Goal: Task Accomplishment & Management: Complete application form

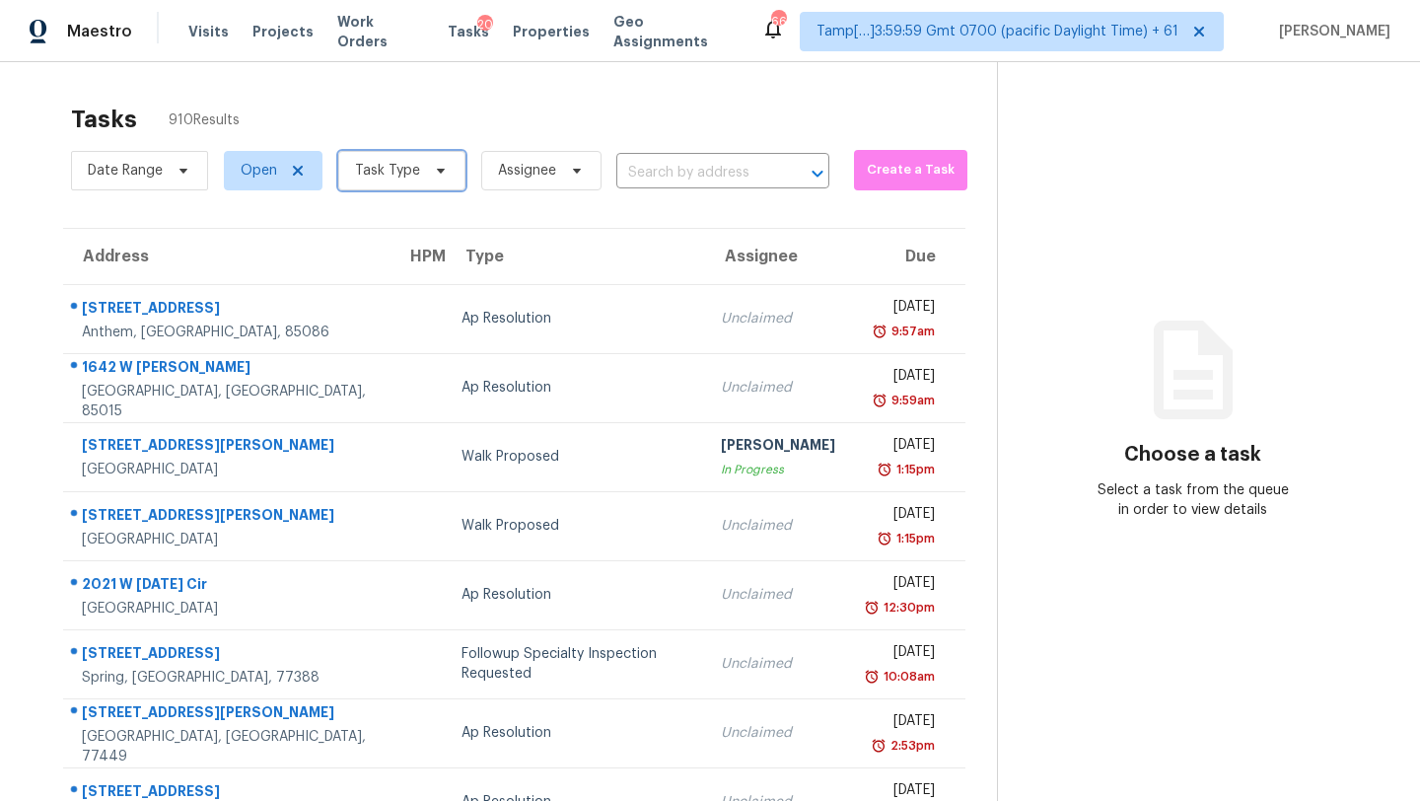
click at [427, 176] on span at bounding box center [438, 171] width 22 height 16
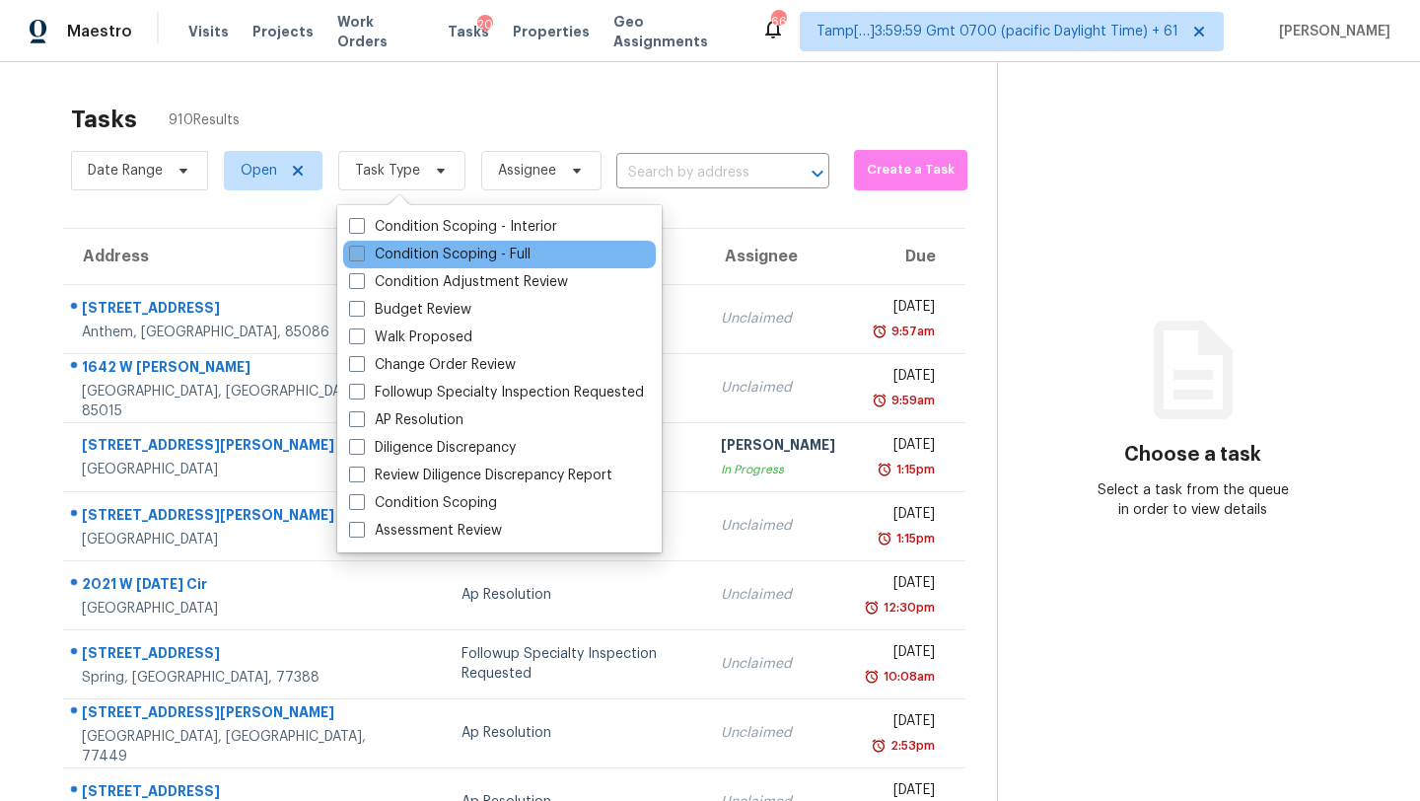
click at [455, 253] on label "Condition Scoping - Full" at bounding box center [439, 255] width 181 height 20
click at [362, 253] on input "Condition Scoping - Full" at bounding box center [355, 251] width 13 height 13
checkbox input "true"
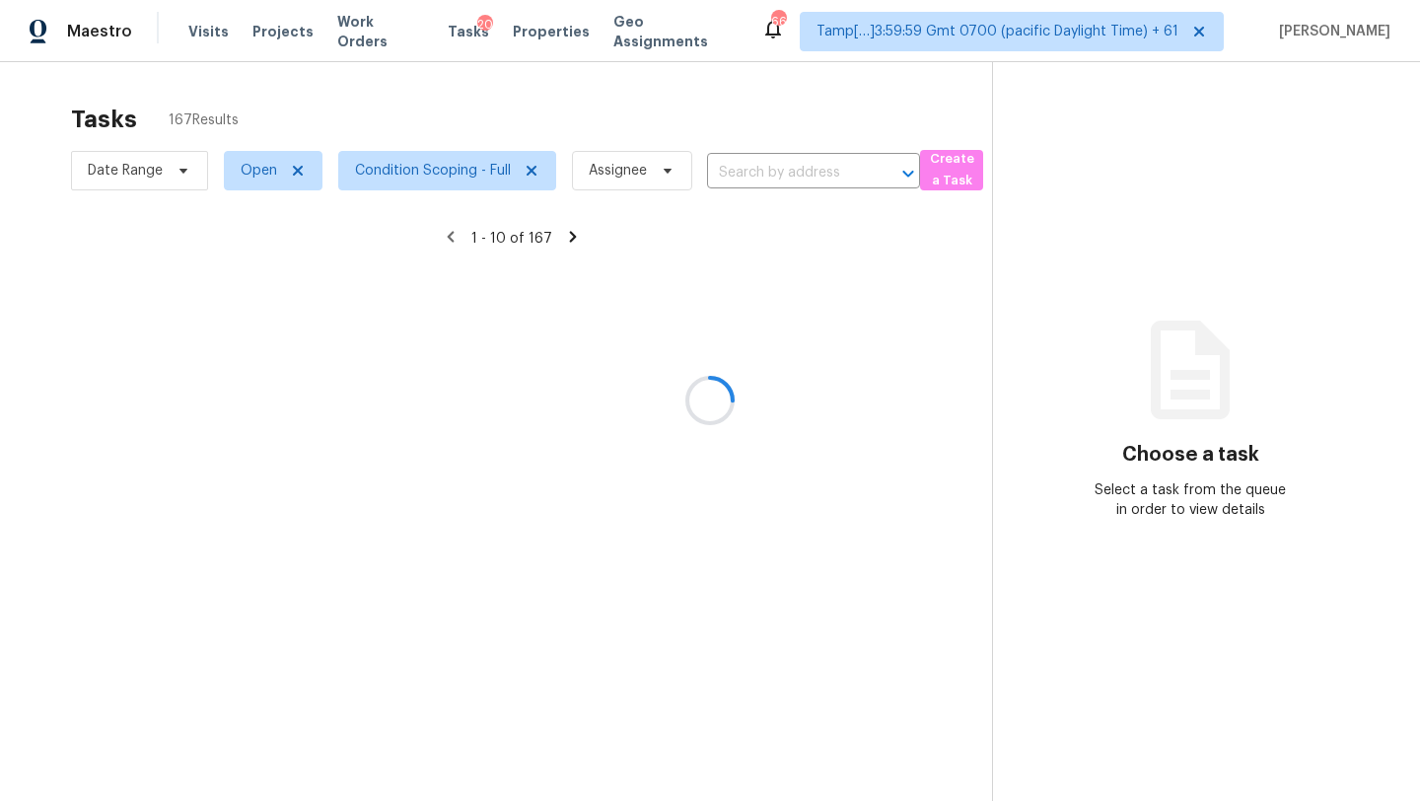
click at [513, 146] on div at bounding box center [710, 400] width 1420 height 801
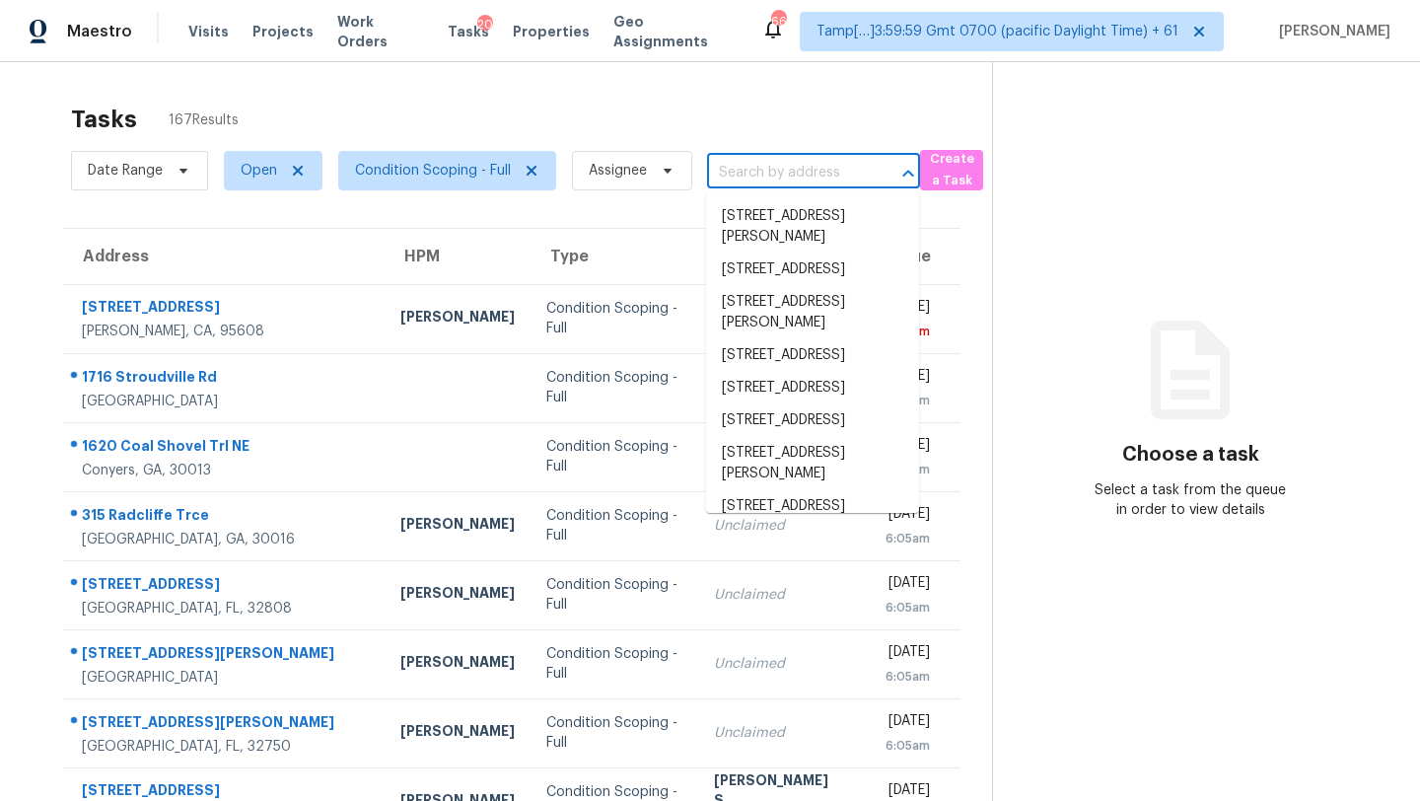
click at [800, 159] on input "text" at bounding box center [786, 173] width 158 height 31
paste input "3610 Windlewood Dr, Katy, TX 77449"
type input "3610 Windlewood Dr, Katy, TX 77449"
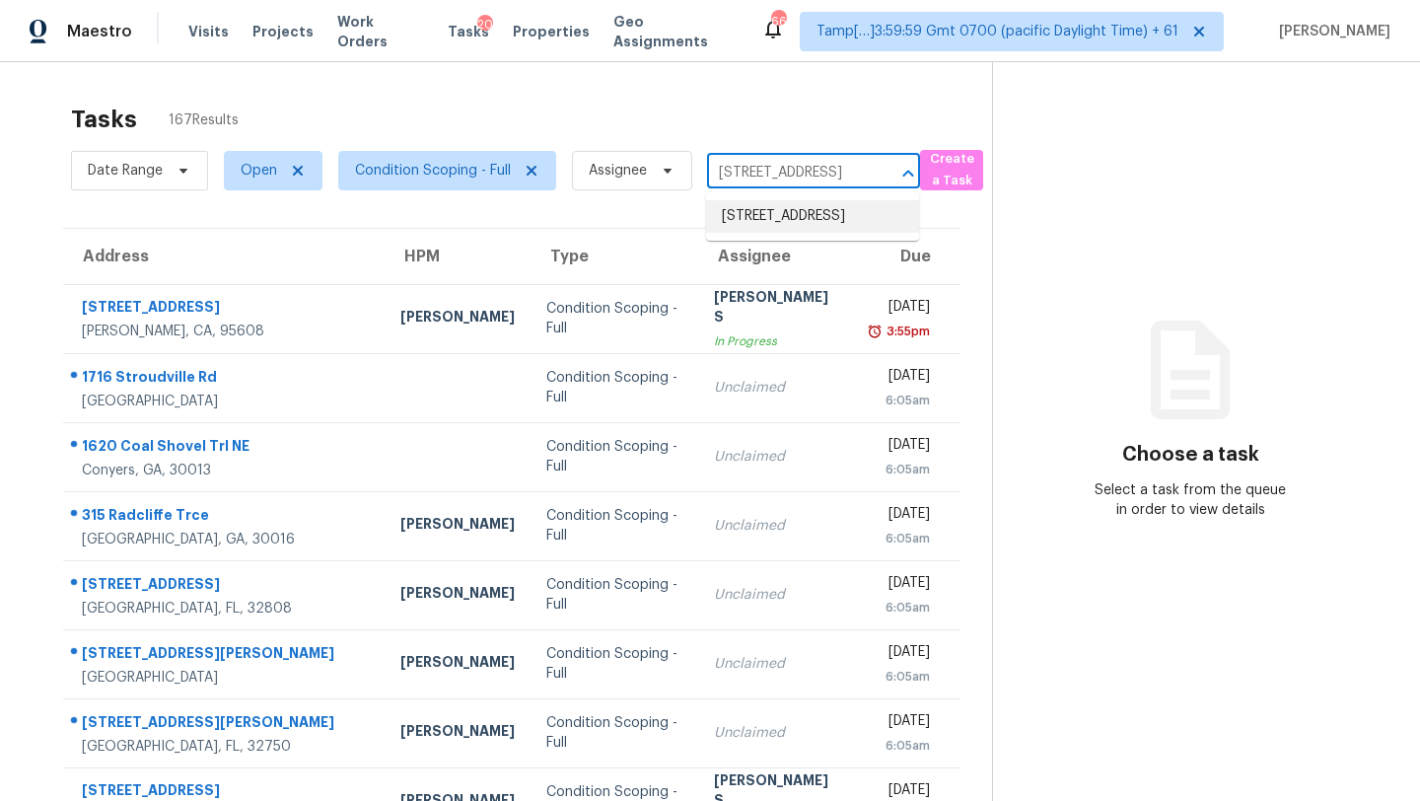
click at [798, 216] on li "3610 Windlewood Dr, Katy, TX 77449" at bounding box center [812, 216] width 213 height 33
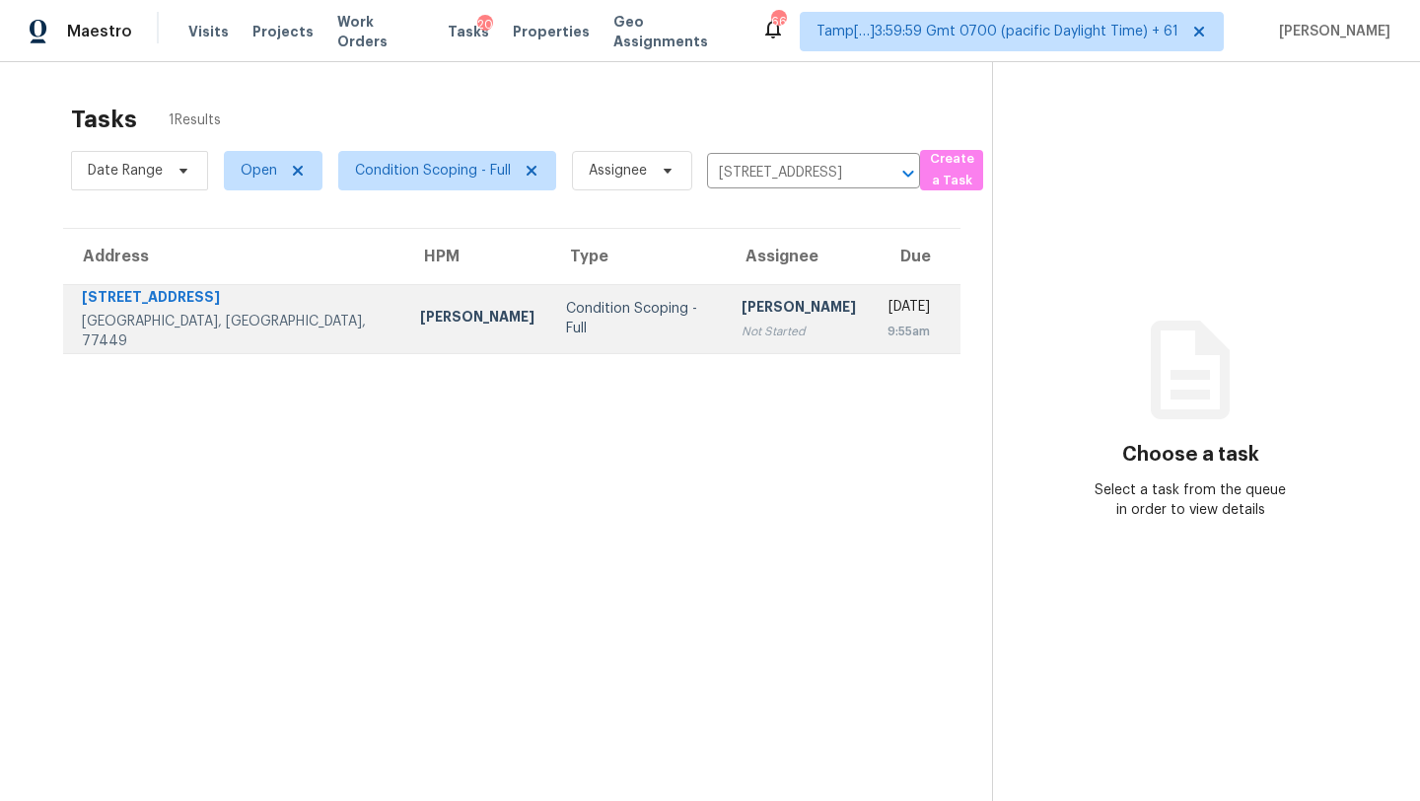
click at [887, 317] on div "Mon, Sep 22nd 2025" at bounding box center [908, 309] width 42 height 25
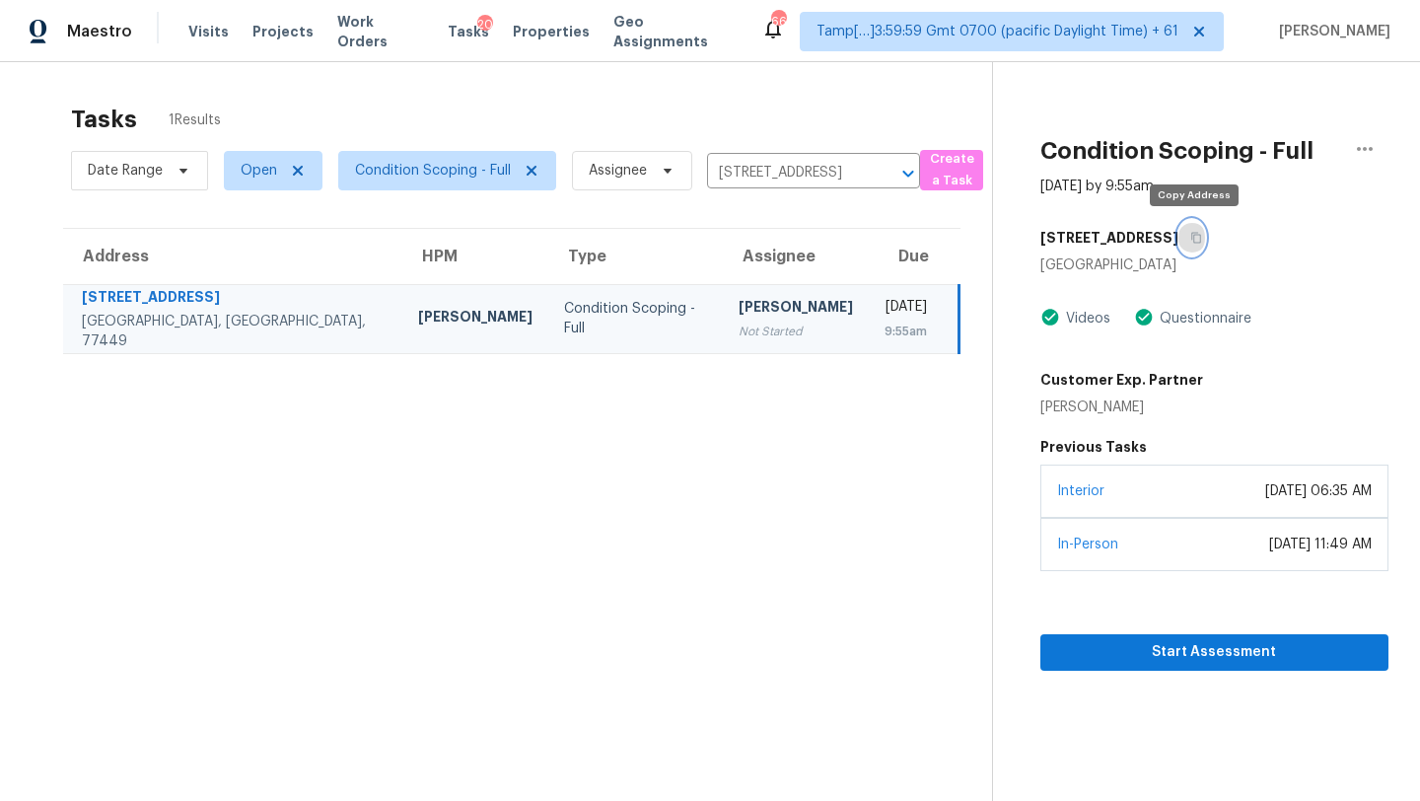
click at [1193, 235] on icon "button" at bounding box center [1196, 238] width 10 height 11
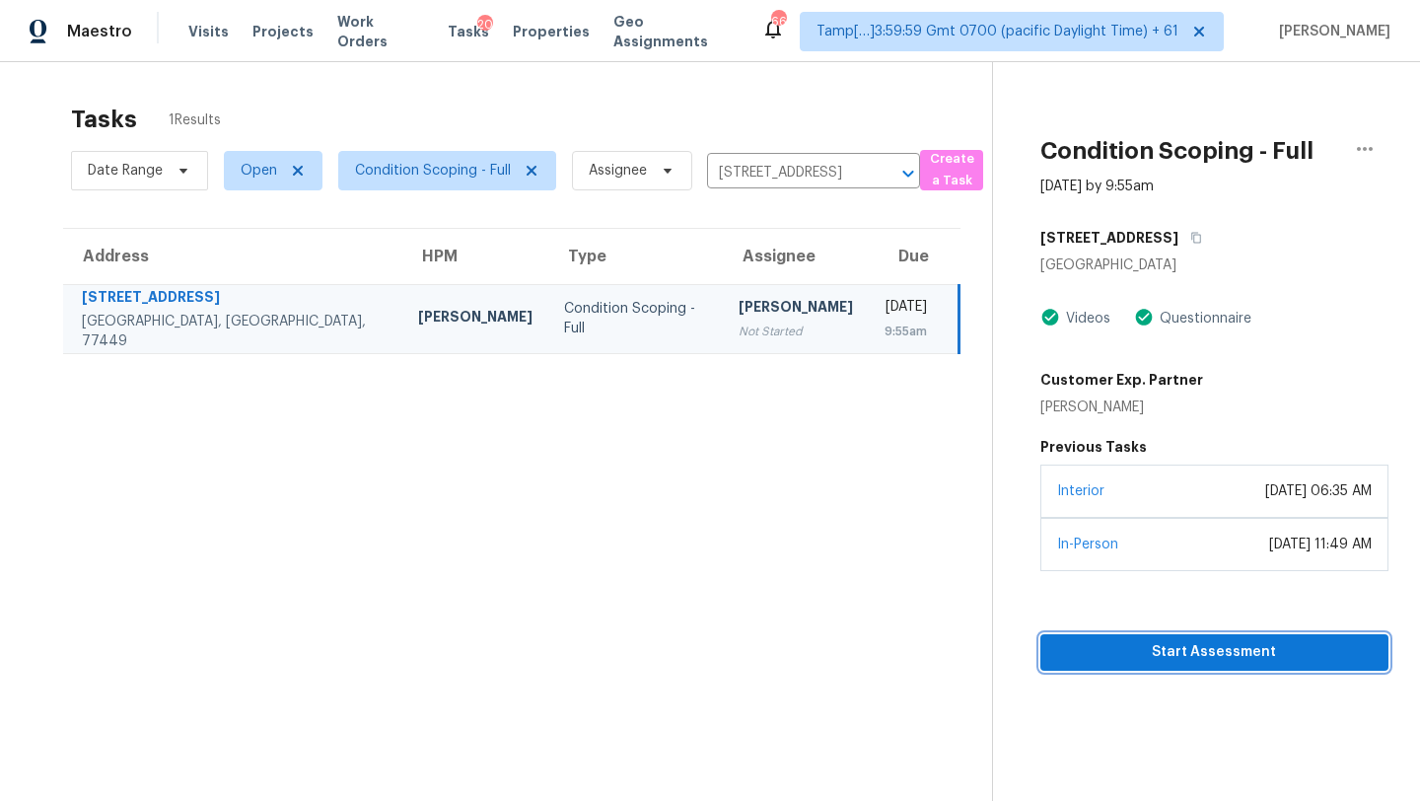
click at [1180, 666] on button "Start Assessment" at bounding box center [1214, 652] width 348 height 36
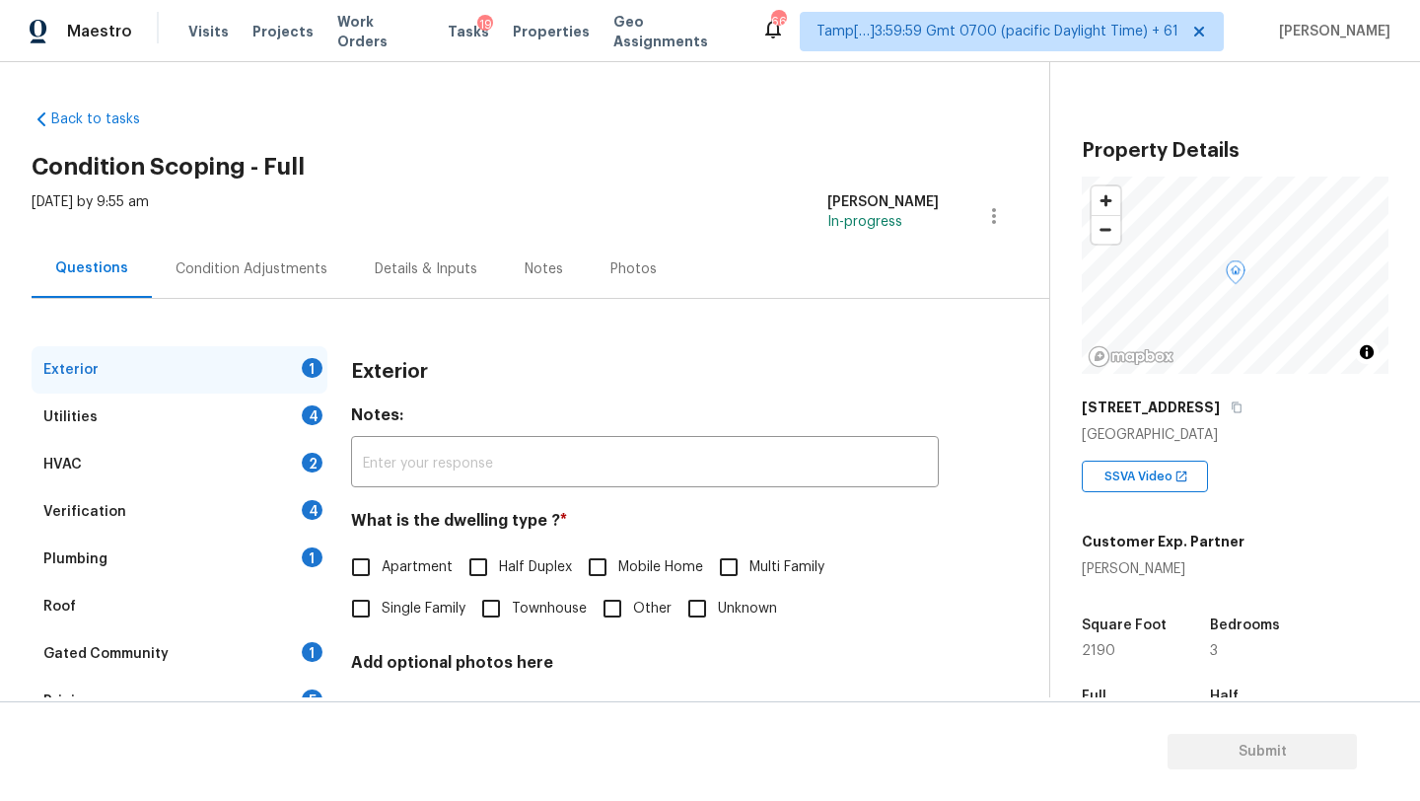
scroll to position [387, 0]
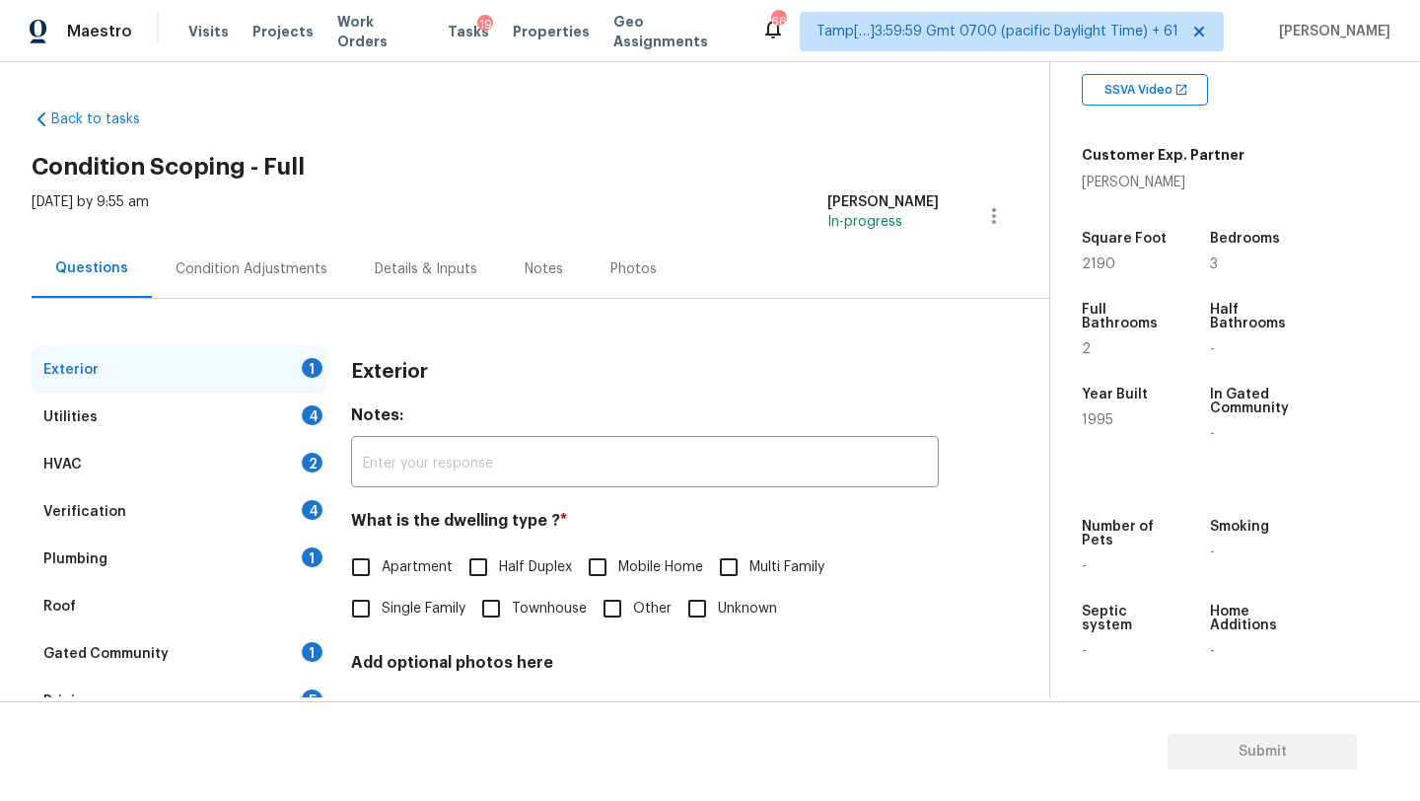
drag, startPoint x: 408, startPoint y: 594, endPoint x: 357, endPoint y: 639, distance: 68.5
click at [408, 595] on label "Single Family" at bounding box center [402, 608] width 125 height 41
click at [382, 595] on input "Single Family" at bounding box center [360, 608] width 41 height 41
checkbox input "true"
click at [289, 649] on div "Gated Community 1" at bounding box center [180, 653] width 296 height 47
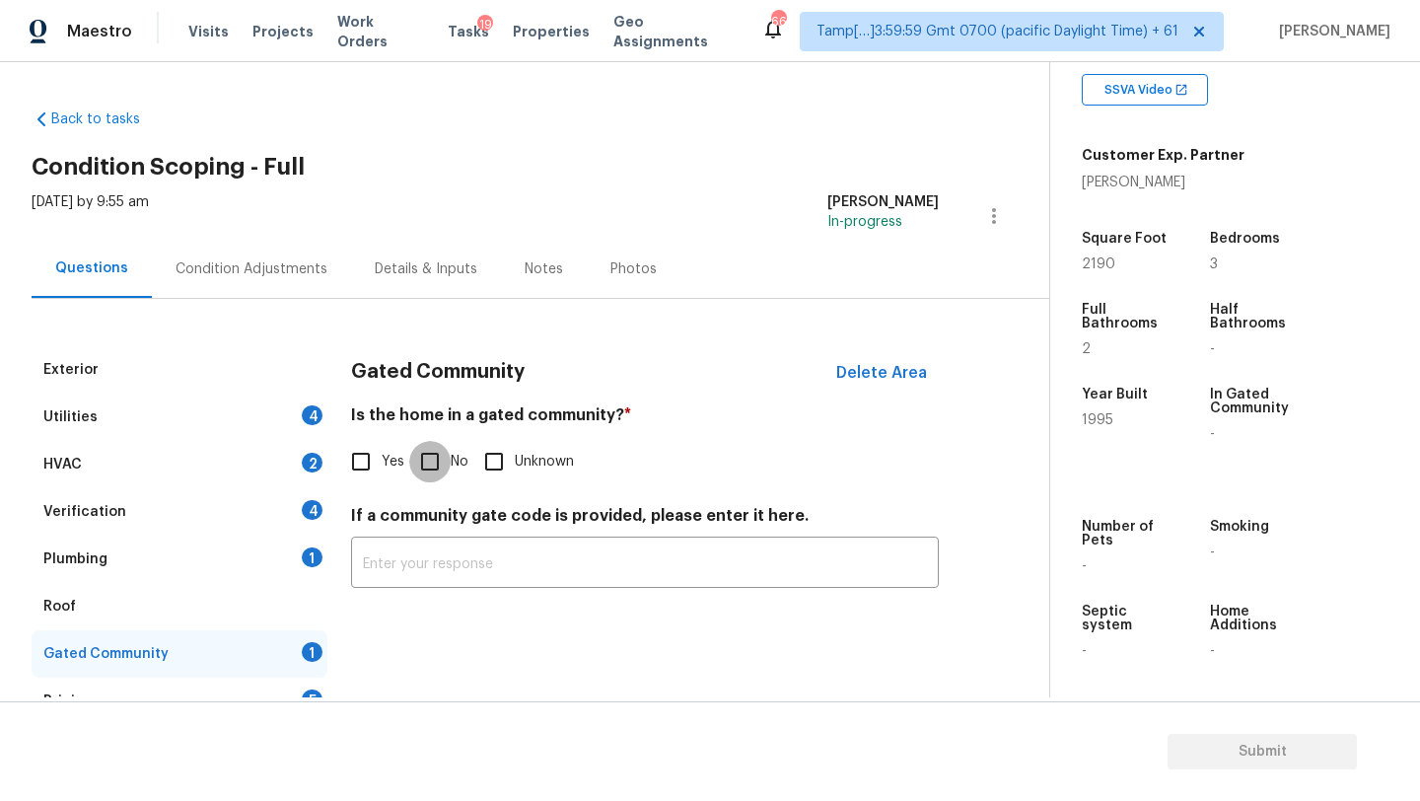
click at [421, 474] on input "No" at bounding box center [429, 461] width 41 height 41
checkbox input "true"
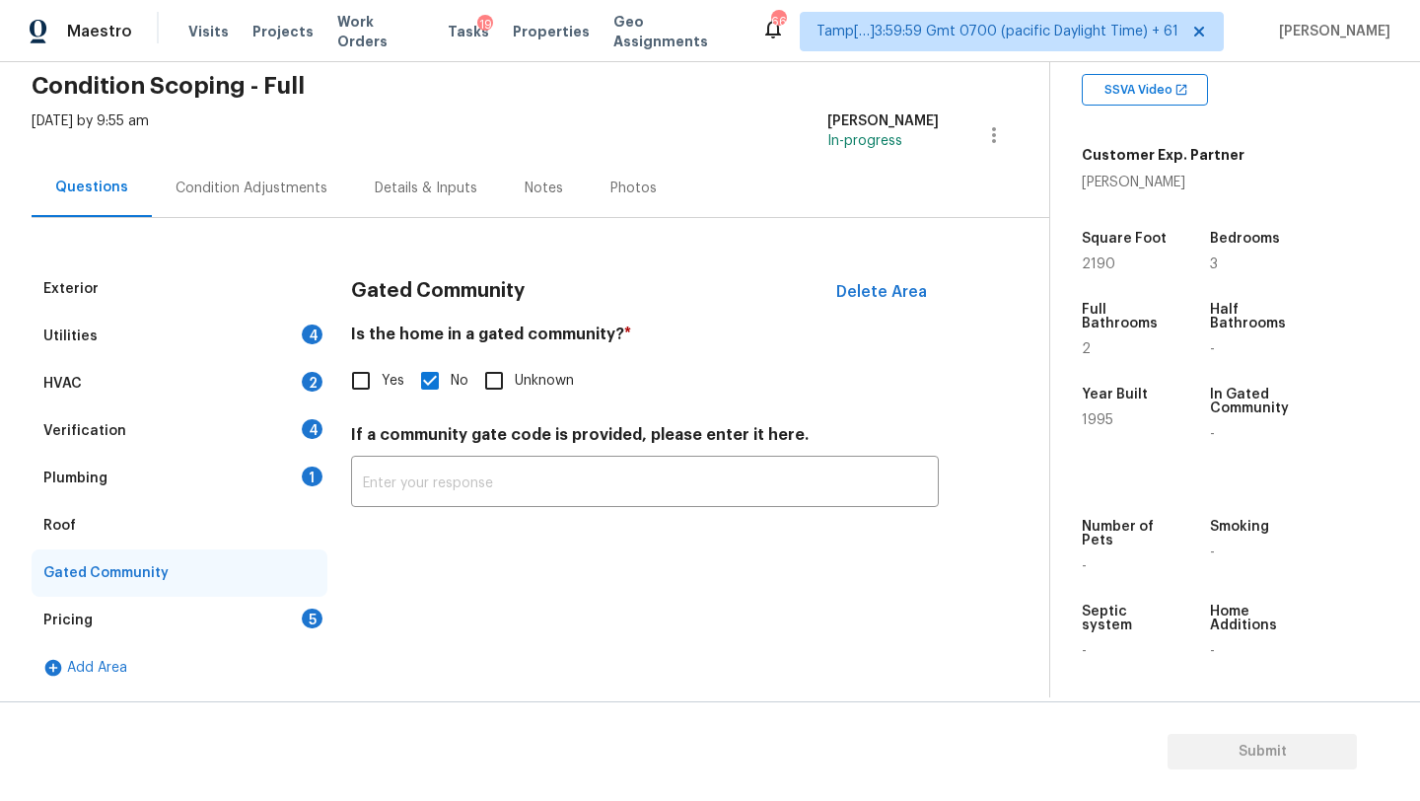
click at [137, 621] on div "Pricing 5" at bounding box center [180, 620] width 296 height 47
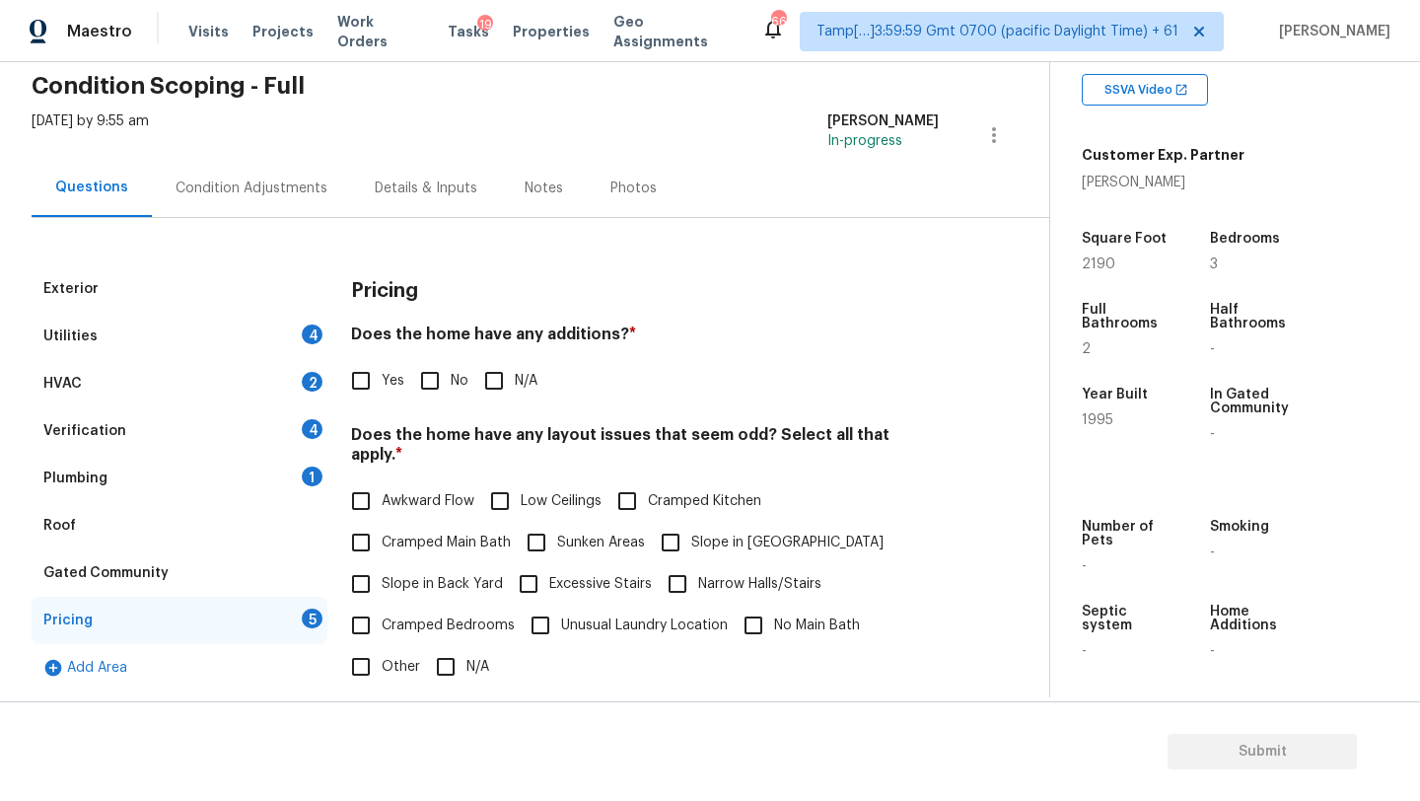
click at [436, 381] on input "No" at bounding box center [429, 380] width 41 height 41
checkbox input "true"
click at [374, 567] on input "Slope in Back Yard" at bounding box center [360, 583] width 41 height 41
checkbox input "true"
click at [692, 532] on span "Slope in Front Yard" at bounding box center [787, 542] width 192 height 21
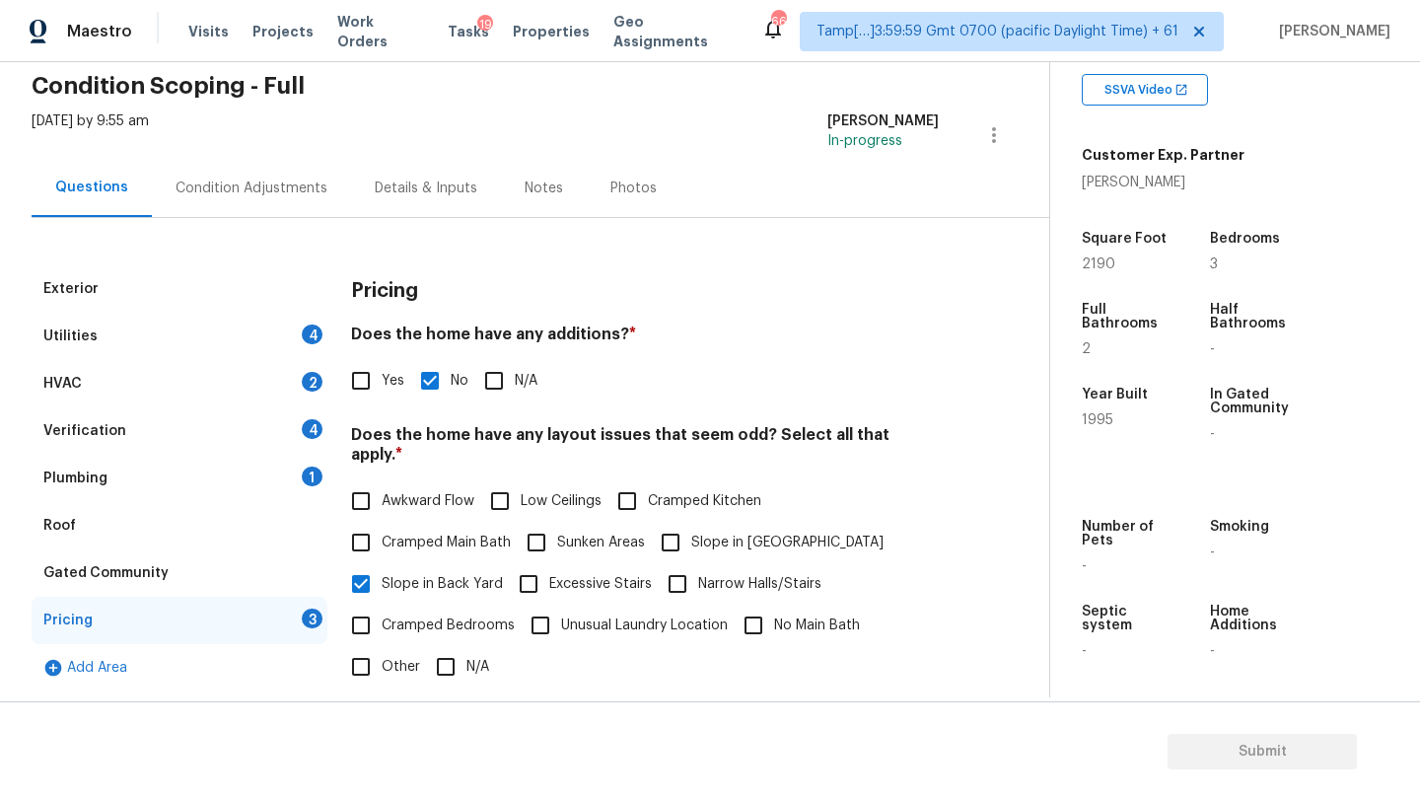
click at [691, 522] on input "Slope in Front Yard" at bounding box center [670, 542] width 41 height 41
checkbox input "true"
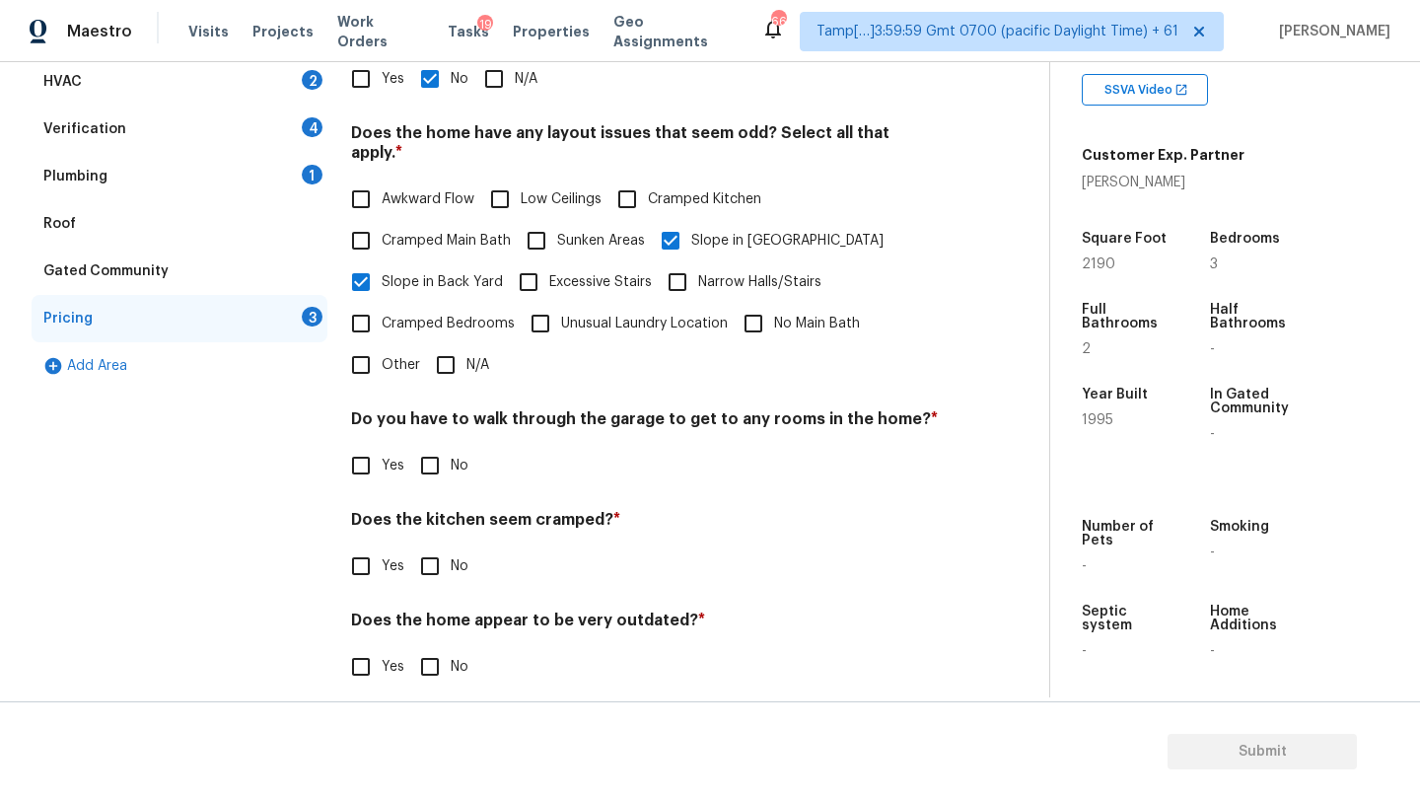
click at [428, 445] on input "No" at bounding box center [429, 465] width 41 height 41
checkbox input "true"
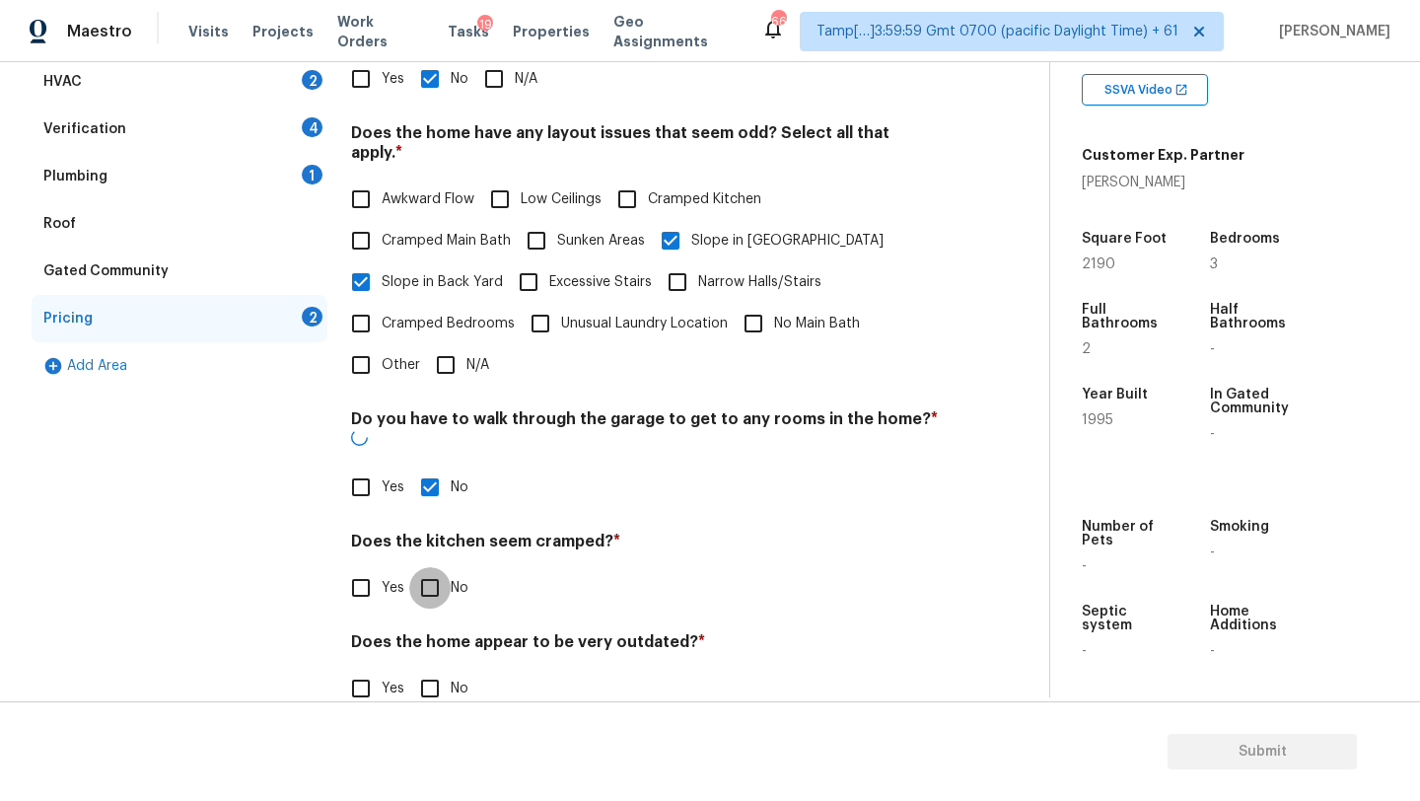
click at [428, 567] on input "No" at bounding box center [429, 587] width 41 height 41
checkbox input "true"
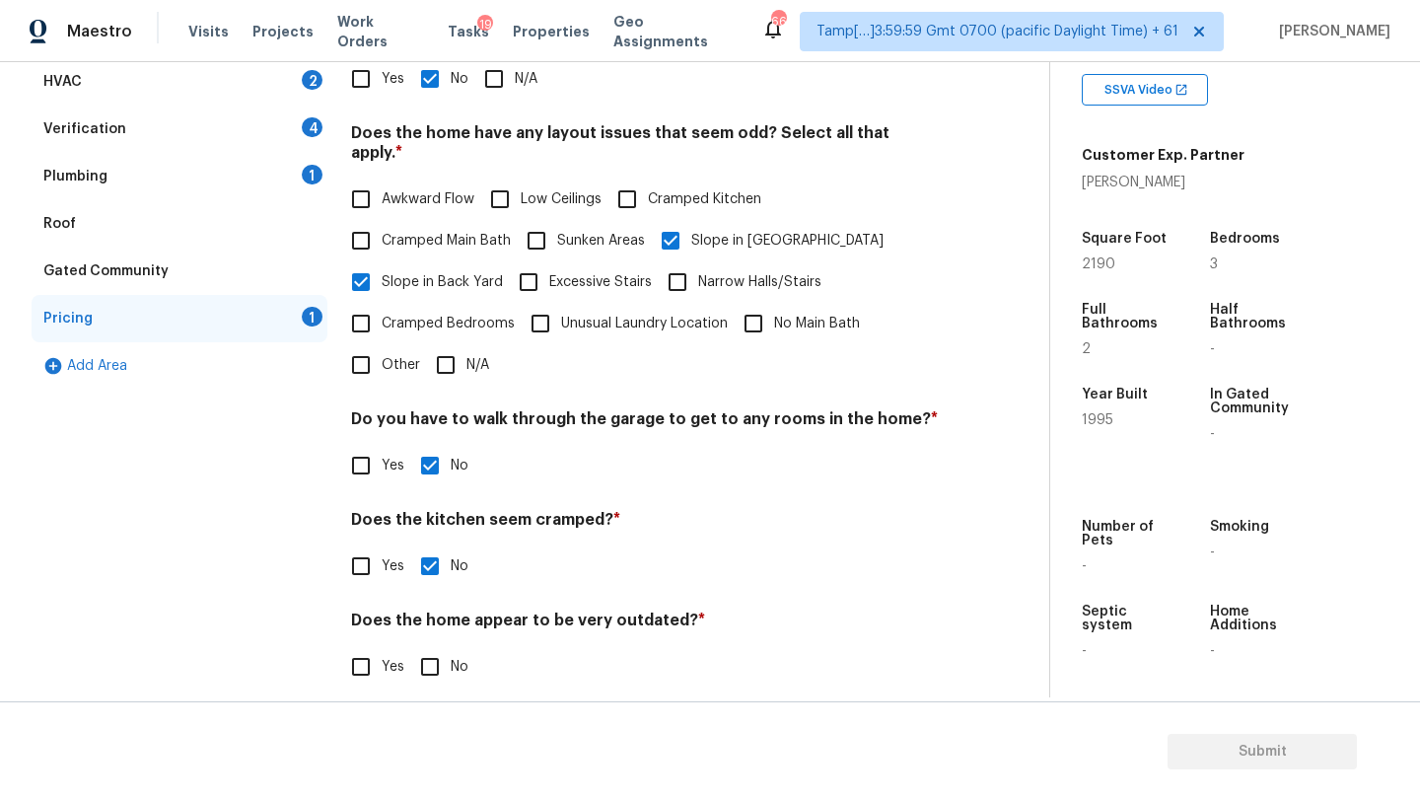
click at [434, 648] on input "No" at bounding box center [429, 666] width 41 height 41
checkbox input "true"
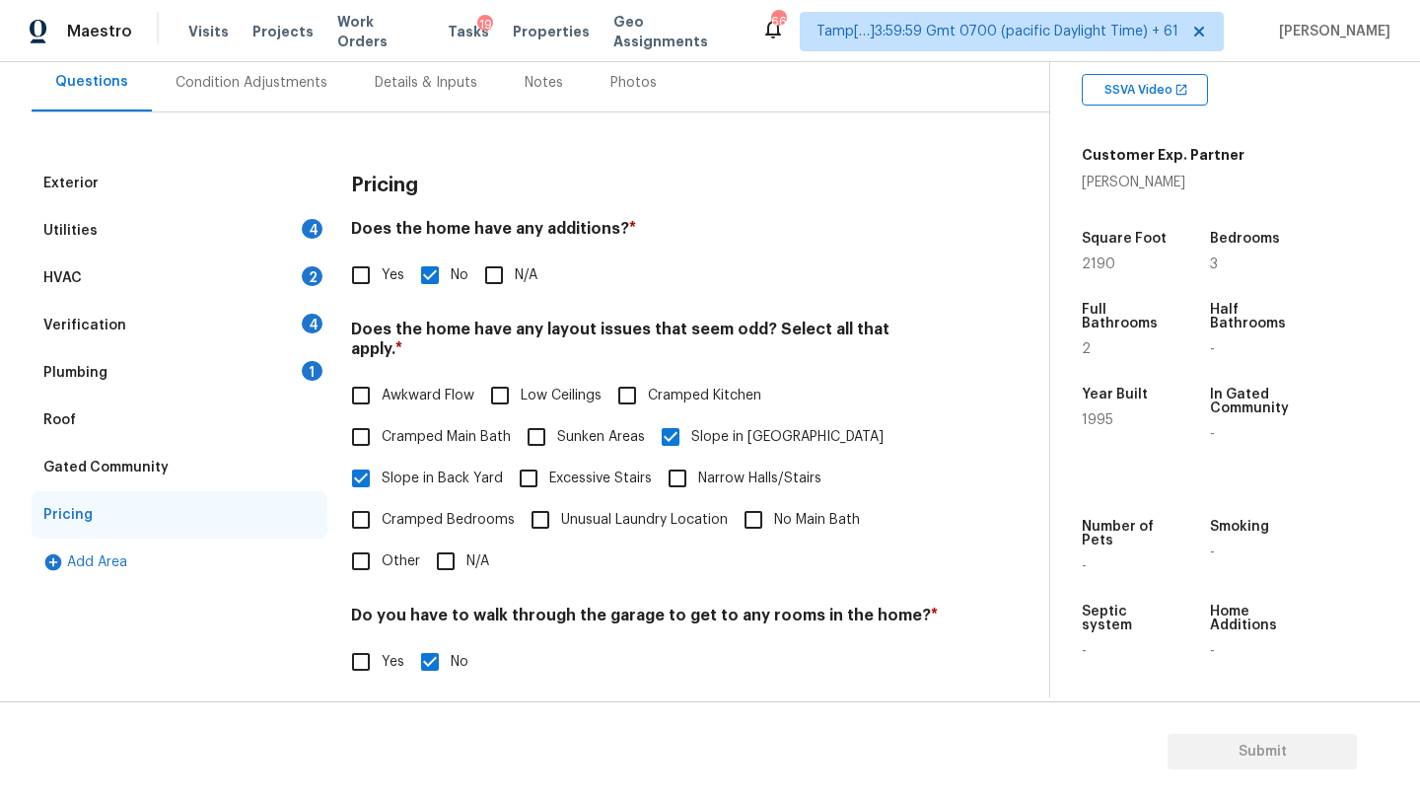
scroll to position [183, 0]
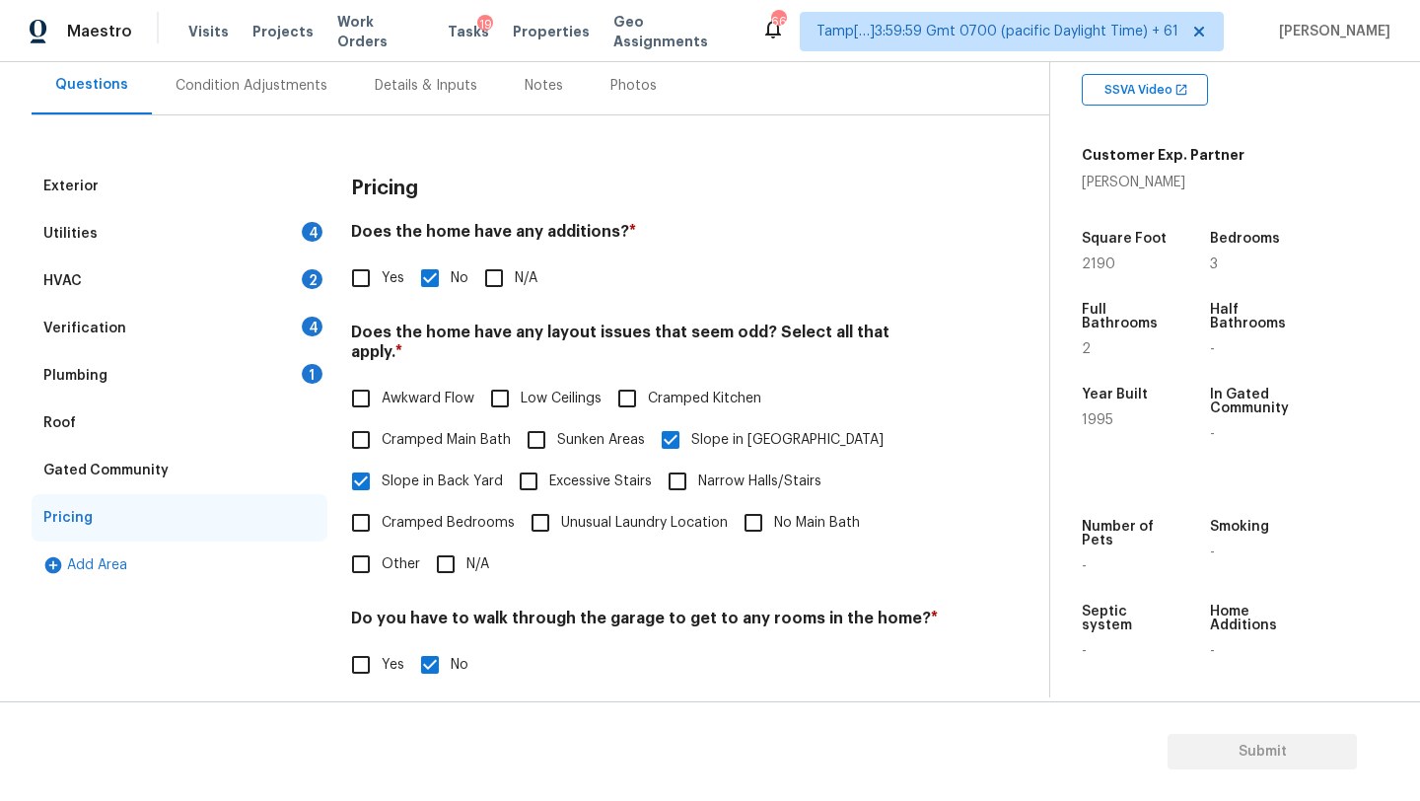
click at [103, 455] on div "Gated Community" at bounding box center [180, 470] width 296 height 47
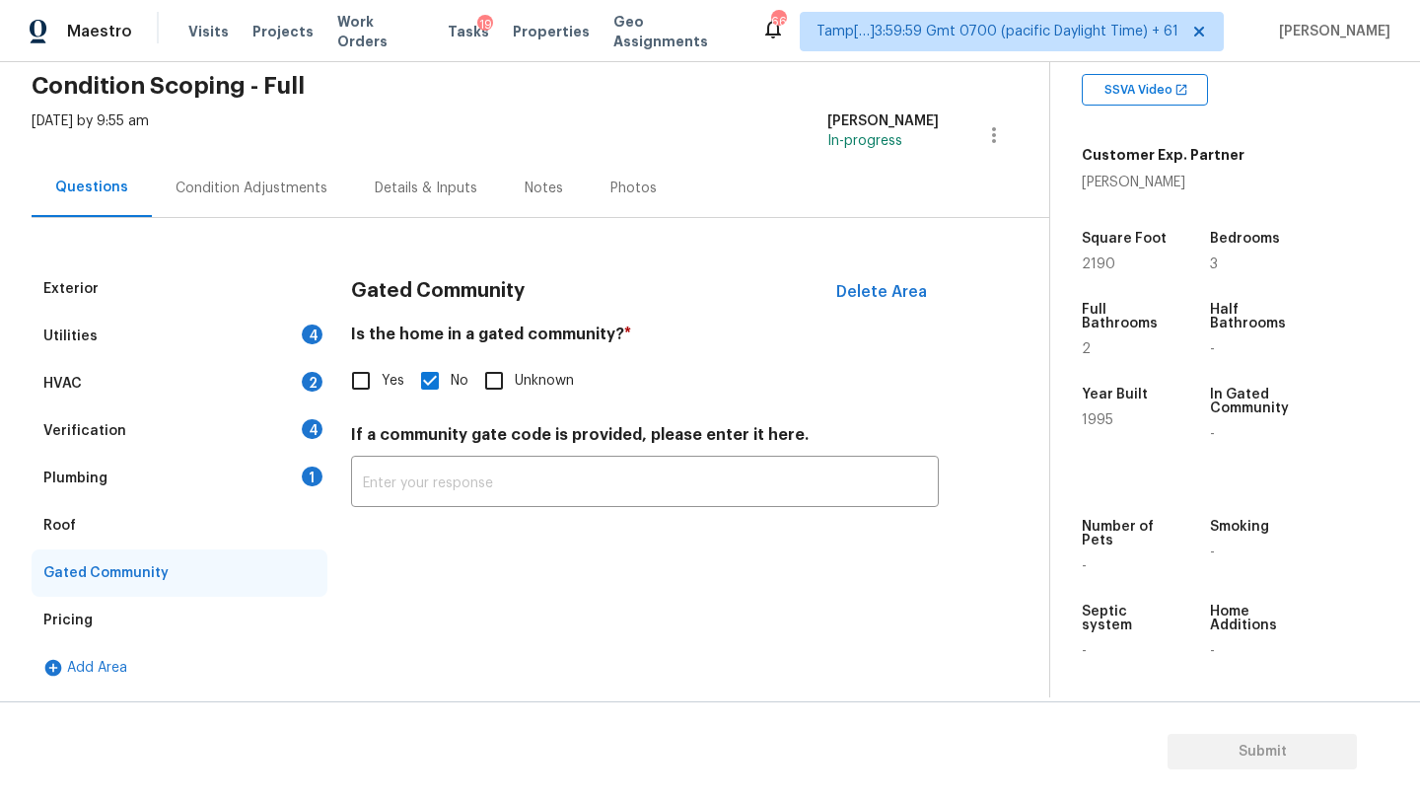
click at [116, 531] on div "Roof" at bounding box center [180, 525] width 296 height 47
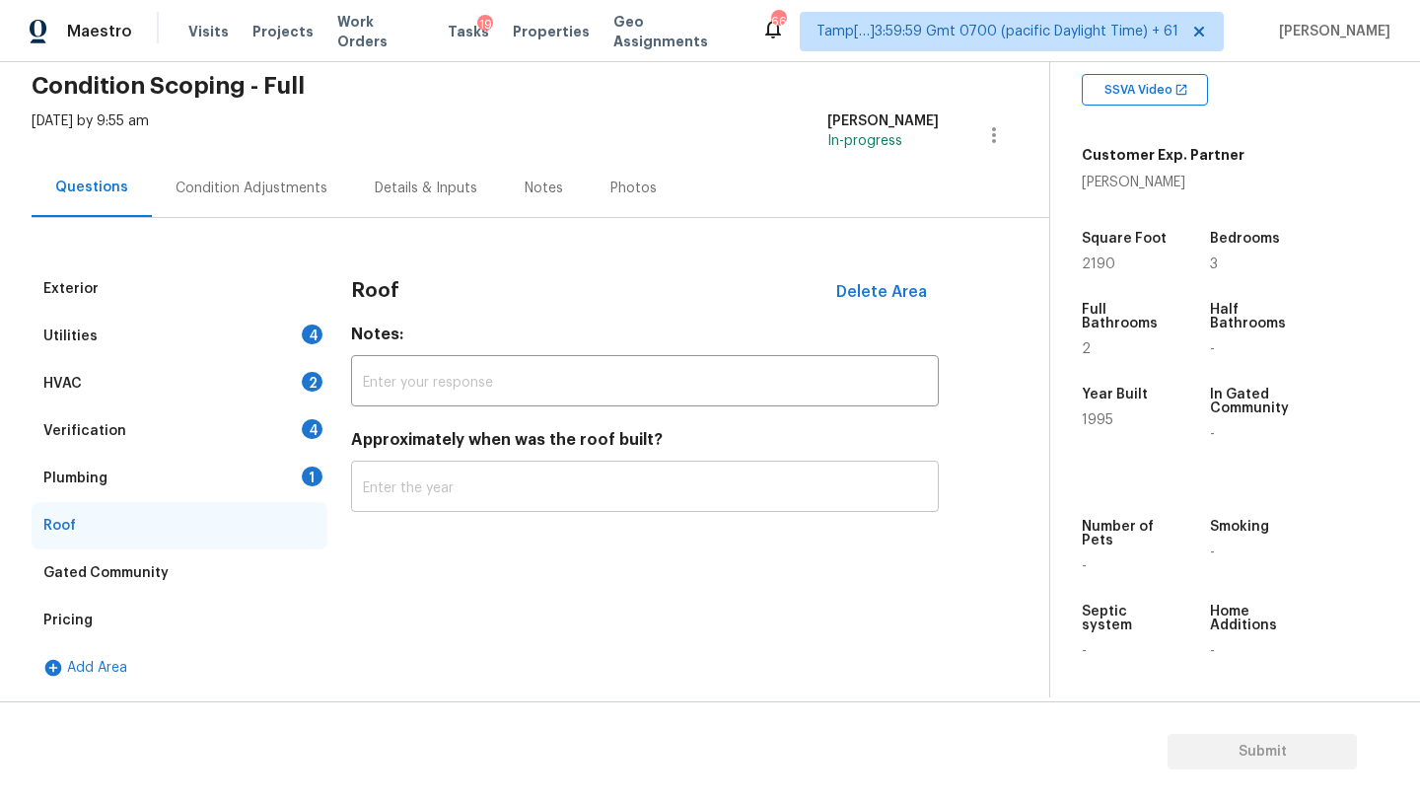
click at [470, 484] on input "text" at bounding box center [645, 488] width 588 height 46
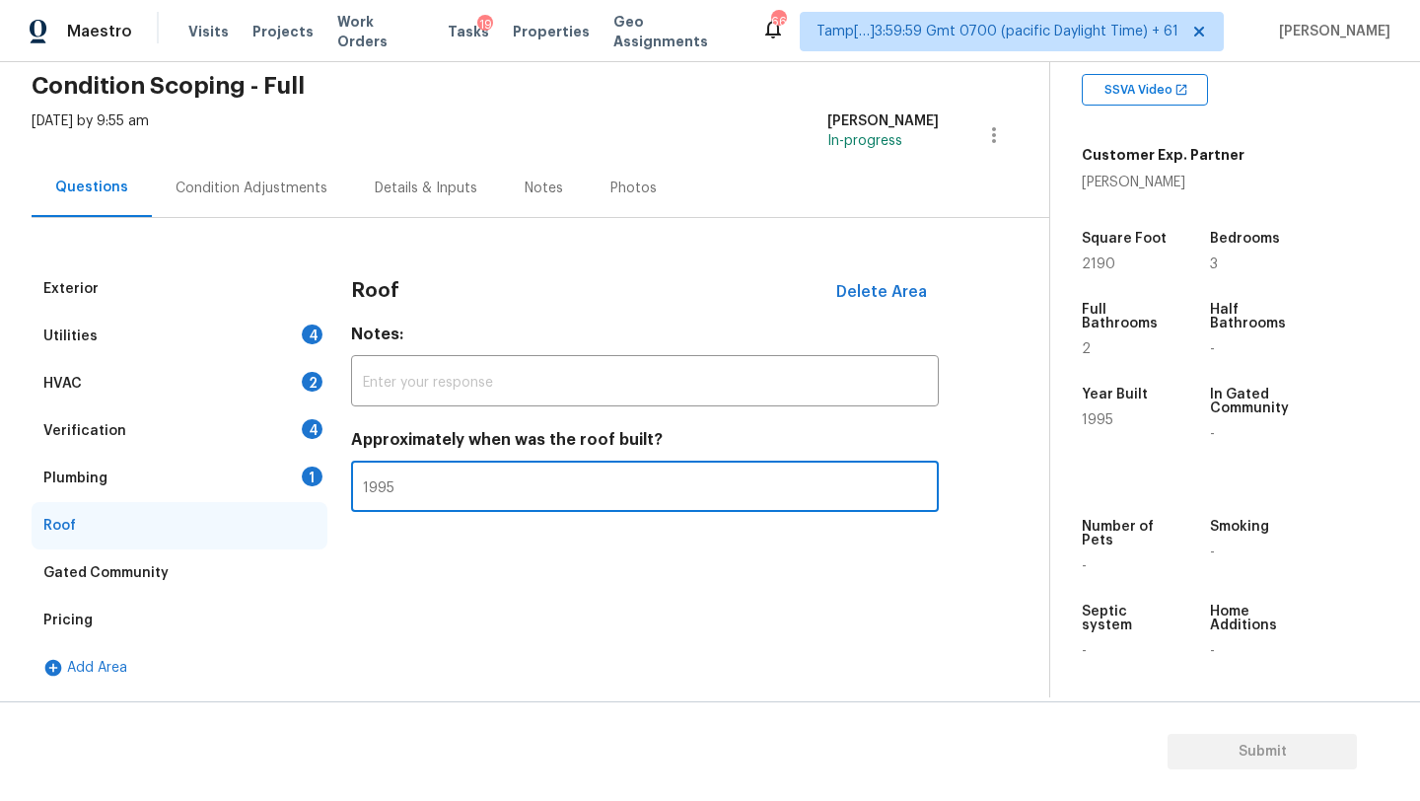
type input "1995"
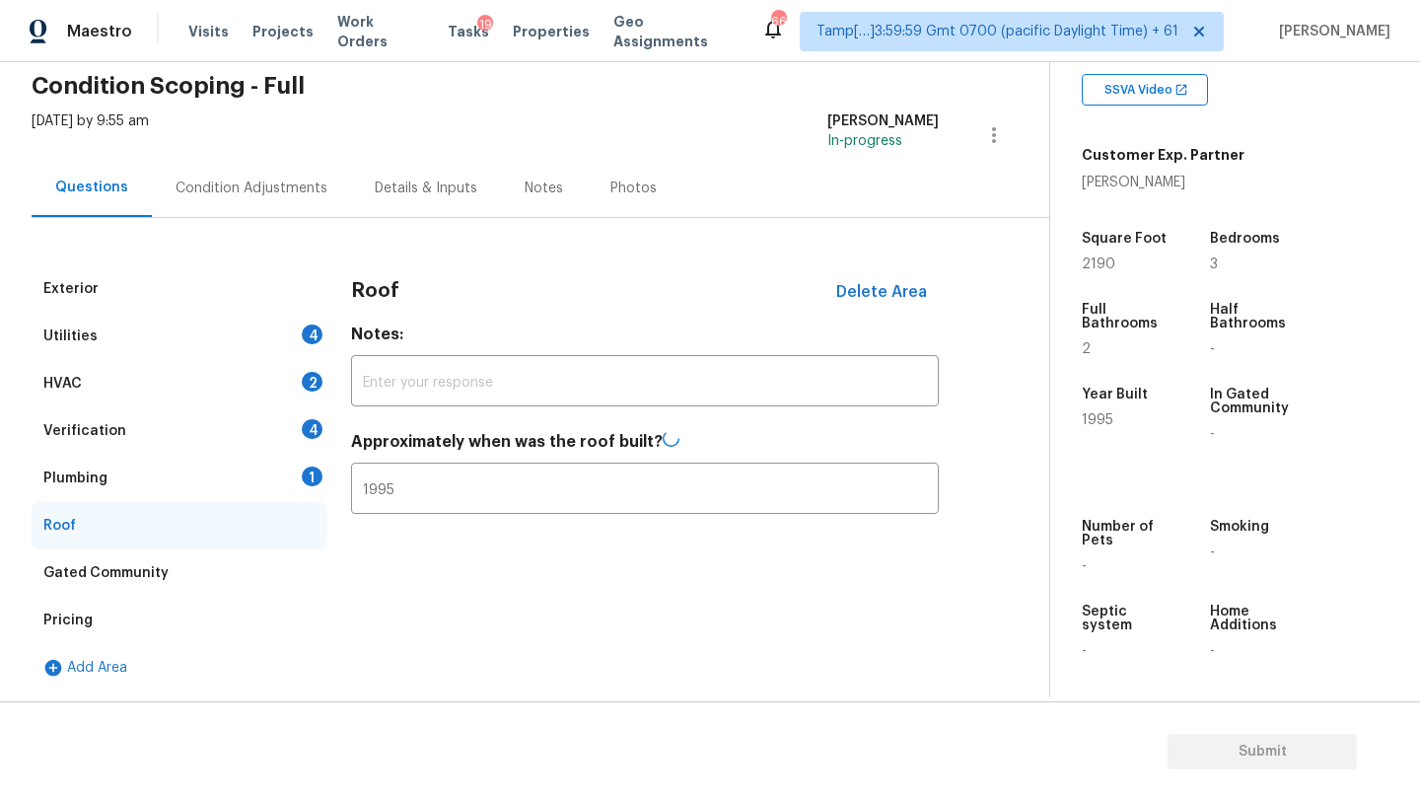
click at [120, 476] on div "Plumbing 1" at bounding box center [180, 478] width 296 height 47
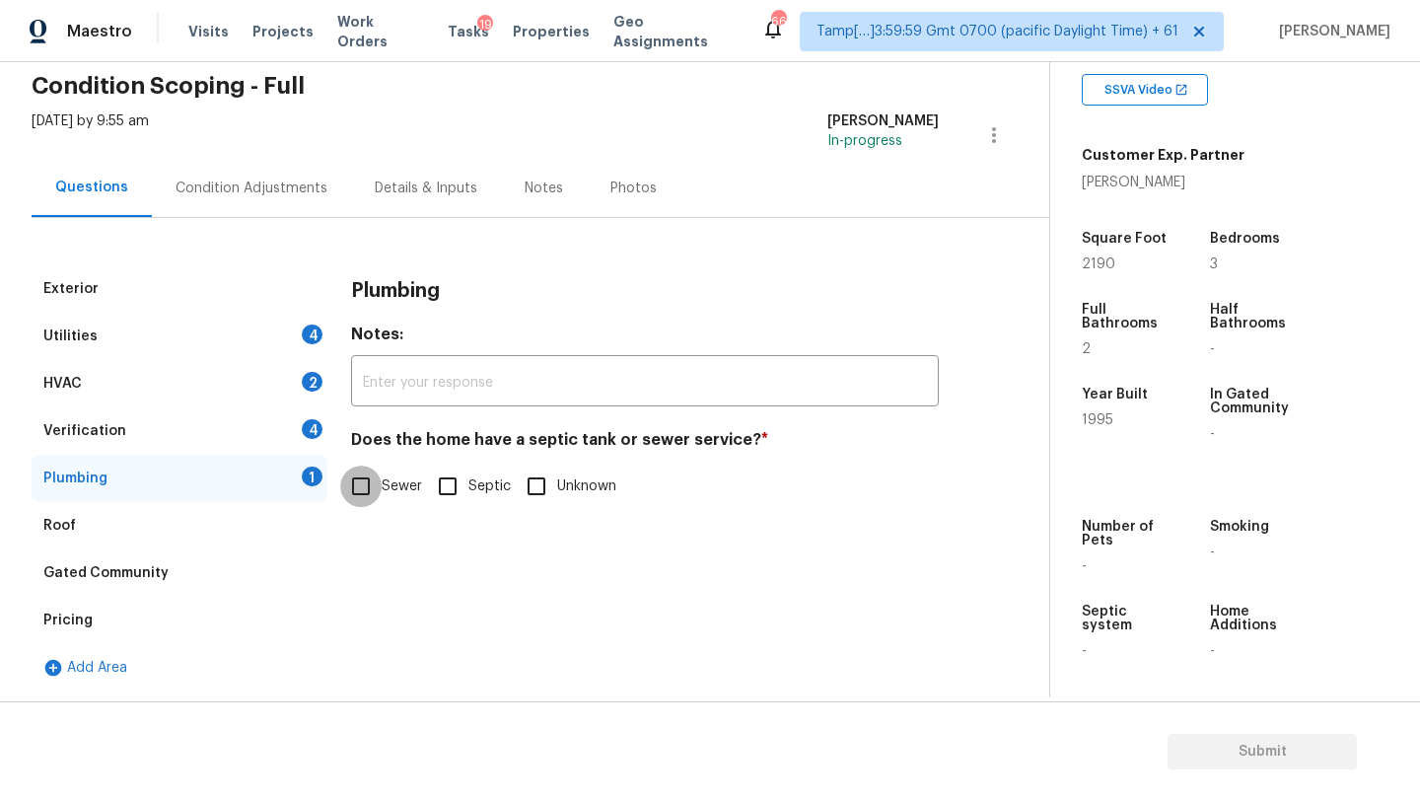
click at [370, 490] on input "Sewer" at bounding box center [360, 485] width 41 height 41
checkbox input "true"
click at [272, 449] on div "Verification 4" at bounding box center [180, 430] width 296 height 47
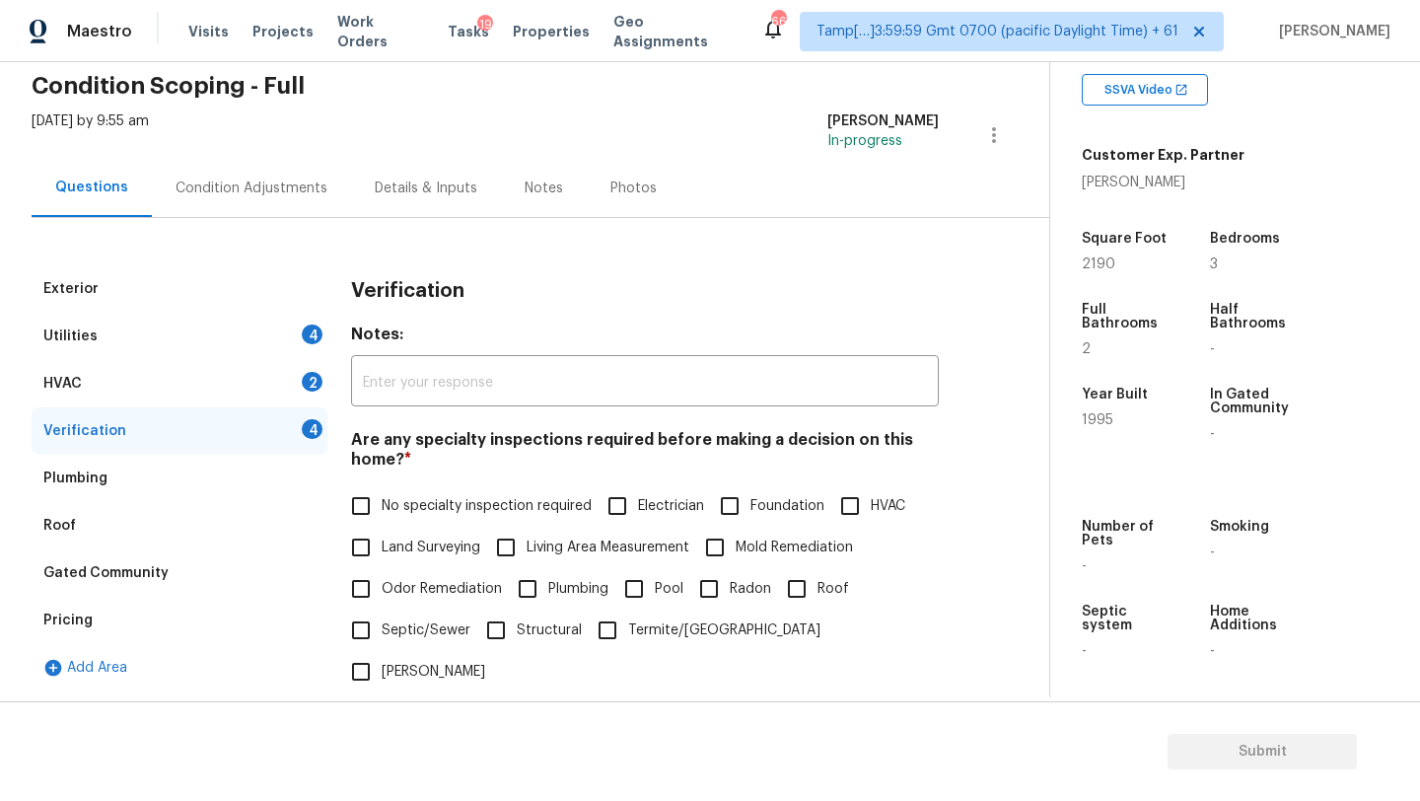
click at [402, 513] on span "No specialty inspection required" at bounding box center [487, 506] width 210 height 21
click at [382, 513] on input "No specialty inspection required" at bounding box center [360, 505] width 41 height 41
checkbox input "true"
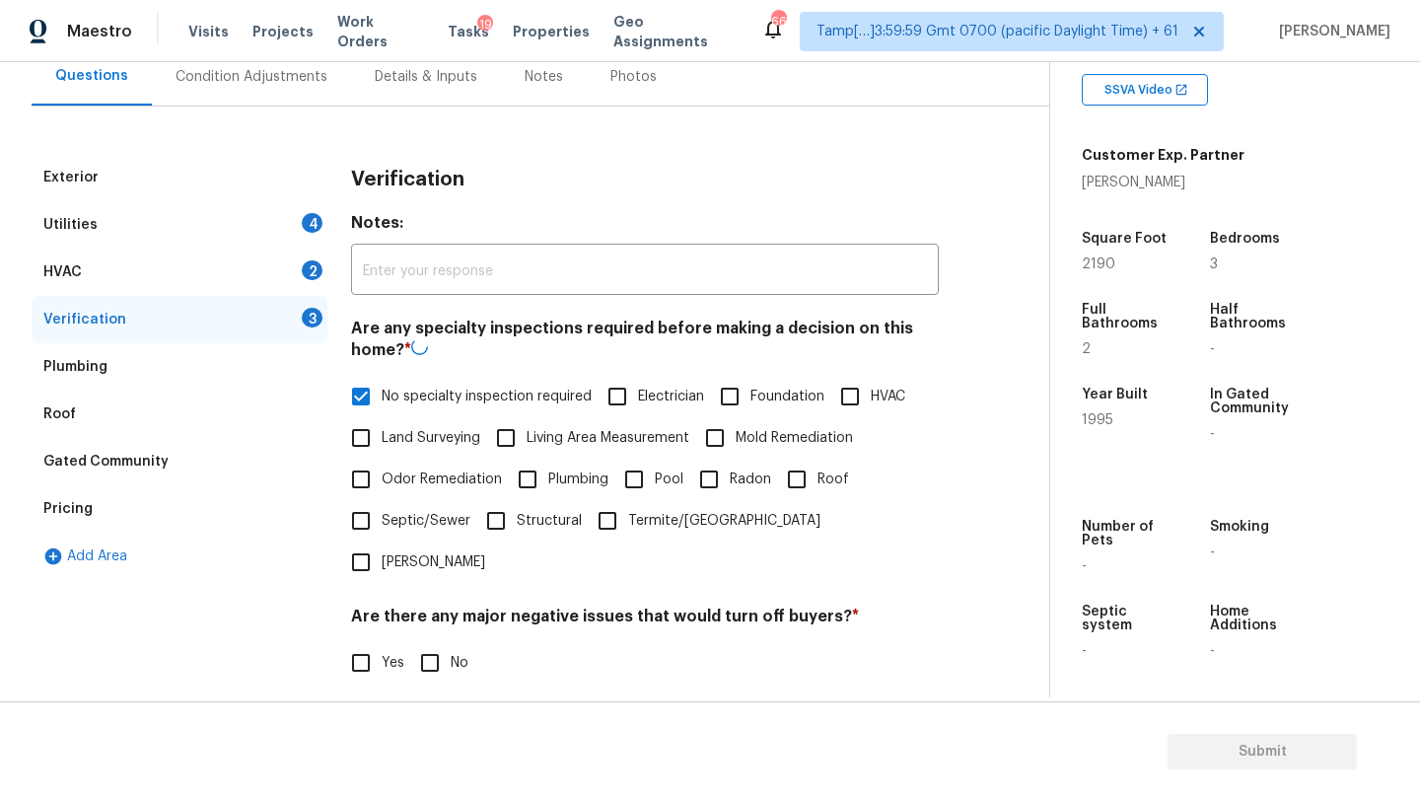
scroll to position [386, 0]
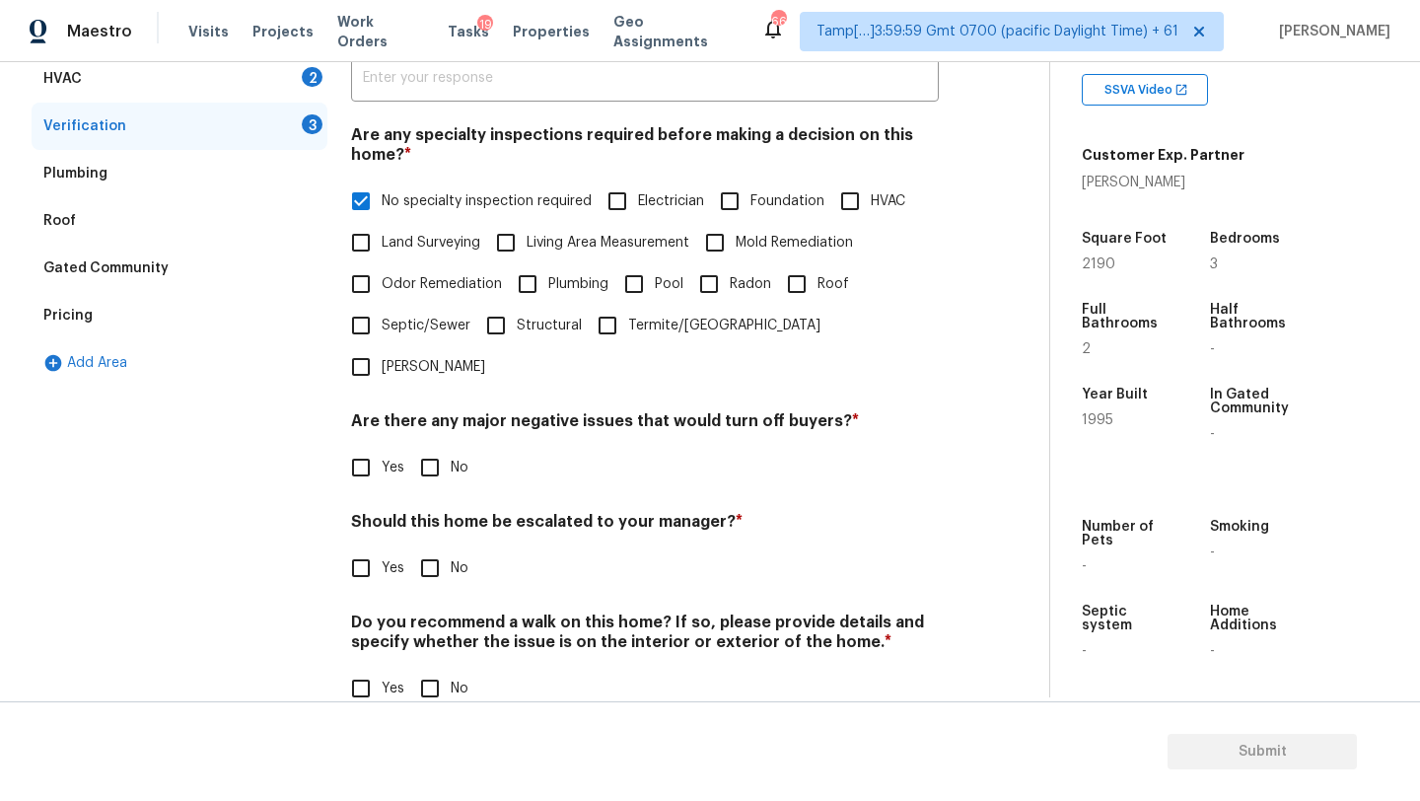
click at [439, 447] on input "No" at bounding box center [429, 467] width 41 height 41
checkbox input "true"
click at [439, 549] on input "No" at bounding box center [429, 569] width 41 height 41
checkbox input "true"
click at [439, 614] on h4 "Do you recommend a walk on this home? If so, please provide details and specify…" at bounding box center [645, 637] width 588 height 47
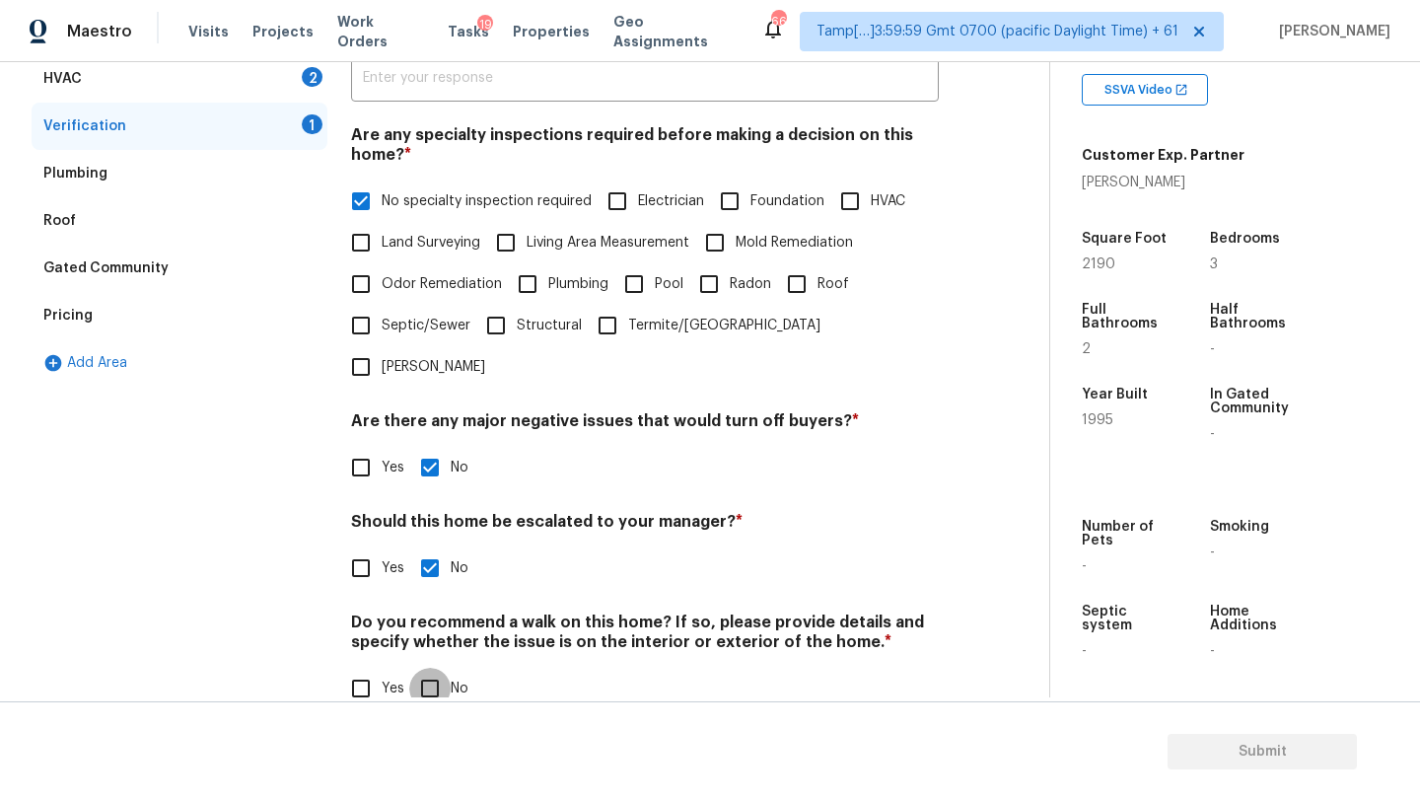
click at [439, 668] on input "No" at bounding box center [429, 688] width 41 height 41
checkbox input "true"
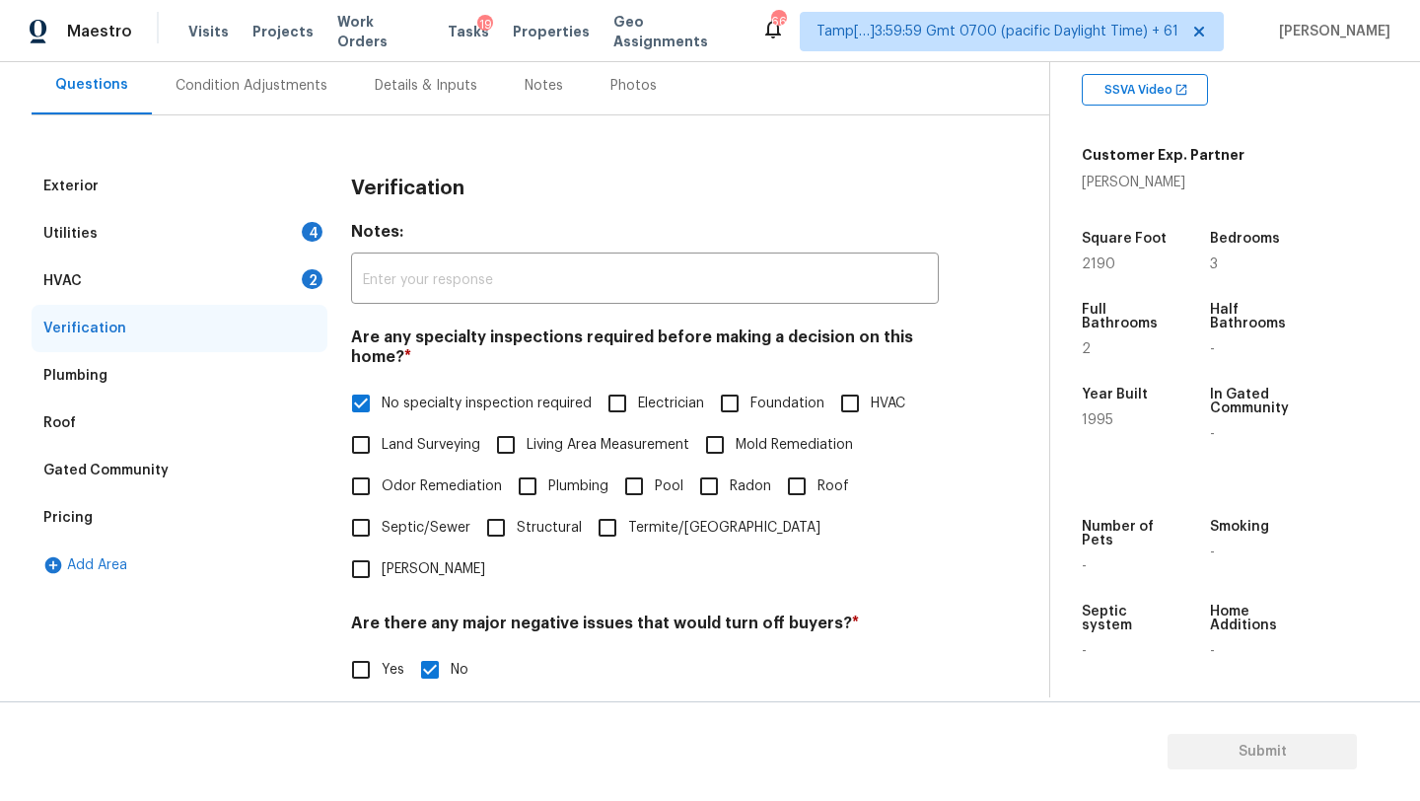
click at [132, 274] on div "HVAC 2" at bounding box center [180, 280] width 296 height 47
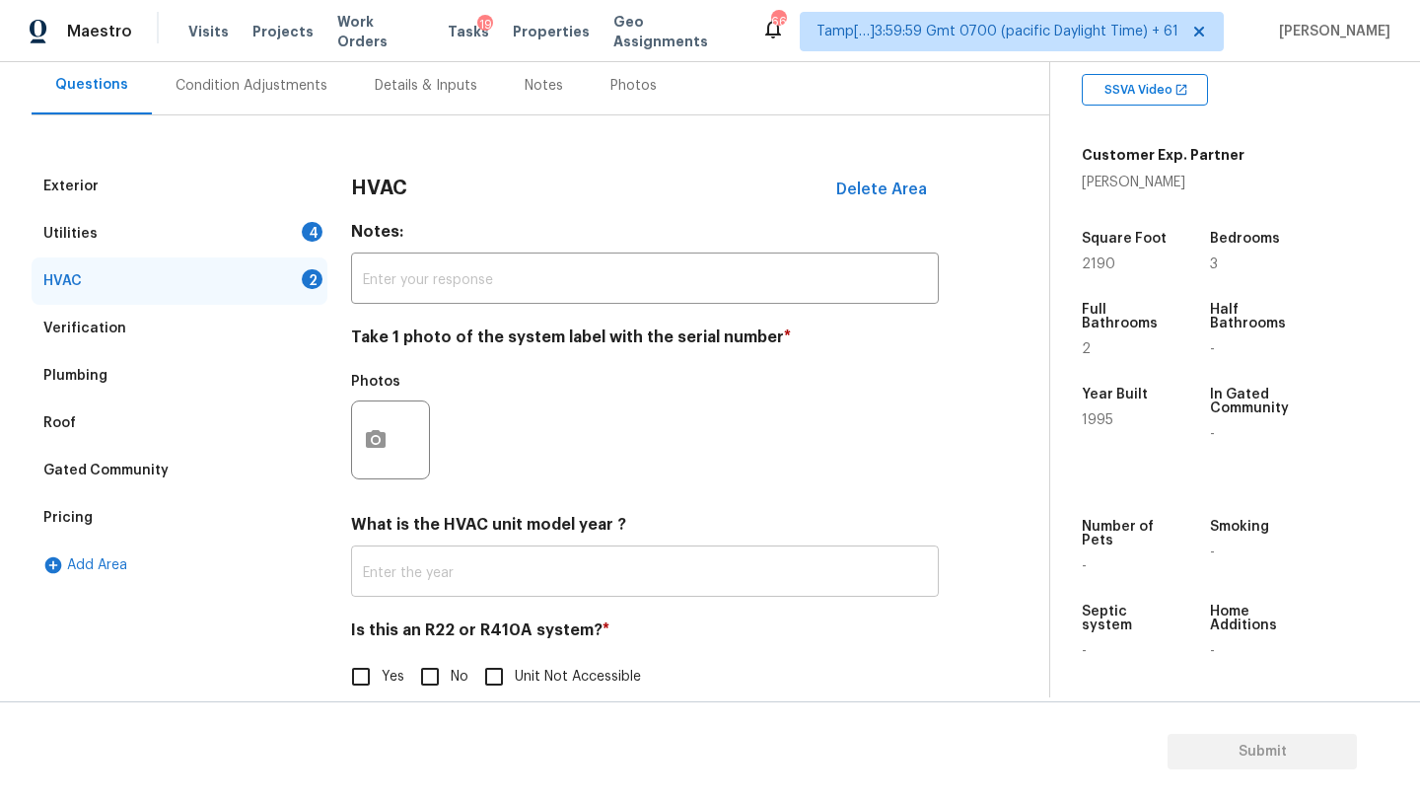
click at [410, 580] on input "text" at bounding box center [645, 573] width 588 height 46
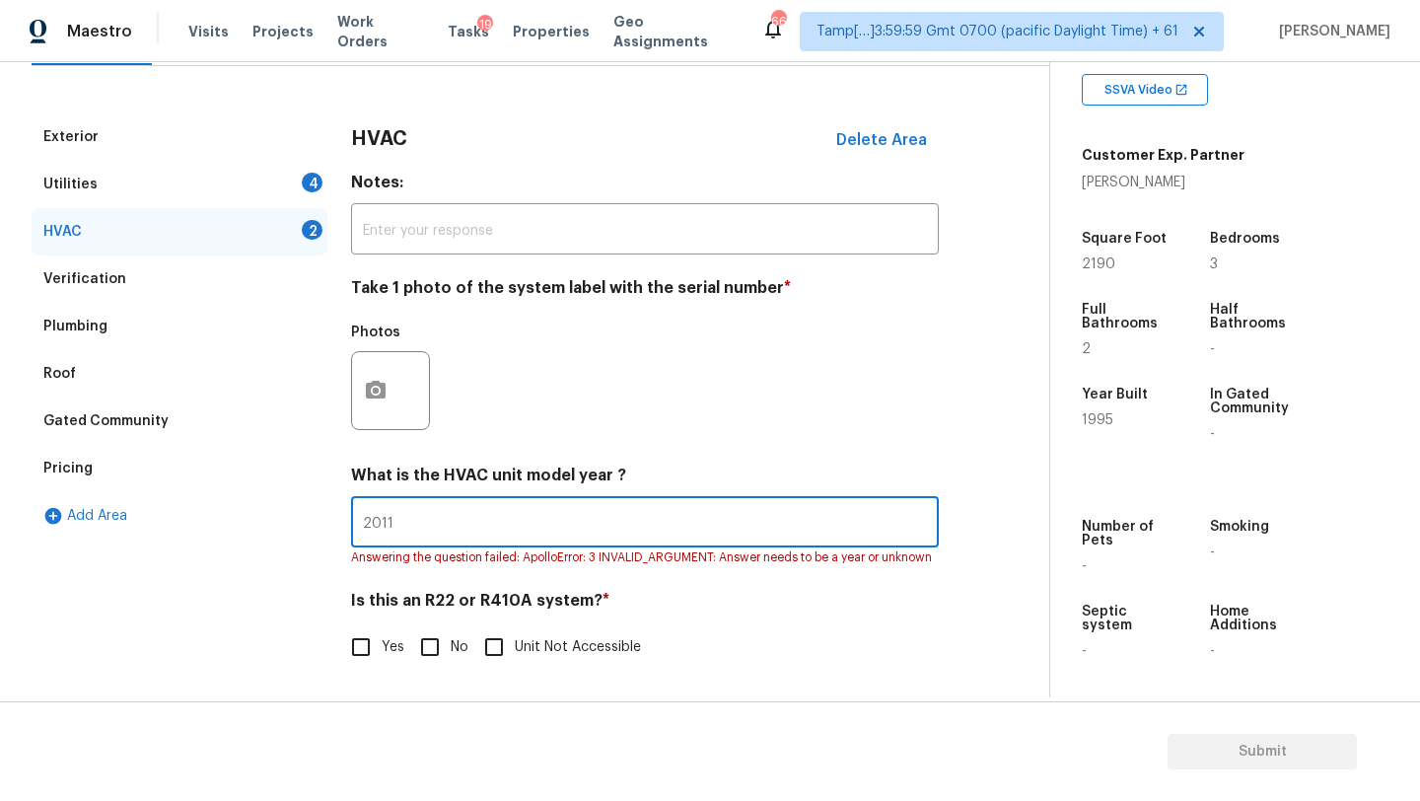
type input "2011"
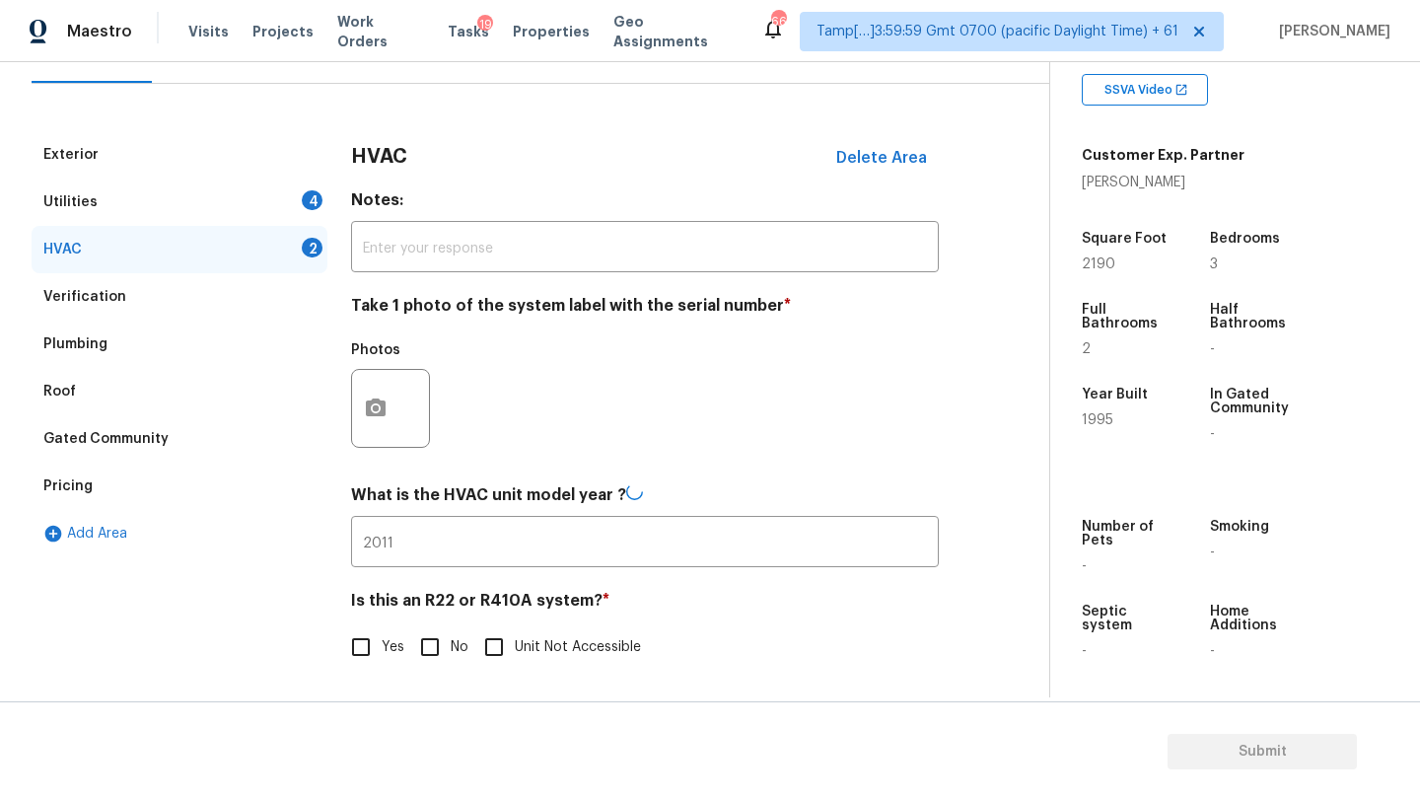
click at [452, 637] on span "No" at bounding box center [460, 647] width 18 height 21
click at [451, 636] on input "No" at bounding box center [429, 646] width 41 height 41
checkbox input "true"
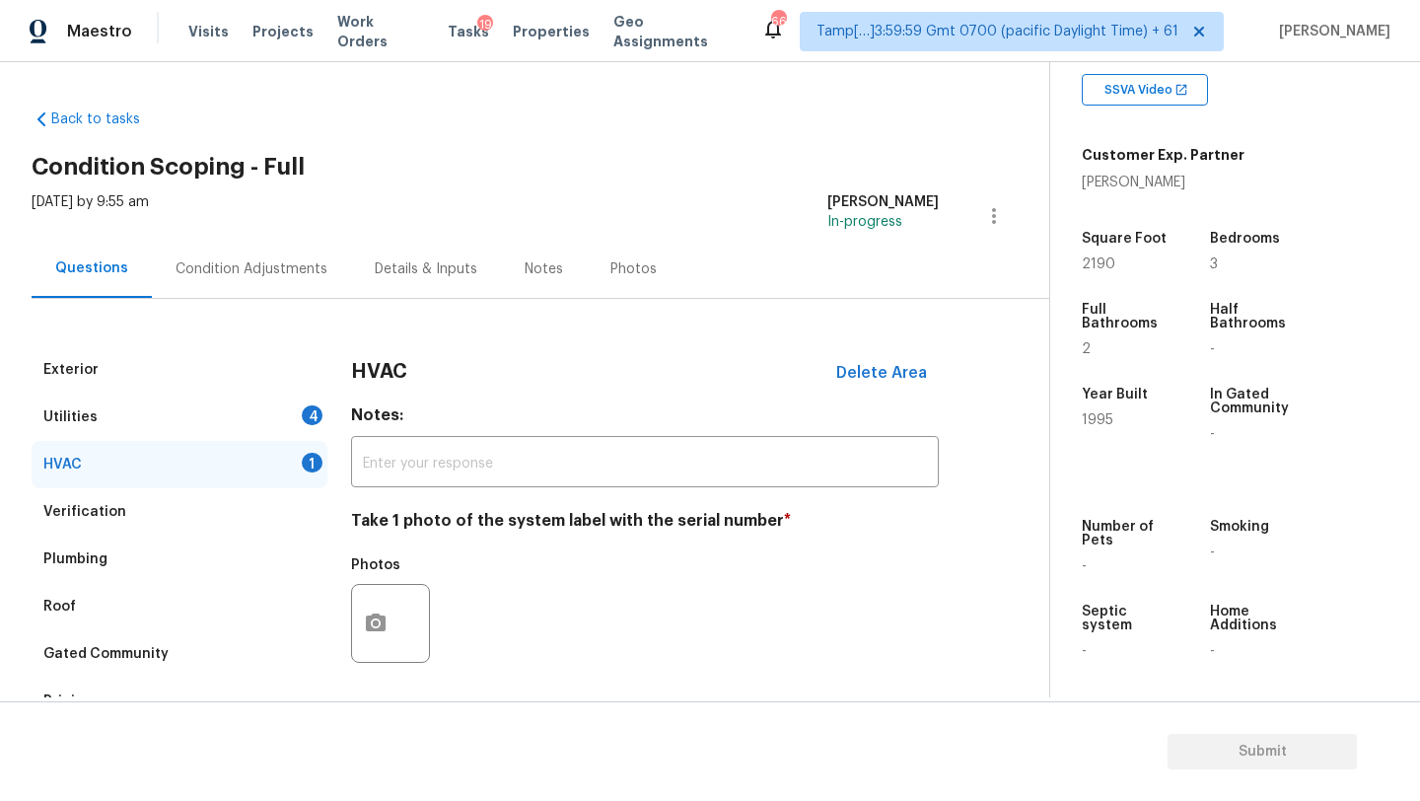
click at [202, 435] on div "Utilities 4" at bounding box center [180, 416] width 296 height 47
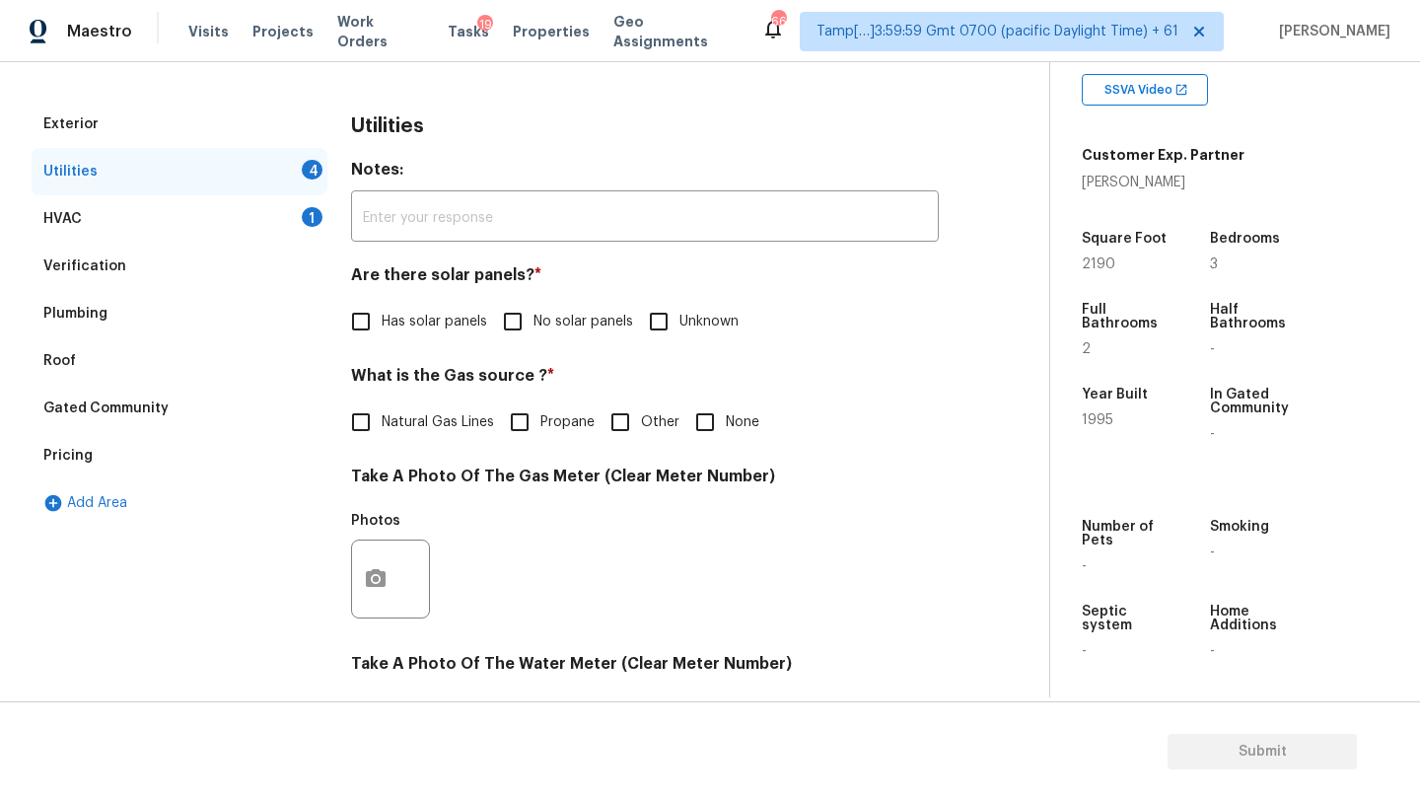
scroll to position [390, 0]
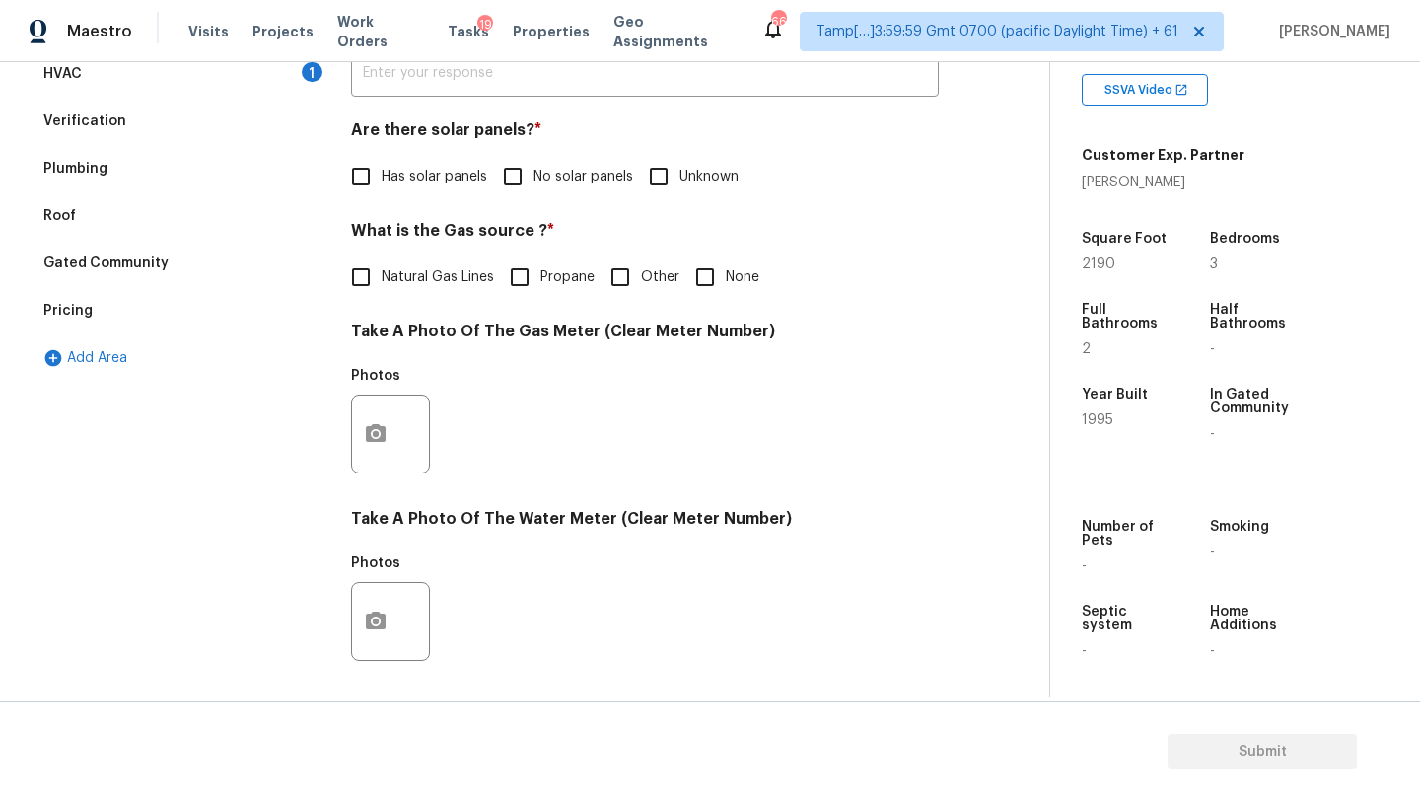
click at [511, 171] on input "No solar panels" at bounding box center [512, 176] width 41 height 41
checkbox input "true"
click at [352, 279] on input "Natural Gas Lines" at bounding box center [360, 276] width 41 height 41
checkbox input "true"
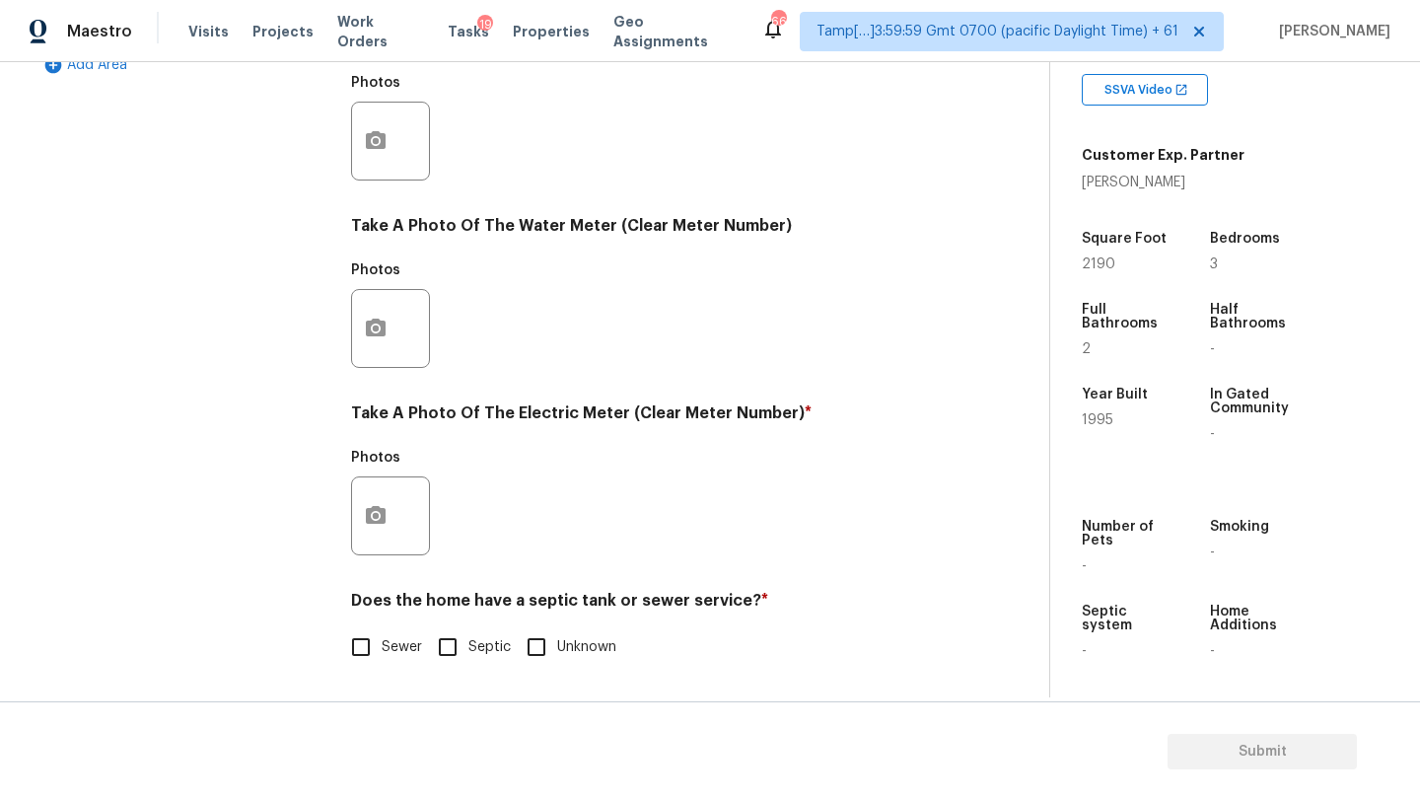
click at [369, 652] on input "Sewer" at bounding box center [360, 646] width 41 height 41
checkbox input "true"
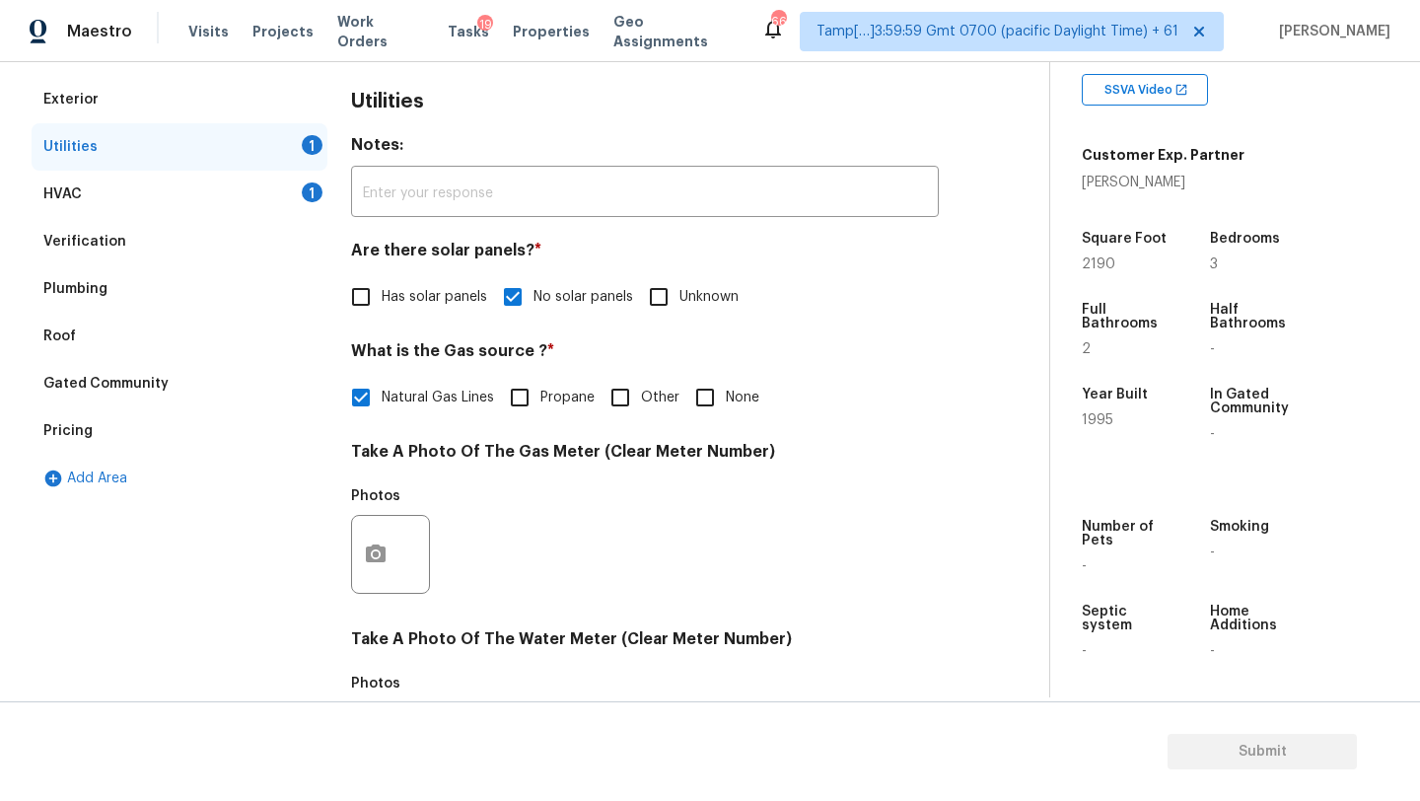
scroll to position [0, 0]
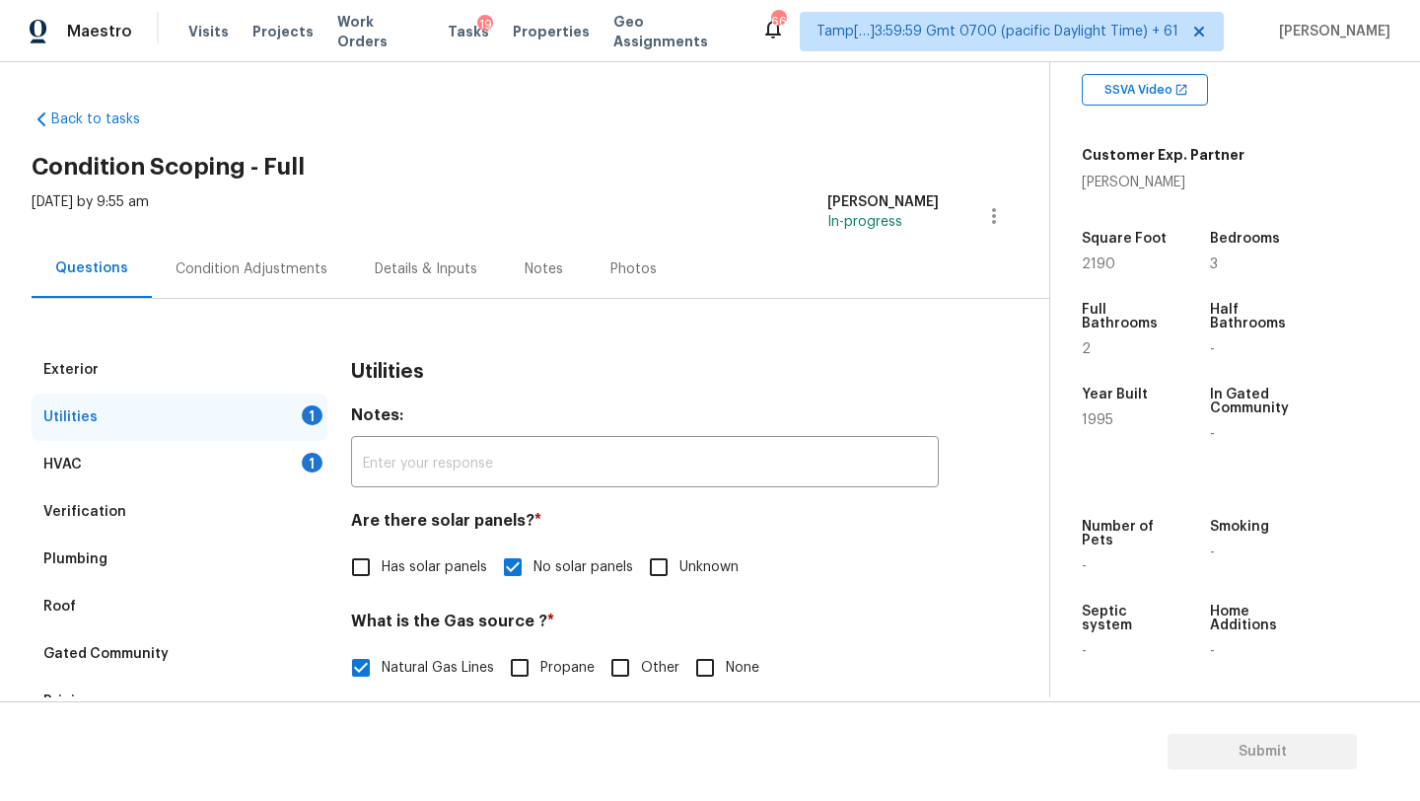
click at [249, 279] on div "Condition Adjustments" at bounding box center [251, 269] width 199 height 58
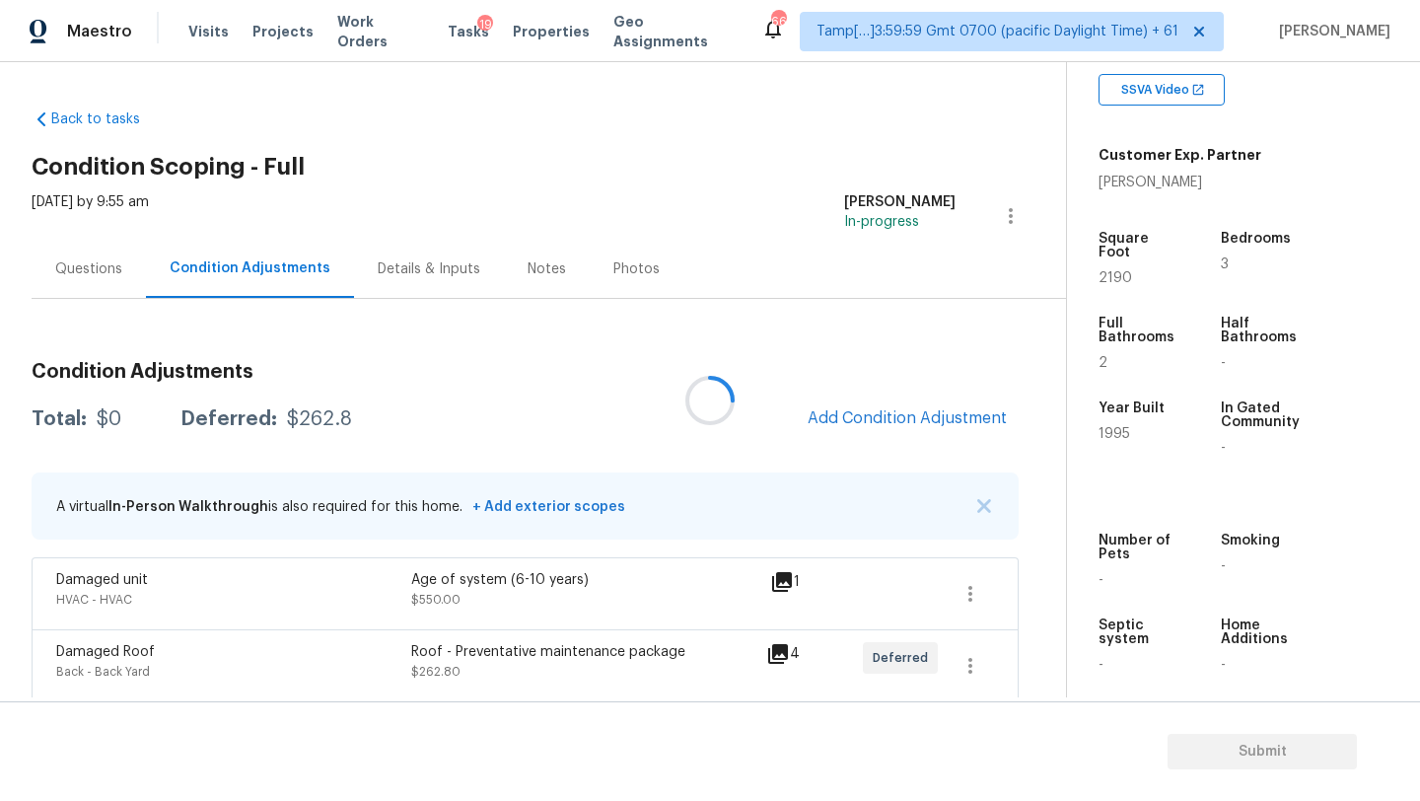
click at [880, 425] on div at bounding box center [710, 400] width 1420 height 801
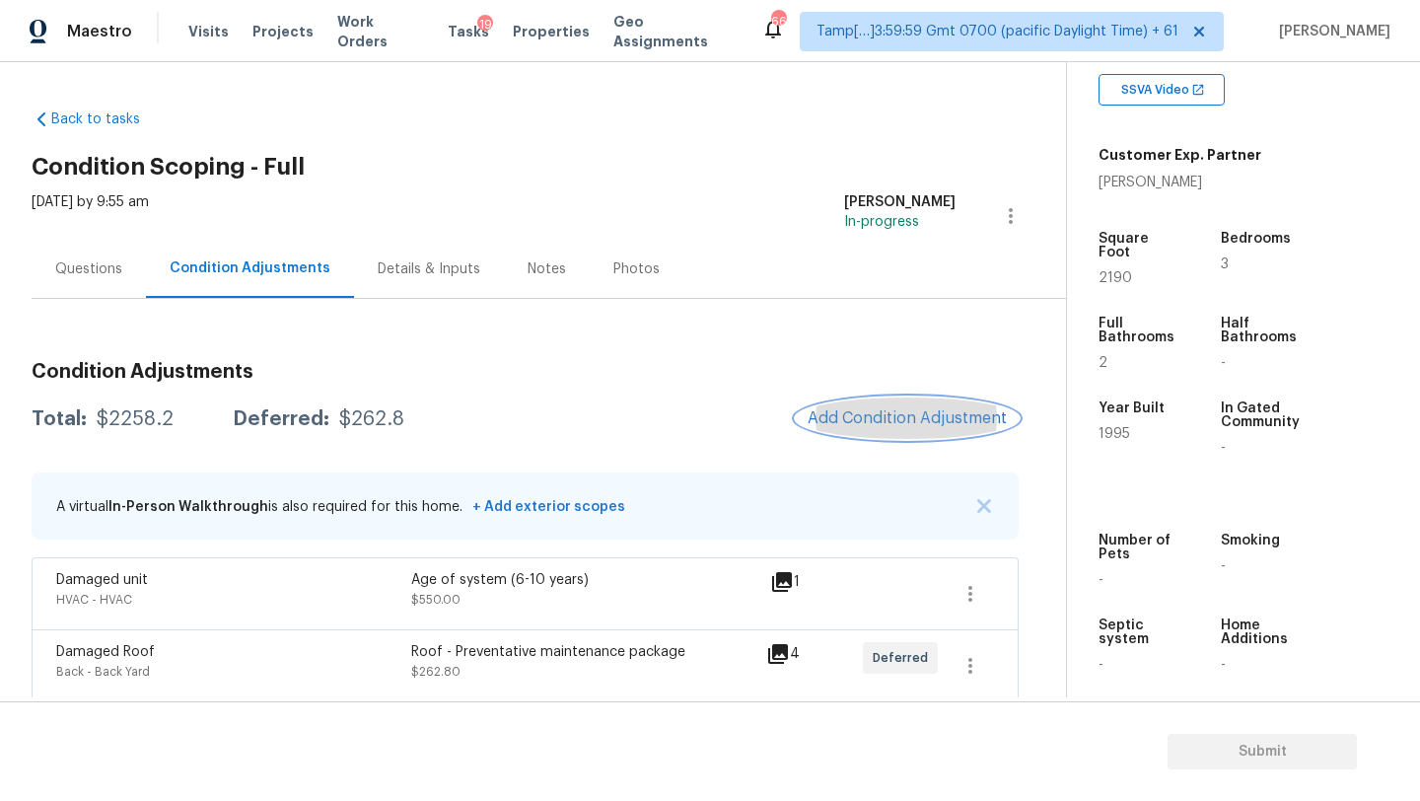
click at [880, 425] on span "Add Condition Adjustment" at bounding box center [907, 418] width 199 height 18
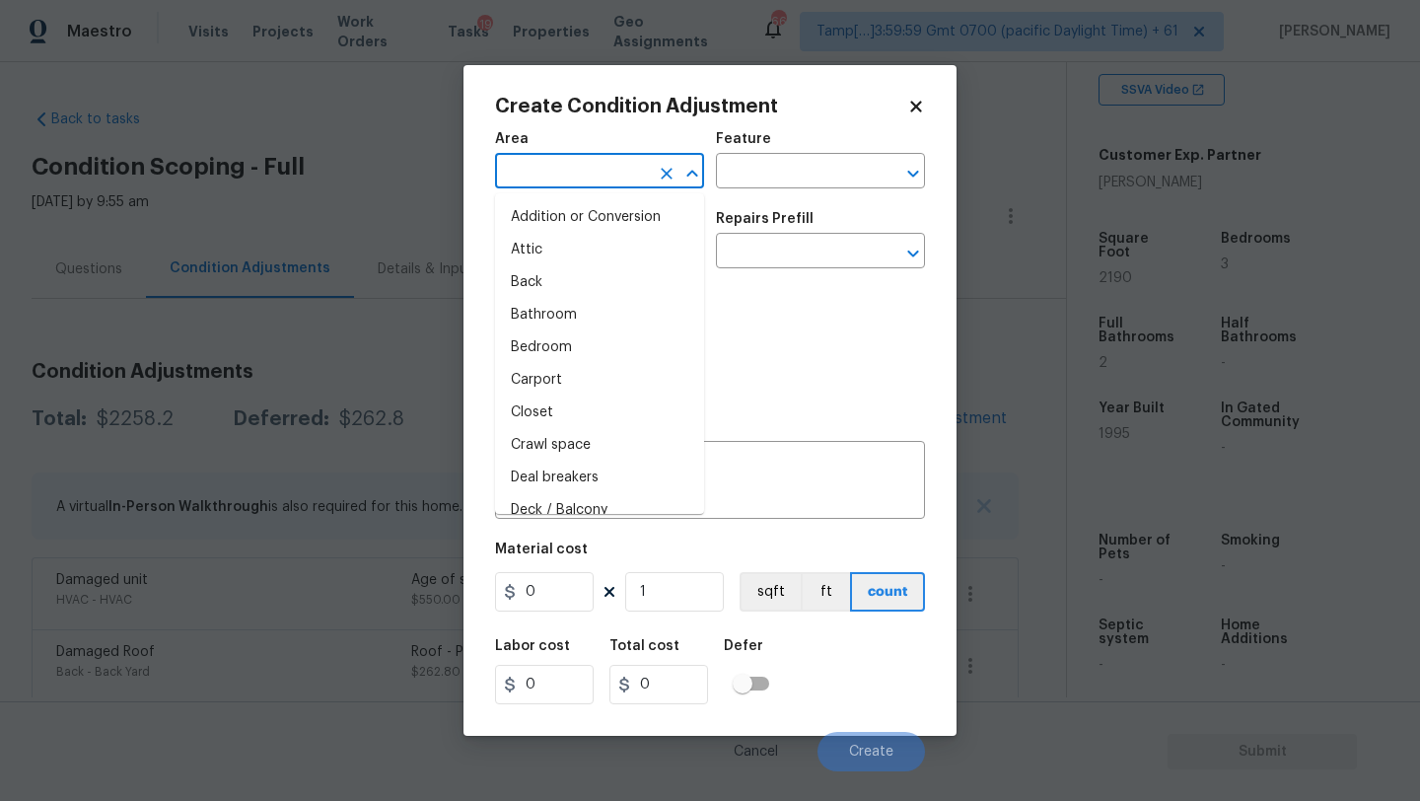
click at [617, 178] on input "text" at bounding box center [572, 173] width 154 height 31
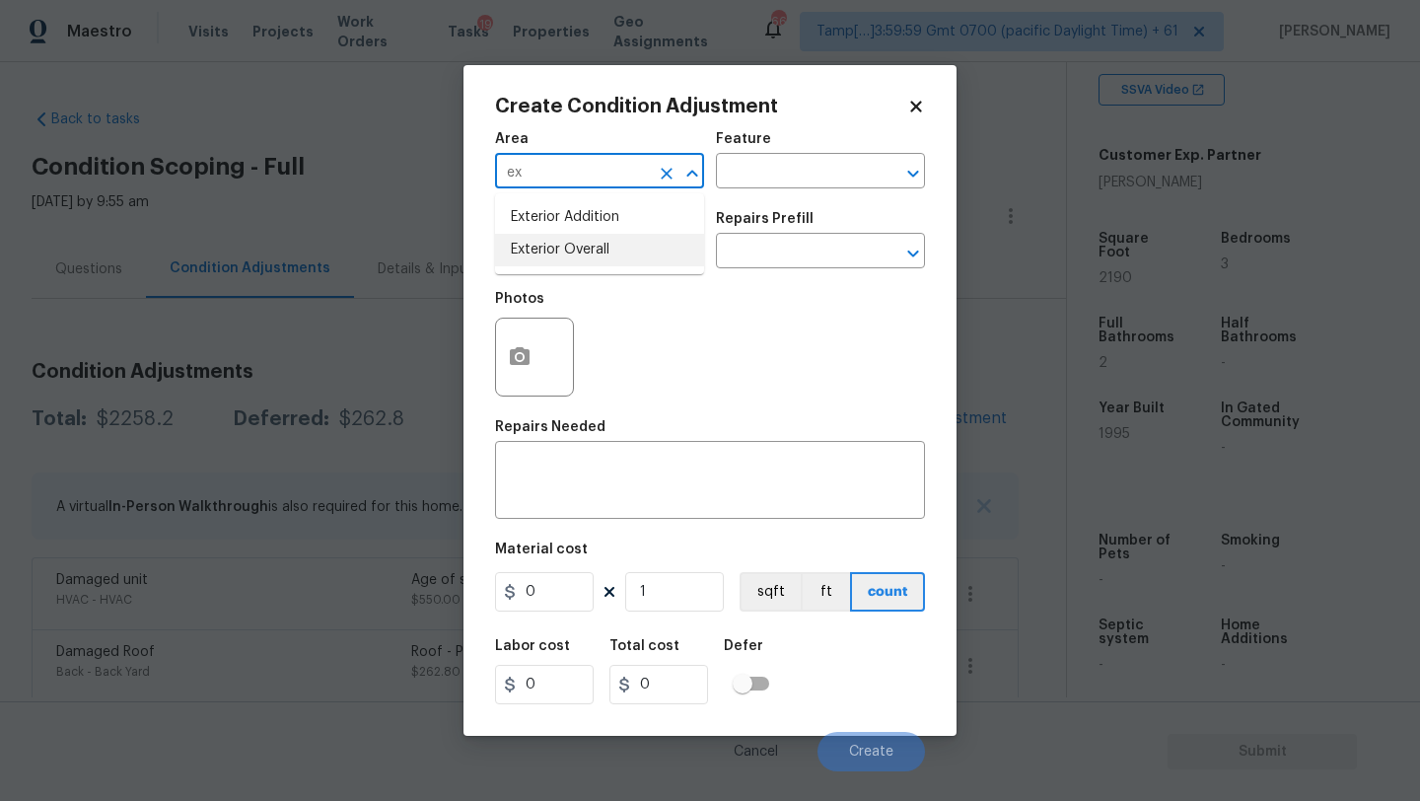
click at [611, 256] on li "Exterior Overall" at bounding box center [599, 250] width 209 height 33
type input "Exterior Overall"
click at [780, 180] on input "text" at bounding box center [793, 173] width 154 height 31
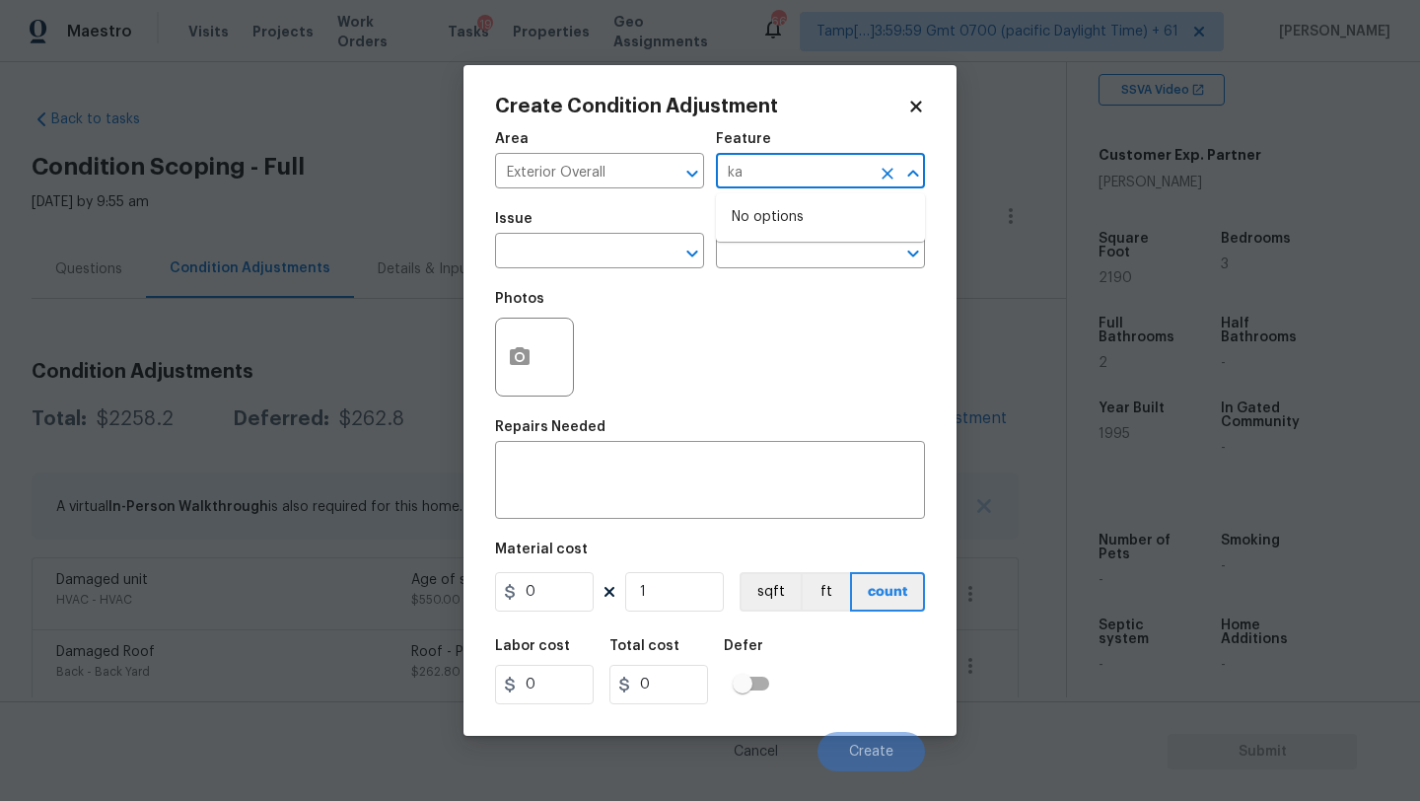
type input "k"
click at [761, 309] on li "Landscaping Packages" at bounding box center [820, 297] width 209 height 33
type input "Landscaping Packages"
click at [629, 276] on span "Issue ​" at bounding box center [599, 240] width 209 height 80
click at [629, 258] on input "text" at bounding box center [572, 253] width 154 height 31
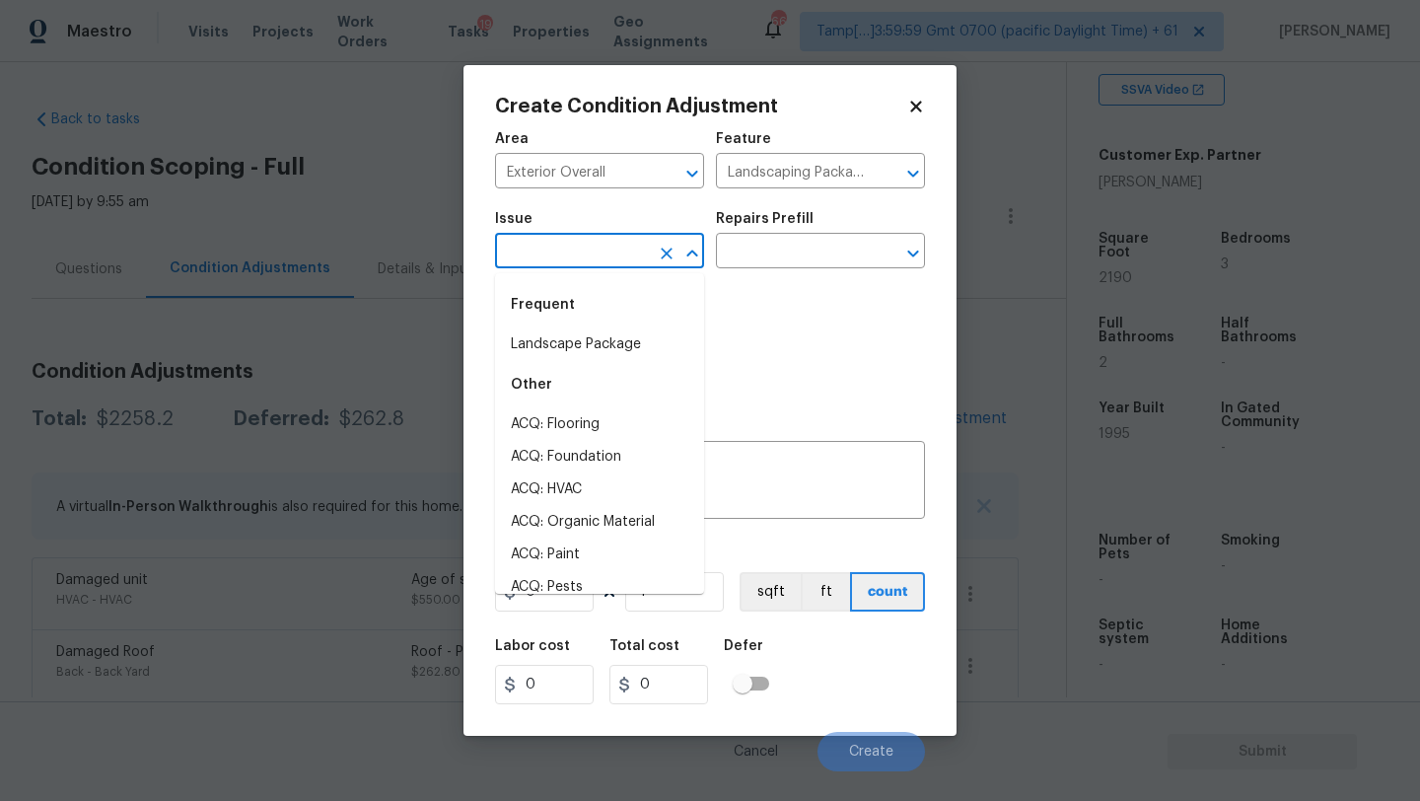
click at [620, 333] on li "Landscape Package" at bounding box center [599, 344] width 209 height 33
type input "Landscape Package"
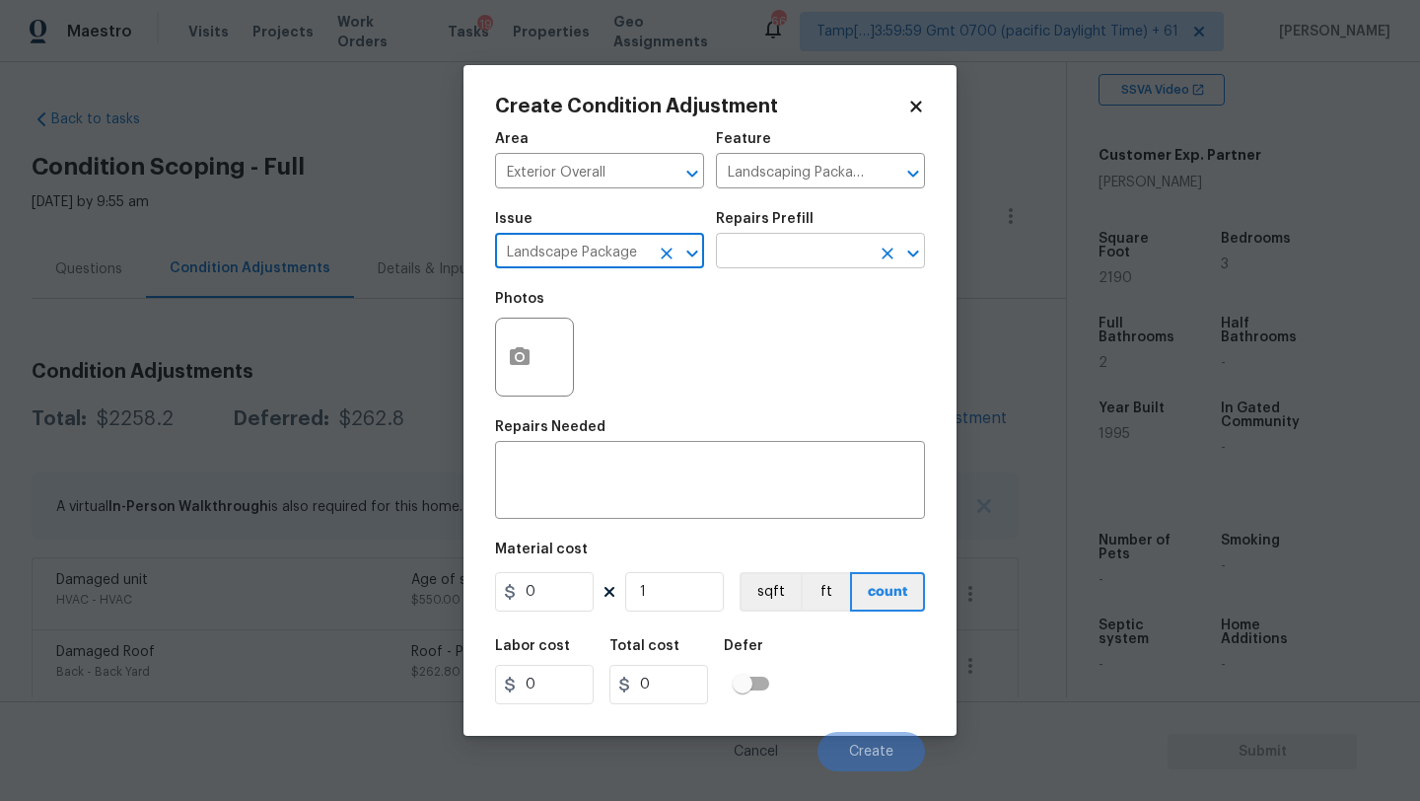
click at [805, 256] on input "text" at bounding box center [793, 253] width 154 height 31
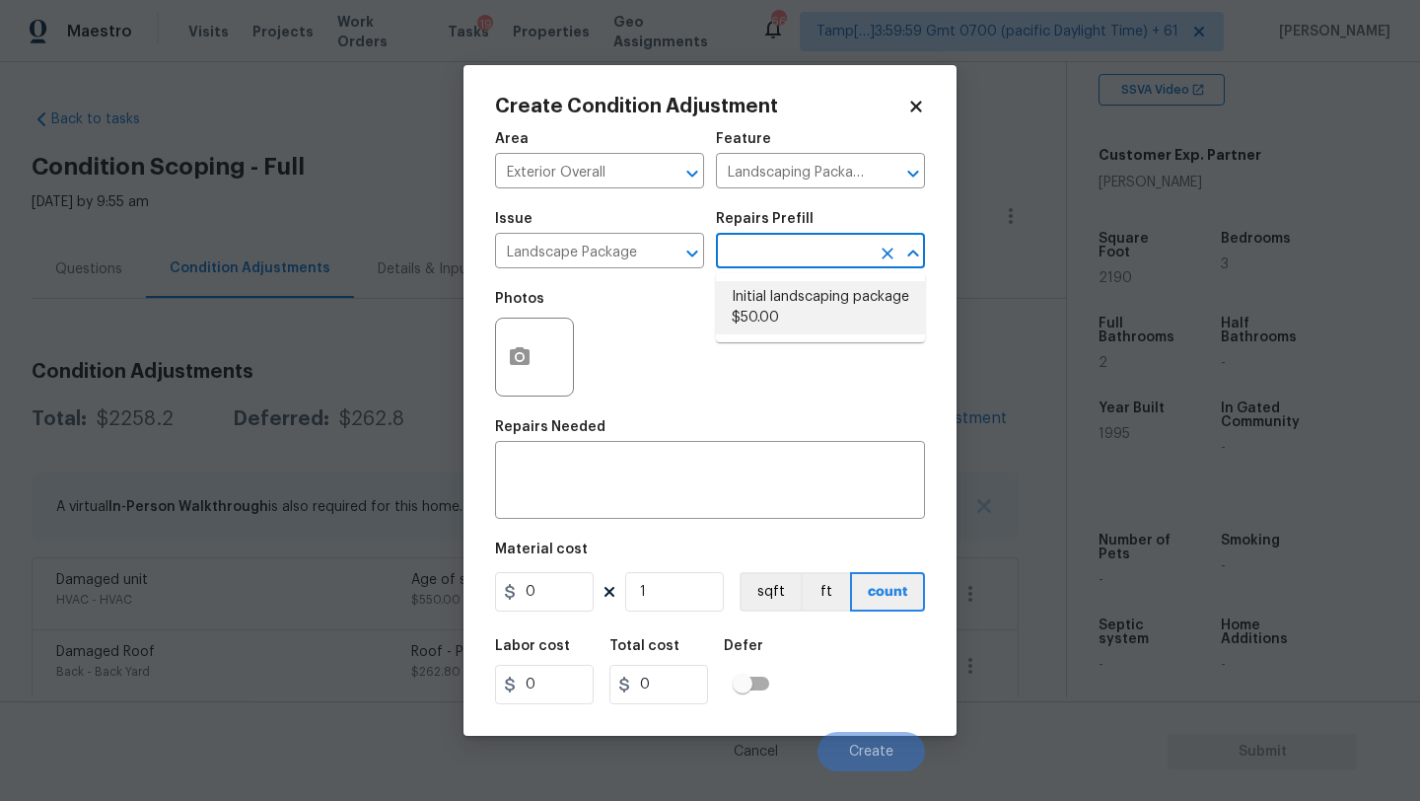
click at [782, 313] on li "Initial landscaping package $50.00" at bounding box center [820, 307] width 209 height 53
type input "Home Readiness Packages"
type textarea "Mowing of grass up to 6" in height. Mow, edge along driveways & sidewalks, trim…"
type input "50"
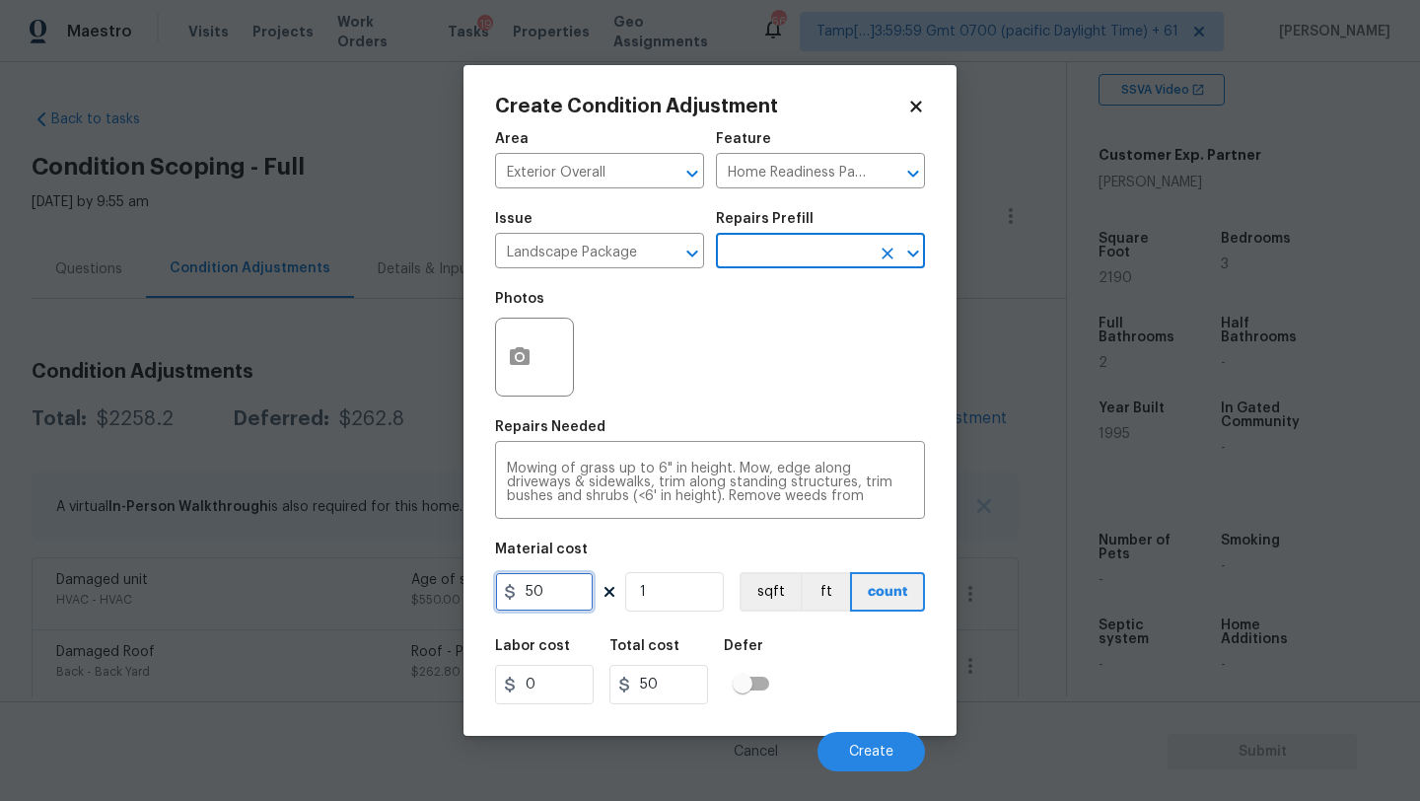
click at [540, 595] on input "50" at bounding box center [544, 591] width 99 height 39
type input "300"
click at [498, 377] on div at bounding box center [534, 356] width 79 height 79
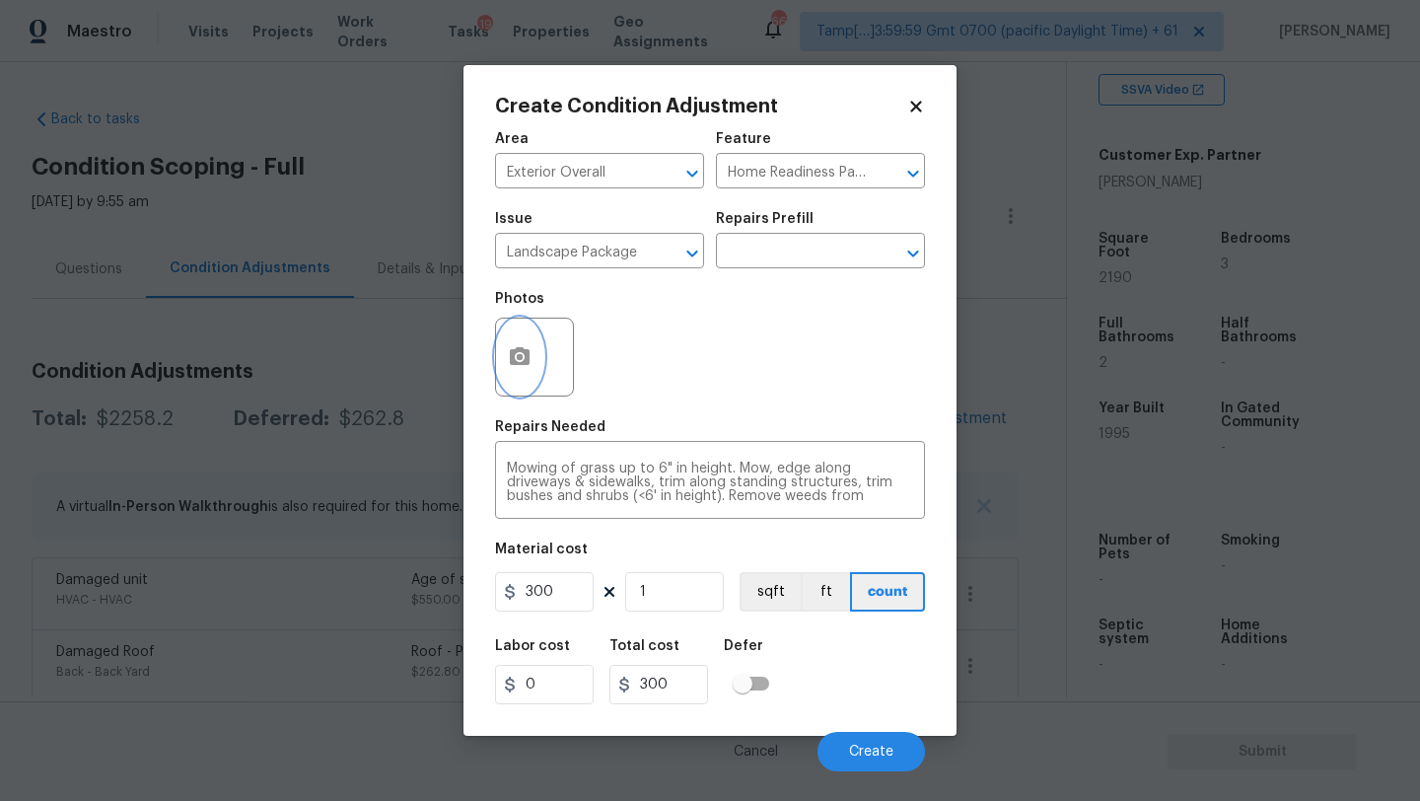
click at [521, 367] on icon "button" at bounding box center [520, 357] width 24 height 24
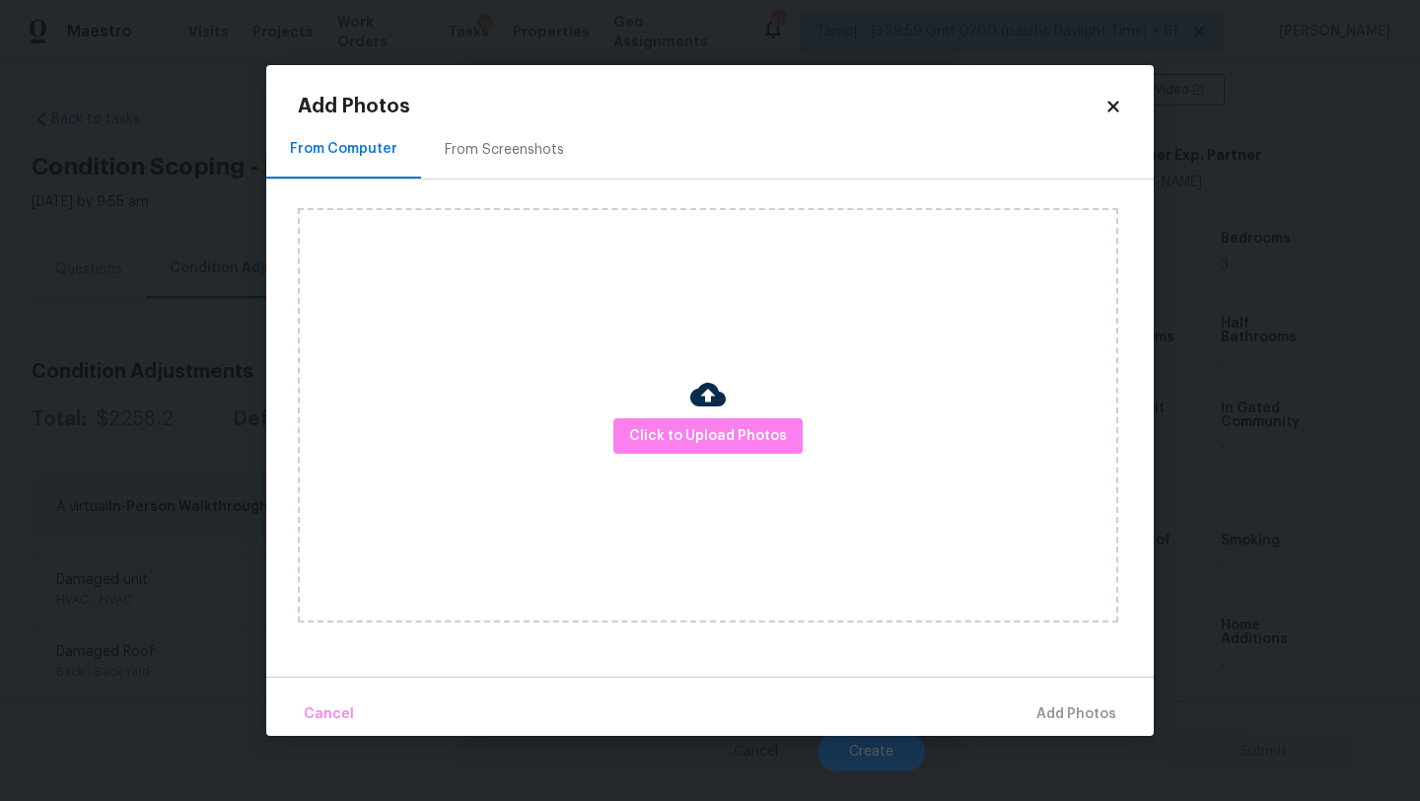
click at [506, 148] on div "From Screenshots" at bounding box center [504, 150] width 119 height 20
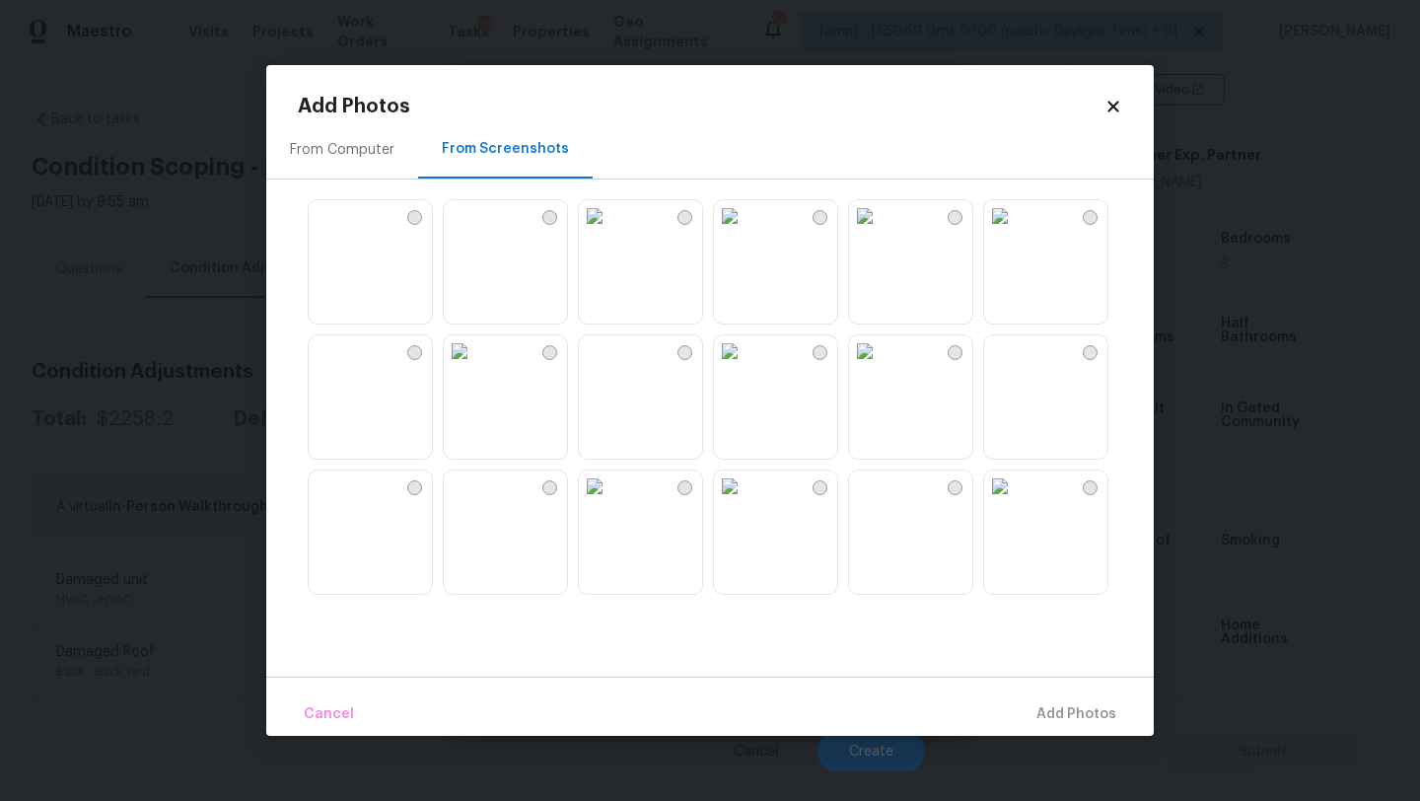
click at [340, 232] on img at bounding box center [325, 216] width 32 height 32
click at [1016, 232] on img at bounding box center [1000, 216] width 32 height 32
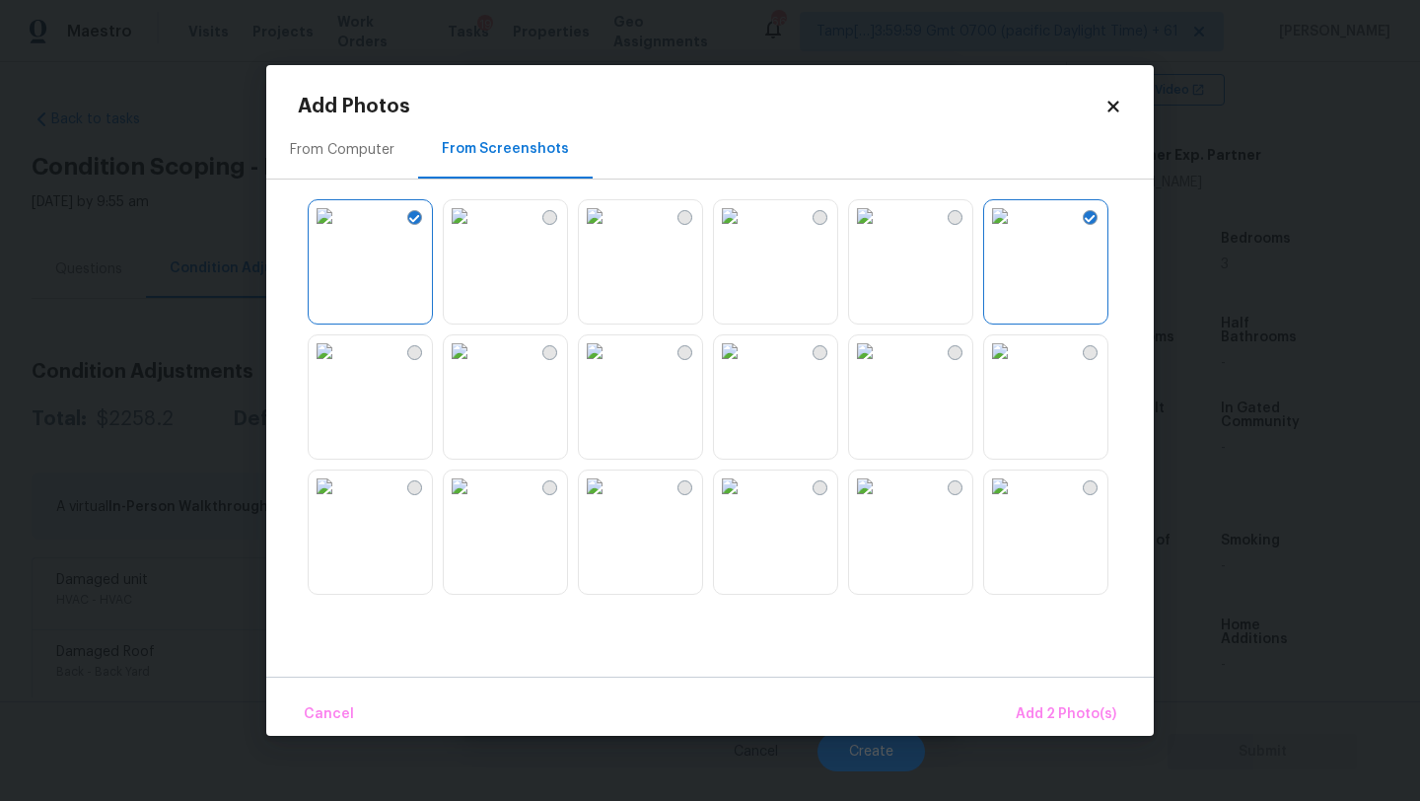
click at [745, 502] on img at bounding box center [730, 486] width 32 height 32
click at [1039, 713] on span "Add 3 Photo(s)" at bounding box center [1067, 714] width 100 height 25
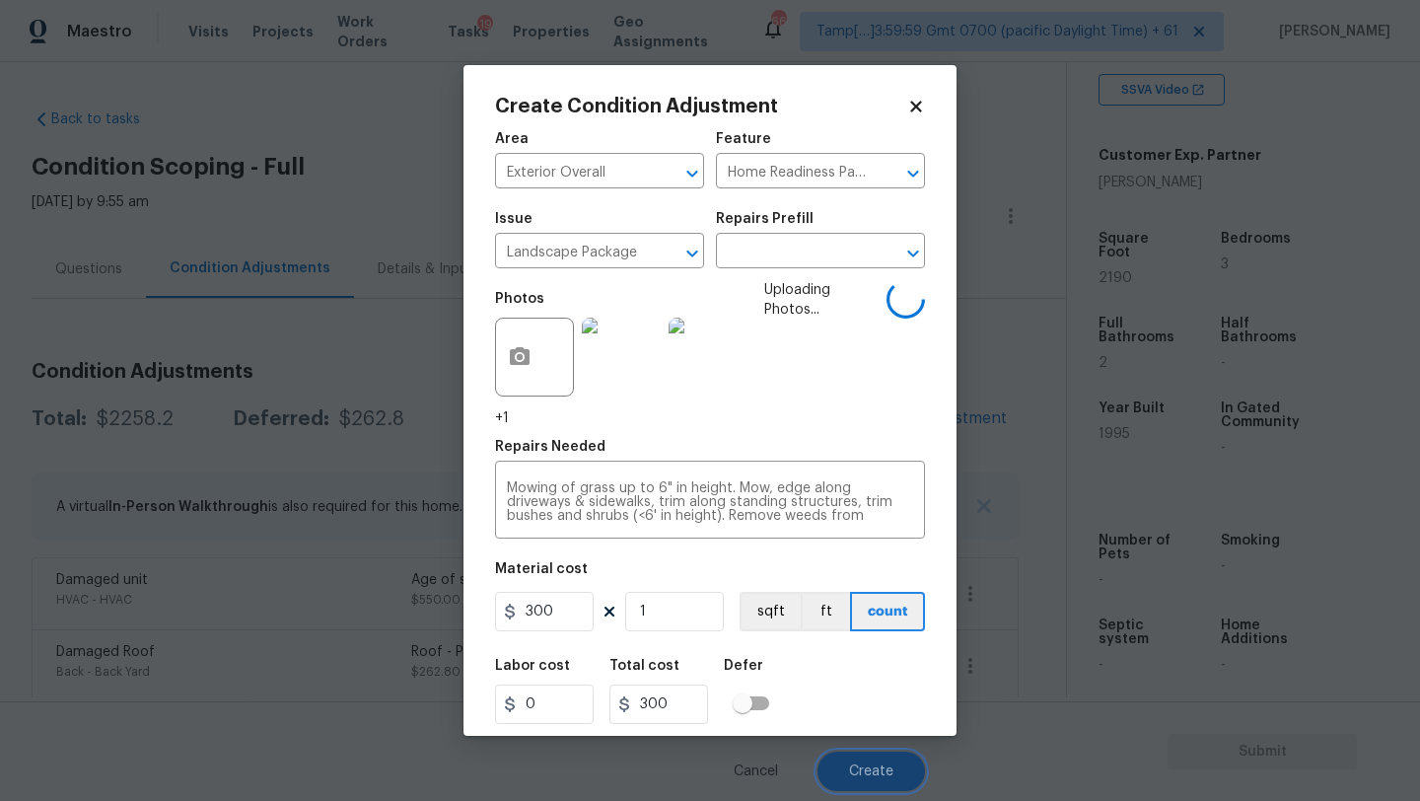
click at [893, 755] on button "Create" at bounding box center [870, 770] width 107 height 39
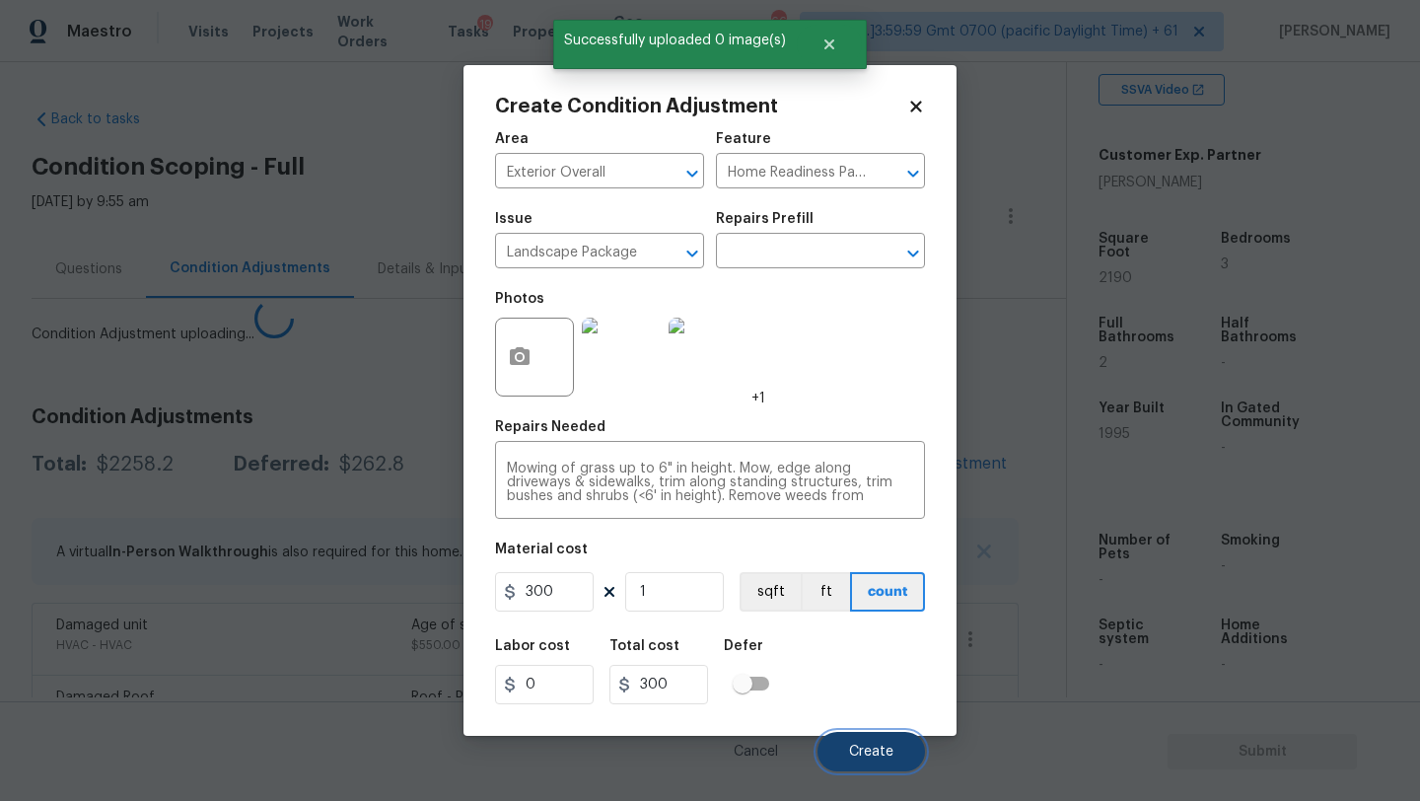
click at [893, 755] on button "Create" at bounding box center [870, 751] width 107 height 39
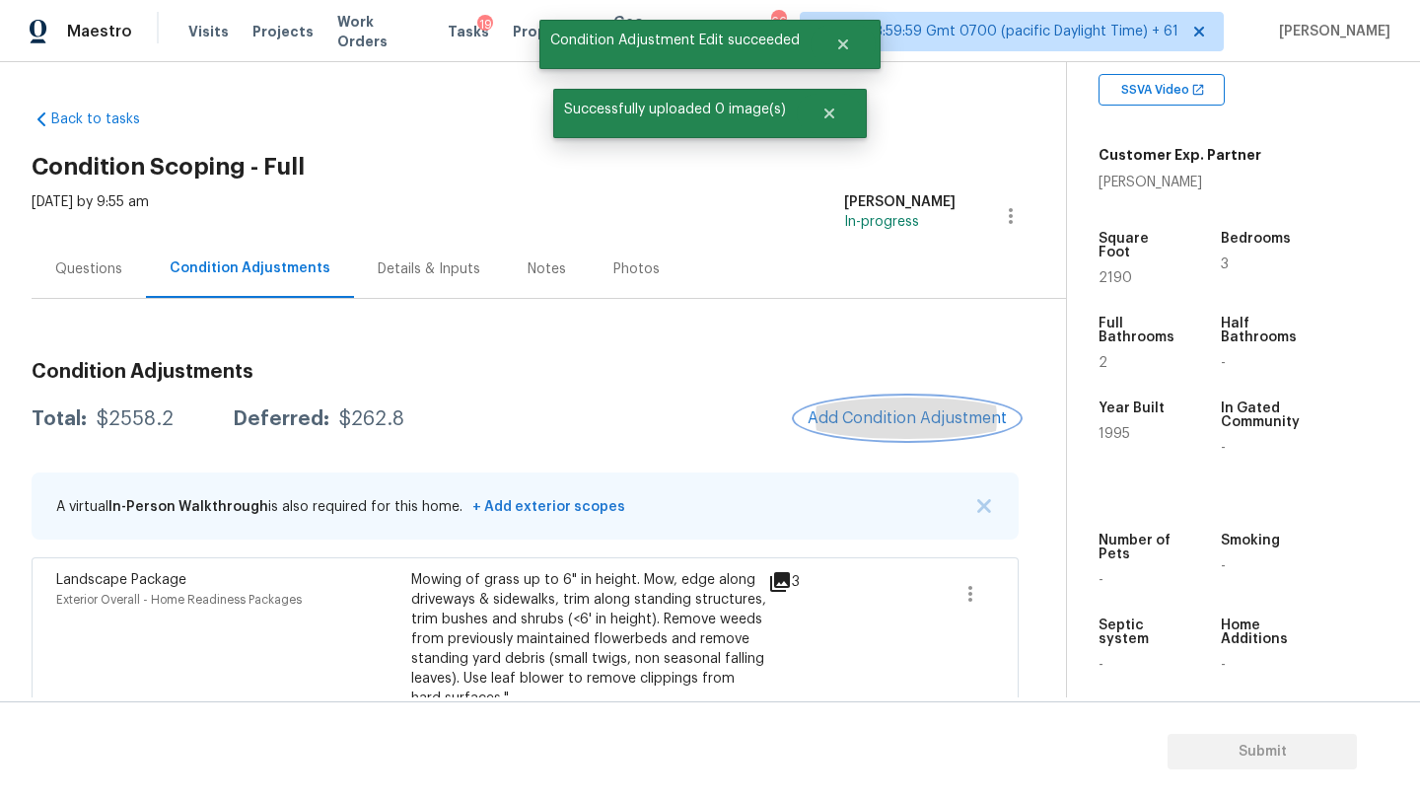
click at [906, 410] on span "Add Condition Adjustment" at bounding box center [907, 418] width 199 height 18
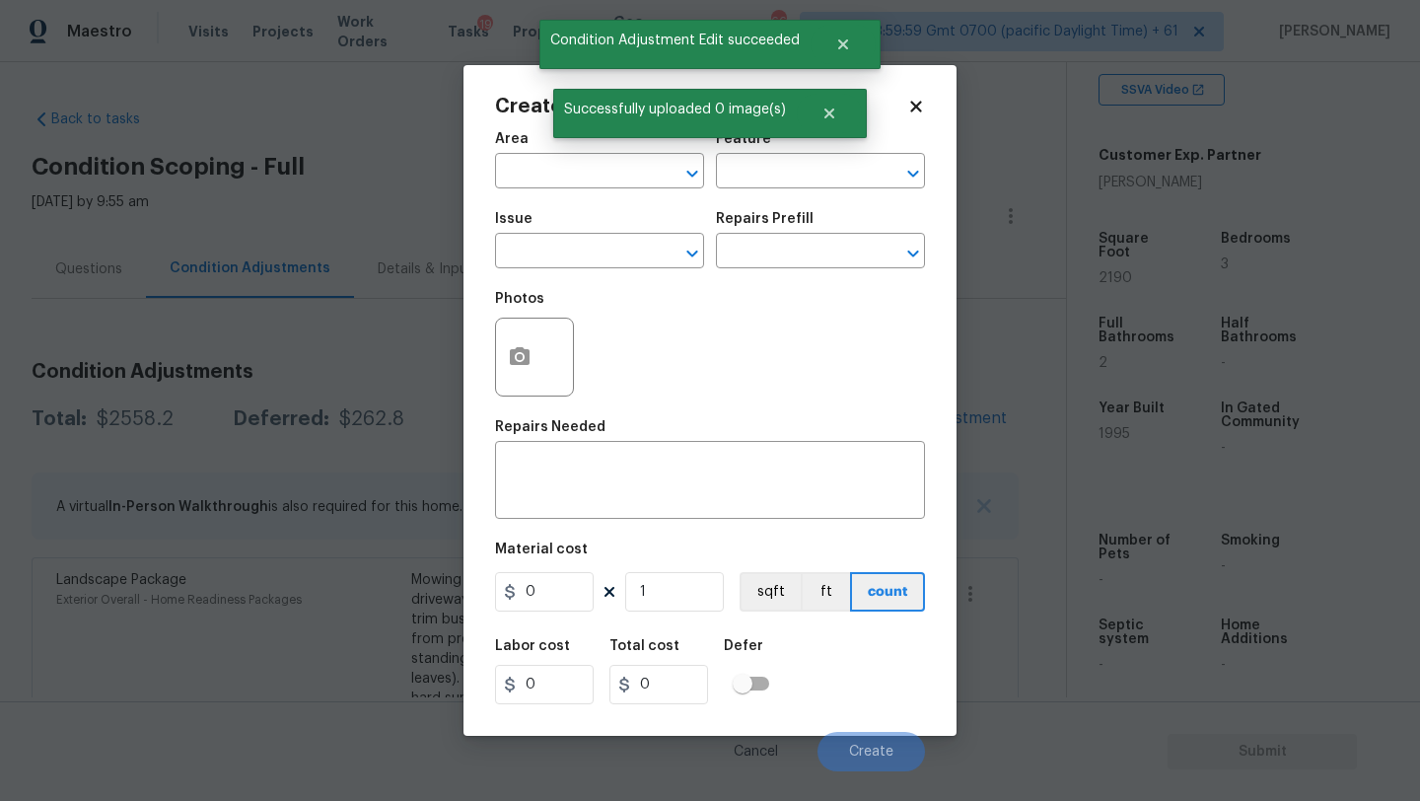
click at [548, 194] on span "Area ​" at bounding box center [599, 160] width 209 height 80
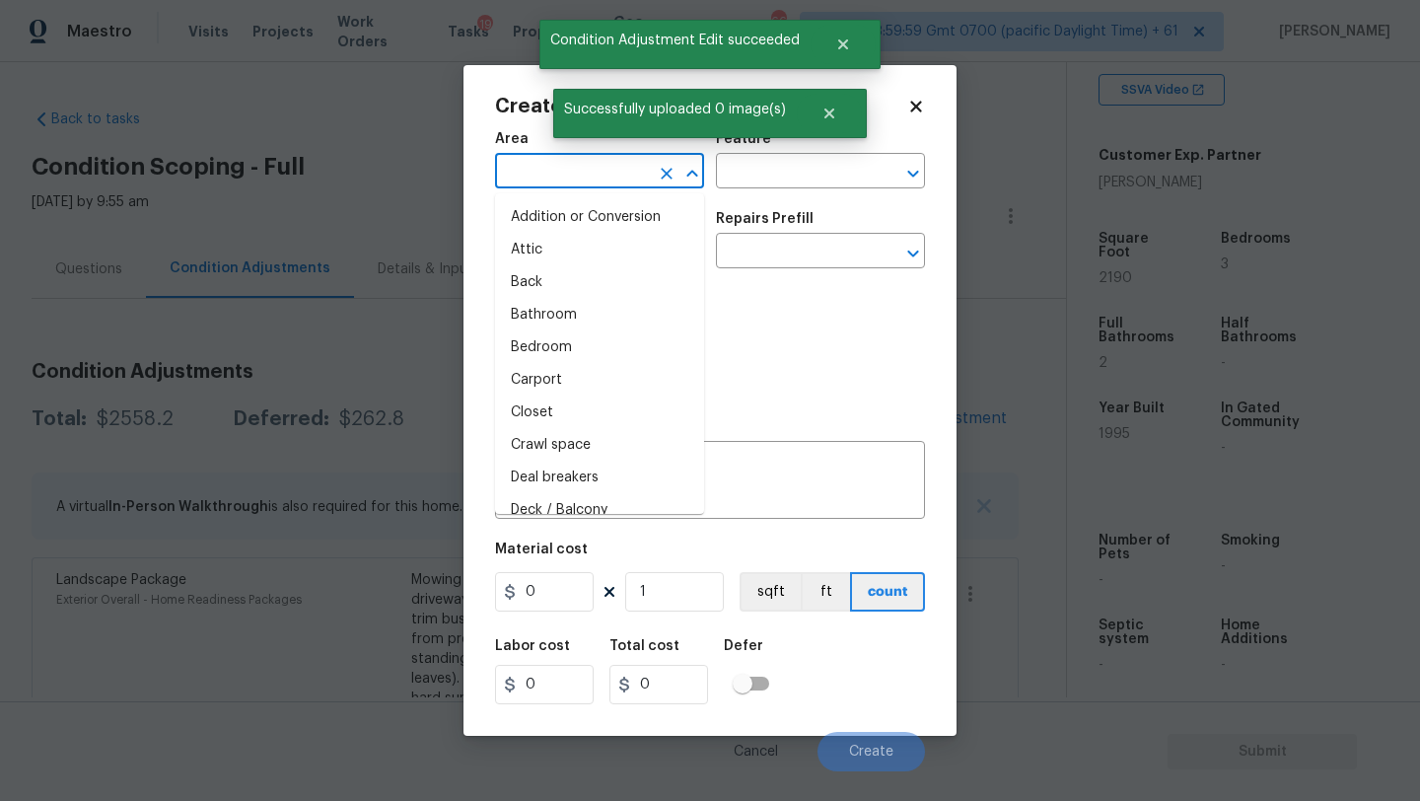
click at [549, 177] on input "text" at bounding box center [572, 173] width 154 height 31
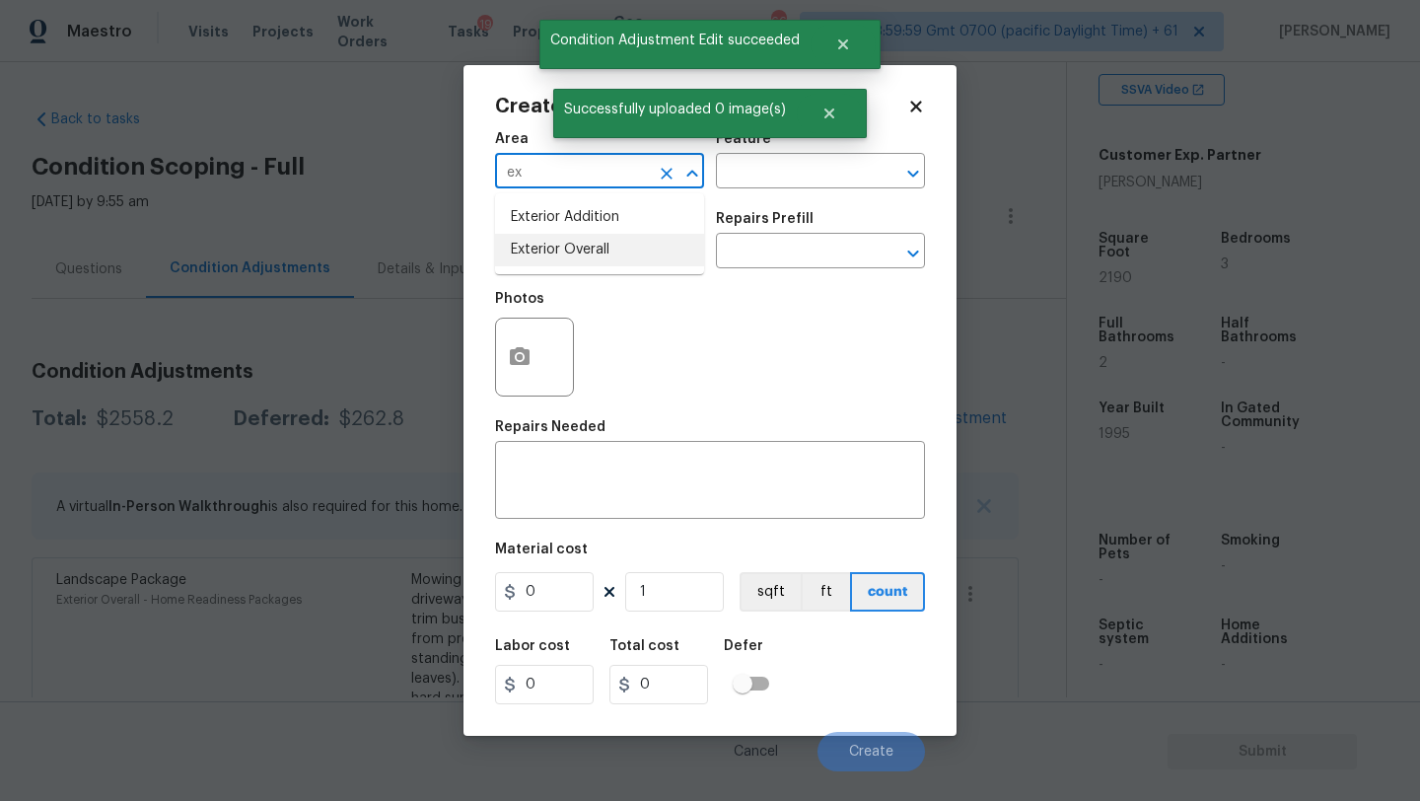
click at [591, 254] on li "Exterior Overall" at bounding box center [599, 250] width 209 height 33
type input "Exterior Overall"
click at [776, 175] on input "text" at bounding box center [793, 173] width 154 height 31
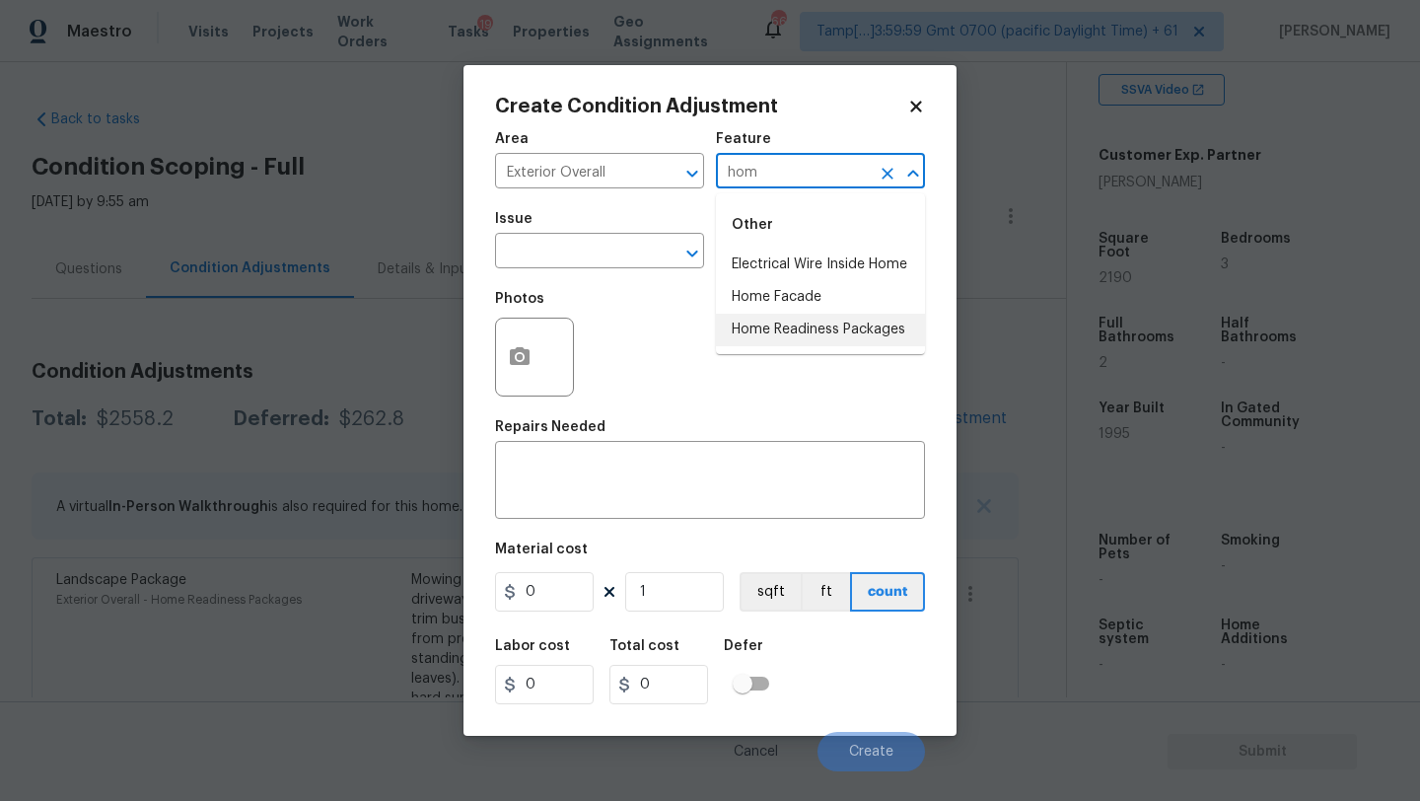
click at [810, 319] on li "Home Readiness Packages" at bounding box center [820, 330] width 209 height 33
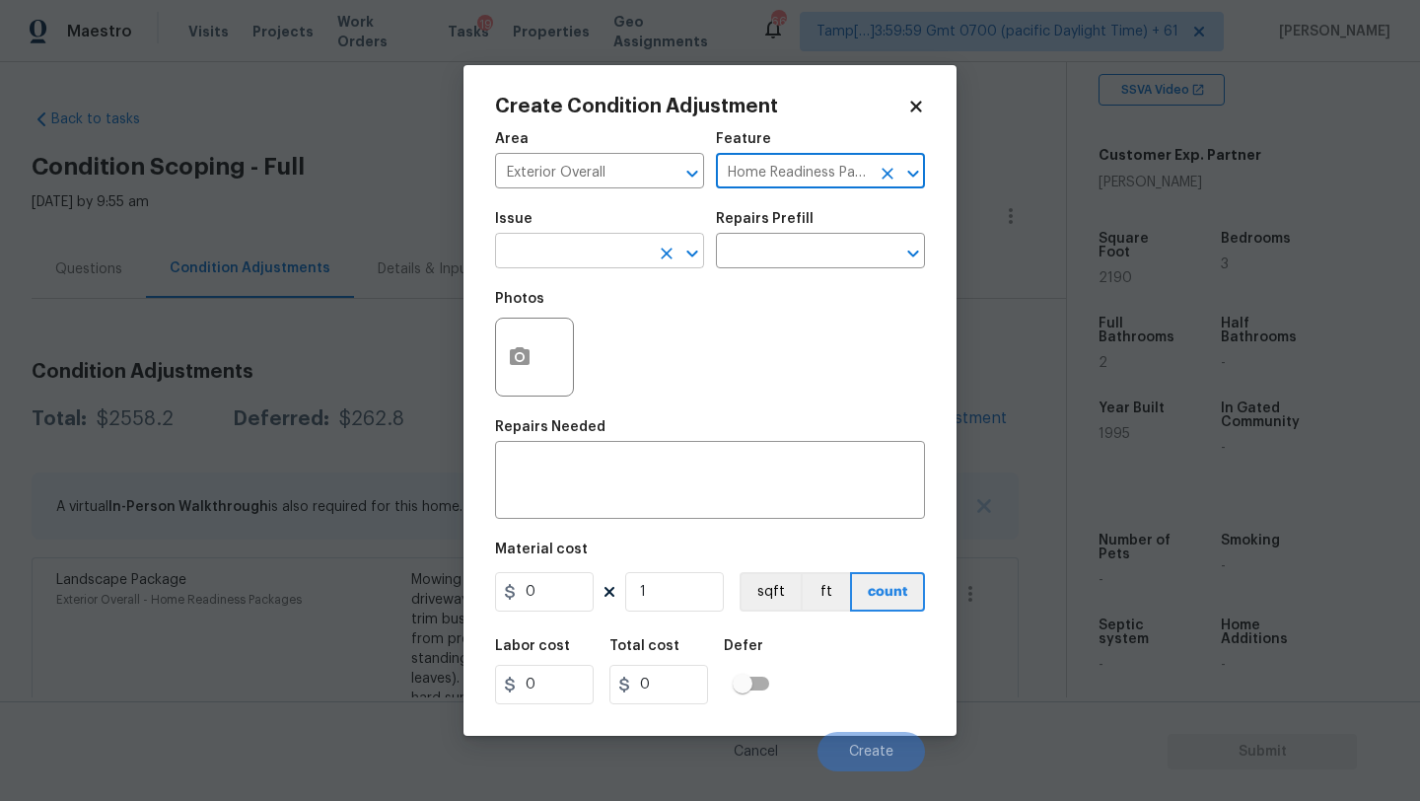
type input "Home Readiness Packages"
click at [589, 251] on input "text" at bounding box center [572, 253] width 154 height 31
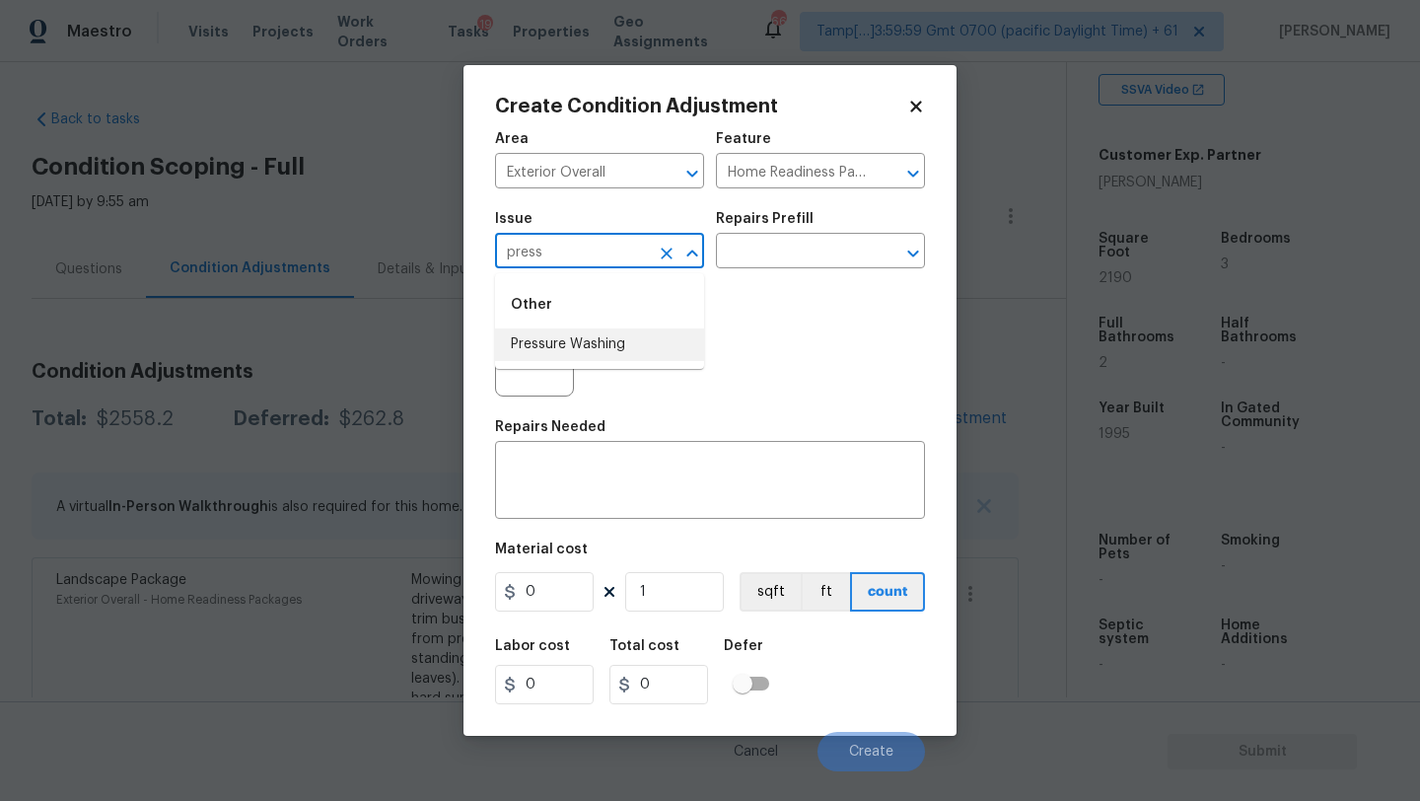
click at [587, 339] on li "Pressure Washing" at bounding box center [599, 344] width 209 height 33
type input "Pressure Washing"
click at [774, 273] on div "Issue Pressure Washing ​ Repairs Prefill ​" at bounding box center [710, 240] width 430 height 80
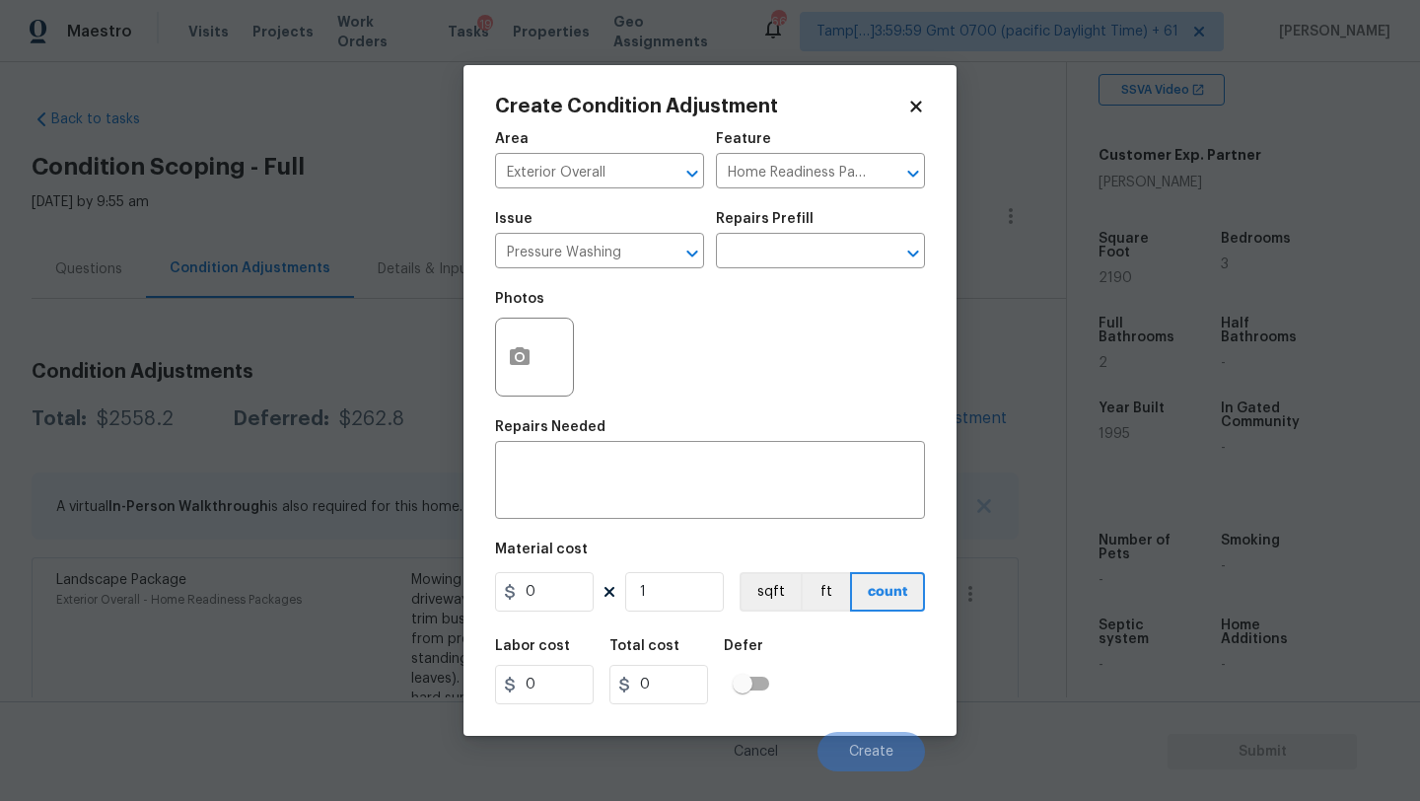
click at [774, 269] on div "Issue Pressure Washing ​ Repairs Prefill ​" at bounding box center [710, 240] width 430 height 80
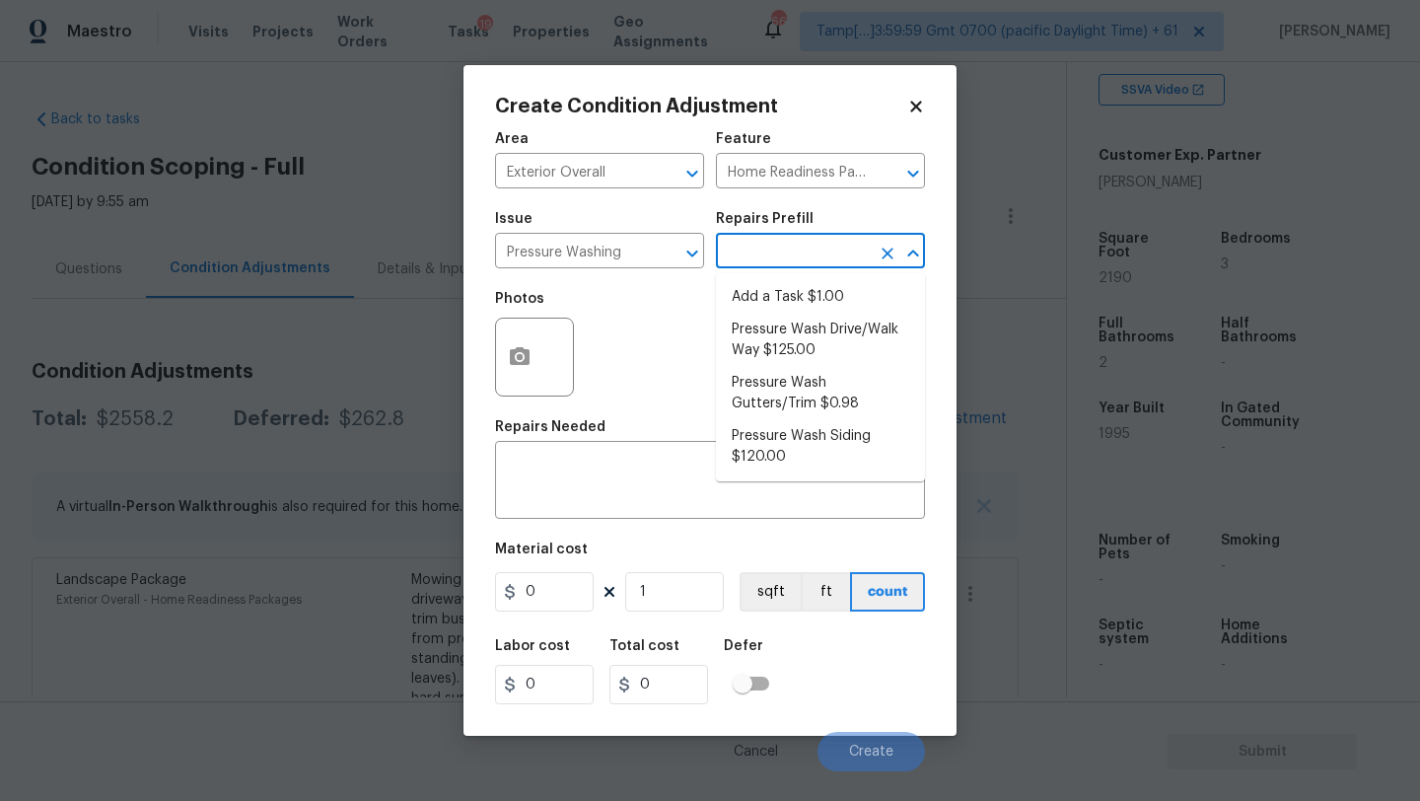
click at [780, 262] on input "text" at bounding box center [793, 253] width 154 height 31
click at [790, 351] on li "Pressure Wash Drive/Walk Way $125.00" at bounding box center [820, 340] width 209 height 53
type input "Siding"
type textarea "Pressure wash the driveways/walkways as directed by the PM. Ensure that all deb…"
type input "125"
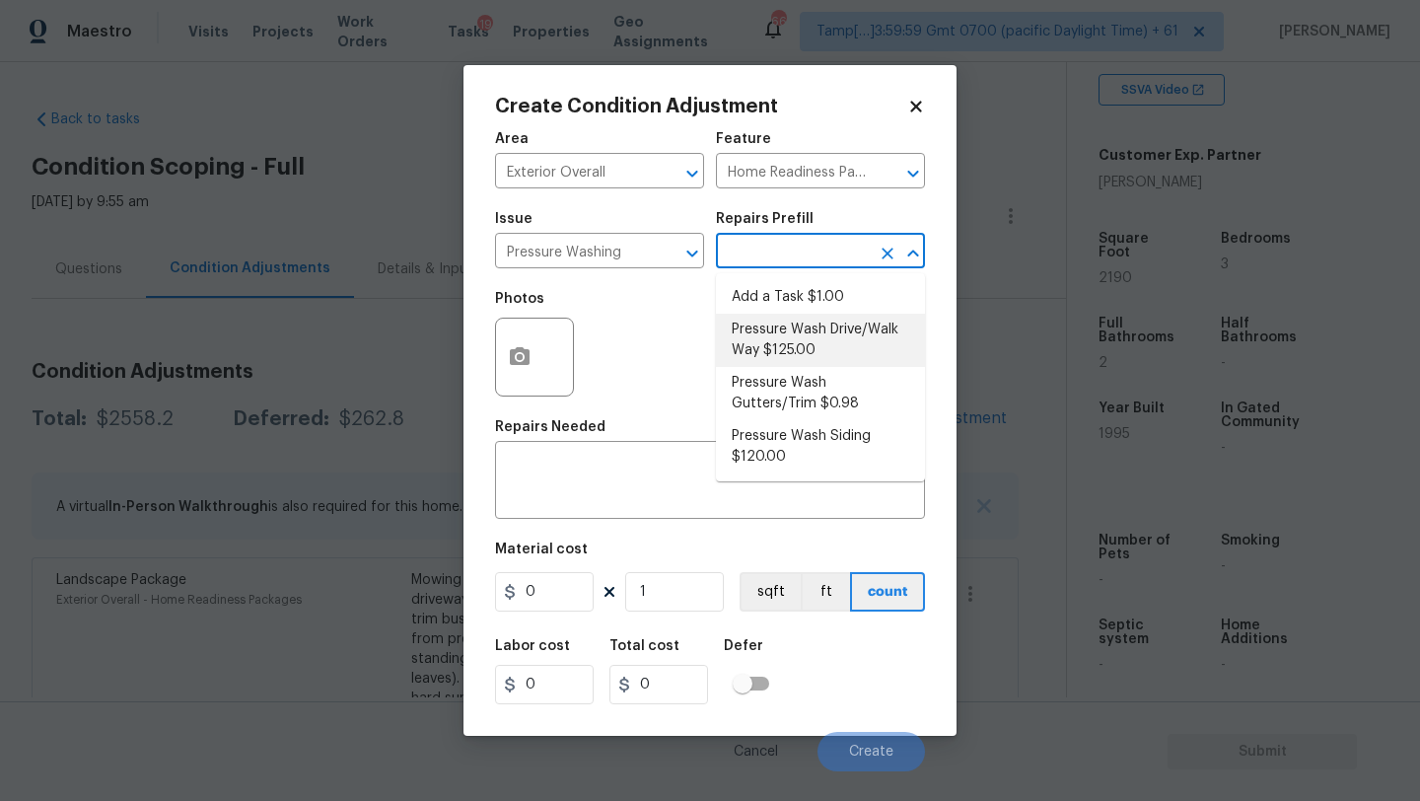
type input "125"
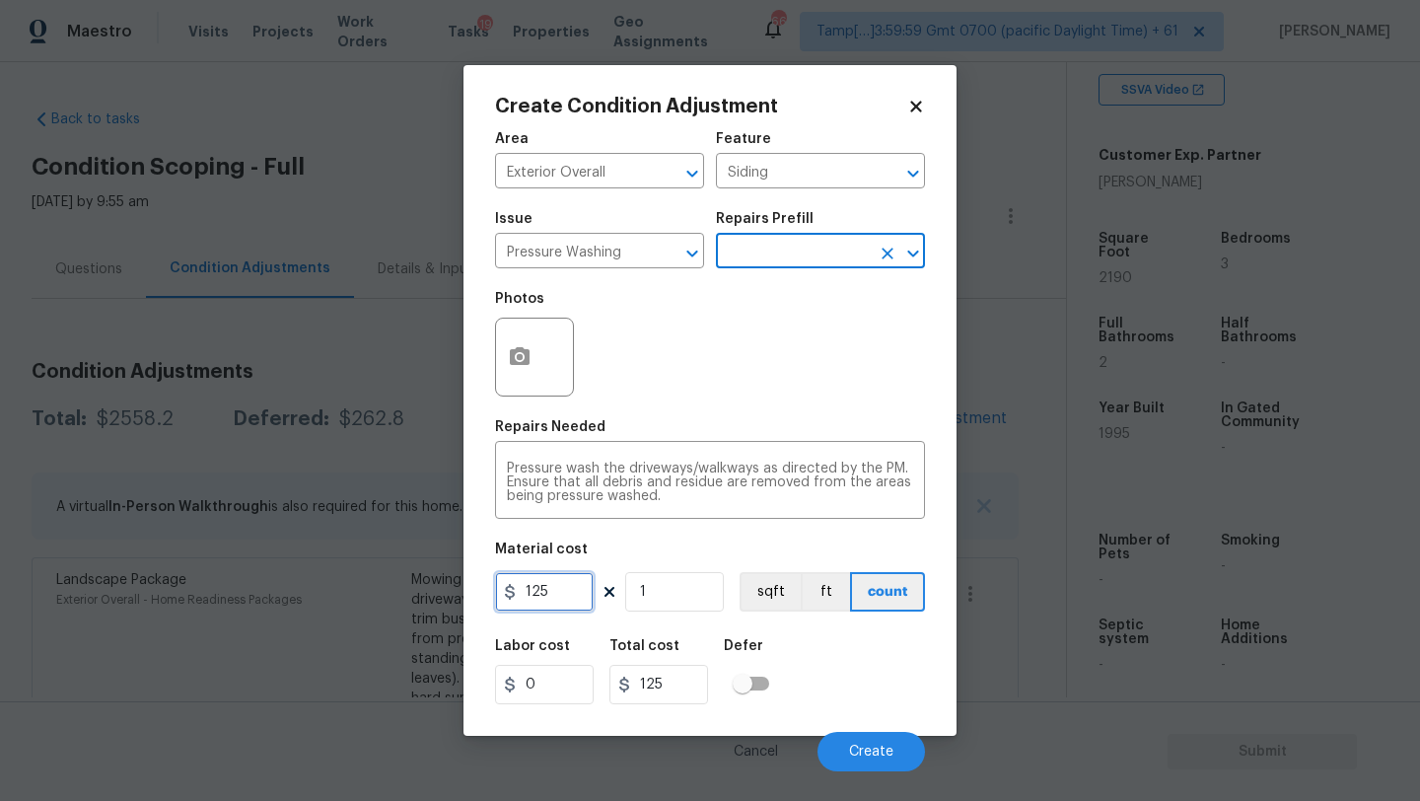
click at [557, 602] on input "125" at bounding box center [544, 591] width 99 height 39
type input "400"
click at [605, 471] on textarea "Pressure wash the driveways/walkways as directed by the PM. Ensure that all deb…" at bounding box center [710, 481] width 406 height 41
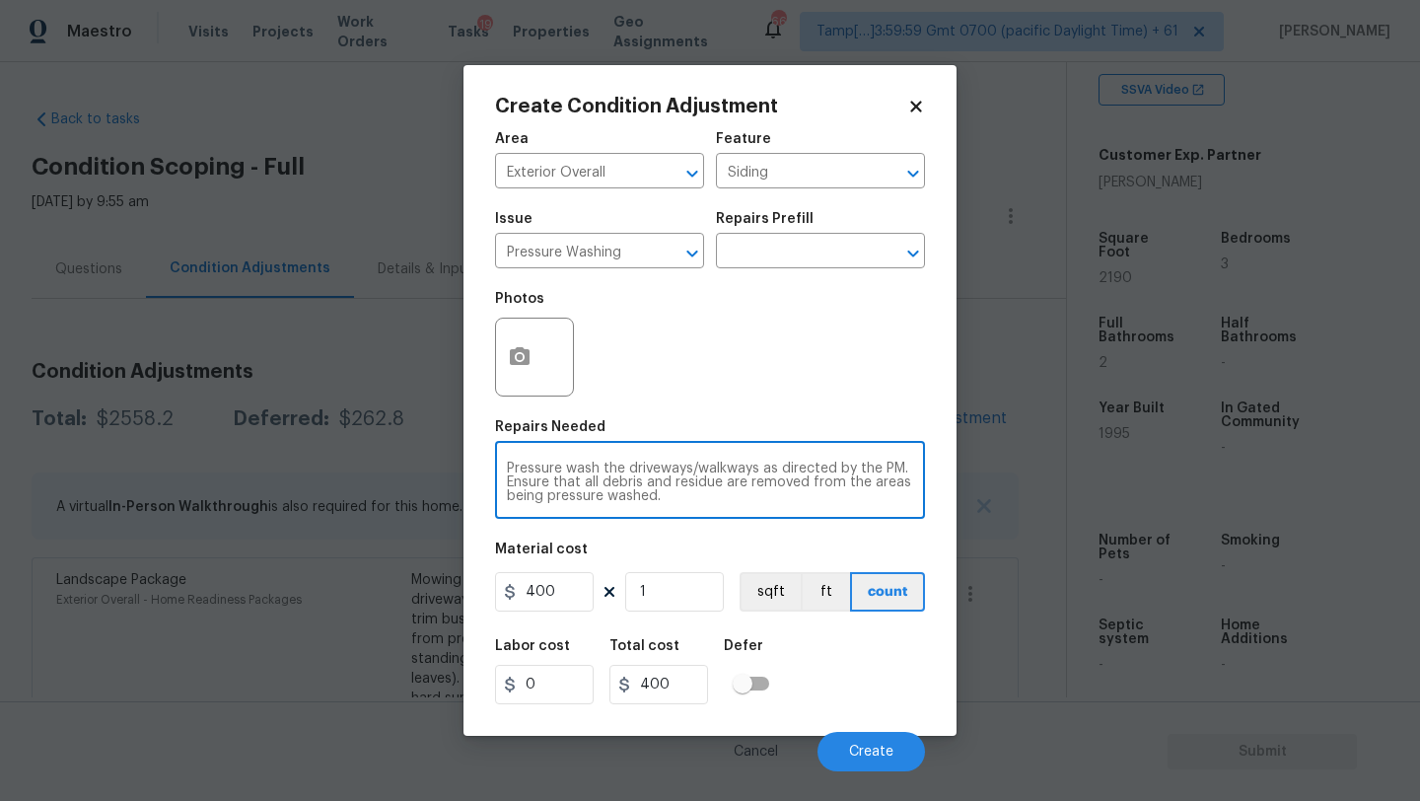
click at [605, 471] on textarea "Pressure wash the driveways/walkways as directed by the PM. Ensure that all deb…" at bounding box center [710, 481] width 406 height 41
paste textarea "home, driveway, walkways/sidewalks and patio. Must use a surface washer on all …"
type textarea "Pressure wash home, driveway, walkways/sidewalks and patio. Must use a surface …"
click at [863, 695] on div "Labor cost 0 Total cost 400 Defer" at bounding box center [710, 671] width 430 height 89
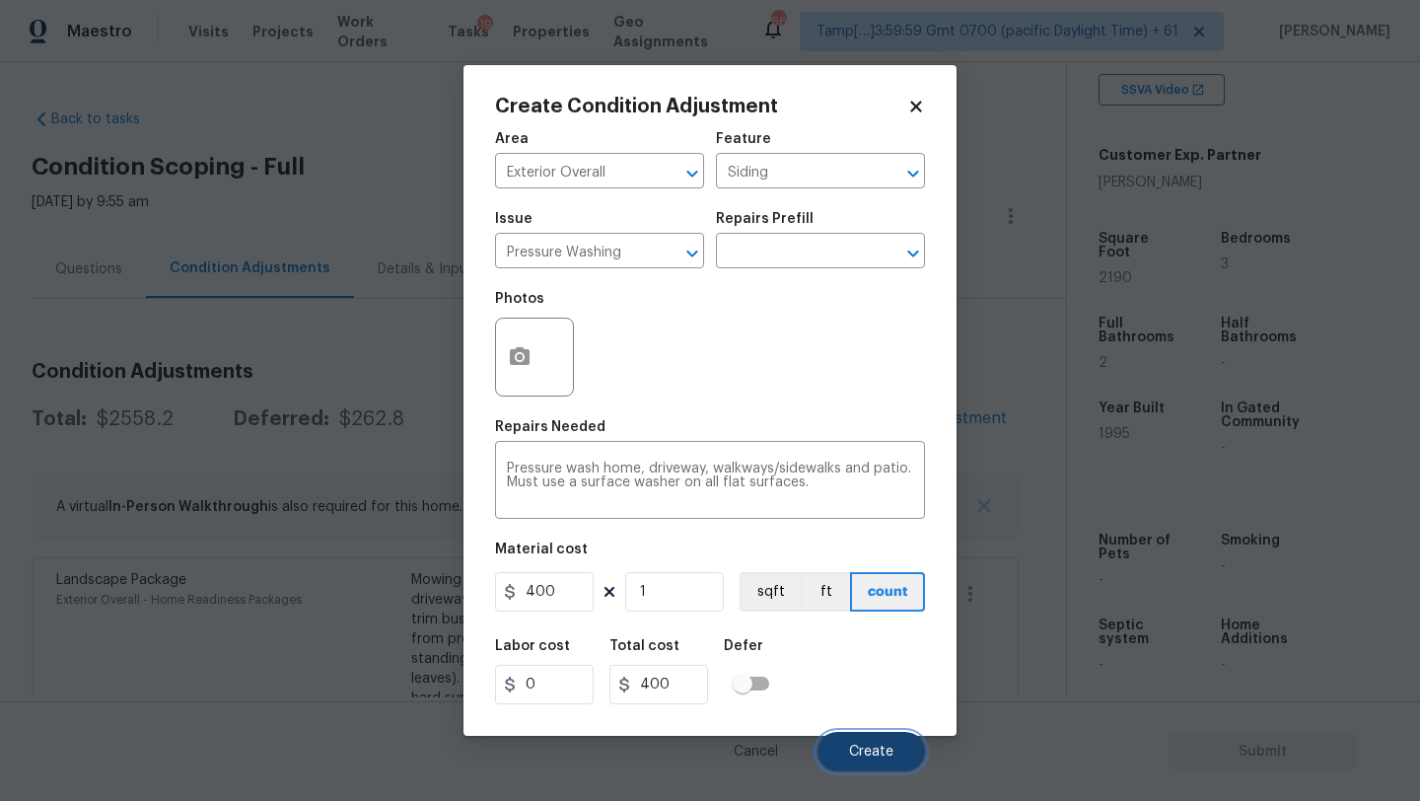
click at [864, 751] on span "Create" at bounding box center [871, 751] width 44 height 15
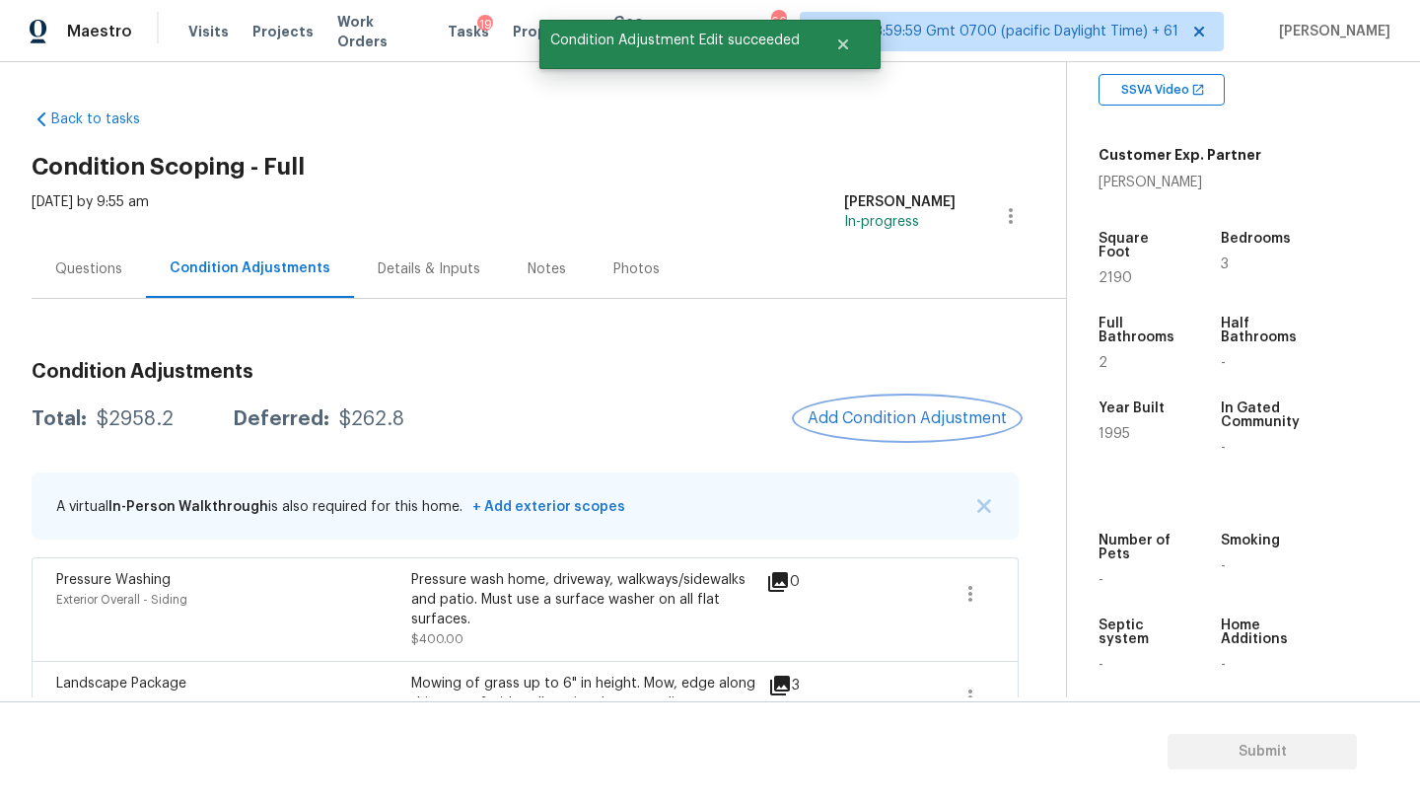
click at [935, 424] on span "Add Condition Adjustment" at bounding box center [907, 418] width 199 height 18
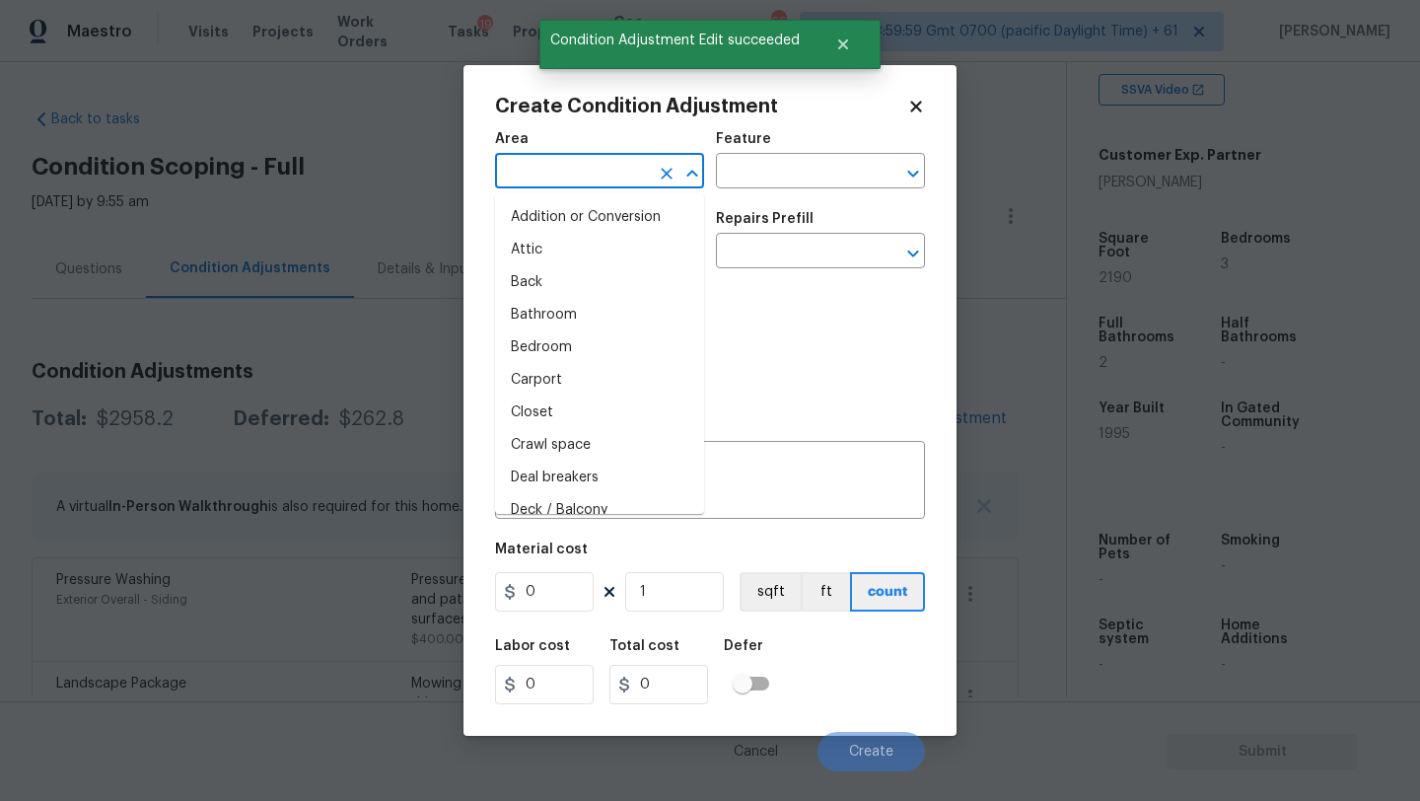
click at [531, 167] on input "text" at bounding box center [572, 173] width 154 height 31
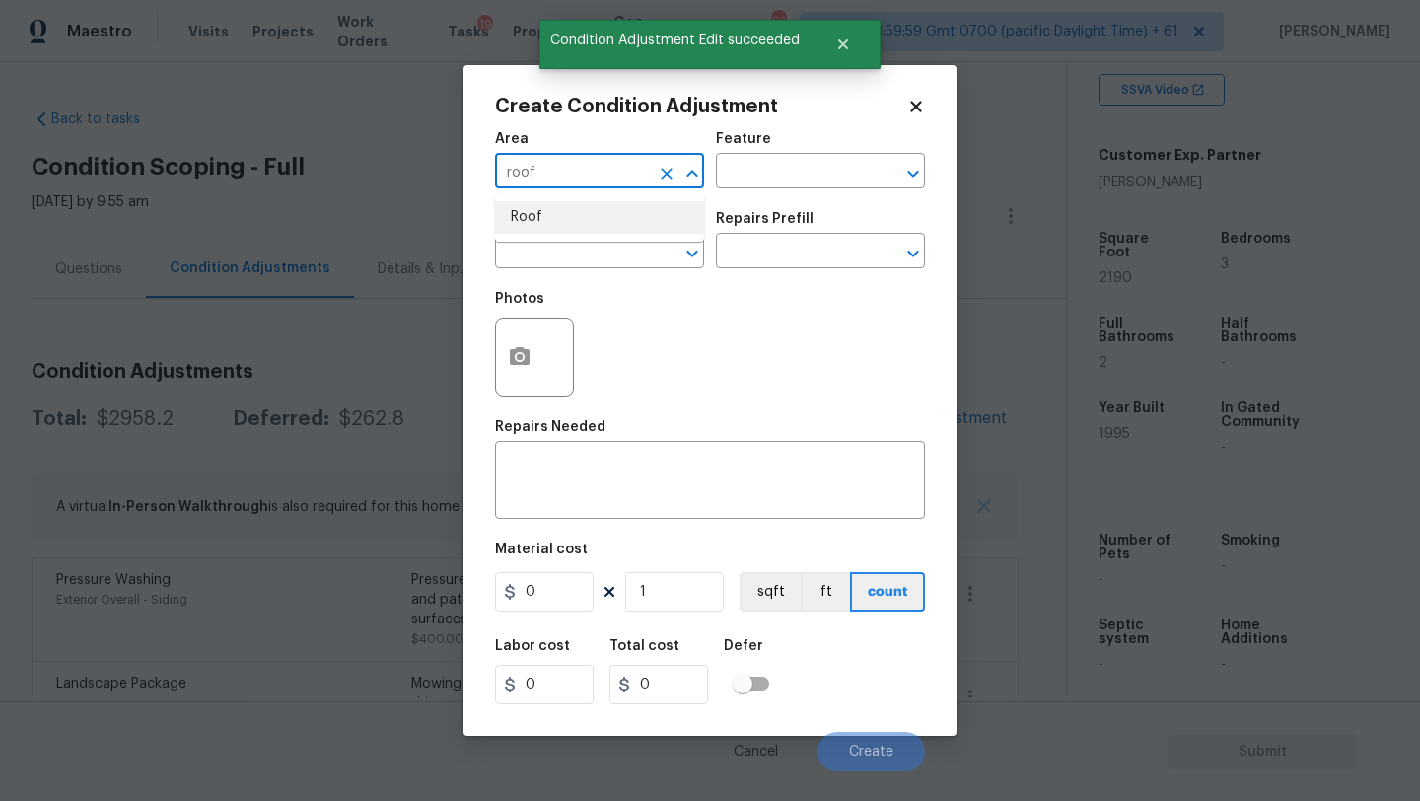
click at [586, 203] on li "Roof" at bounding box center [599, 217] width 209 height 33
type input "Roof"
click at [835, 172] on input "text" at bounding box center [793, 173] width 154 height 31
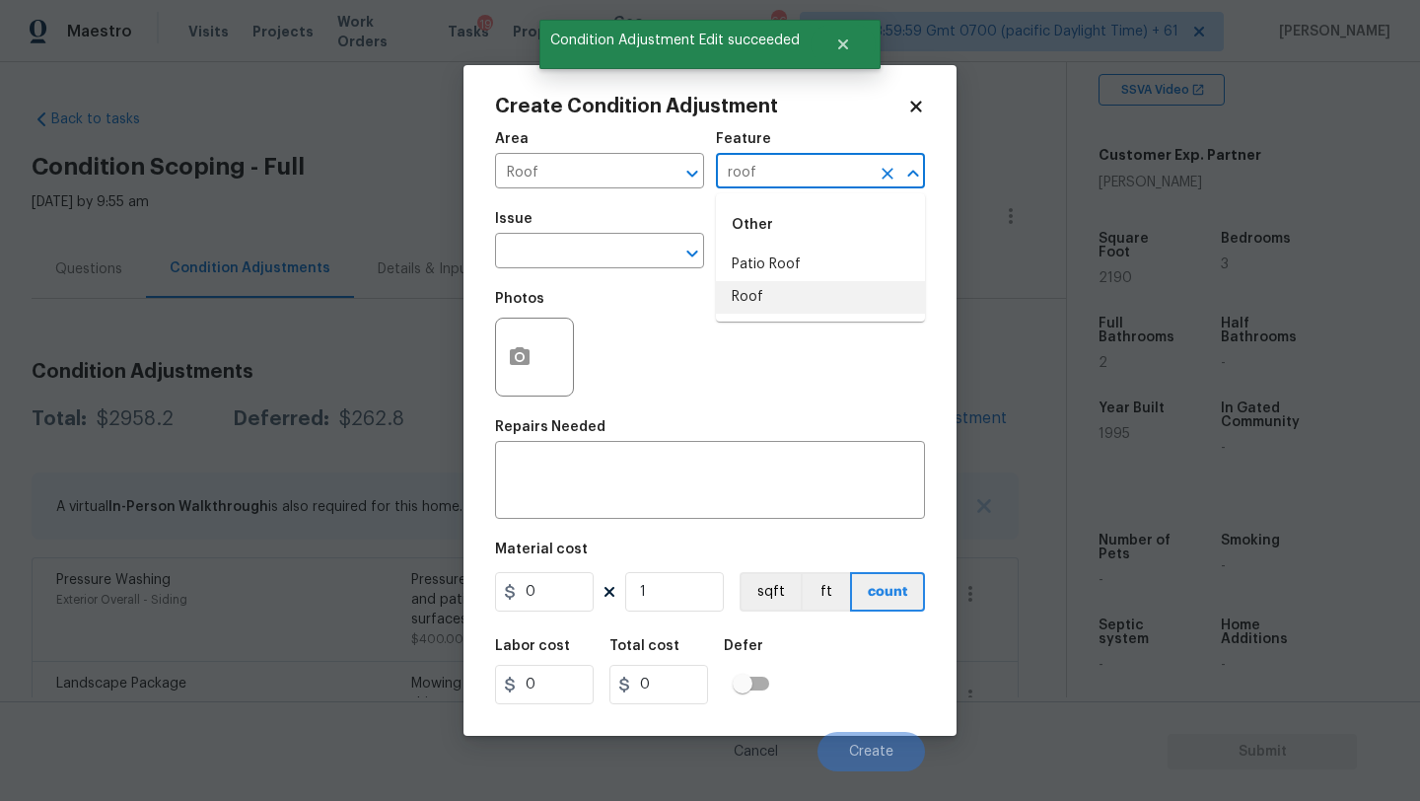
click at [810, 288] on li "Roof" at bounding box center [820, 297] width 209 height 33
type input "Roof"
click at [561, 245] on input "text" at bounding box center [572, 253] width 154 height 31
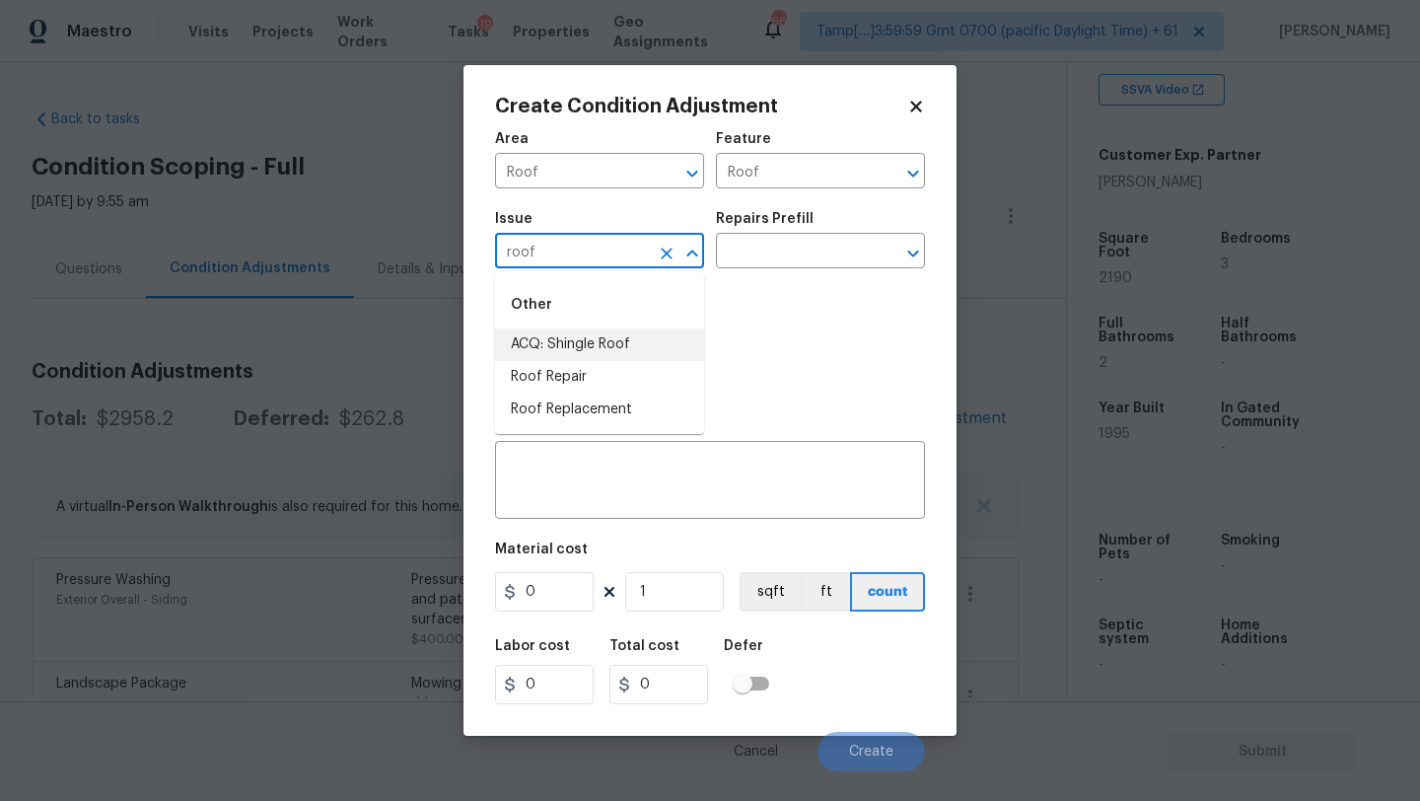
click at [566, 337] on li "ACQ: Shingle Roof" at bounding box center [599, 344] width 209 height 33
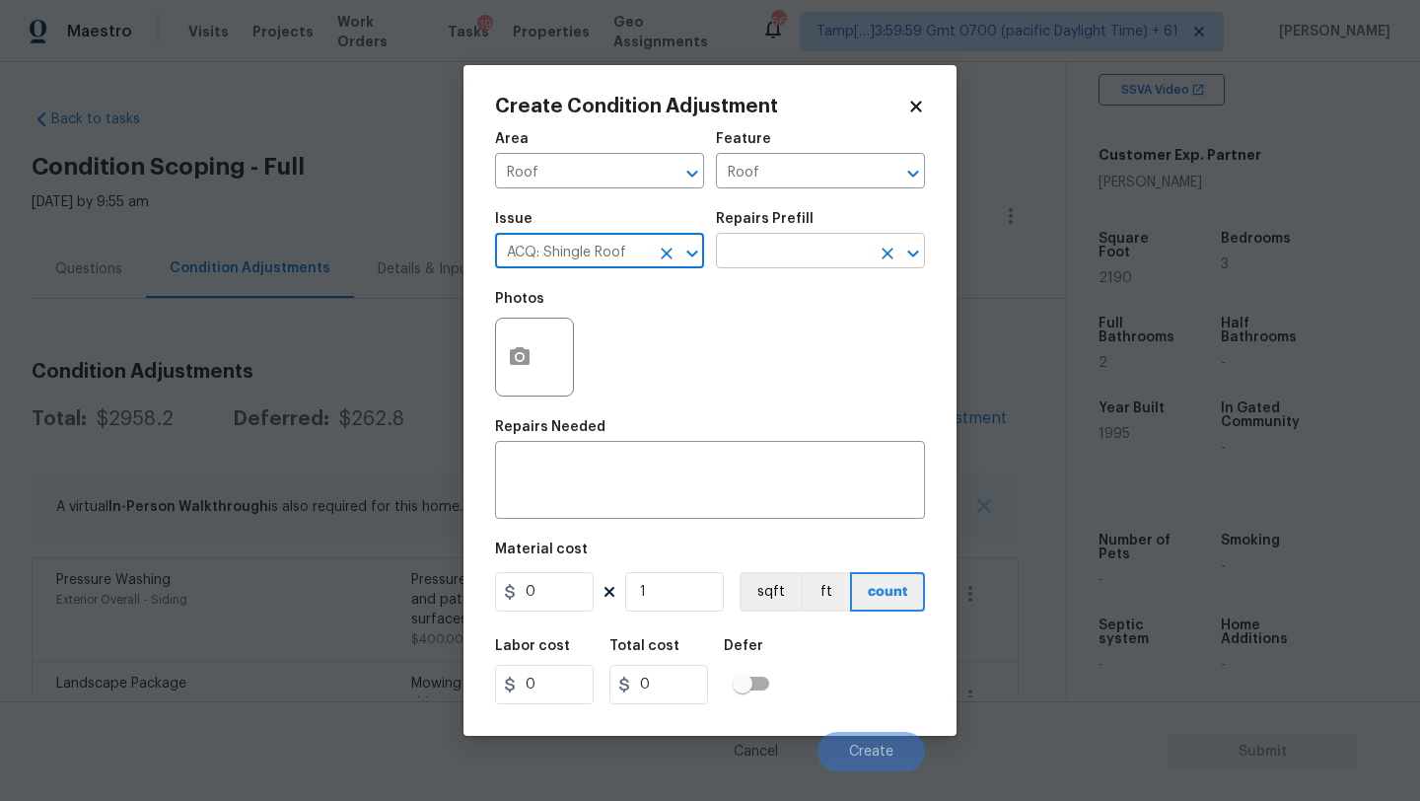
type input "ACQ: Shingle Roof"
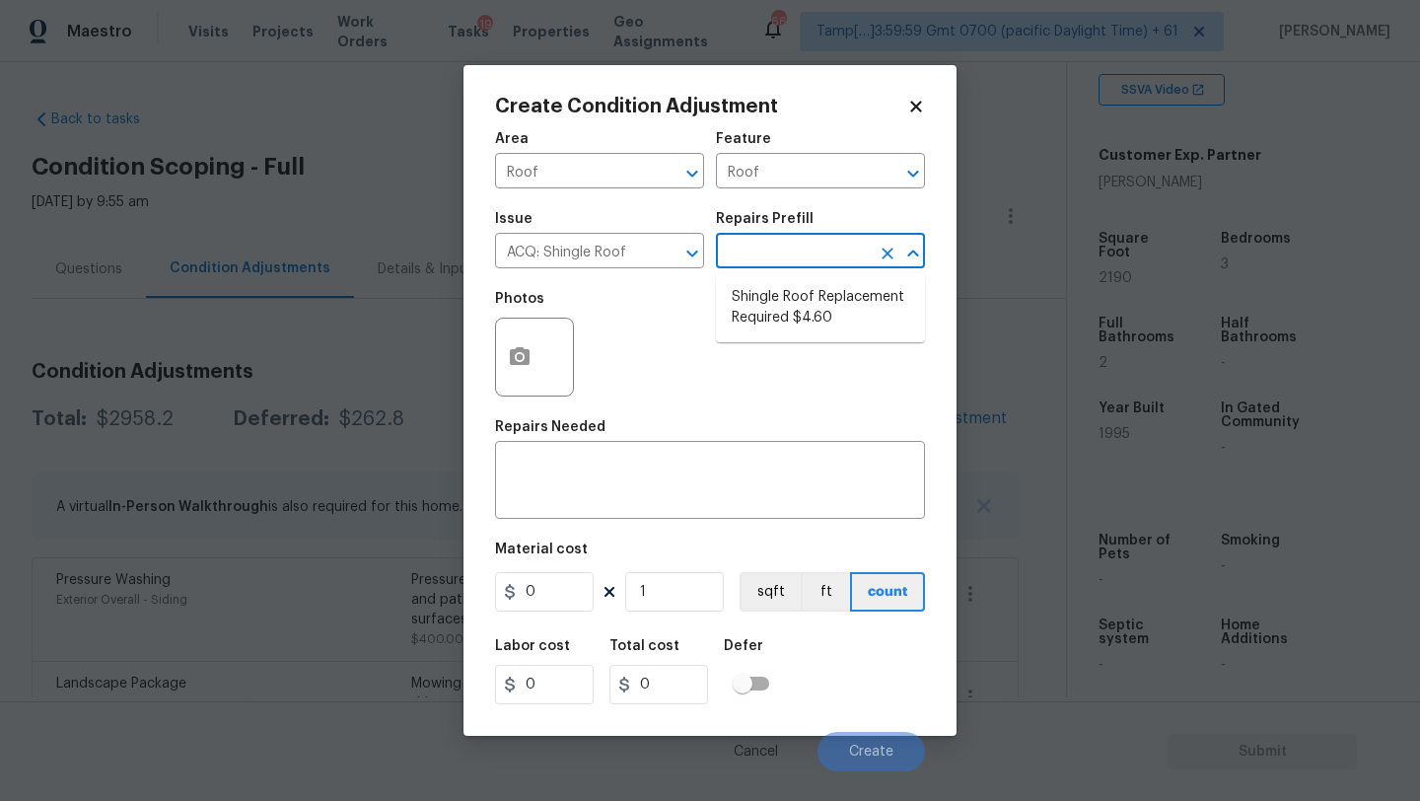
click at [807, 241] on input "text" at bounding box center [793, 253] width 154 height 31
click at [807, 290] on li "Shingle Roof Replacement Required $4.60" at bounding box center [820, 307] width 209 height 53
type input "Acquisition"
type textarea "Acquisition Scope: Shingle Roof Replacement Required."
type input "4.6"
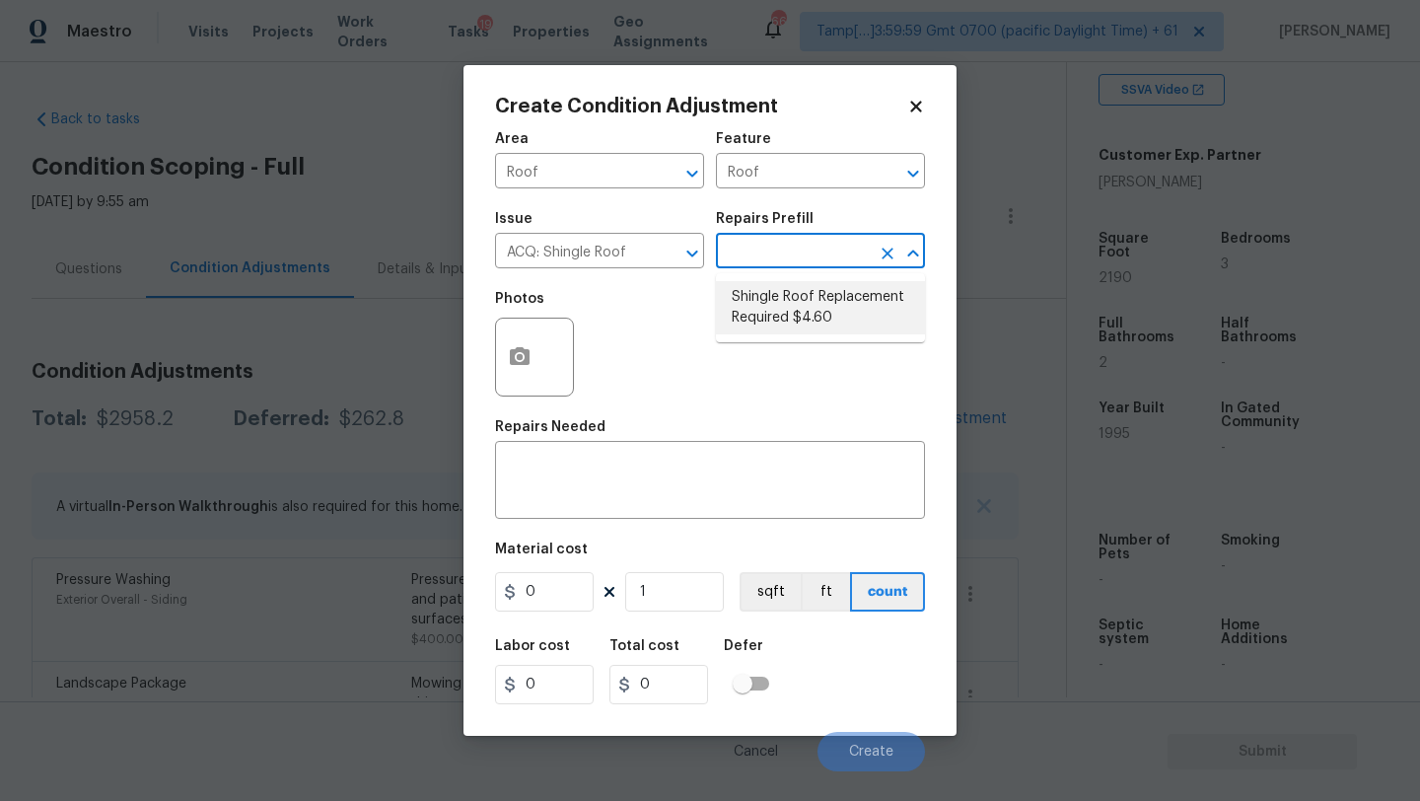
type input "4.6"
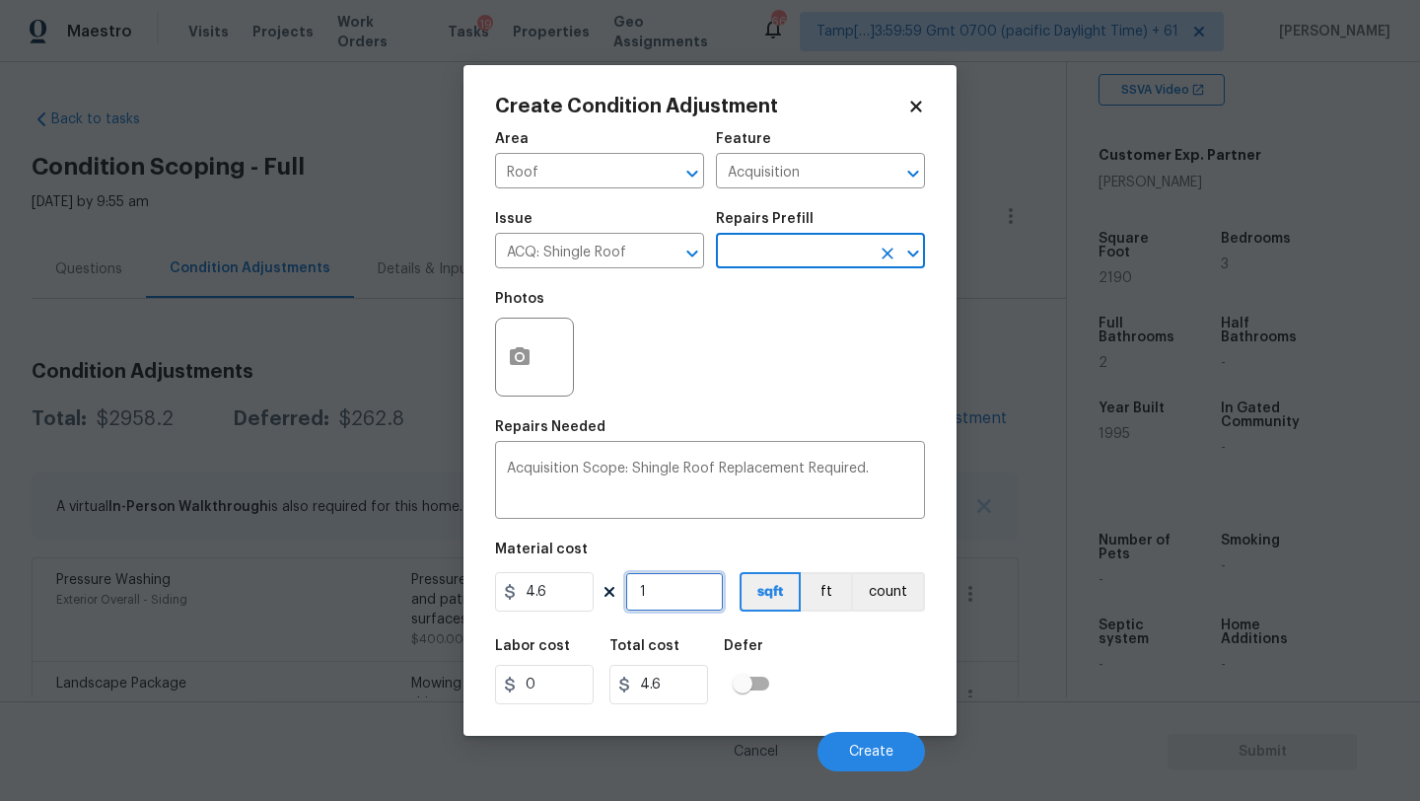
click at [673, 583] on input "1" at bounding box center [674, 591] width 99 height 39
type input "19"
type input "87.4"
type input "190"
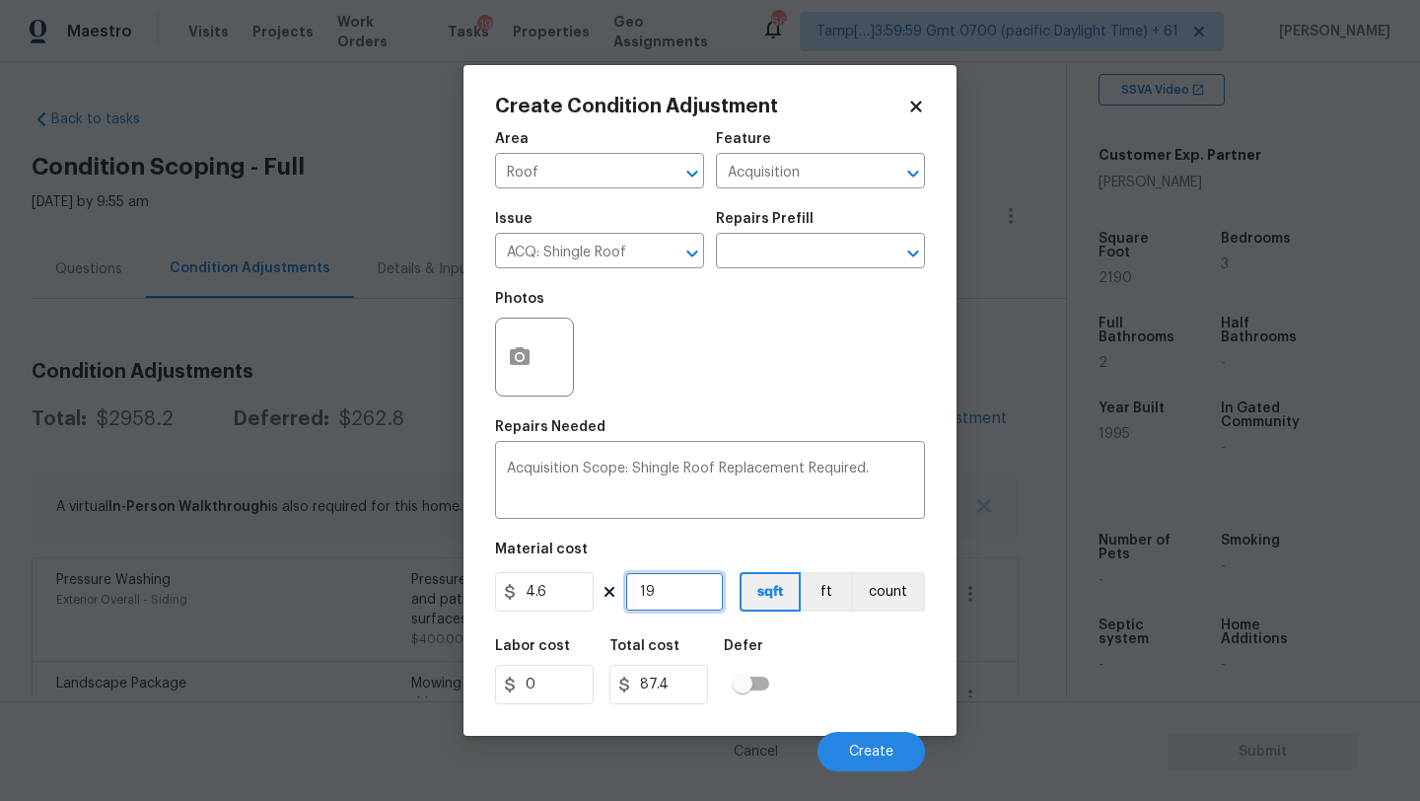
type input "874"
click at [640, 592] on input "190" at bounding box center [674, 591] width 99 height 39
type input "2190"
type input "10074"
type input "2190"
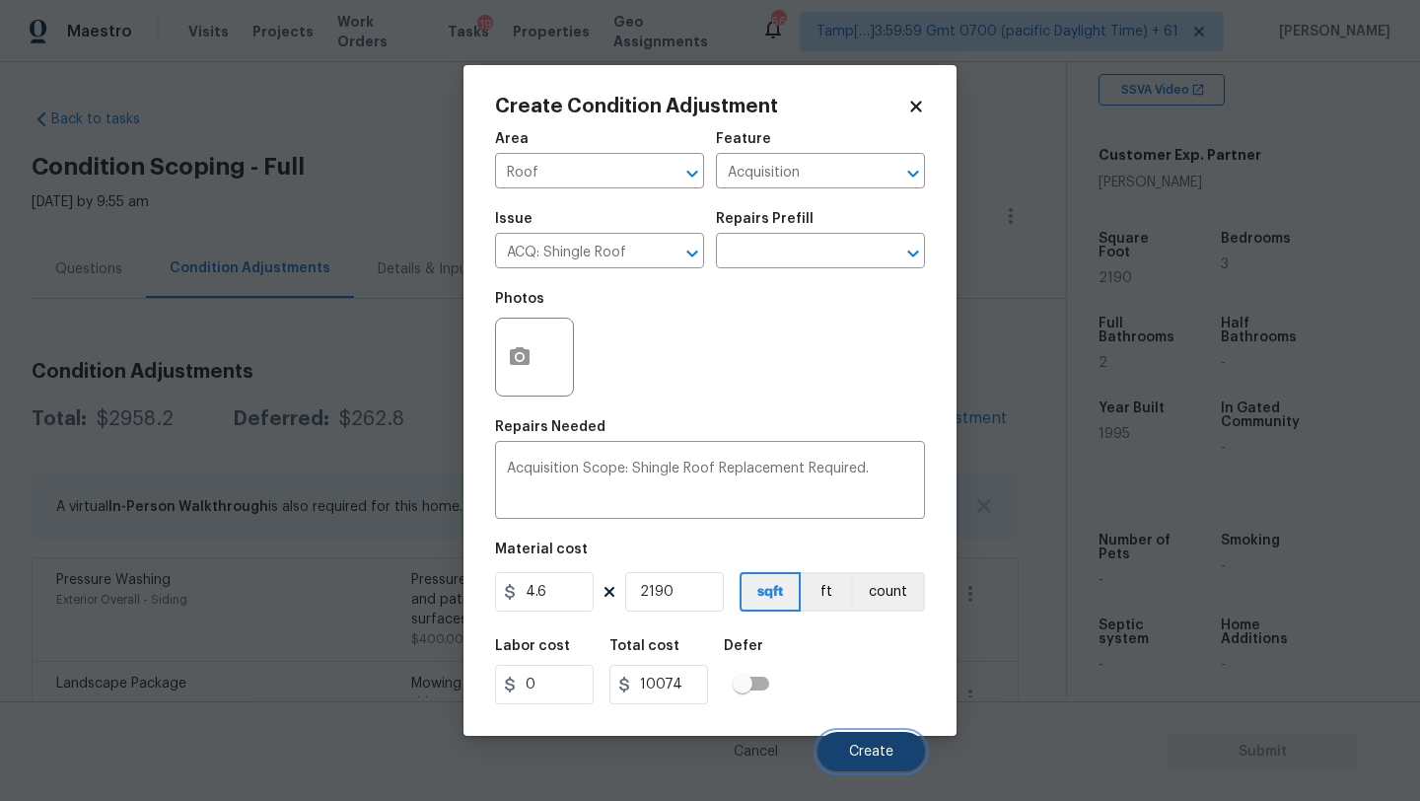
click at [879, 743] on button "Create" at bounding box center [870, 751] width 107 height 39
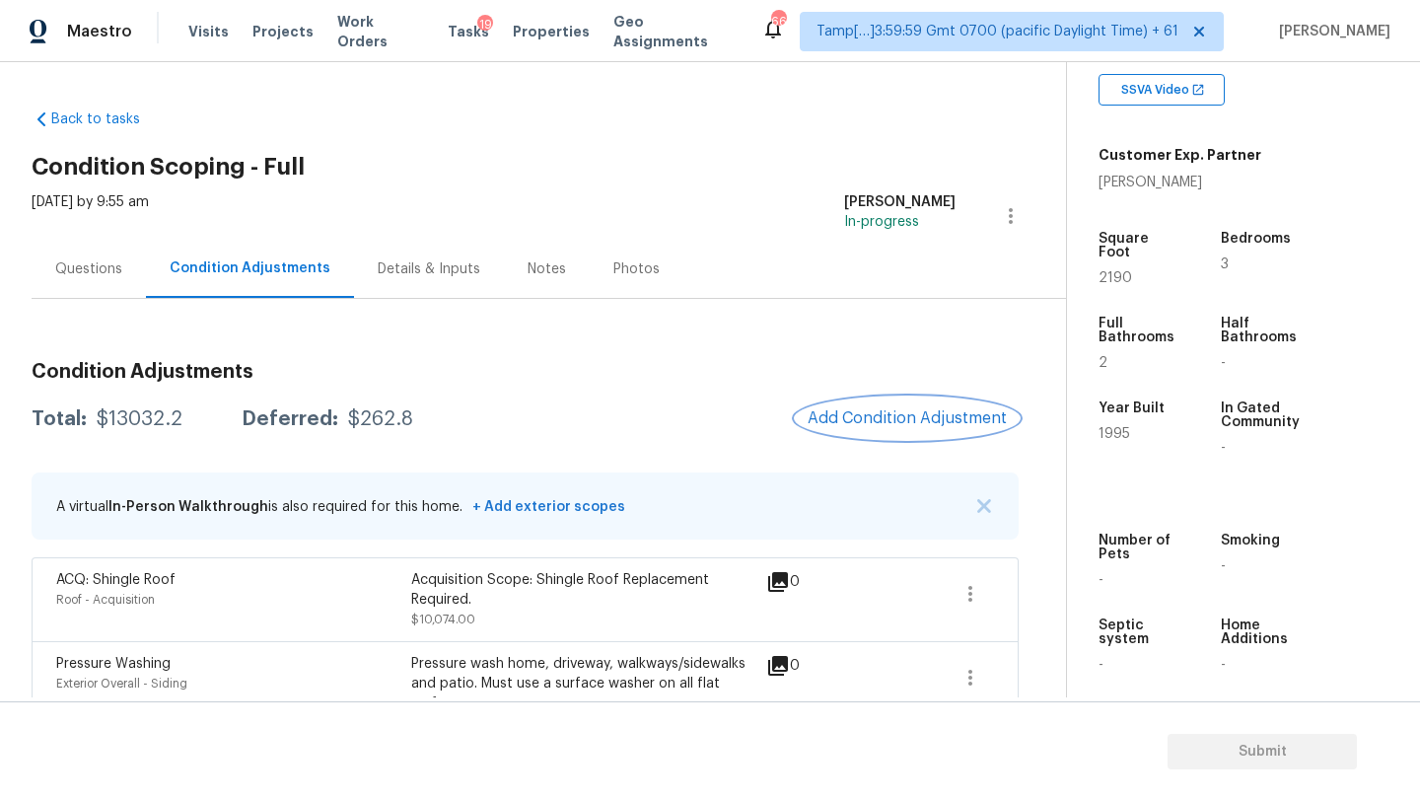
click at [882, 412] on span "Add Condition Adjustment" at bounding box center [907, 418] width 199 height 18
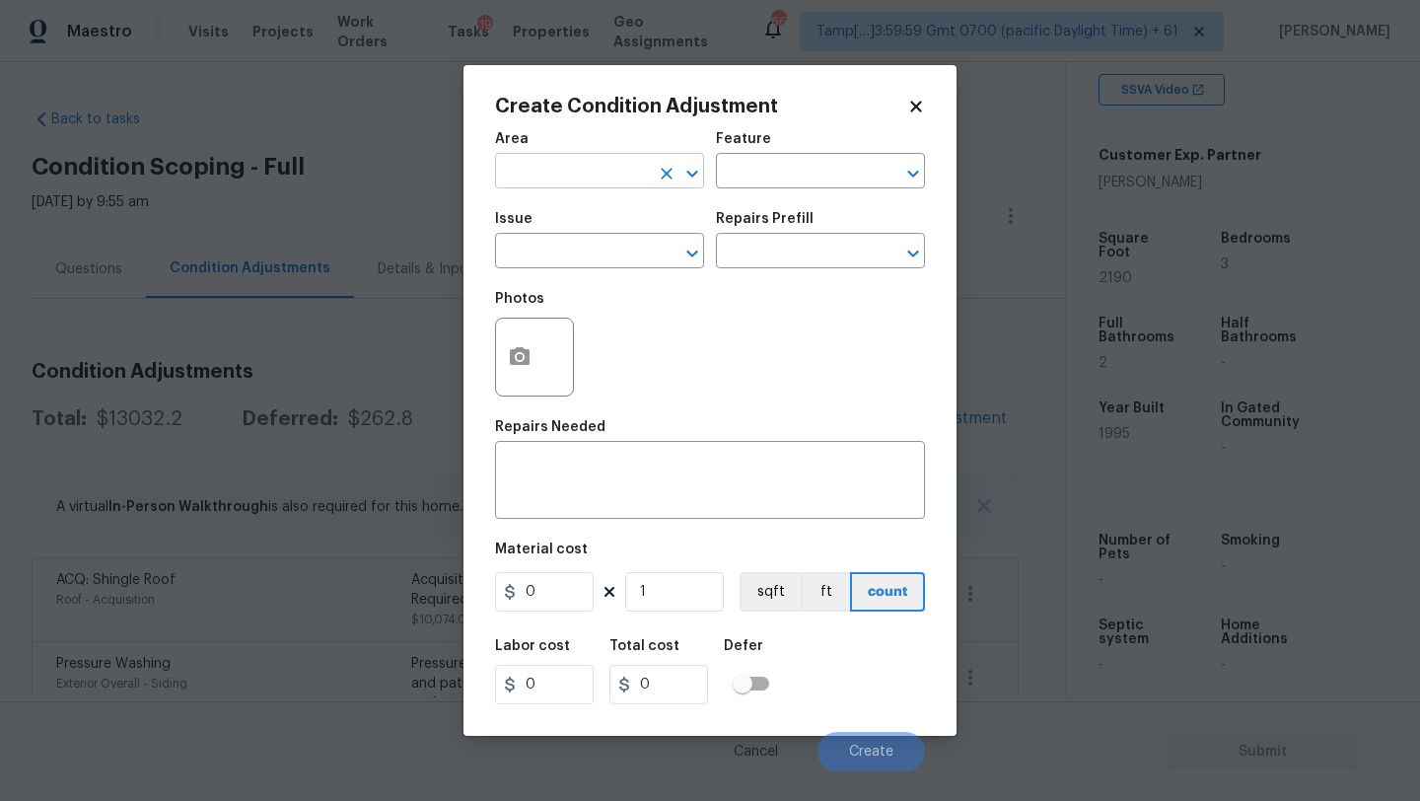
click at [528, 161] on input "text" at bounding box center [572, 173] width 154 height 31
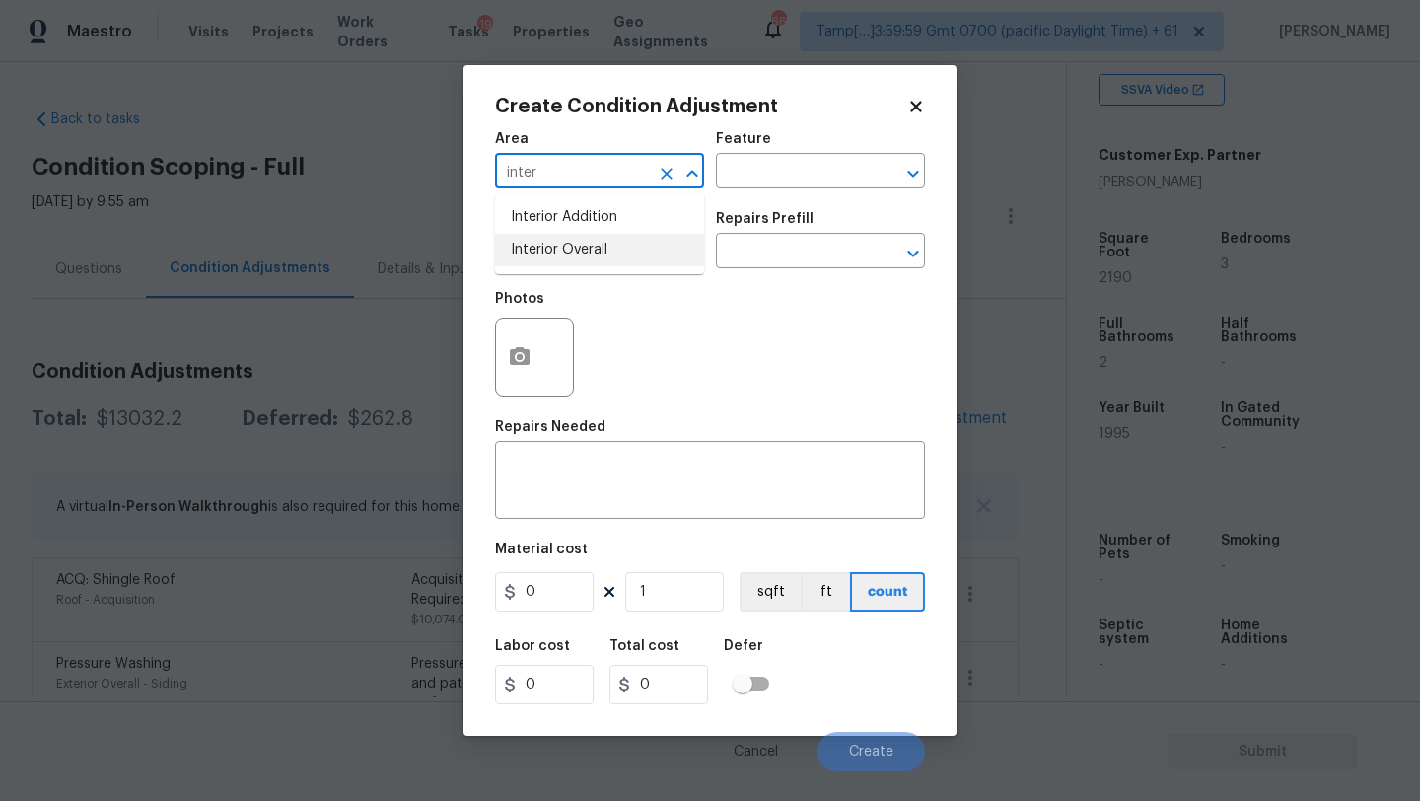
type input "inter"
click at [593, 278] on span "Issue ​" at bounding box center [599, 240] width 209 height 80
click at [591, 152] on div "Area" at bounding box center [599, 145] width 209 height 26
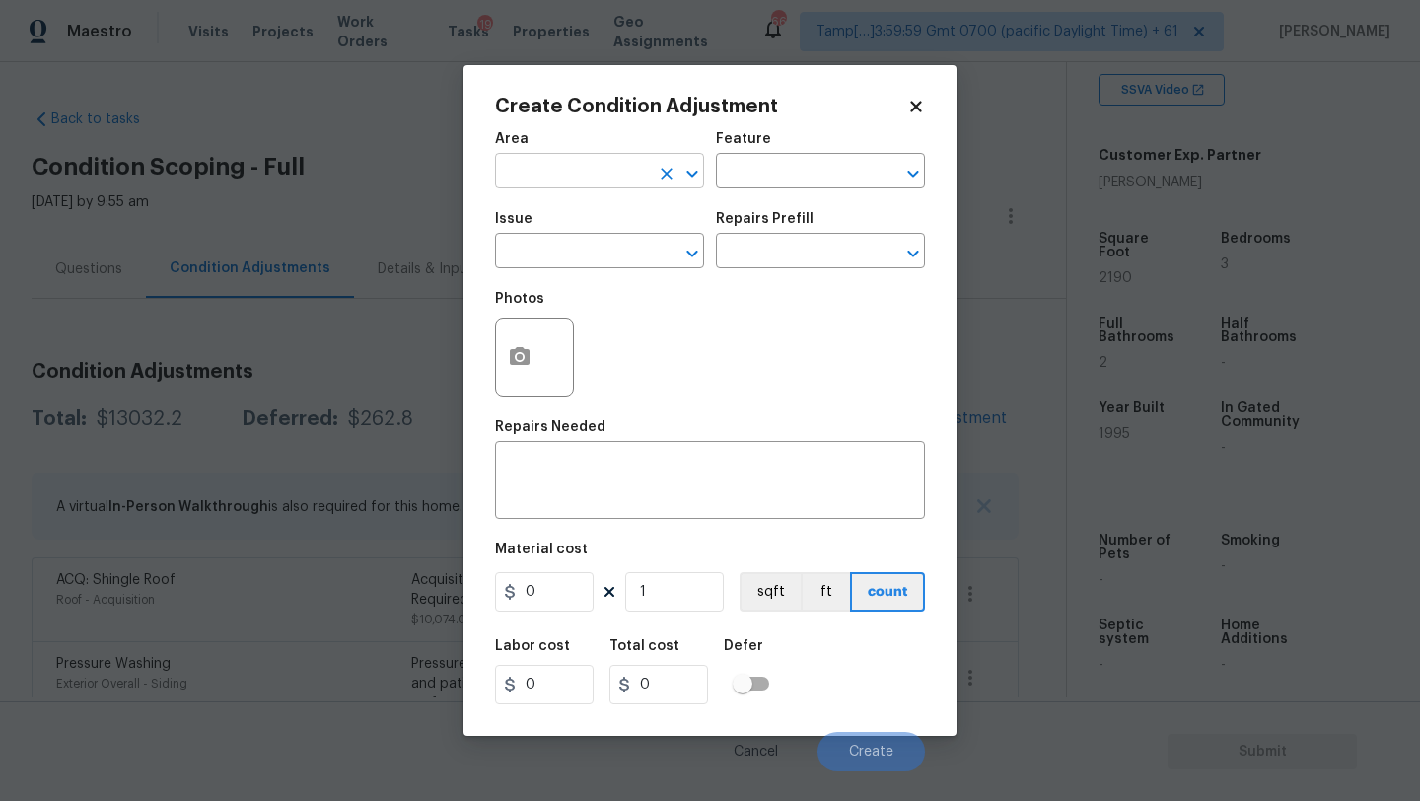
click at [591, 166] on input "text" at bounding box center [572, 173] width 154 height 31
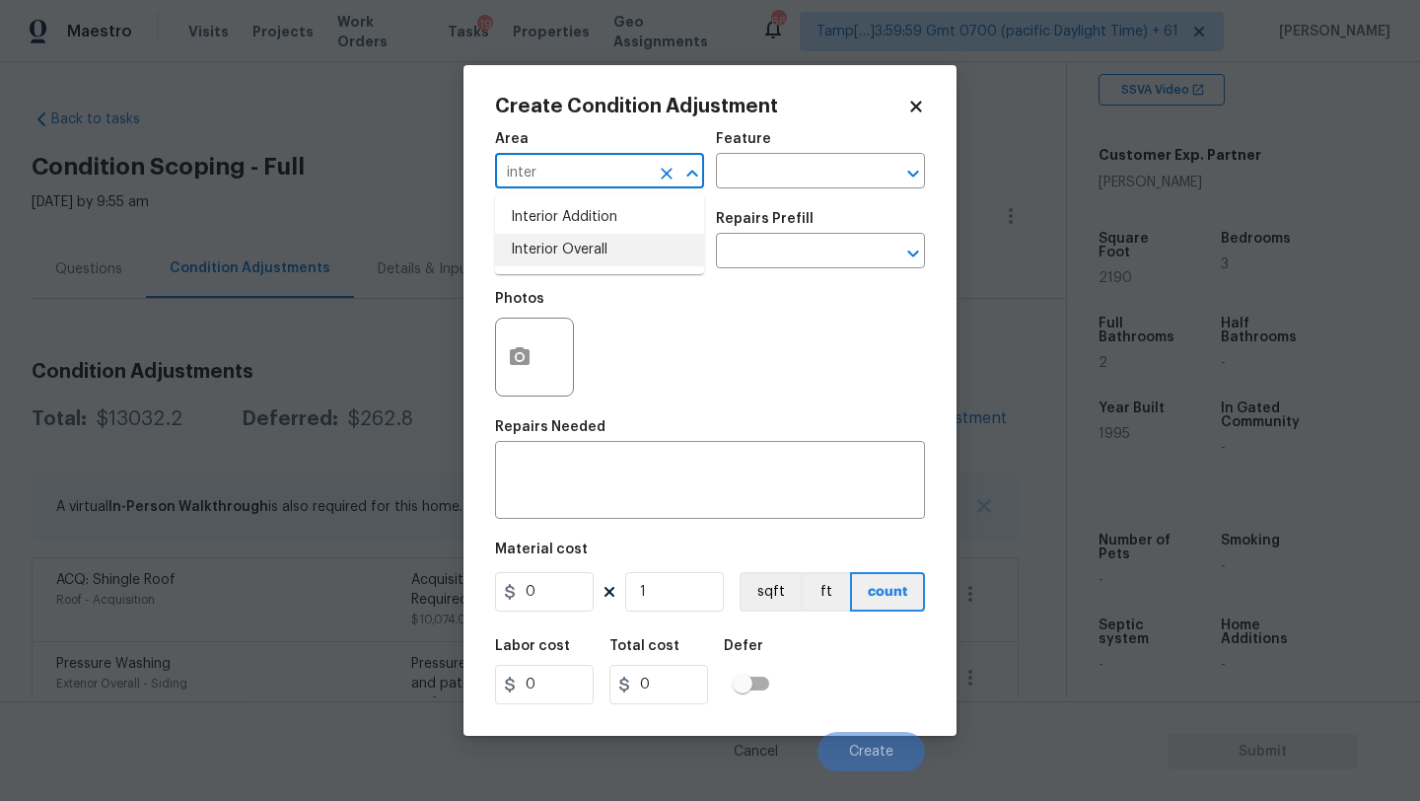
click at [606, 235] on li "Interior Overall" at bounding box center [599, 250] width 209 height 33
type input "Interior Overall"
click at [776, 176] on input "text" at bounding box center [793, 173] width 154 height 31
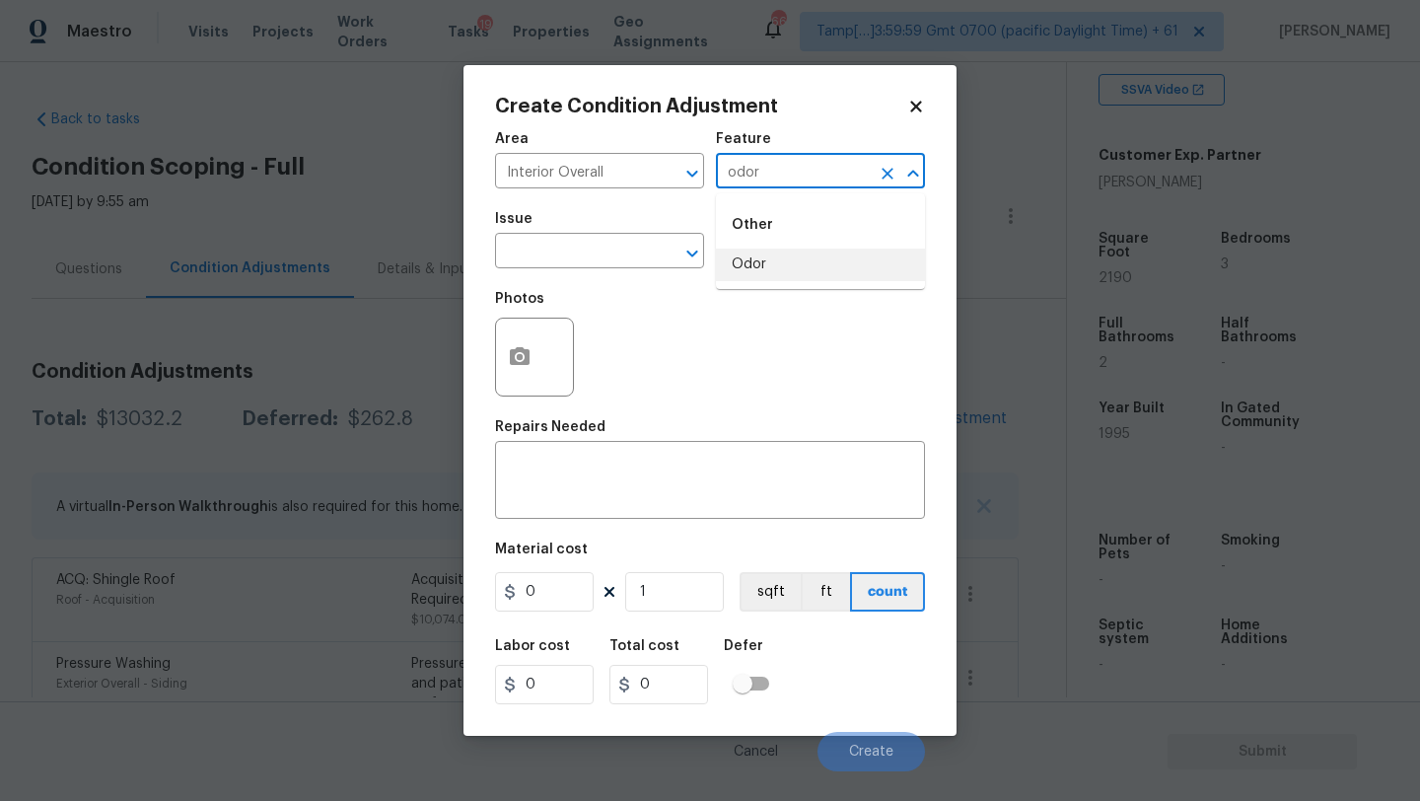
click at [768, 252] on li "Odor" at bounding box center [820, 264] width 209 height 33
type input "Odor"
click at [527, 252] on input "text" at bounding box center [572, 253] width 154 height 31
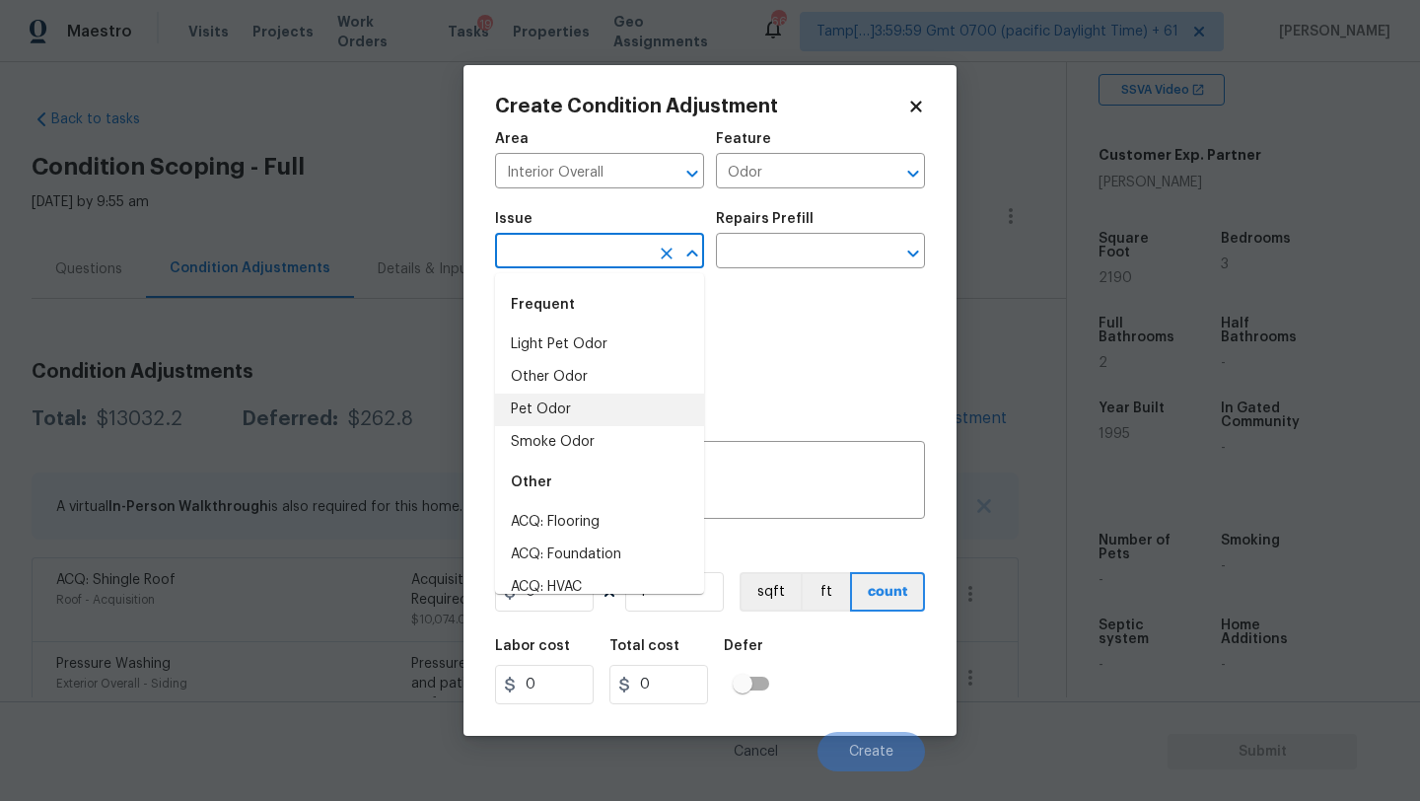
click at [573, 409] on li "Pet Odor" at bounding box center [599, 409] width 209 height 33
type input "Pet Odor"
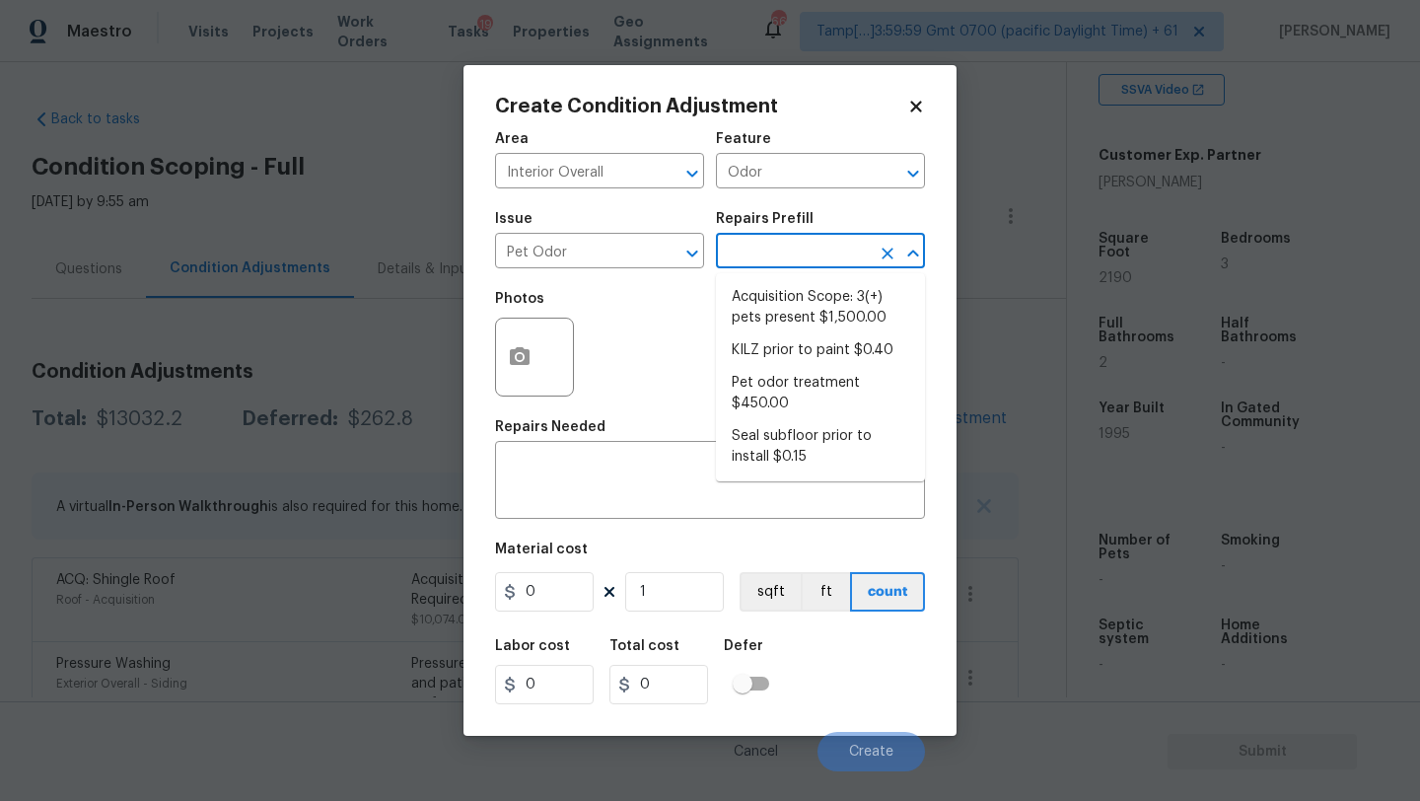
click at [802, 250] on input "text" at bounding box center [793, 253] width 154 height 31
click at [802, 300] on li "Acquisition Scope: 3(+) pets present $1,500.00" at bounding box center [820, 307] width 209 height 53
type textarea "Acquisition Scope: 3(+) pets present"
type input "1500"
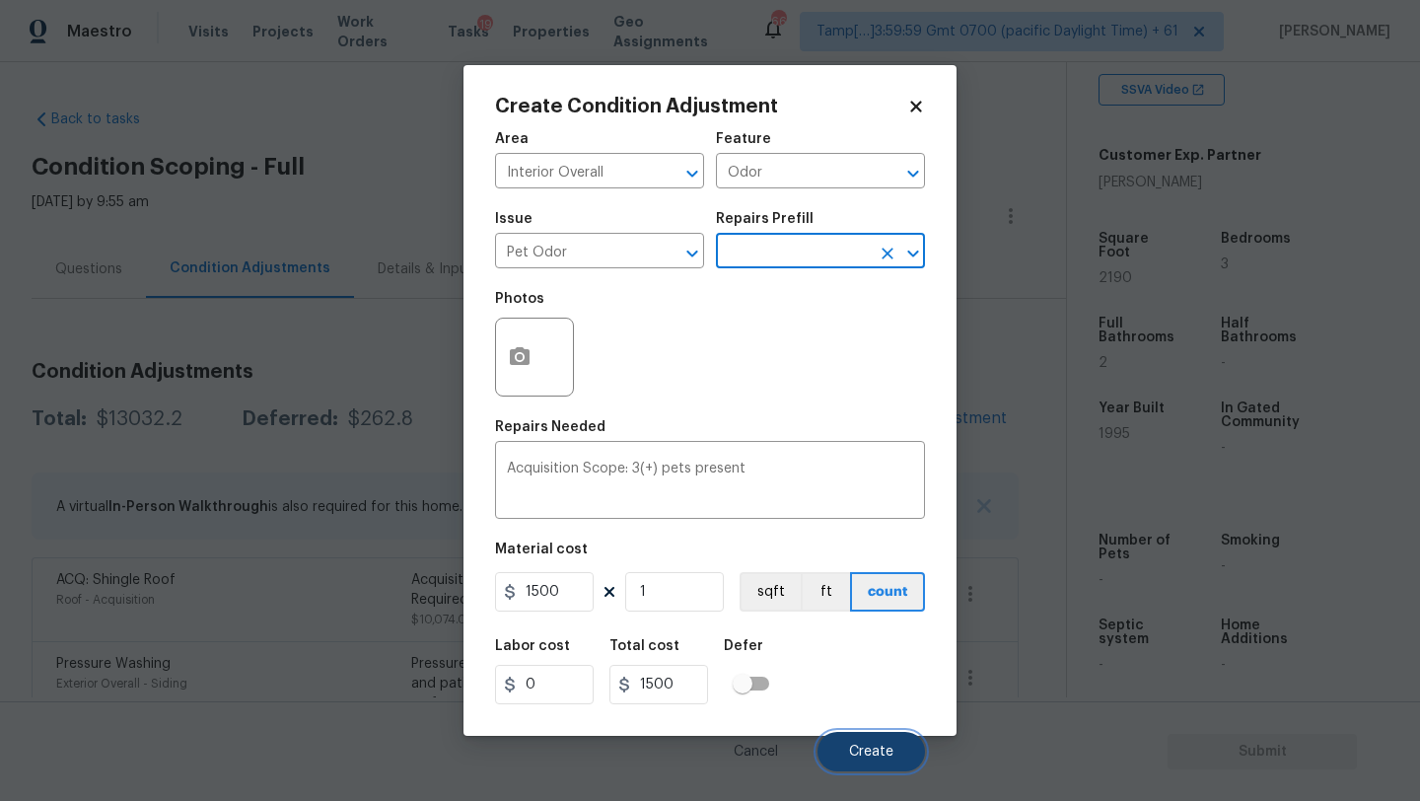
click at [876, 741] on button "Create" at bounding box center [870, 751] width 107 height 39
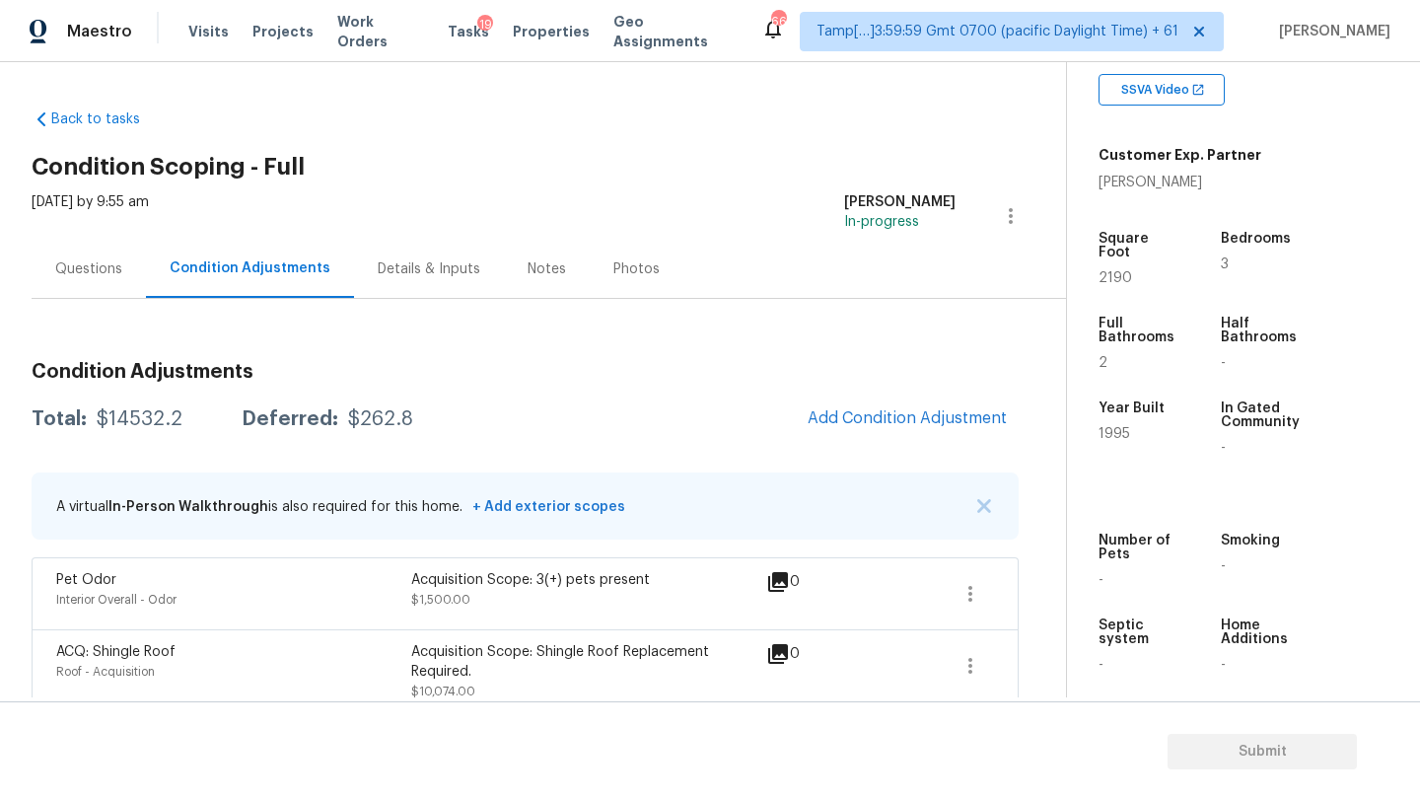
click at [96, 247] on div "Questions" at bounding box center [89, 269] width 114 height 58
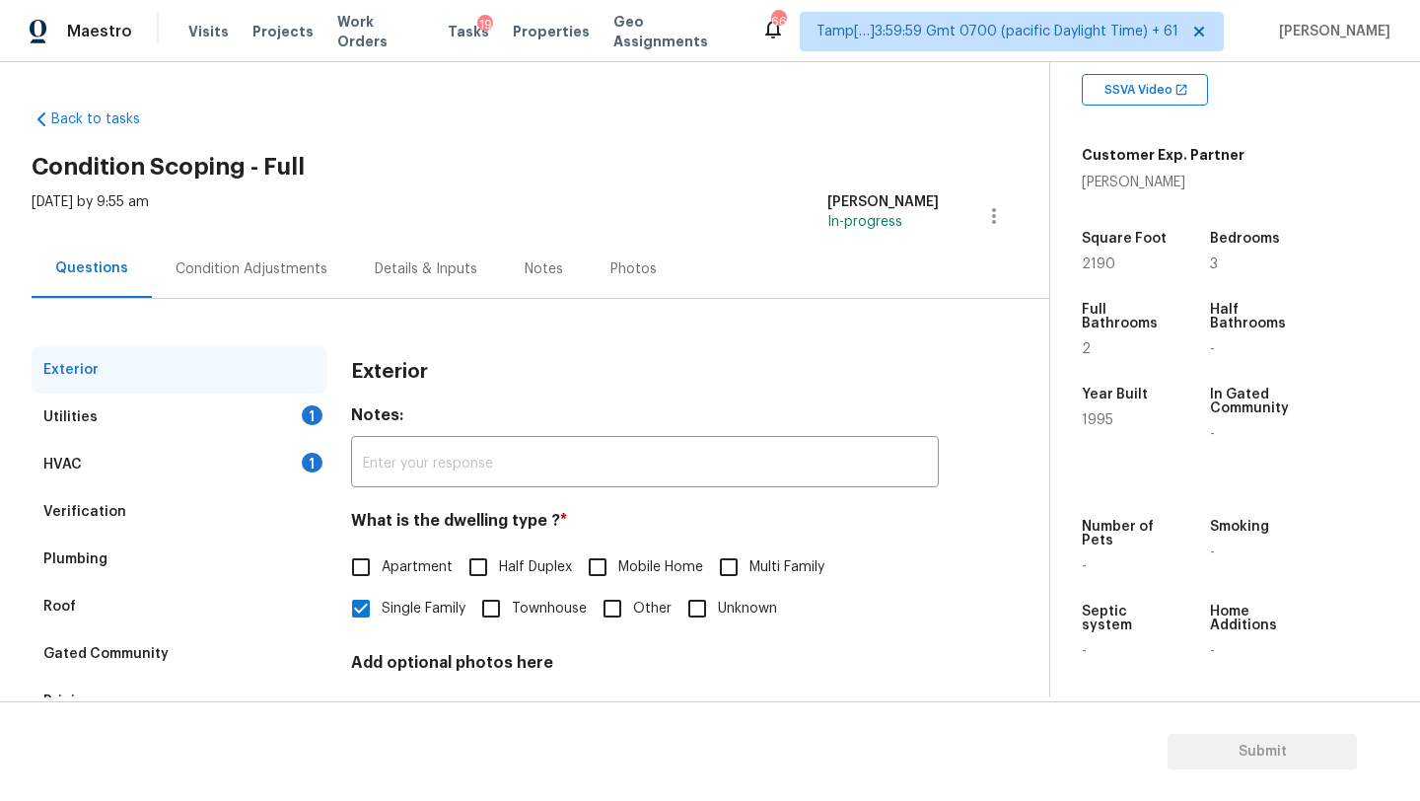
click at [87, 418] on div "Utilities" at bounding box center [70, 417] width 54 height 20
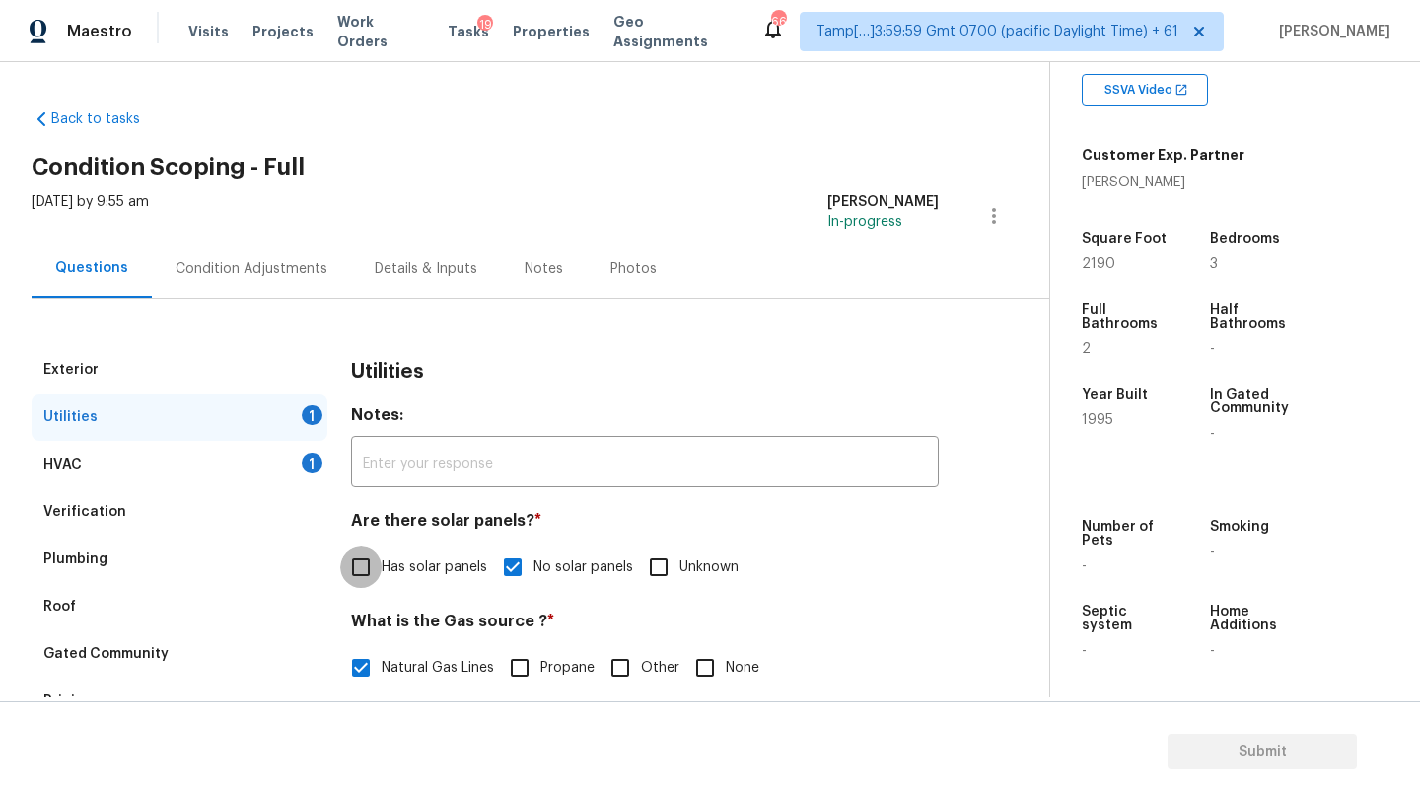
click at [360, 569] on input "Has solar panels" at bounding box center [360, 566] width 41 height 41
checkbox input "true"
checkbox input "false"
click at [241, 283] on div "Condition Adjustments" at bounding box center [251, 269] width 199 height 58
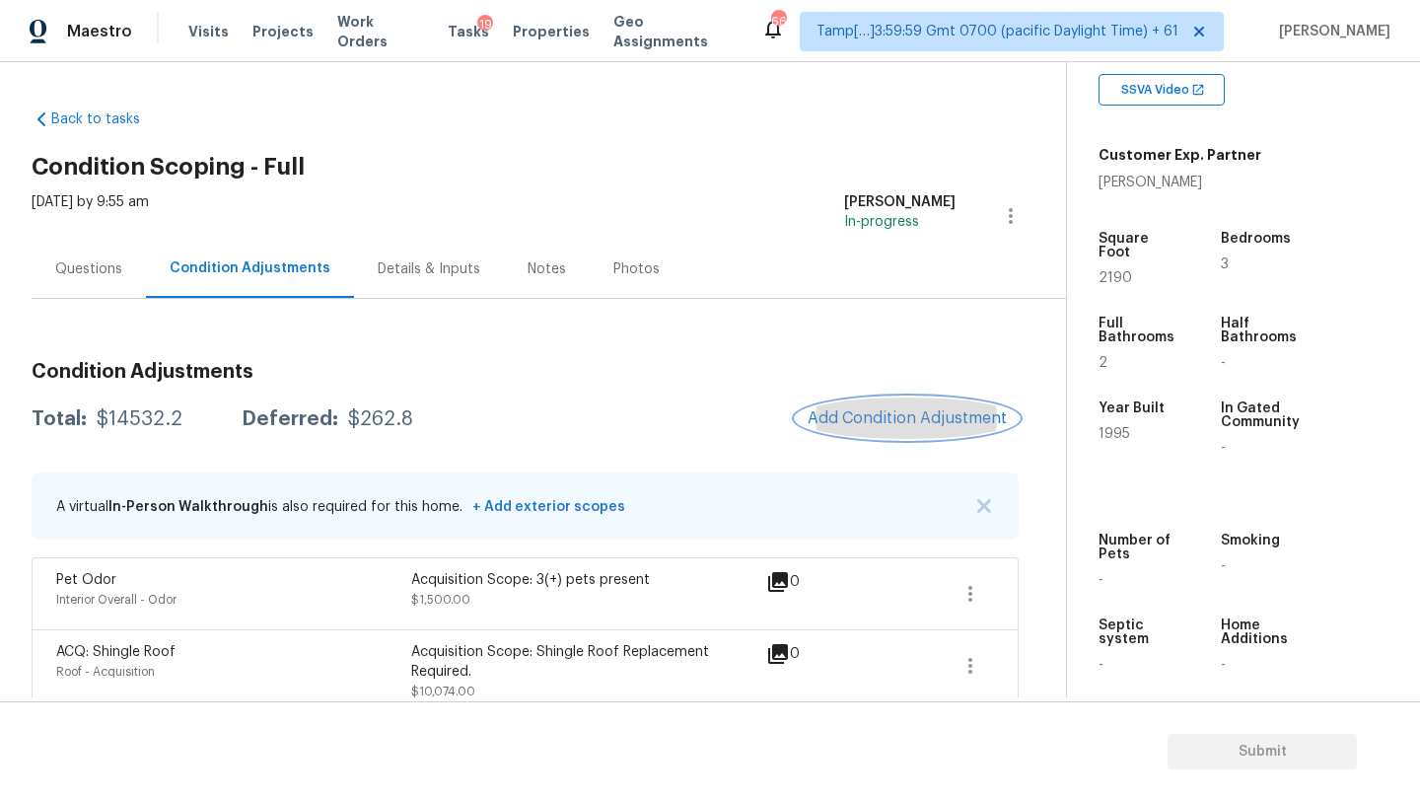
click at [810, 424] on span "Add Condition Adjustment" at bounding box center [907, 418] width 199 height 18
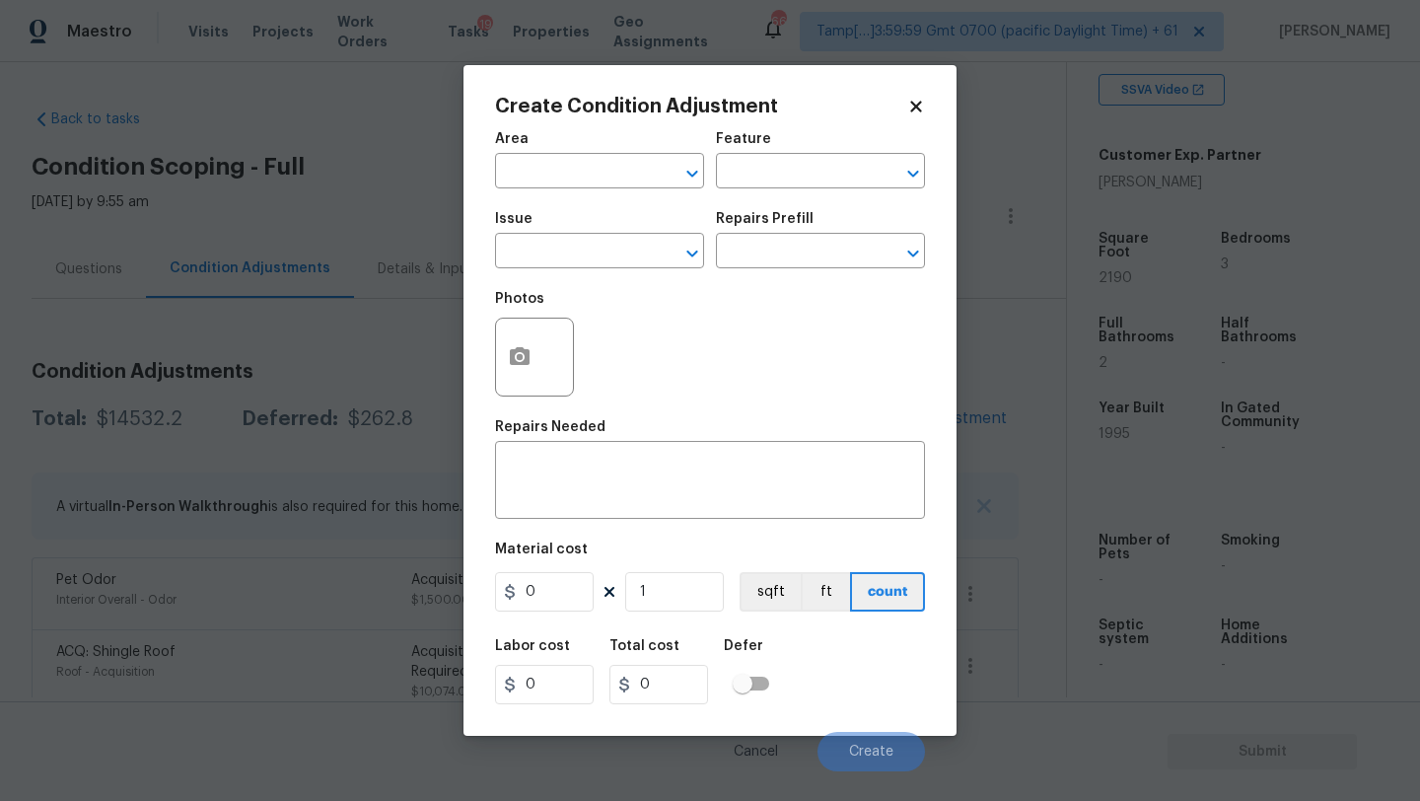
click at [500, 153] on div "Area" at bounding box center [599, 145] width 209 height 26
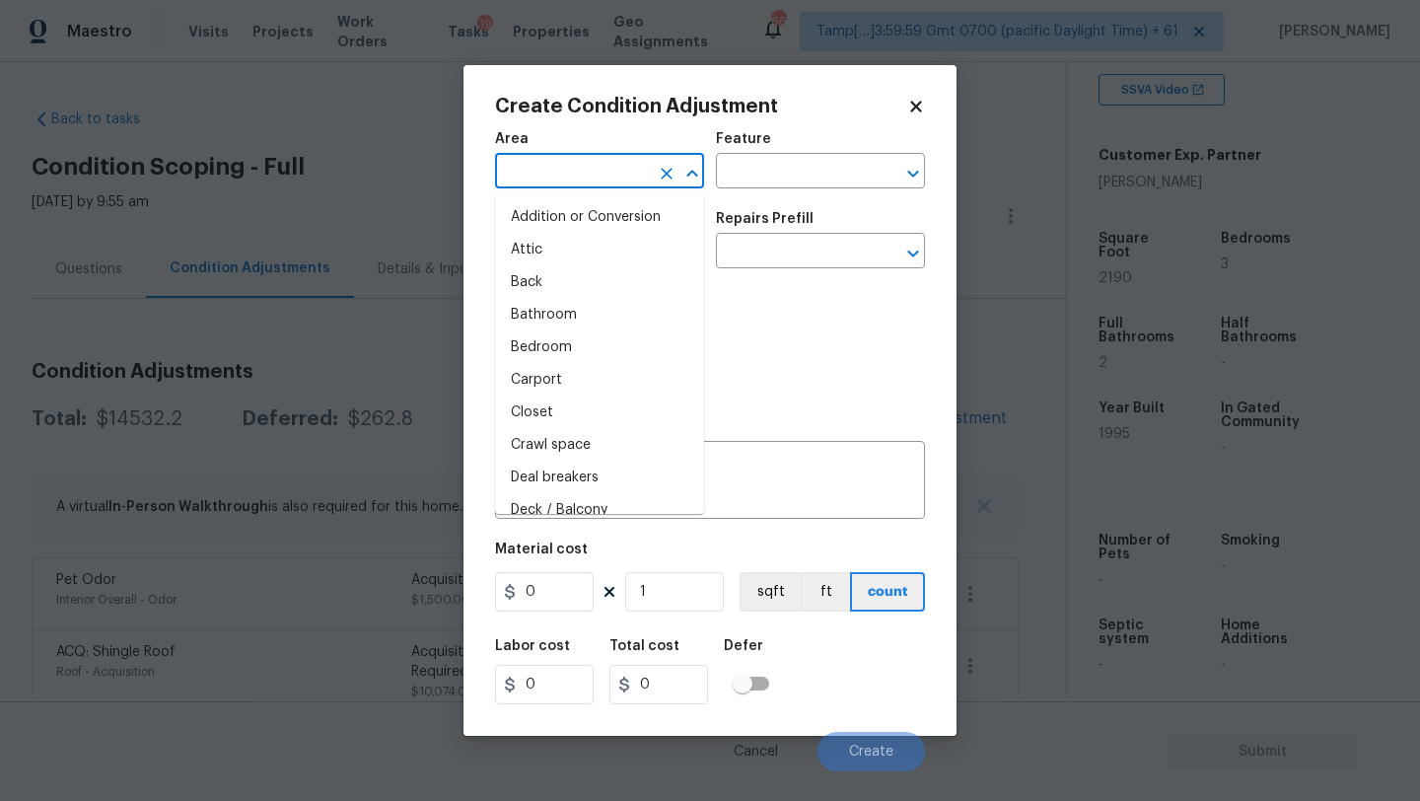
click at [558, 187] on input "text" at bounding box center [572, 173] width 154 height 31
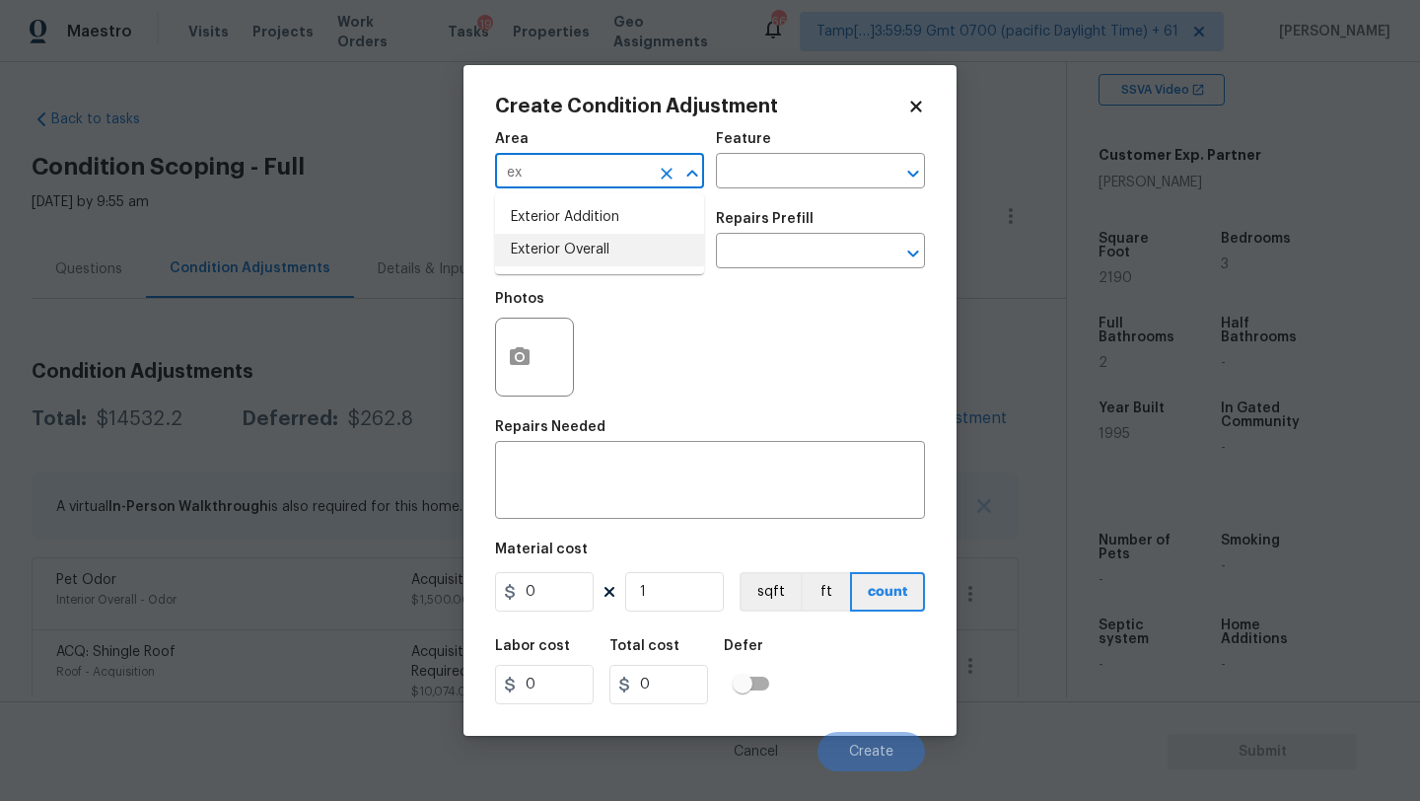
click at [601, 255] on li "Exterior Overall" at bounding box center [599, 250] width 209 height 33
type input "Exterior Overall"
click at [601, 475] on textarea at bounding box center [710, 481] width 406 height 41
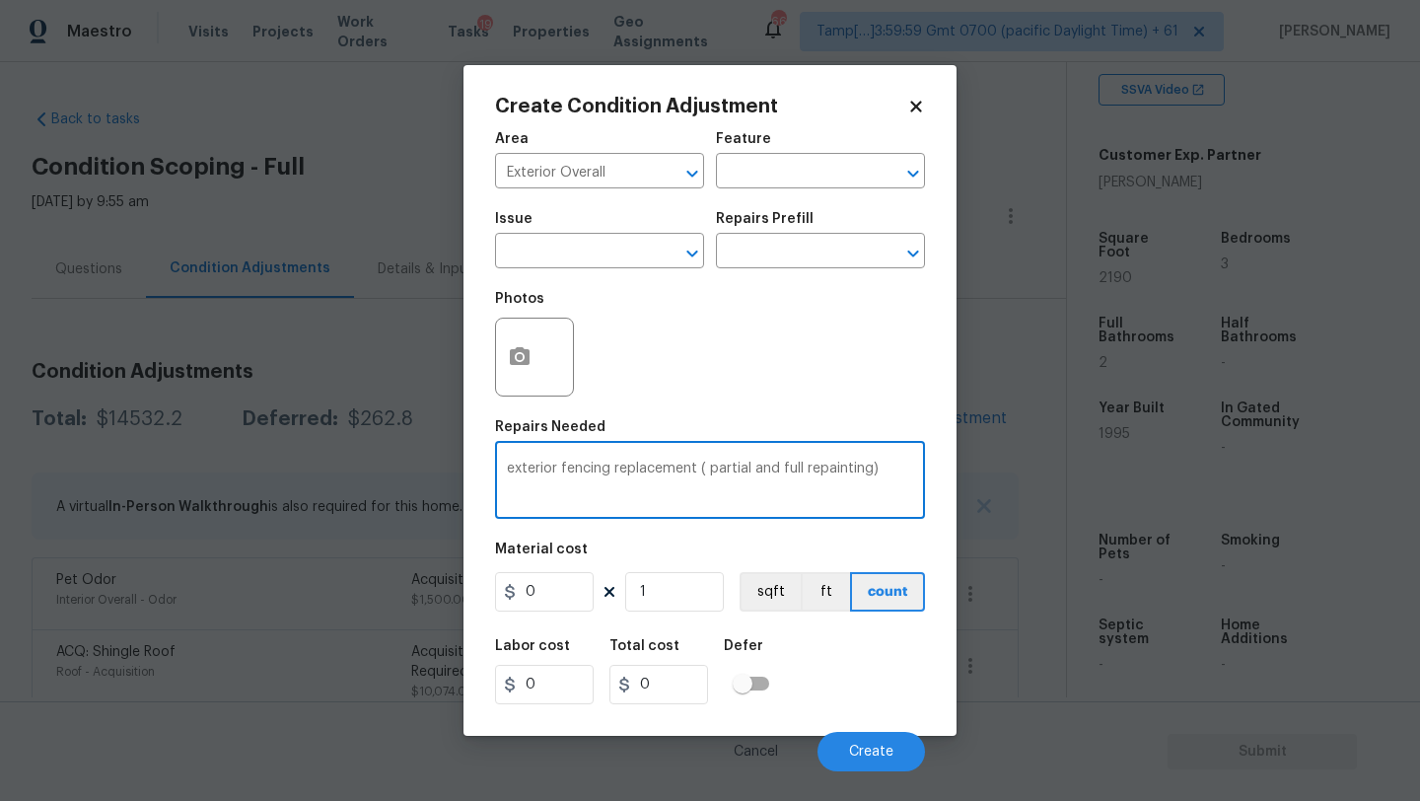
type textarea "exterior fencing replacement ( partial and full repainting)"
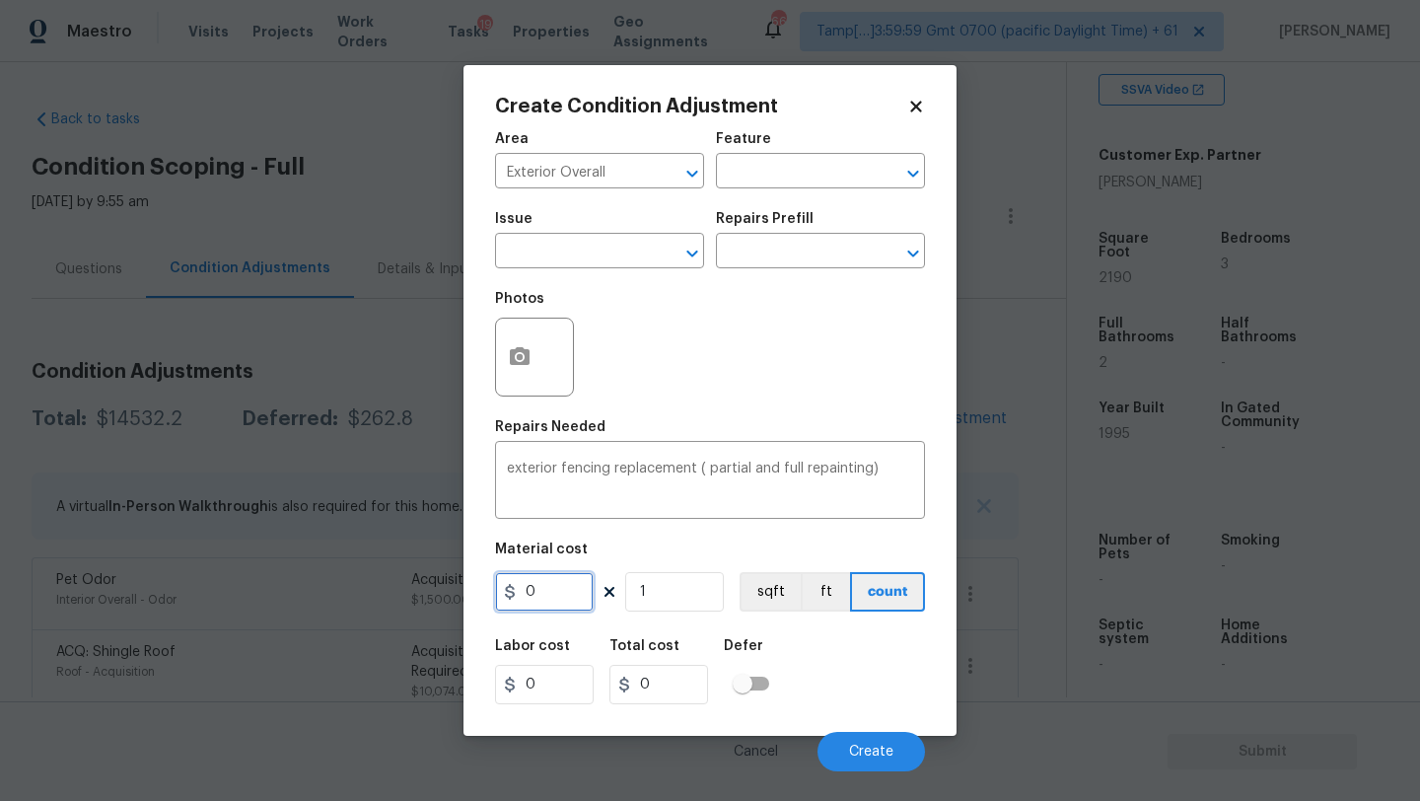
click at [573, 599] on input "0" at bounding box center [544, 591] width 99 height 39
type input "2500"
click at [488, 346] on div "Create Condition Adjustment Area Exterior Overall ​ Feature ​ Issue ​ Repairs P…" at bounding box center [709, 400] width 493 height 670
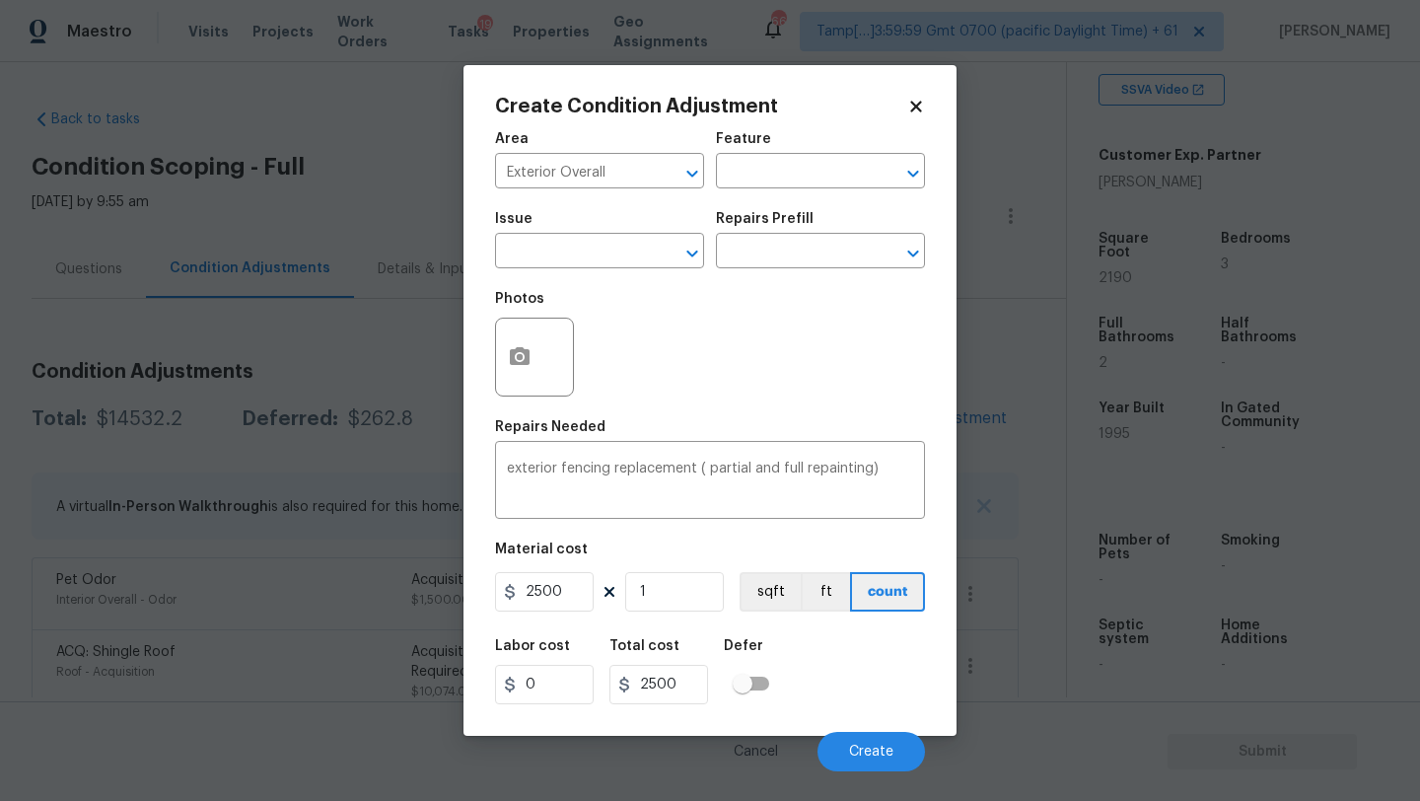
click at [543, 377] on div at bounding box center [534, 356] width 79 height 79
click at [527, 359] on icon "button" at bounding box center [520, 356] width 20 height 18
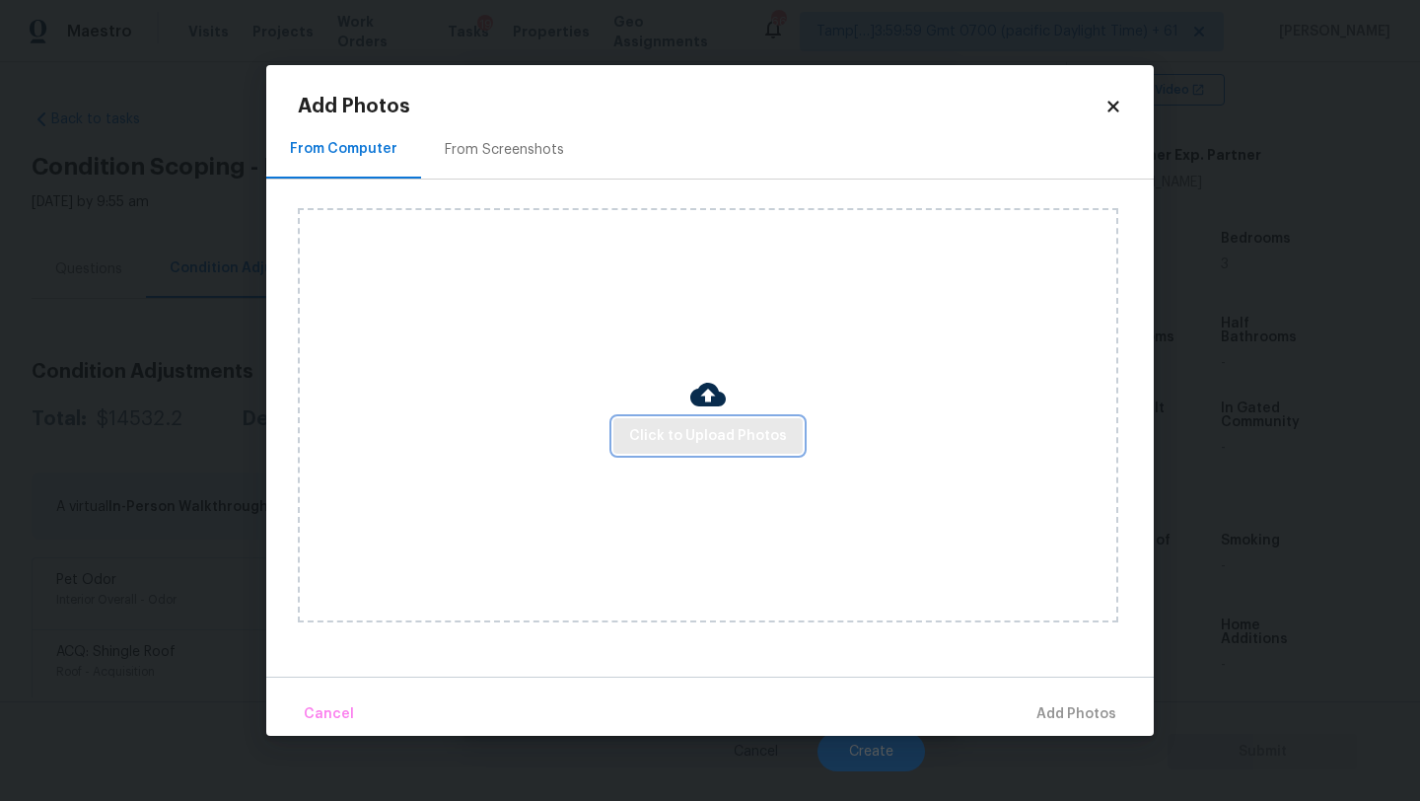
click at [699, 428] on span "Click to Upload Photos" at bounding box center [708, 436] width 158 height 25
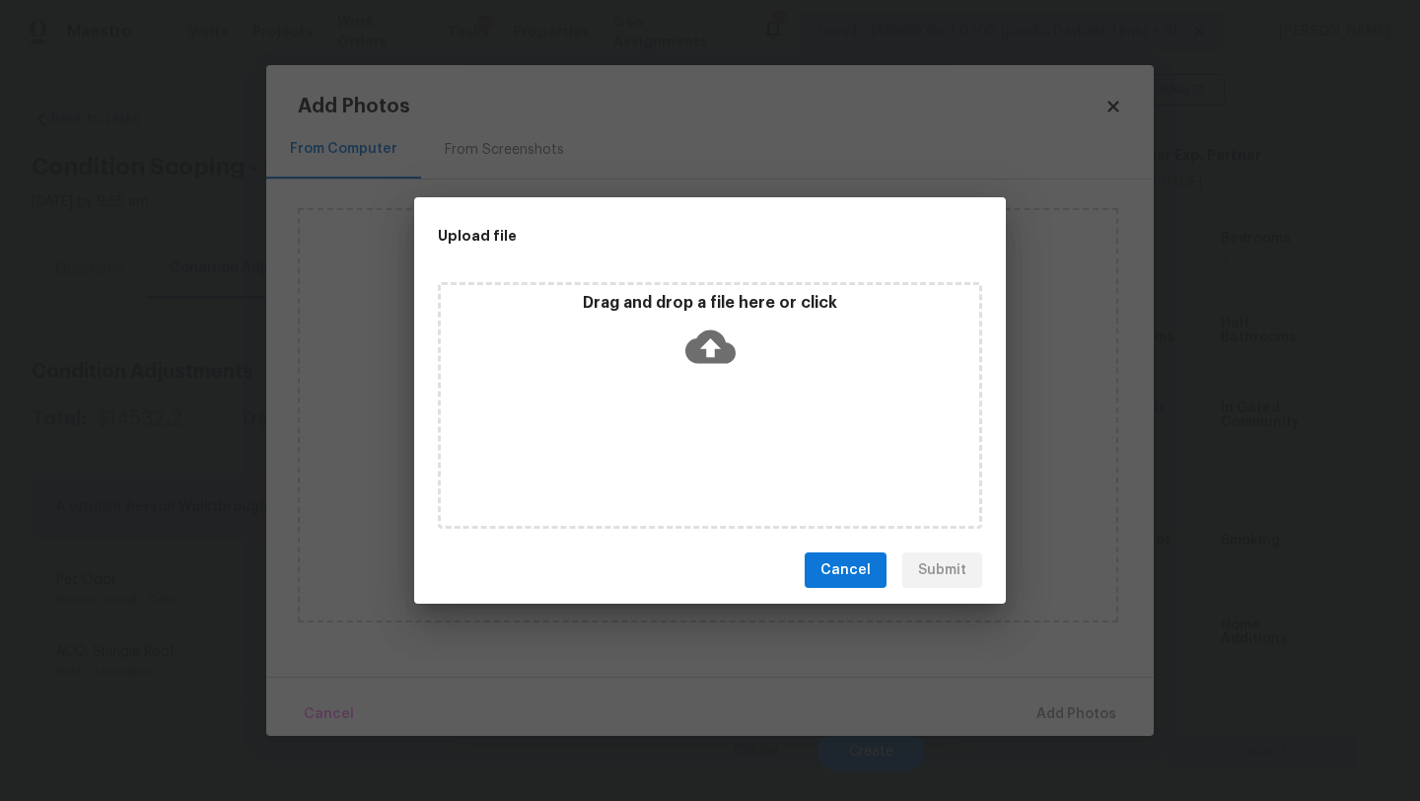
click at [699, 378] on div "Drag and drop a file here or click" at bounding box center [710, 405] width 544 height 246
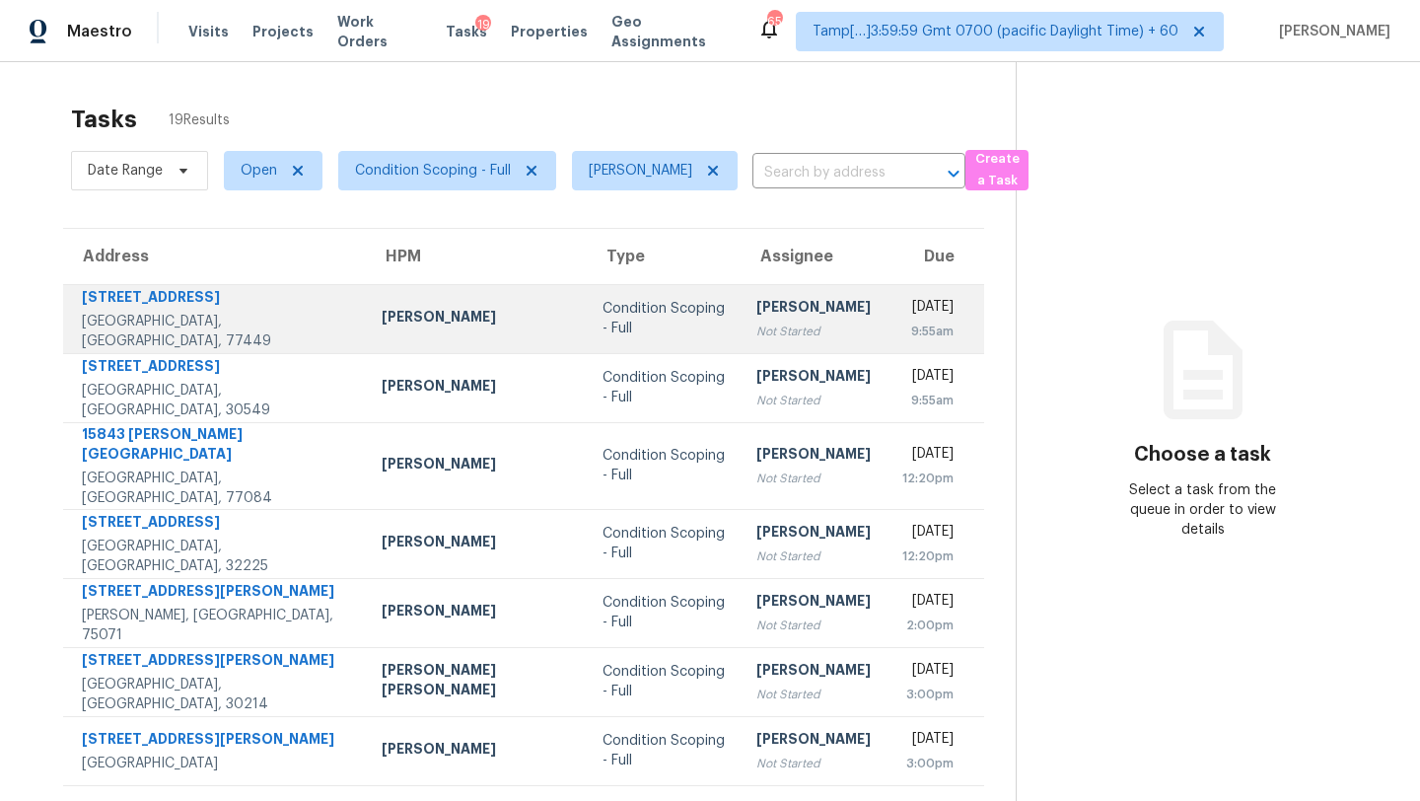
click at [756, 321] on div "Not Started" at bounding box center [813, 331] width 114 height 20
click at [740, 350] on td "[PERSON_NAME] Not Started" at bounding box center [813, 318] width 146 height 69
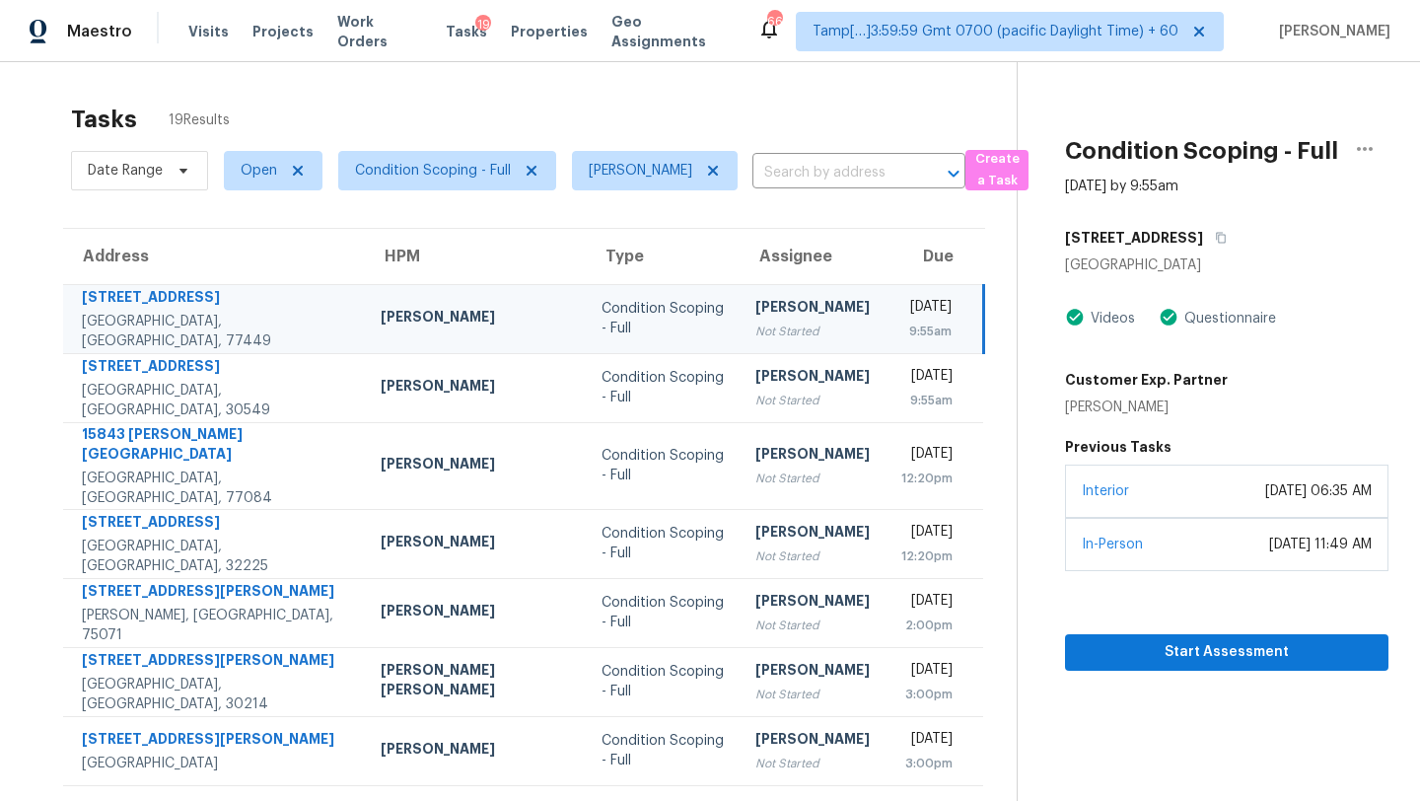
click at [1205, 236] on div "[STREET_ADDRESS]" at bounding box center [1226, 237] width 323 height 35
click at [1215, 240] on icon "button" at bounding box center [1221, 238] width 12 height 12
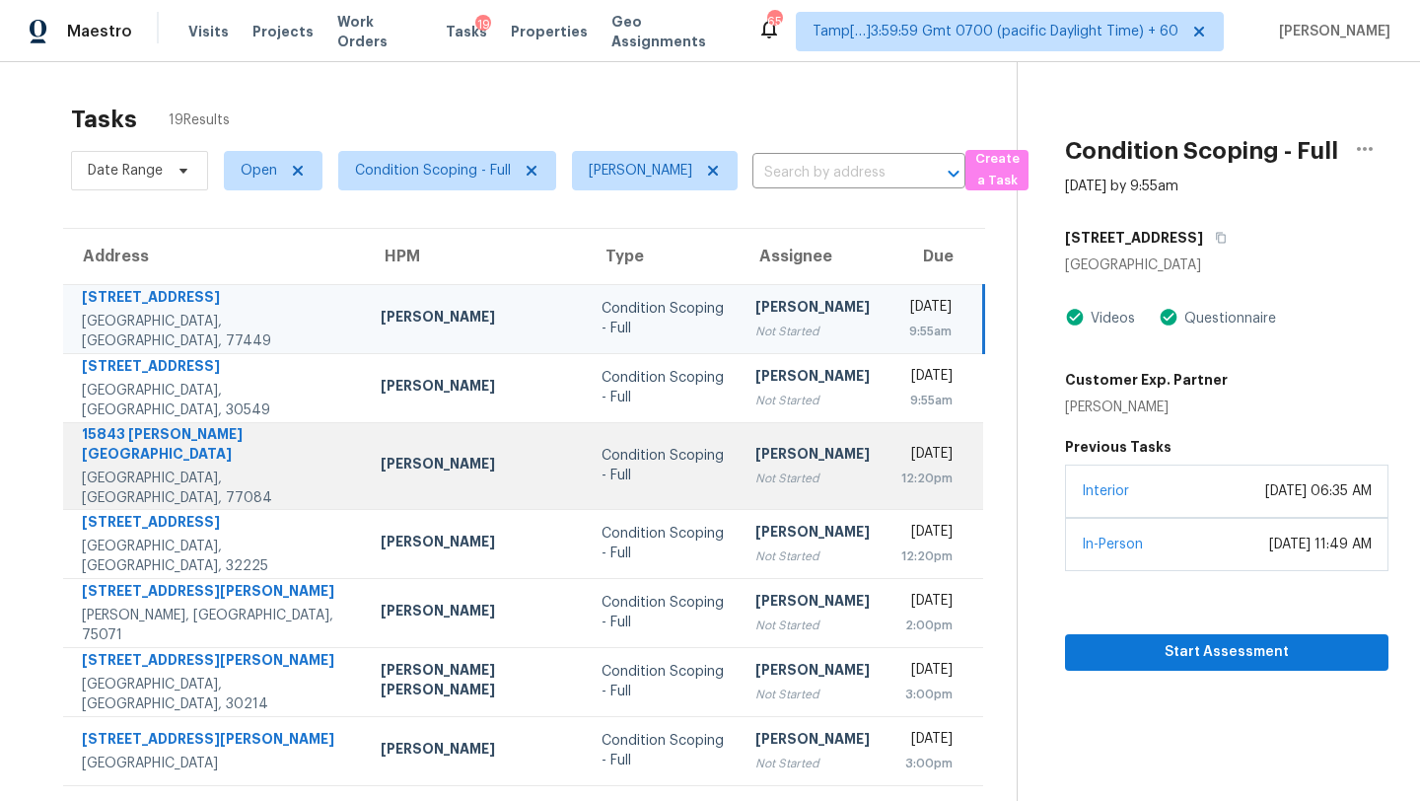
click at [739, 426] on td "Rajesh M Not Started" at bounding box center [812, 465] width 146 height 87
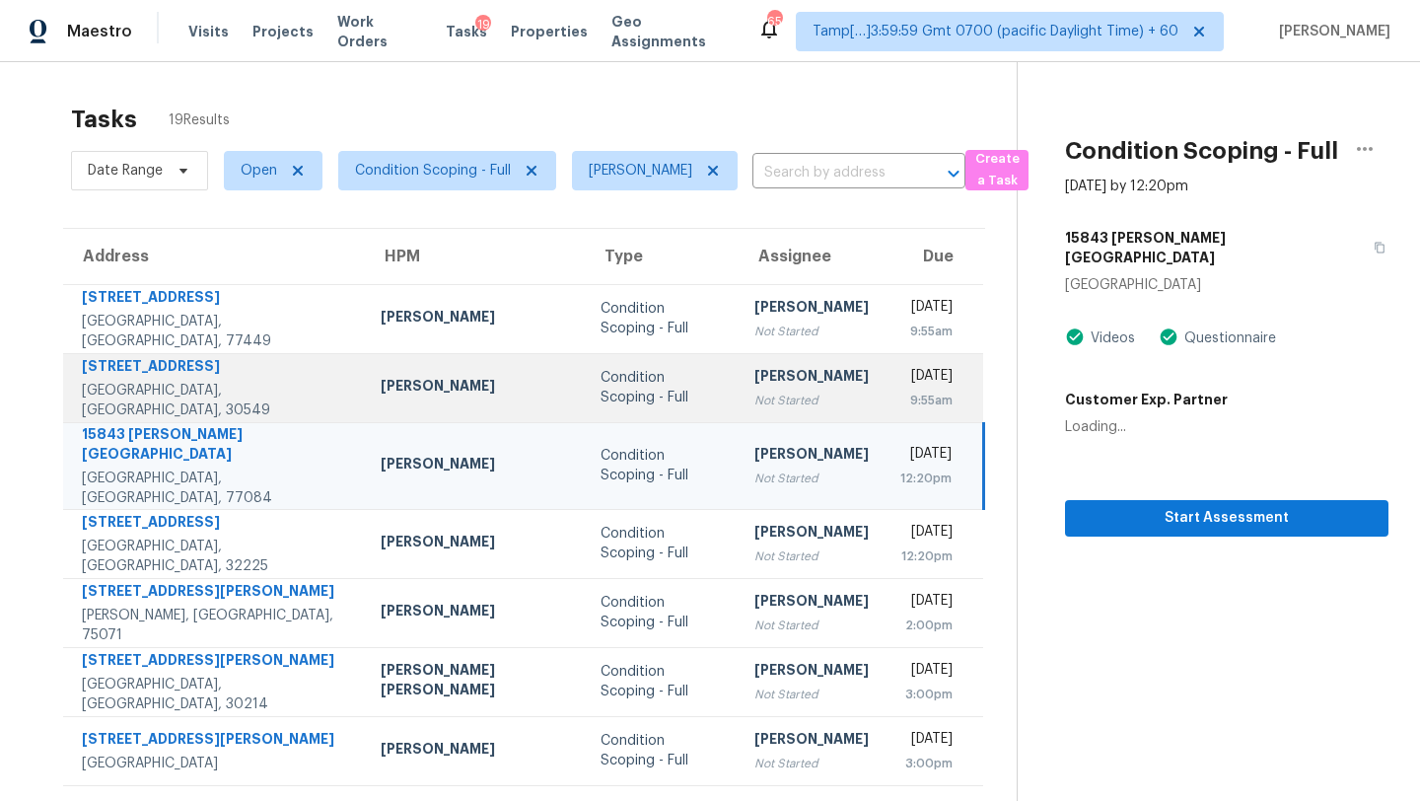
click at [754, 400] on div "Not Started" at bounding box center [811, 400] width 114 height 20
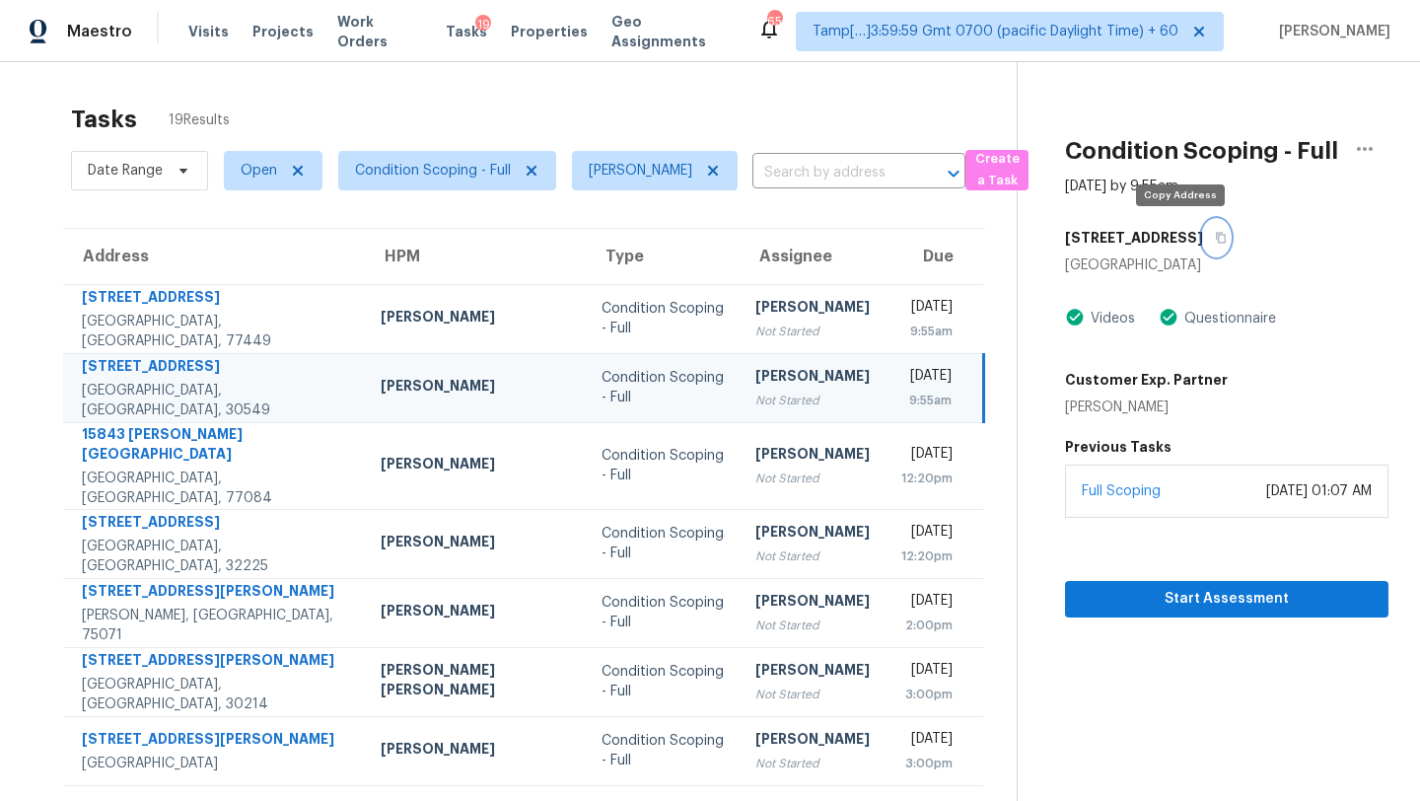
click at [1215, 237] on icon "button" at bounding box center [1221, 238] width 12 height 12
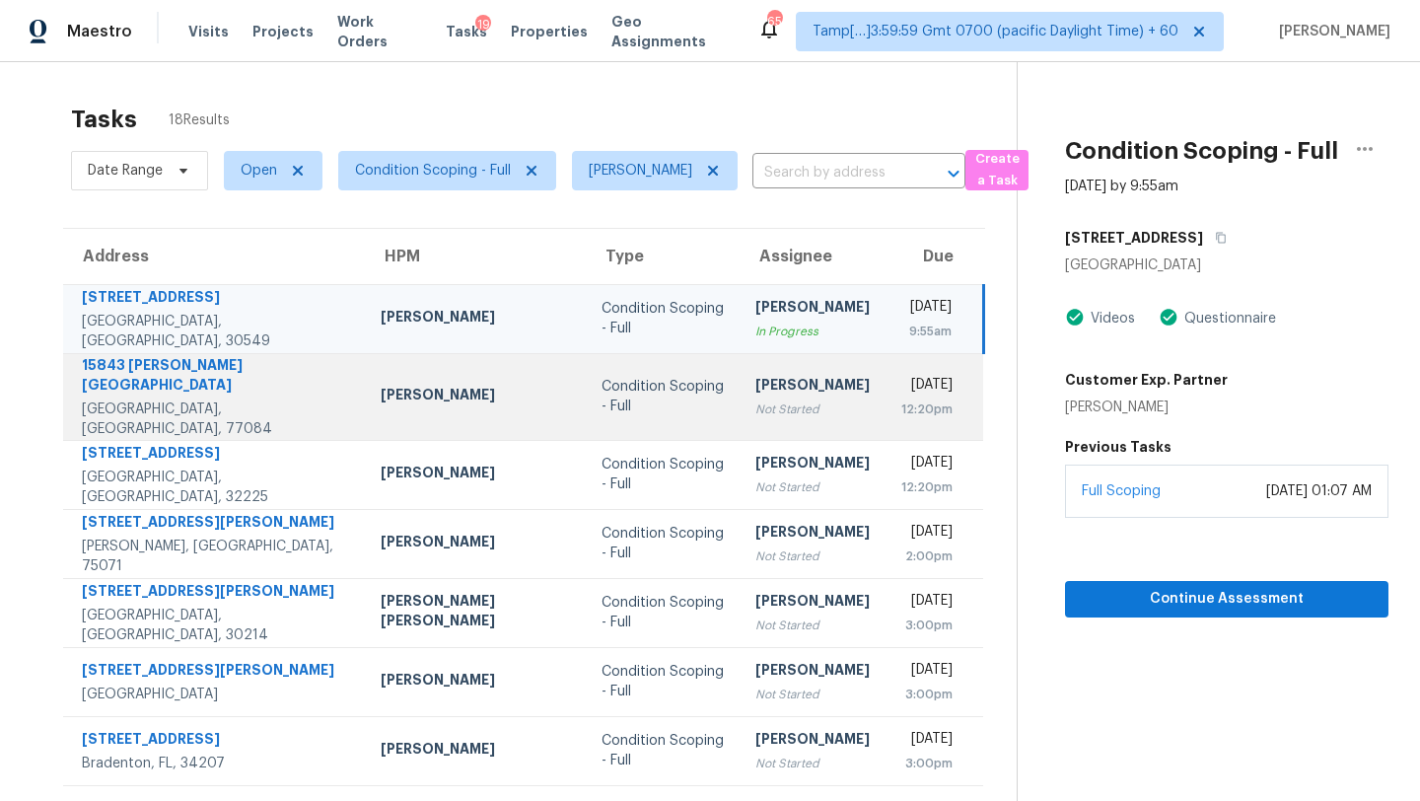
click at [655, 386] on div "Condition Scoping - Full" at bounding box center [662, 396] width 122 height 39
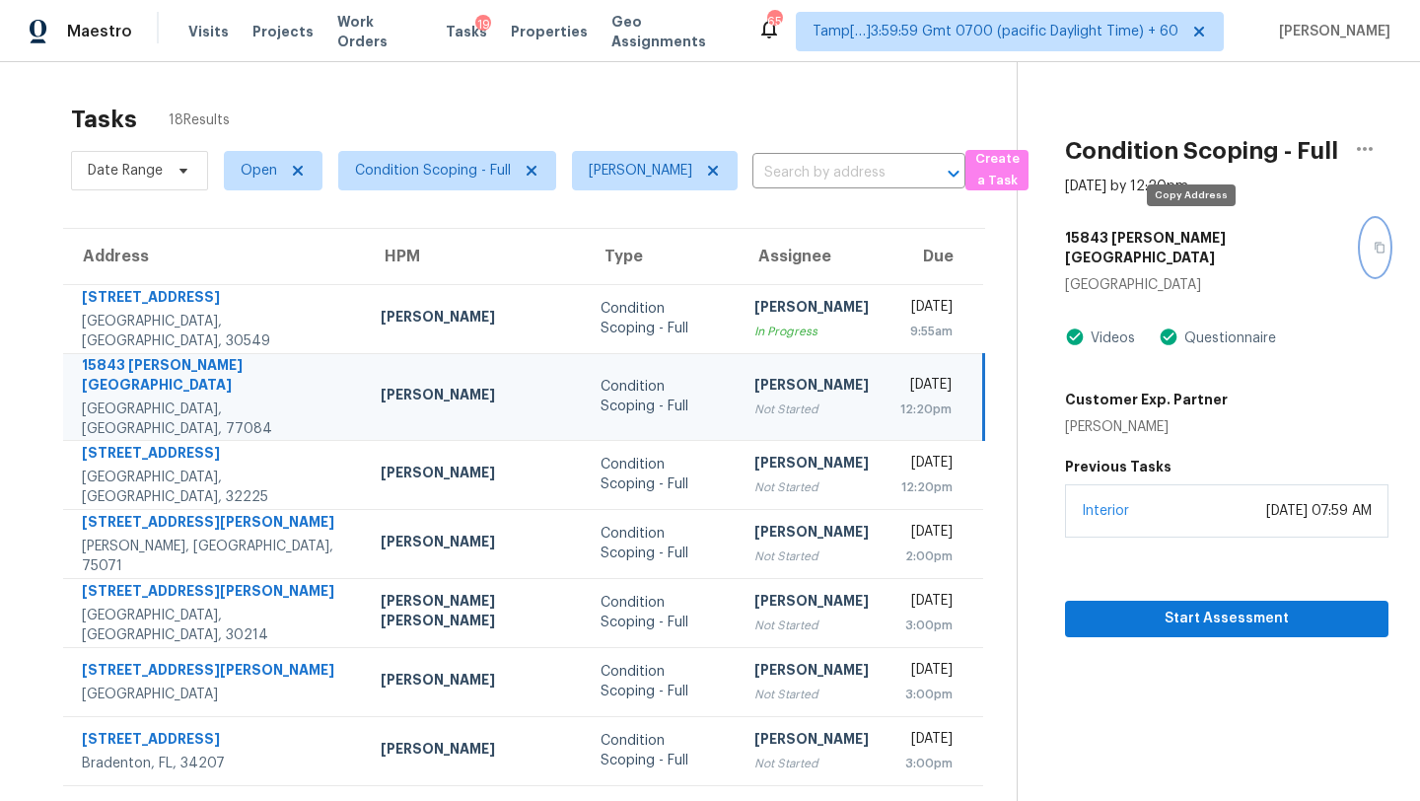
click at [1373, 242] on icon "button" at bounding box center [1379, 248] width 12 height 12
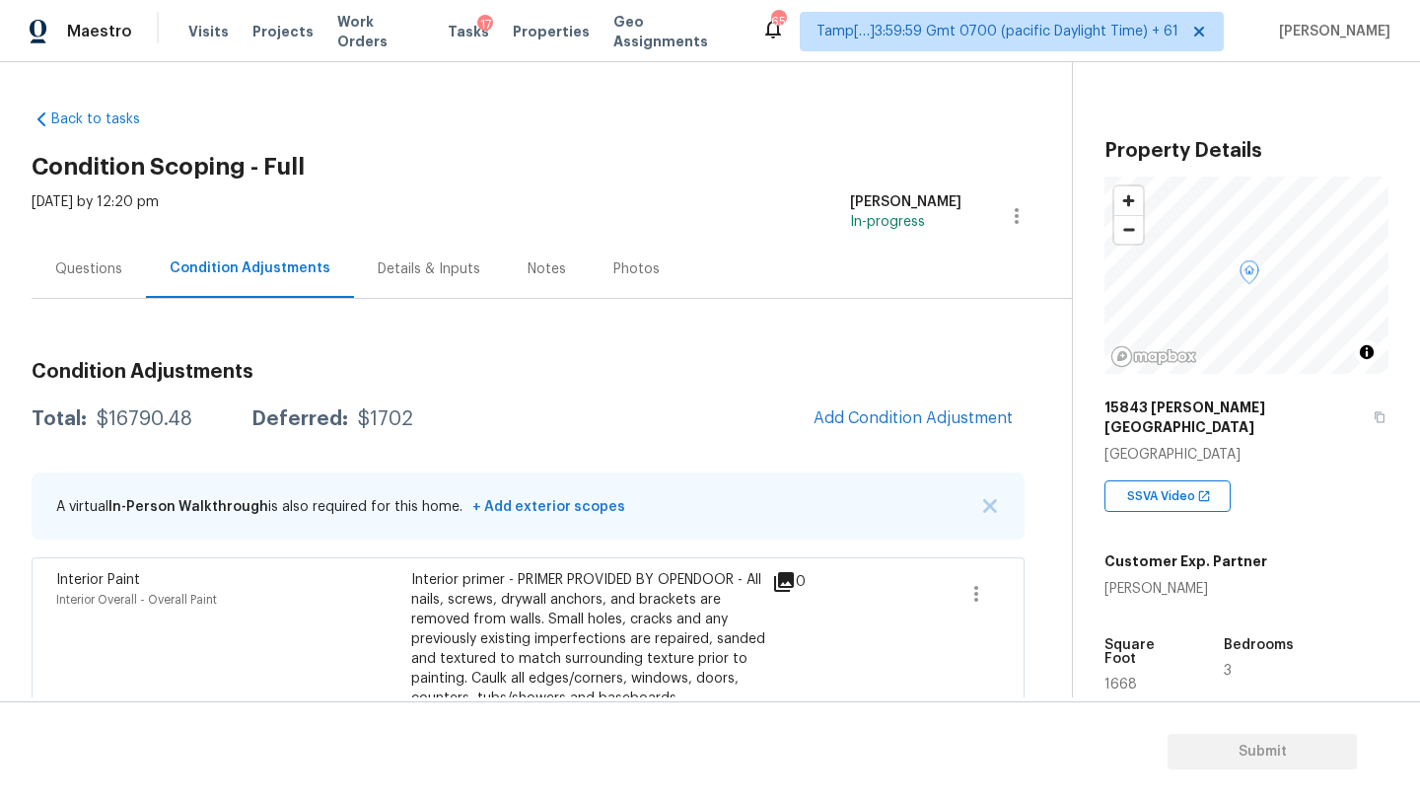
click at [105, 278] on div "Questions" at bounding box center [89, 269] width 114 height 58
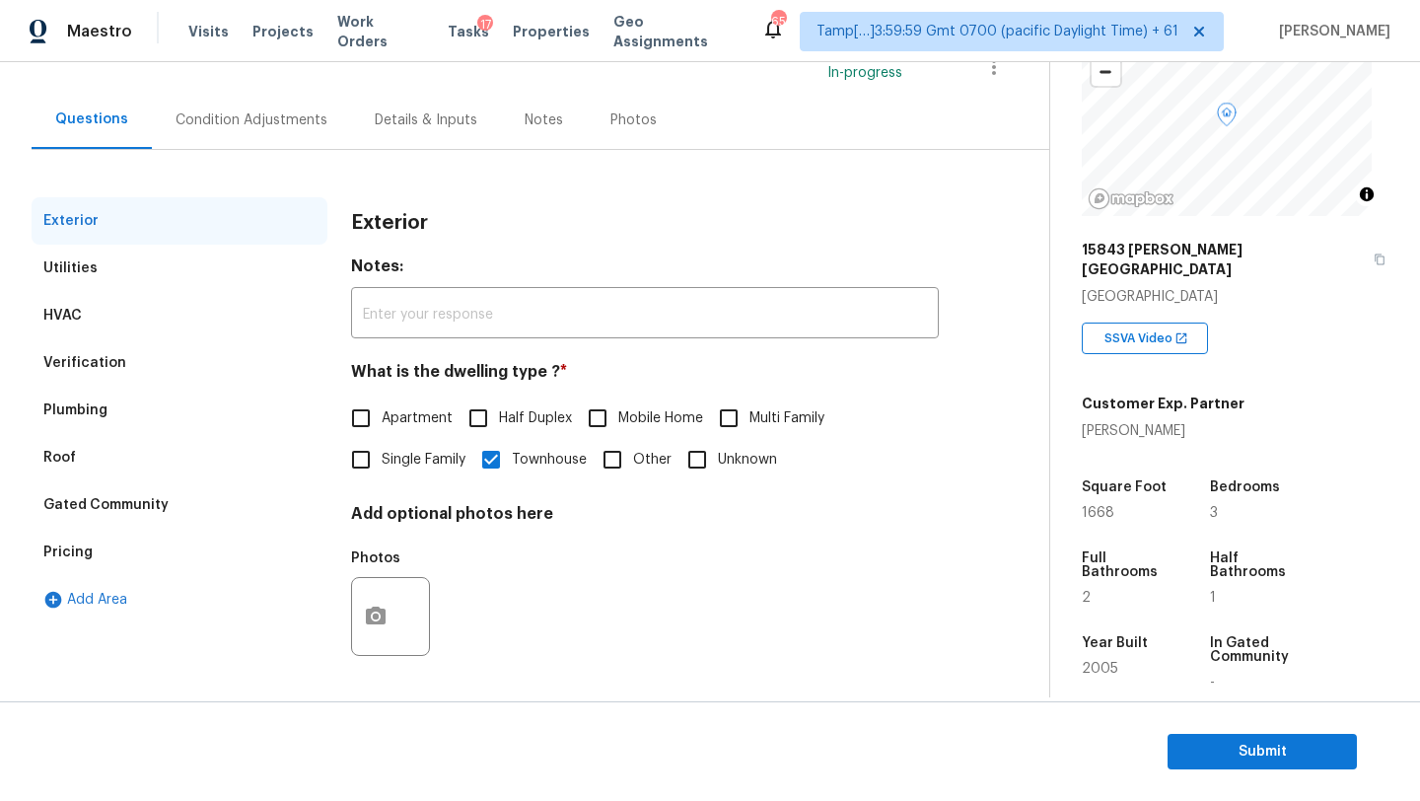
scroll to position [107, 0]
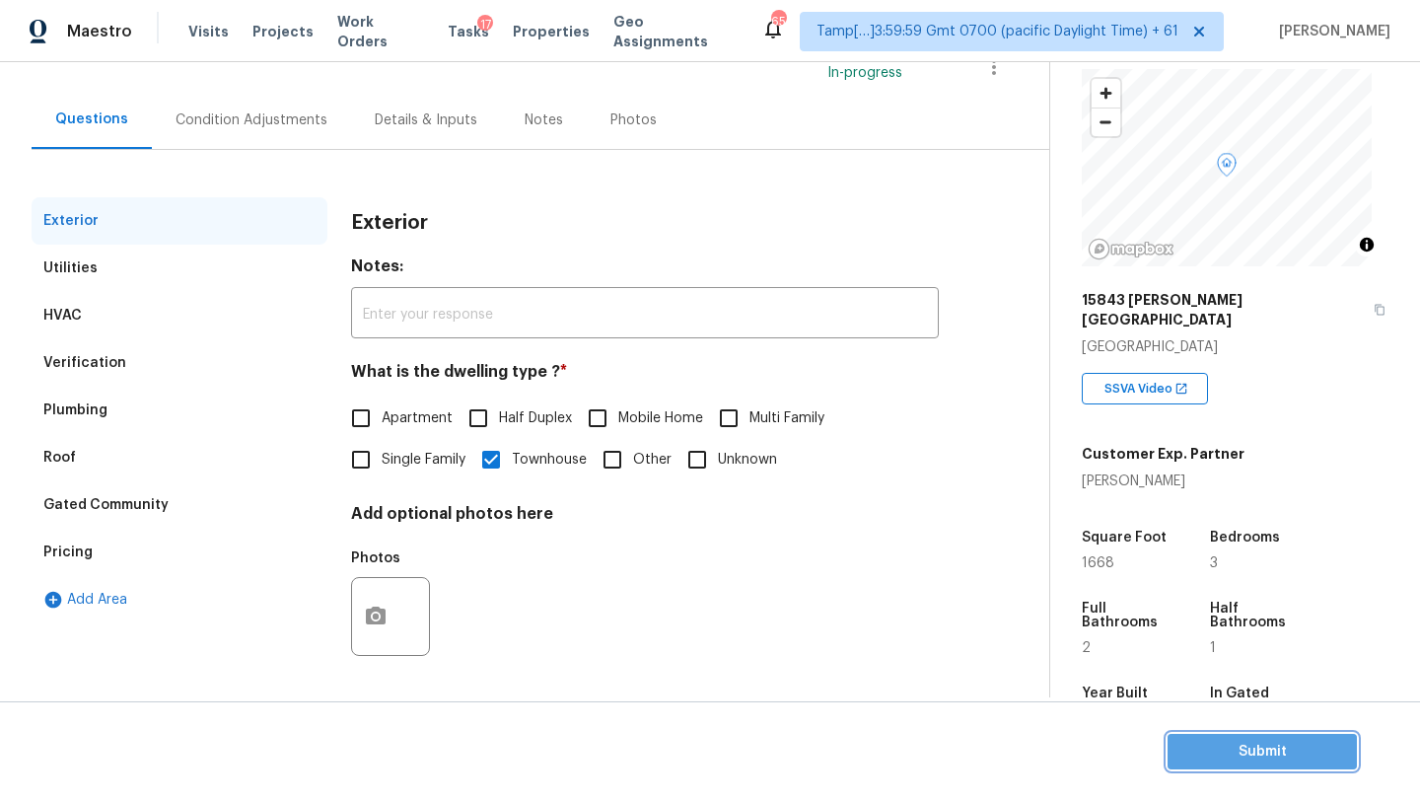
click at [1212, 751] on span "Submit" at bounding box center [1262, 751] width 158 height 25
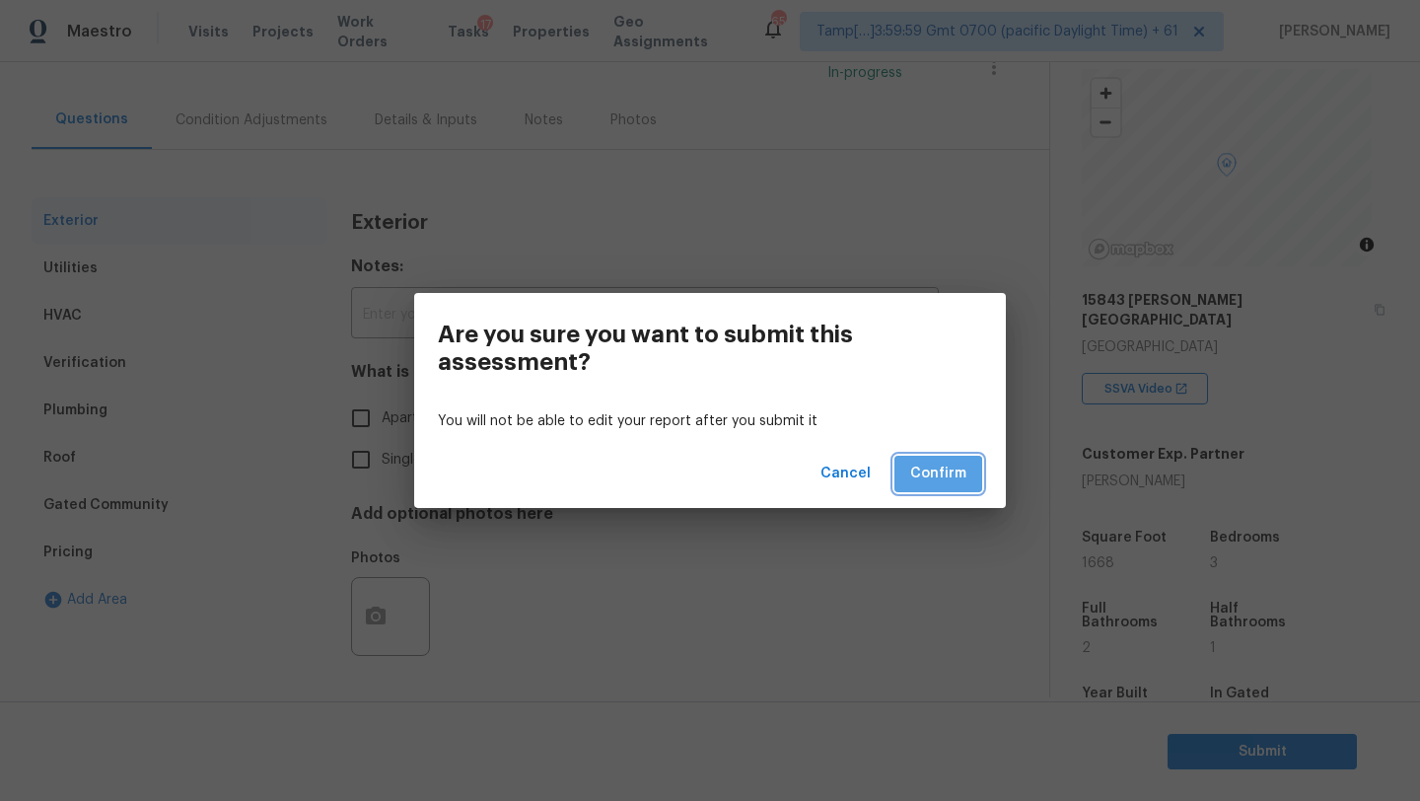
click at [937, 475] on span "Confirm" at bounding box center [938, 473] width 56 height 25
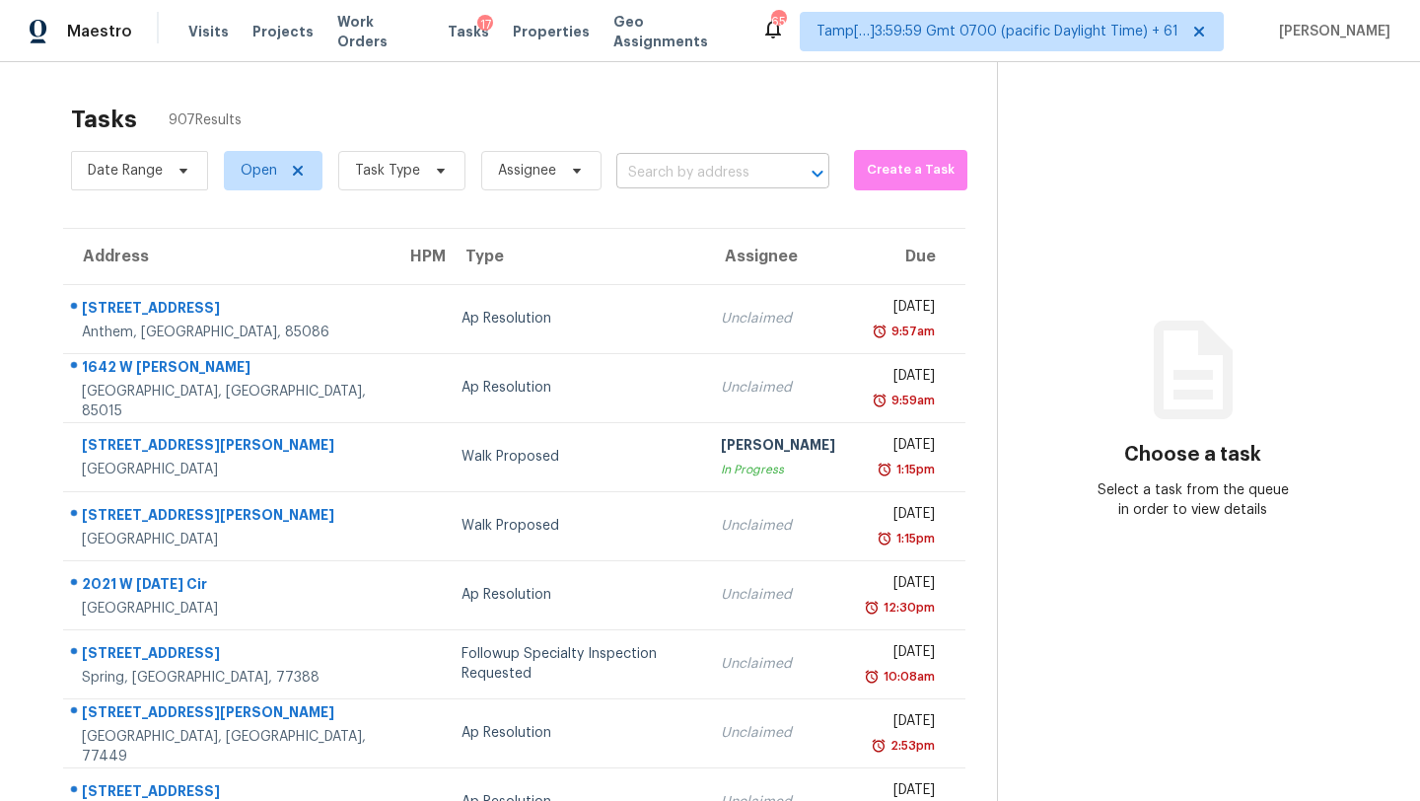
click at [724, 160] on input "text" at bounding box center [695, 173] width 158 height 31
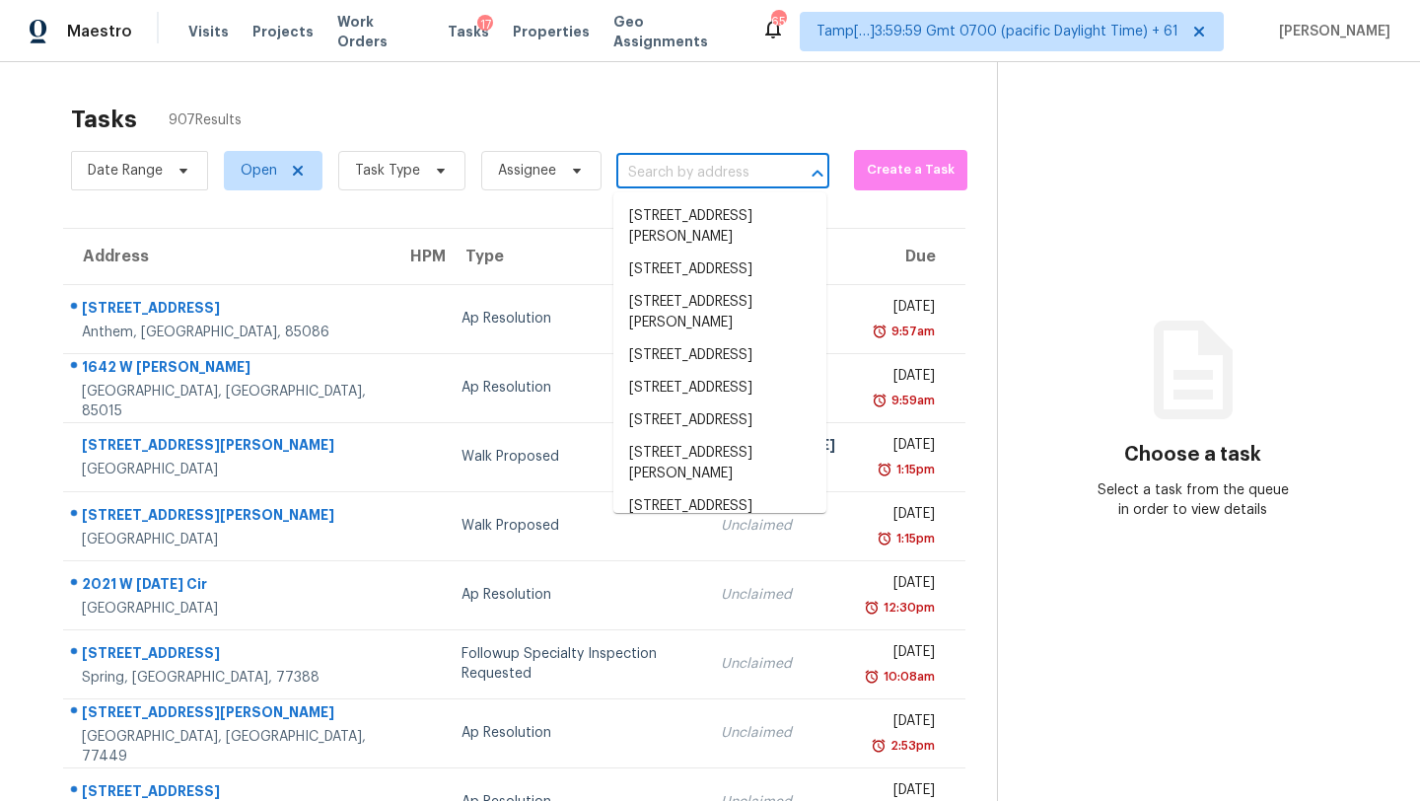
paste input "10268 Lake View Rd W, Jacksonville, FL 32225"
type input "10268 Lake View Rd W, Jacksonville, FL 32225"
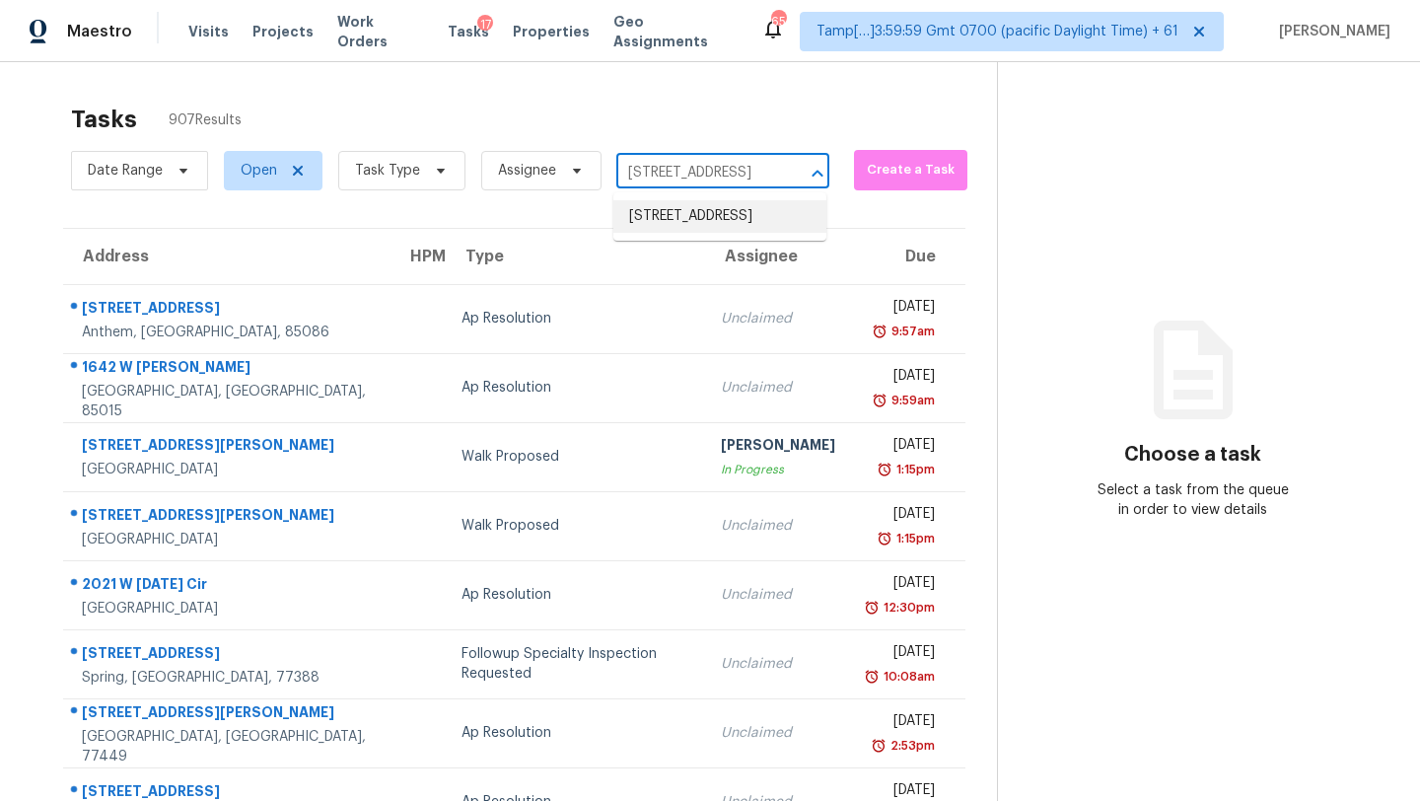
click at [717, 213] on li "10268 Lake View Rd W, Jacksonville, FL 32225" at bounding box center [719, 216] width 213 height 33
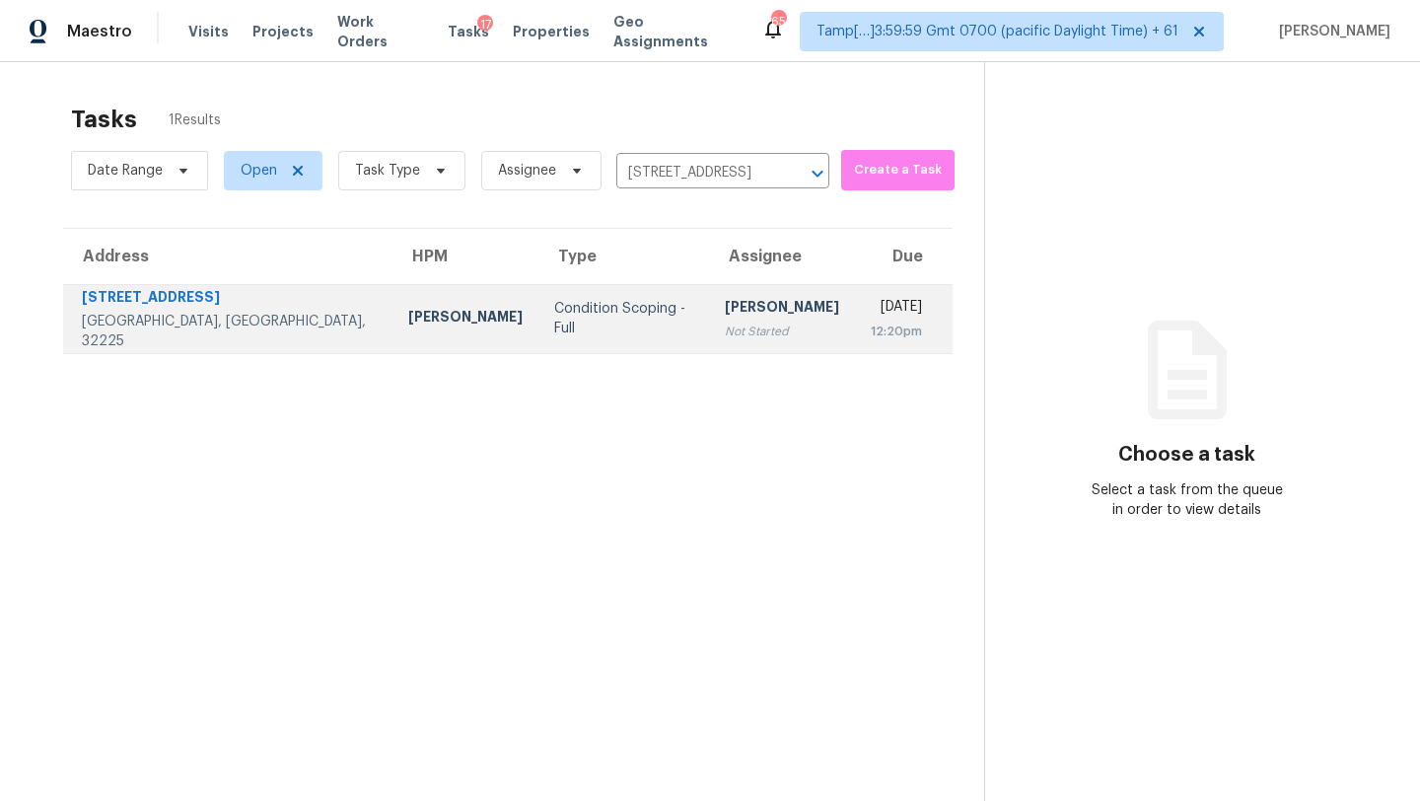
click at [855, 289] on td "[DATE] 12:20pm" at bounding box center [904, 318] width 98 height 69
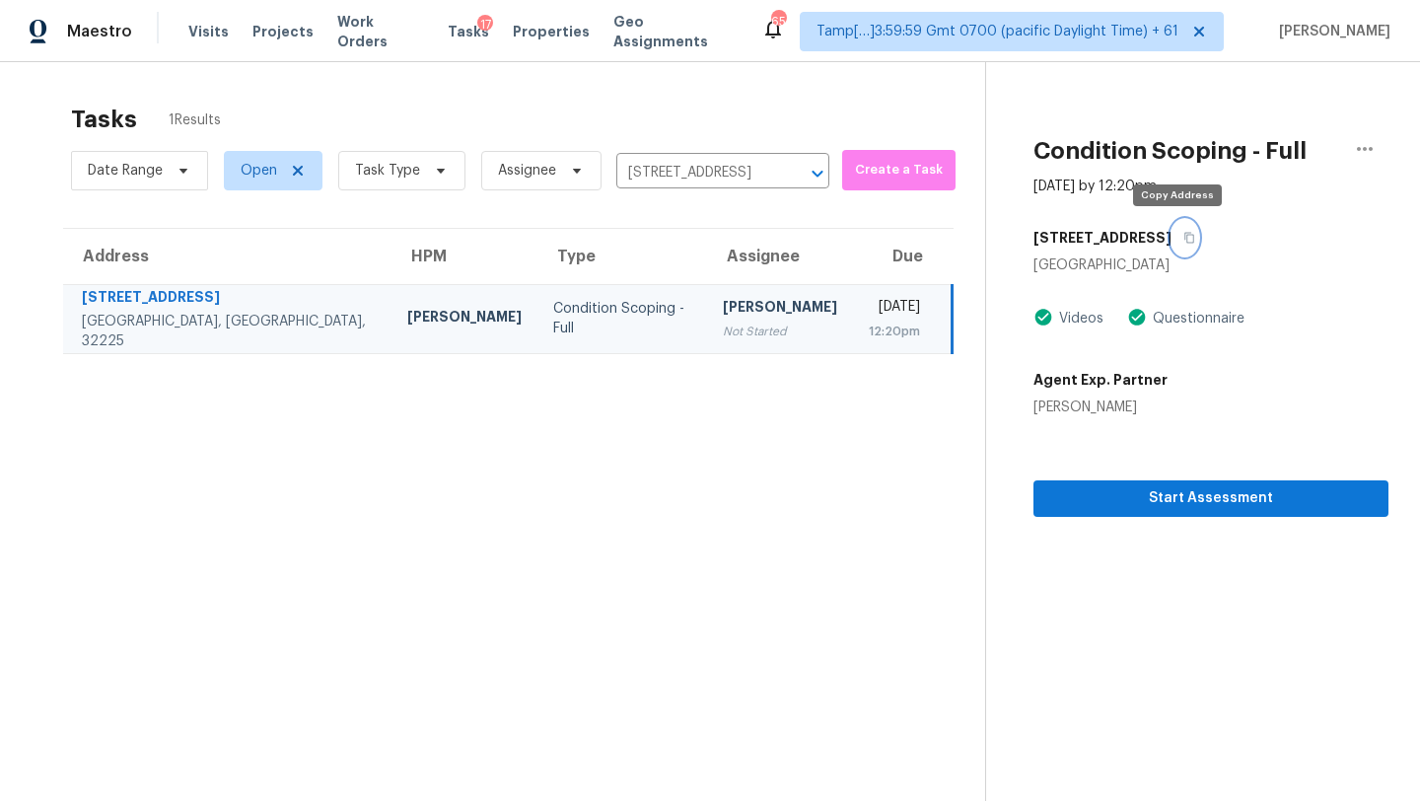
click at [1171, 245] on button "button" at bounding box center [1184, 237] width 27 height 35
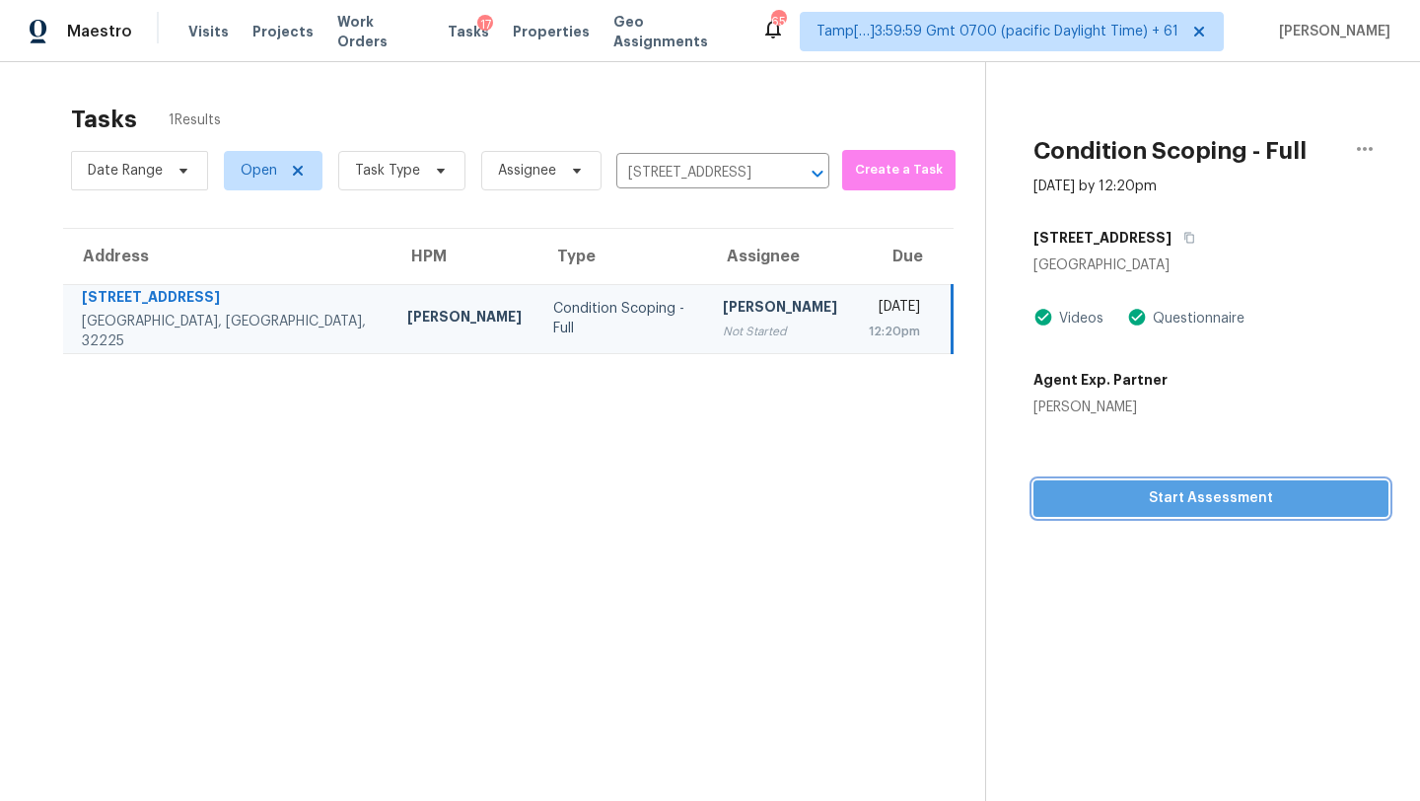
click at [1116, 512] on button "Start Assessment" at bounding box center [1210, 498] width 355 height 36
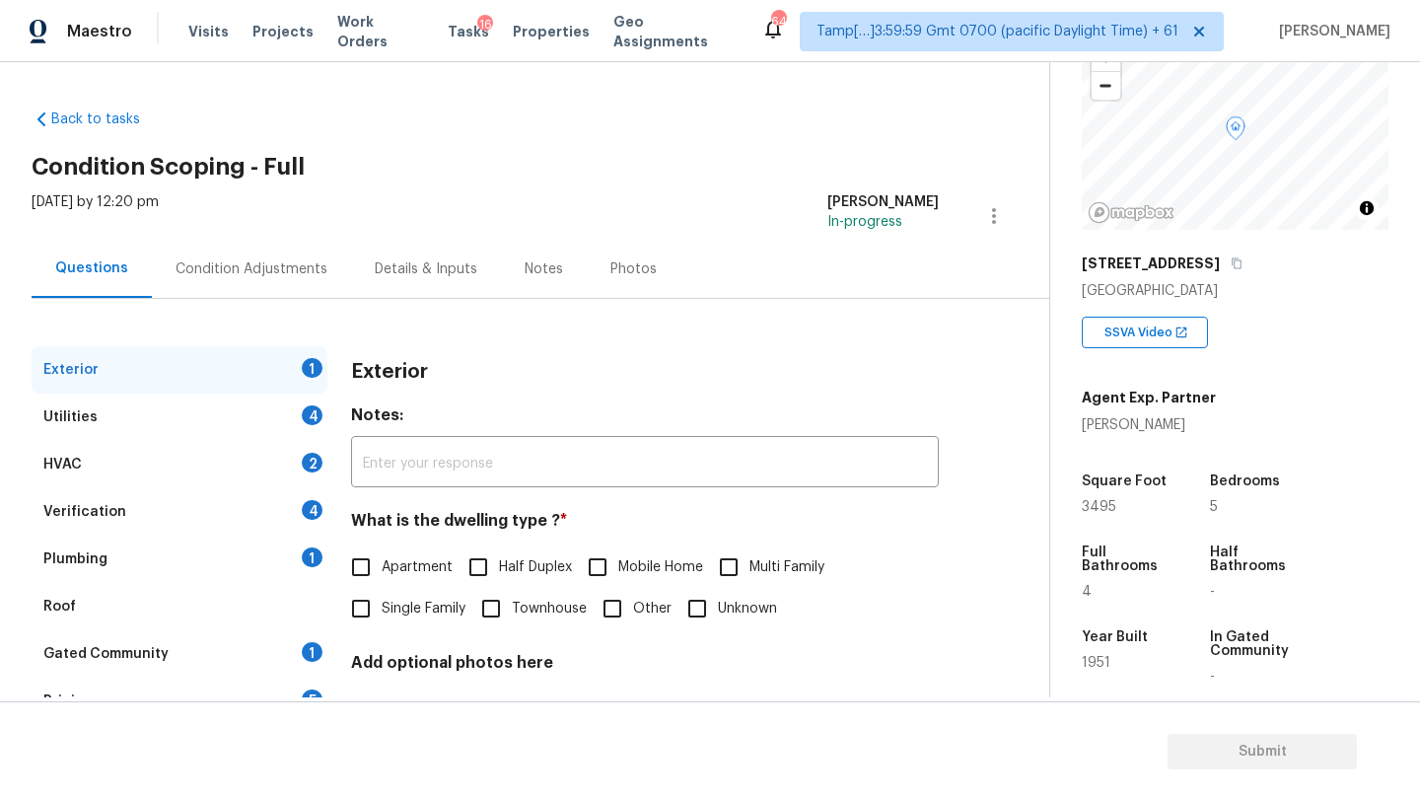
scroll to position [387, 0]
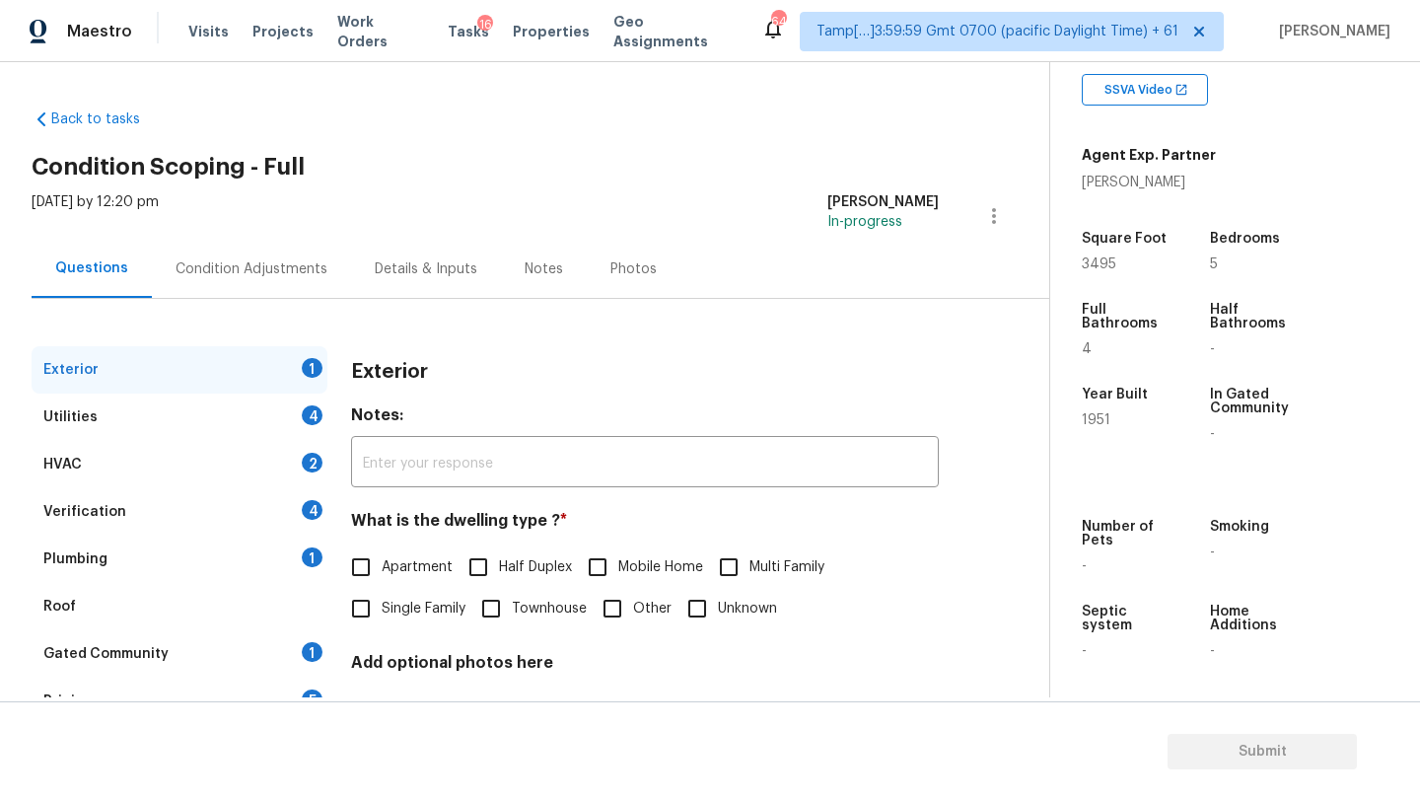
drag, startPoint x: 384, startPoint y: 612, endPoint x: 373, endPoint y: 612, distance: 10.8
click at [384, 612] on span "Single Family" at bounding box center [424, 608] width 84 height 21
click at [382, 612] on input "Single Family" at bounding box center [360, 608] width 41 height 41
checkbox input "true"
click at [306, 632] on div "Gated Community 1" at bounding box center [180, 653] width 296 height 47
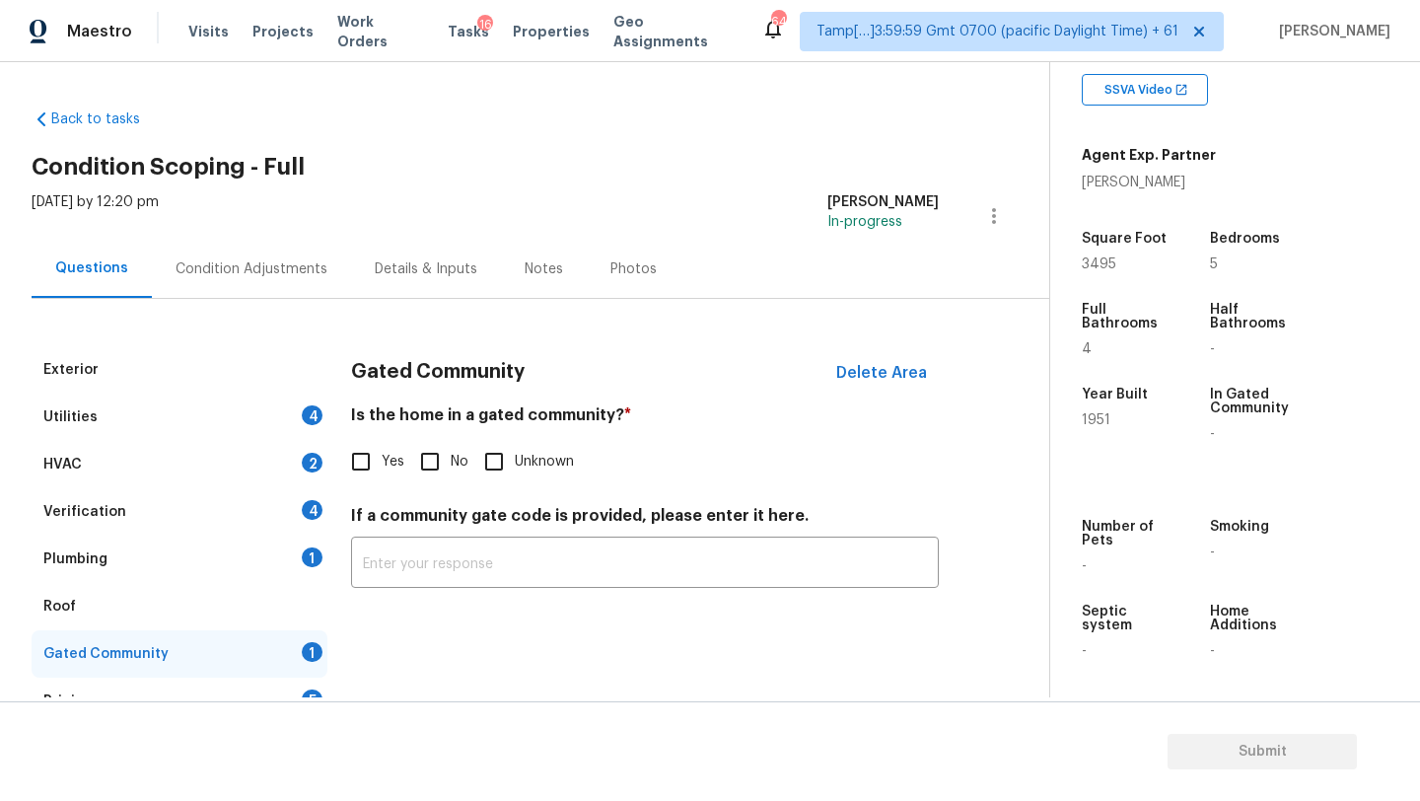
click at [445, 455] on input "No" at bounding box center [429, 461] width 41 height 41
checkbox input "true"
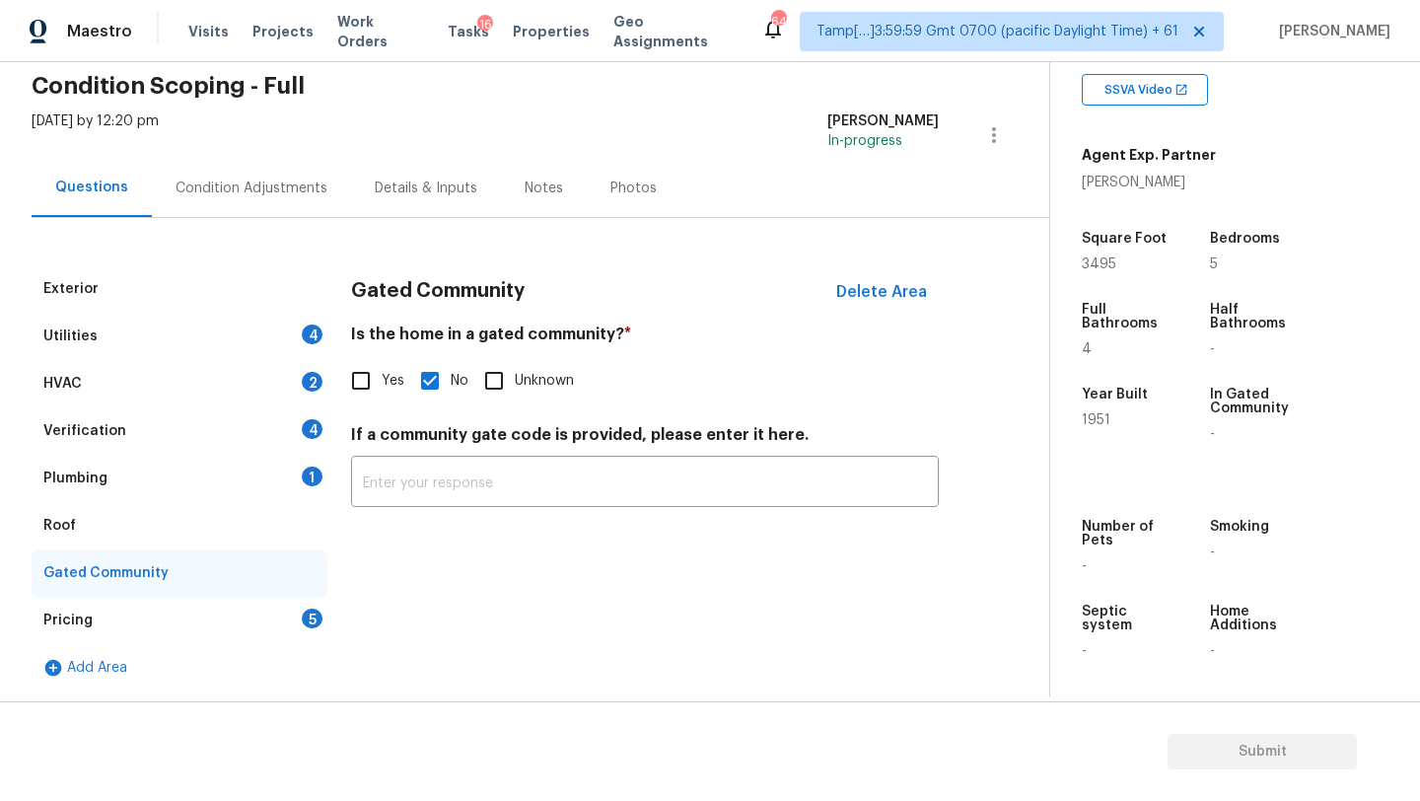
click at [251, 625] on div "Pricing 5" at bounding box center [180, 620] width 296 height 47
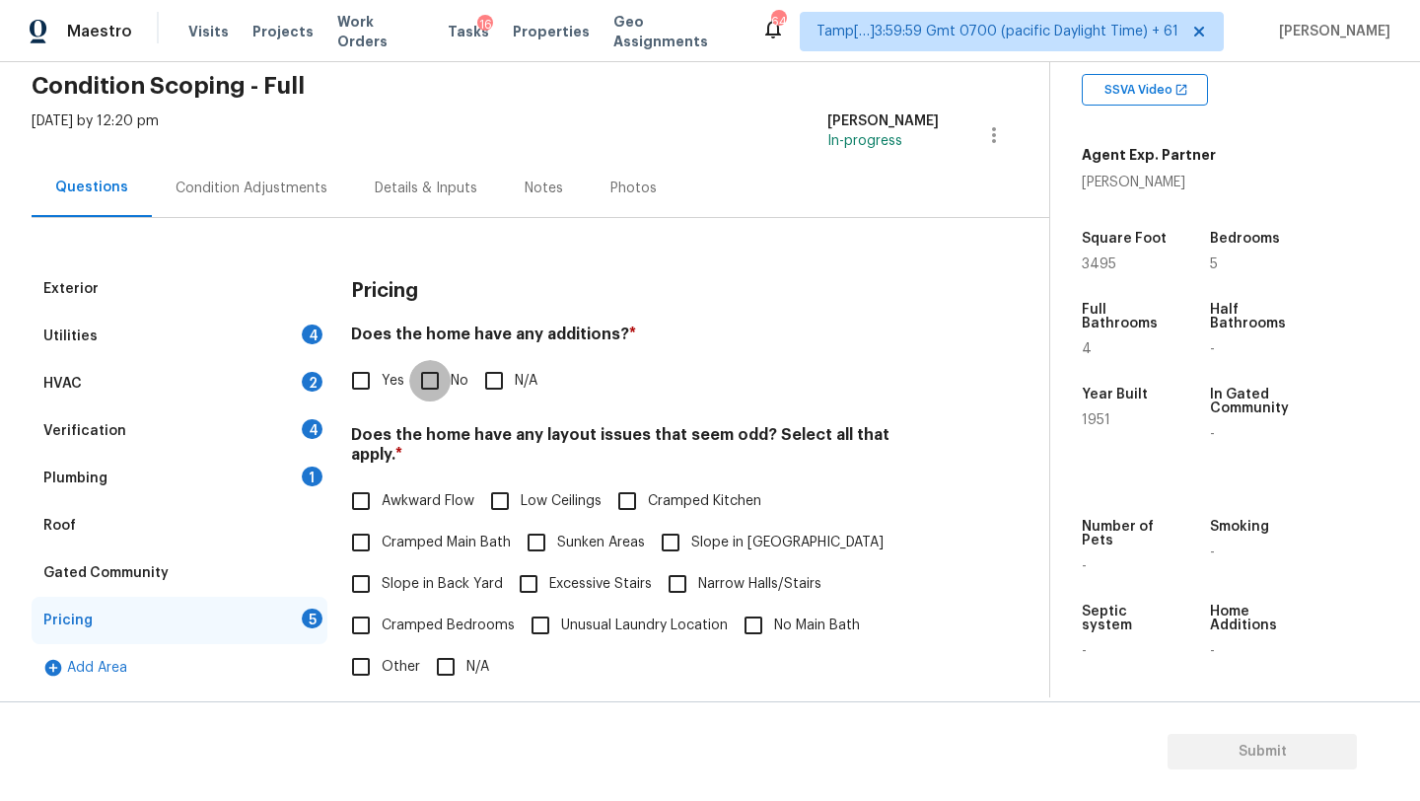
click at [439, 385] on input "No" at bounding box center [429, 380] width 41 height 41
checkbox input "true"
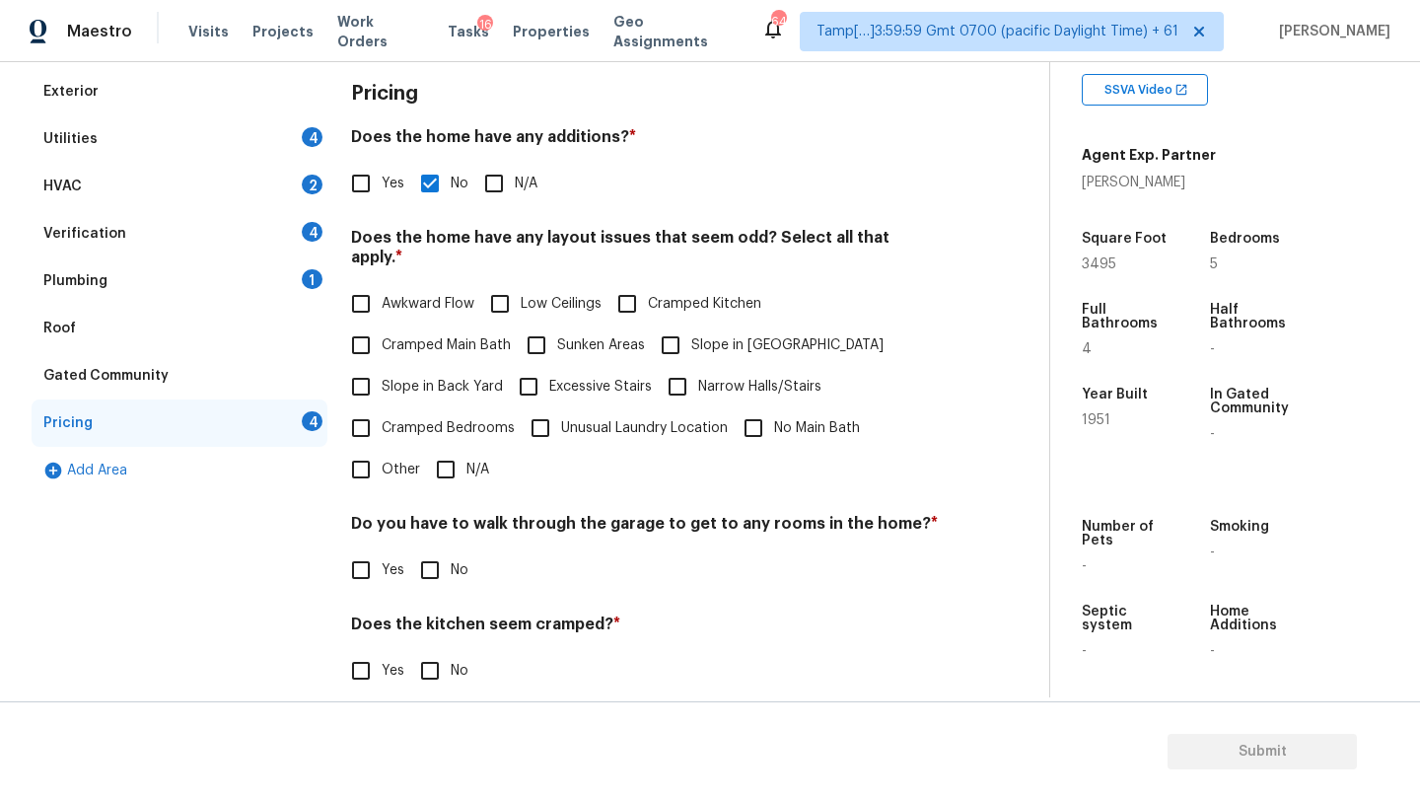
scroll to position [383, 0]
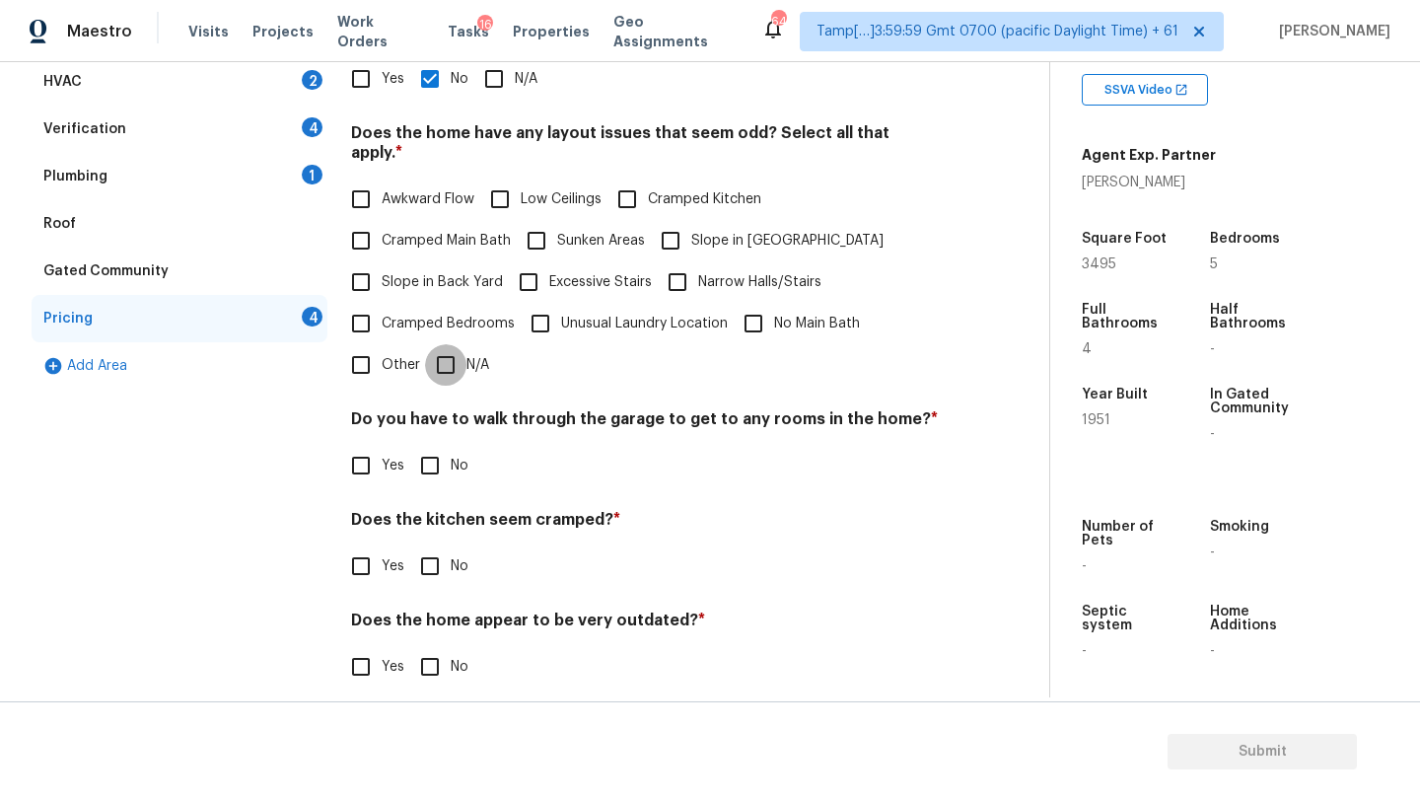
click at [446, 356] on input "N/A" at bounding box center [445, 364] width 41 height 41
checkbox input "true"
click at [446, 454] on input "No" at bounding box center [429, 467] width 41 height 41
checkbox input "true"
click at [447, 545] on input "No" at bounding box center [429, 565] width 41 height 41
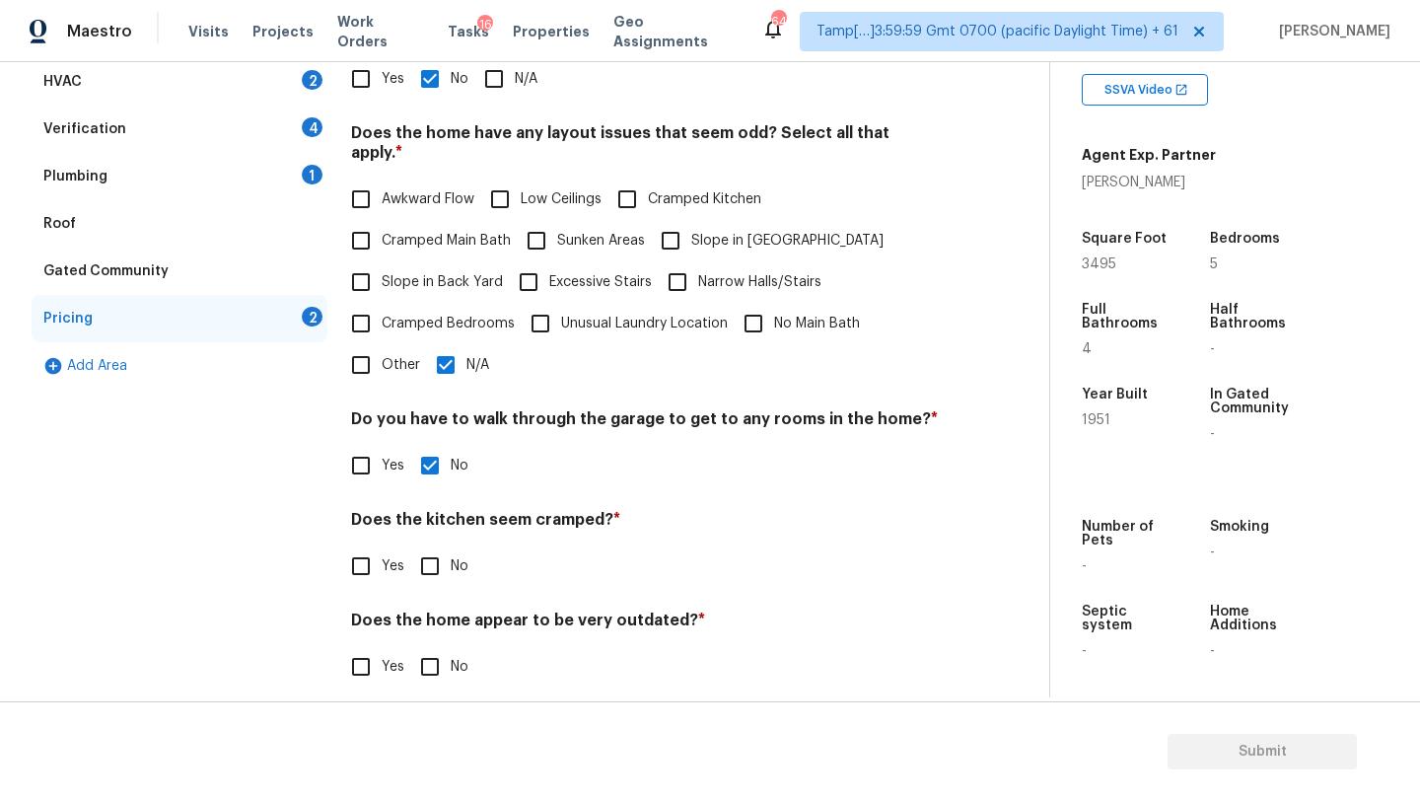
checkbox input "true"
click at [441, 648] on input "No" at bounding box center [429, 668] width 41 height 41
checkbox input "true"
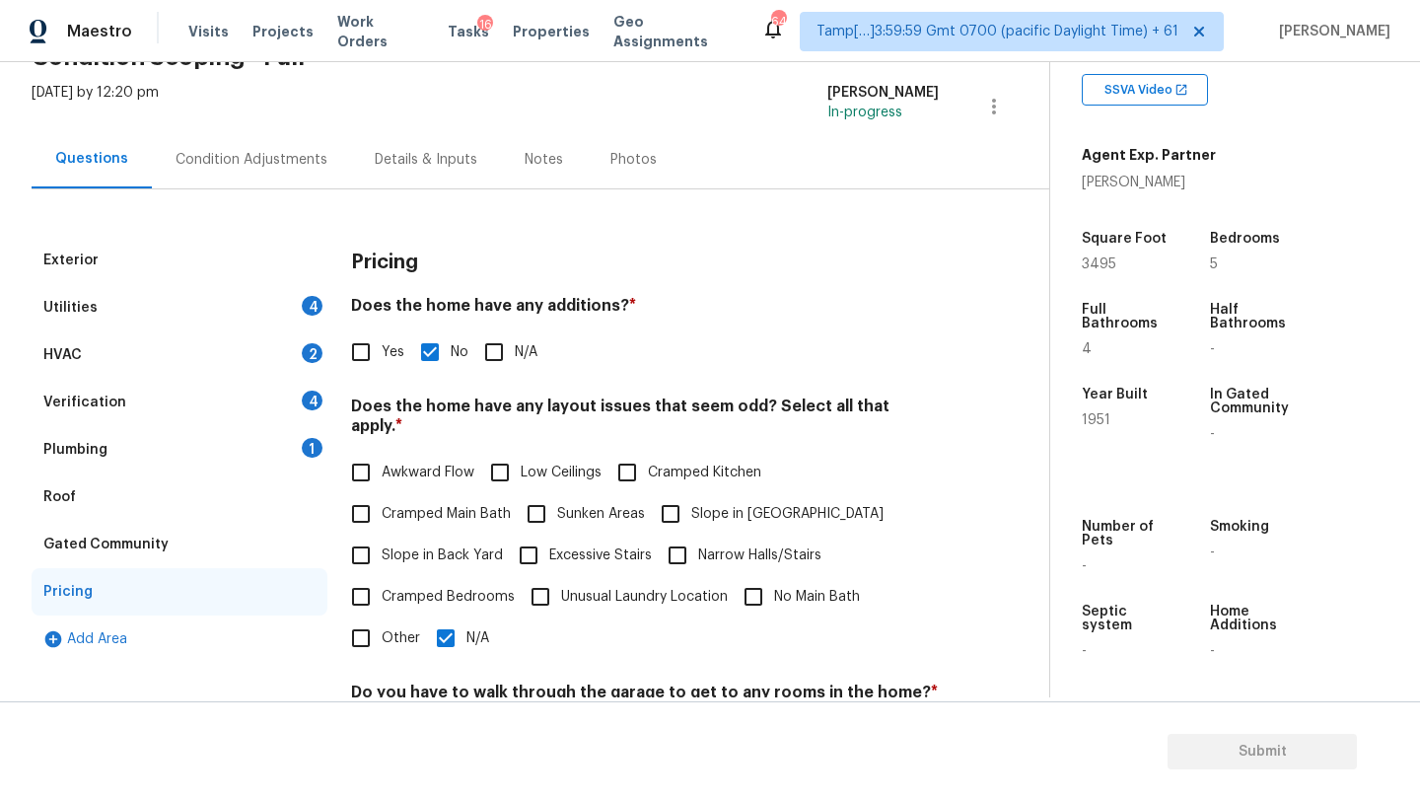
click at [164, 481] on div "Roof" at bounding box center [180, 496] width 296 height 47
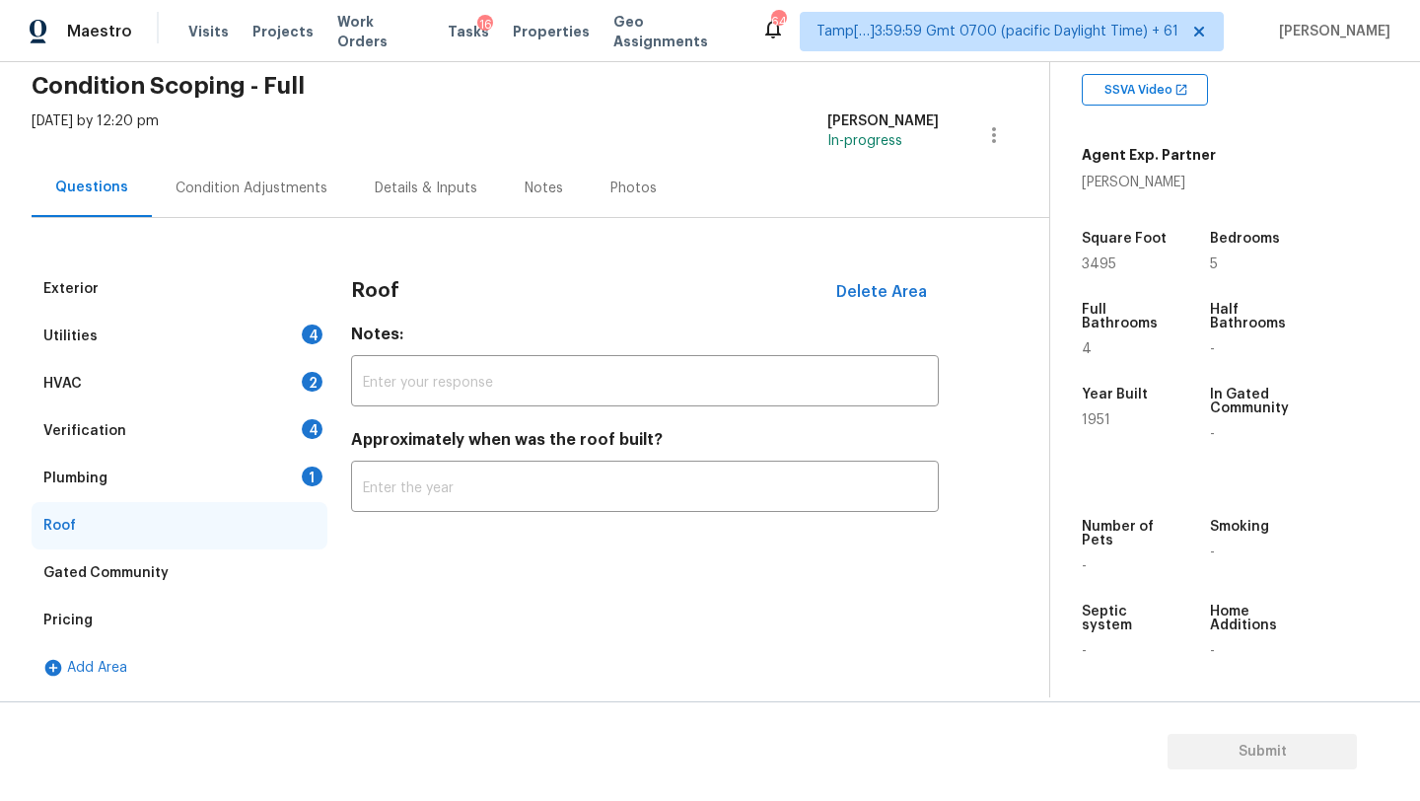
scroll to position [81, 0]
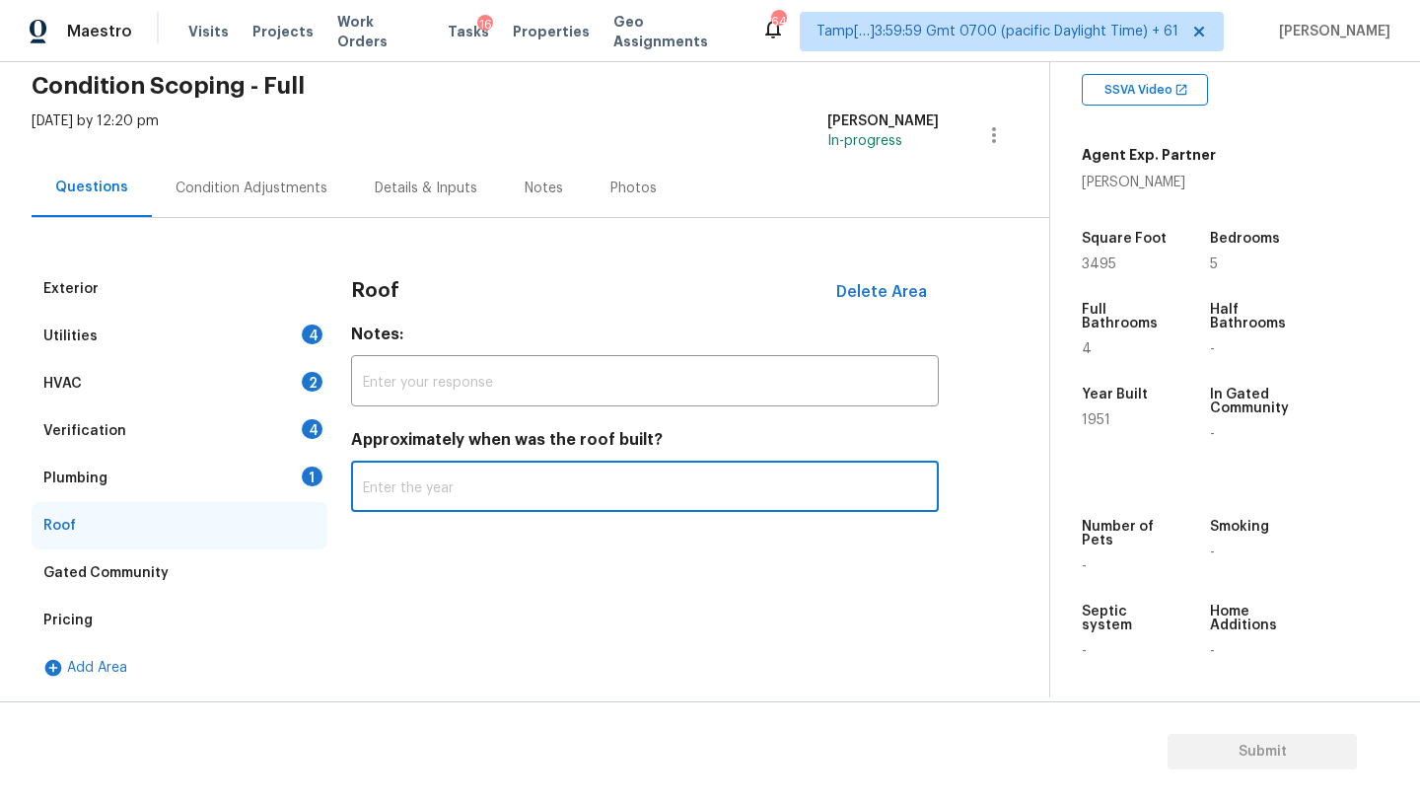
click at [503, 485] on input "text" at bounding box center [645, 488] width 588 height 46
type input "2021"
click at [211, 483] on div "Plumbing 1" at bounding box center [180, 478] width 296 height 47
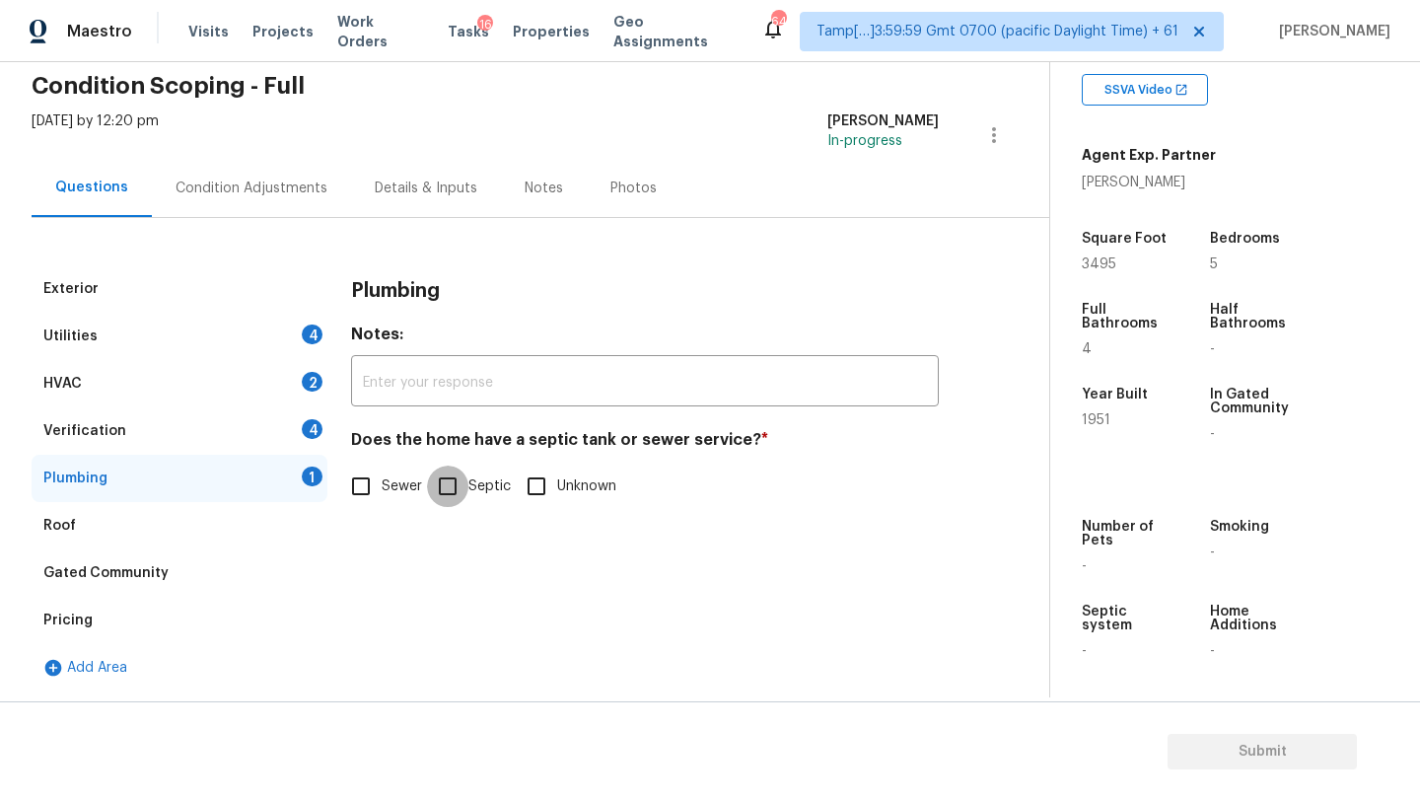
click at [451, 487] on input "Septic" at bounding box center [447, 485] width 41 height 41
checkbox input "true"
click at [156, 451] on div "Verification 4" at bounding box center [180, 430] width 296 height 47
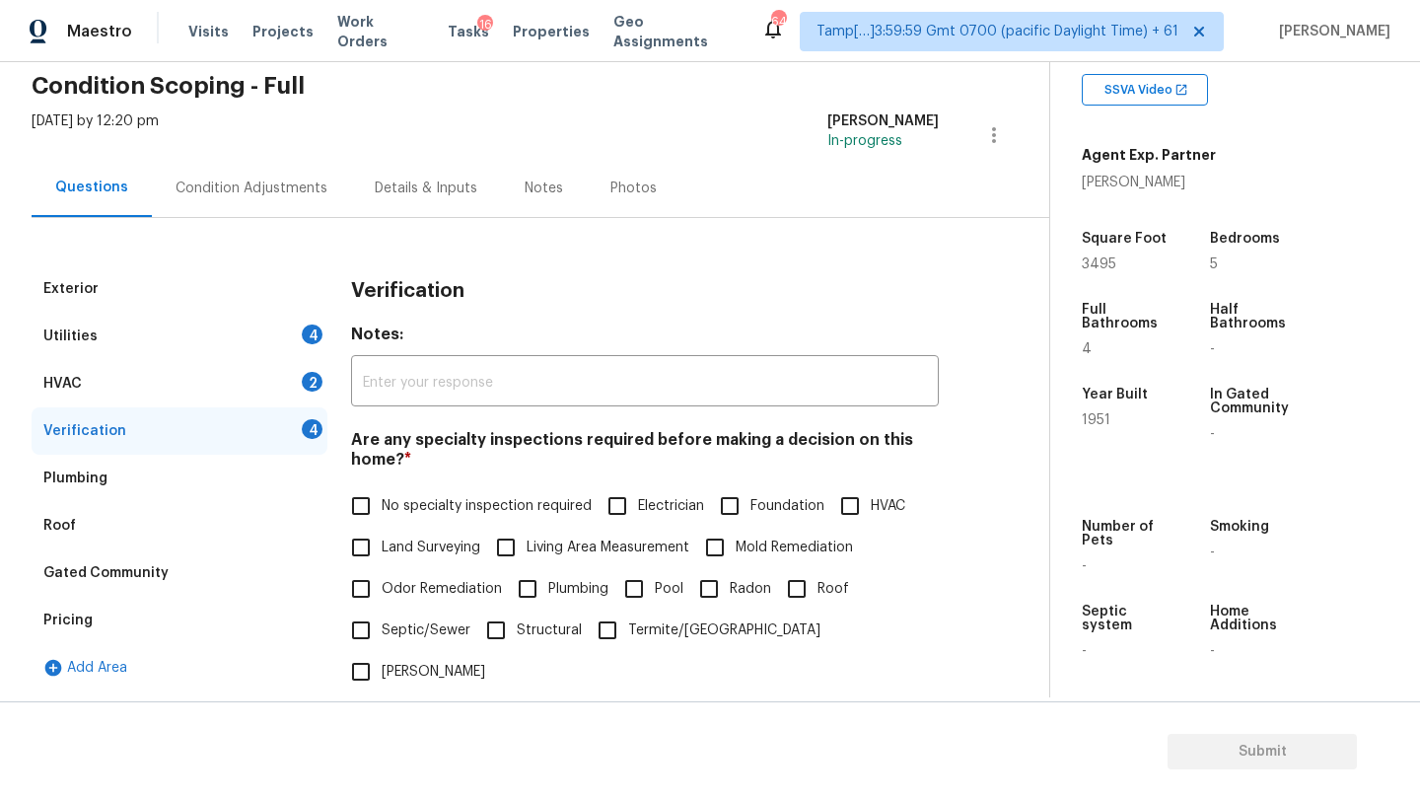
click at [367, 503] on input "No specialty inspection required" at bounding box center [360, 505] width 41 height 41
checkbox input "true"
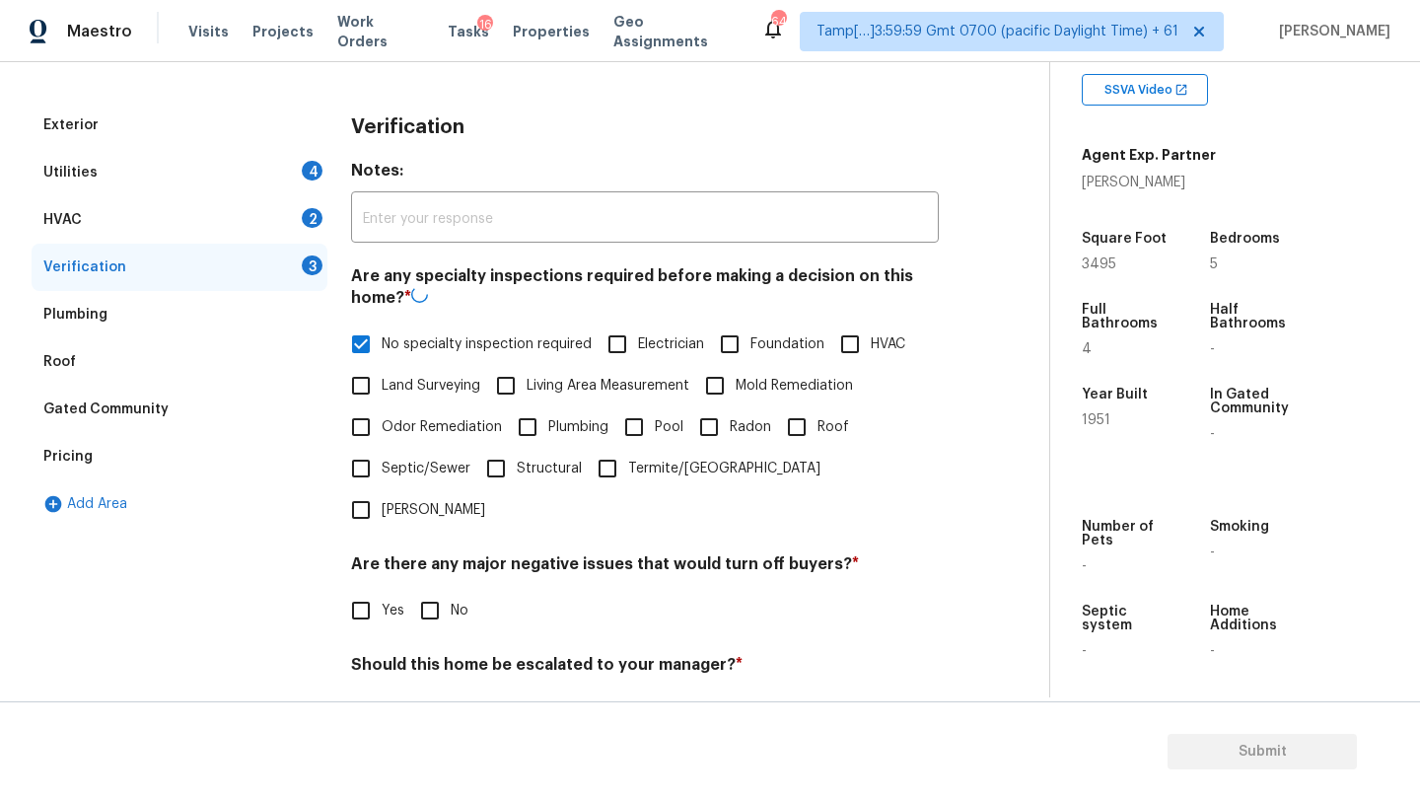
scroll to position [386, 0]
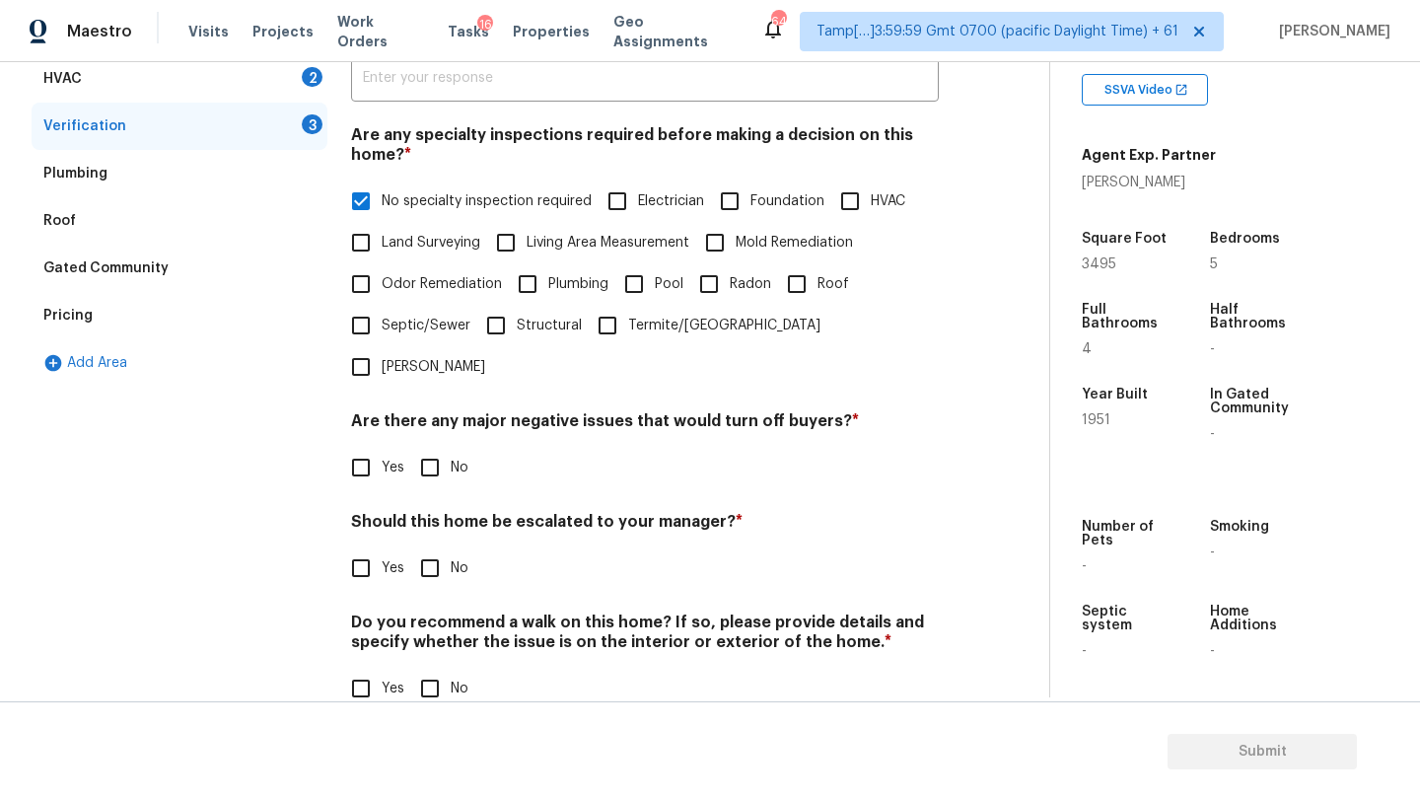
click at [454, 458] on span "No" at bounding box center [460, 468] width 18 height 21
click at [451, 447] on input "No" at bounding box center [429, 467] width 41 height 41
checkbox input "true"
click at [451, 560] on span "No" at bounding box center [460, 570] width 18 height 21
click at [450, 549] on input "No" at bounding box center [429, 569] width 41 height 41
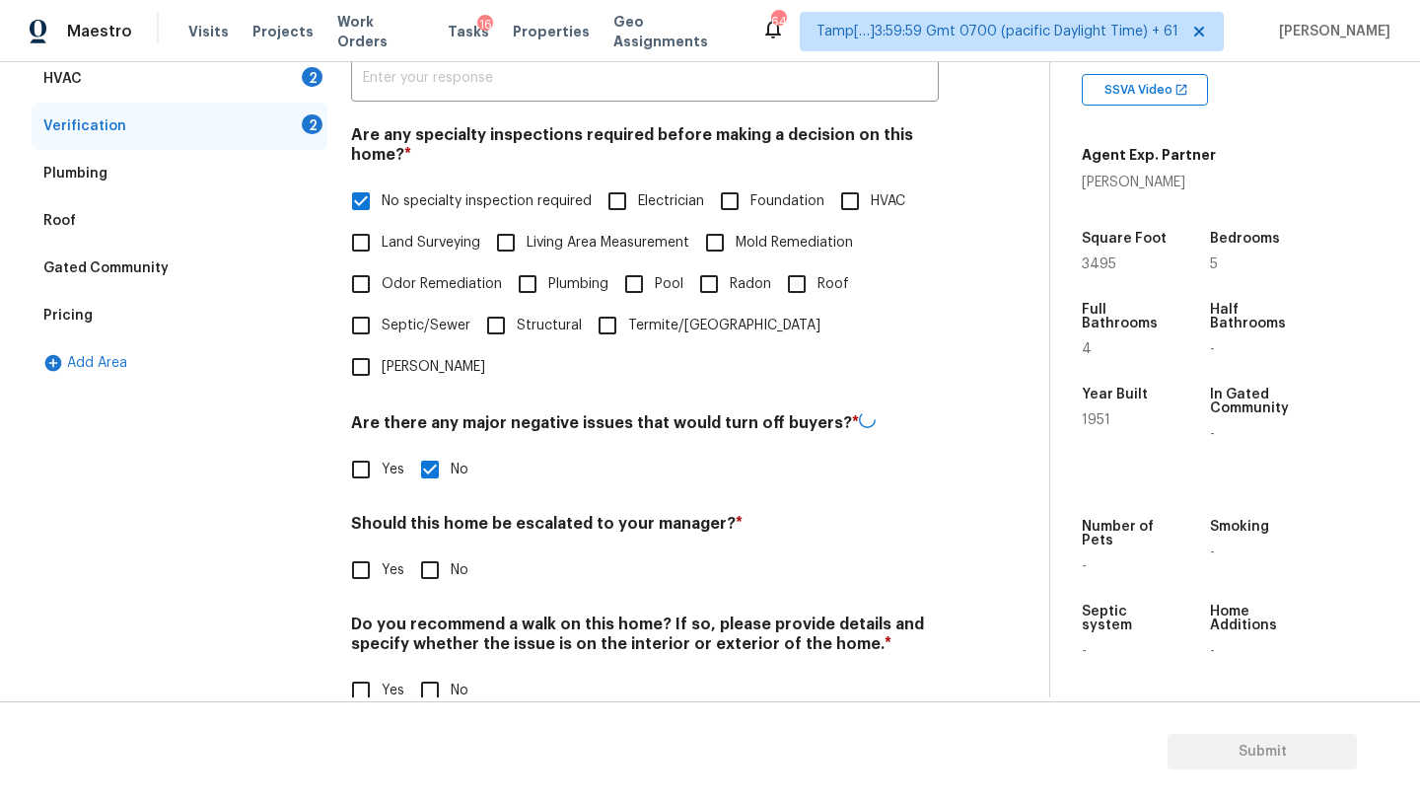
checkbox input "true"
click at [444, 669] on input "No" at bounding box center [429, 689] width 41 height 41
checkbox input "true"
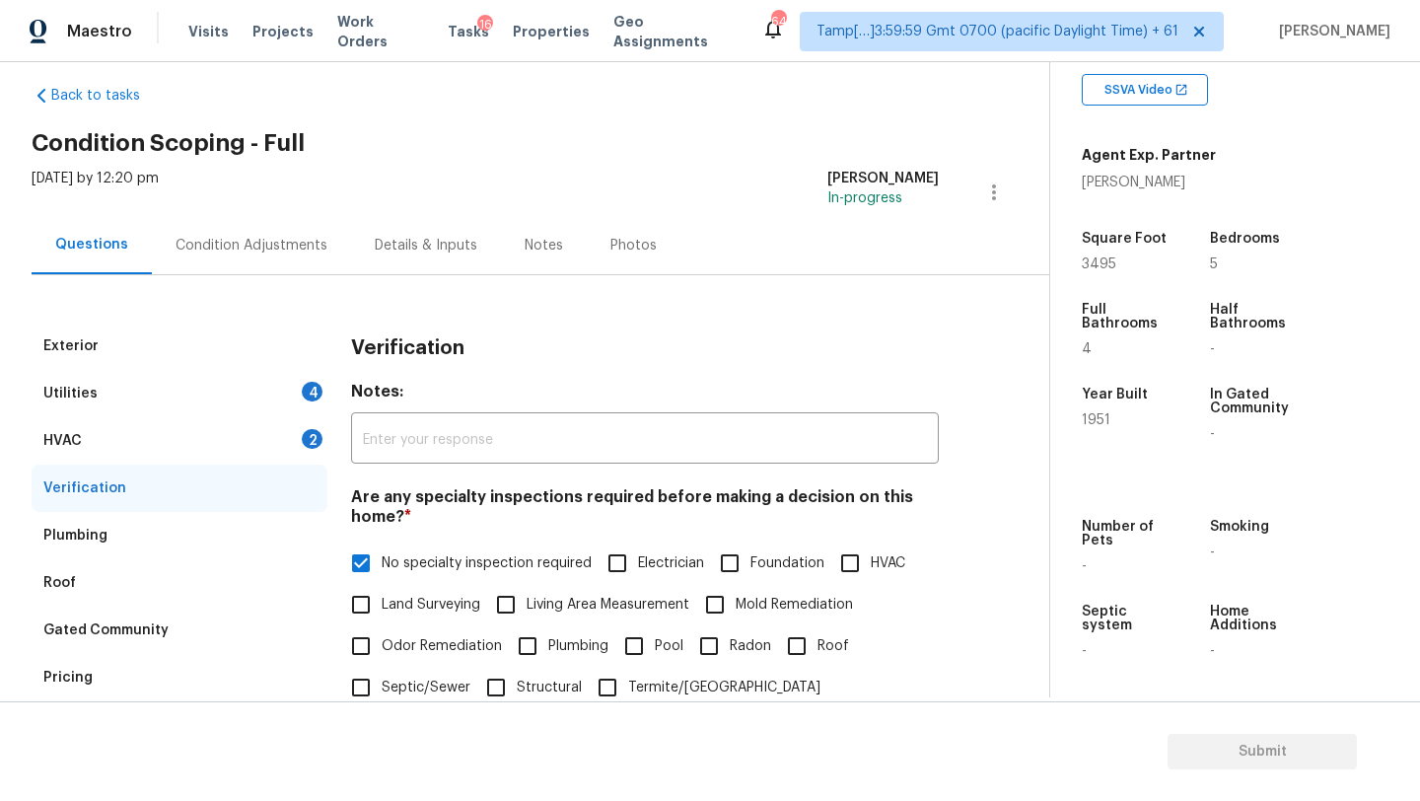
click at [242, 453] on div "HVAC 2" at bounding box center [180, 440] width 296 height 47
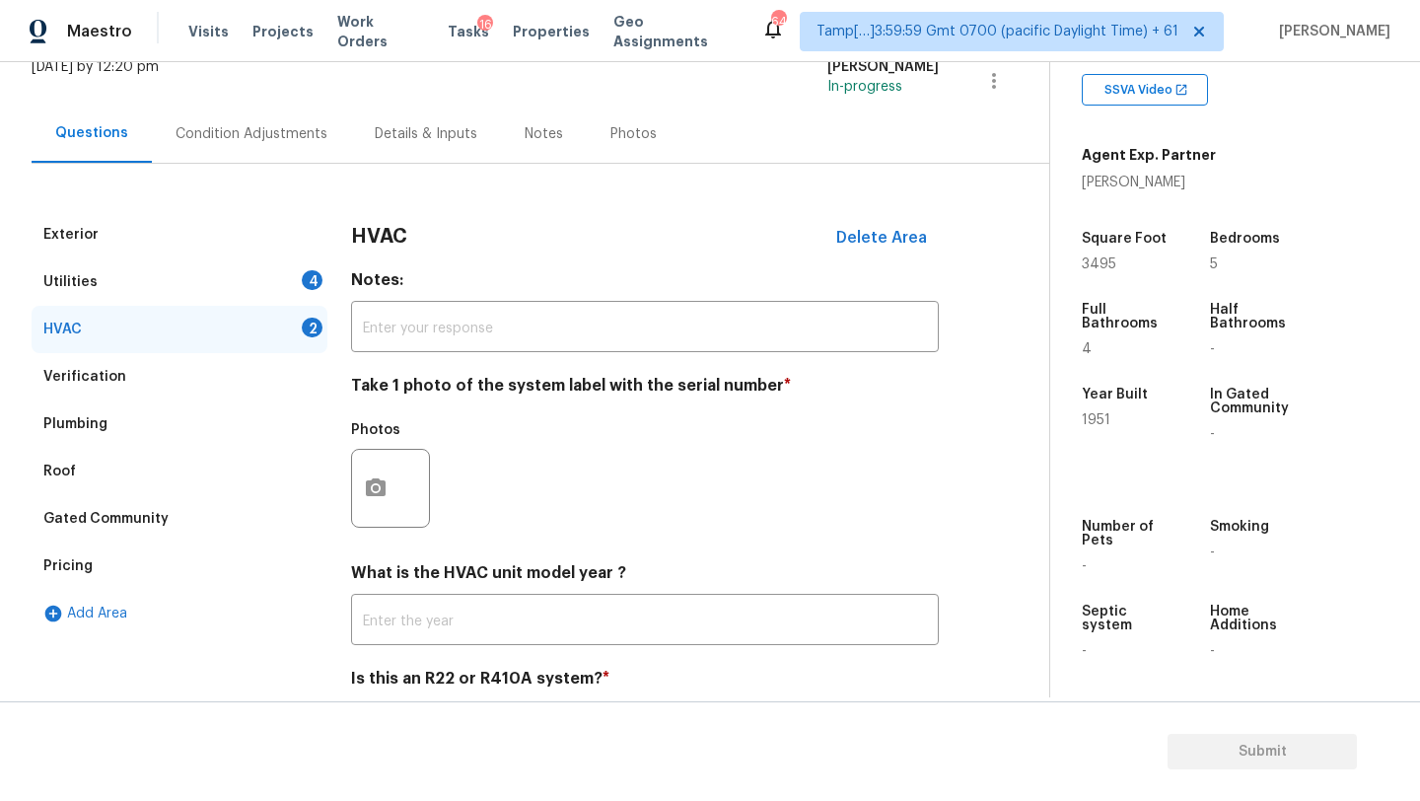
scroll to position [214, 0]
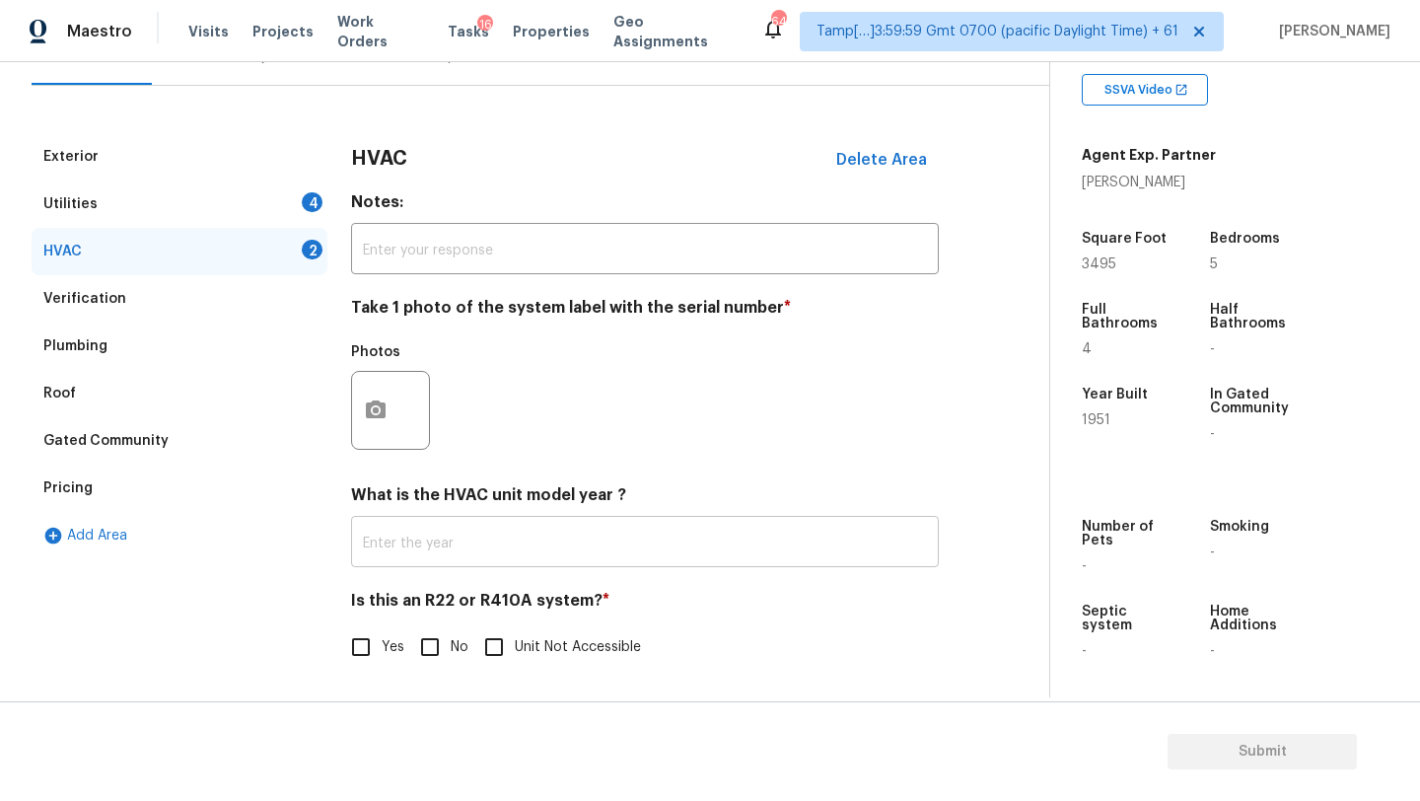
click at [396, 541] on input "text" at bounding box center [645, 544] width 588 height 46
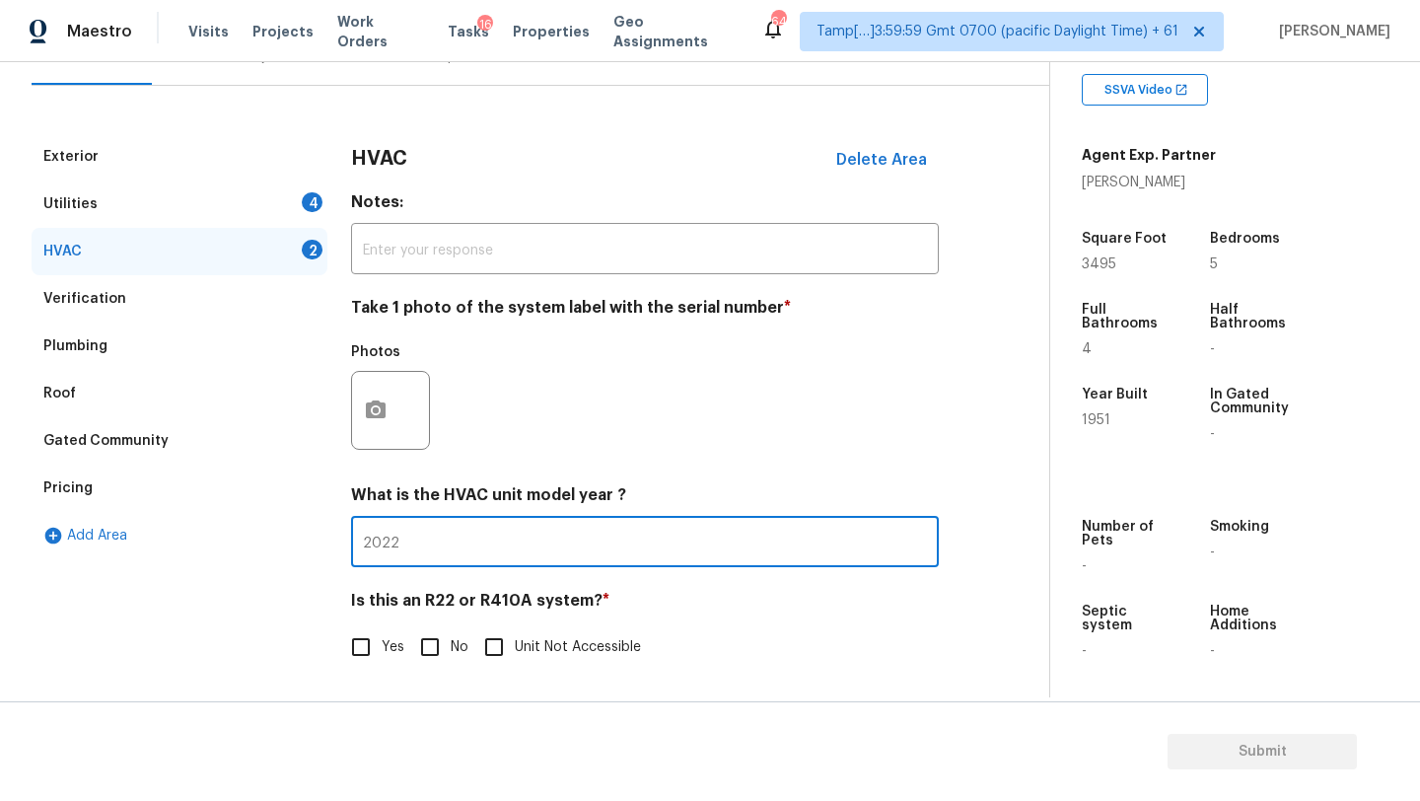
type input "2022"
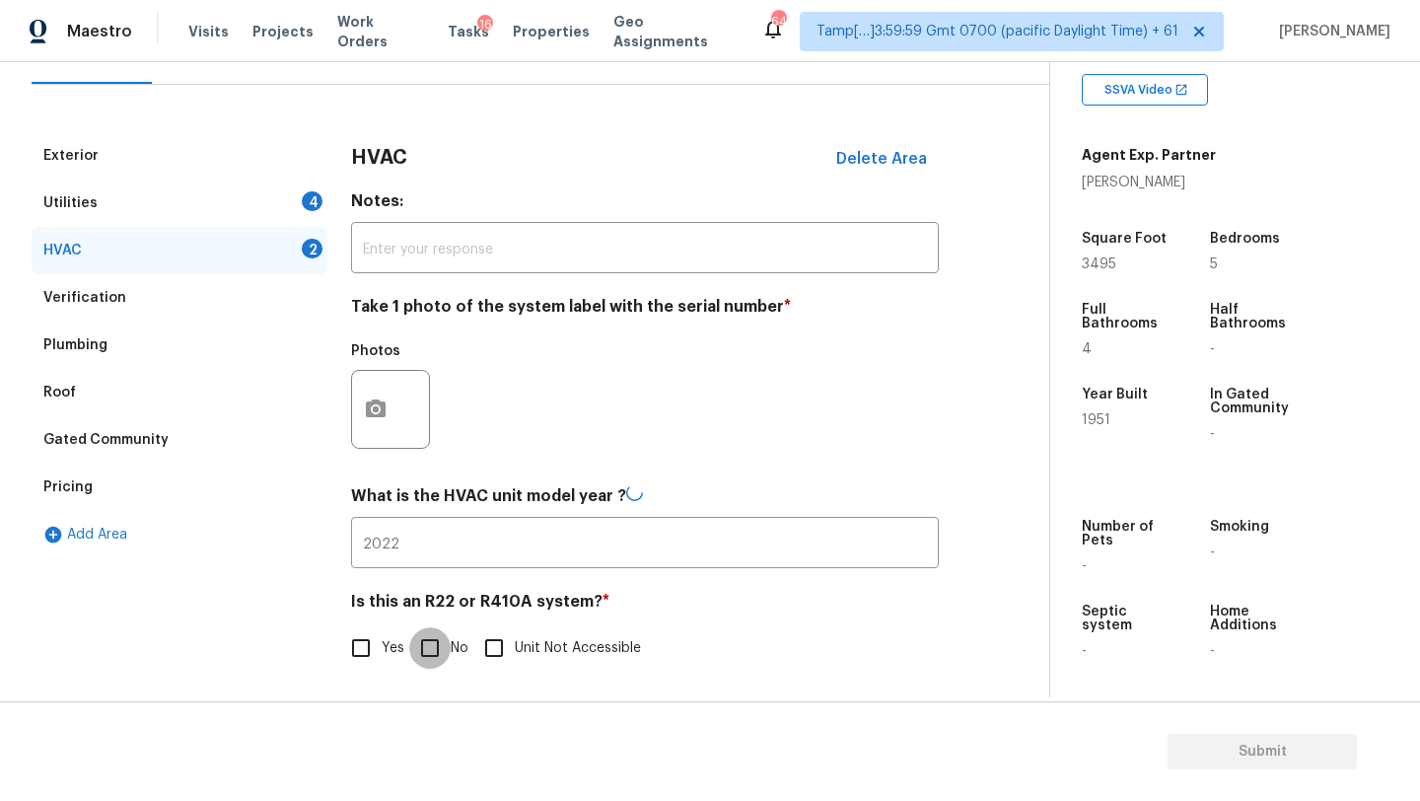
click at [443, 648] on input "No" at bounding box center [429, 647] width 41 height 41
checkbox input "true"
click at [197, 182] on div "Utilities 4" at bounding box center [180, 203] width 296 height 47
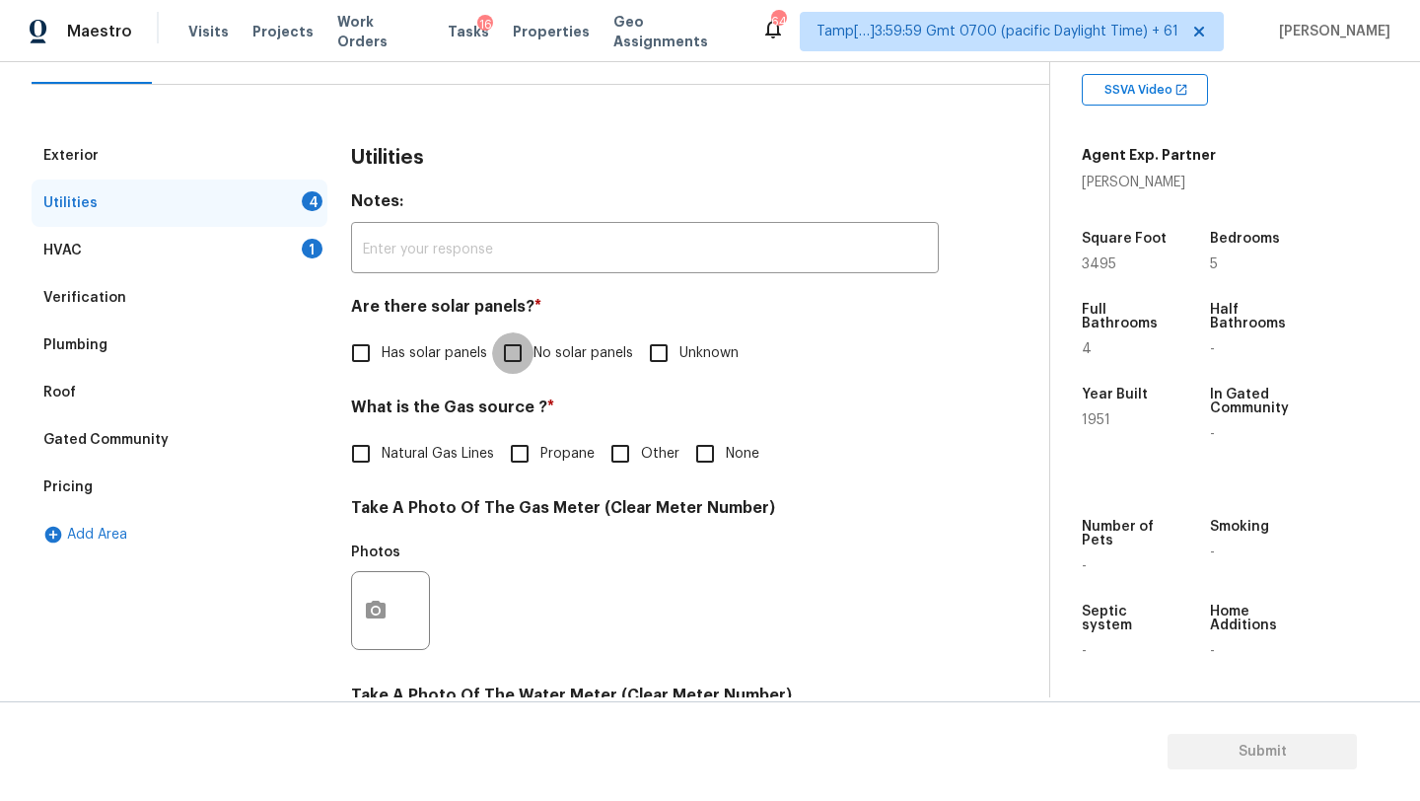
click at [527, 348] on input "No solar panels" at bounding box center [512, 352] width 41 height 41
checkbox input "true"
click at [387, 458] on span "Natural Gas Lines" at bounding box center [438, 454] width 112 height 21
click at [382, 458] on input "Natural Gas Lines" at bounding box center [360, 453] width 41 height 41
checkbox input "true"
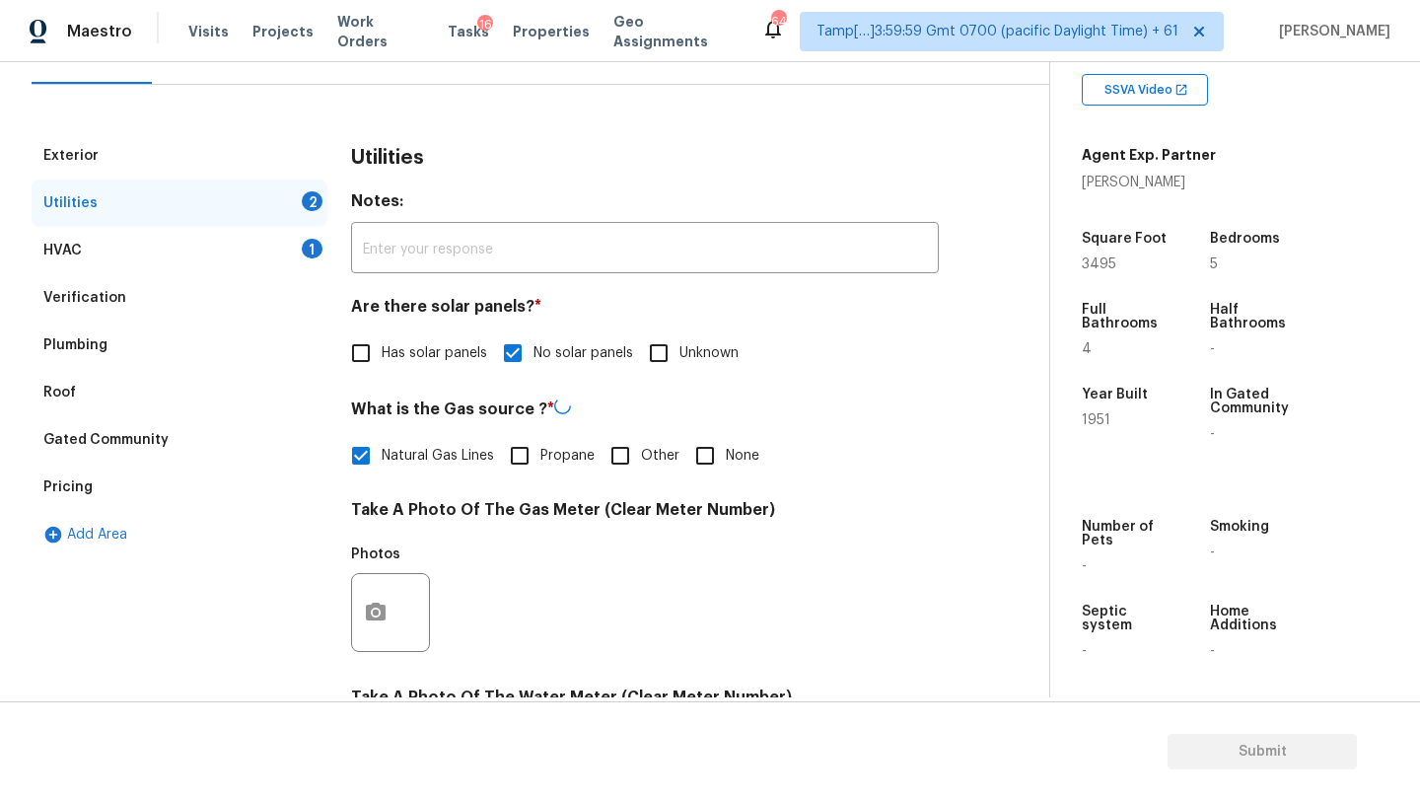
scroll to position [675, 0]
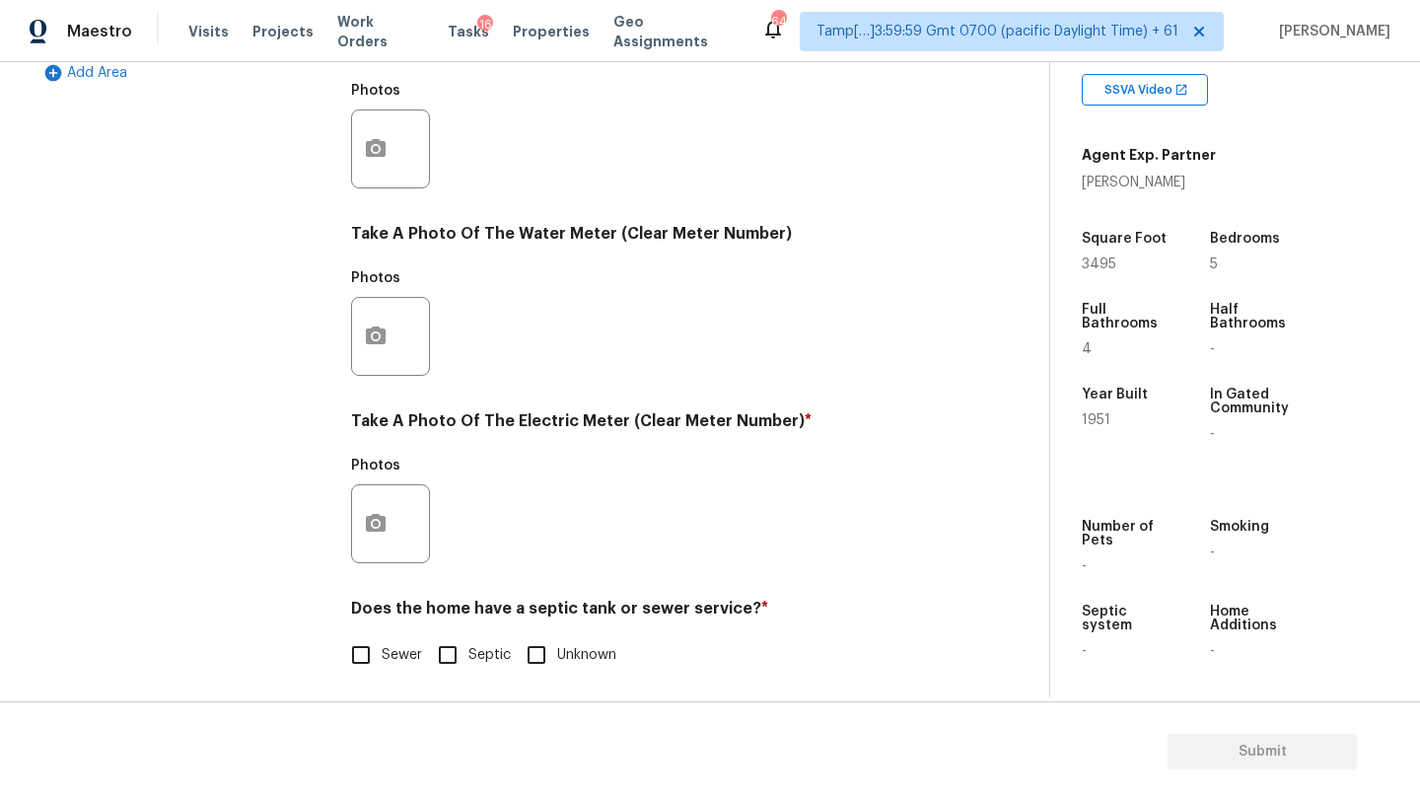
click at [375, 680] on div "Utilities Notes: ​ Are there solar panels? * Has solar panels No solar panels U…" at bounding box center [645, 185] width 588 height 1028
click at [373, 614] on h4 "Does the home have a septic tank or sewer service? *" at bounding box center [645, 612] width 588 height 28
click at [373, 666] on input "Sewer" at bounding box center [360, 654] width 41 height 41
checkbox input "true"
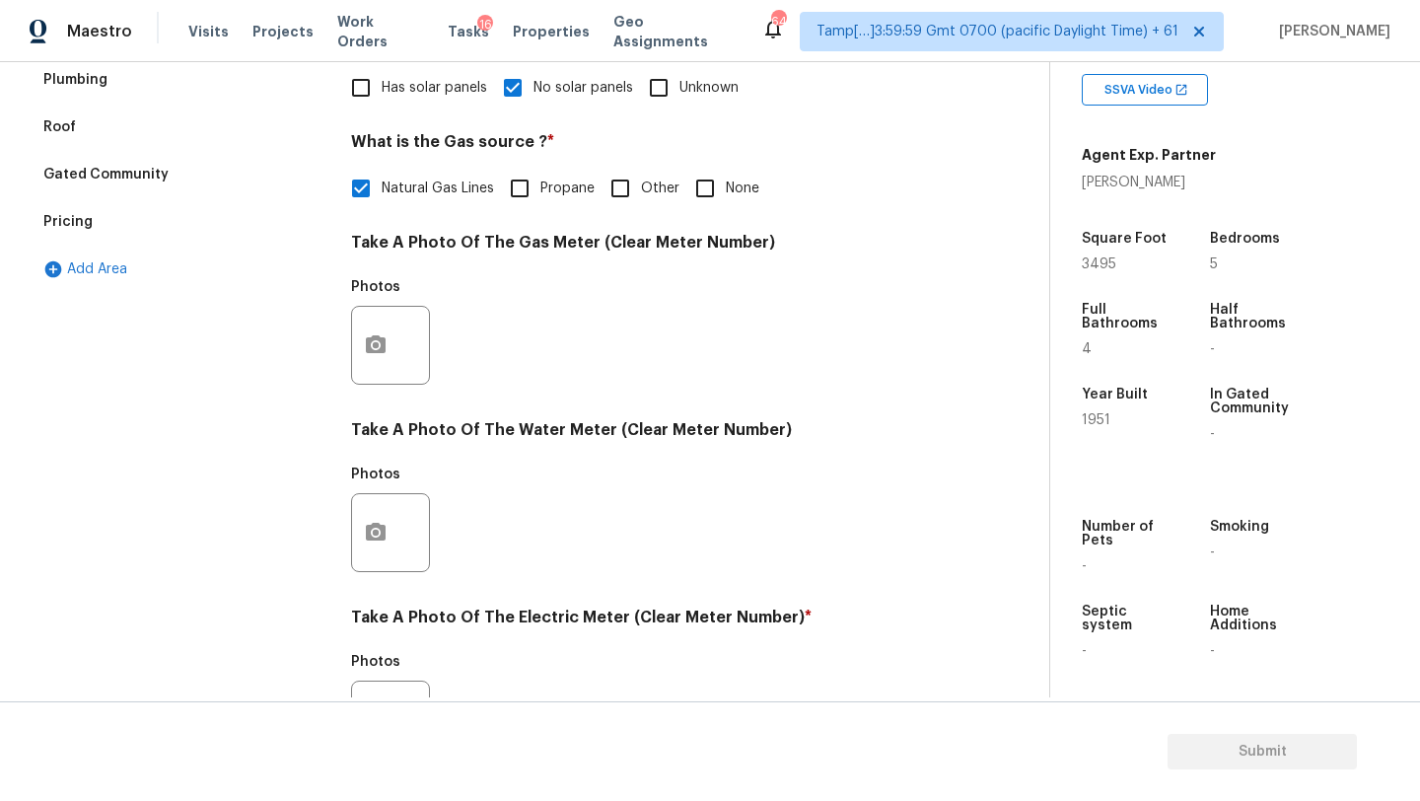
scroll to position [287, 0]
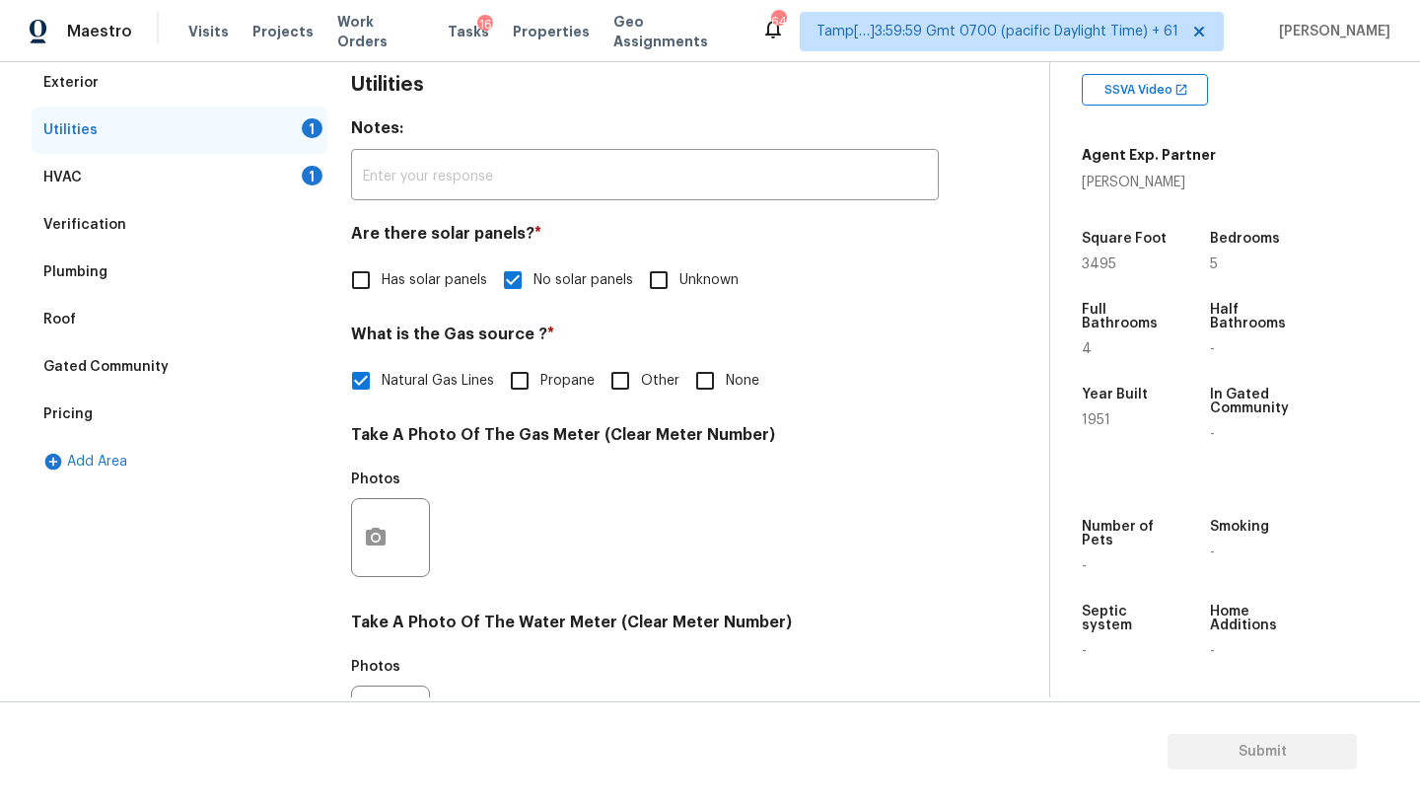
click at [732, 373] on span "None" at bounding box center [743, 381] width 34 height 21
click at [726, 373] on input "None" at bounding box center [704, 380] width 41 height 41
checkbox input "true"
checkbox input "false"
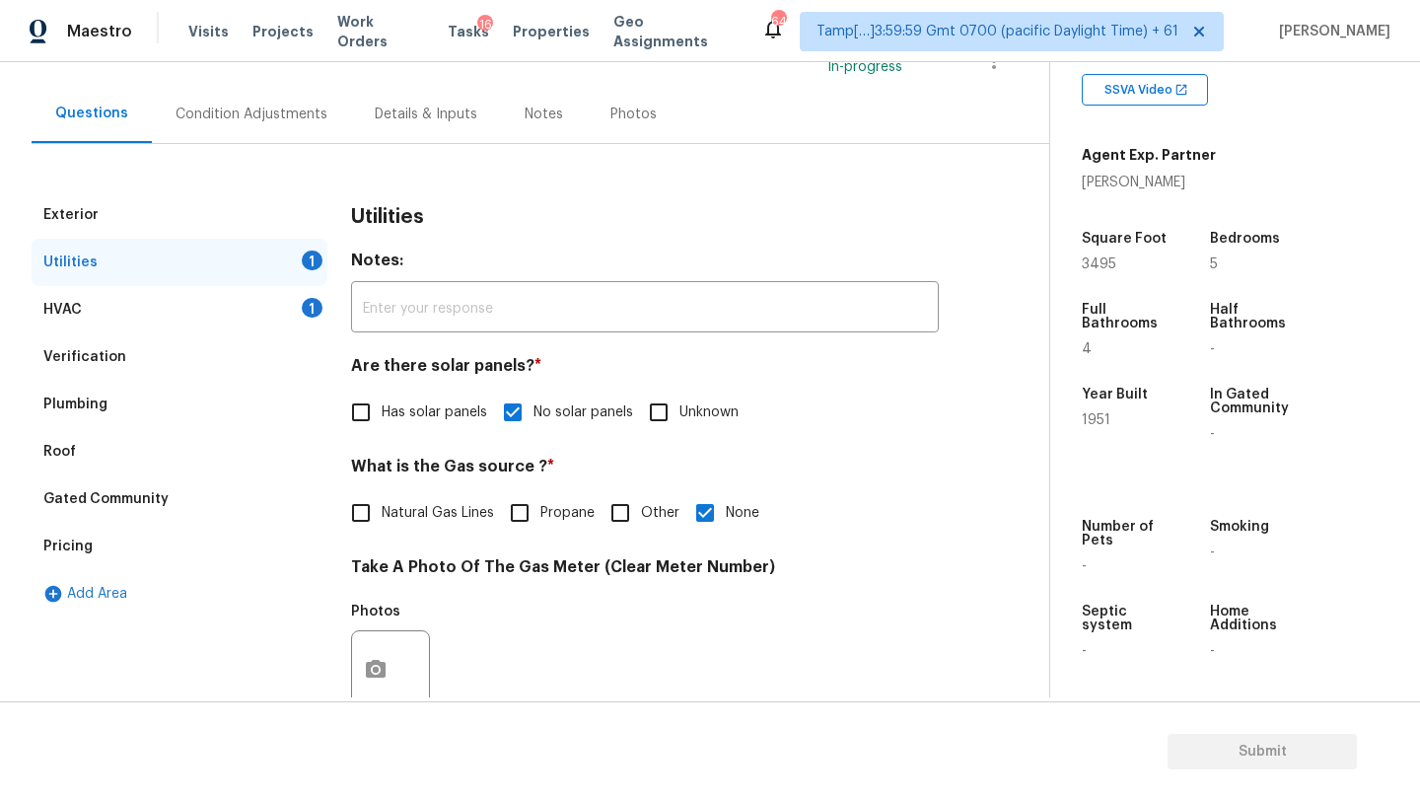
scroll to position [0, 0]
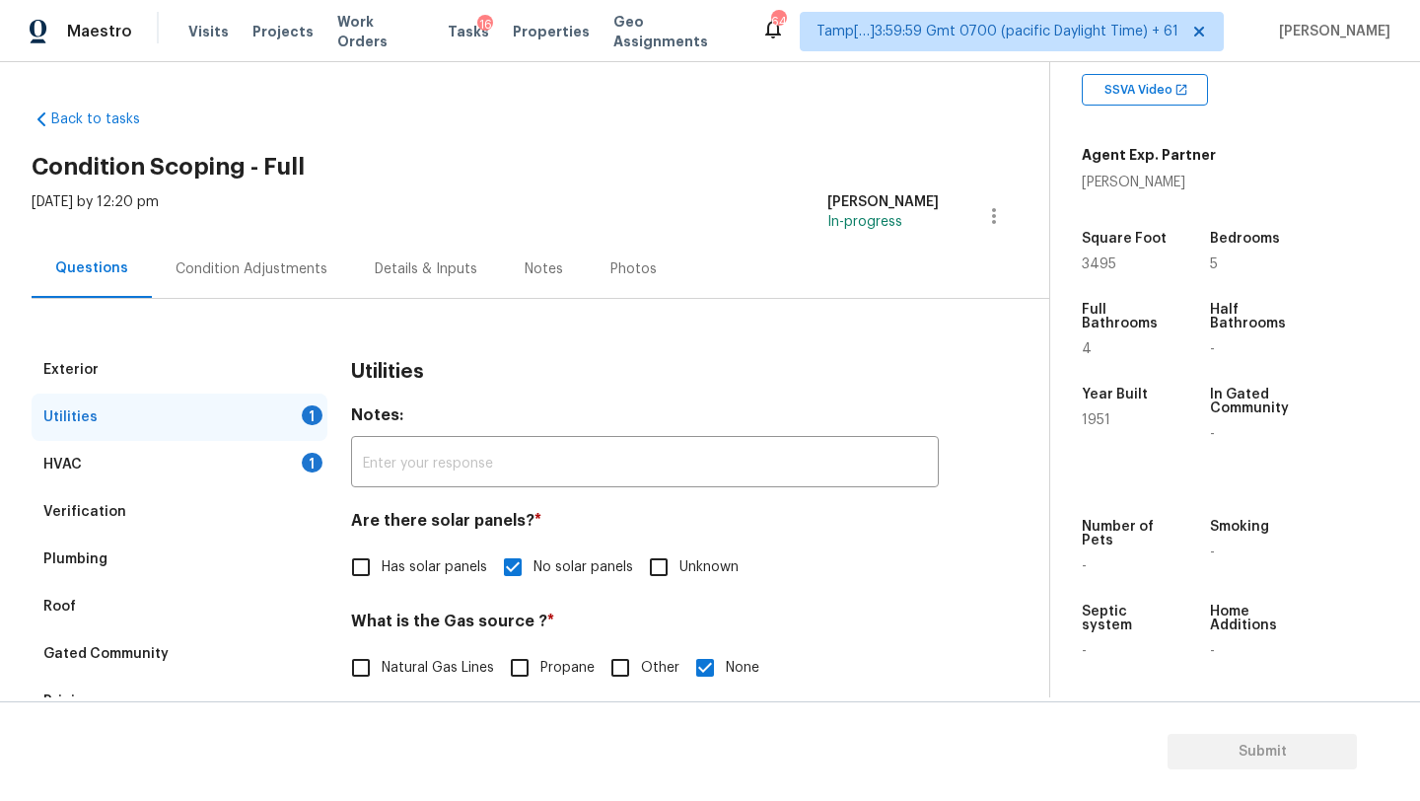
click at [226, 269] on div "Condition Adjustments" at bounding box center [252, 269] width 152 height 20
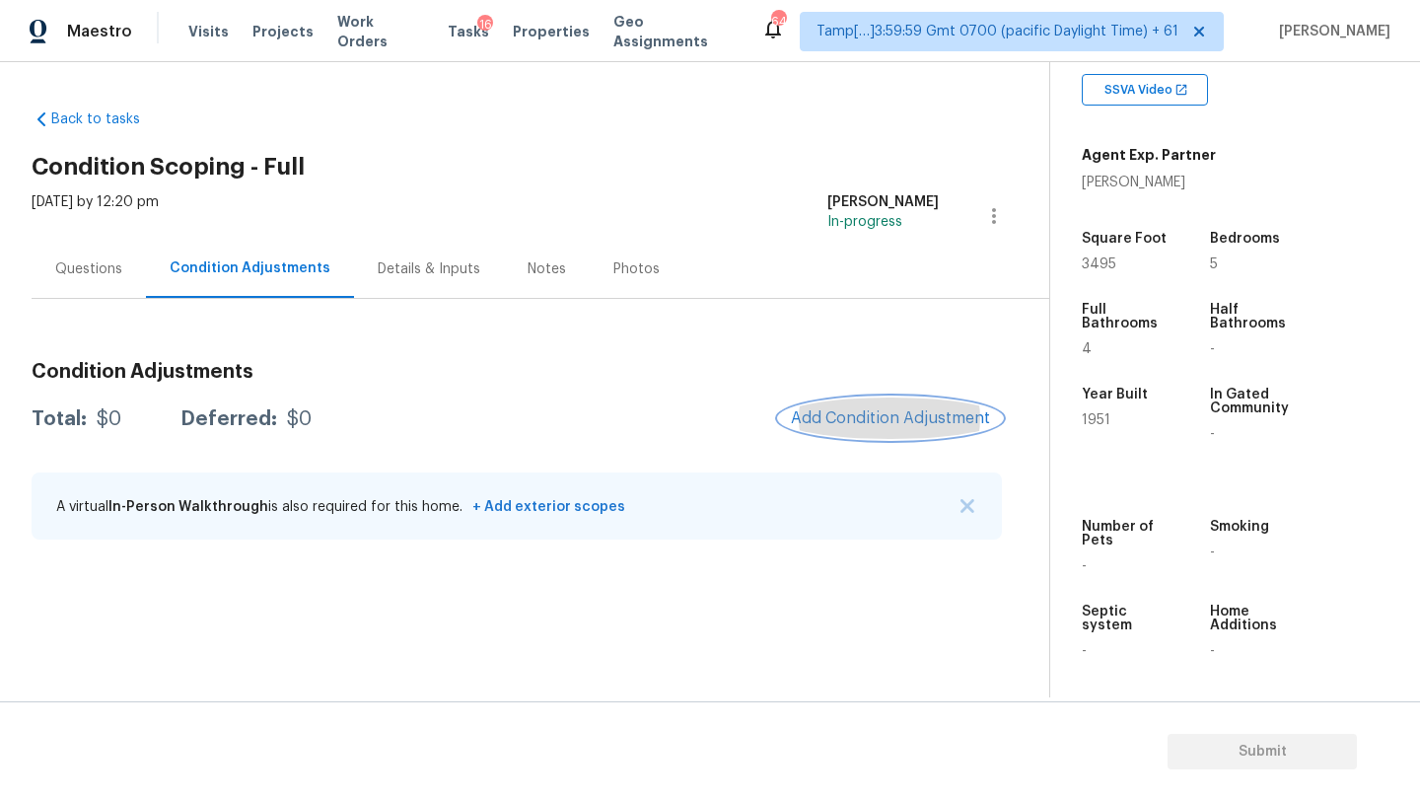
click at [837, 417] on span "Add Condition Adjustment" at bounding box center [890, 418] width 199 height 18
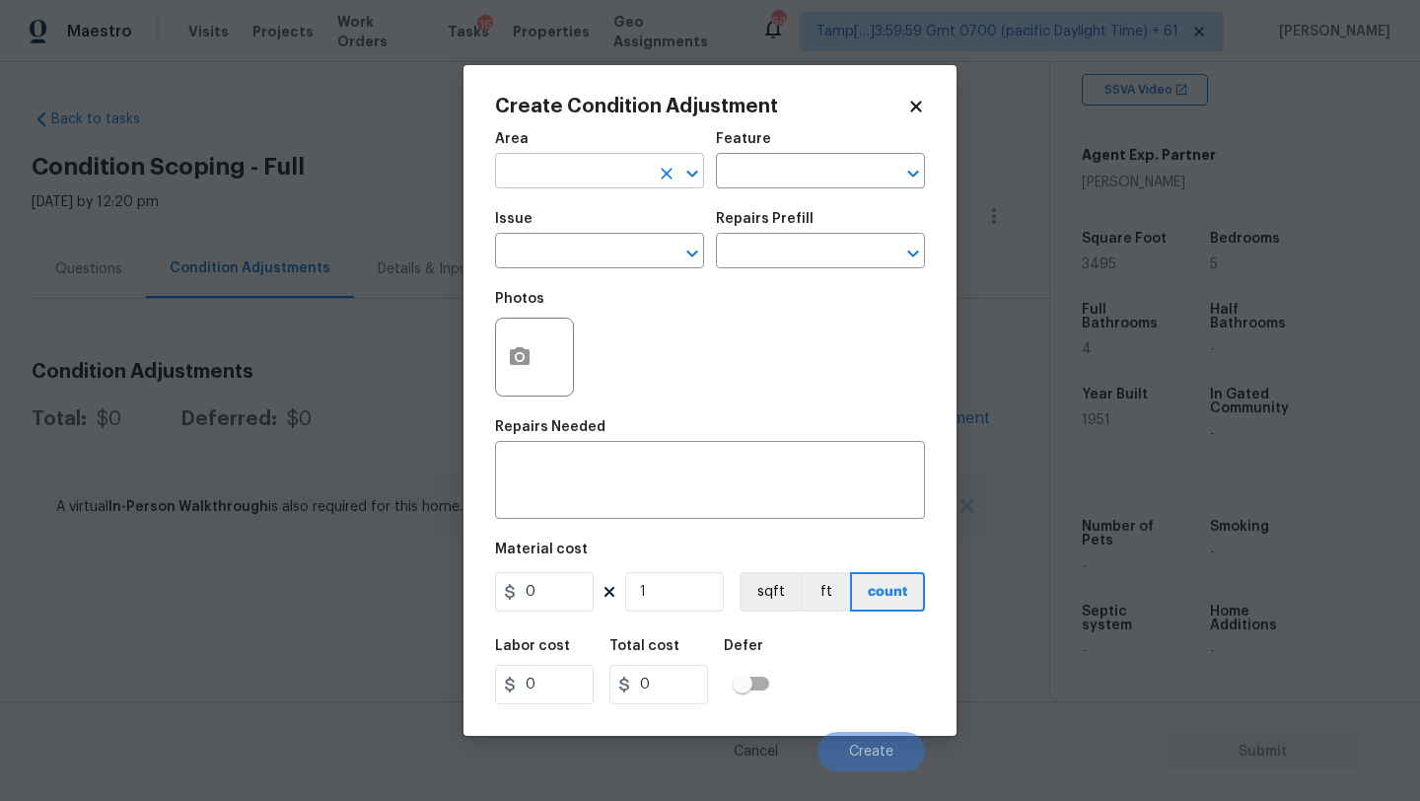
click at [558, 170] on input "text" at bounding box center [572, 173] width 154 height 31
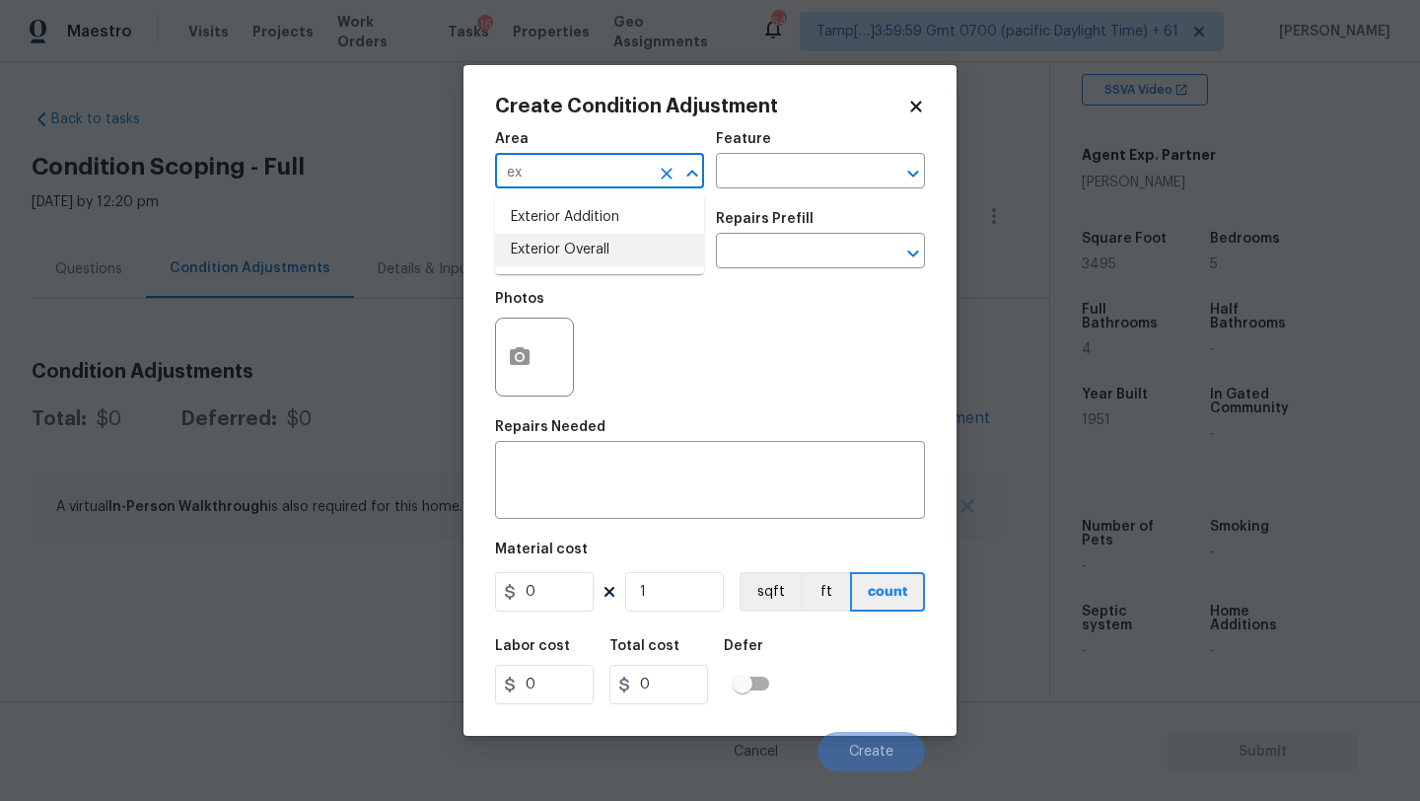
click at [570, 237] on li "Exterior Overall" at bounding box center [599, 250] width 209 height 33
type input "Exterior Overall"
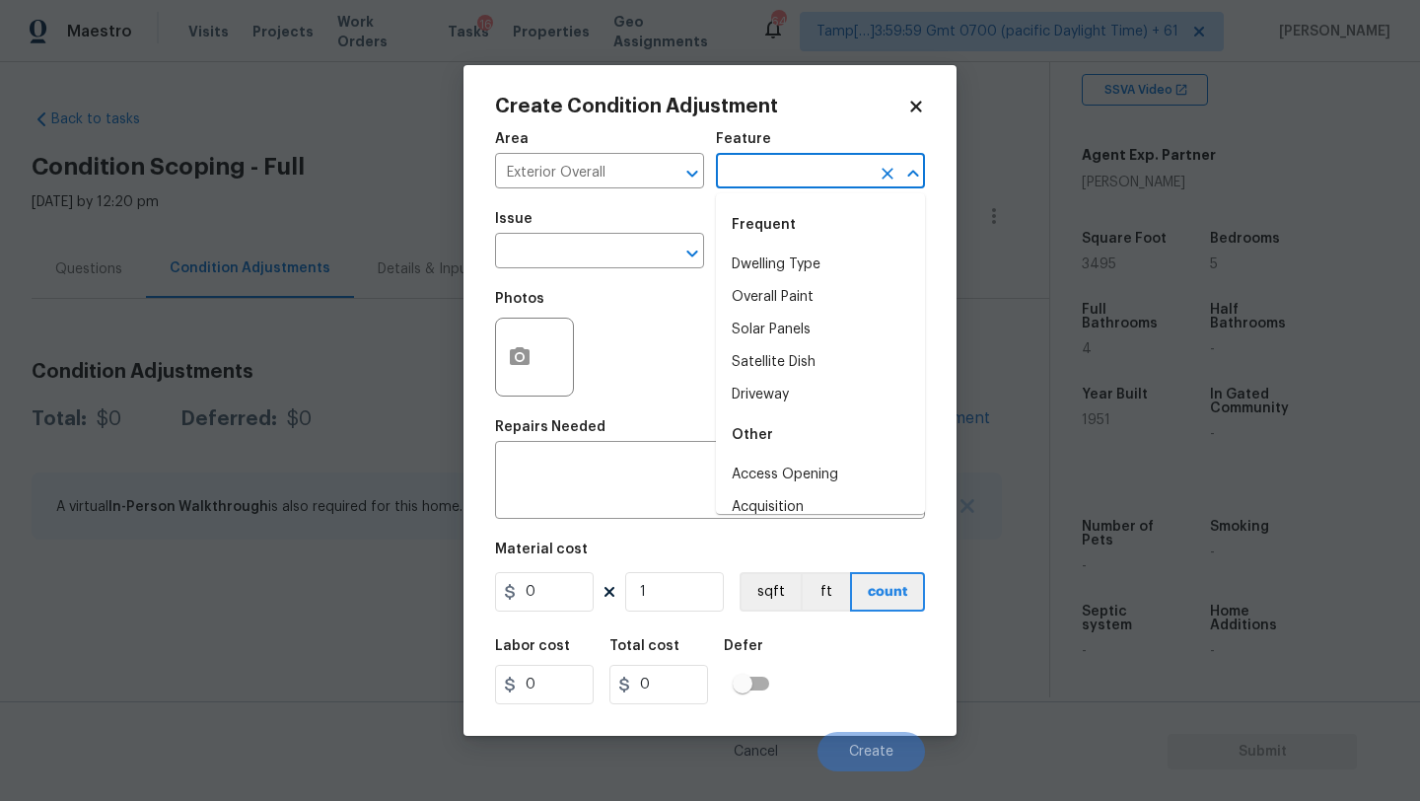
click at [782, 185] on input "text" at bounding box center [793, 173] width 154 height 31
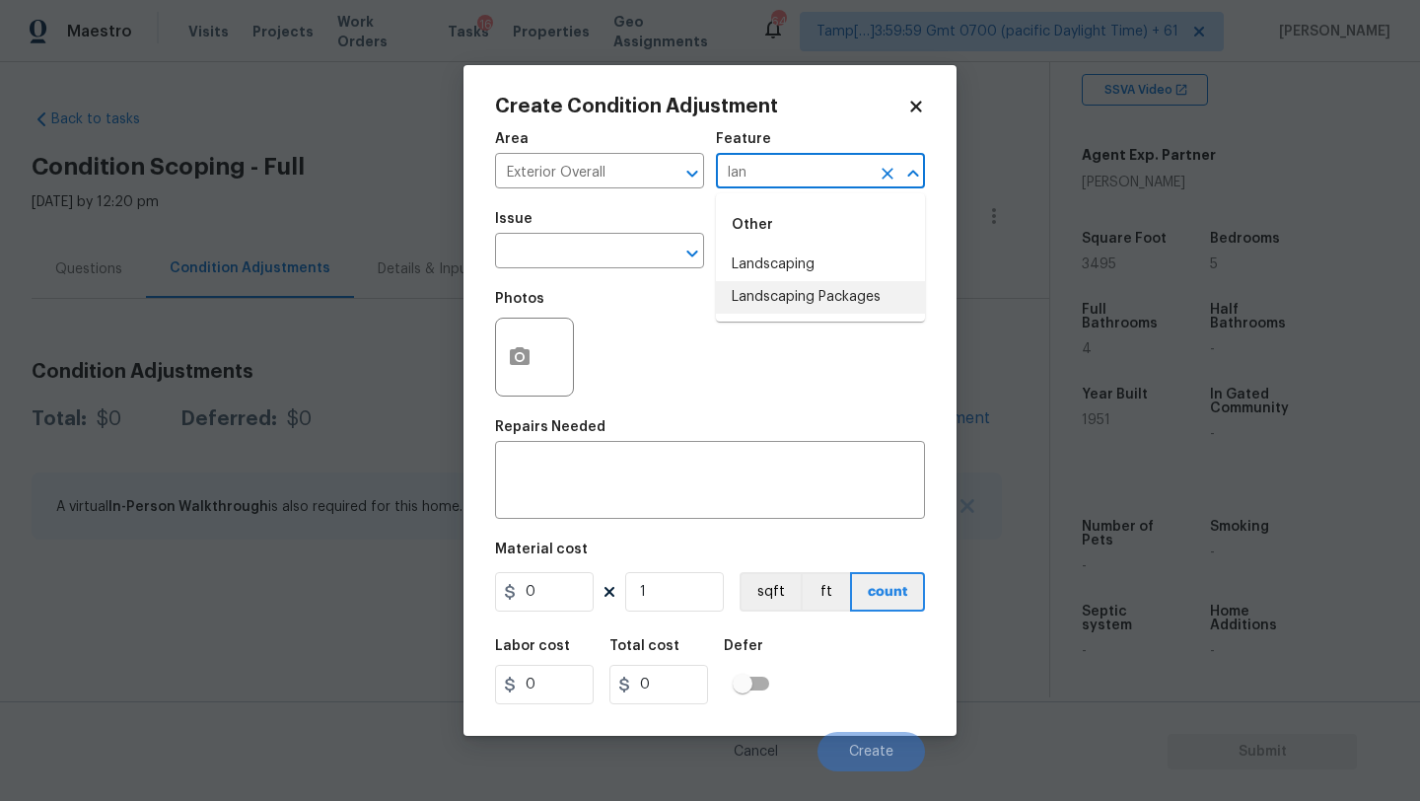
click at [771, 304] on li "Landscaping Packages" at bounding box center [820, 297] width 209 height 33
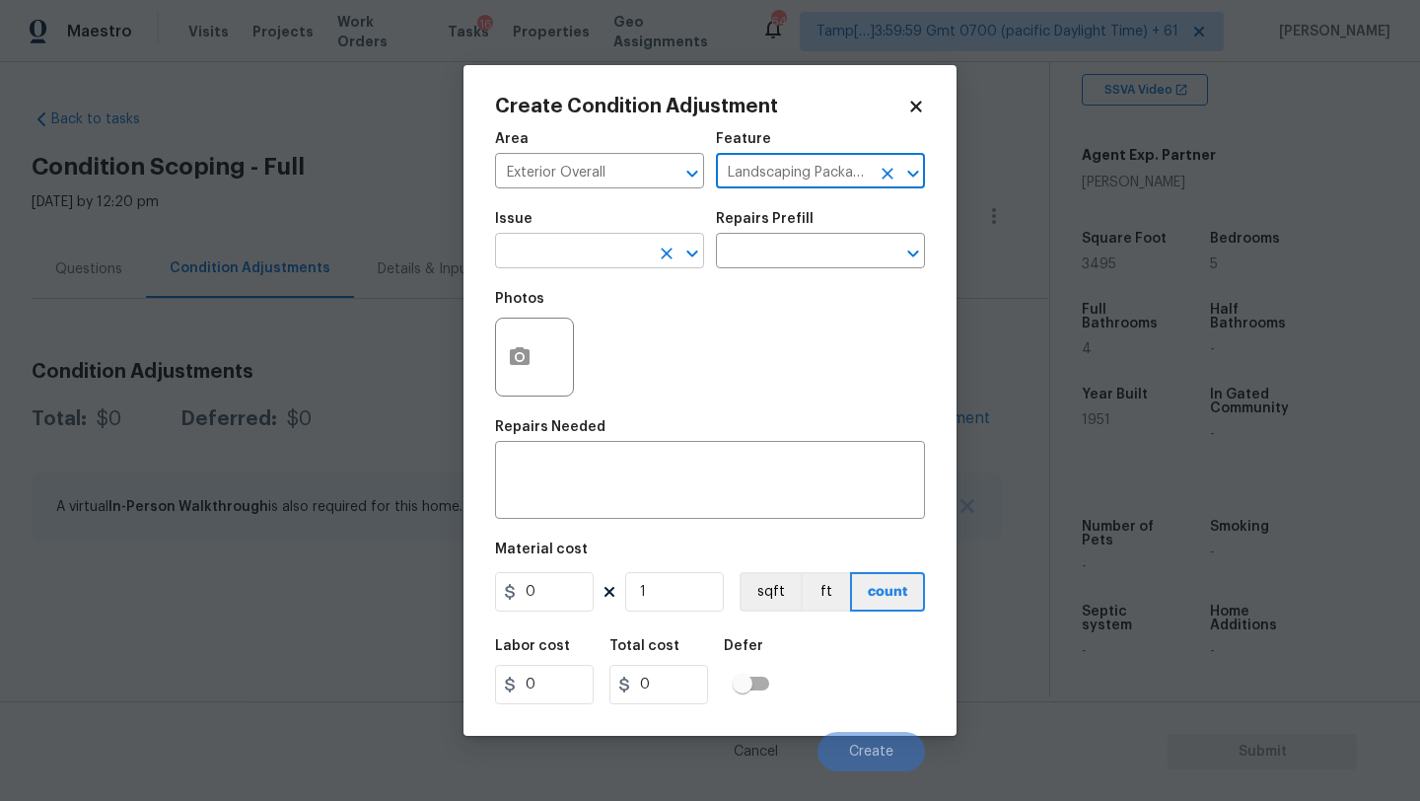
type input "Landscaping Packages"
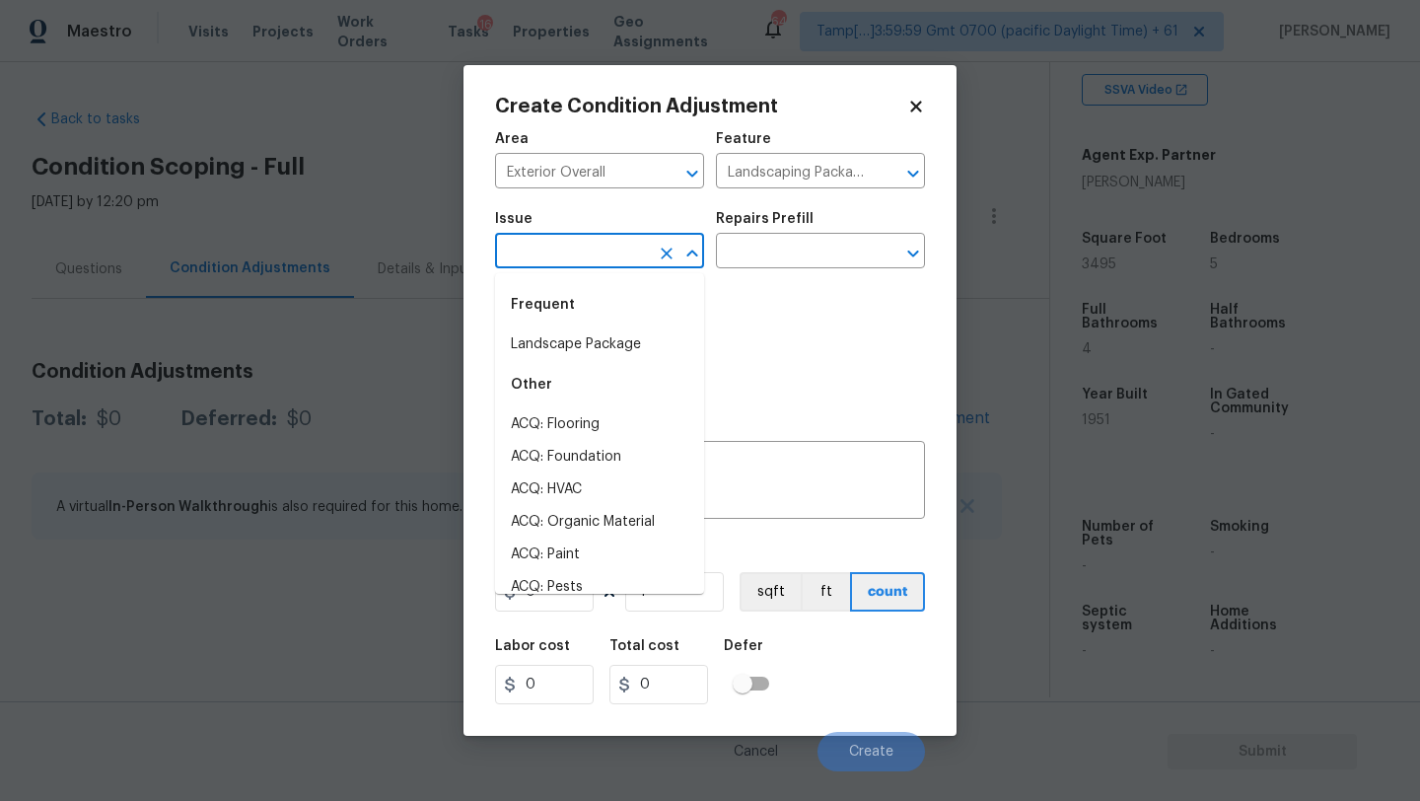
click at [552, 261] on input "text" at bounding box center [572, 253] width 154 height 31
click at [552, 332] on li "Landscape Package" at bounding box center [599, 344] width 209 height 33
type input "Landscape Package"
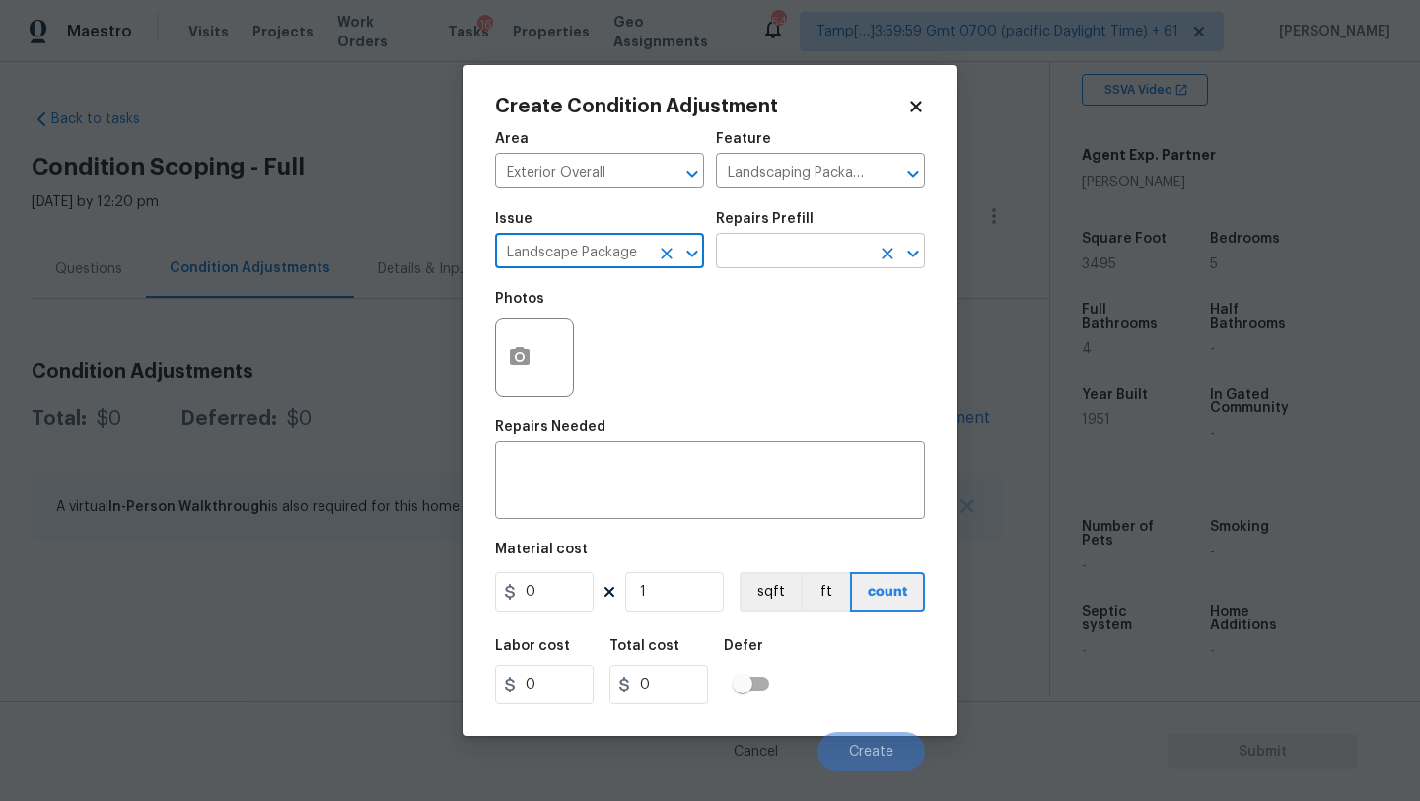
click at [790, 257] on input "text" at bounding box center [793, 253] width 154 height 31
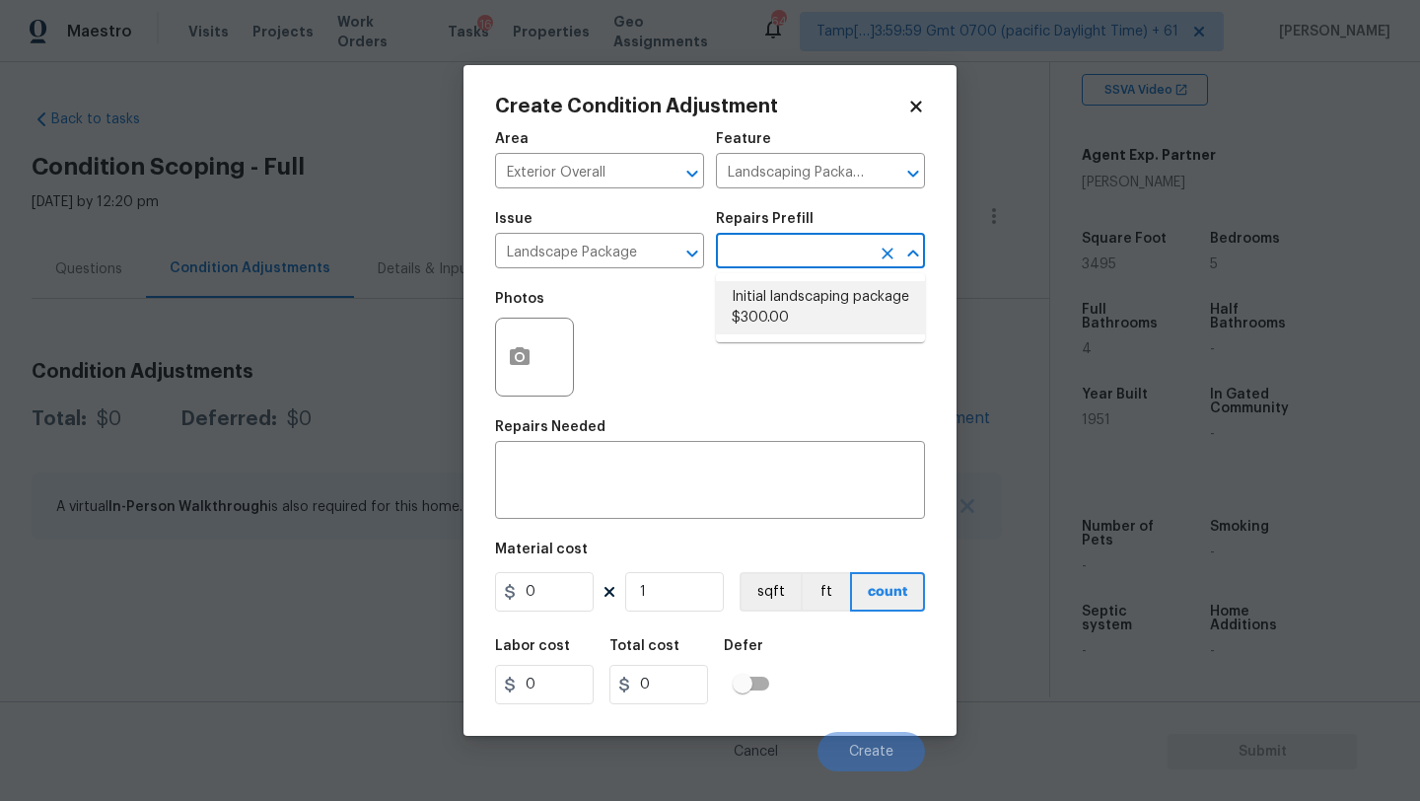
click at [790, 310] on li "Initial landscaping package $300.00" at bounding box center [820, 307] width 209 height 53
type input "Home Readiness Packages"
type textarea "Mowing of grass up to 6" in height. Mow, edge along driveways & sidewalks, trim…"
type input "300"
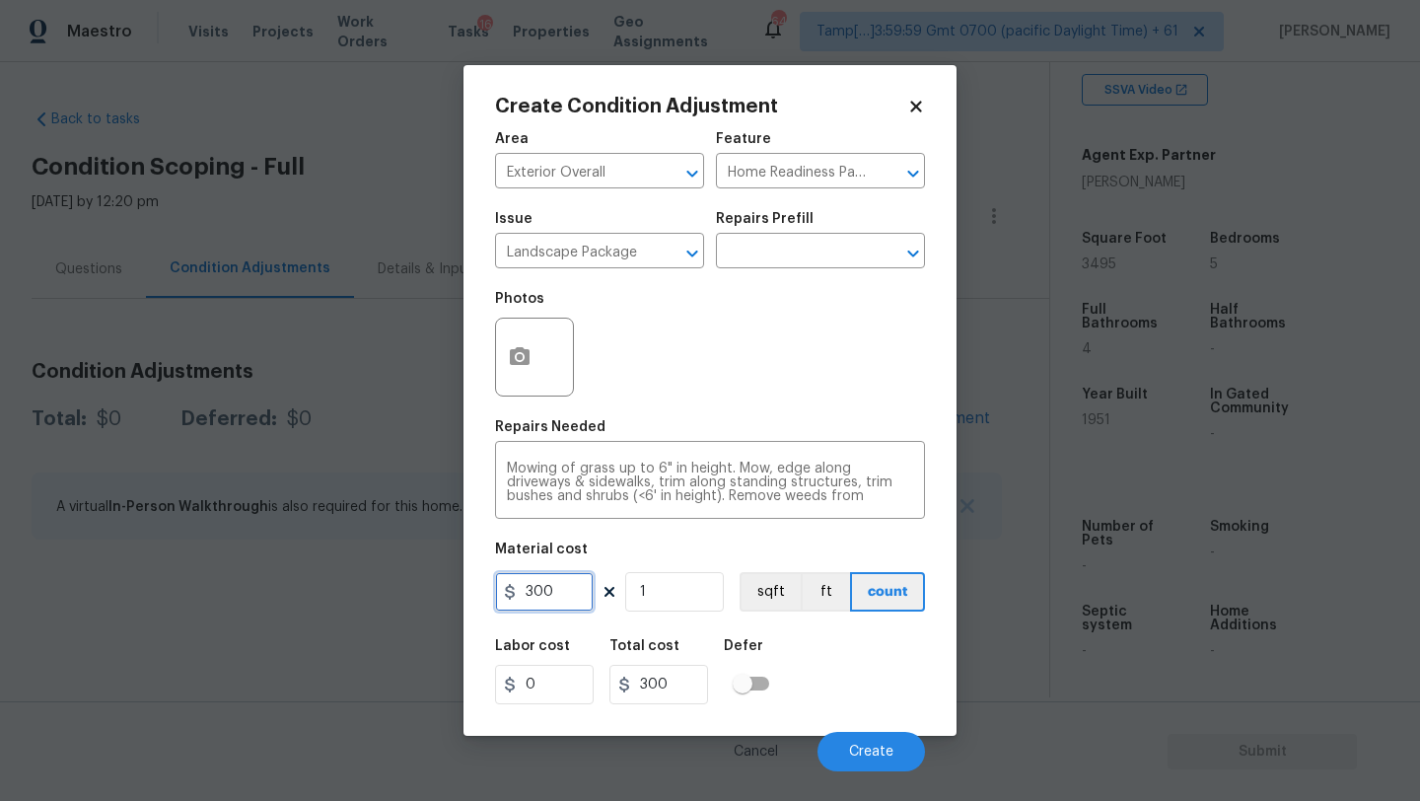
drag, startPoint x: 564, startPoint y: 587, endPoint x: 502, endPoint y: 587, distance: 62.1
click at [502, 587] on div "300" at bounding box center [544, 591] width 99 height 39
type input "750"
click at [521, 367] on icon "button" at bounding box center [520, 357] width 24 height 24
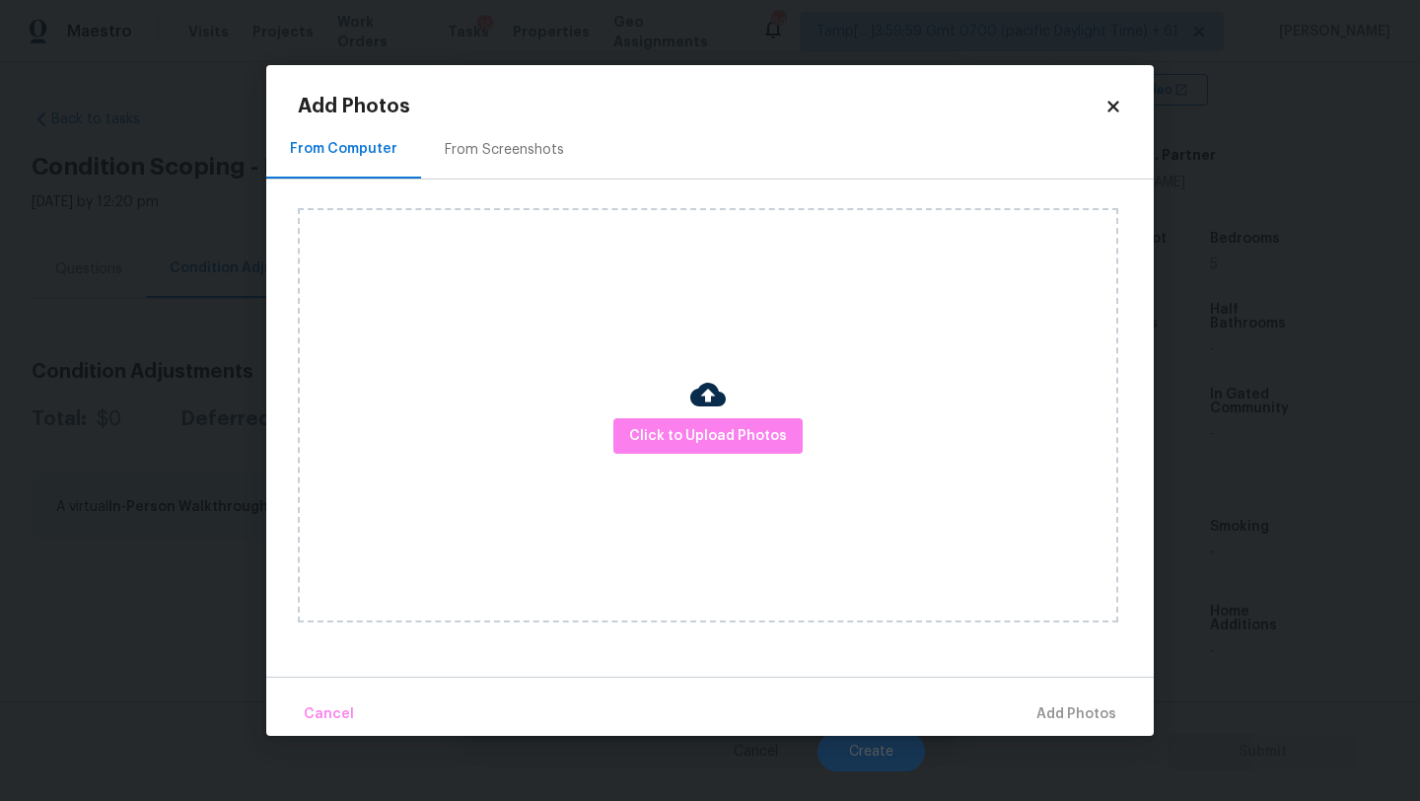
click at [521, 138] on div "From Screenshots" at bounding box center [504, 149] width 167 height 58
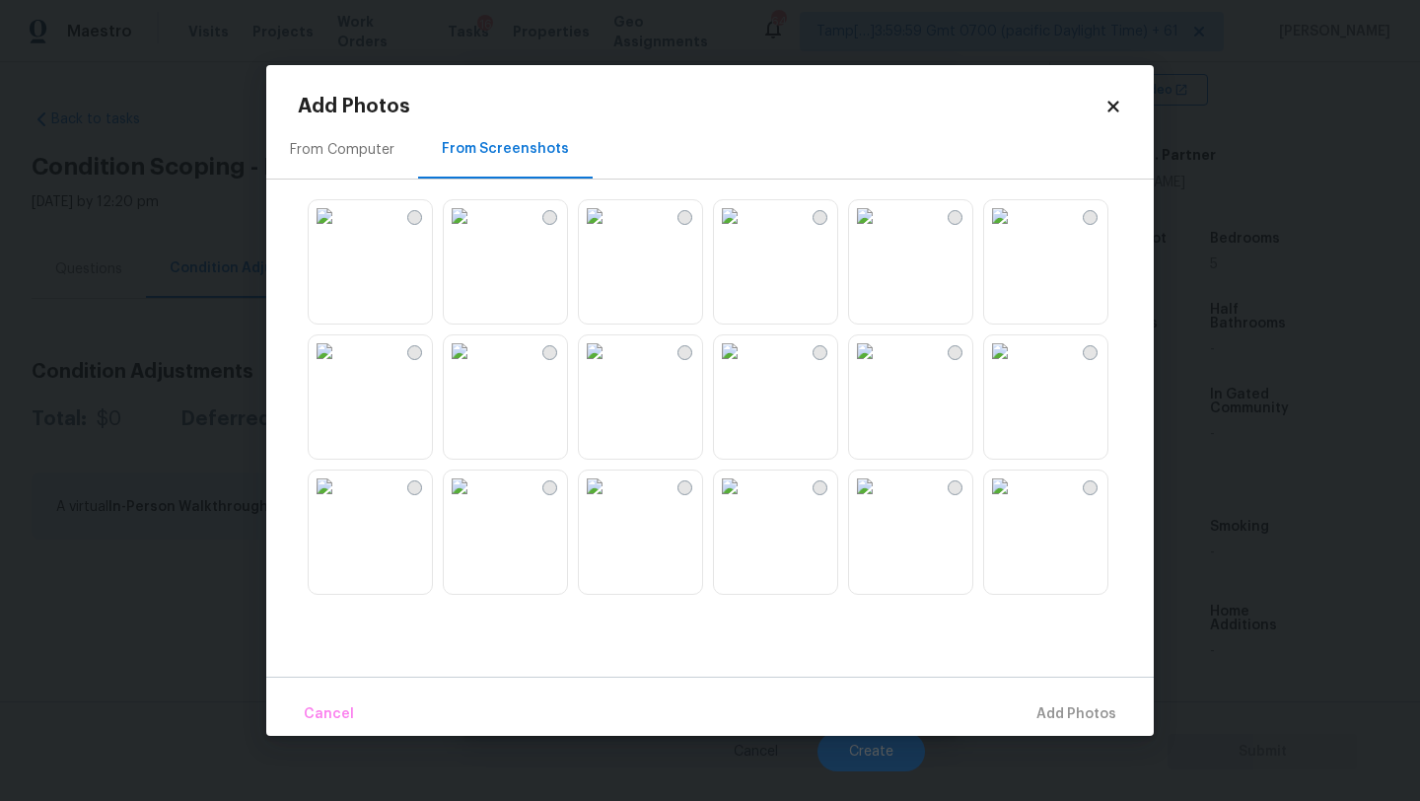
click at [871, 232] on img at bounding box center [865, 216] width 32 height 32
click at [1016, 232] on img at bounding box center [1000, 216] width 32 height 32
click at [1016, 367] on img at bounding box center [1000, 351] width 32 height 32
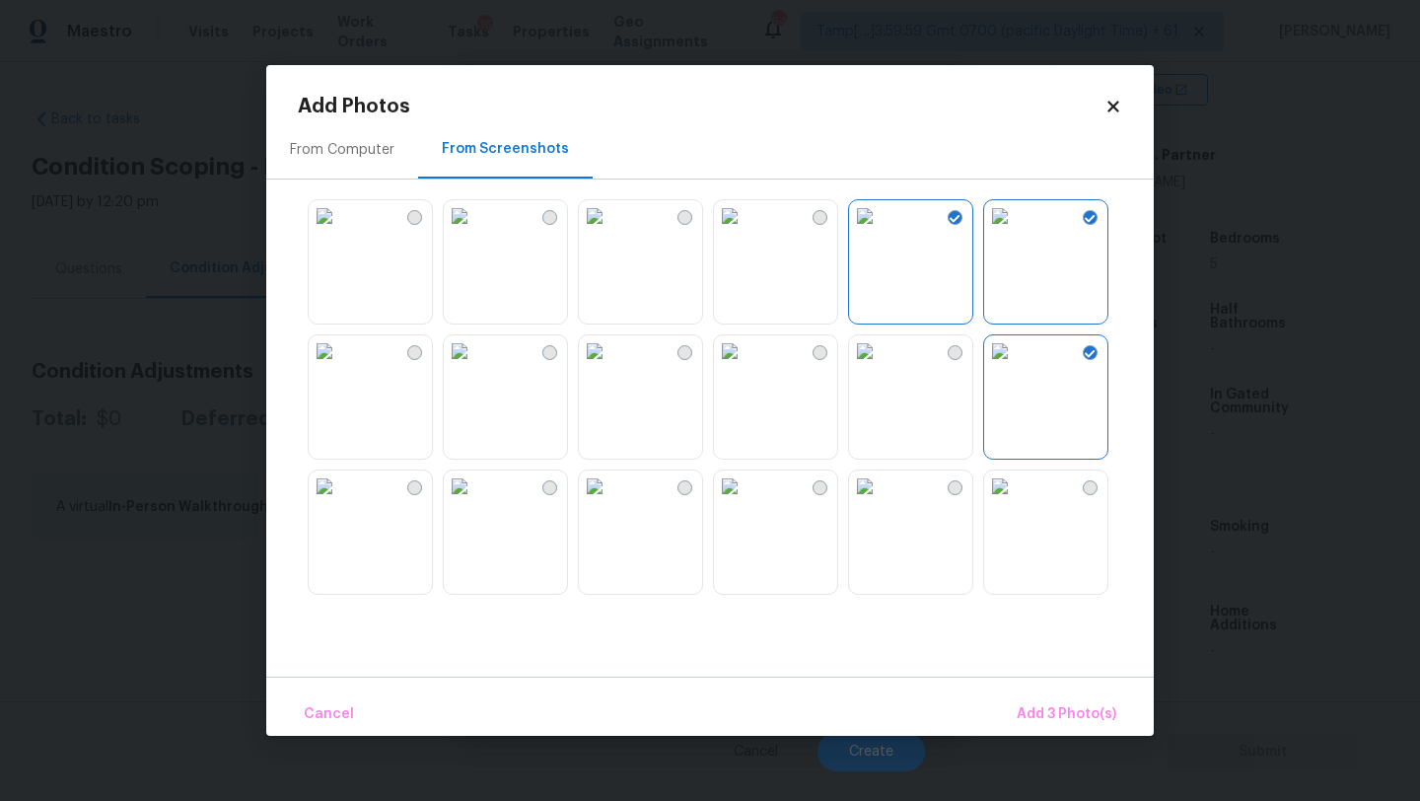
click at [880, 367] on img at bounding box center [865, 351] width 32 height 32
click at [475, 232] on img at bounding box center [460, 216] width 32 height 32
click at [475, 367] on img at bounding box center [460, 351] width 32 height 32
click at [880, 502] on img at bounding box center [865, 486] width 32 height 32
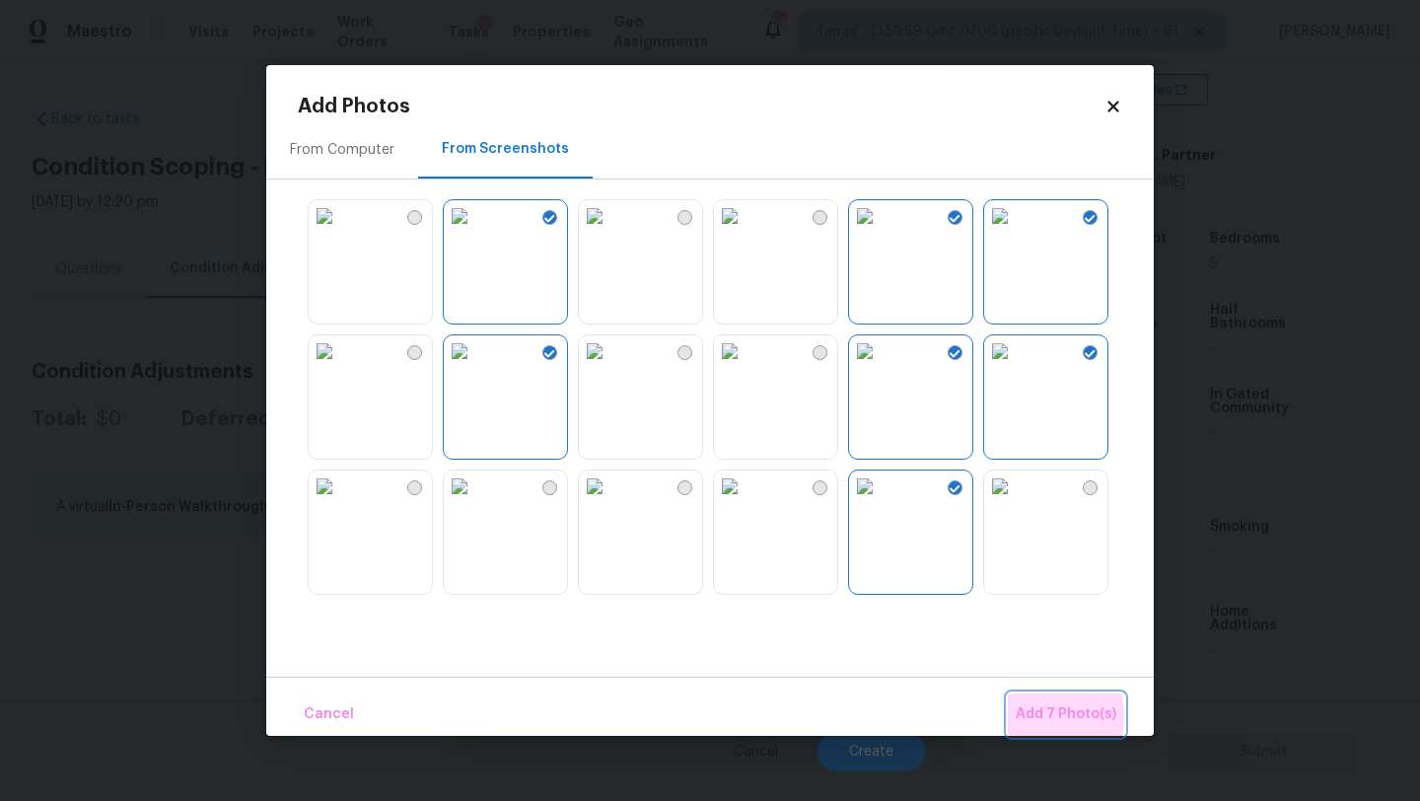
click at [1039, 717] on span "Add 7 Photo(s)" at bounding box center [1066, 714] width 101 height 25
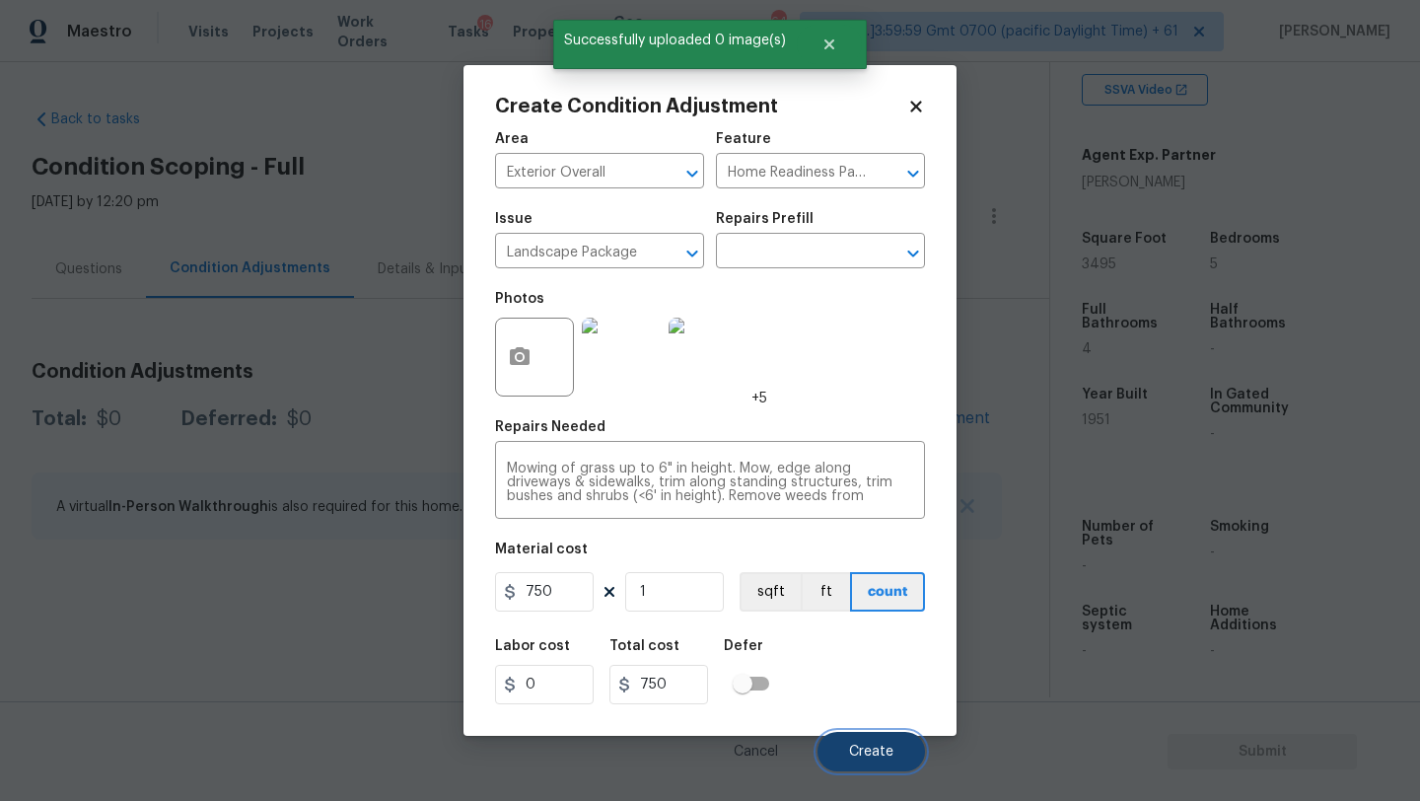
click at [887, 746] on span "Create" at bounding box center [871, 751] width 44 height 15
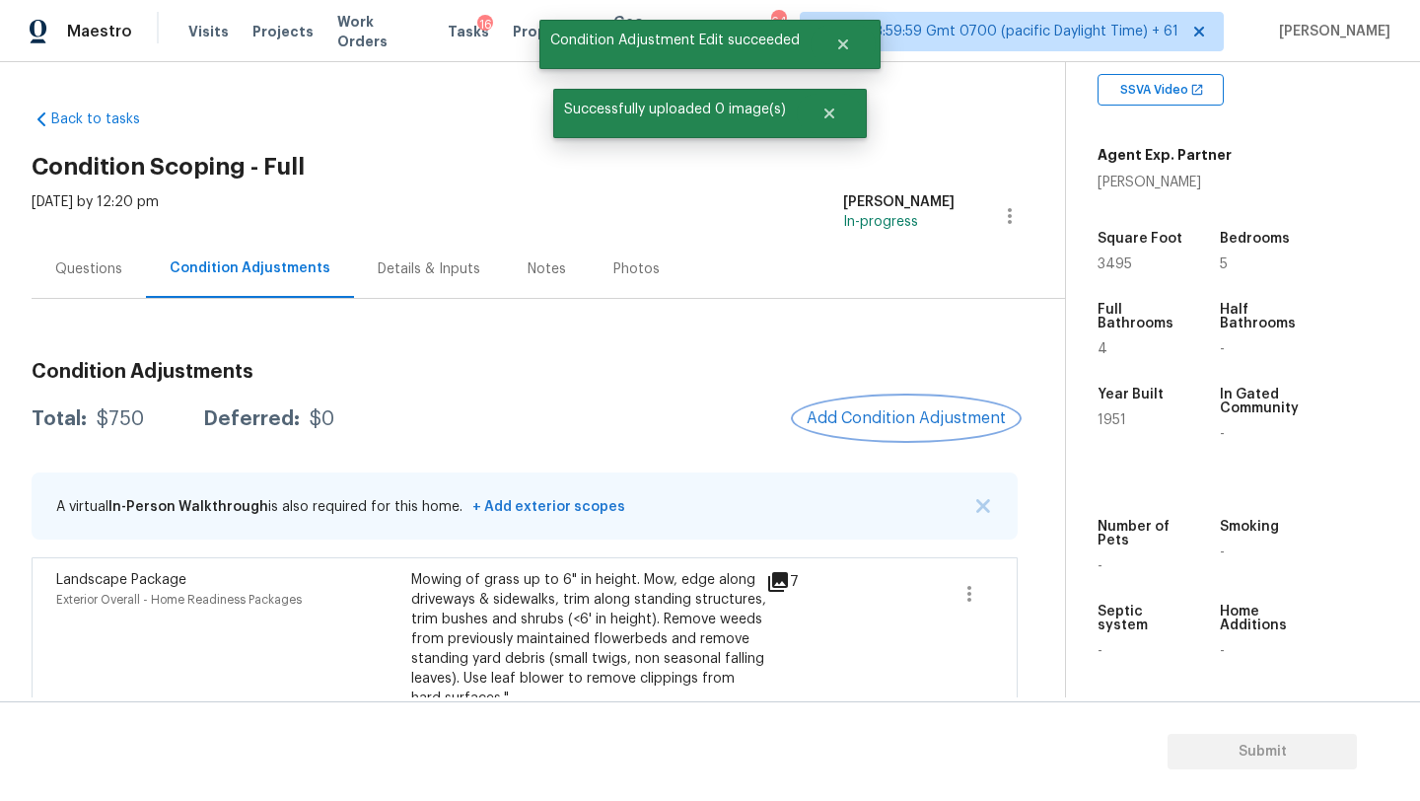
click at [855, 432] on button "Add Condition Adjustment" at bounding box center [906, 417] width 223 height 41
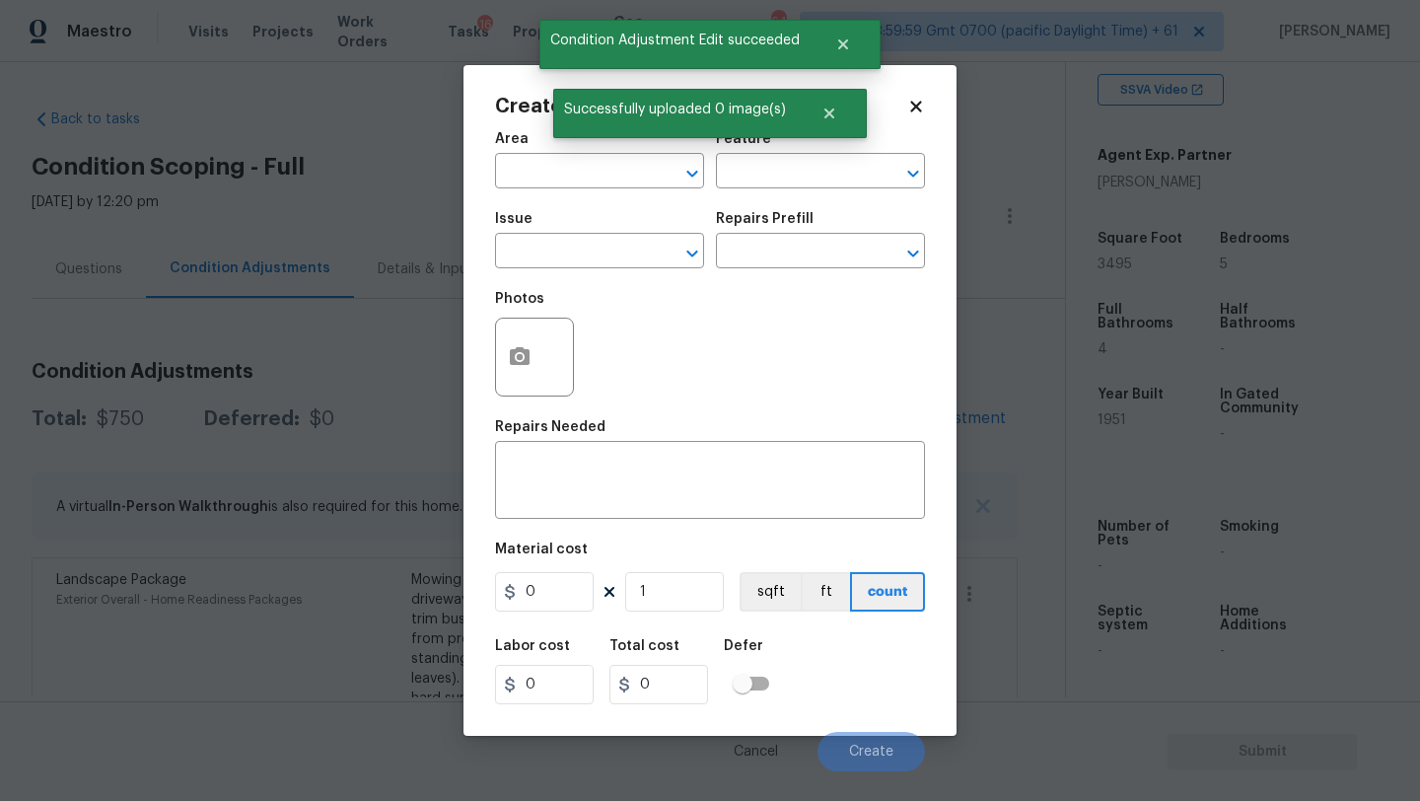
click at [564, 155] on div "Area" at bounding box center [599, 145] width 209 height 26
click at [564, 175] on input "text" at bounding box center [572, 173] width 154 height 31
click at [578, 262] on li "Exterior Overall" at bounding box center [599, 250] width 209 height 33
type input "Exterior Overall"
click at [761, 169] on input "text" at bounding box center [793, 173] width 154 height 31
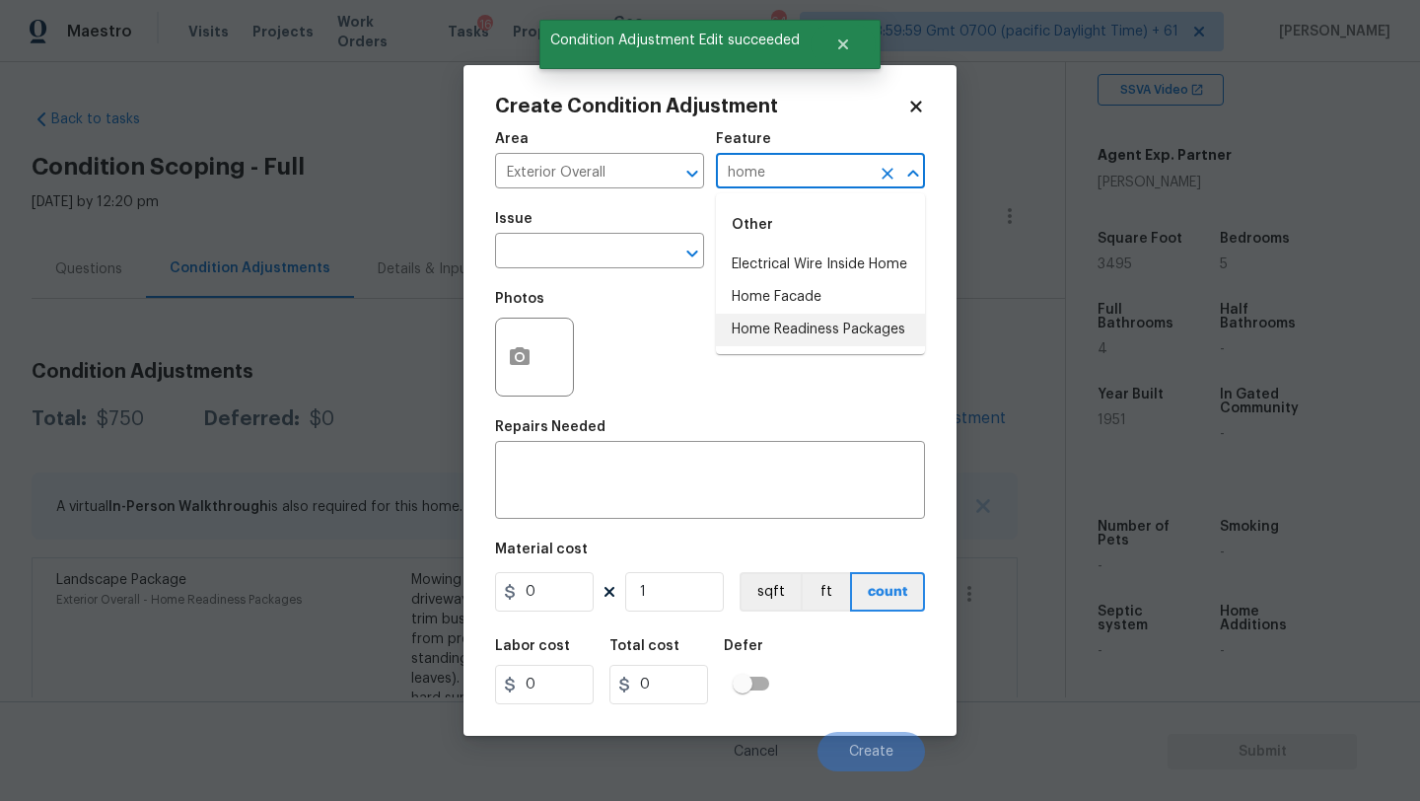
click at [784, 340] on li "Home Readiness Packages" at bounding box center [820, 330] width 209 height 33
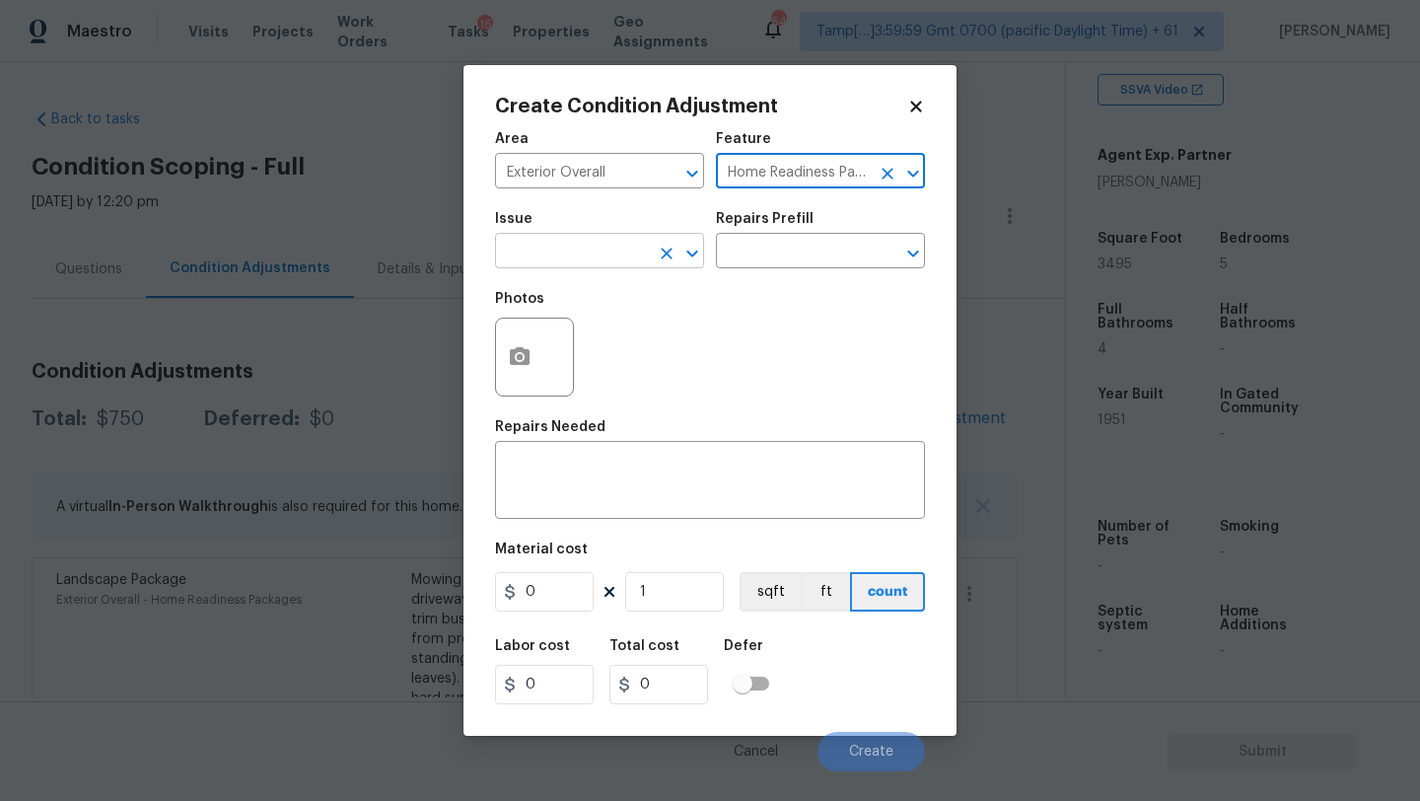
type input "Home Readiness Packages"
click at [603, 256] on input "text" at bounding box center [572, 253] width 154 height 31
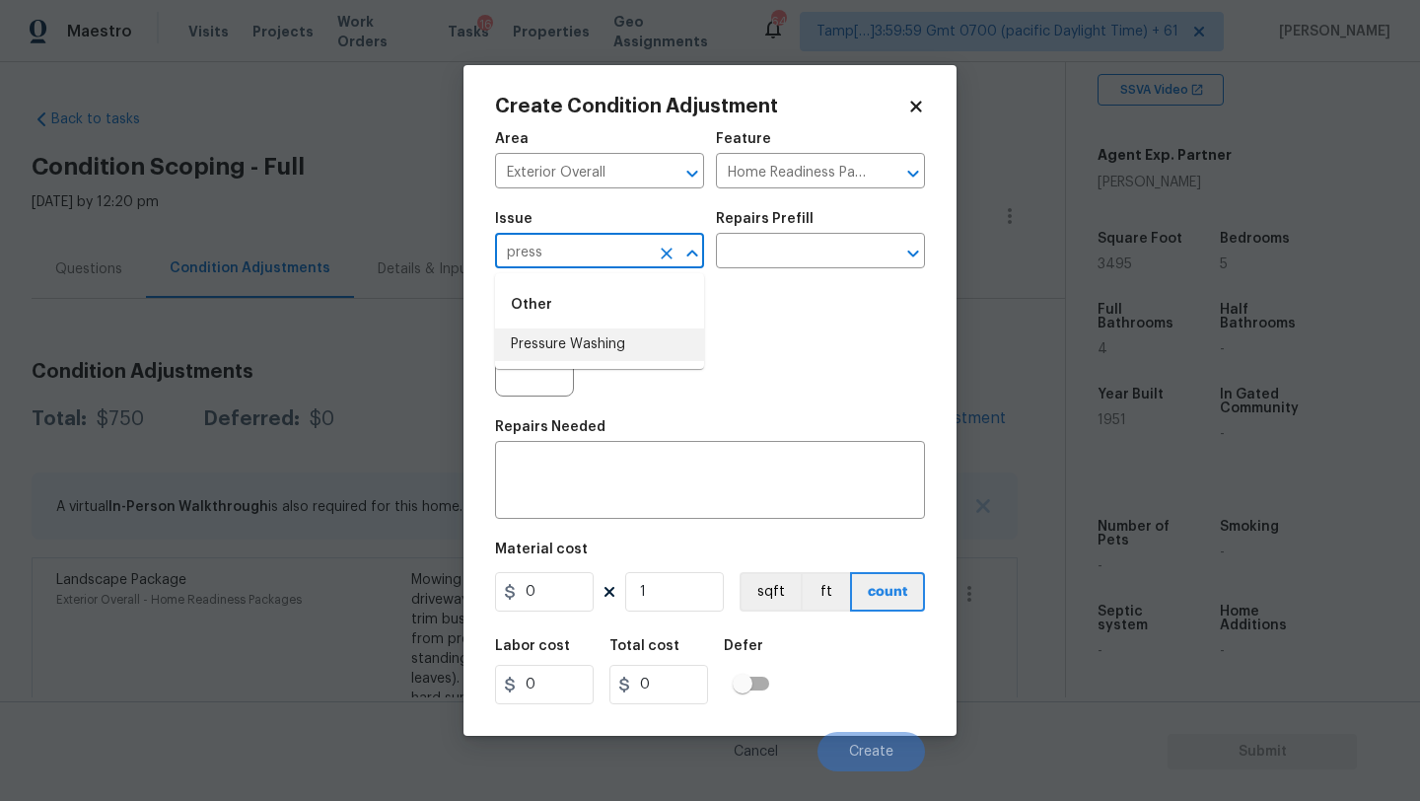
click at [610, 352] on li "Pressure Washing" at bounding box center [599, 344] width 209 height 33
type input "Pressure Washing"
click at [770, 282] on div "Photos" at bounding box center [710, 344] width 430 height 128
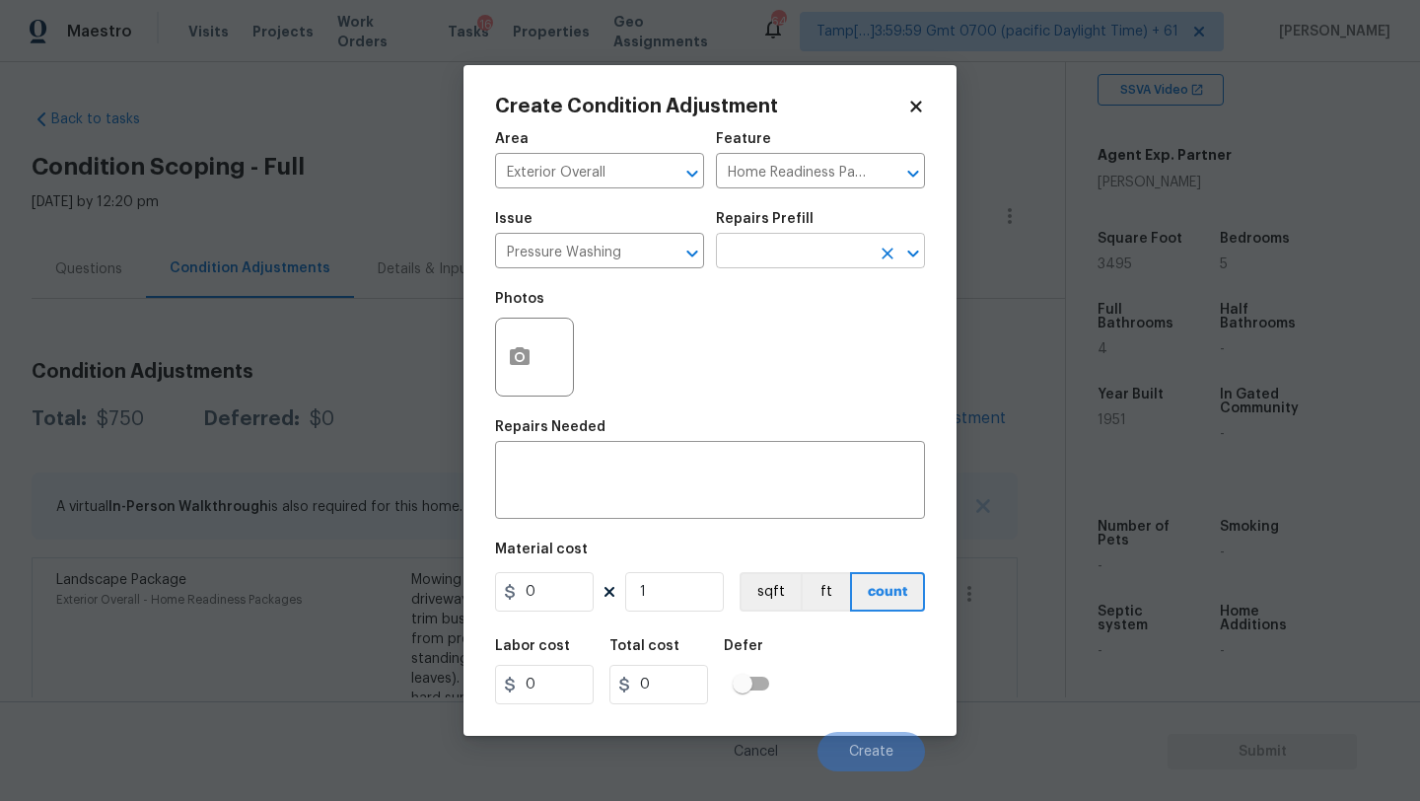
click at [772, 258] on input "text" at bounding box center [793, 253] width 154 height 31
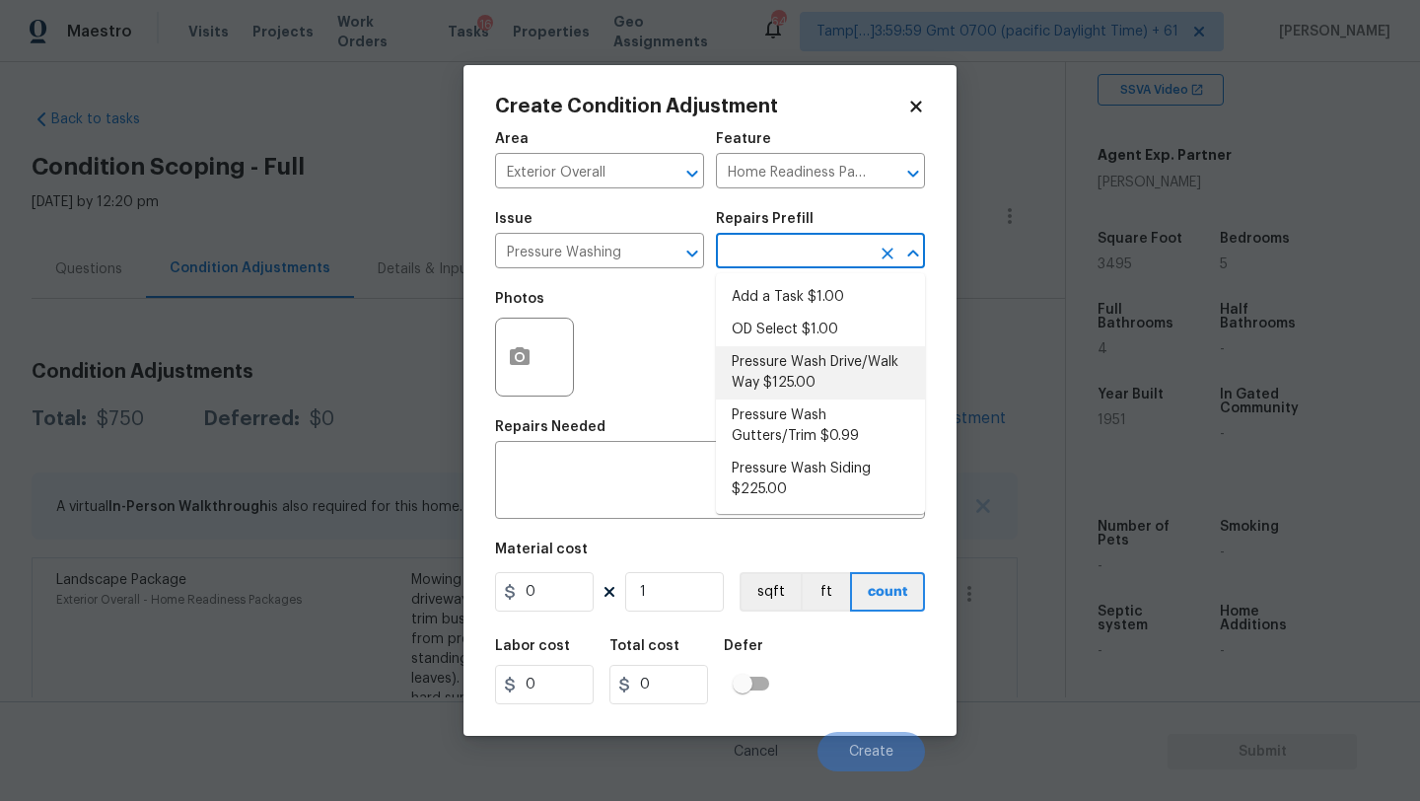
click at [773, 375] on li "Pressure Wash Drive/Walk Way $125.00" at bounding box center [820, 372] width 209 height 53
type input "Siding"
type textarea "Pressure wash the driveways/walkways as directed by the PM. Ensure that all deb…"
type input "125"
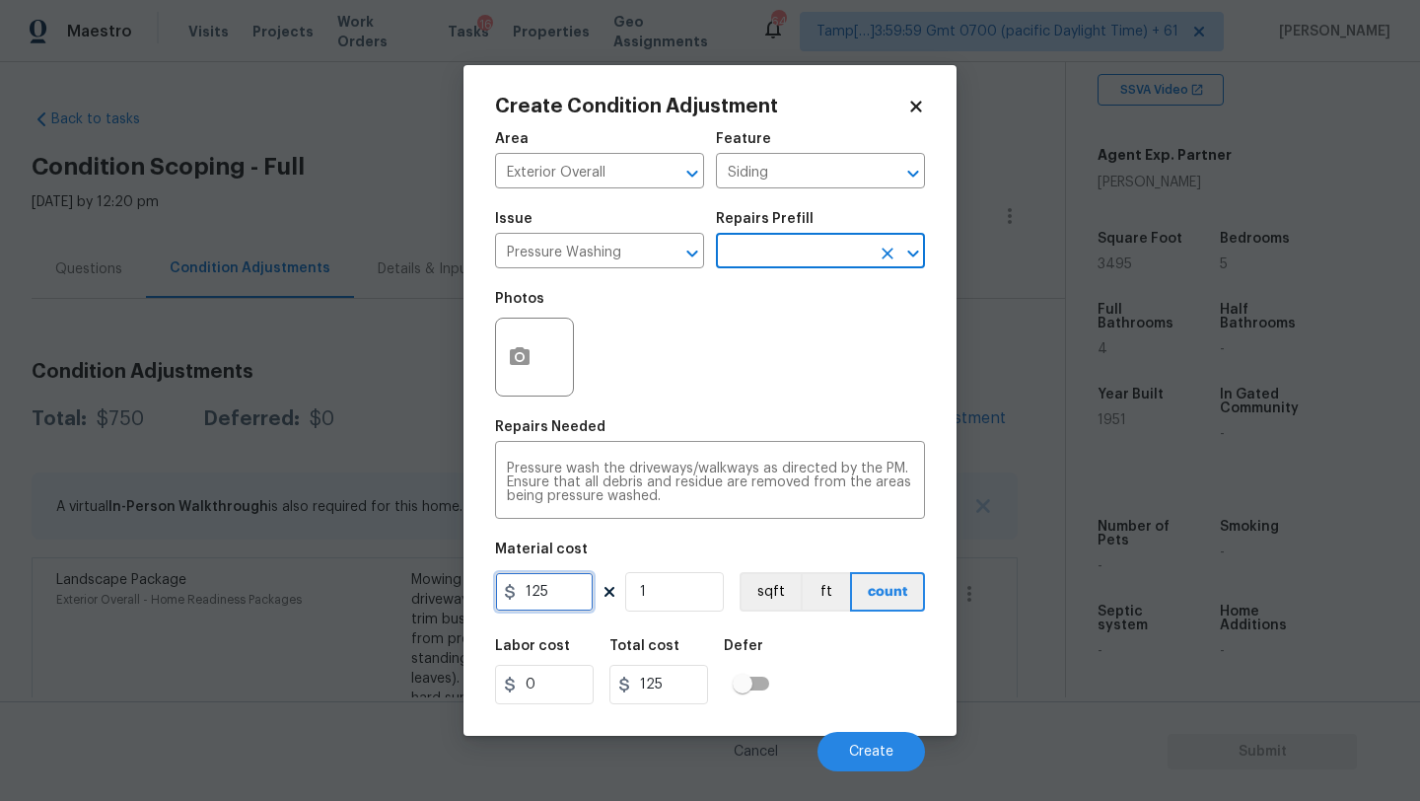
click at [532, 588] on input "125" at bounding box center [544, 591] width 99 height 39
type input "400"
click at [618, 495] on textarea "Pressure wash the driveways/walkways as directed by the PM. Ensure that all deb…" at bounding box center [710, 481] width 406 height 41
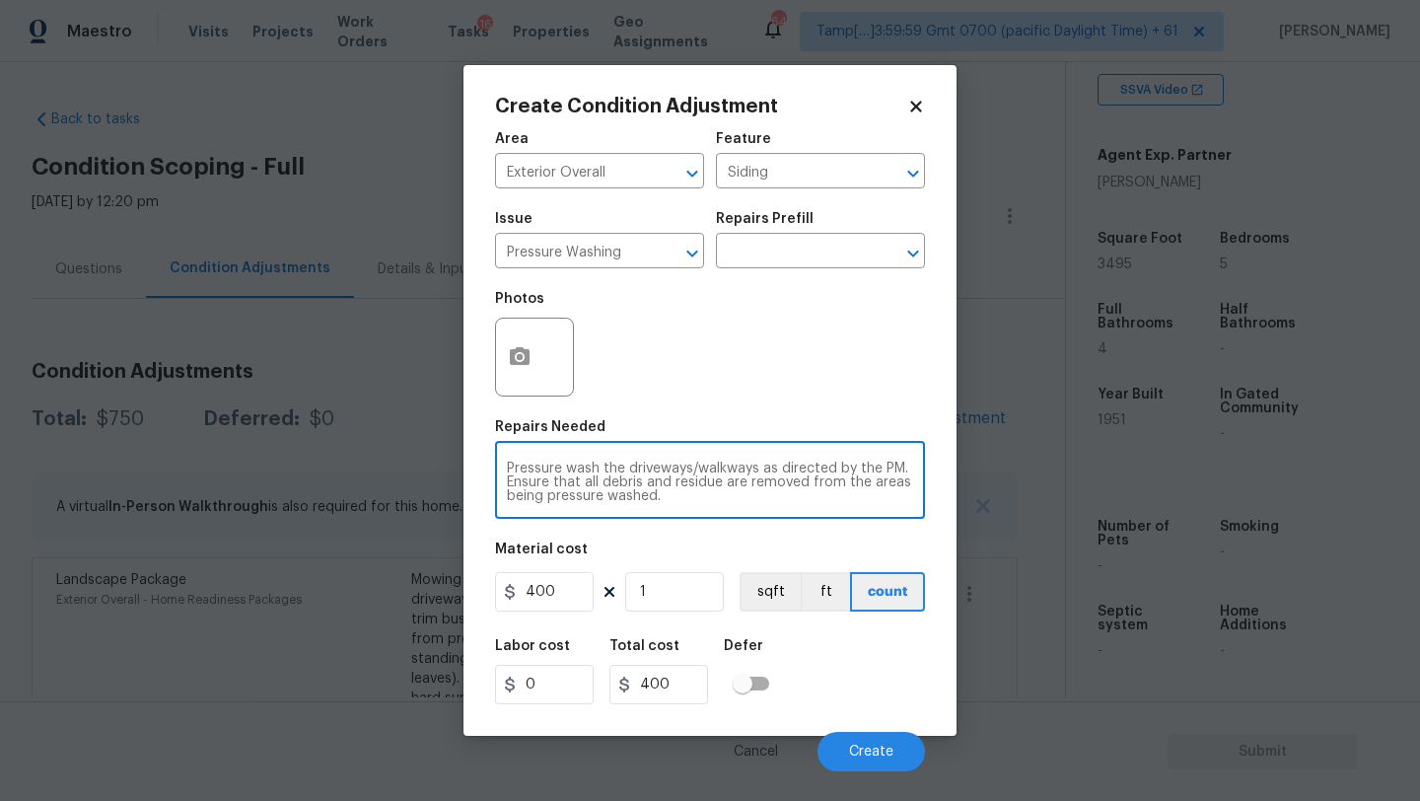
click at [618, 495] on textarea "Pressure wash the driveways/walkways as directed by the PM. Ensure that all deb…" at bounding box center [710, 481] width 406 height 41
paste textarea "home, driveway, walkways/sidewalks and patio. Must use a surface washer on all …"
type textarea "Pressure wash home, driveway, walkways/sidewalks and patio. Must use a surface …"
click at [877, 743] on button "Create" at bounding box center [870, 751] width 107 height 39
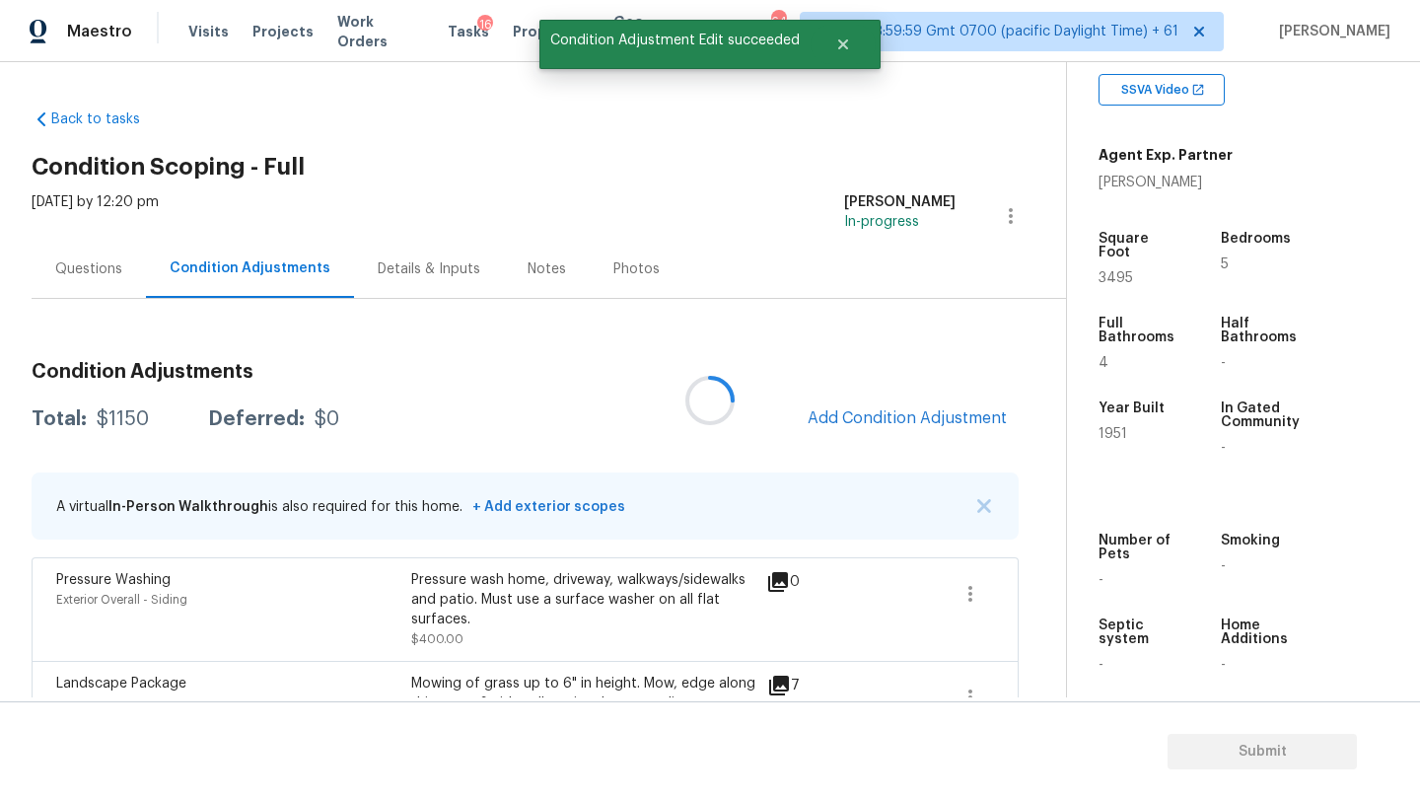
click at [881, 431] on div at bounding box center [710, 400] width 1420 height 801
click at [881, 431] on button "Add Condition Adjustment" at bounding box center [907, 417] width 223 height 41
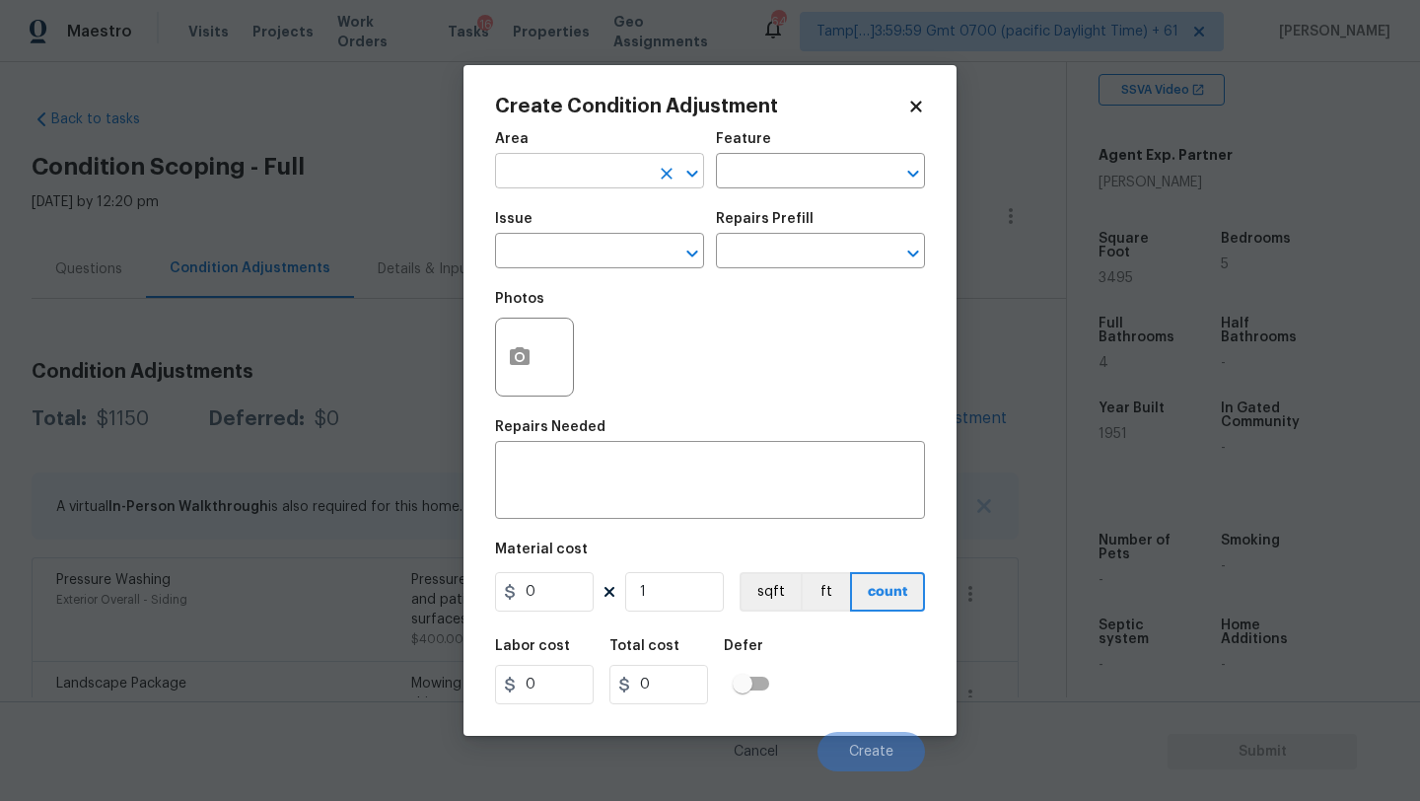
click at [596, 170] on input "text" at bounding box center [572, 173] width 154 height 31
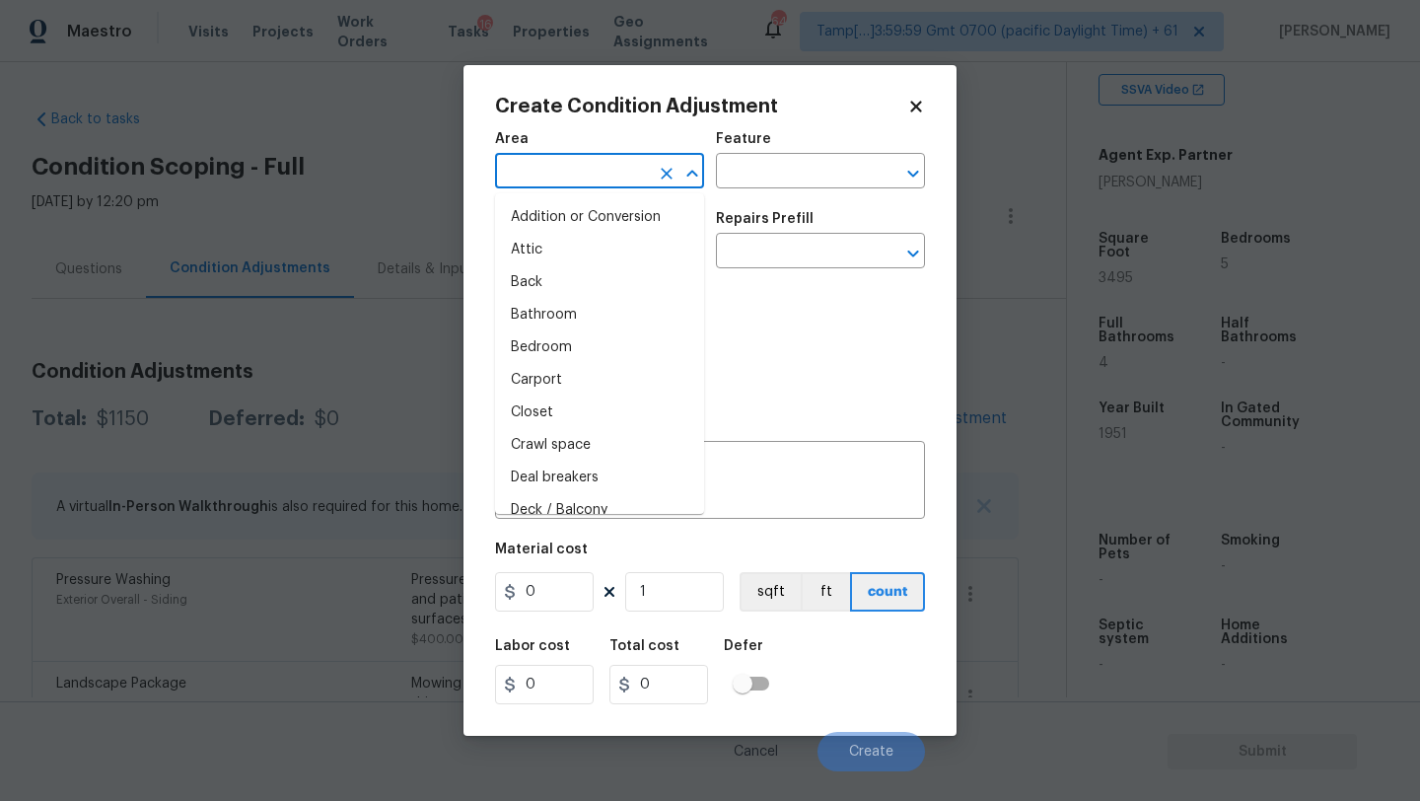
click at [596, 170] on input "text" at bounding box center [572, 173] width 154 height 31
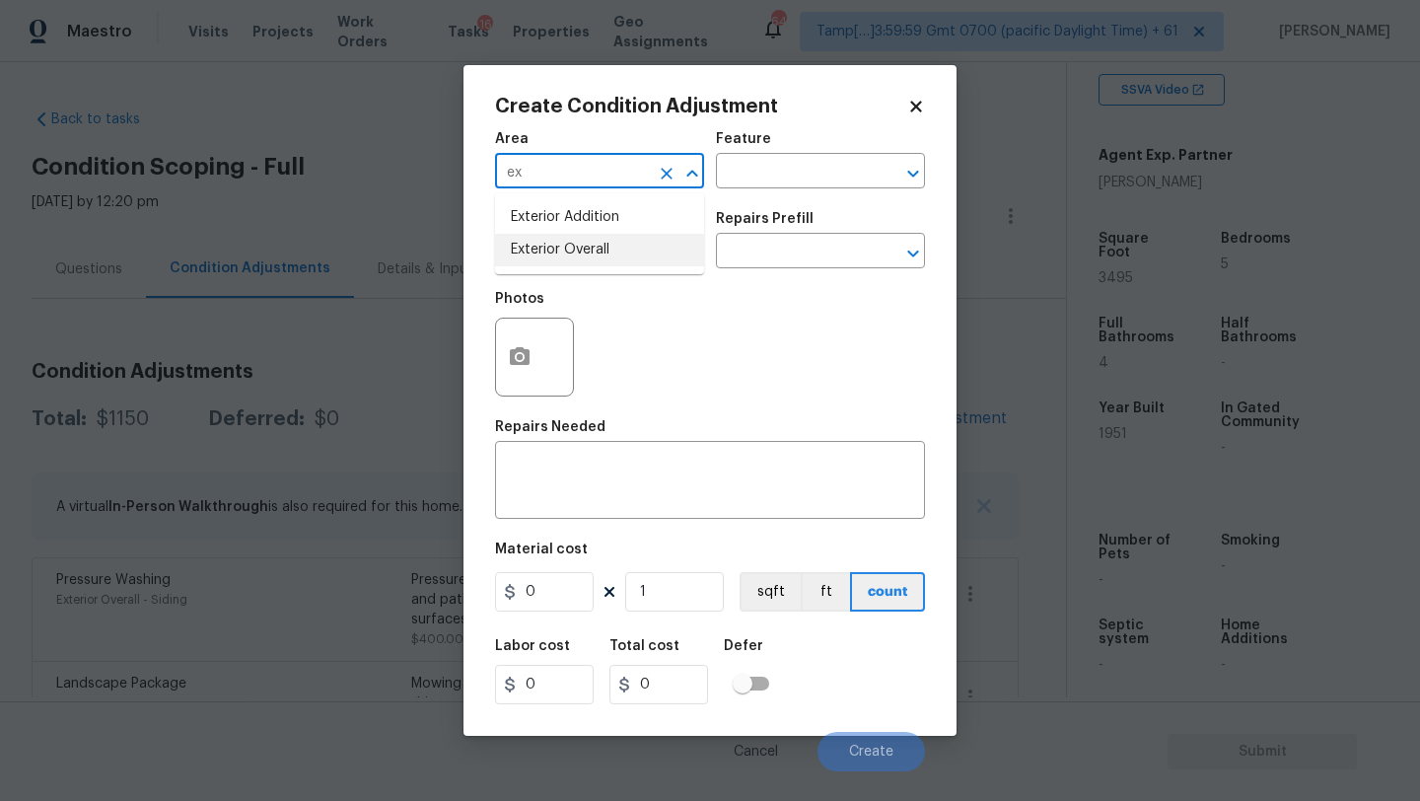
click at [626, 255] on li "Exterior Overall" at bounding box center [599, 250] width 209 height 33
type input "Exterior Overall"
click at [745, 177] on input "text" at bounding box center [793, 173] width 154 height 31
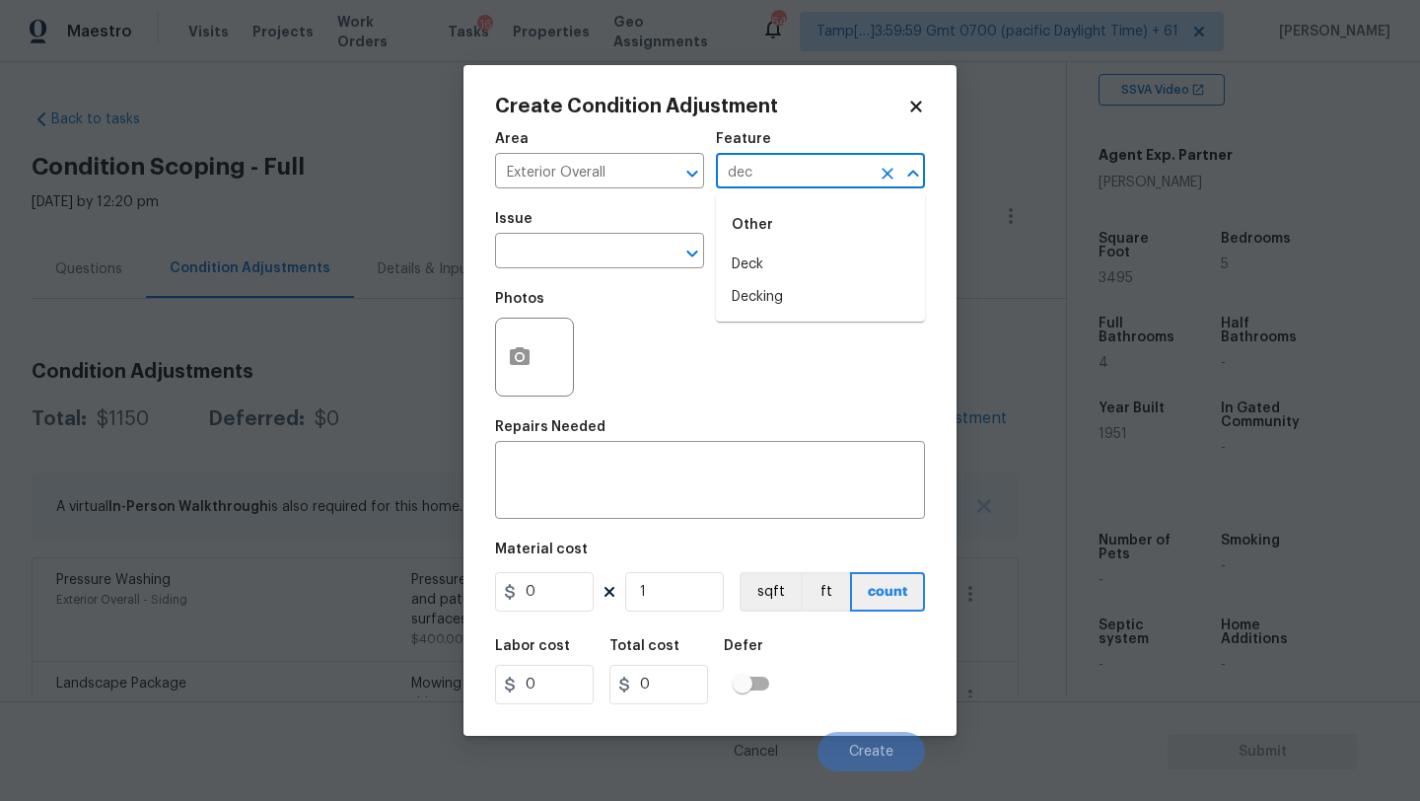
click at [751, 252] on li "Deck" at bounding box center [820, 264] width 209 height 33
type input "Deck"
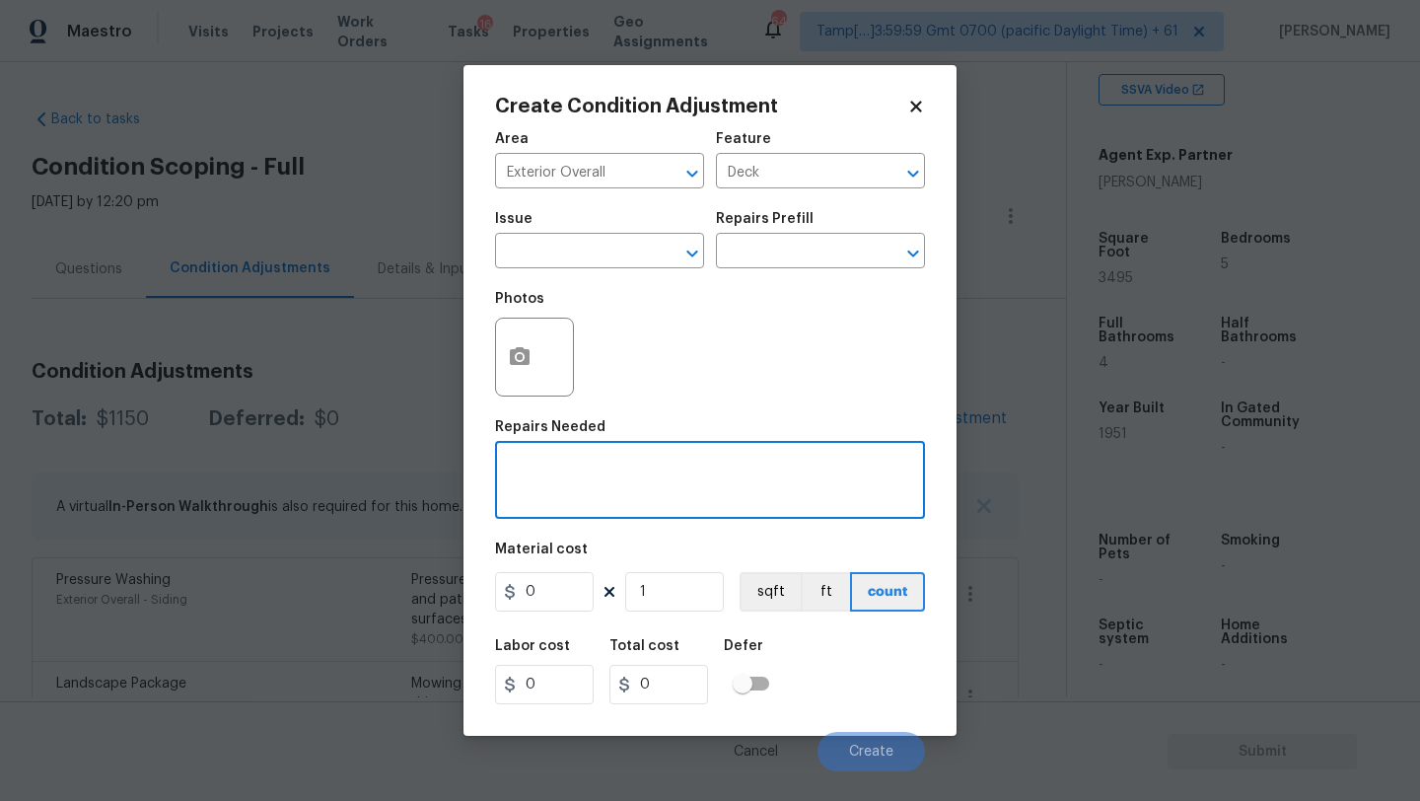
click at [640, 464] on textarea at bounding box center [710, 481] width 406 height 41
type textarea "deck repainting"
click at [569, 579] on input "0" at bounding box center [544, 591] width 99 height 39
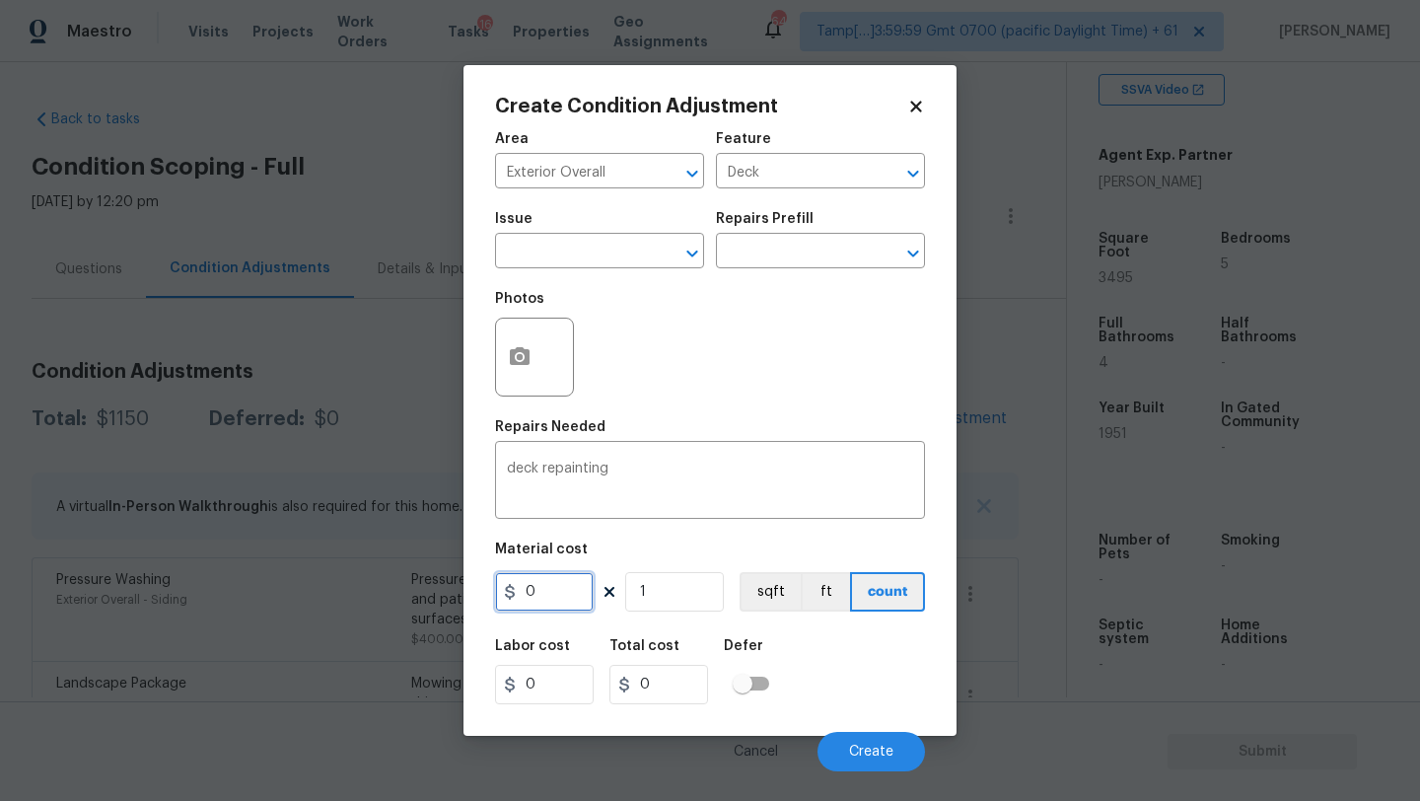
click at [569, 579] on input "0" at bounding box center [544, 591] width 99 height 39
type input "800"
click at [520, 358] on circle "button" at bounding box center [520, 357] width 6 height 6
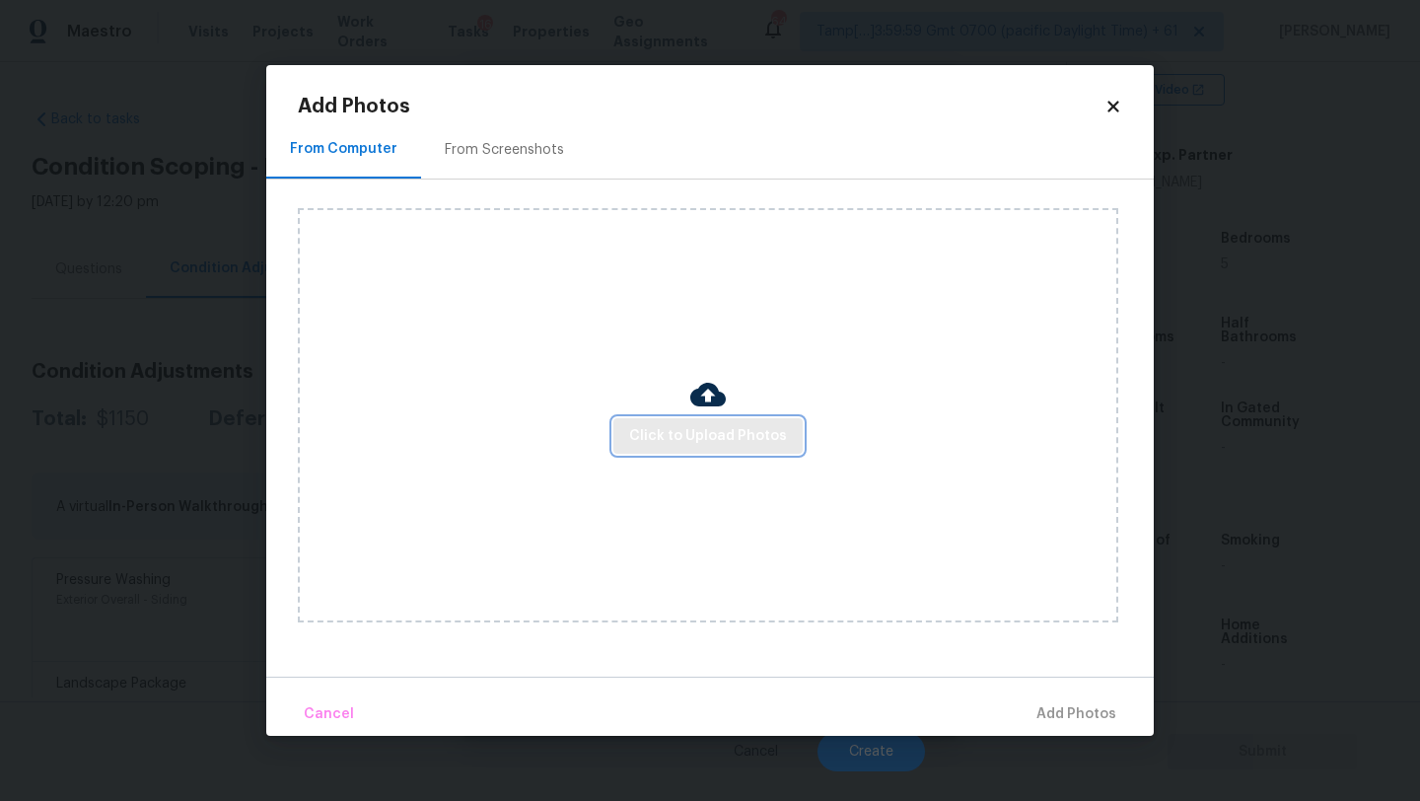
click at [684, 434] on span "Click to Upload Photos" at bounding box center [708, 436] width 158 height 25
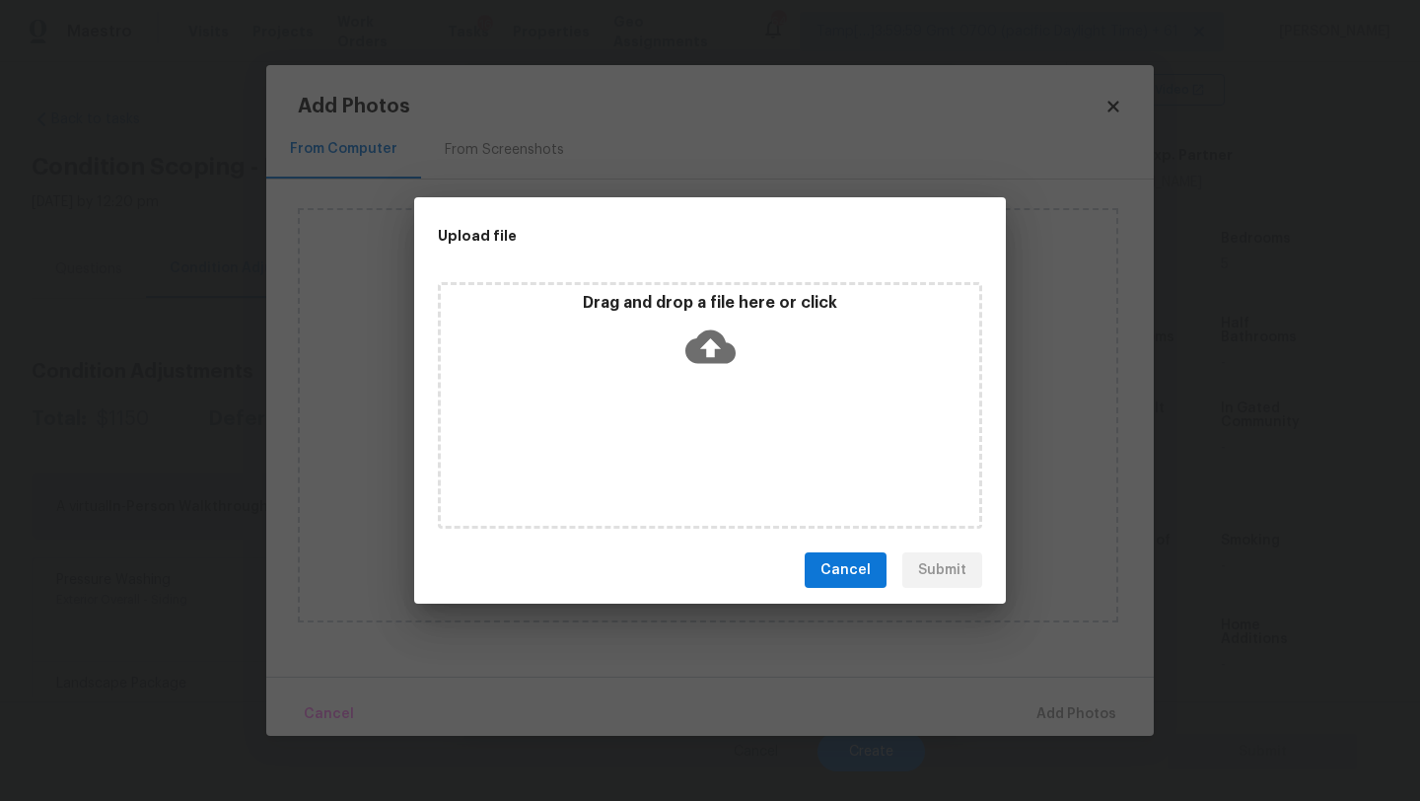
click at [704, 369] on icon at bounding box center [710, 346] width 50 height 50
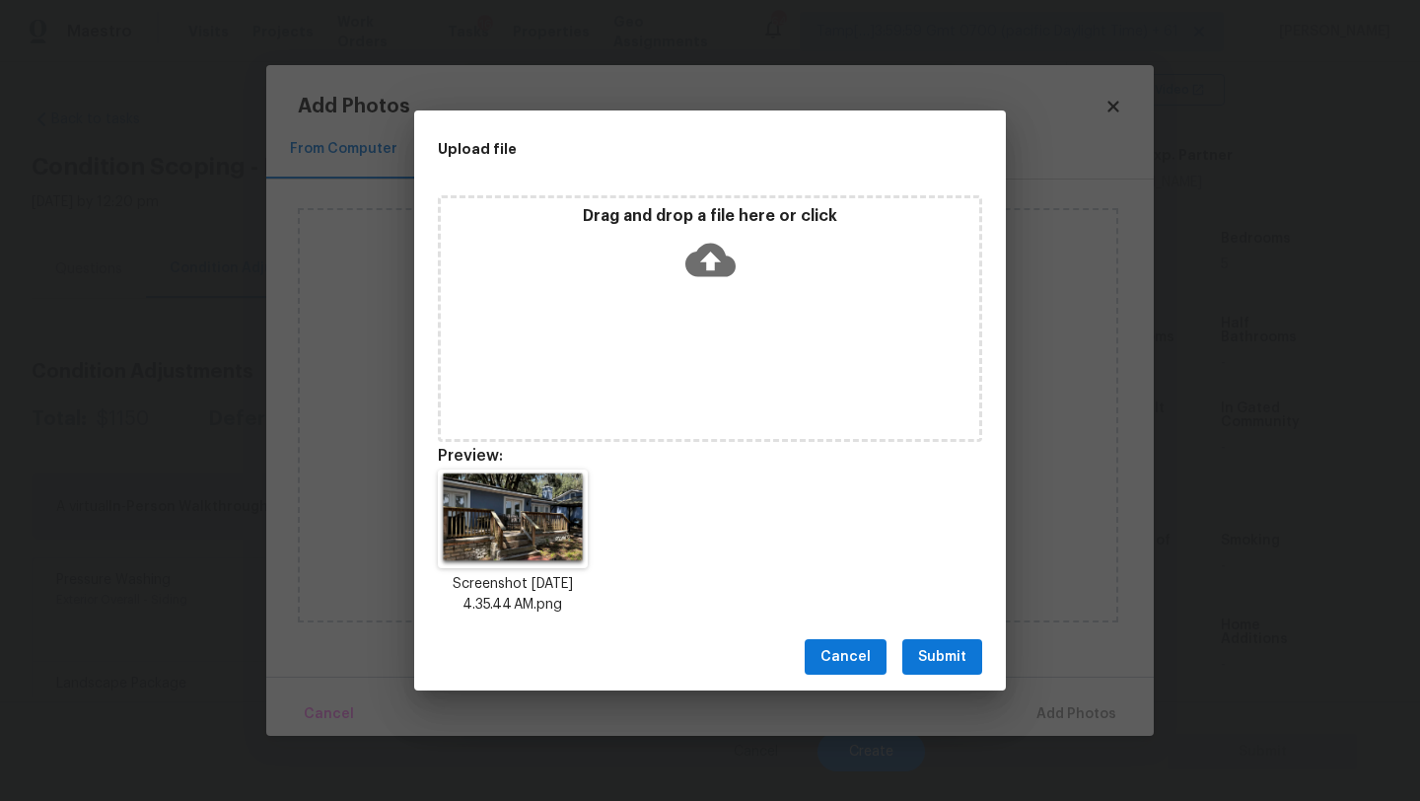
click at [927, 655] on span "Submit" at bounding box center [942, 657] width 48 height 25
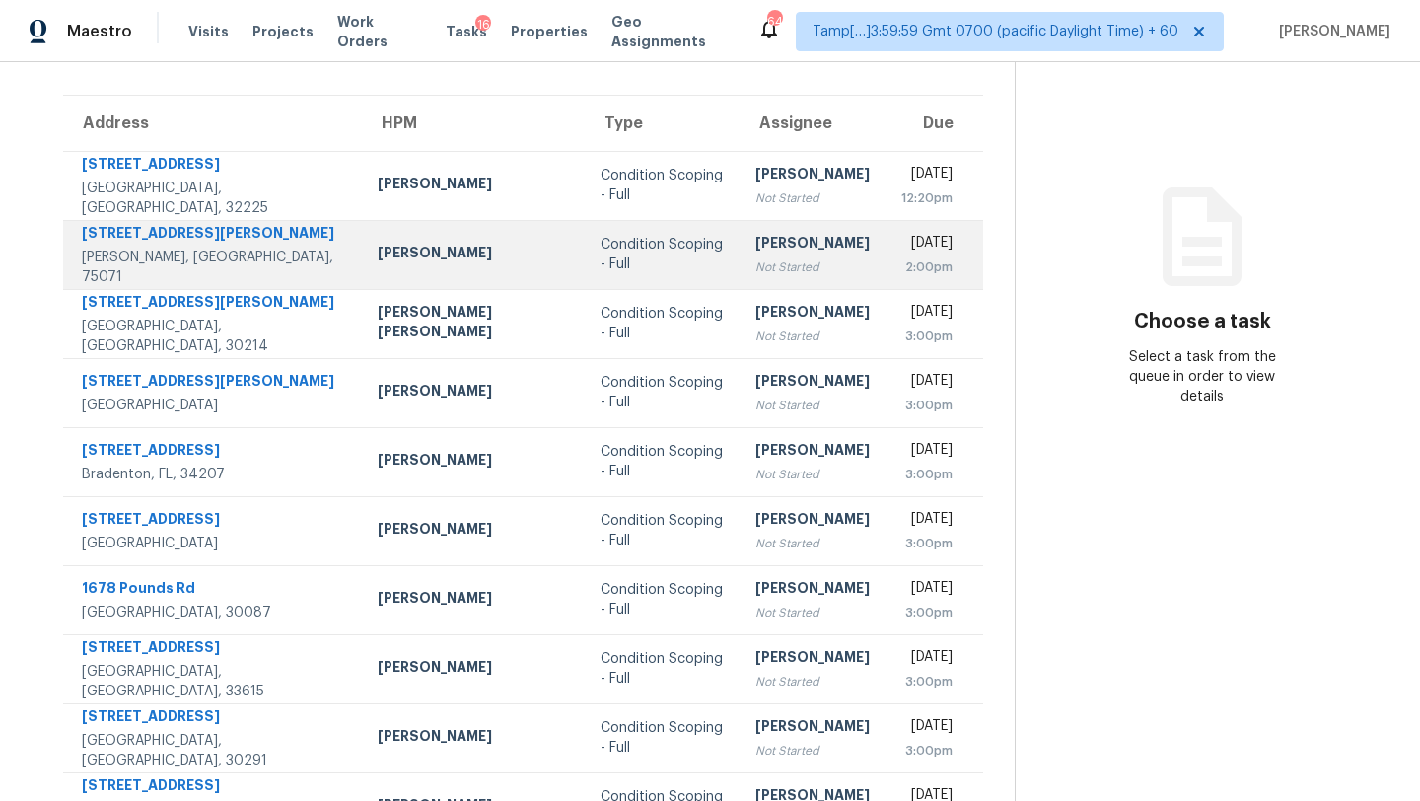
scroll to position [32, 0]
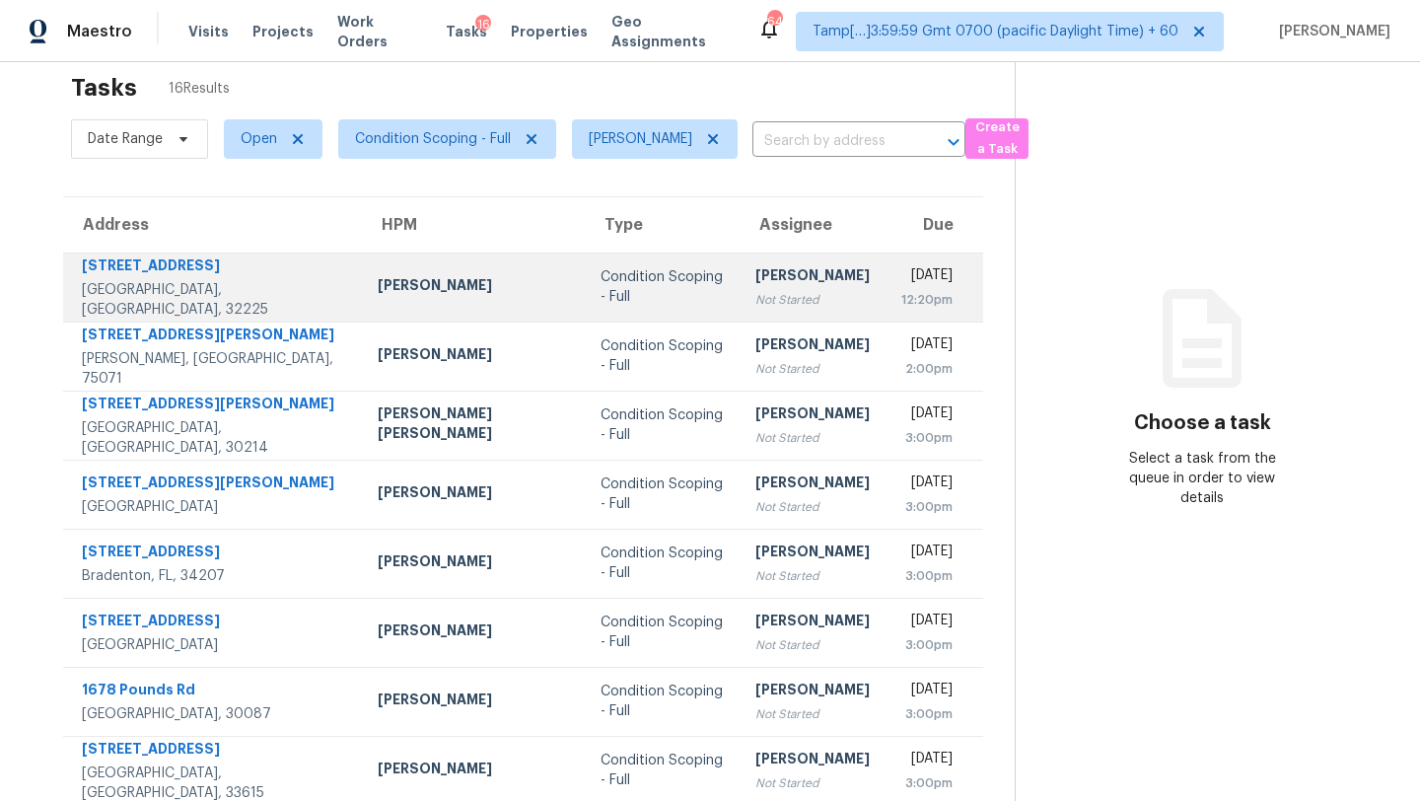
click at [885, 288] on td "[DATE] 12:20pm" at bounding box center [934, 286] width 98 height 69
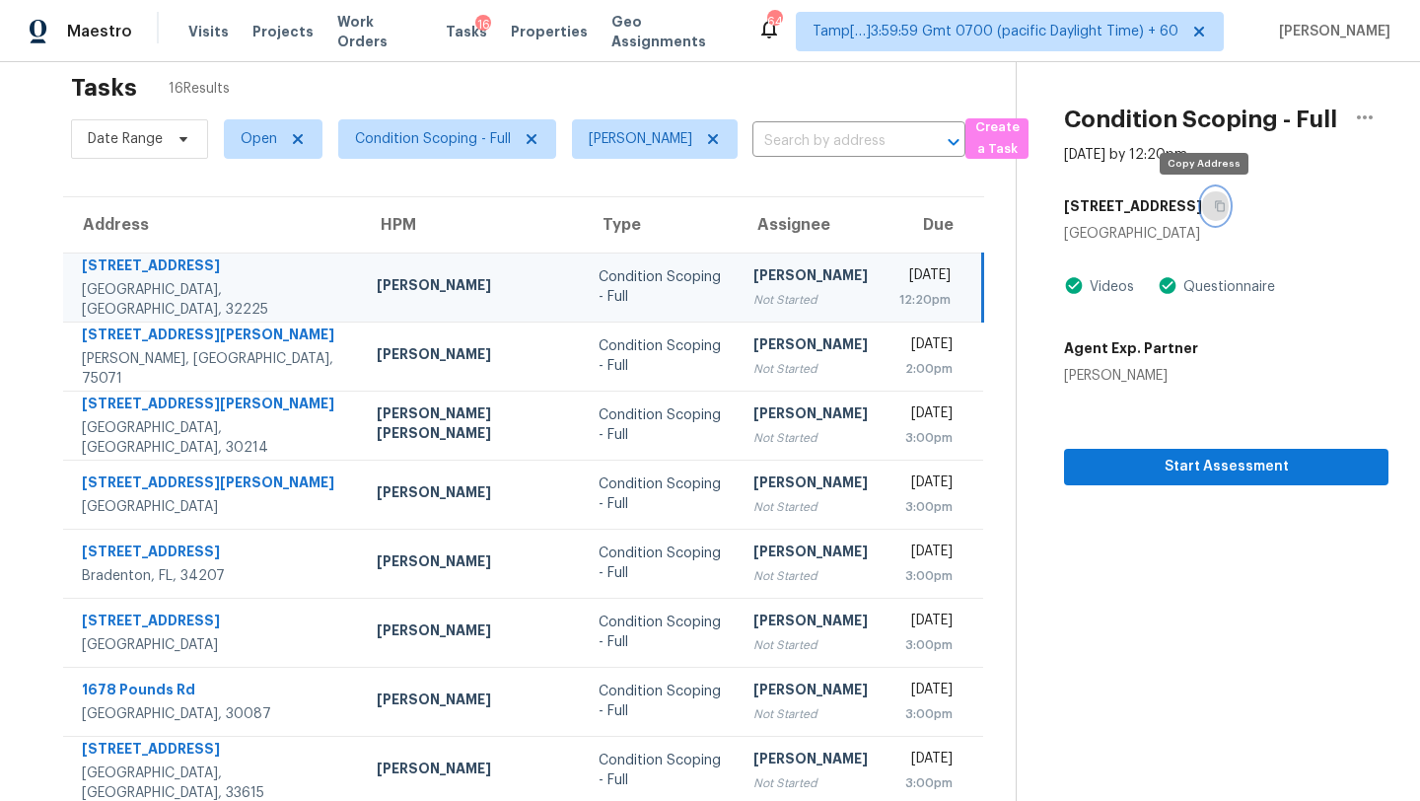
drag, startPoint x: 1210, startPoint y: 197, endPoint x: 1115, endPoint y: 16, distance: 204.6
click at [1209, 196] on button "button" at bounding box center [1215, 205] width 27 height 35
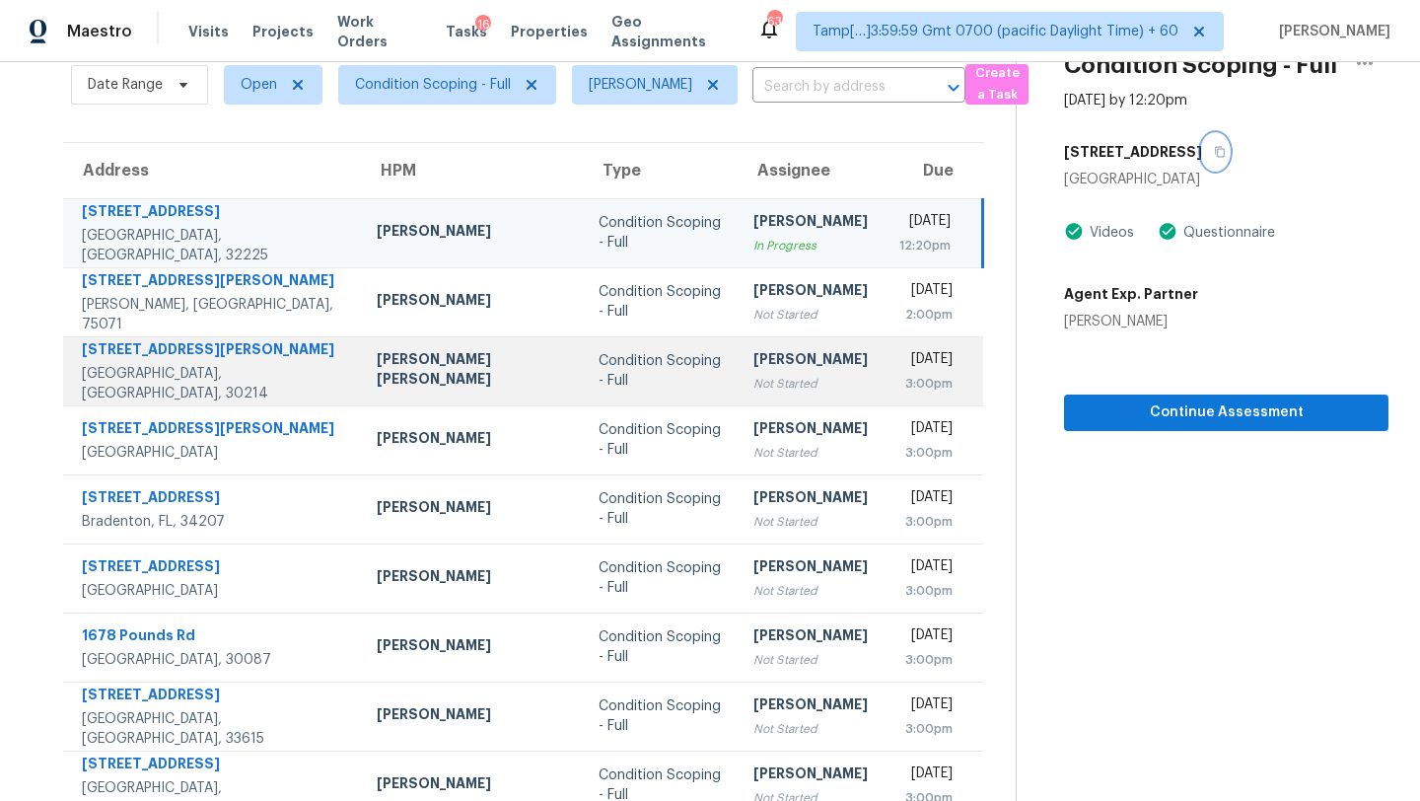
scroll to position [0, 0]
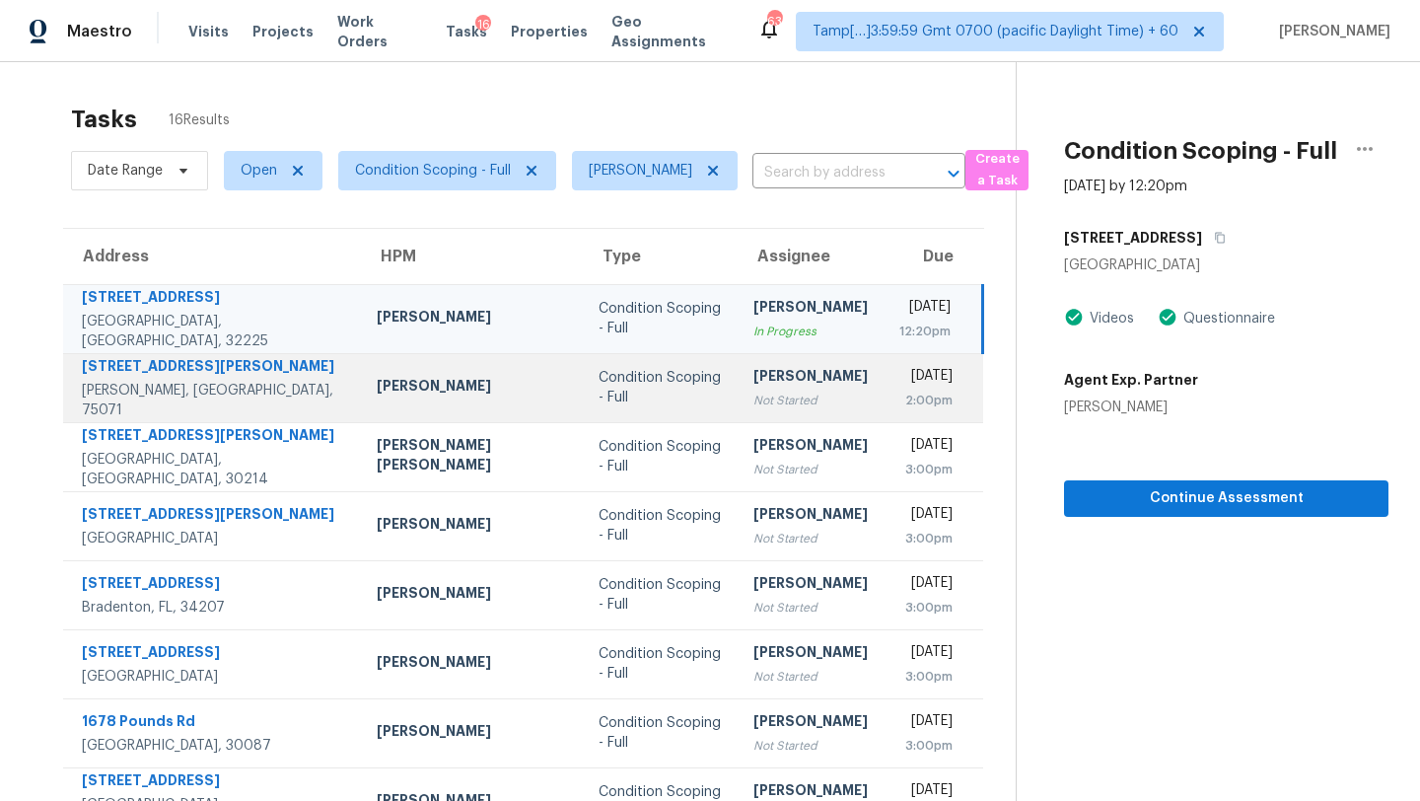
click at [738, 387] on td "Rajesh M Not Started" at bounding box center [811, 387] width 146 height 69
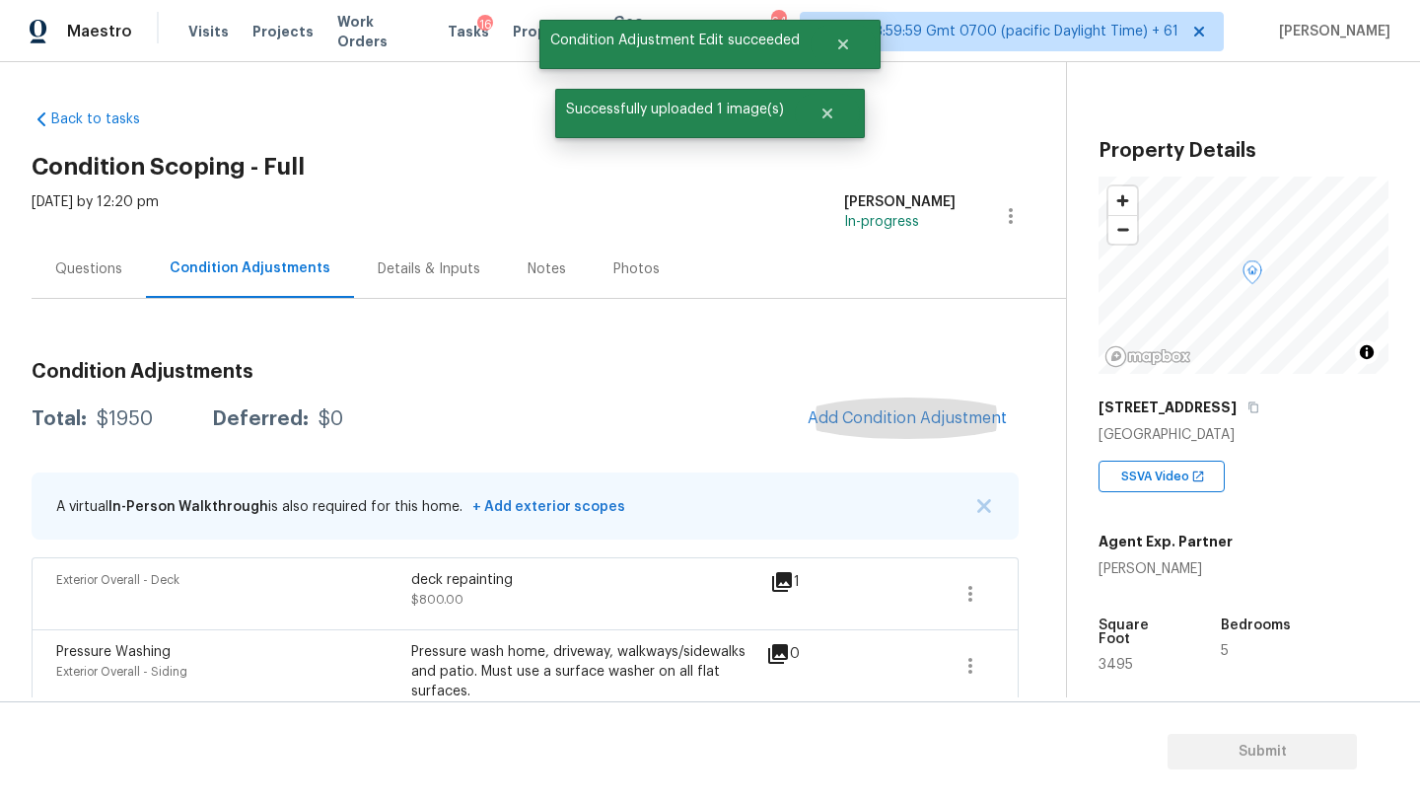
click at [909, 421] on span "Add Condition Adjustment" at bounding box center [907, 418] width 199 height 18
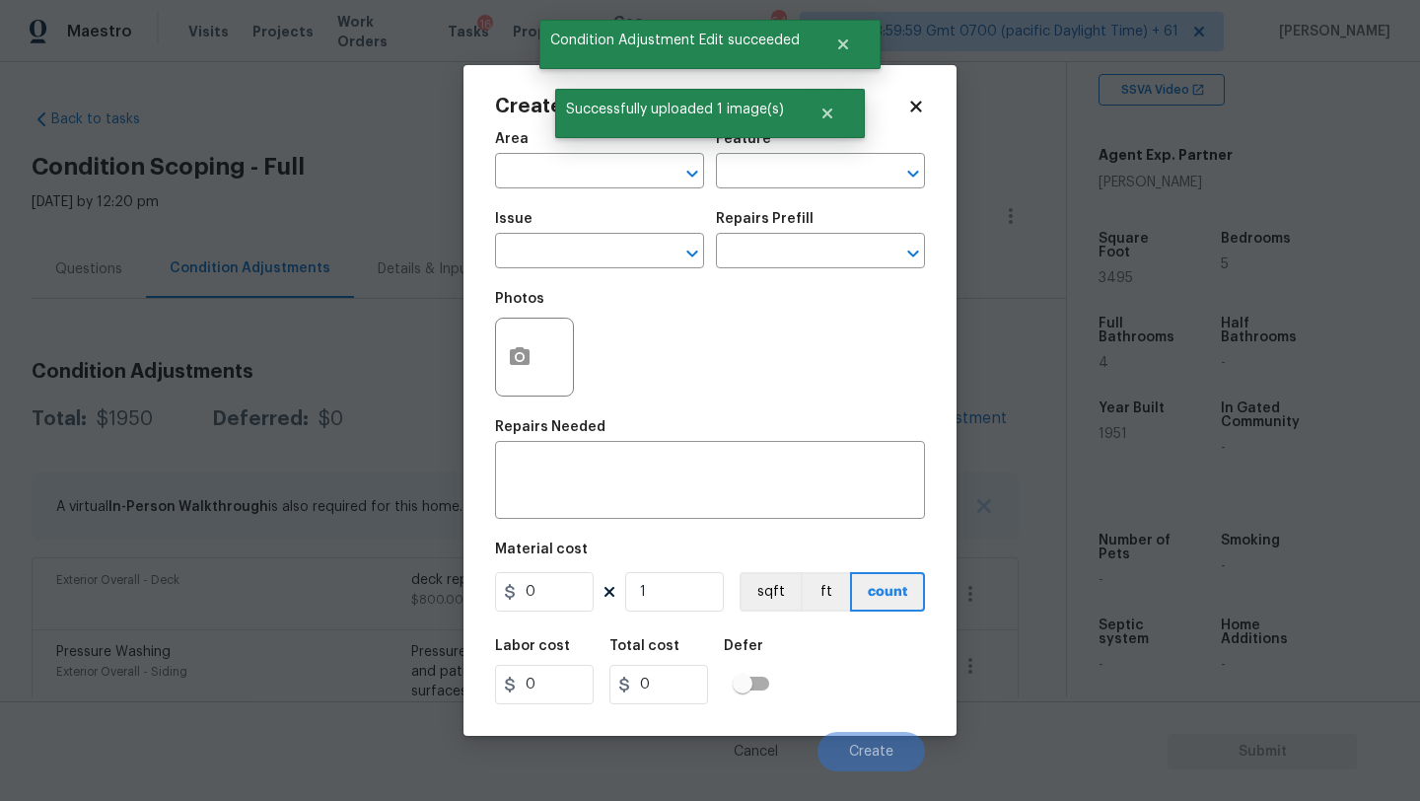
click at [595, 192] on span "Area ​" at bounding box center [599, 160] width 209 height 80
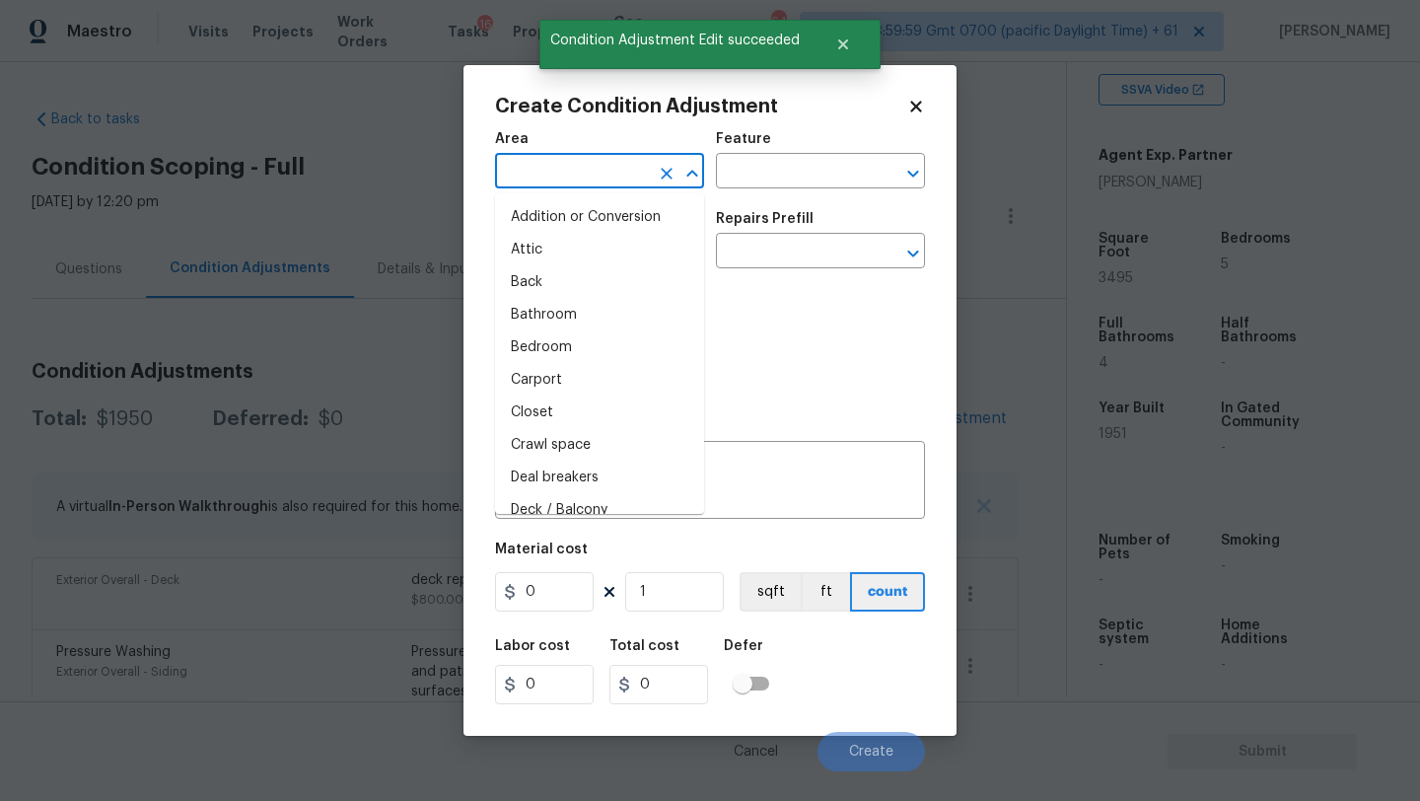
click at [584, 182] on input "text" at bounding box center [572, 173] width 154 height 31
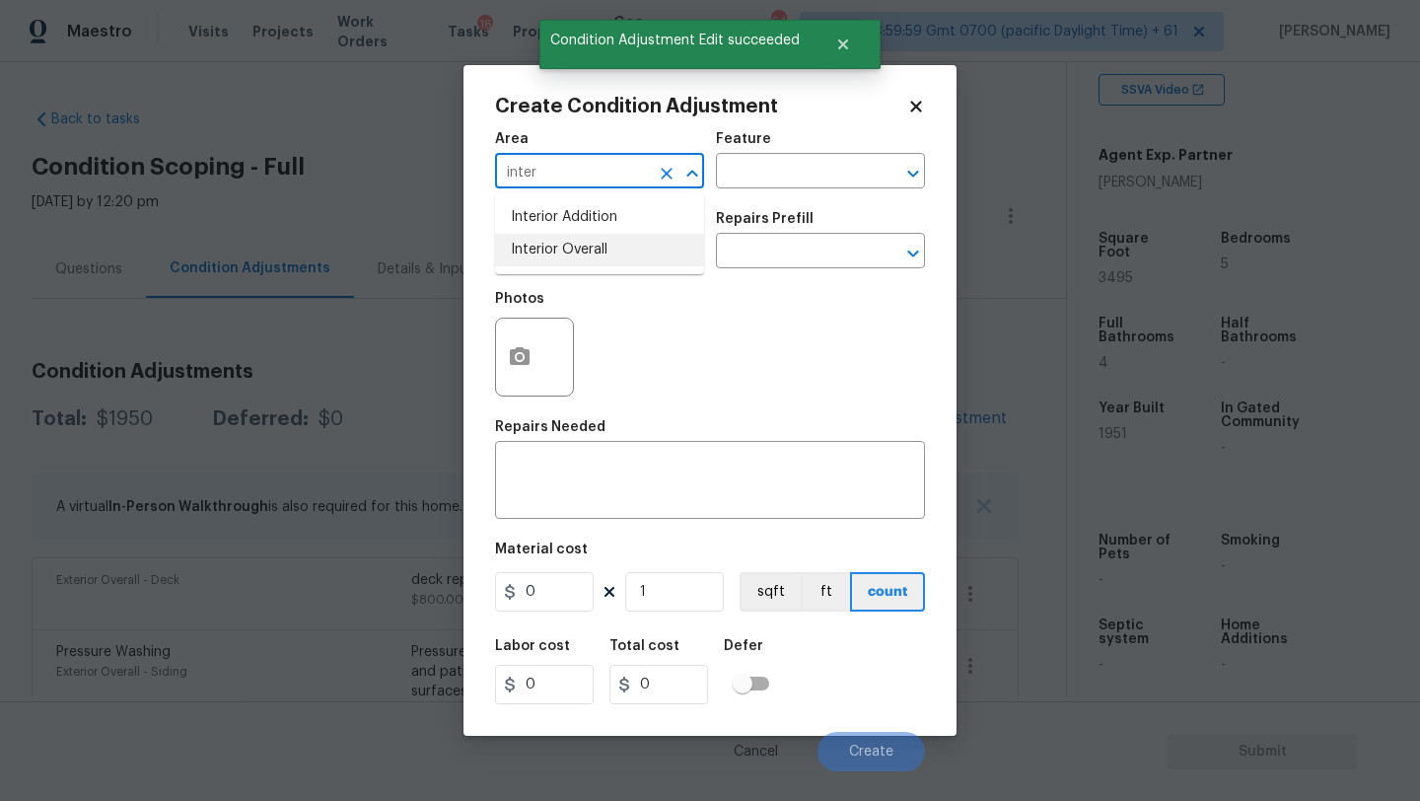
click at [587, 248] on li "Interior Overall" at bounding box center [599, 250] width 209 height 33
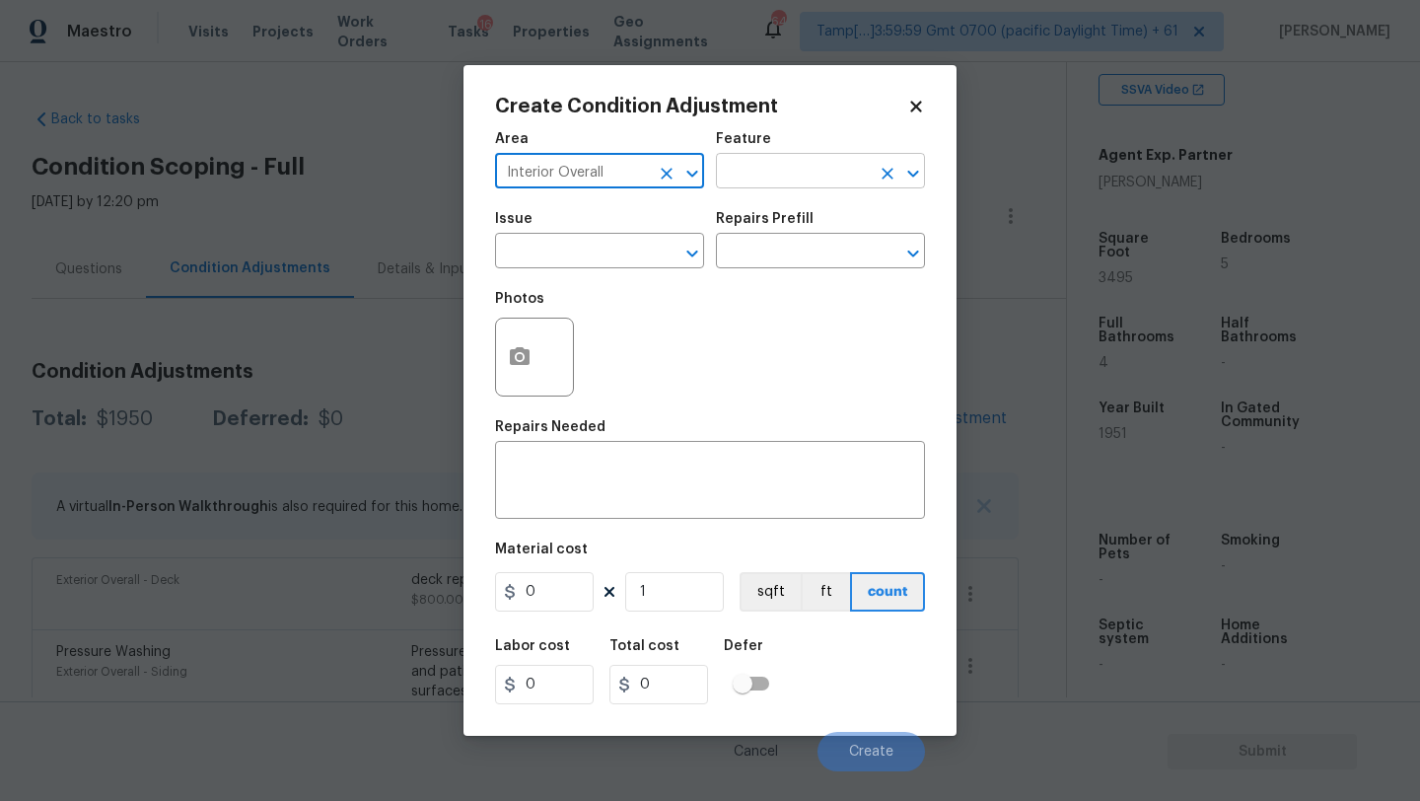
type input "Interior Overall"
click at [790, 176] on input "text" at bounding box center [793, 173] width 154 height 31
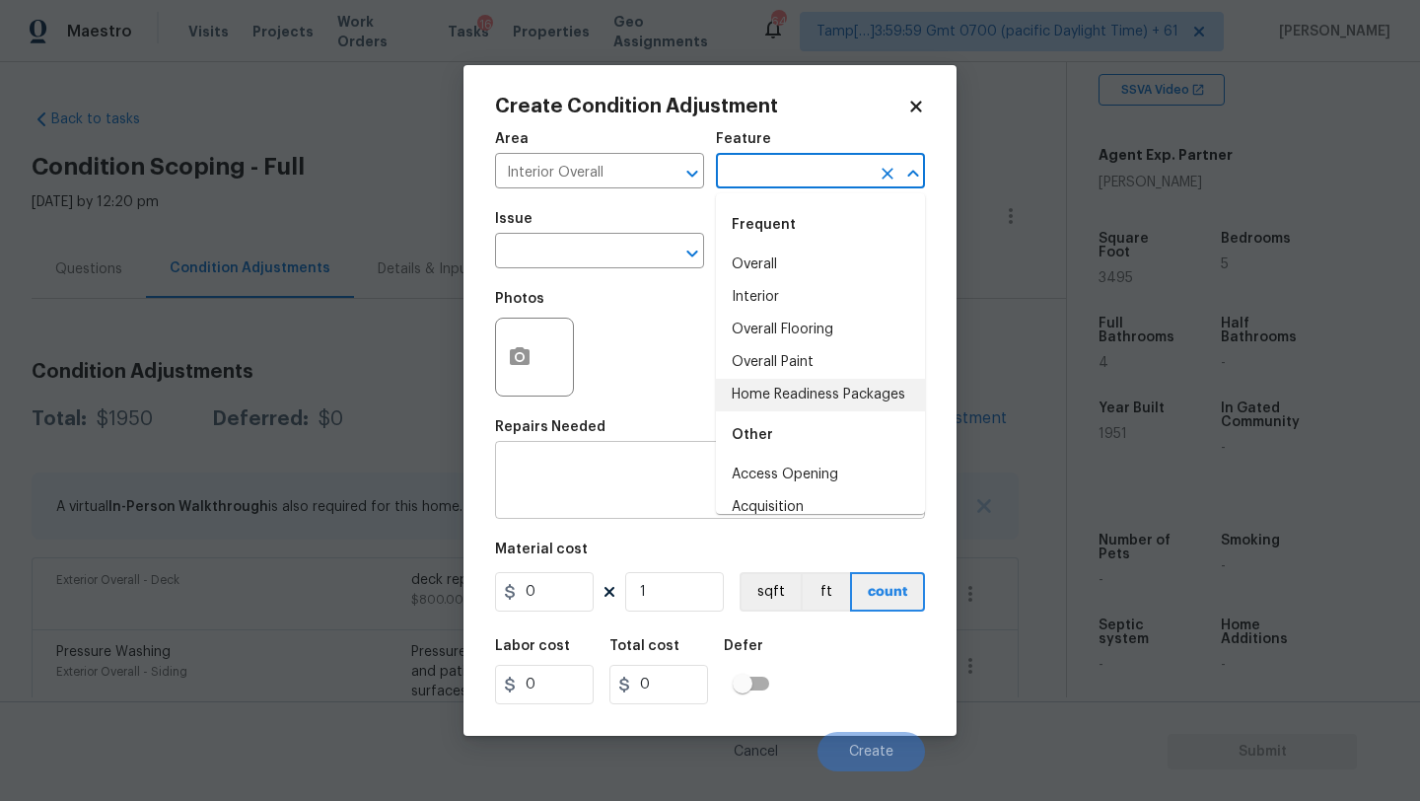
click at [673, 472] on textarea at bounding box center [710, 481] width 406 height 41
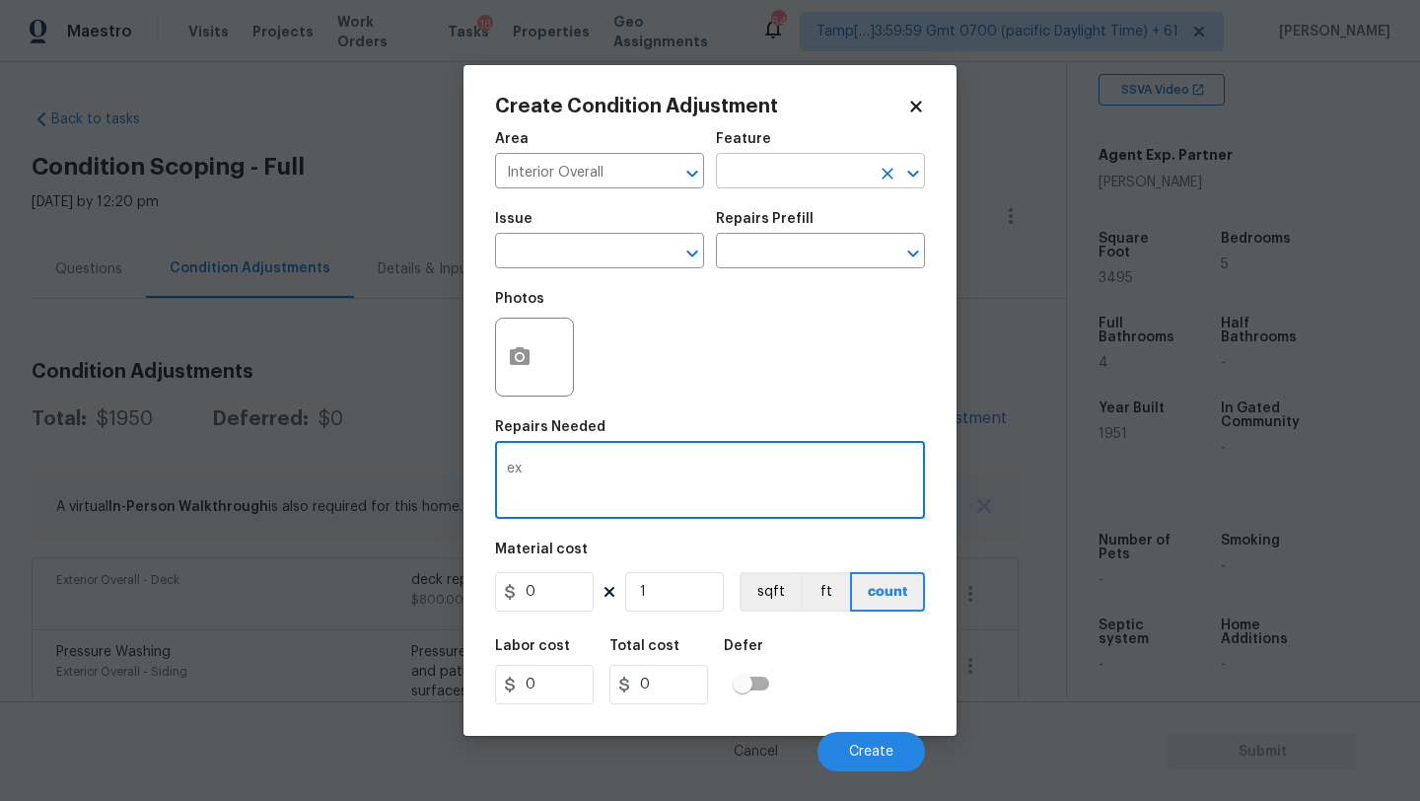
type textarea "ex"
click at [785, 173] on input "text" at bounding box center [793, 173] width 154 height 31
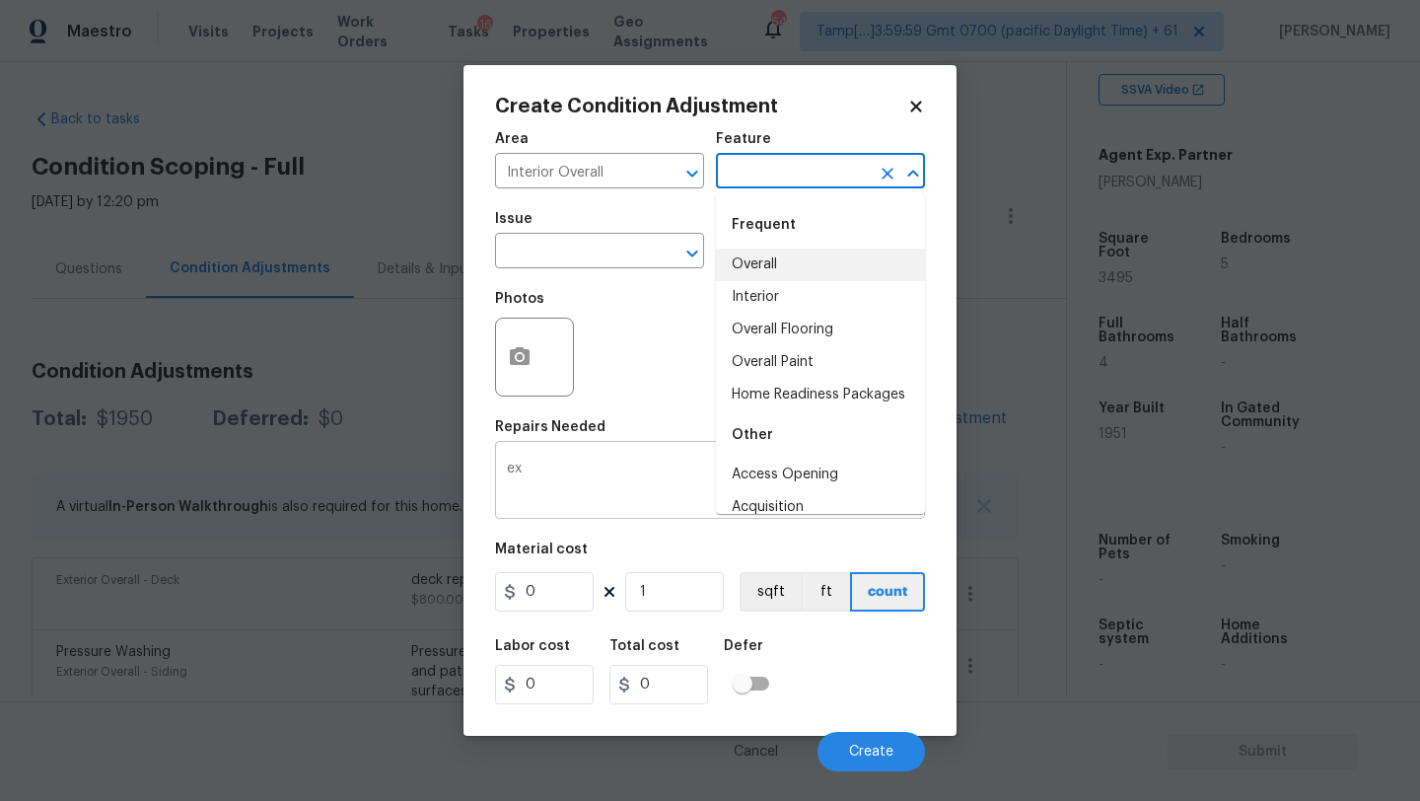
click at [614, 470] on textarea "ex" at bounding box center [710, 481] width 406 height 41
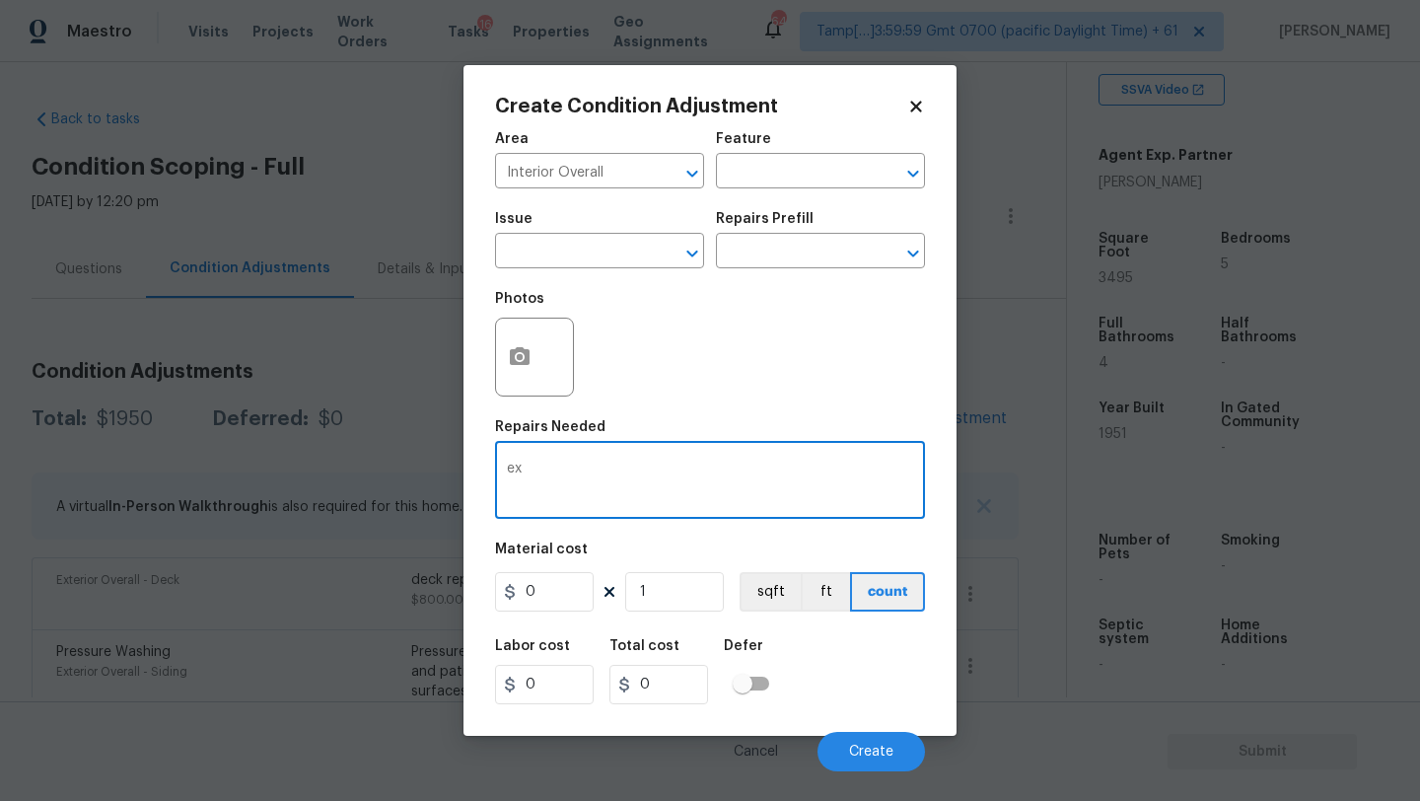
click at [614, 470] on textarea "ex" at bounding box center [710, 481] width 406 height 41
type textarea "remove hot tub"
click at [532, 593] on input "0" at bounding box center [544, 591] width 99 height 39
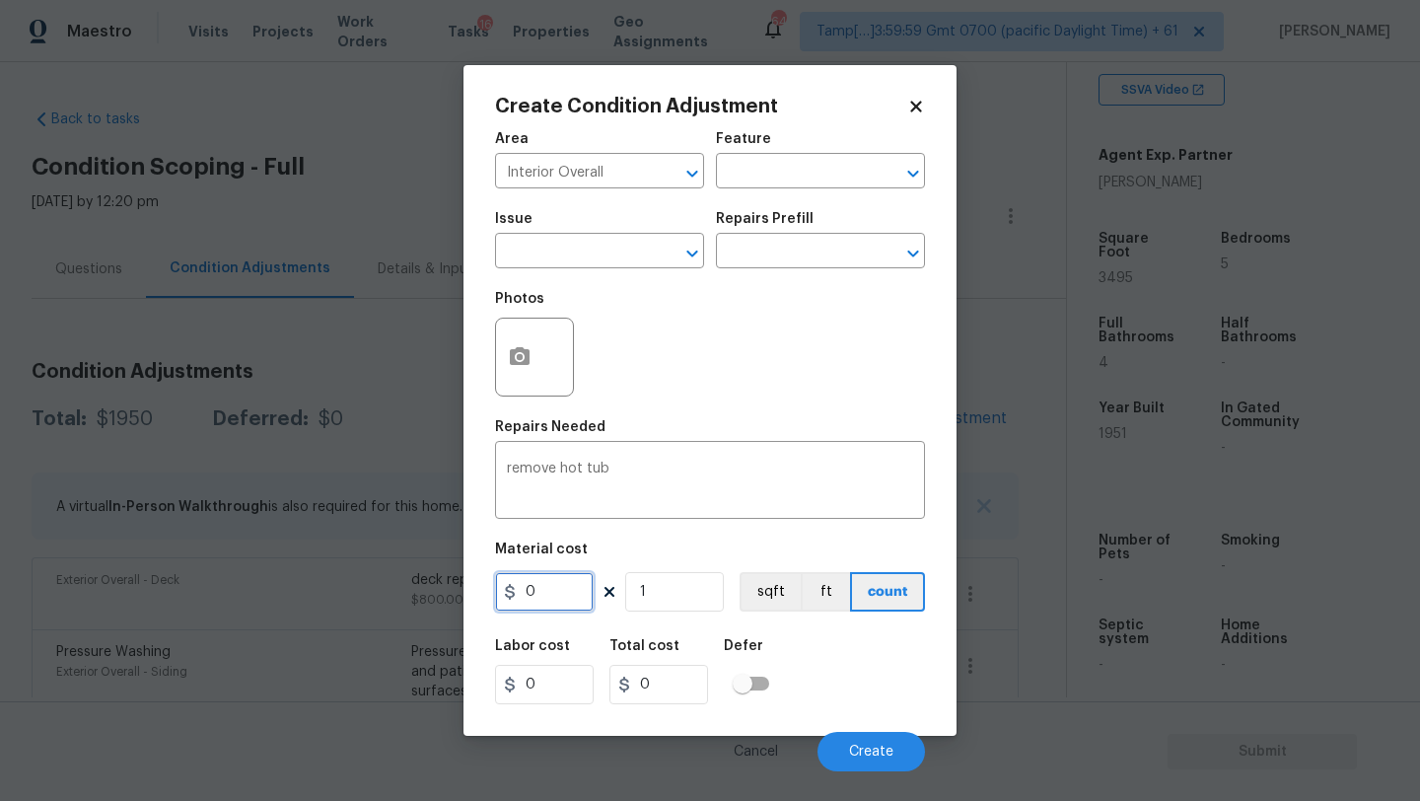
click at [532, 593] on input "0" at bounding box center [544, 591] width 99 height 39
type input "500"
click at [525, 362] on icon "button" at bounding box center [520, 356] width 20 height 18
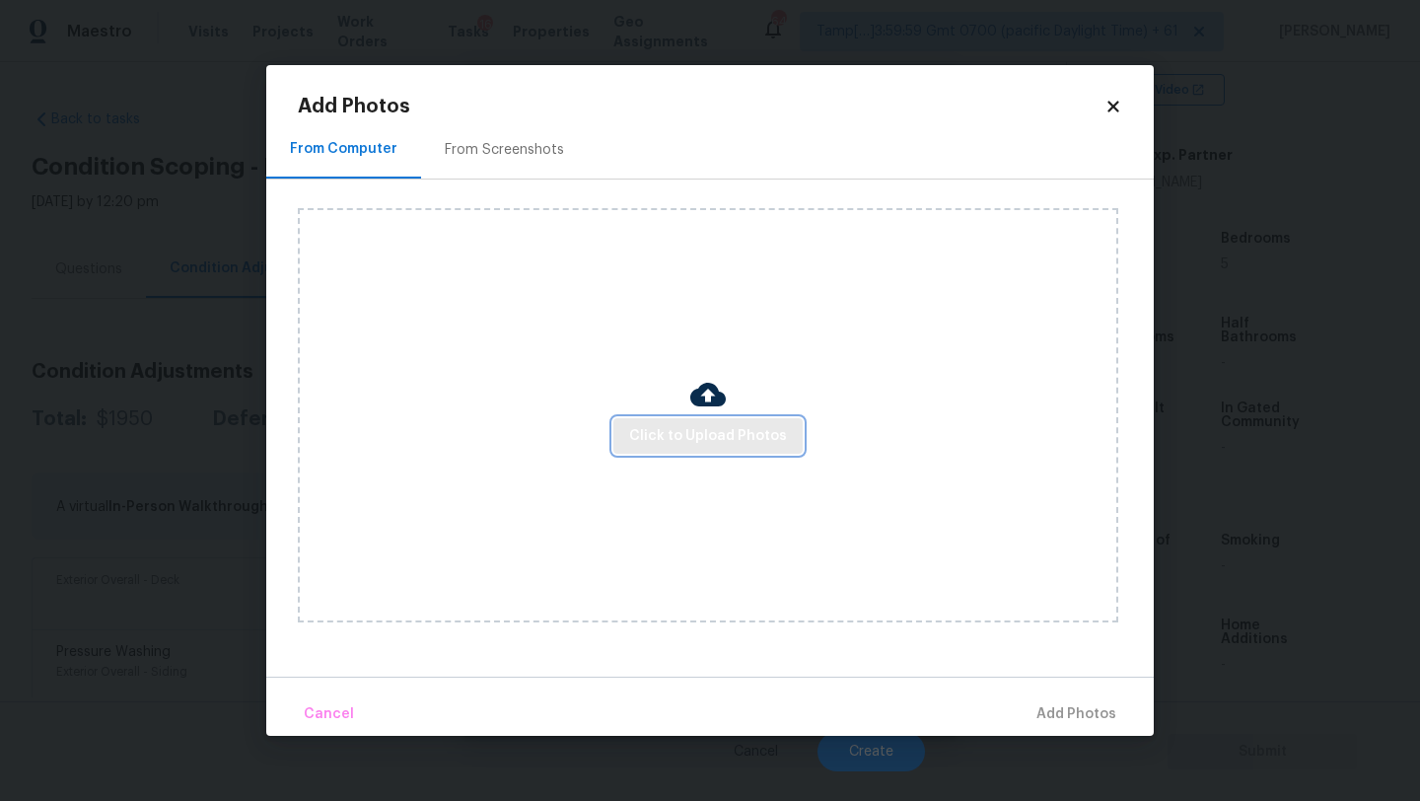
click at [675, 436] on span "Click to Upload Photos" at bounding box center [708, 436] width 158 height 25
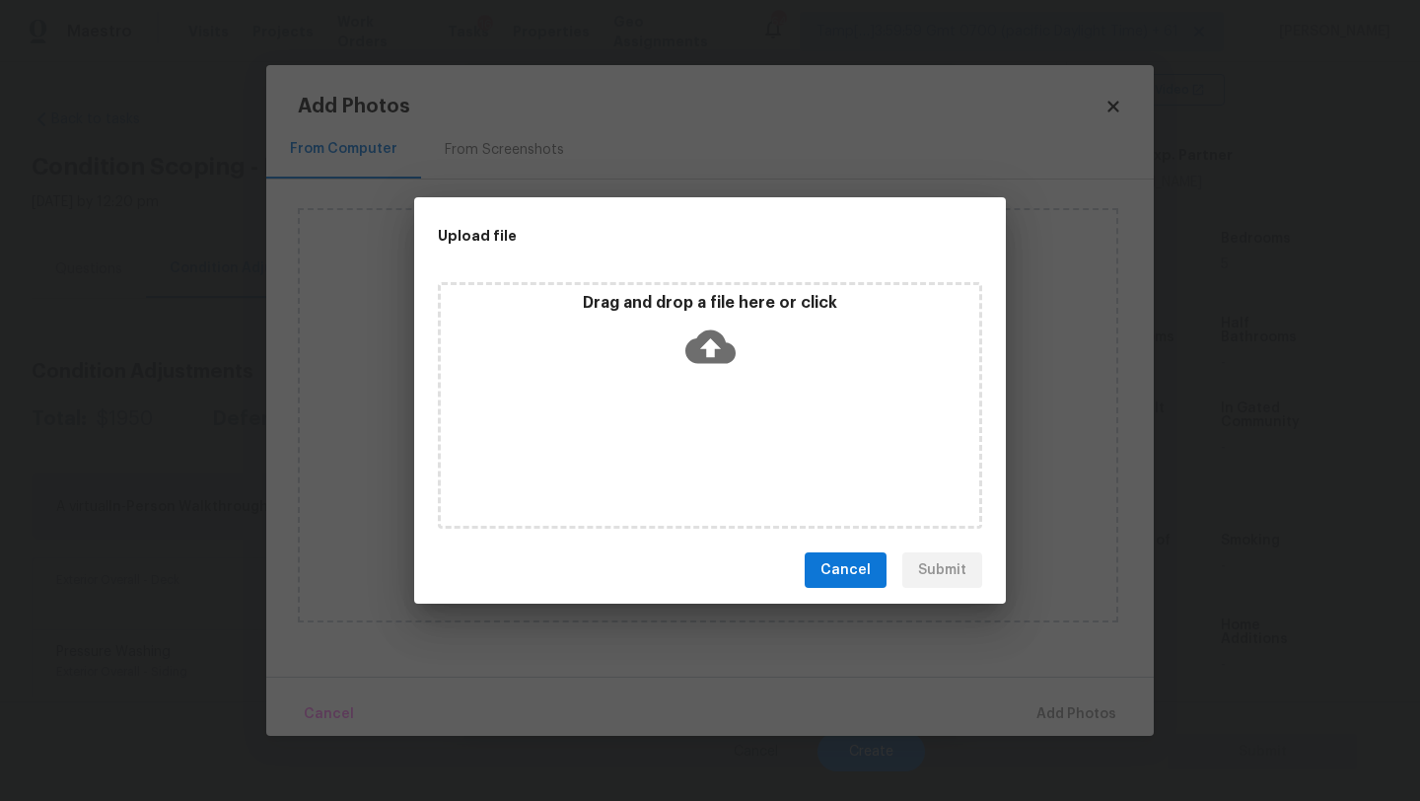
click at [710, 402] on div "Drag and drop a file here or click" at bounding box center [710, 405] width 544 height 246
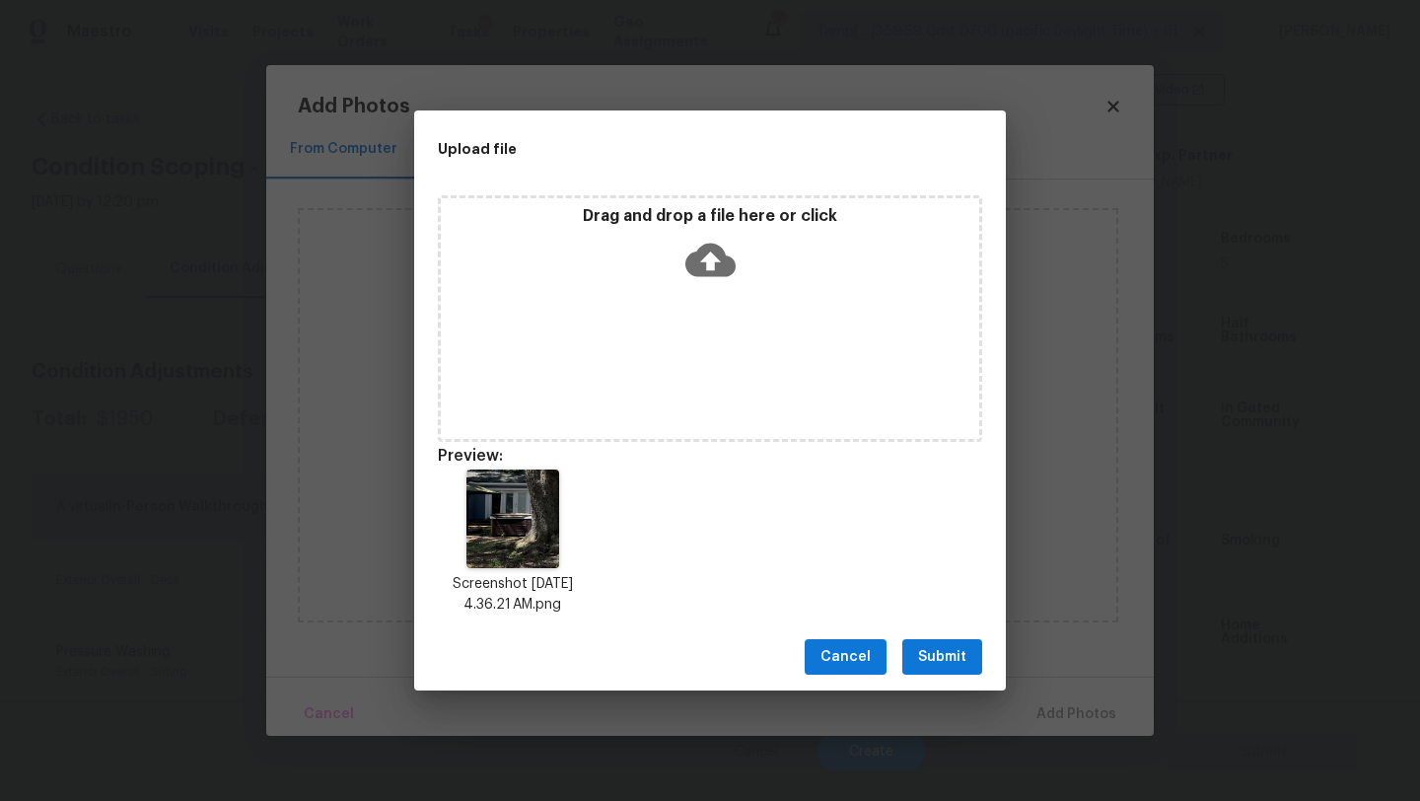
click at [959, 660] on span "Submit" at bounding box center [942, 657] width 48 height 25
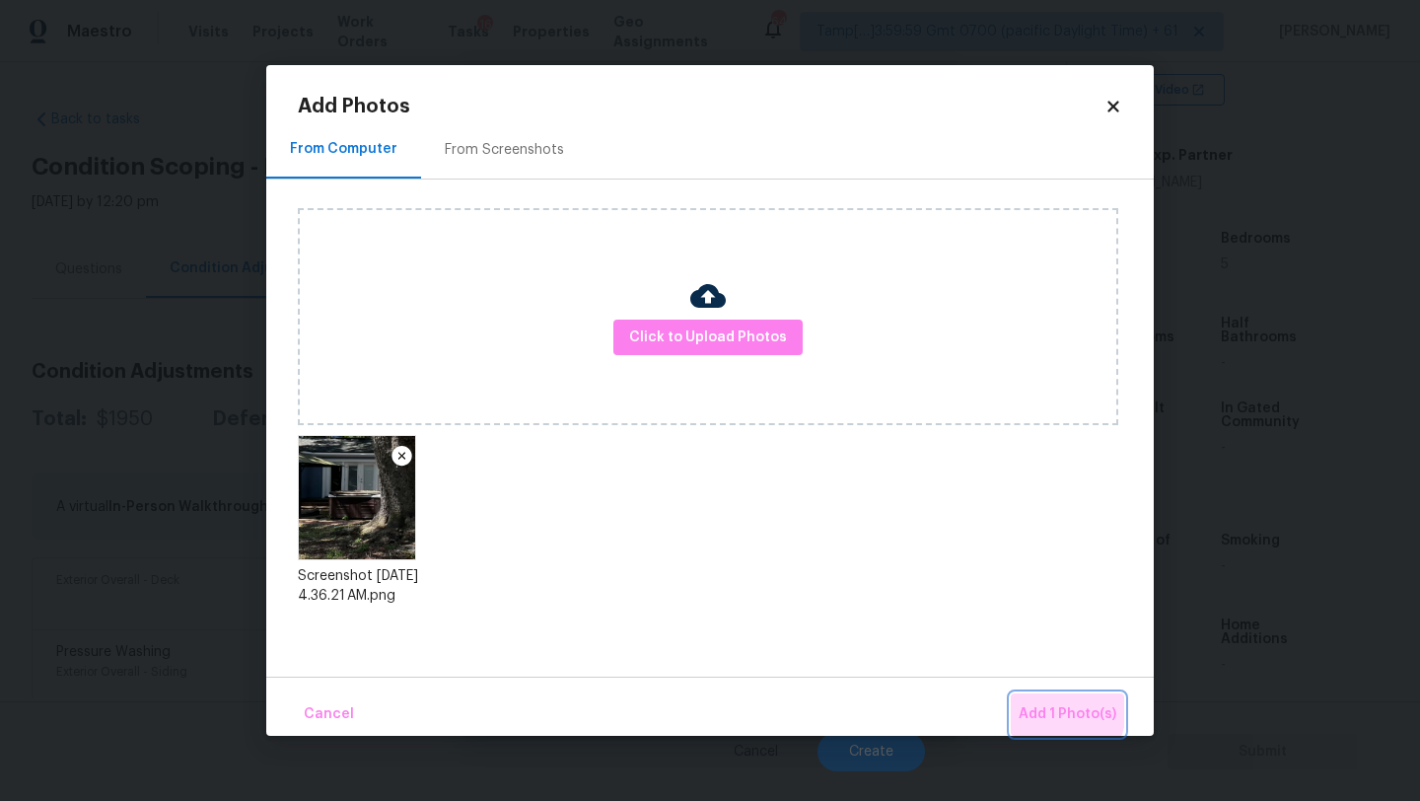
click at [1061, 711] on span "Add 1 Photo(s)" at bounding box center [1068, 714] width 98 height 25
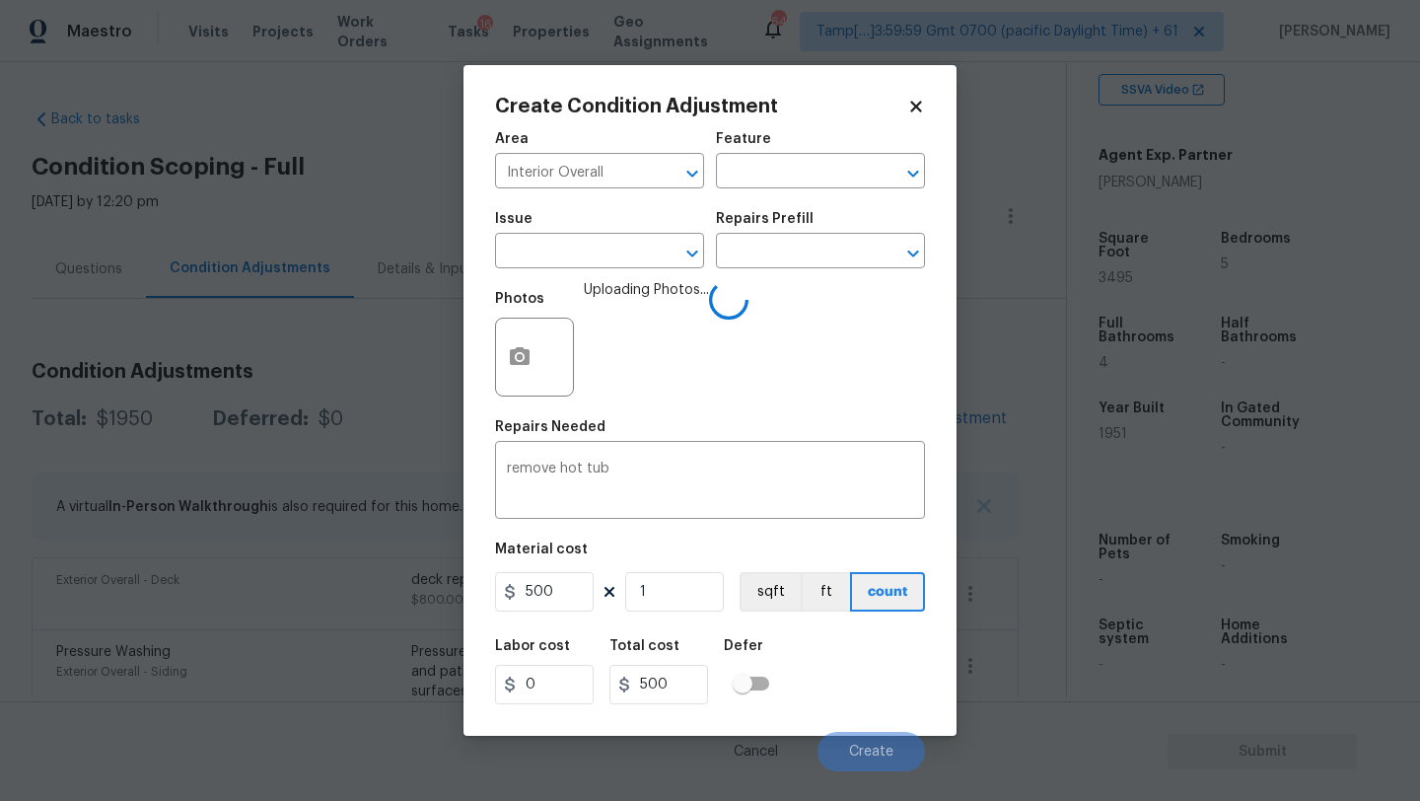
click at [841, 700] on div "Labor cost 0 Total cost 500 Defer" at bounding box center [710, 671] width 430 height 89
click at [839, 728] on div "Cancel Create" at bounding box center [710, 743] width 430 height 55
click at [840, 744] on button "Create" at bounding box center [870, 751] width 107 height 39
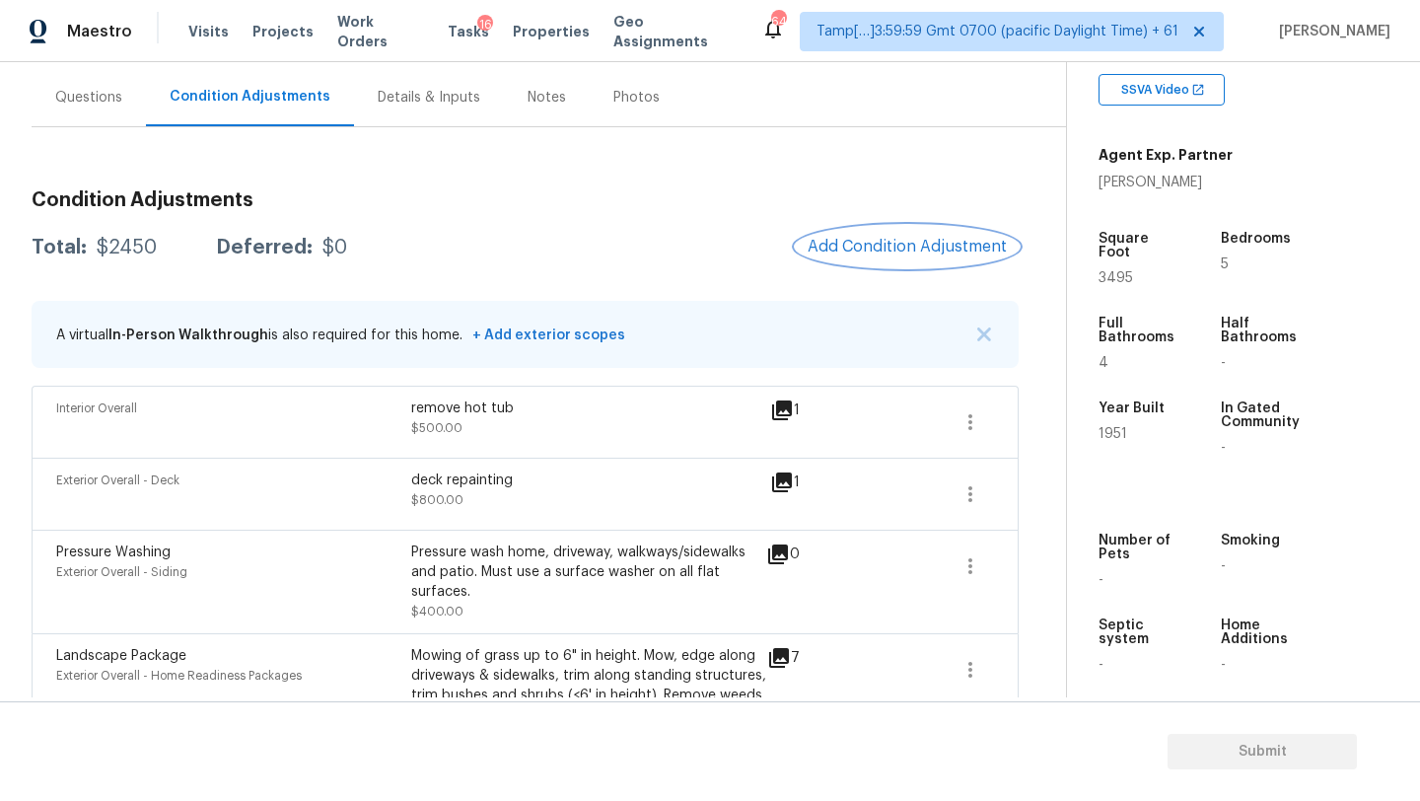
scroll to position [67, 0]
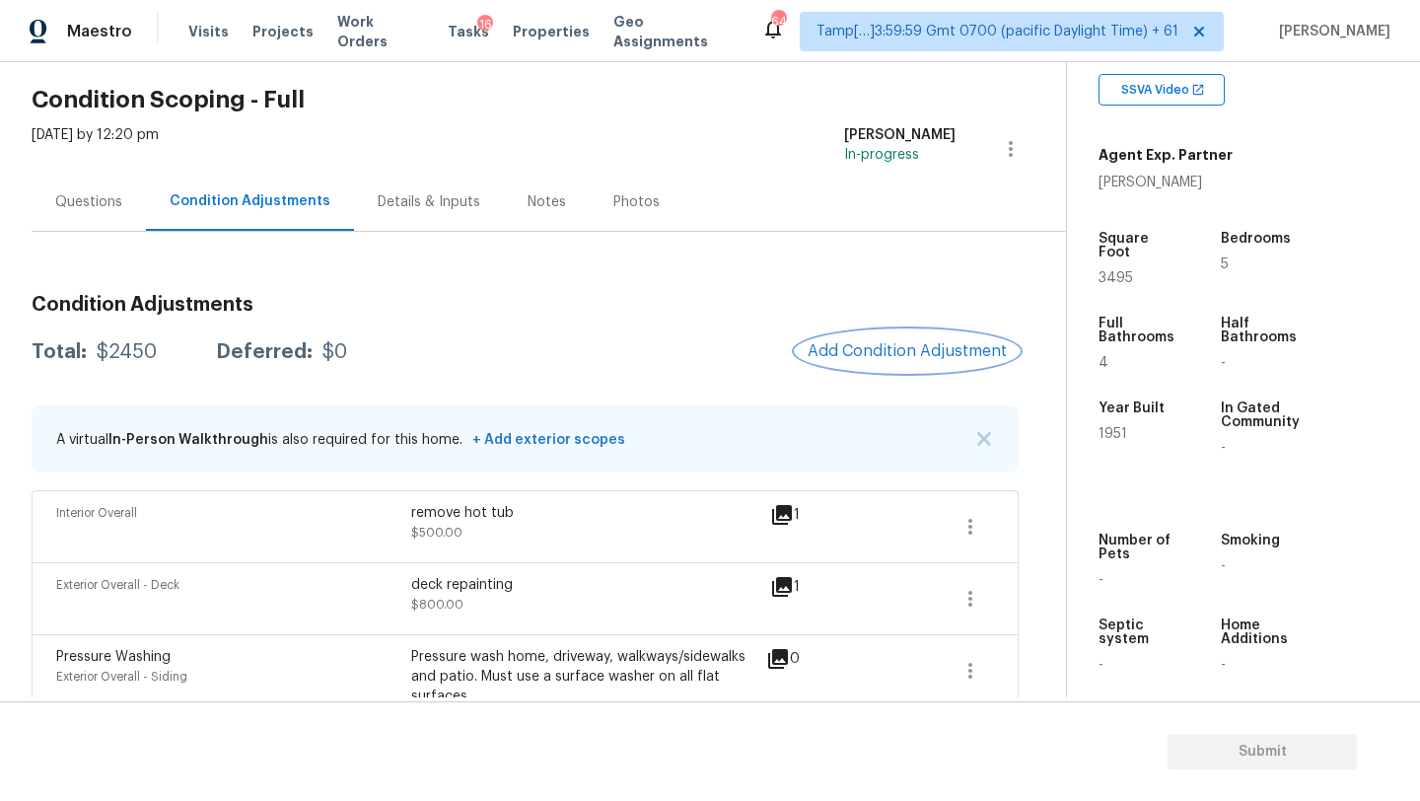
click at [881, 345] on span "Add Condition Adjustment" at bounding box center [907, 351] width 199 height 18
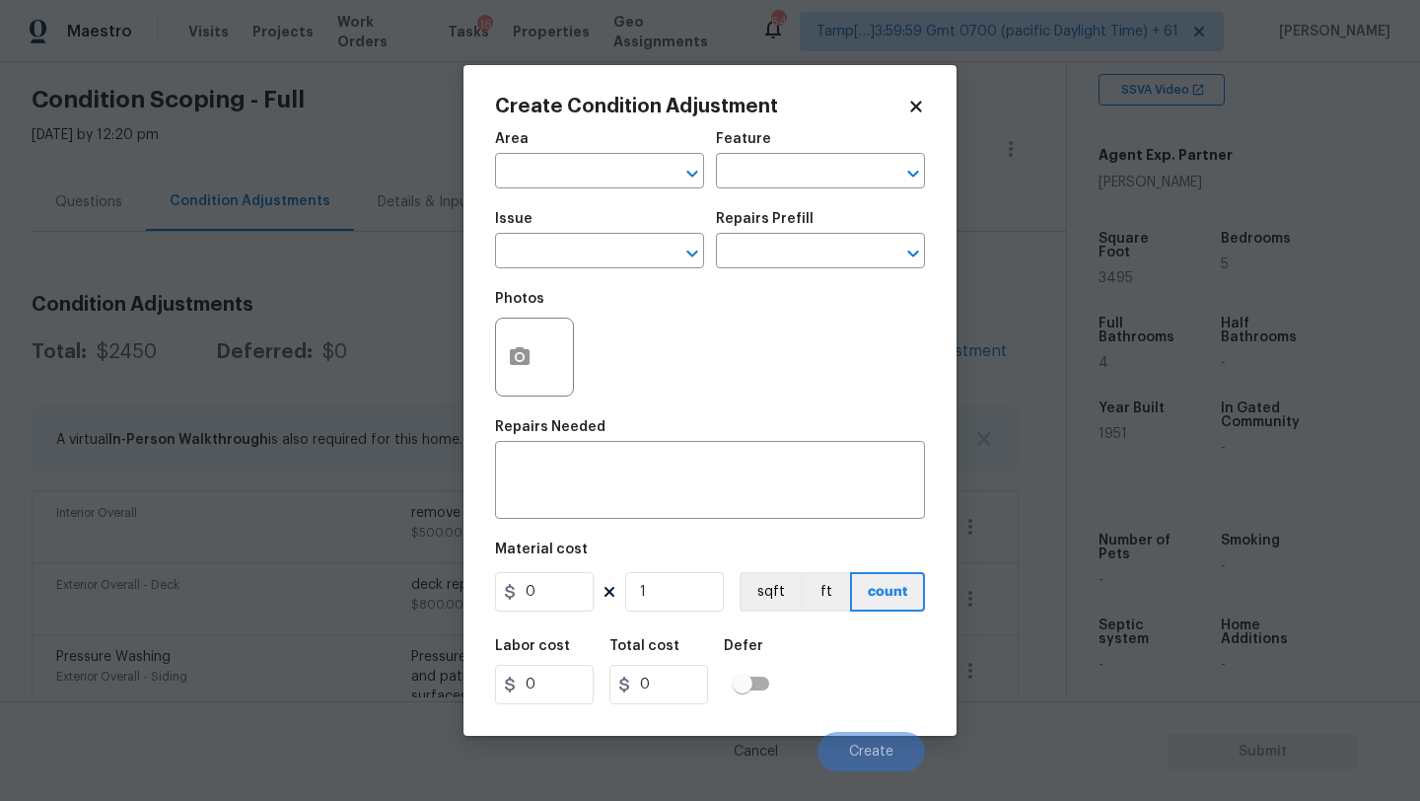
click at [563, 188] on span "Area ​" at bounding box center [599, 160] width 209 height 80
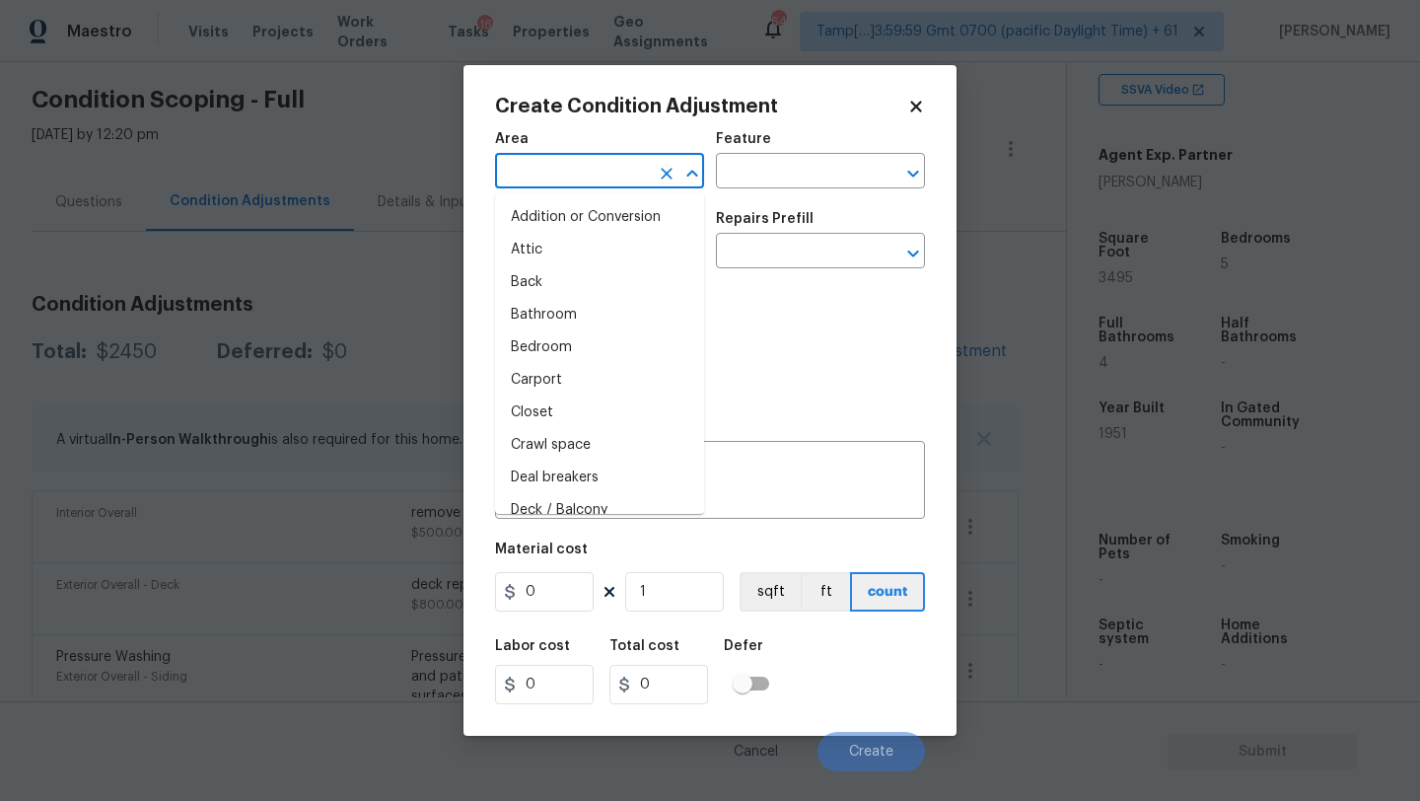
click at [563, 181] on input "text" at bounding box center [572, 173] width 154 height 31
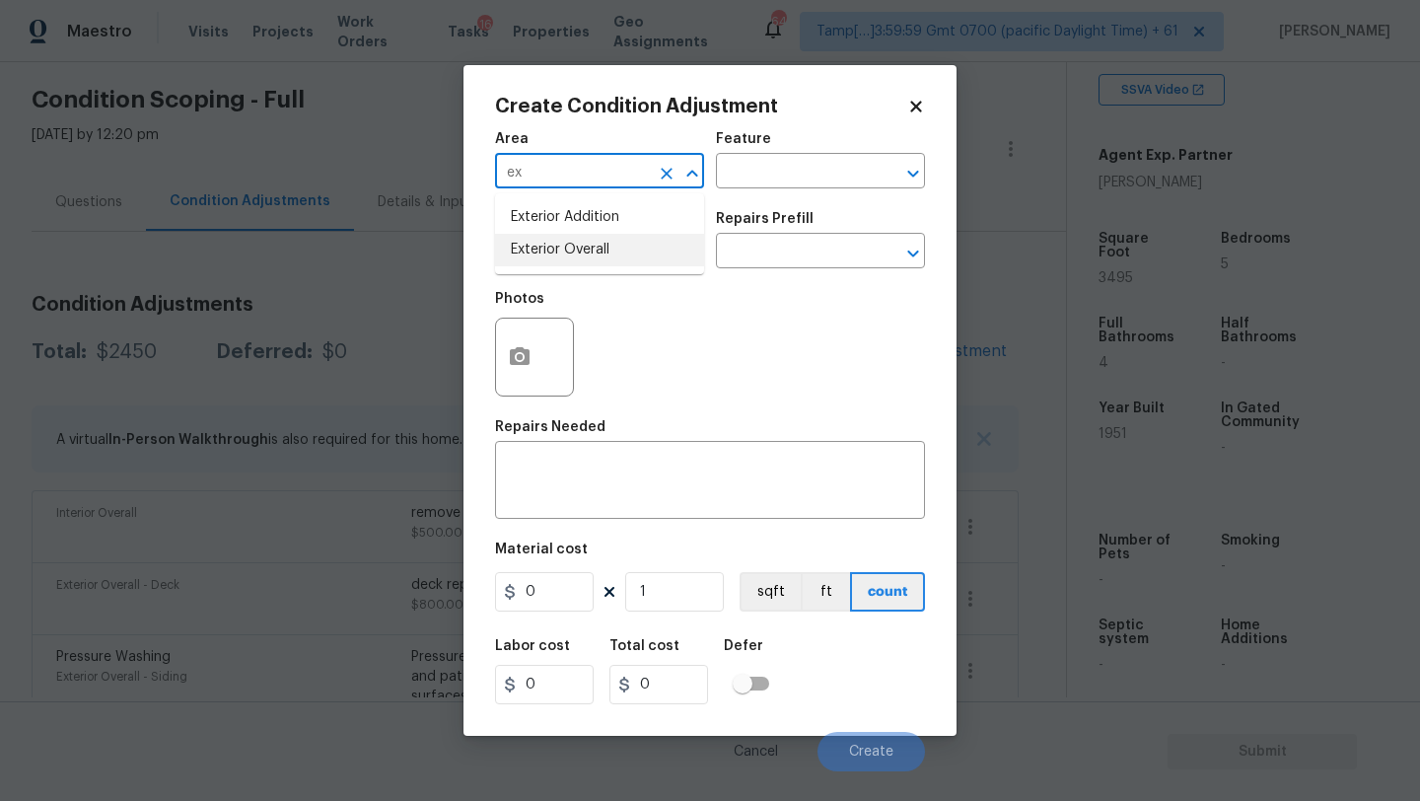
click at [575, 255] on li "Exterior Overall" at bounding box center [599, 250] width 209 height 33
type input "Exterior Overall"
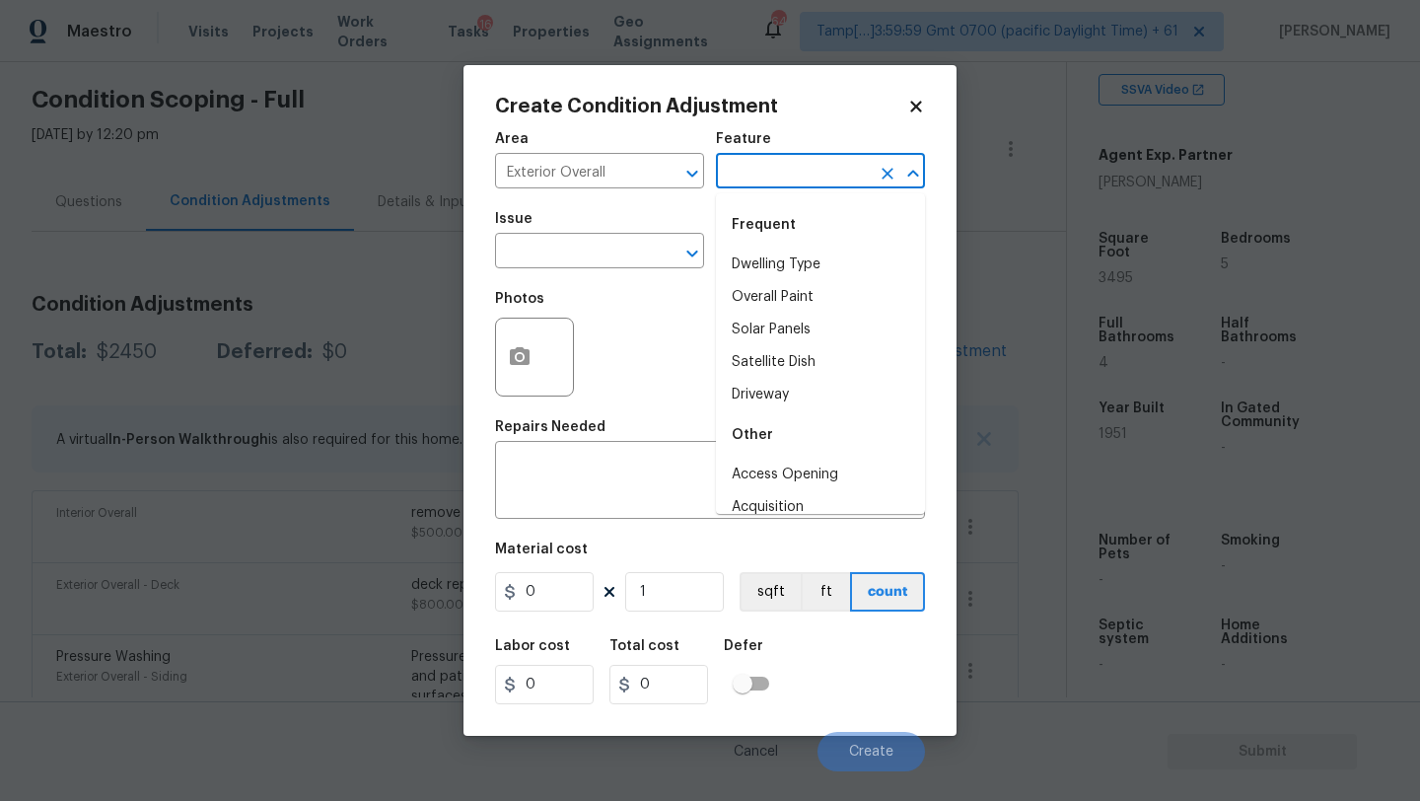
click at [739, 178] on input "text" at bounding box center [793, 173] width 154 height 31
type input "r"
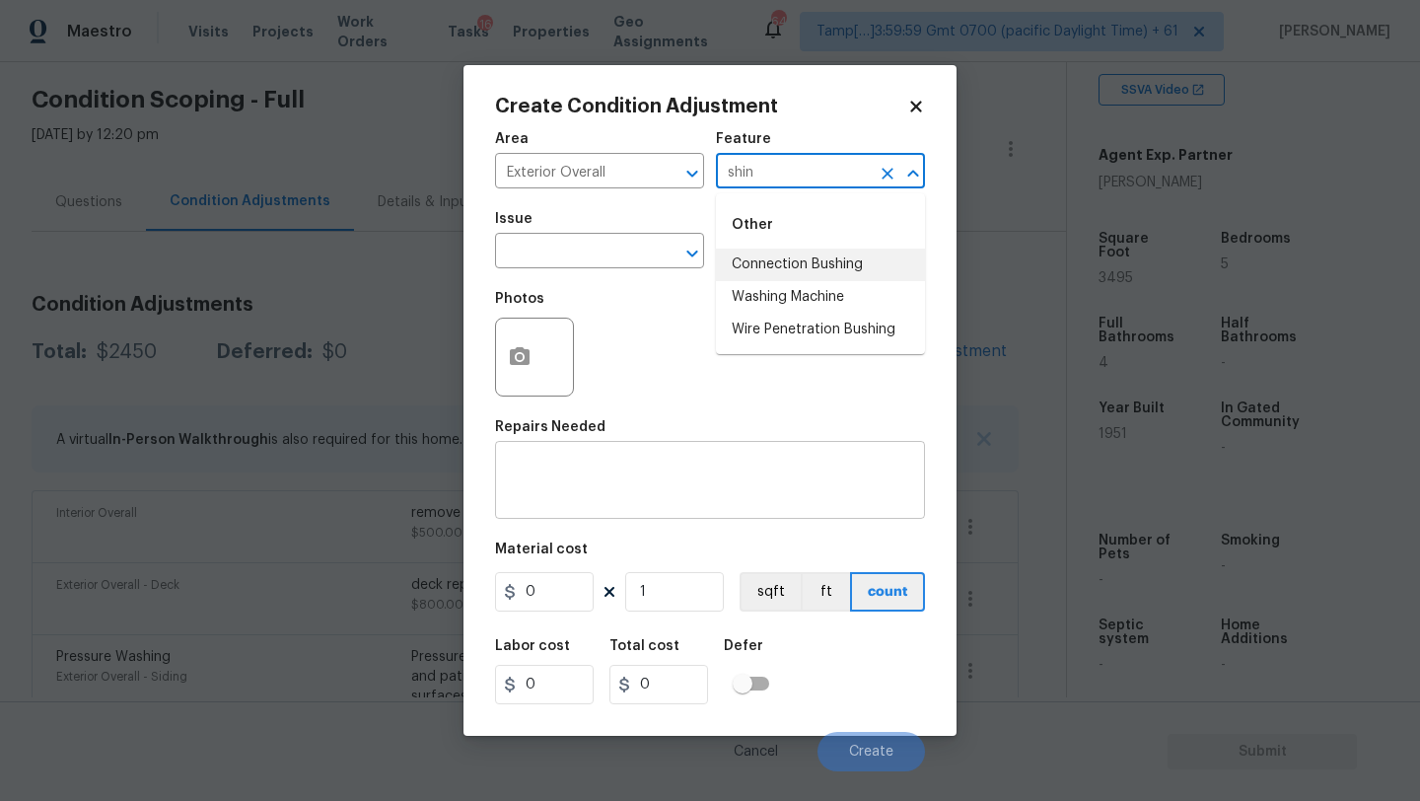
type input "shin"
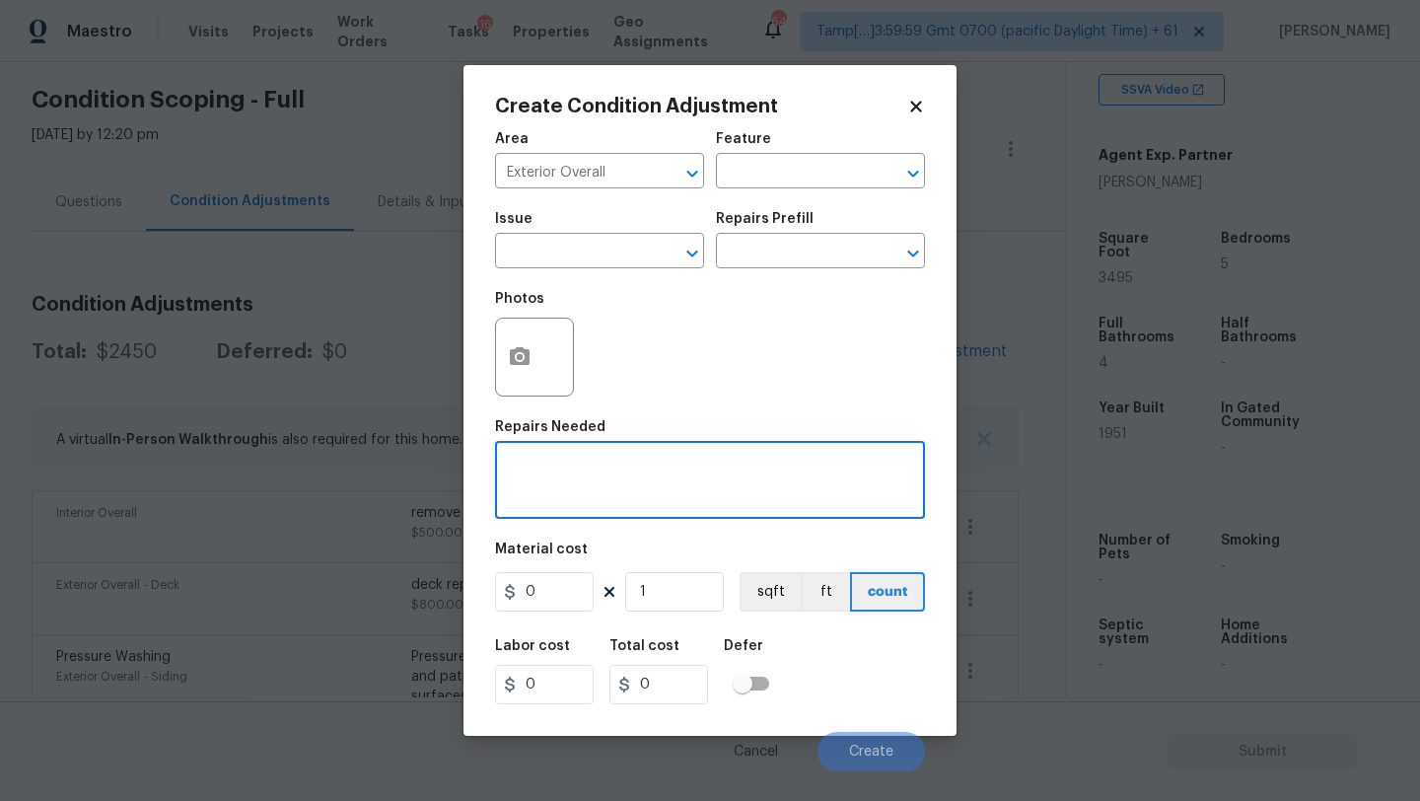
click at [621, 470] on textarea at bounding box center [710, 481] width 406 height 41
type textarea "shingle roof maintenance"
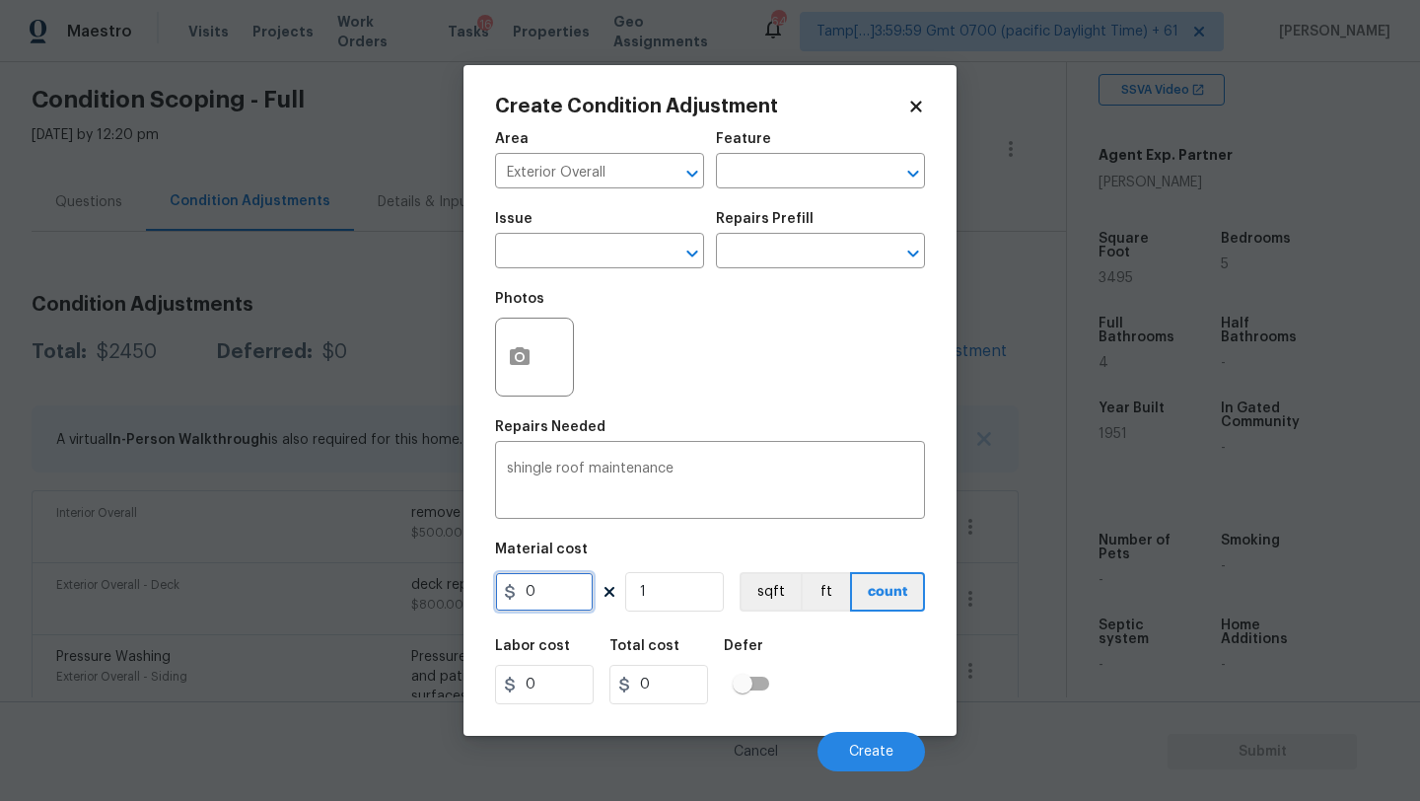
click at [548, 602] on input "0" at bounding box center [544, 591] width 99 height 39
click at [548, 602] on input "1" at bounding box center [544, 591] width 99 height 39
type input "1500"
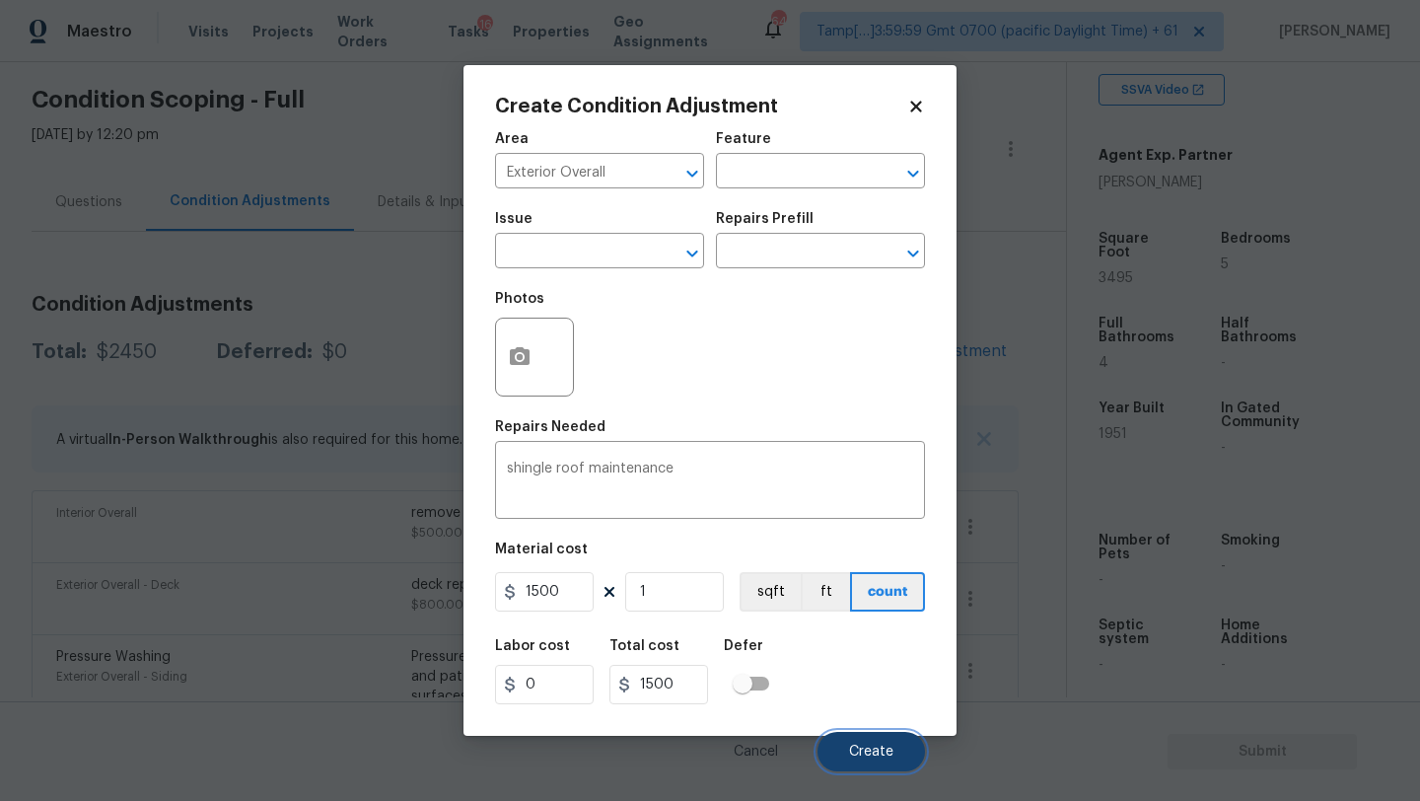
click at [871, 739] on button "Create" at bounding box center [870, 751] width 107 height 39
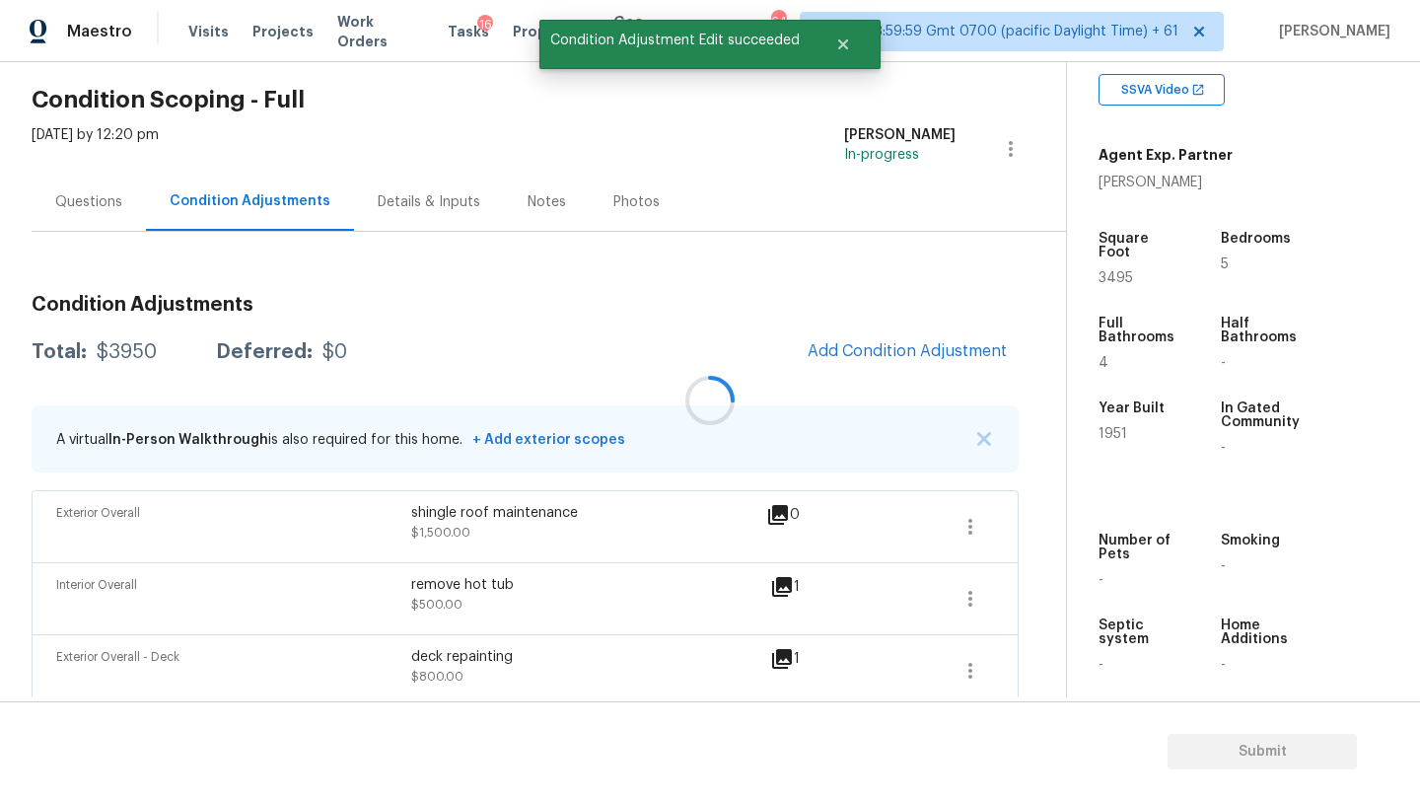
click at [896, 357] on div at bounding box center [710, 400] width 1420 height 801
click at [896, 357] on span "Add Condition Adjustment" at bounding box center [907, 351] width 199 height 18
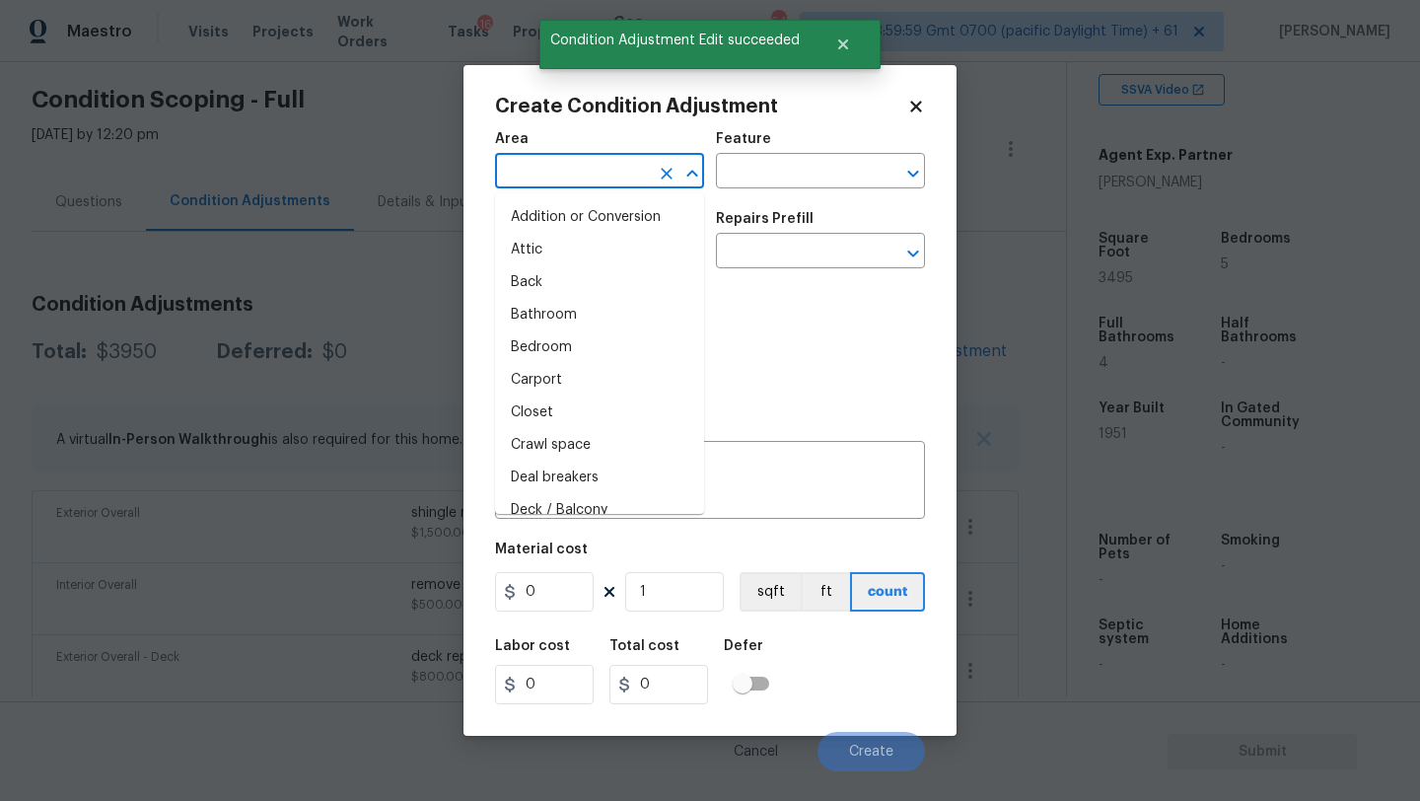
click at [605, 185] on input "text" at bounding box center [572, 173] width 154 height 31
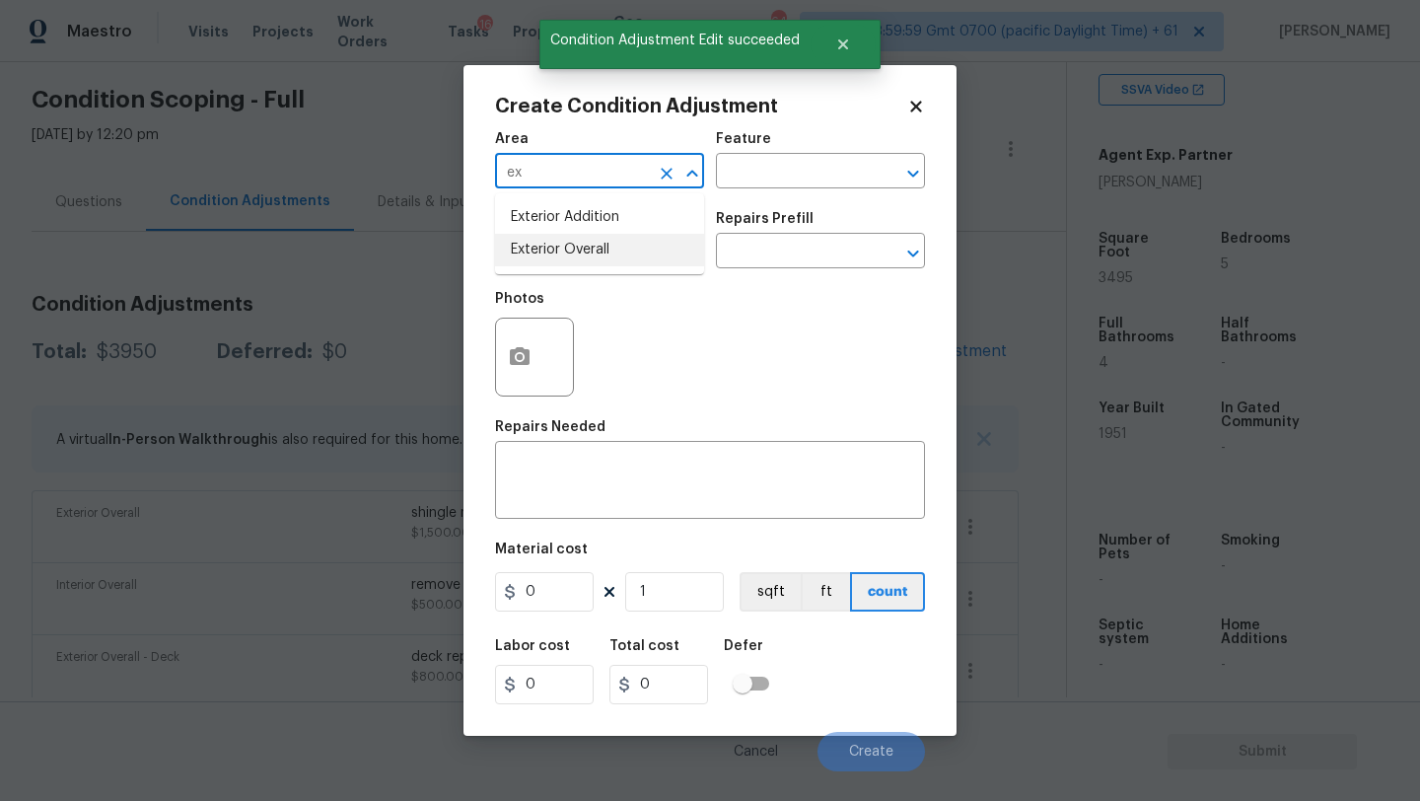
click at [624, 262] on li "Exterior Overall" at bounding box center [599, 250] width 209 height 33
type input "Exterior Overall"
click at [629, 455] on div "x ​" at bounding box center [710, 482] width 430 height 73
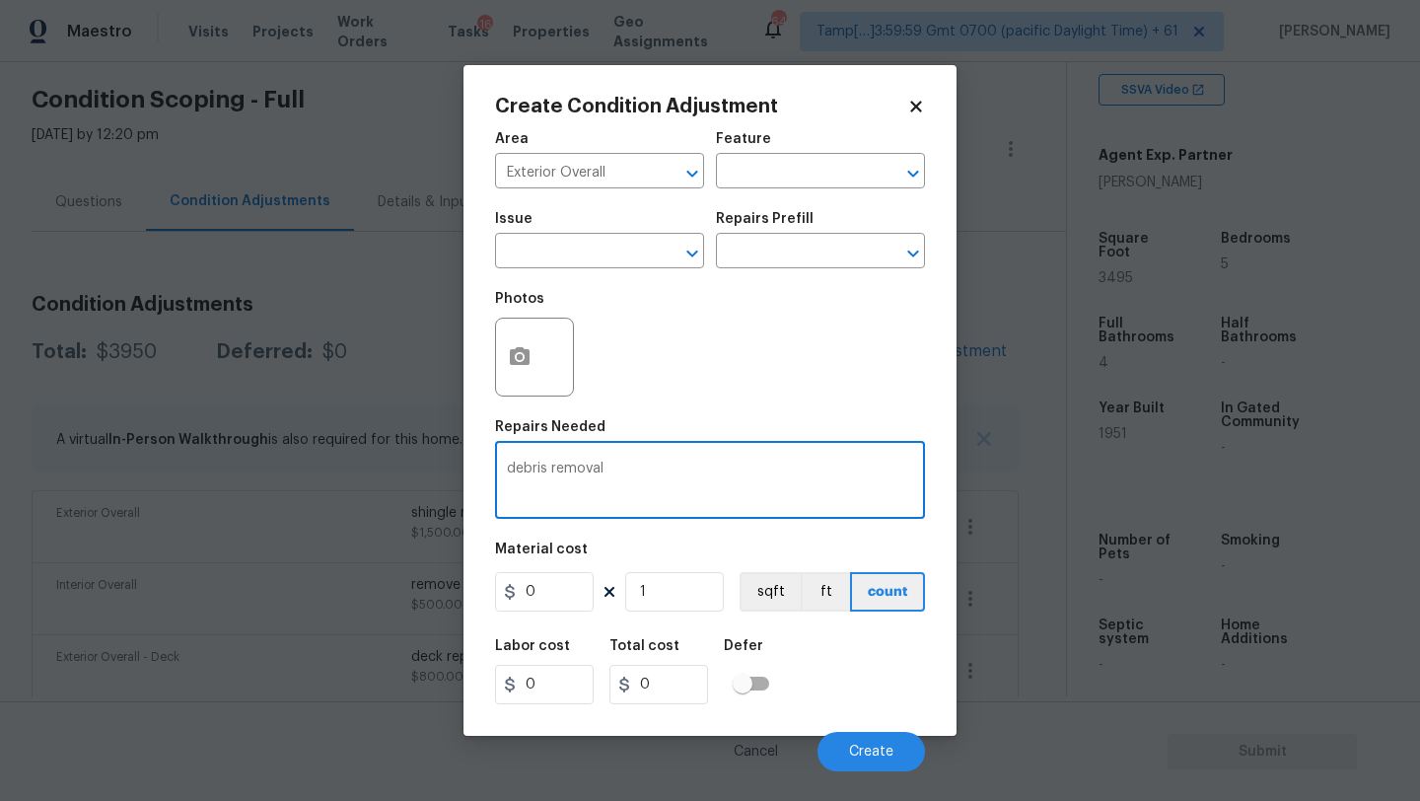
type textarea "debris removal"
click at [546, 599] on input "0" at bounding box center [544, 591] width 99 height 39
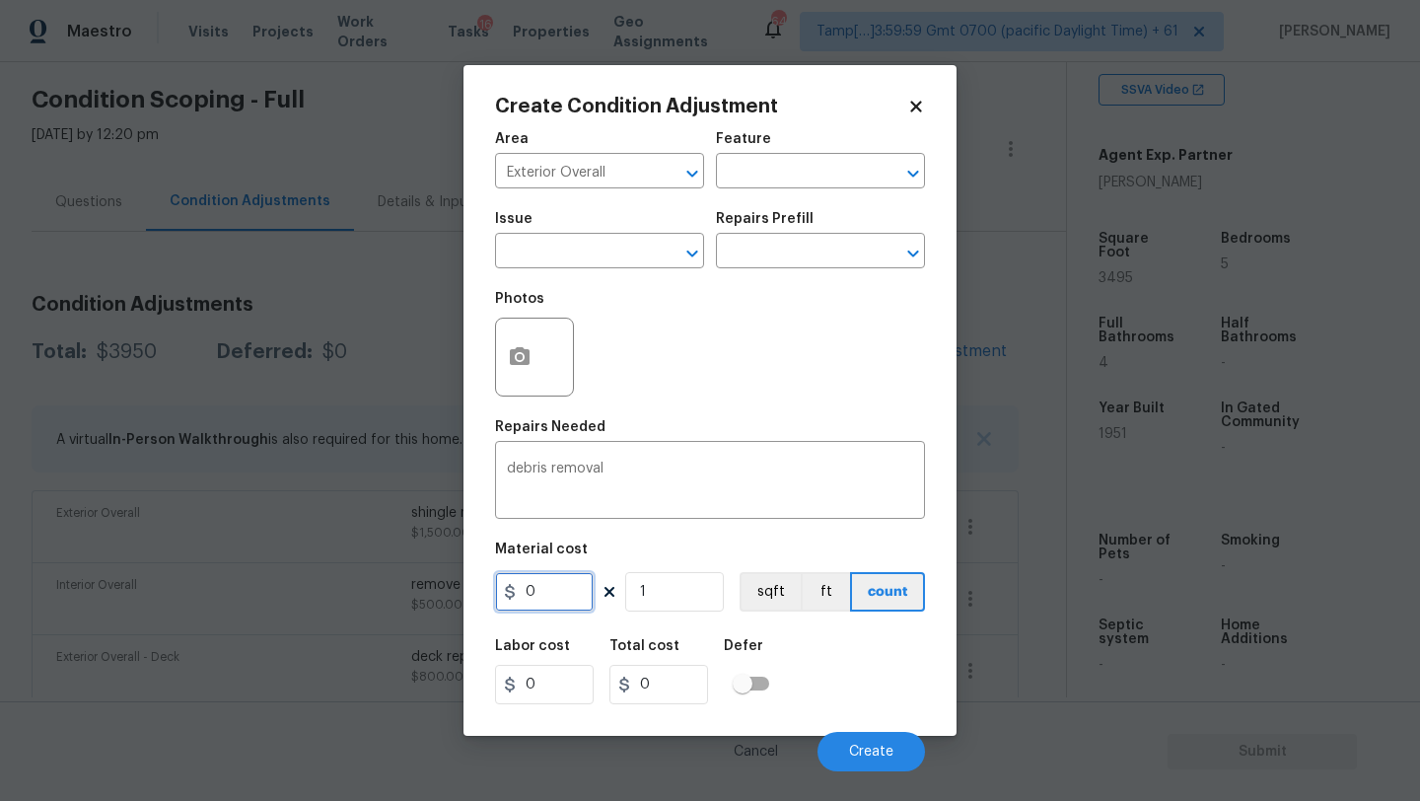
click at [546, 599] on input "0" at bounding box center [544, 591] width 99 height 39
type input "400"
click at [523, 370] on button "button" at bounding box center [519, 356] width 47 height 77
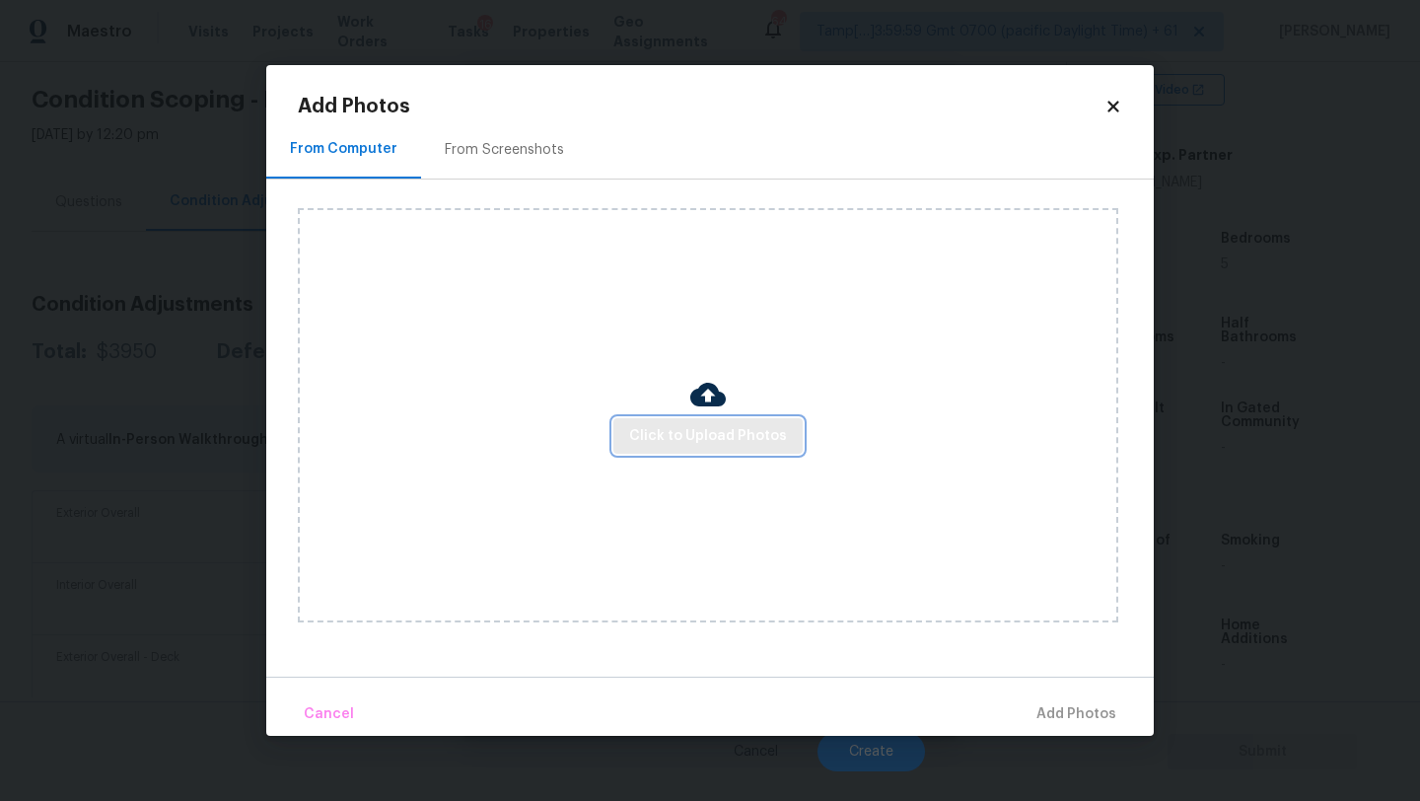
click at [658, 434] on span "Click to Upload Photos" at bounding box center [708, 436] width 158 height 25
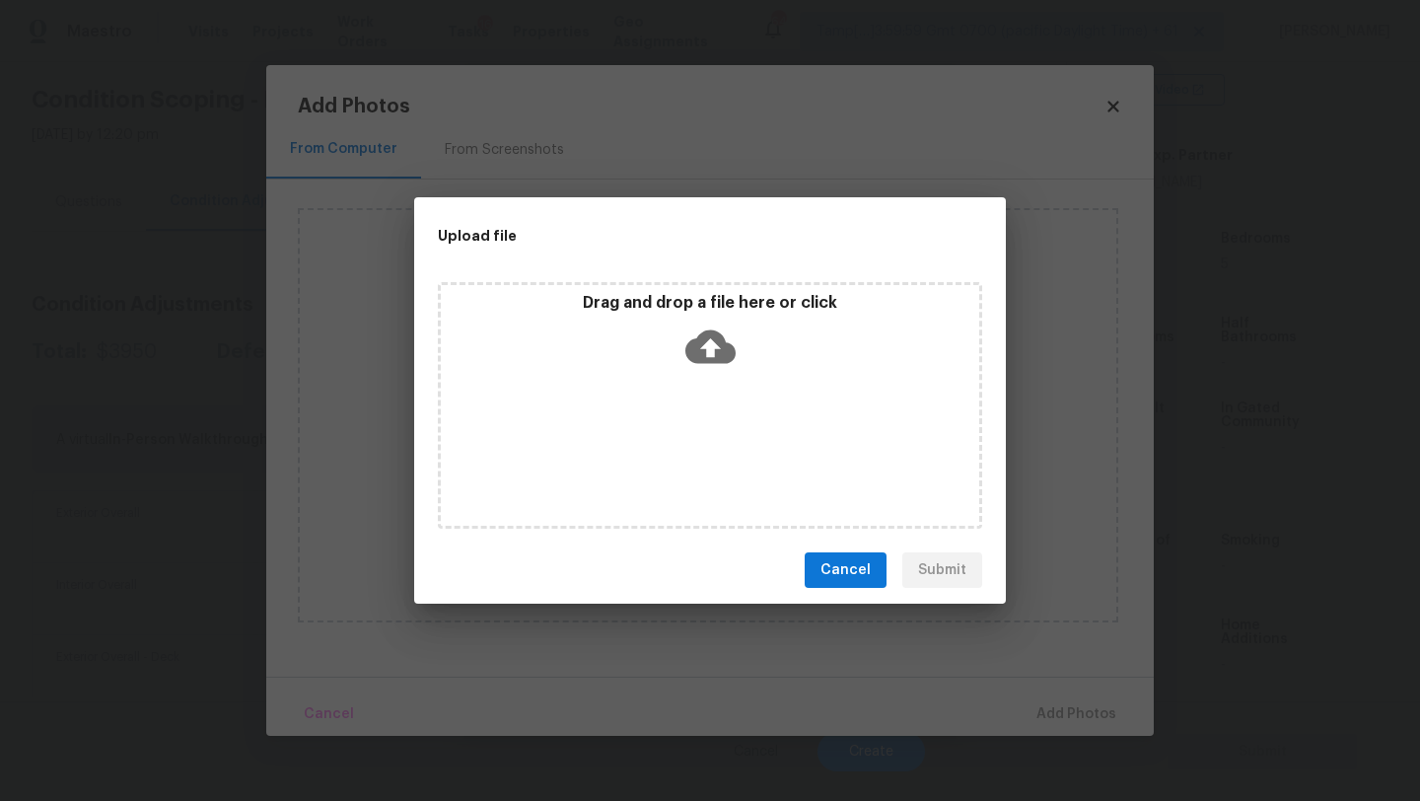
click at [699, 390] on div "Drag and drop a file here or click" at bounding box center [710, 405] width 544 height 246
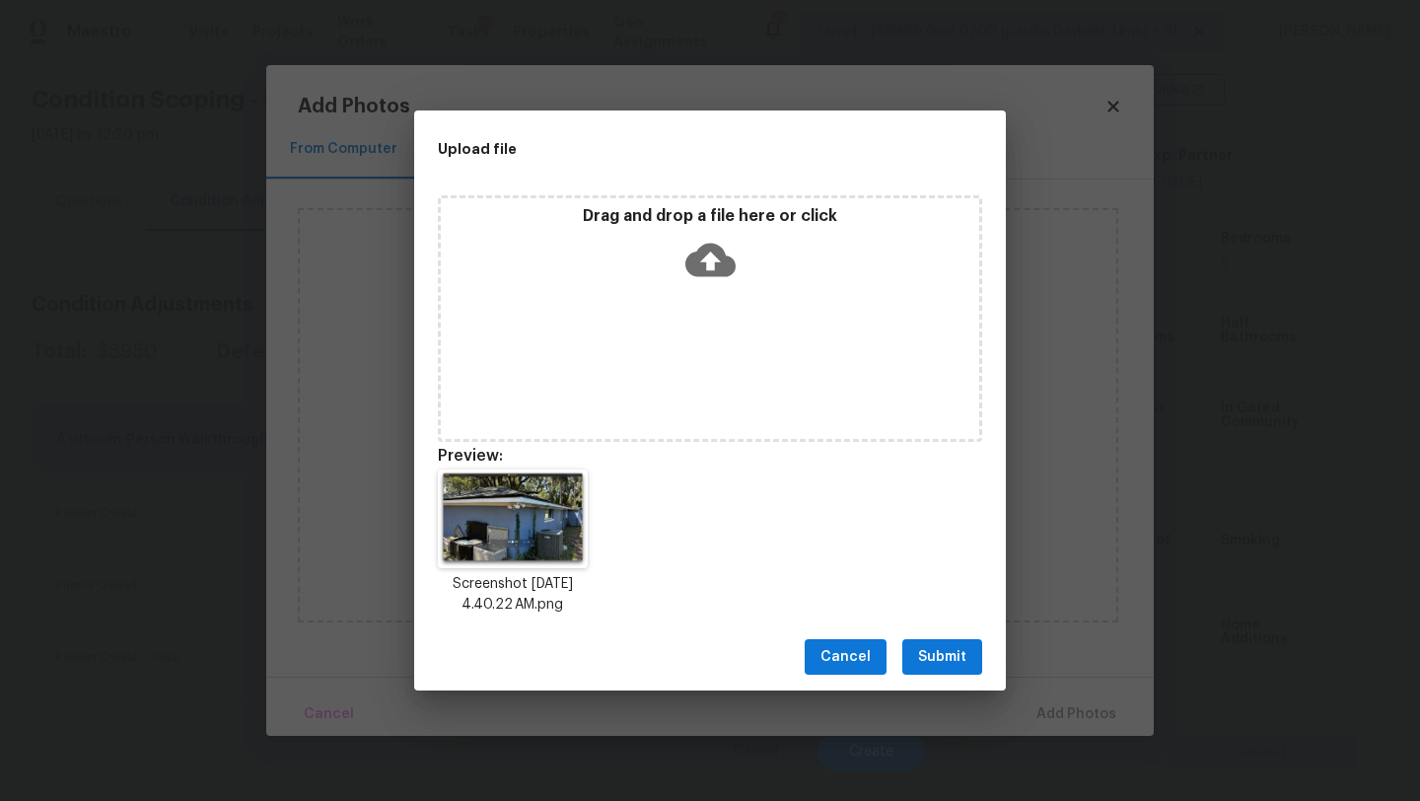
click at [963, 658] on span "Submit" at bounding box center [942, 657] width 48 height 25
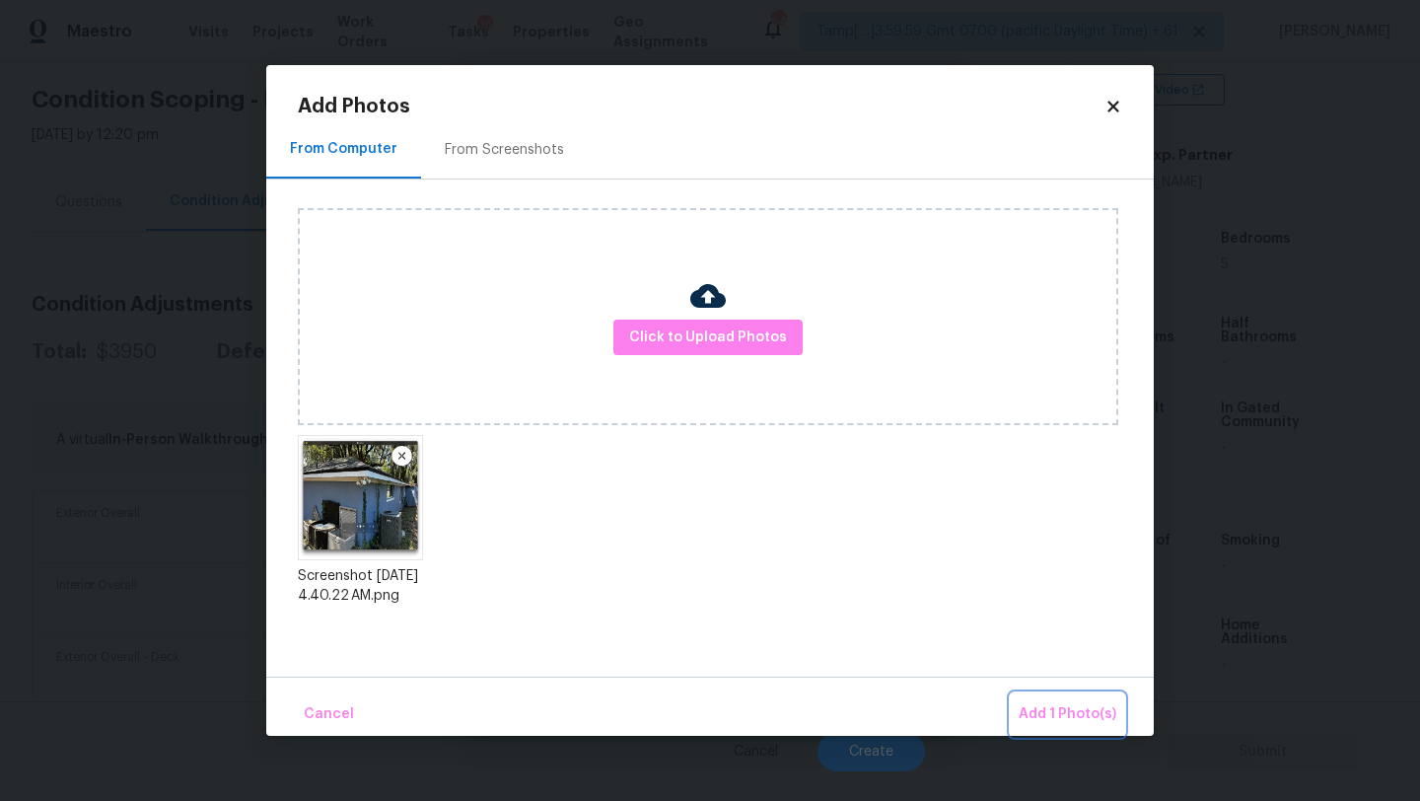
click at [1068, 713] on span "Add 1 Photo(s)" at bounding box center [1068, 714] width 98 height 25
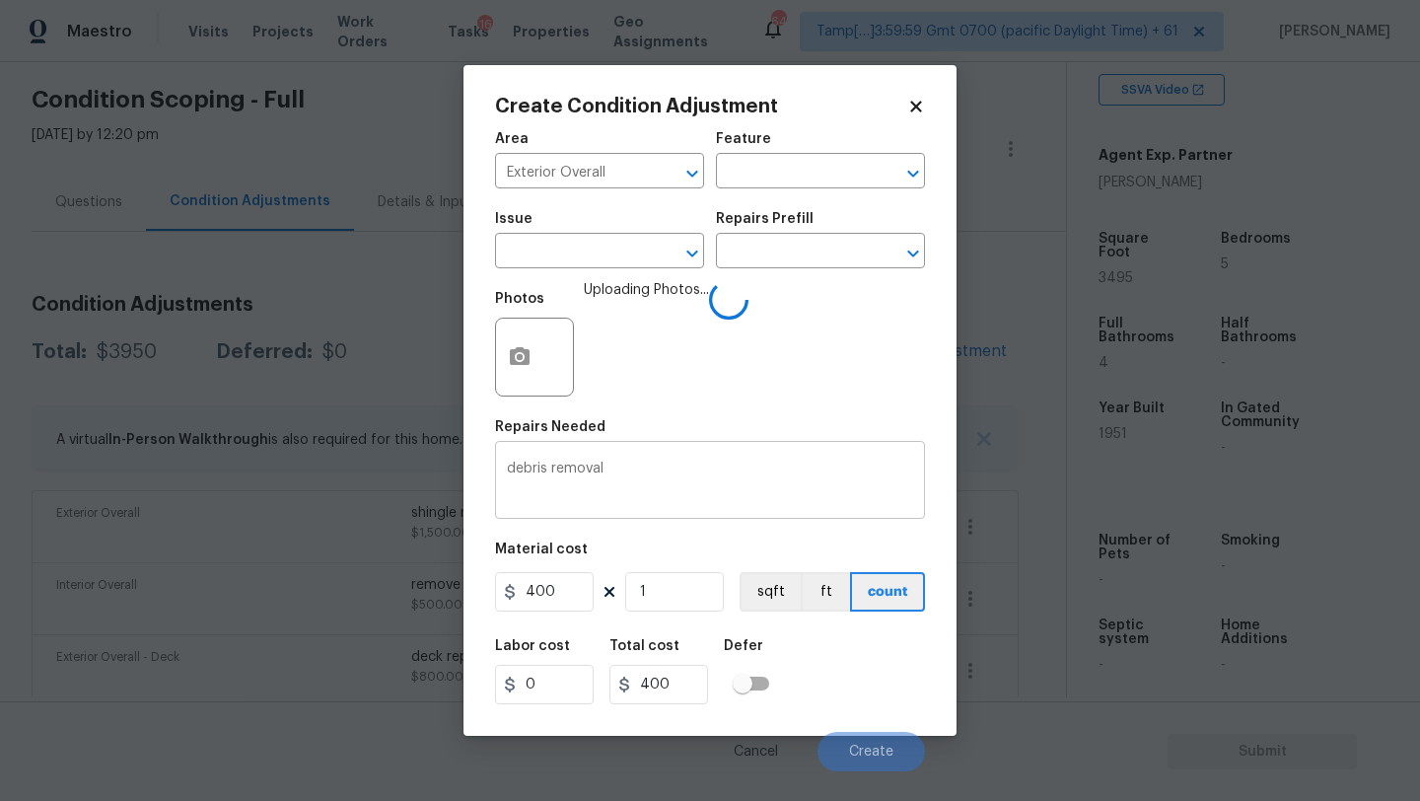
click at [680, 468] on textarea "debris removal" at bounding box center [710, 481] width 406 height 41
click at [880, 666] on div "Labor cost 0 Total cost 400 Defer" at bounding box center [710, 671] width 430 height 89
click at [859, 746] on span "Create" at bounding box center [871, 751] width 44 height 15
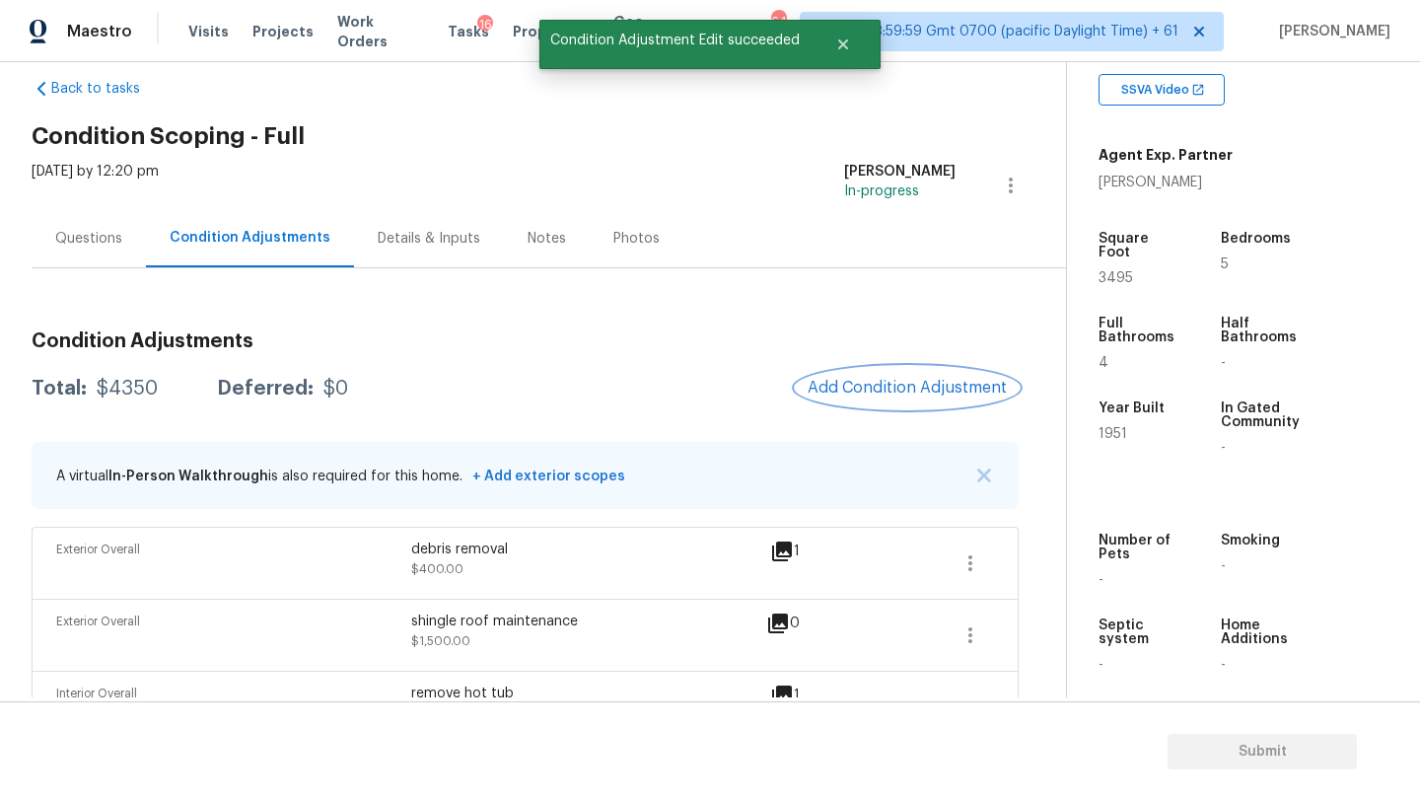
scroll to position [0, 0]
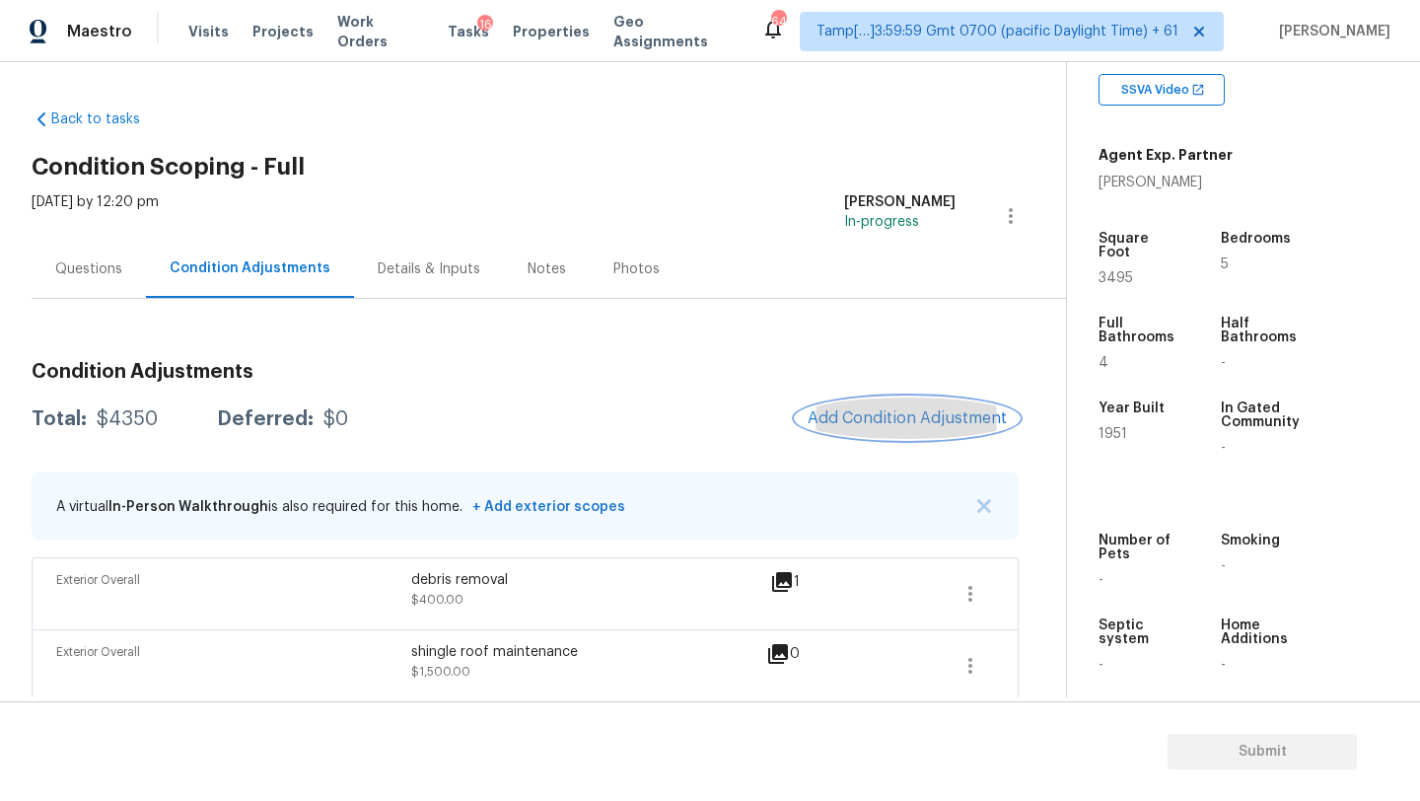
click at [883, 424] on span "Add Condition Adjustment" at bounding box center [907, 418] width 199 height 18
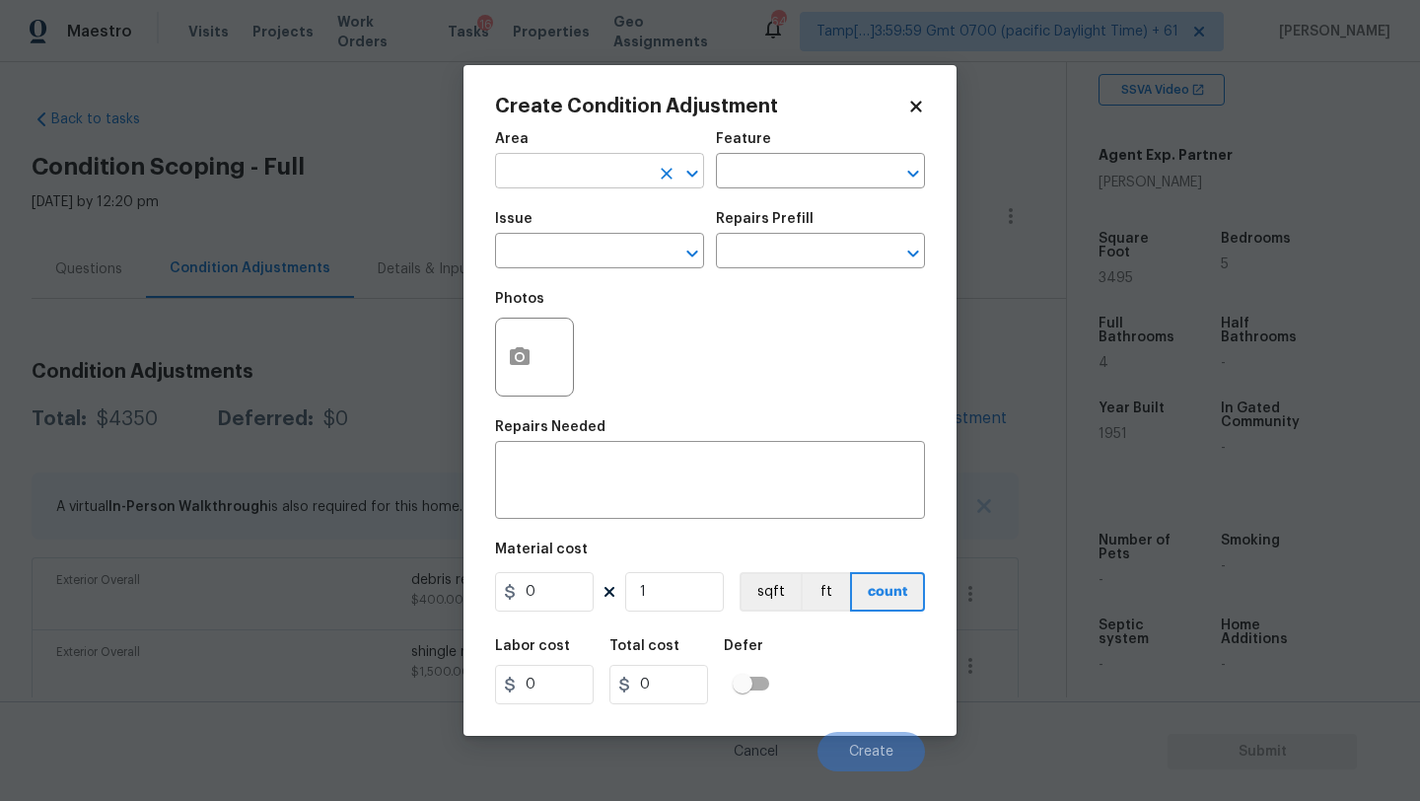
click at [561, 158] on input "text" at bounding box center [572, 173] width 154 height 31
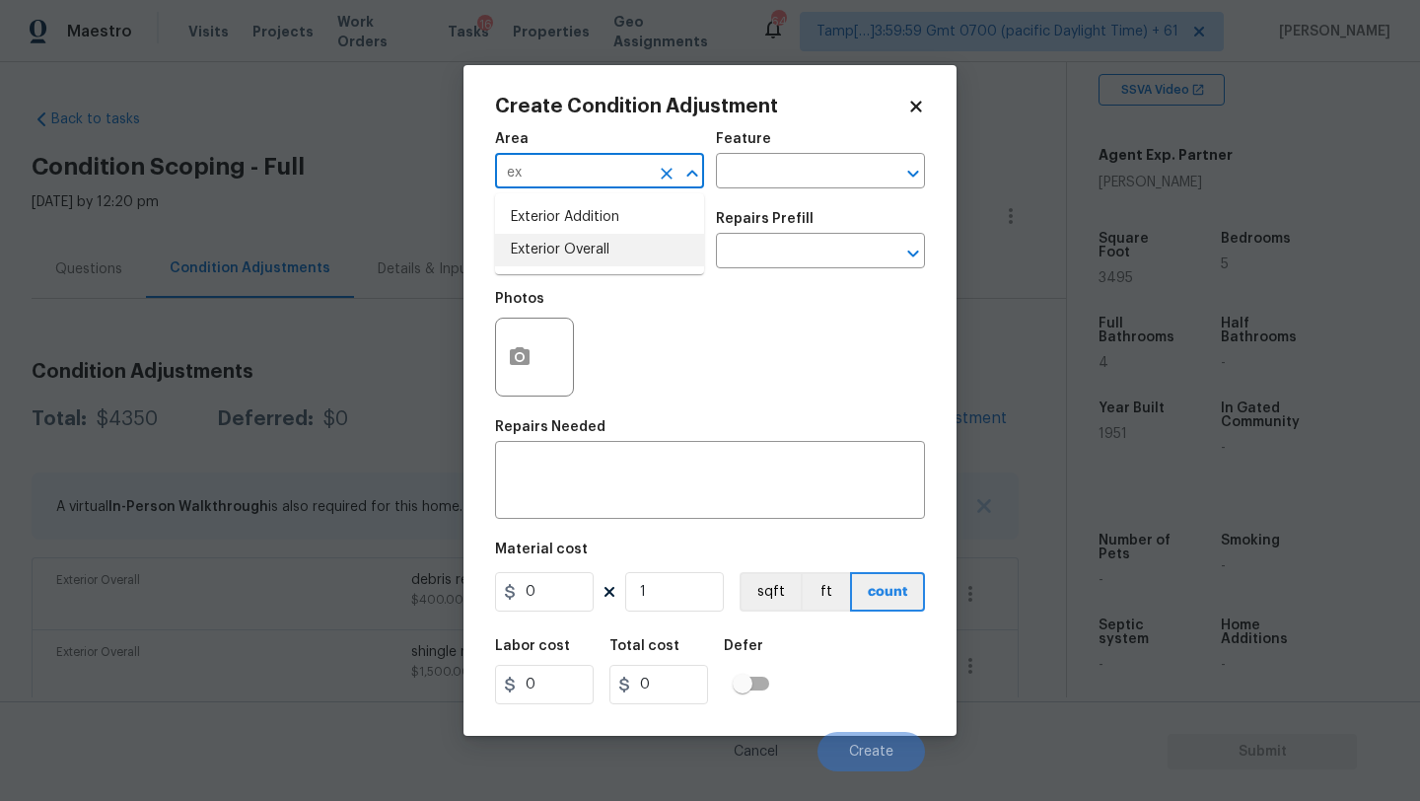
click at [589, 264] on li "Exterior Overall" at bounding box center [599, 250] width 209 height 33
type input "Exterior Overall"
click at [761, 183] on input "text" at bounding box center [793, 173] width 154 height 31
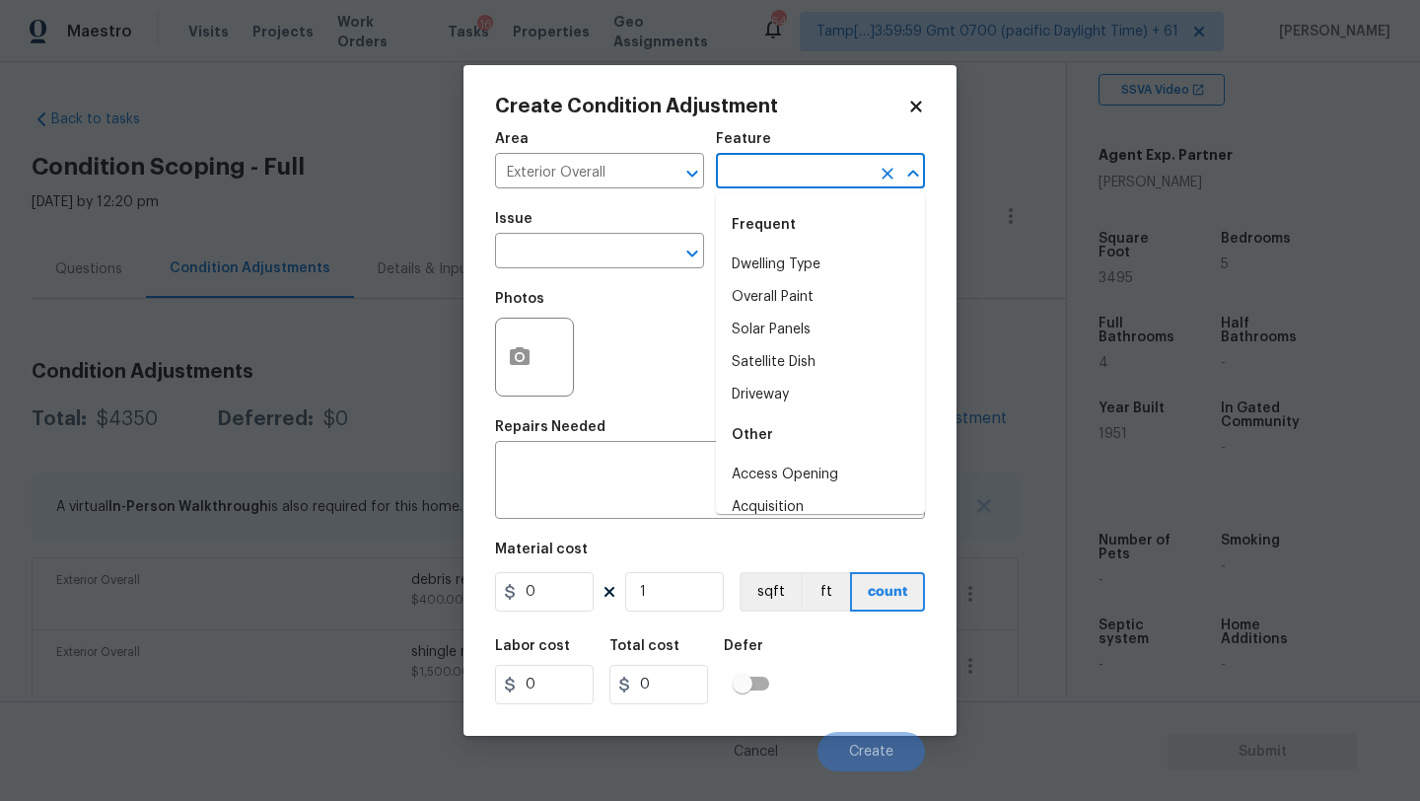
click at [761, 183] on input "text" at bounding box center [793, 173] width 154 height 31
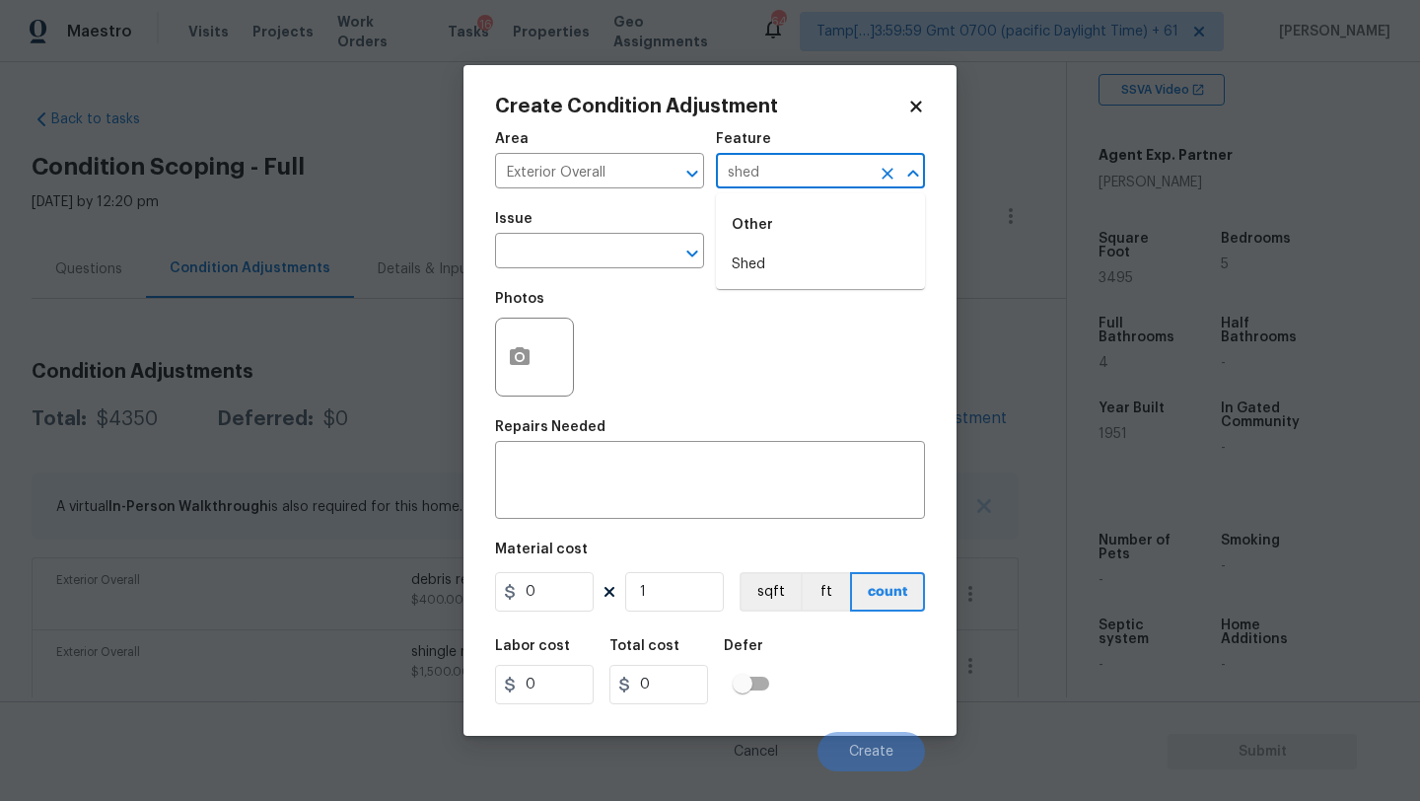
click at [782, 263] on li "Shed" at bounding box center [820, 264] width 209 height 33
type input "Shed"
click at [661, 480] on textarea at bounding box center [710, 481] width 406 height 41
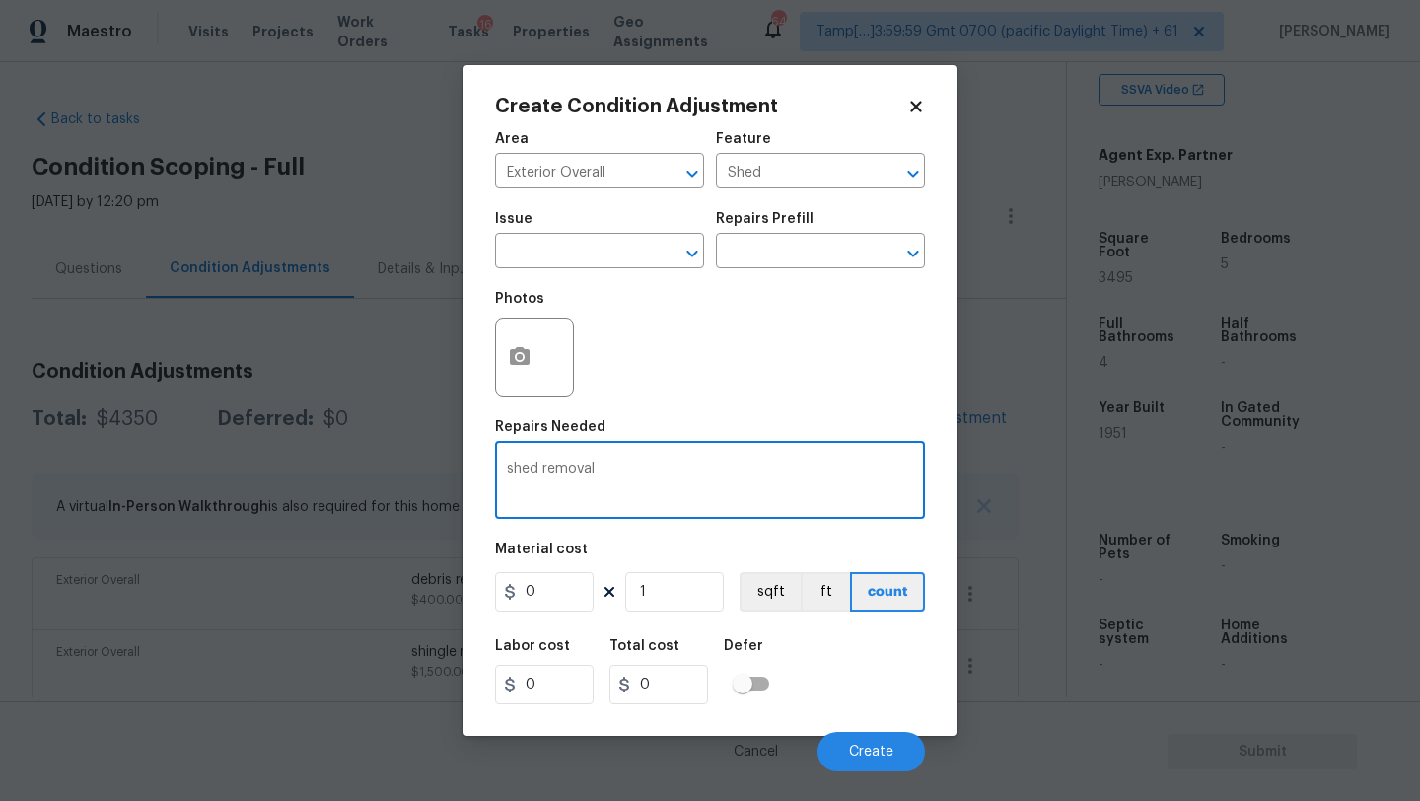
type textarea "shed removal"
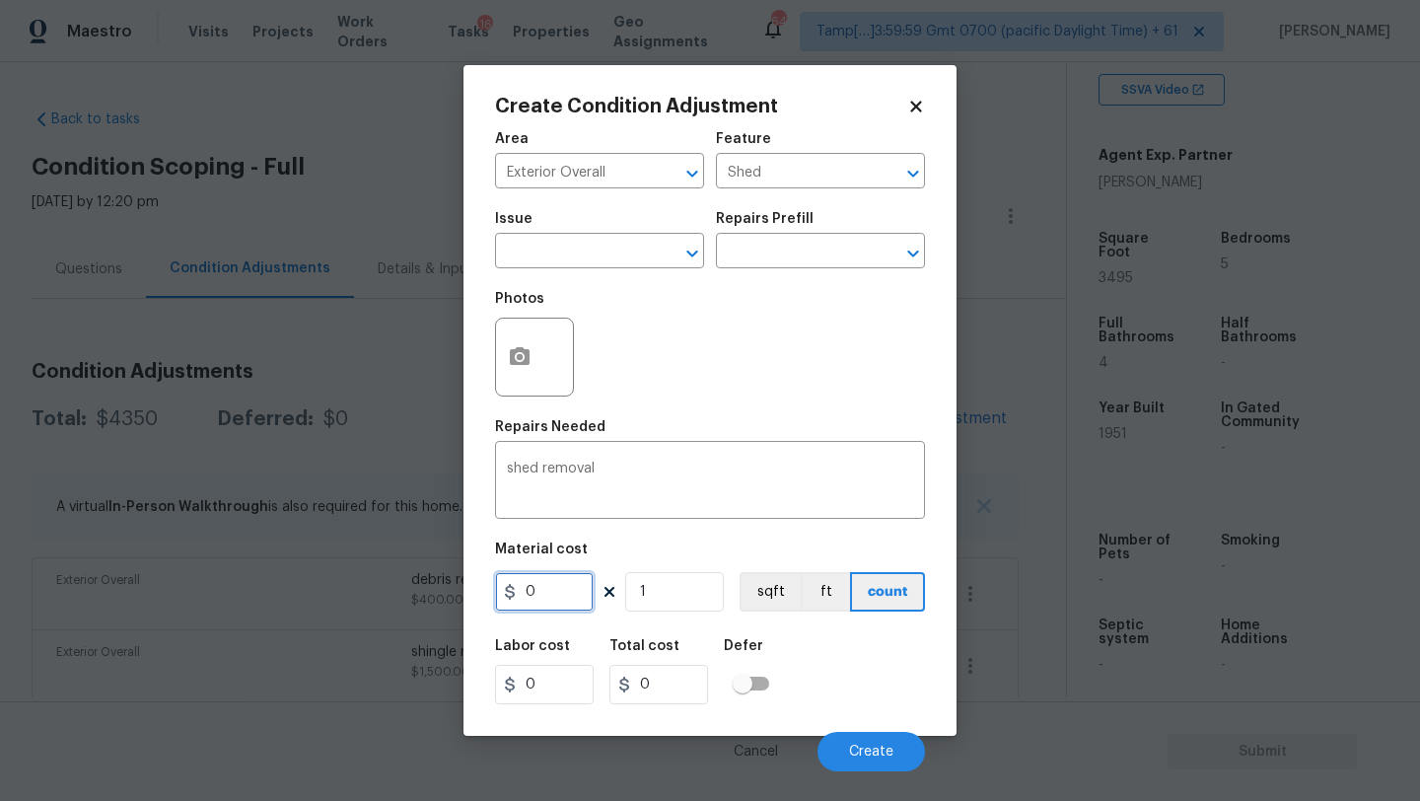
click at [554, 593] on input "0" at bounding box center [544, 591] width 99 height 39
type input "3000"
click at [648, 498] on textarea "shed removal" at bounding box center [710, 481] width 406 height 41
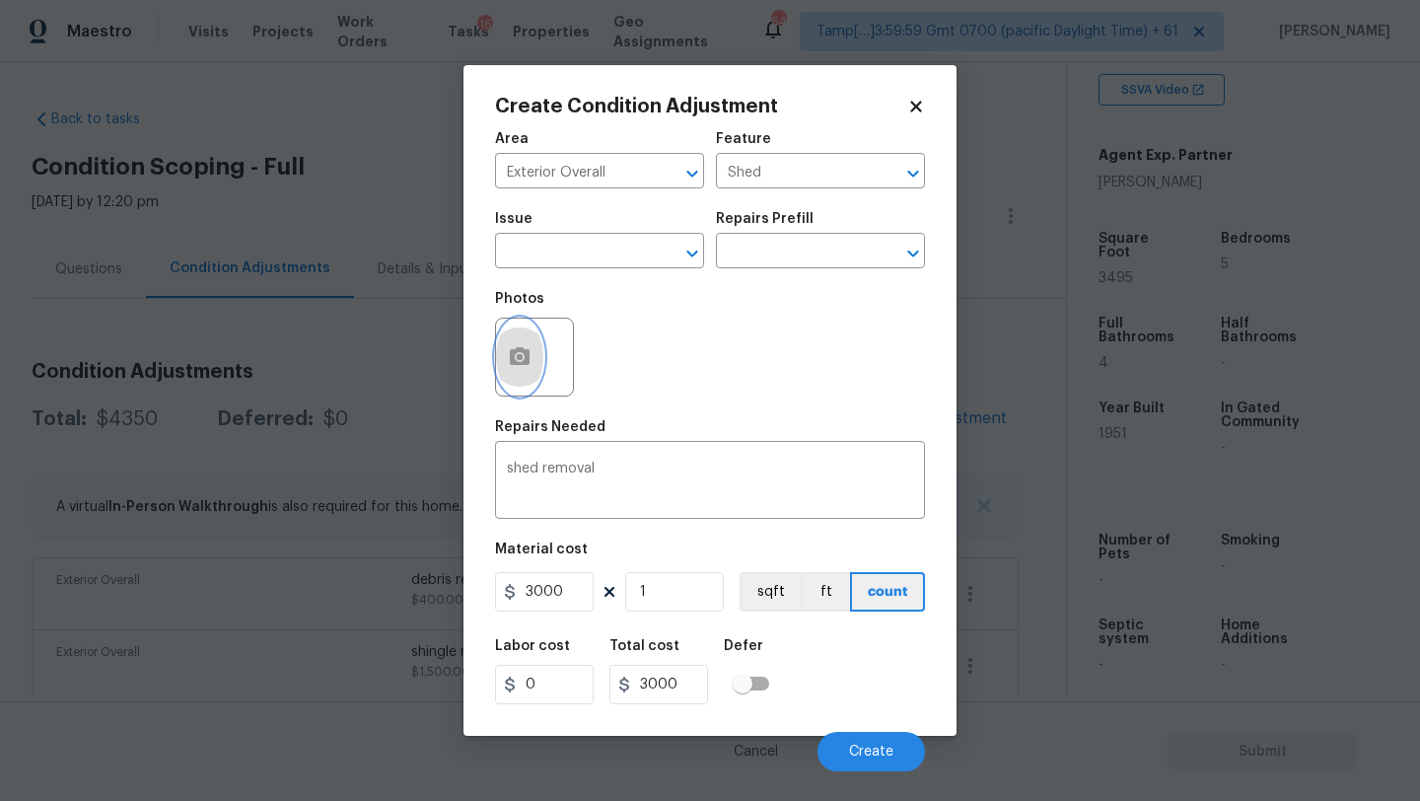
click at [533, 375] on button "button" at bounding box center [519, 356] width 47 height 77
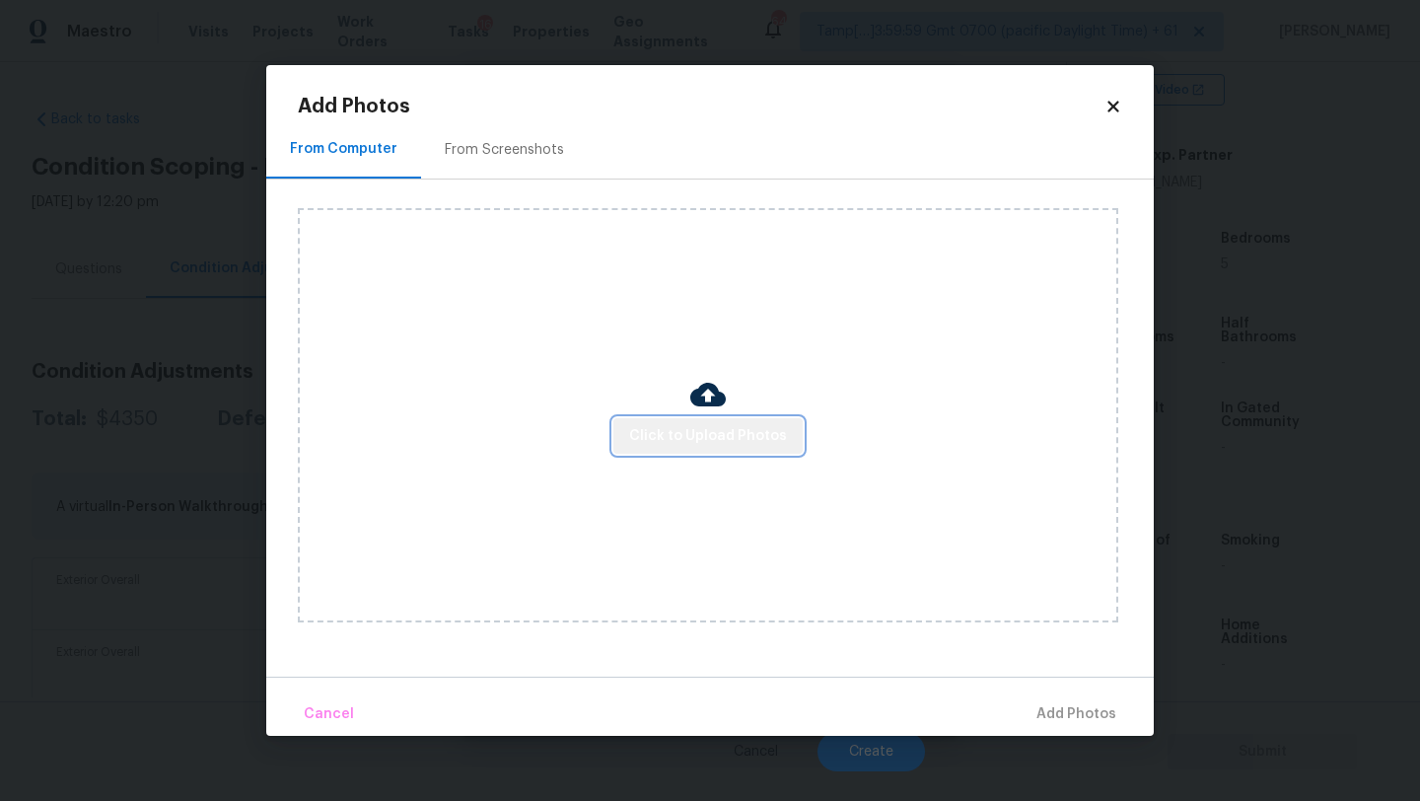
click at [741, 444] on span "Click to Upload Photos" at bounding box center [708, 436] width 158 height 25
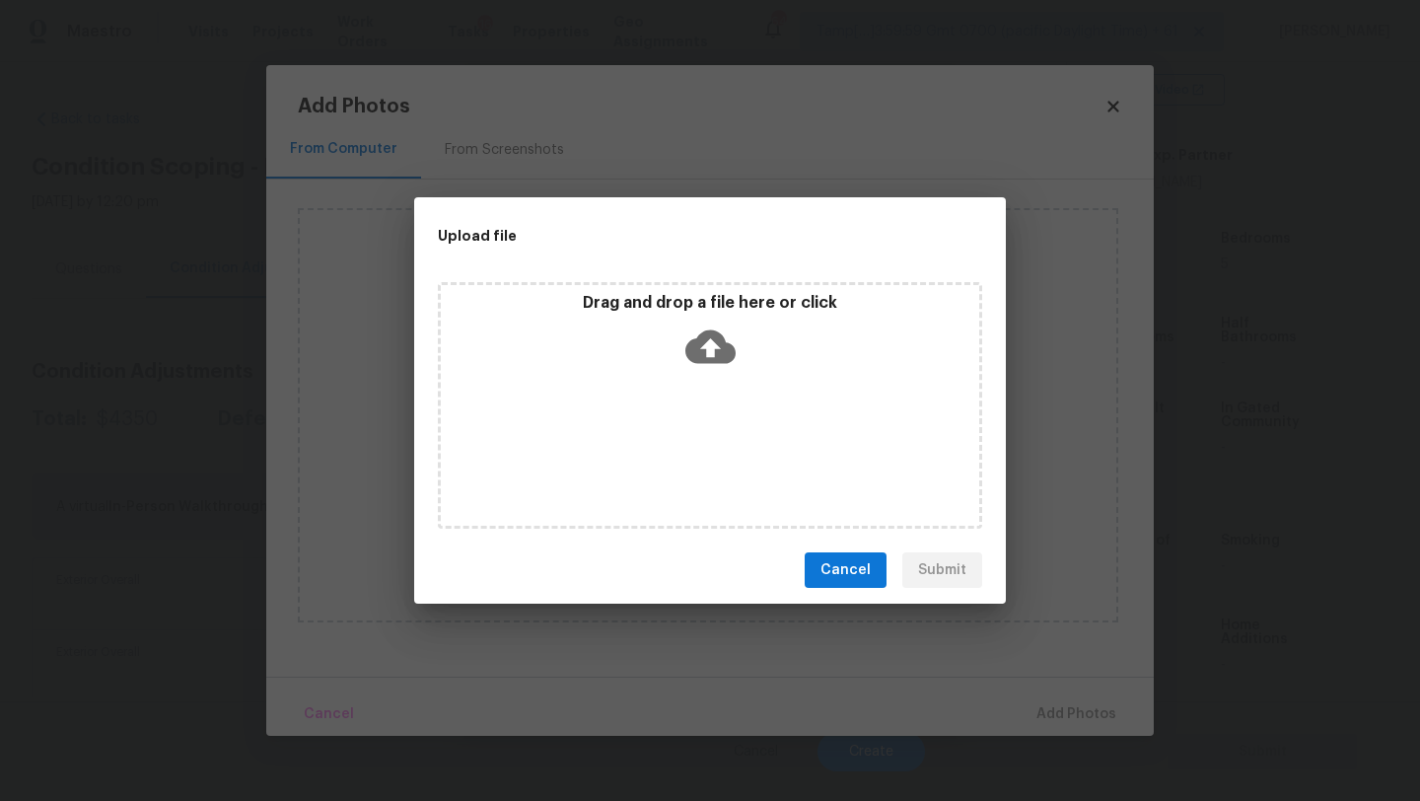
click at [713, 389] on div "Drag and drop a file here or click" at bounding box center [710, 405] width 544 height 246
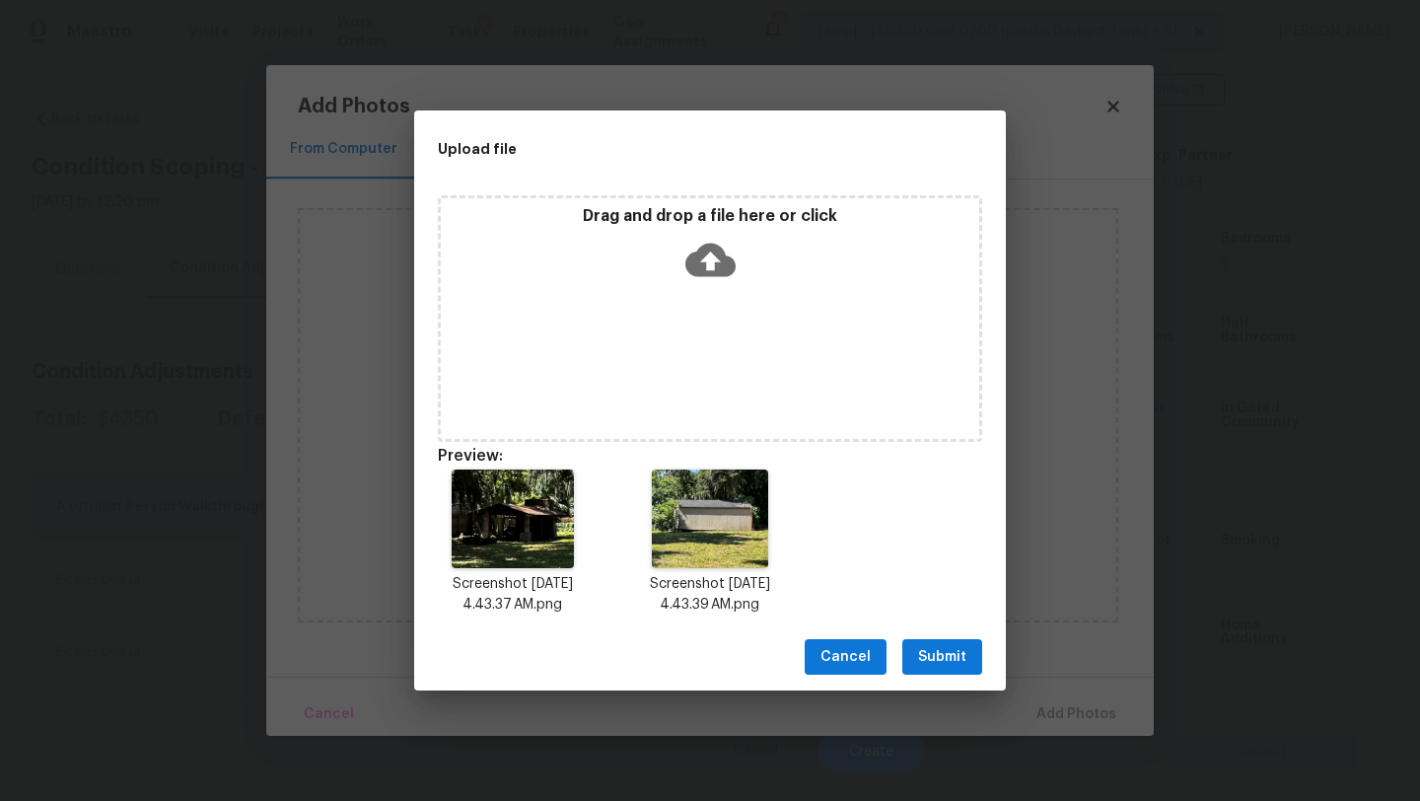
click at [955, 658] on span "Submit" at bounding box center [942, 657] width 48 height 25
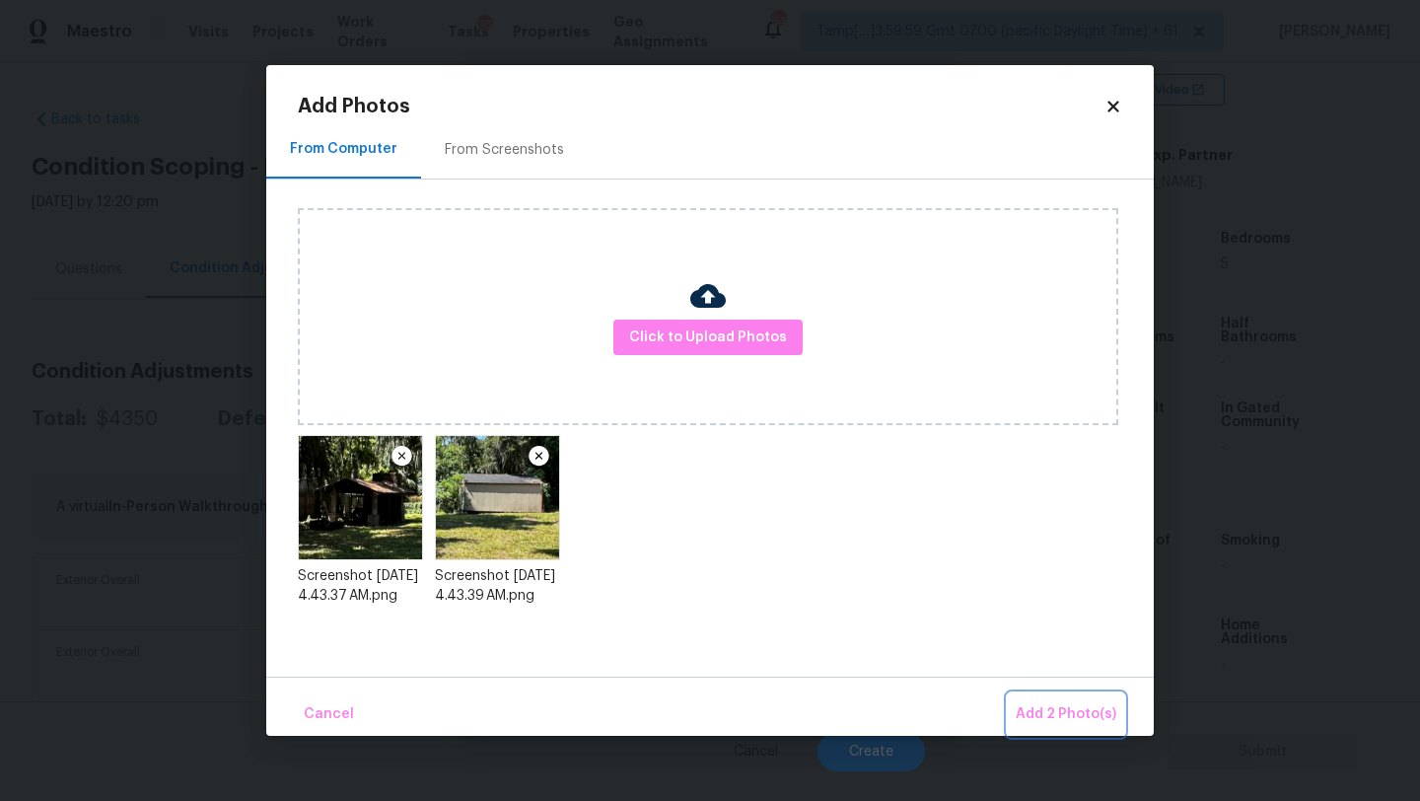
click at [1072, 705] on span "Add 2 Photo(s)" at bounding box center [1066, 714] width 101 height 25
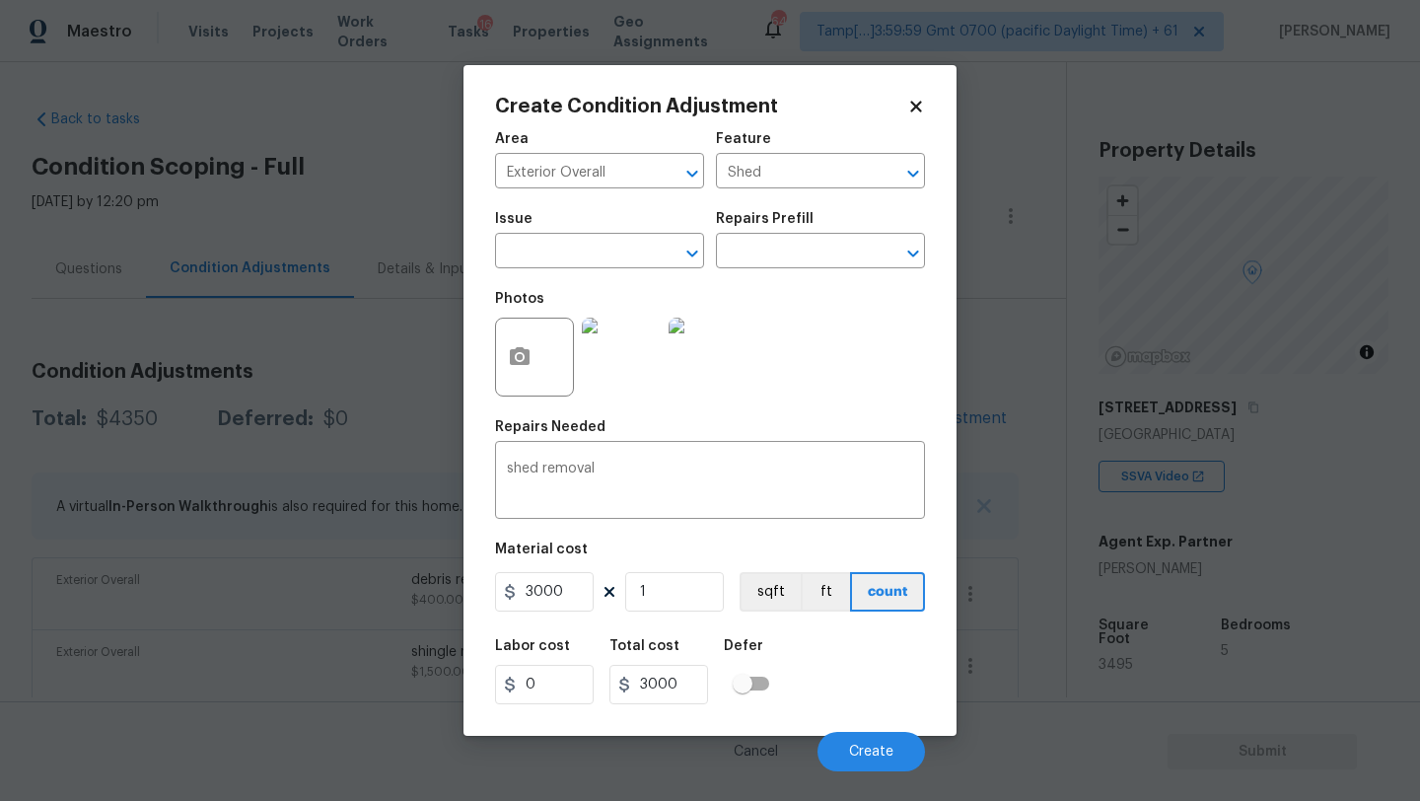
scroll to position [387, 0]
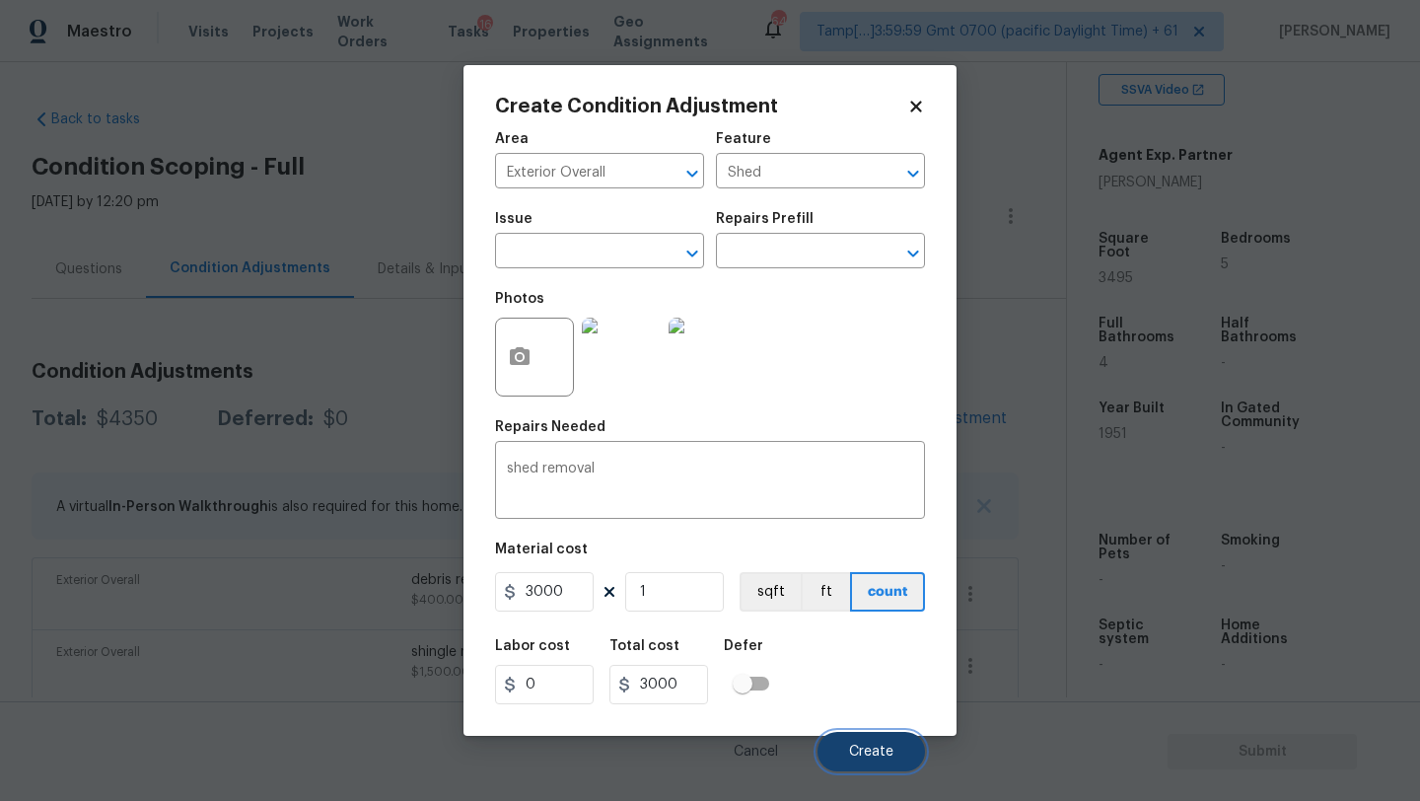
click at [887, 748] on span "Create" at bounding box center [871, 751] width 44 height 15
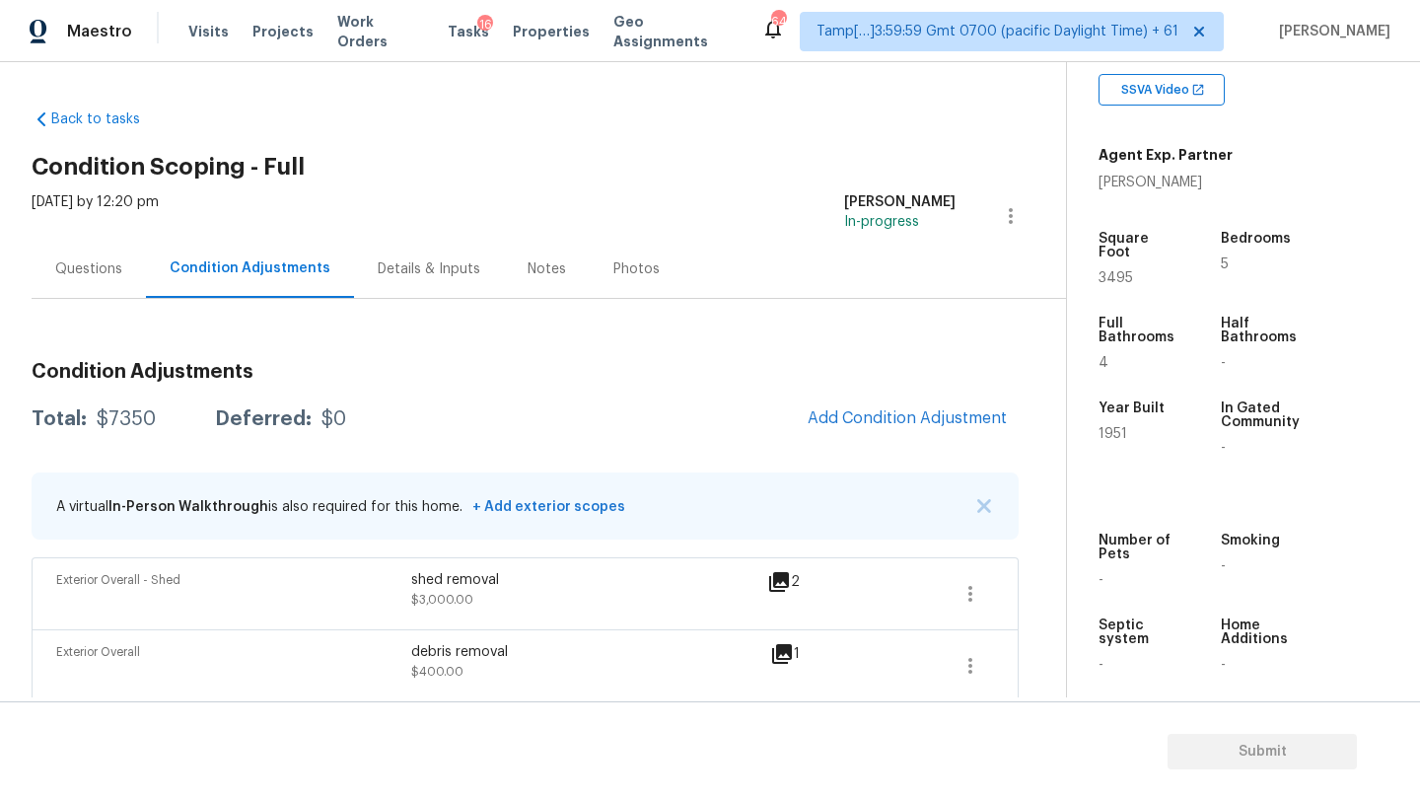
click at [98, 259] on div "Questions" at bounding box center [88, 269] width 67 height 20
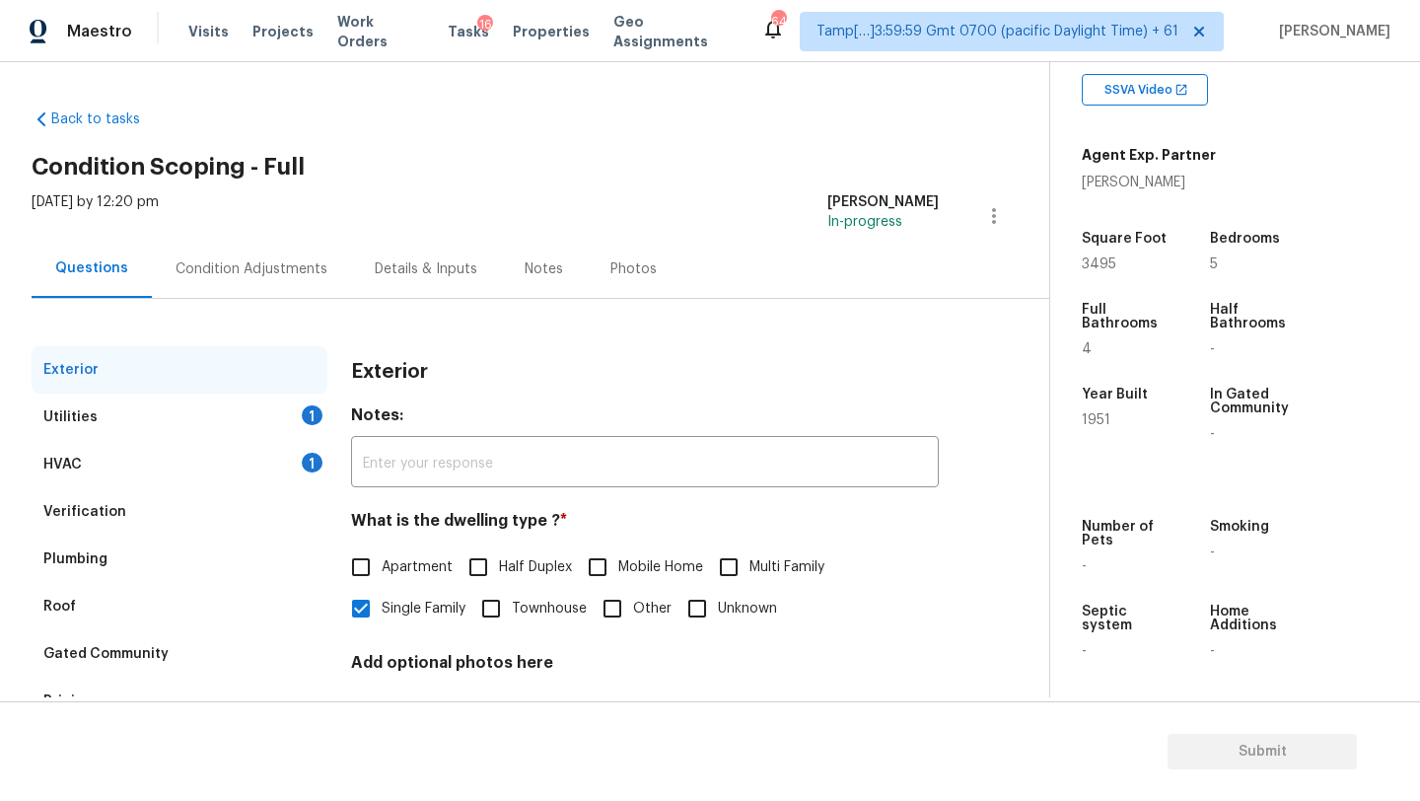
scroll to position [149, 0]
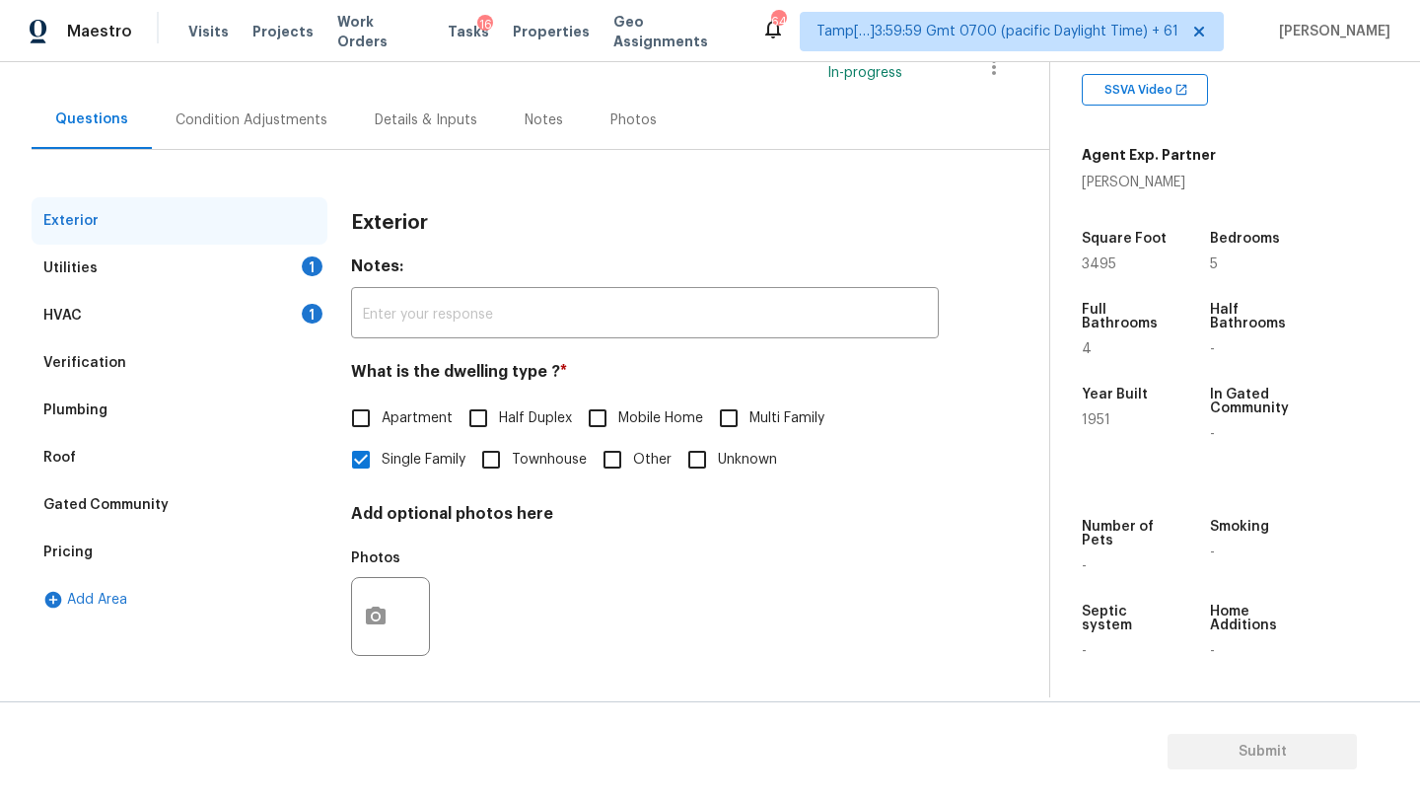
click at [86, 538] on div "Pricing" at bounding box center [180, 551] width 296 height 47
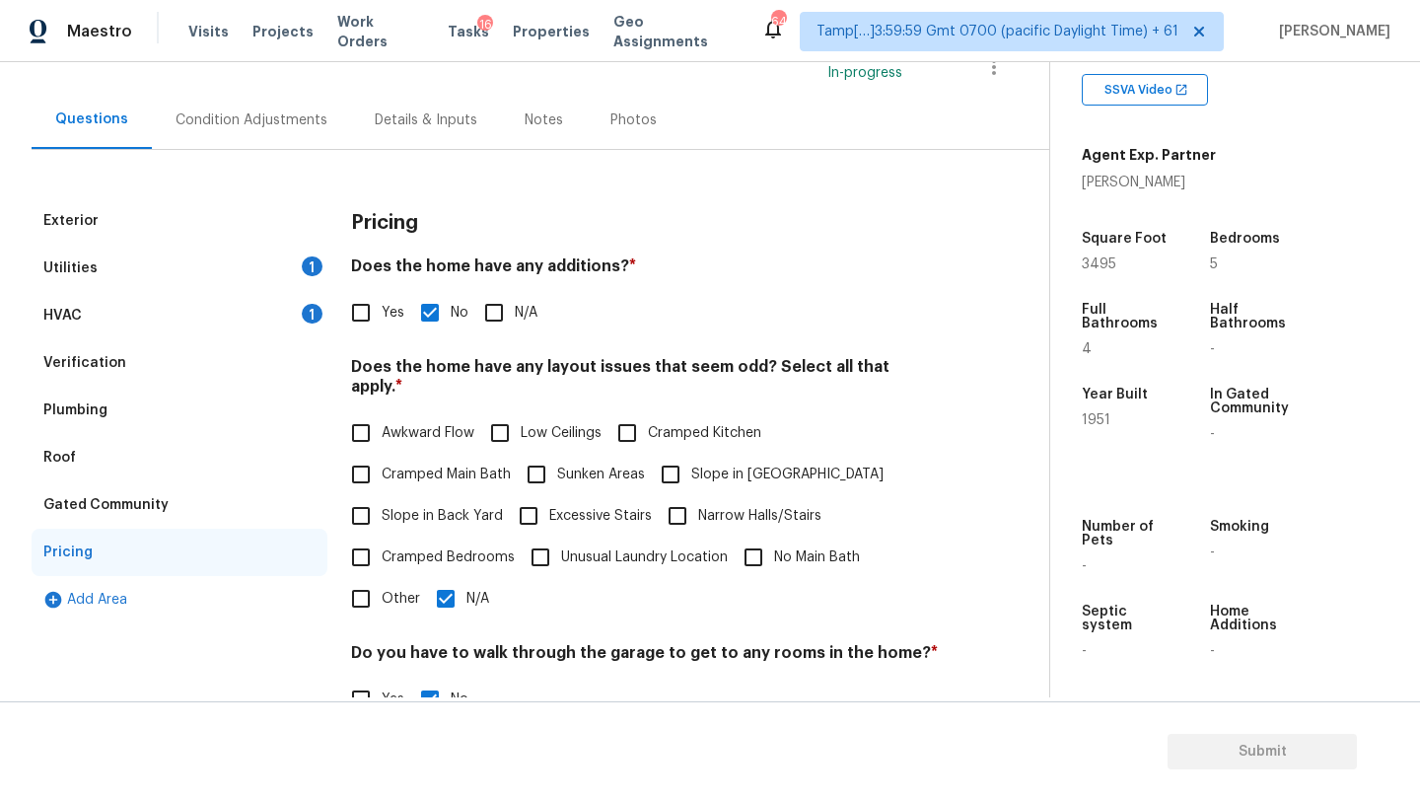
scroll to position [383, 0]
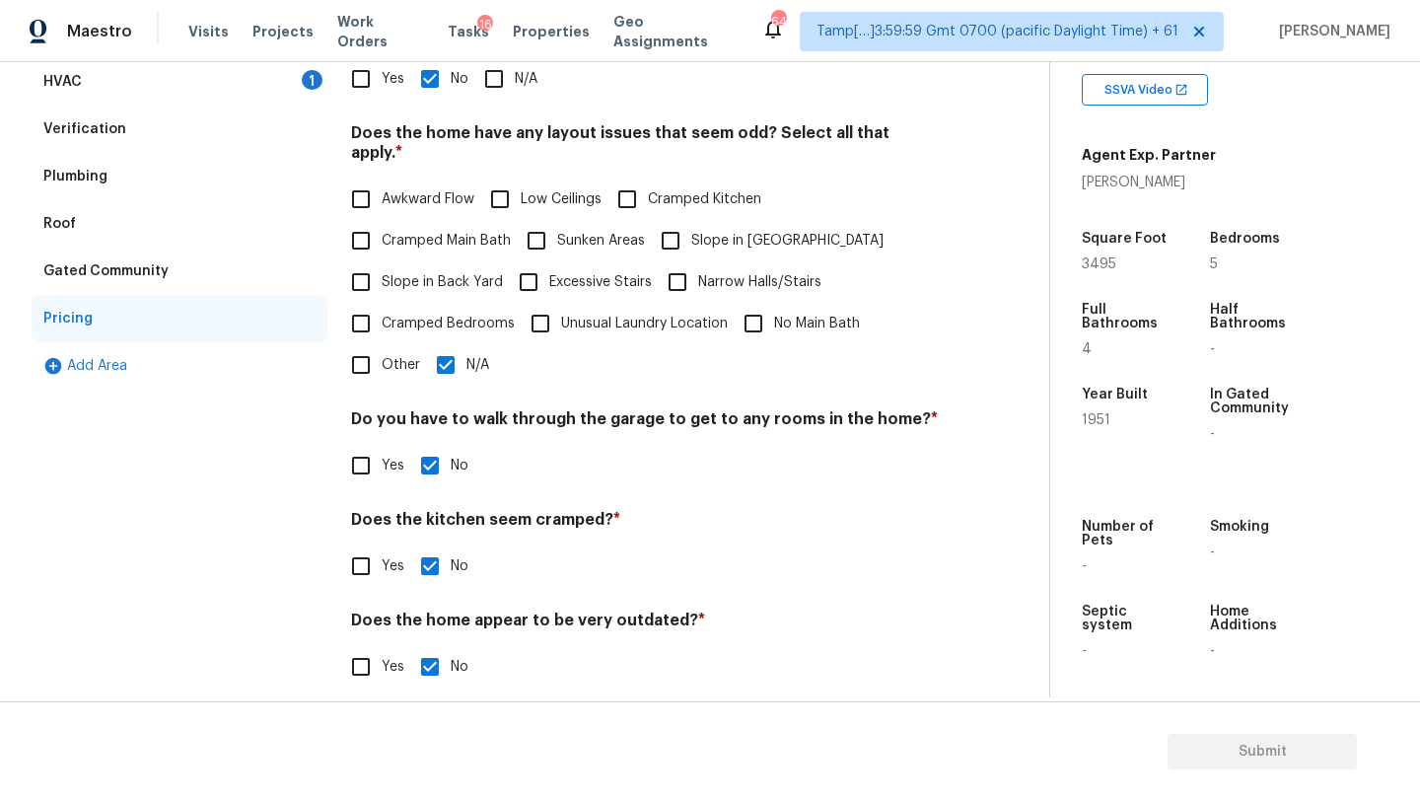
click at [362, 344] on input "Other" at bounding box center [360, 364] width 41 height 41
checkbox input "true"
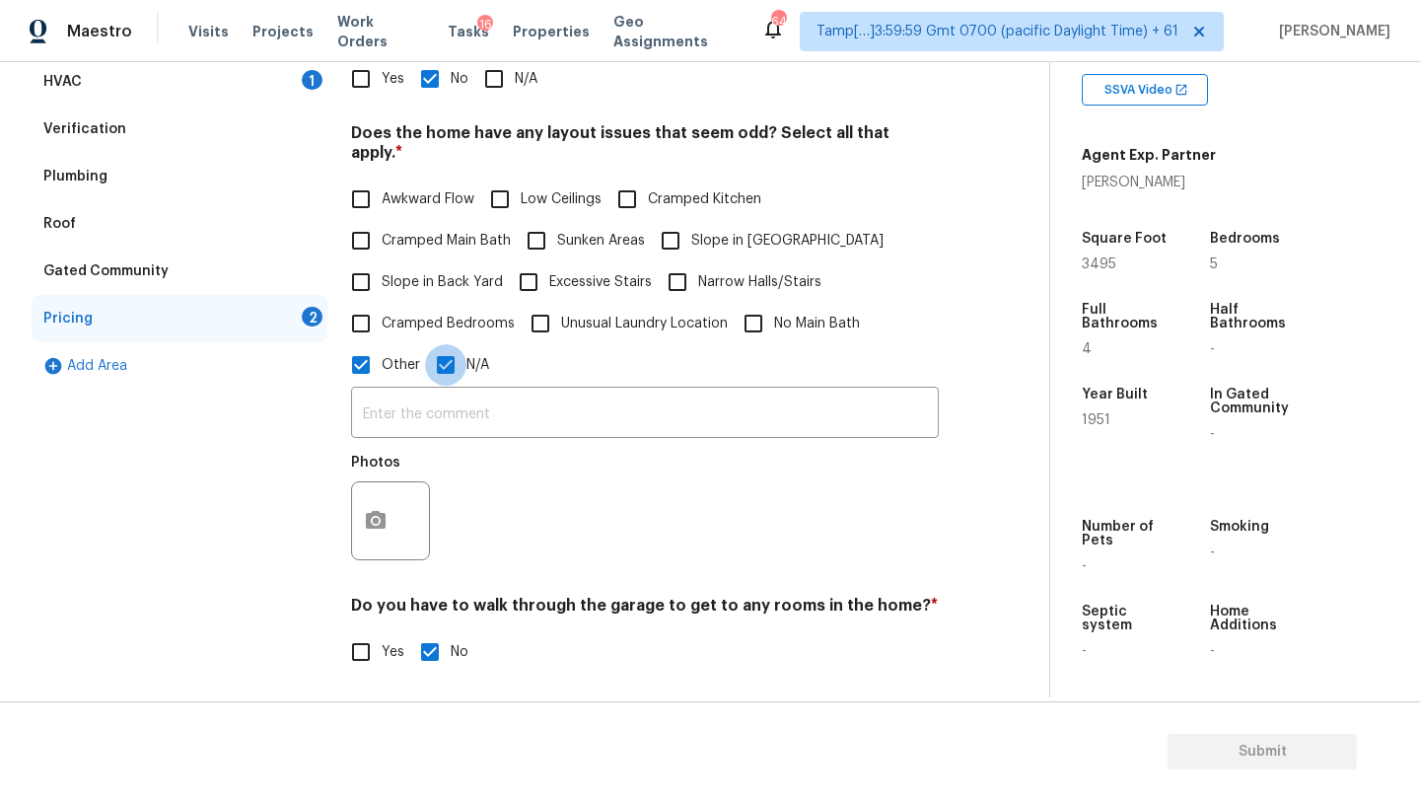
click at [450, 351] on input "N/A" at bounding box center [445, 364] width 41 height 41
checkbox input "false"
click at [444, 393] on input "text" at bounding box center [645, 416] width 588 height 46
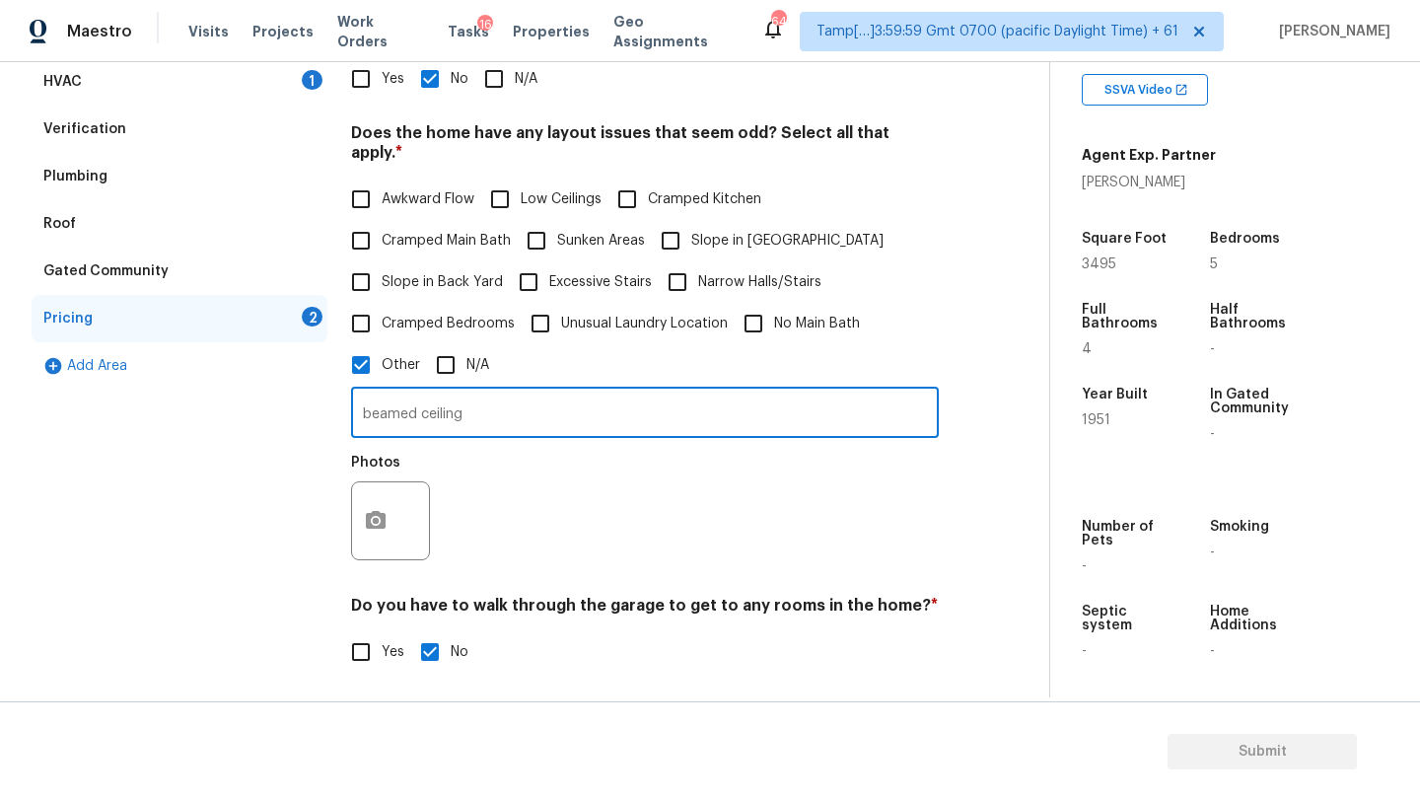
type input "beamed ceiling"
click at [375, 481] on figure "Photos" at bounding box center [392, 508] width 83 height 105
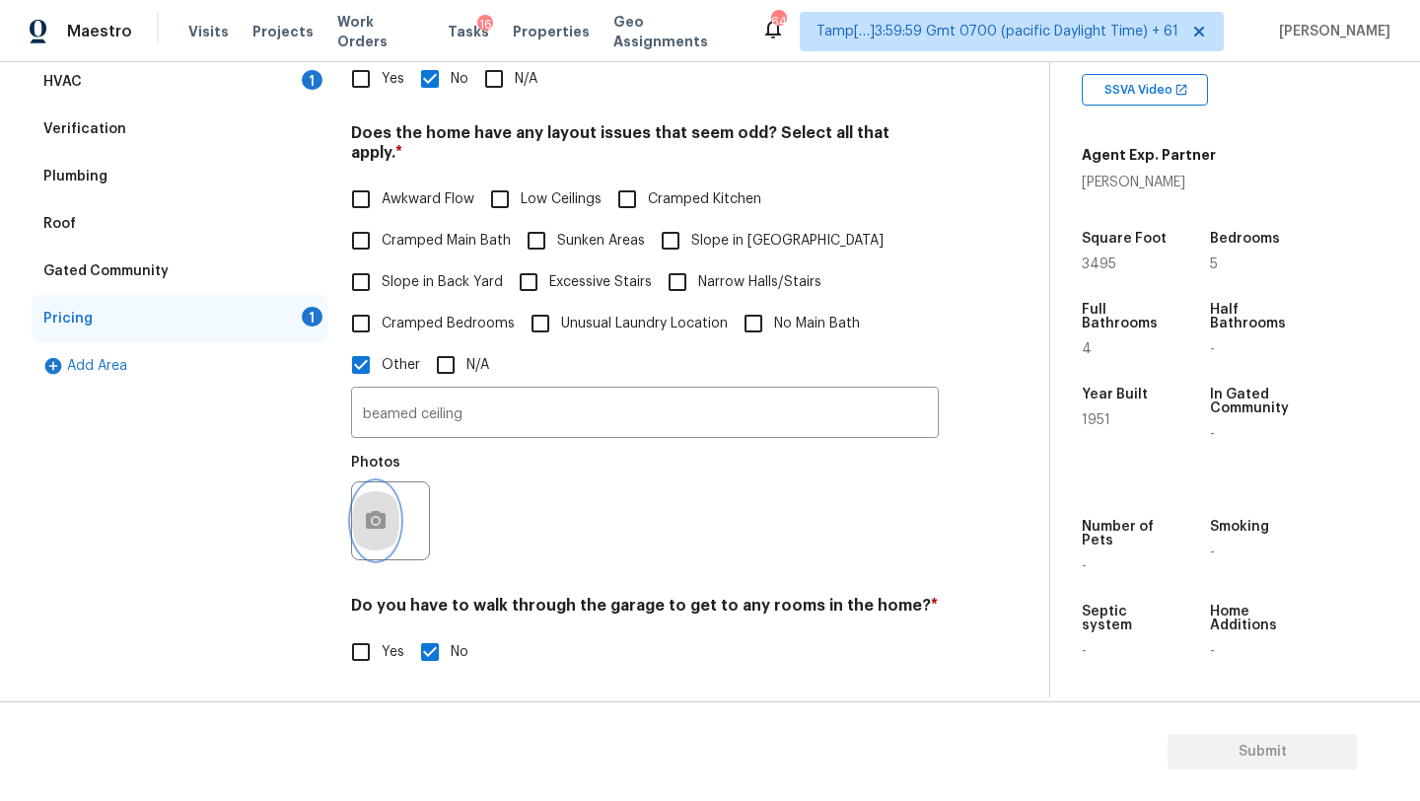
click at [369, 511] on icon "button" at bounding box center [376, 520] width 20 height 18
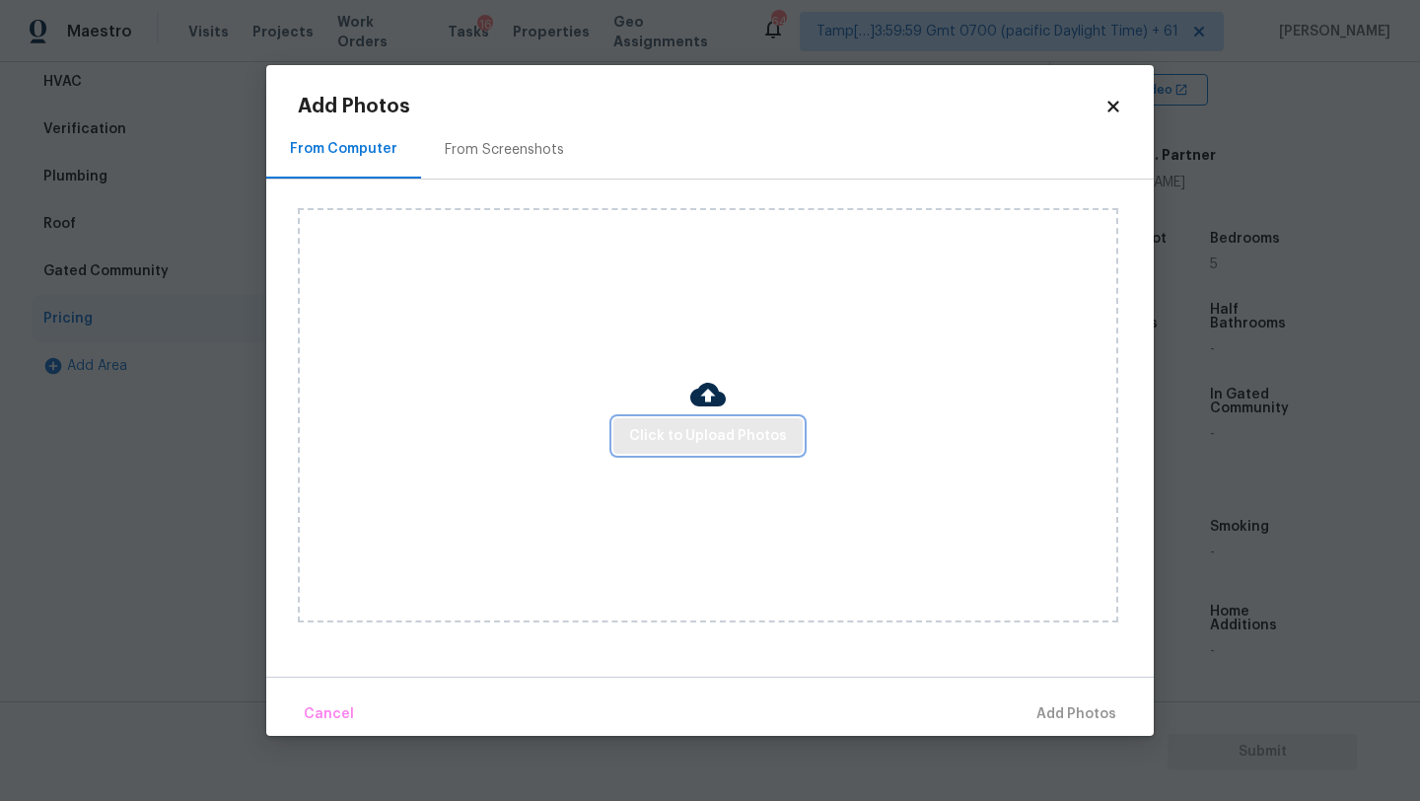
click at [672, 445] on span "Click to Upload Photos" at bounding box center [708, 436] width 158 height 25
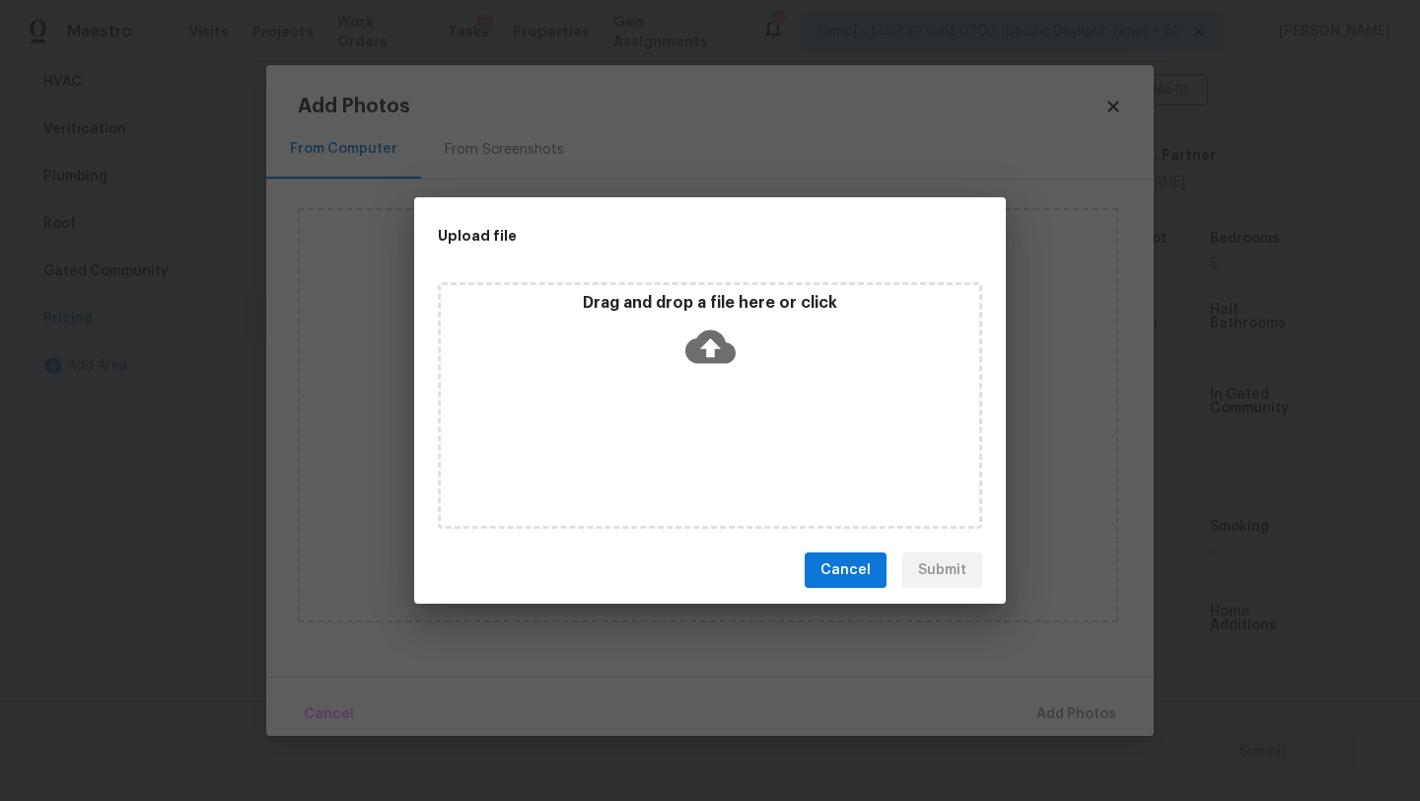
click at [708, 397] on div "Drag and drop a file here or click" at bounding box center [710, 405] width 544 height 246
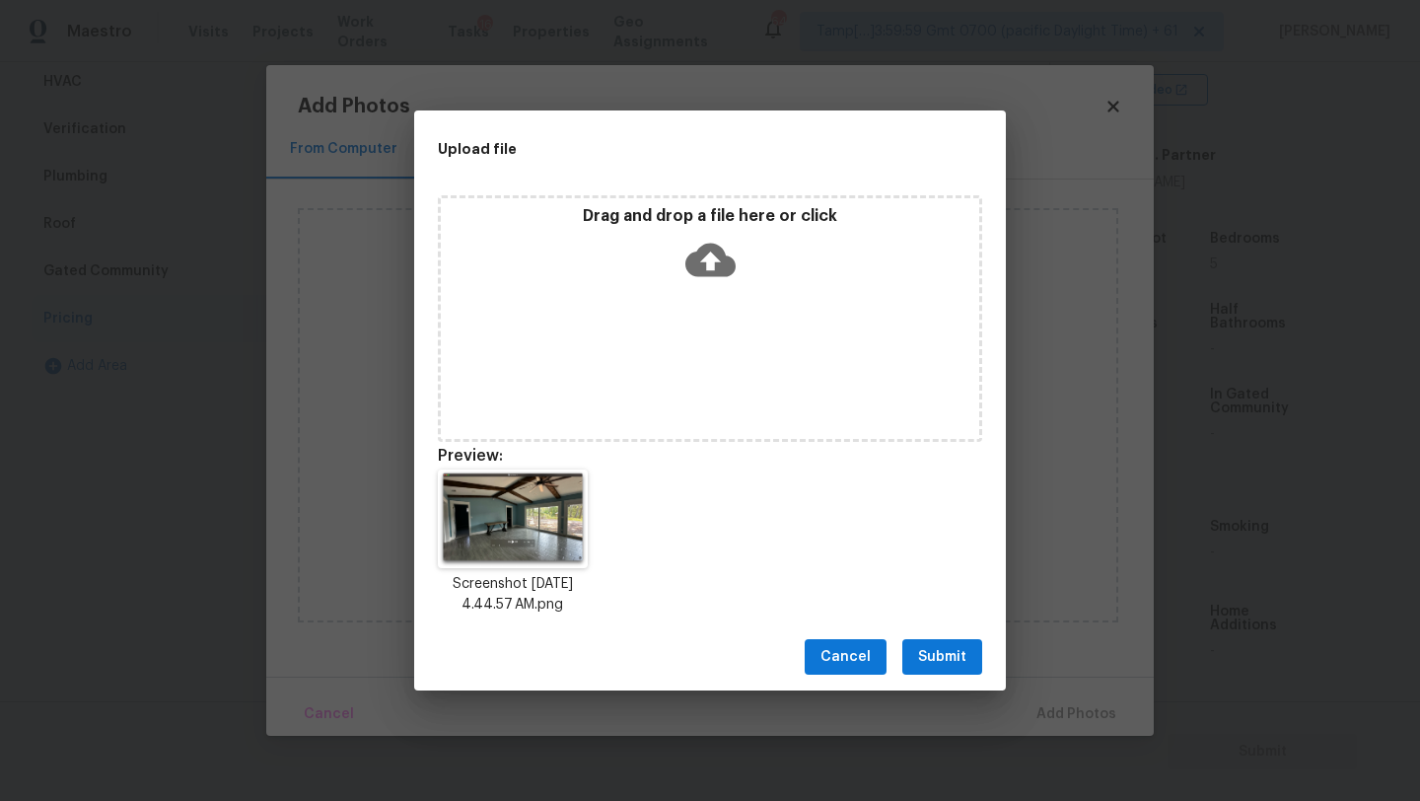
click at [919, 658] on span "Submit" at bounding box center [942, 657] width 48 height 25
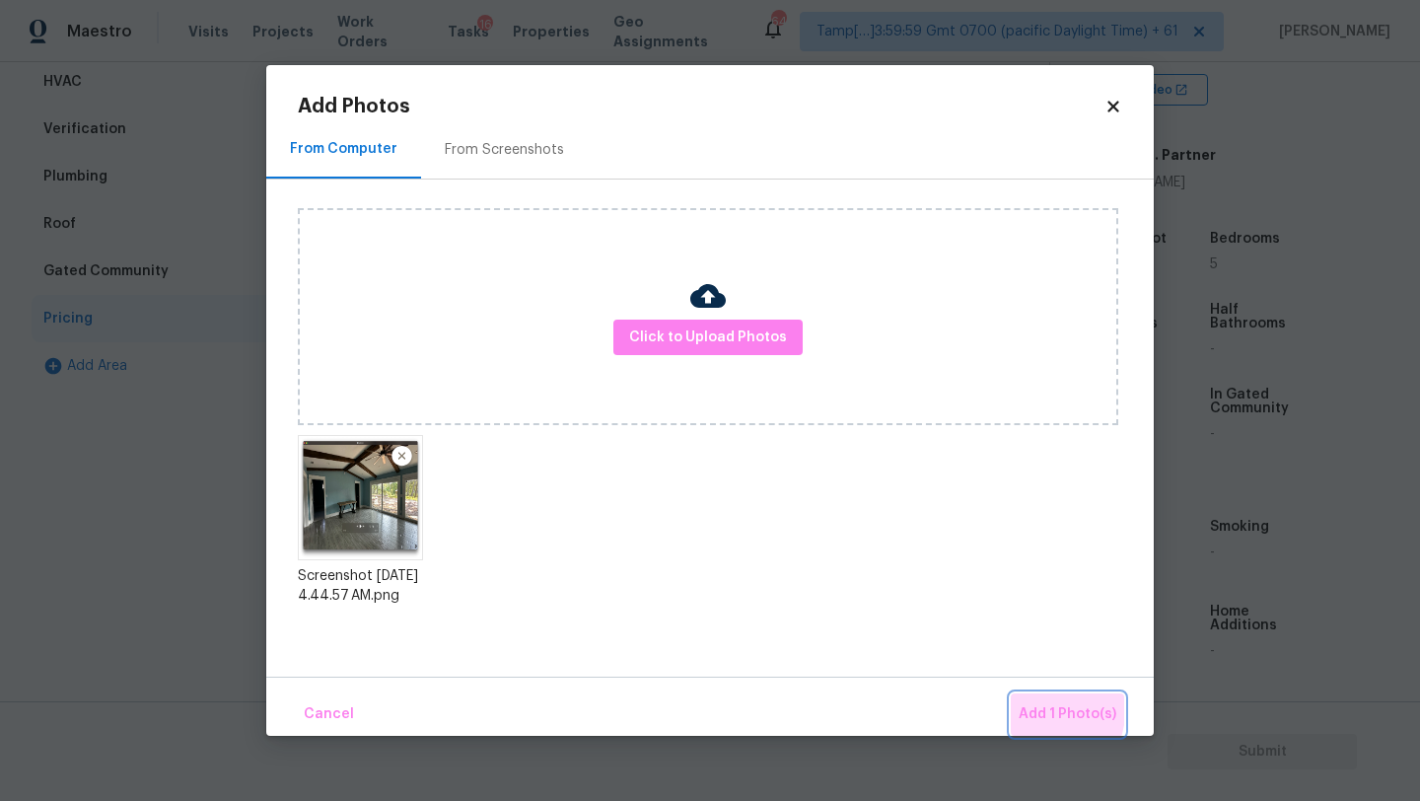
click at [1019, 704] on button "Add 1 Photo(s)" at bounding box center [1067, 714] width 113 height 42
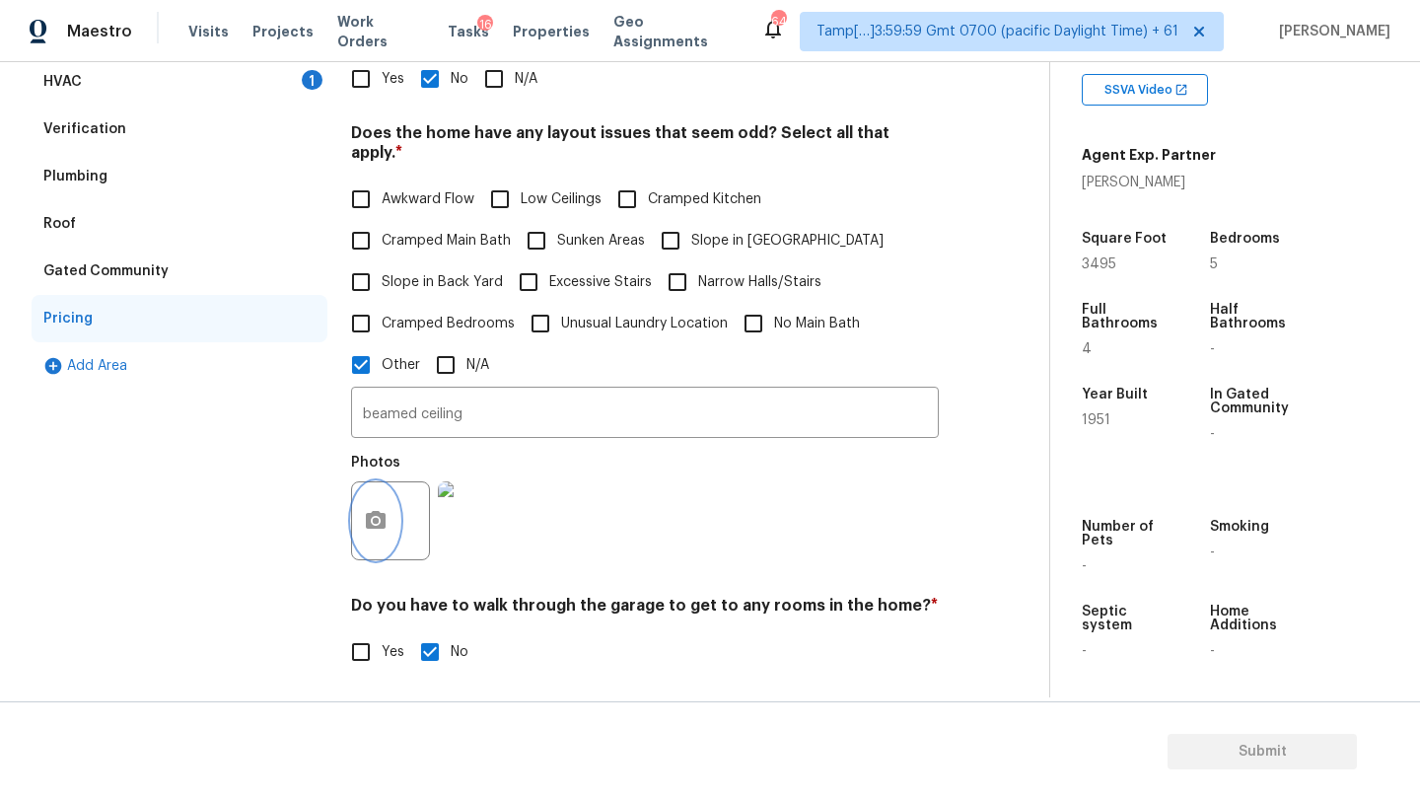
scroll to position [0, 0]
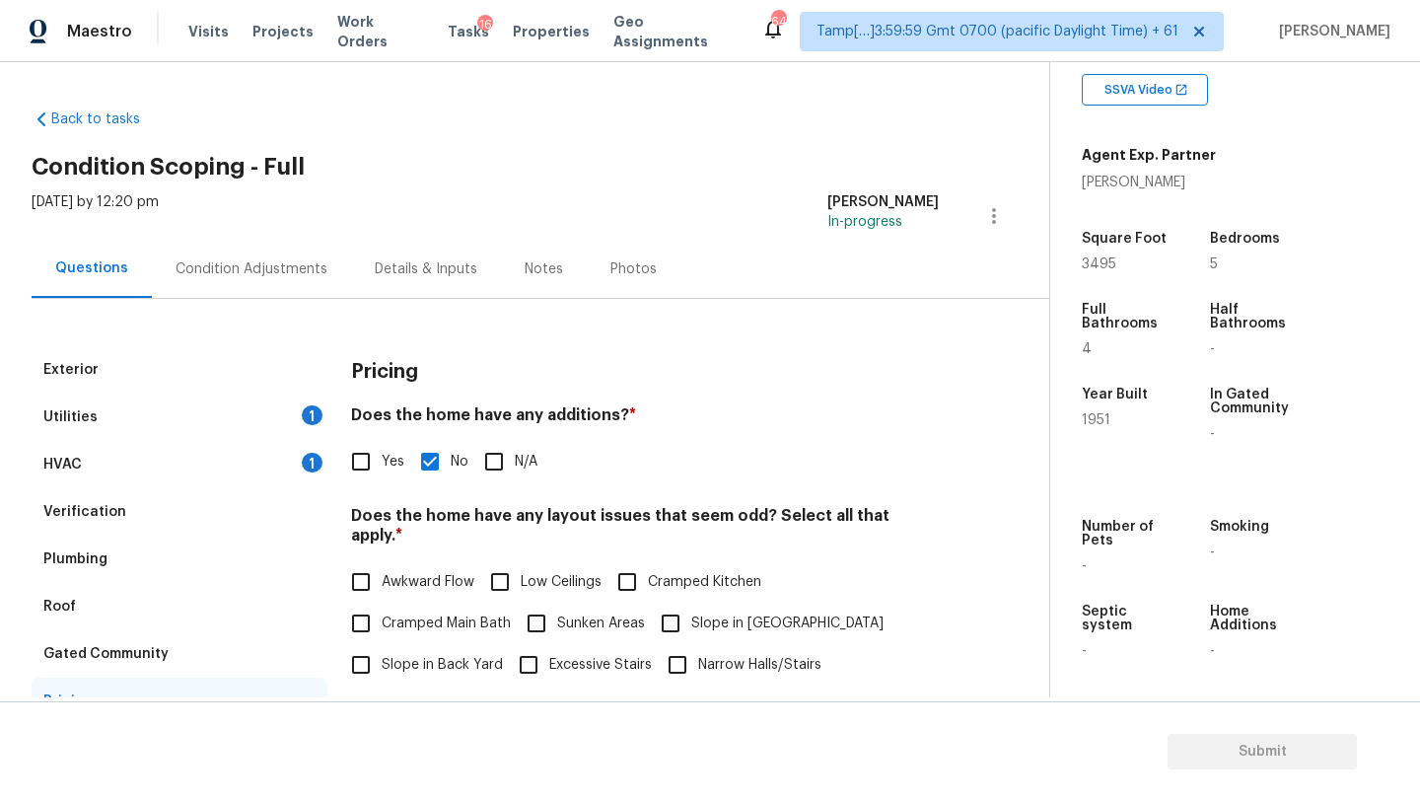
click at [322, 231] on div "[DATE] by 12:20 pm [PERSON_NAME] In-progress" at bounding box center [541, 215] width 1018 height 47
click at [262, 304] on div "Exterior Utilities 1 HVAC 1 Verification Plumbing Roof Gated Community Pricing …" at bounding box center [517, 789] width 970 height 981
click at [262, 283] on div "Condition Adjustments" at bounding box center [251, 269] width 199 height 58
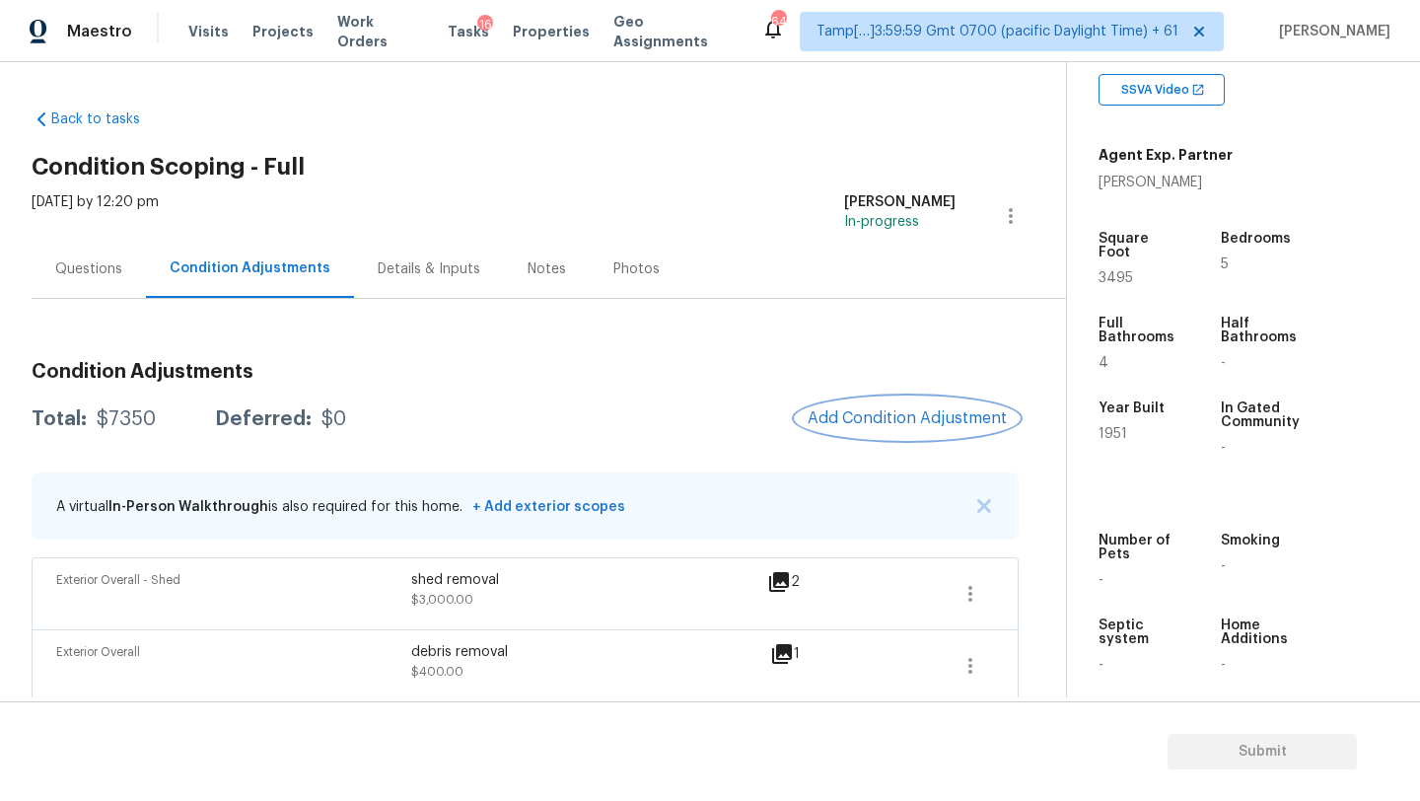
click at [867, 411] on span "Add Condition Adjustment" at bounding box center [907, 418] width 199 height 18
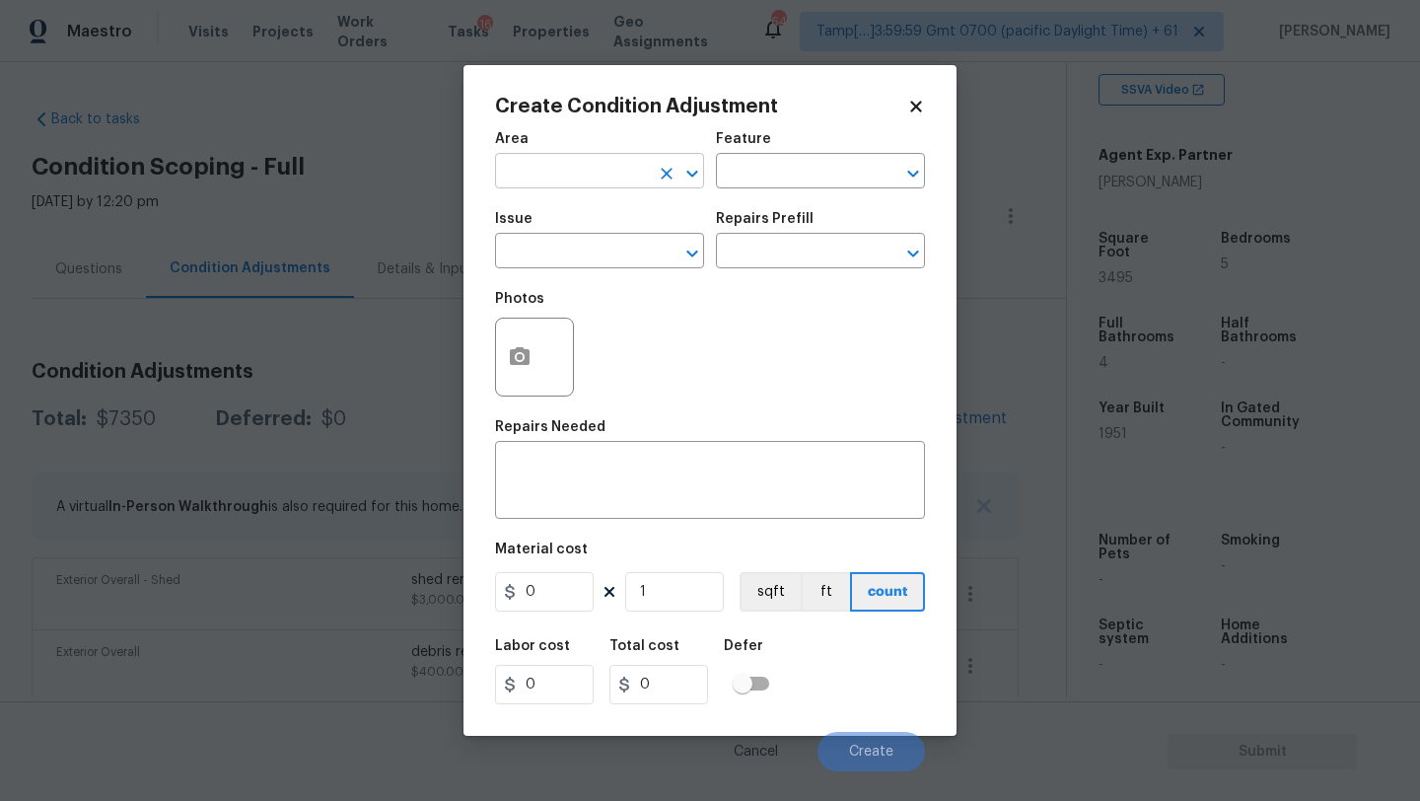
click at [570, 186] on input "text" at bounding box center [572, 173] width 154 height 31
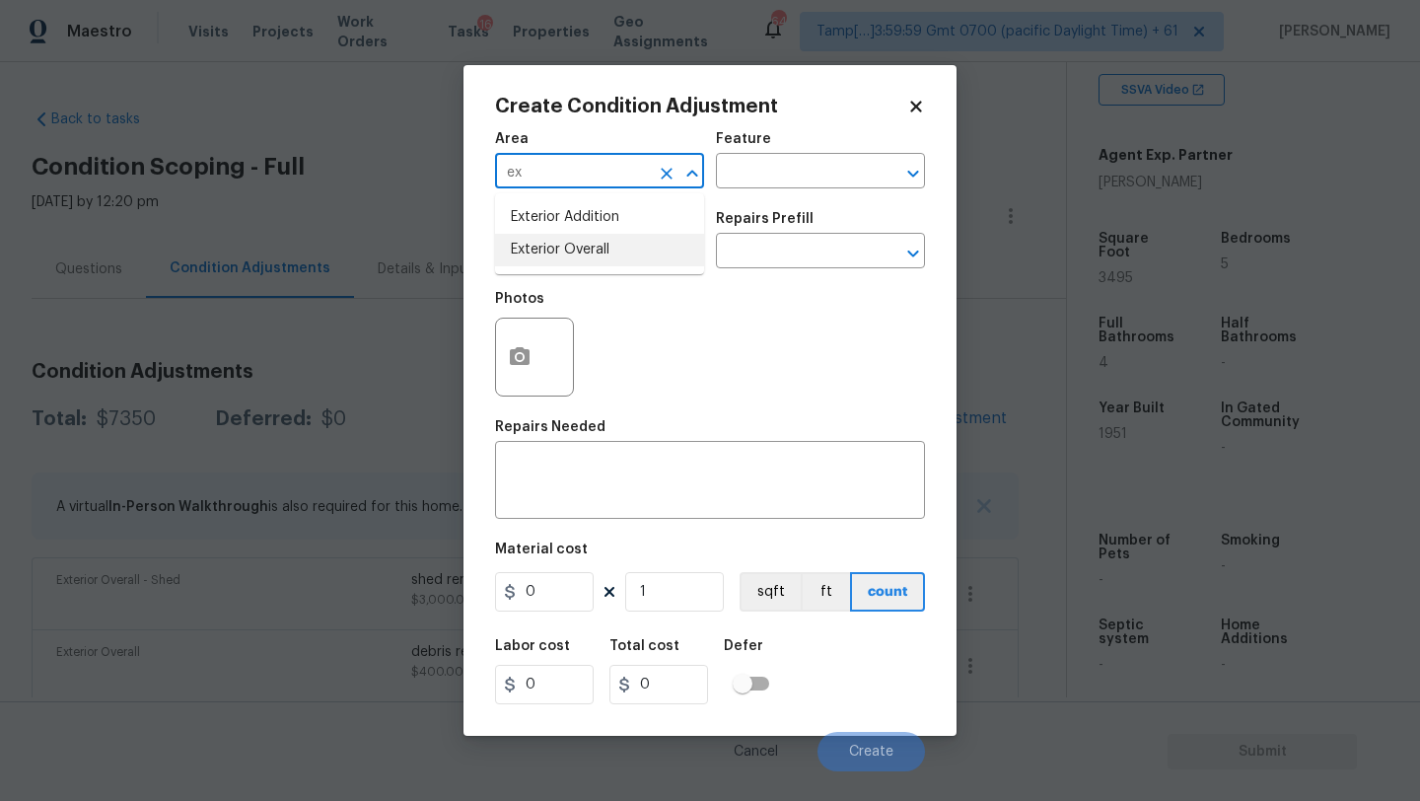
click at [594, 247] on li "Exterior Overall" at bounding box center [599, 250] width 209 height 33
type input "Exterior Overall"
click at [776, 180] on input "text" at bounding box center [793, 173] width 154 height 31
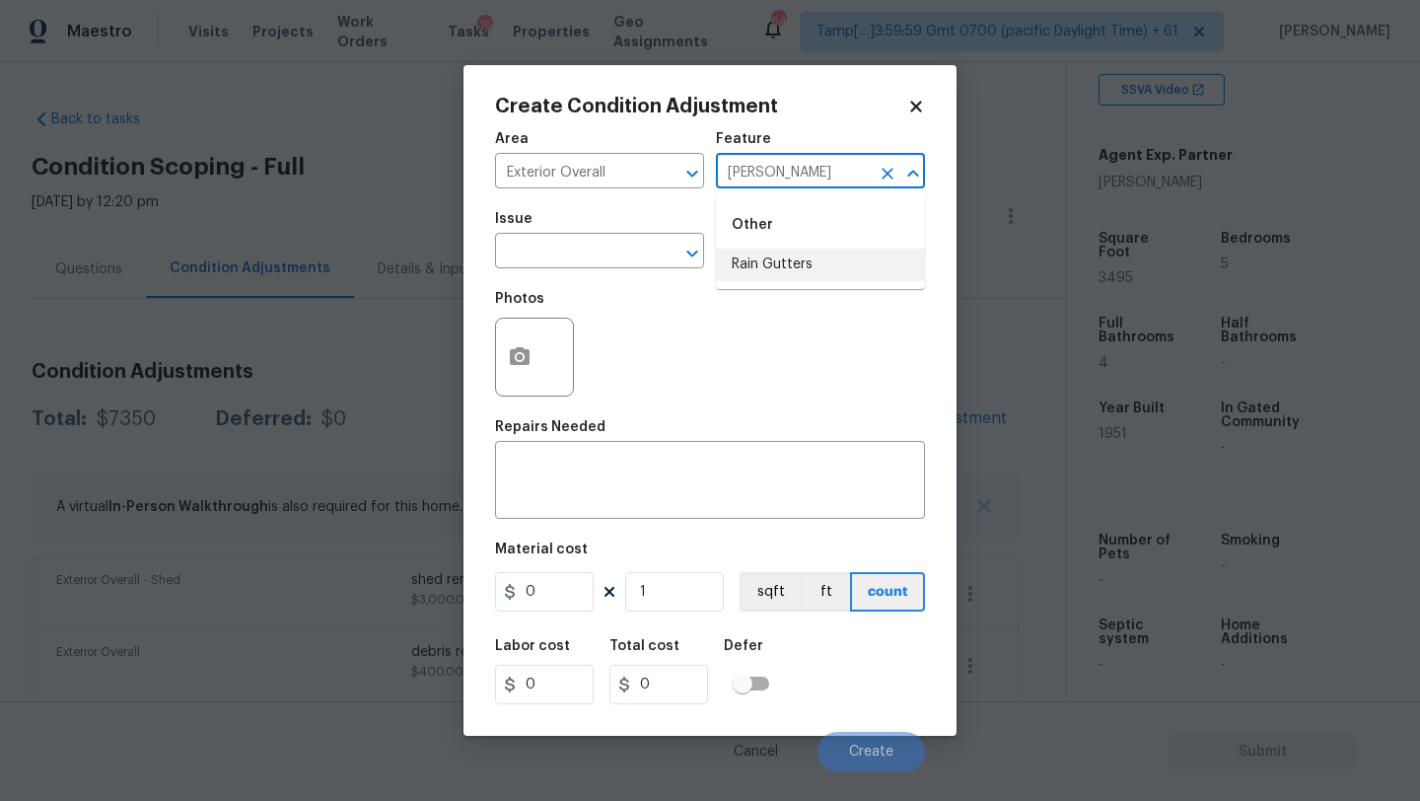
click at [810, 279] on li "Rain Gutters" at bounding box center [820, 264] width 209 height 33
type input "Rain Gutters"
click at [596, 260] on input "text" at bounding box center [572, 253] width 154 height 31
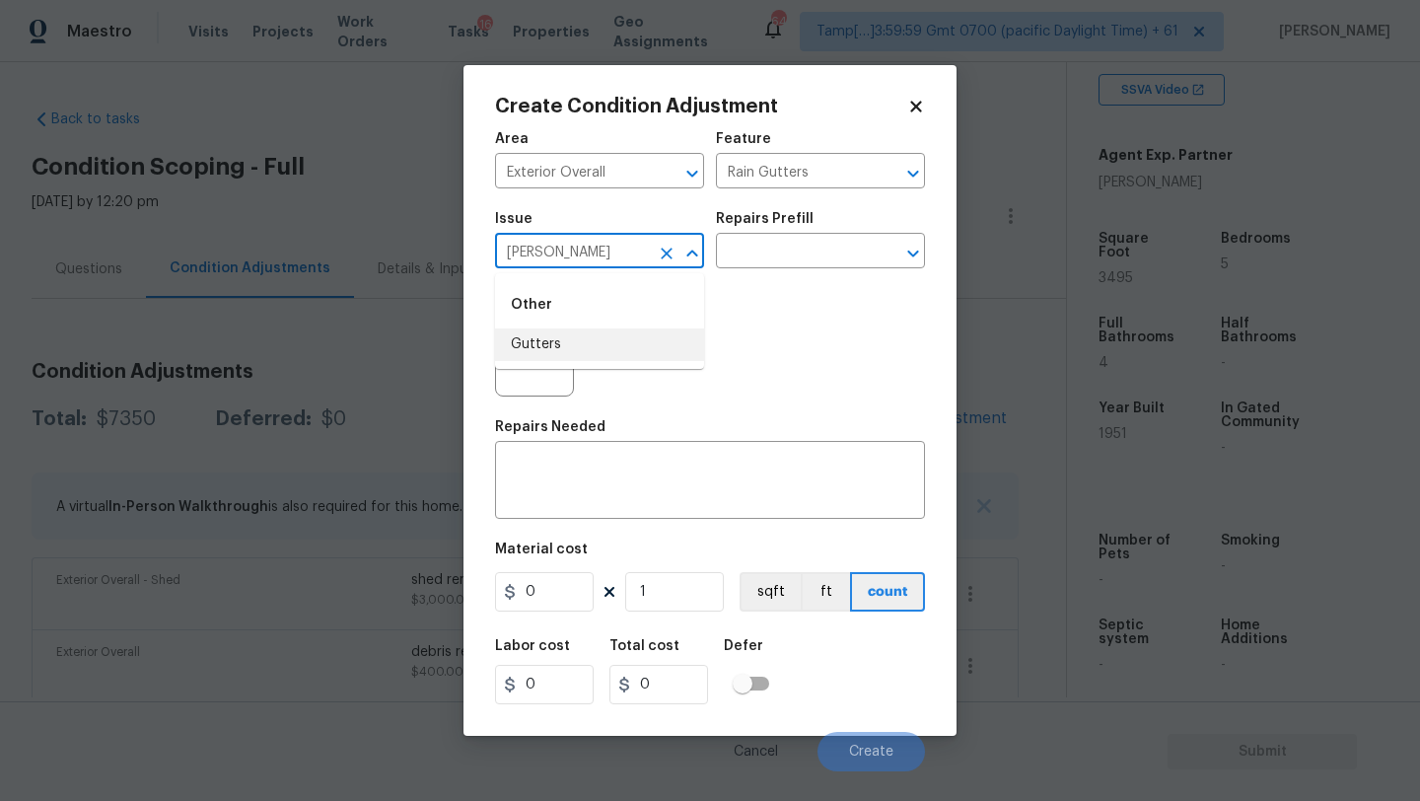
click at [602, 343] on li "Gutters" at bounding box center [599, 344] width 209 height 33
type input "Gutters"
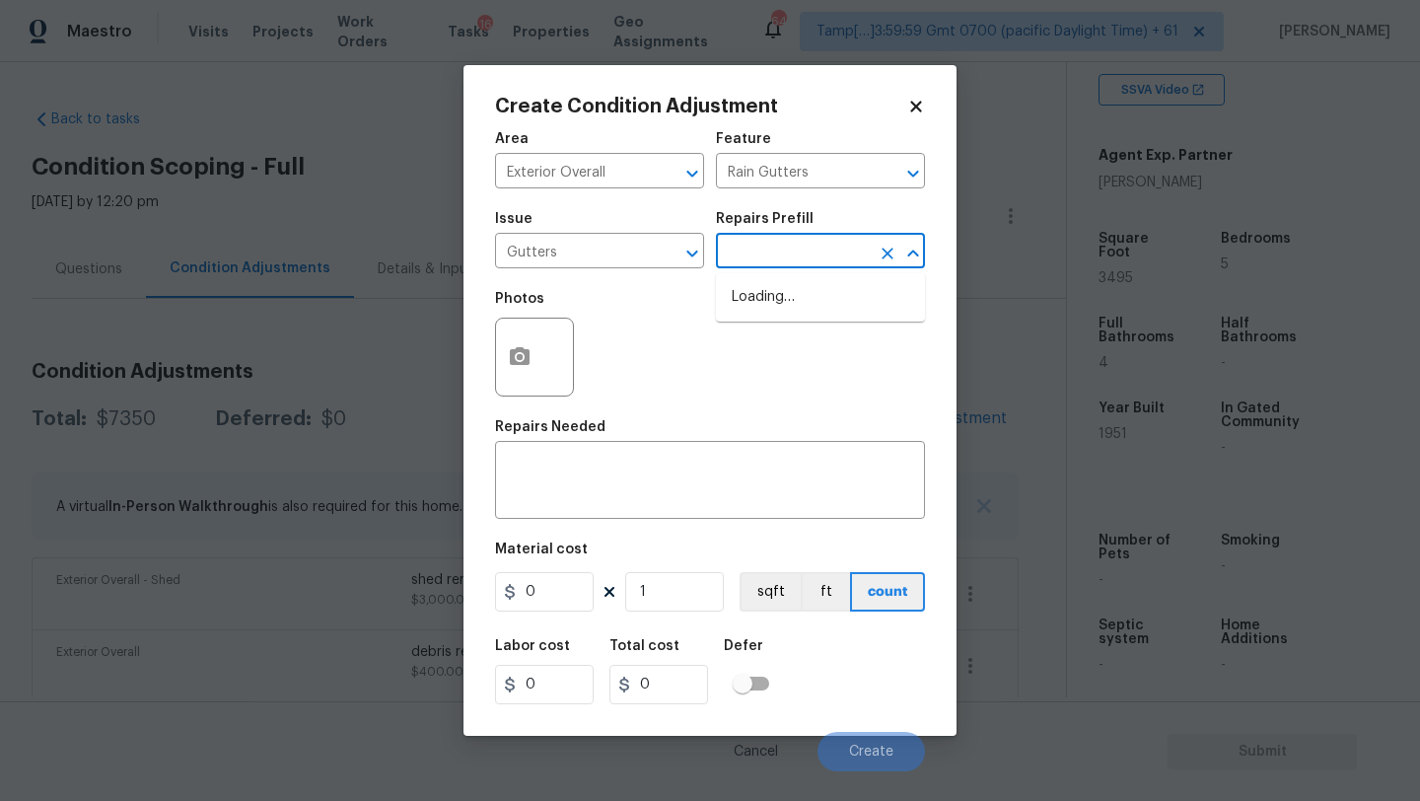
click at [799, 254] on input "text" at bounding box center [793, 253] width 154 height 31
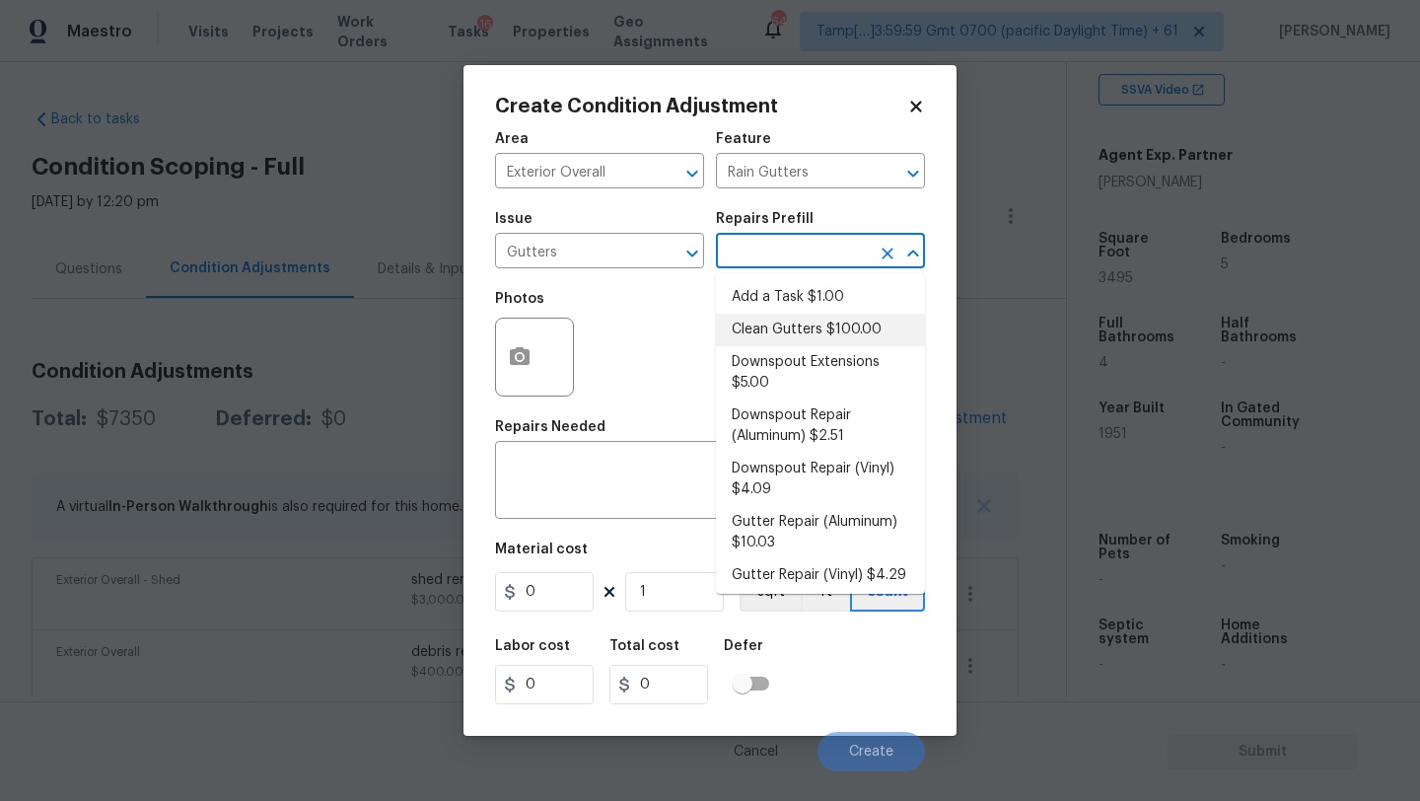
click at [793, 329] on li "Clean Gutters $100.00" at bounding box center [820, 330] width 209 height 33
type input "[PERSON_NAME] and Trim"
type textarea "Clean all debris from the gutter. The debris from the gutters is to be disposed…"
type input "100"
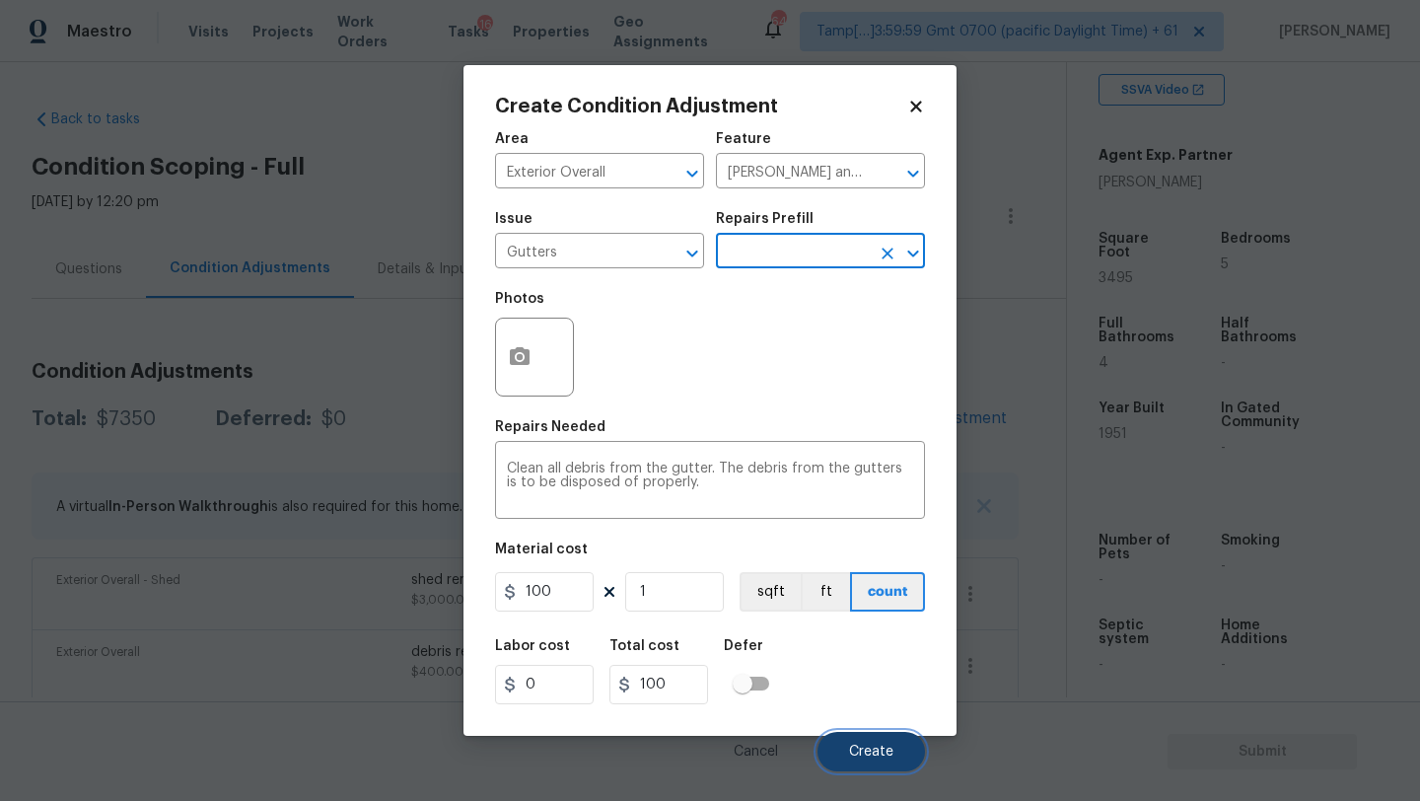
click at [848, 752] on button "Create" at bounding box center [870, 751] width 107 height 39
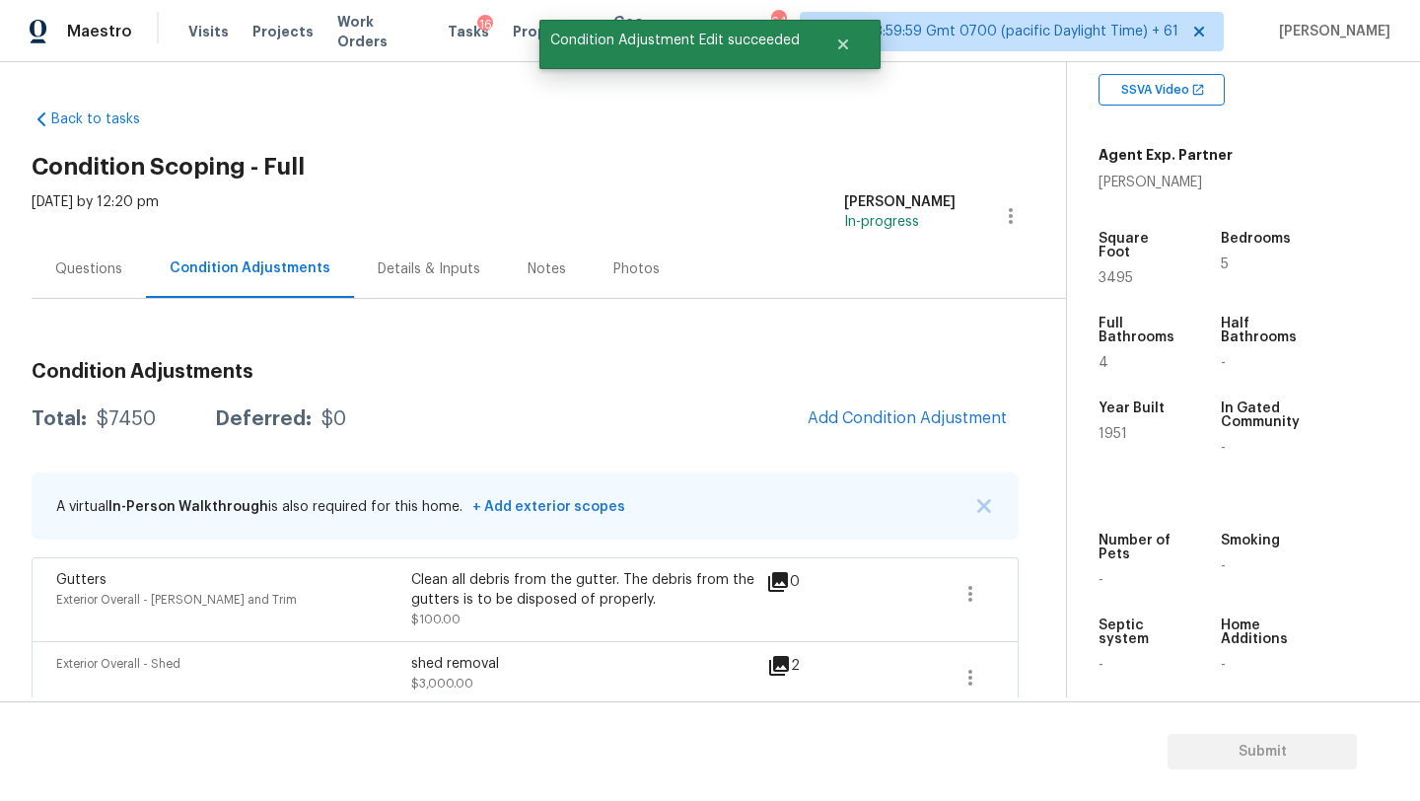
click at [866, 444] on div "Condition Adjustments Total: $7450 Deferred: $0 Add Condition Adjustment A virt…" at bounding box center [525, 817] width 987 height 942
click at [866, 438] on span "Add Condition Adjustment" at bounding box center [907, 418] width 223 height 43
click at [853, 424] on span "Add Condition Adjustment" at bounding box center [907, 418] width 199 height 18
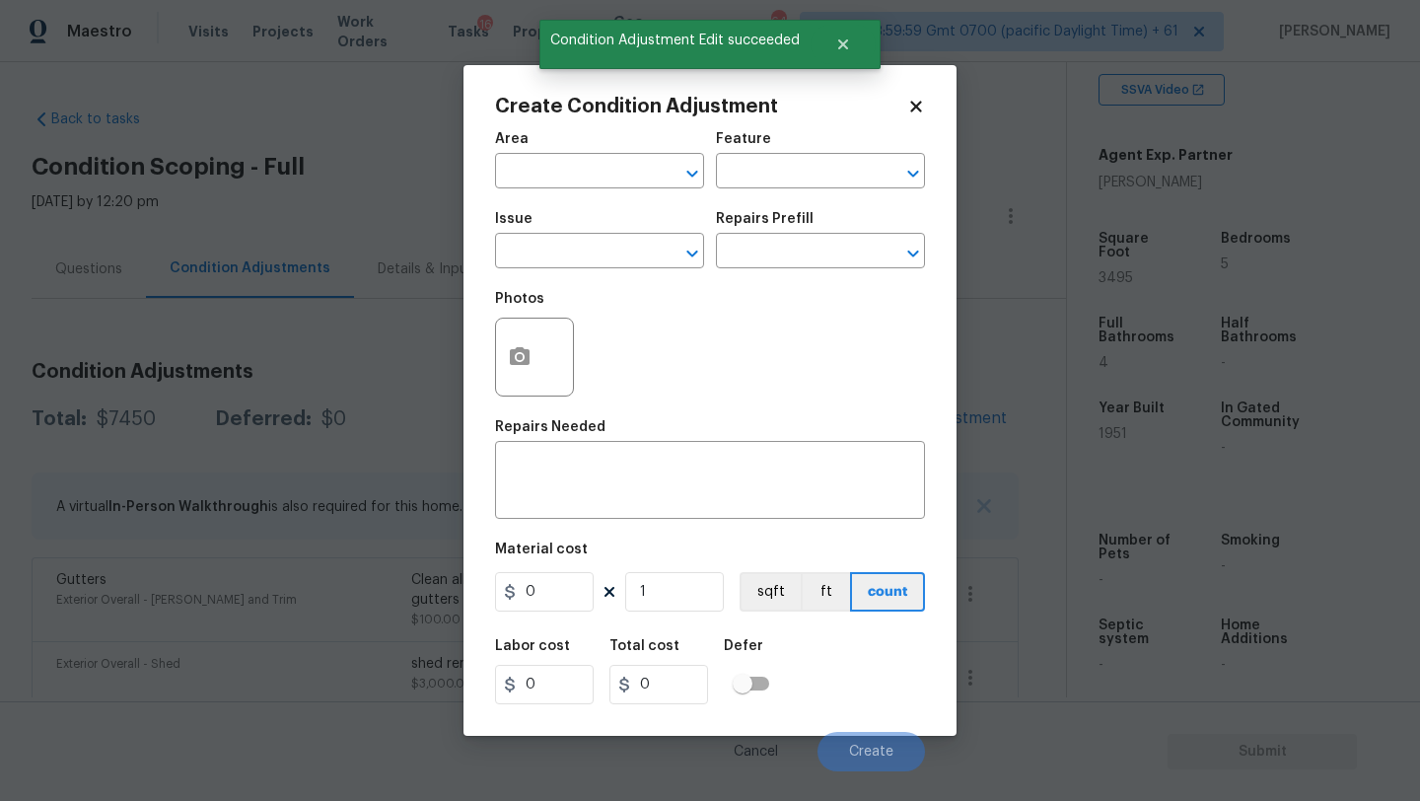
click at [564, 145] on div "Area" at bounding box center [599, 145] width 209 height 26
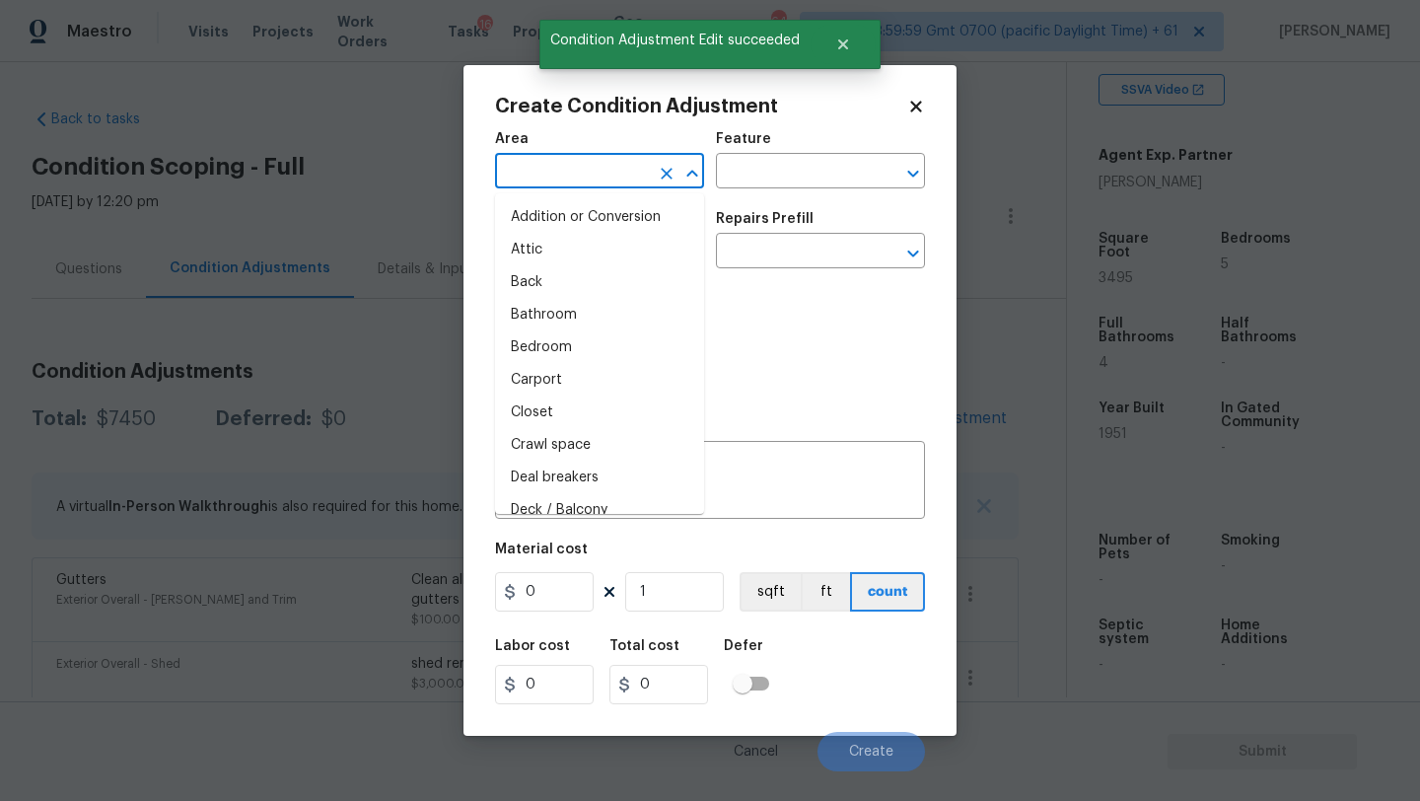
click at [564, 175] on input "text" at bounding box center [572, 173] width 154 height 31
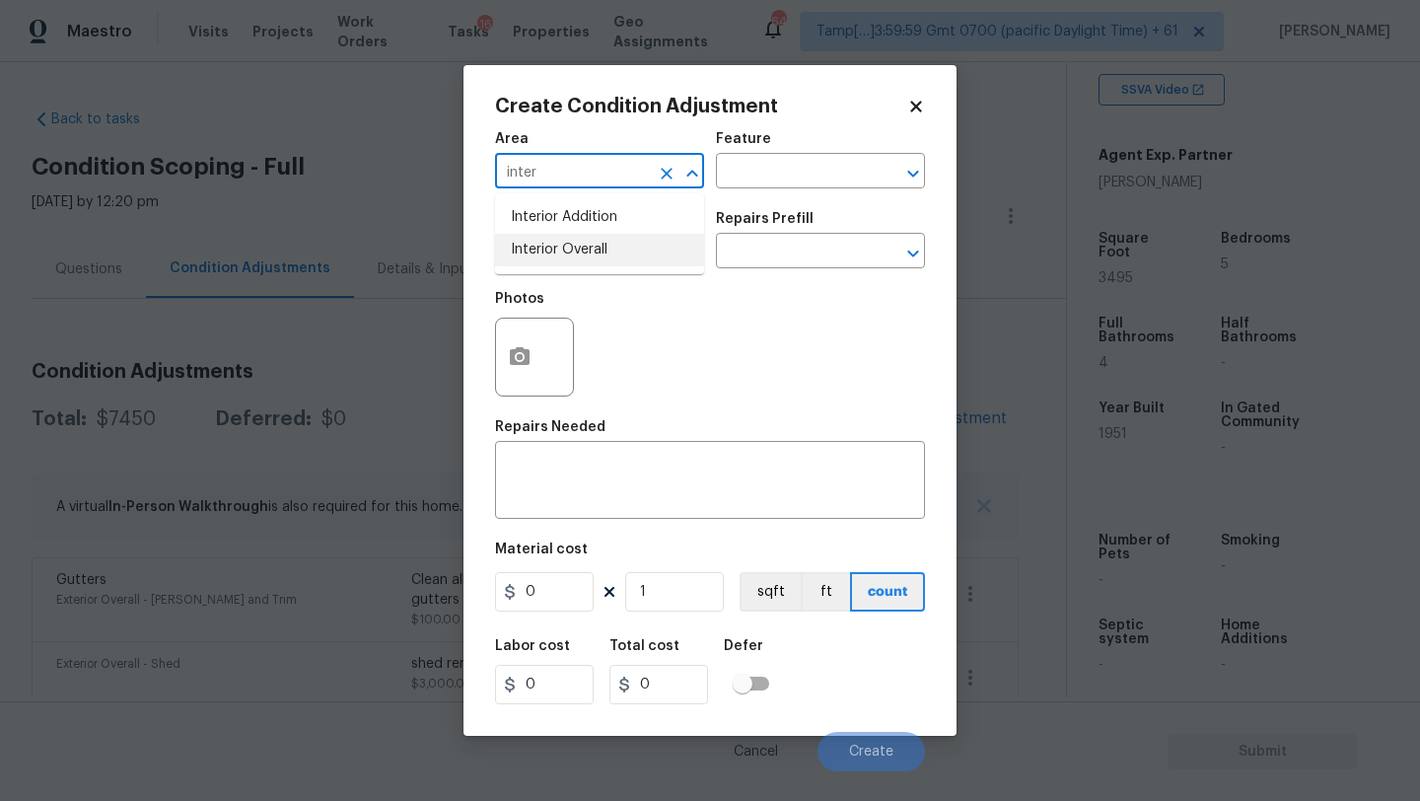
click at [576, 249] on li "Interior Overall" at bounding box center [599, 250] width 209 height 33
type input "Interior Overall"
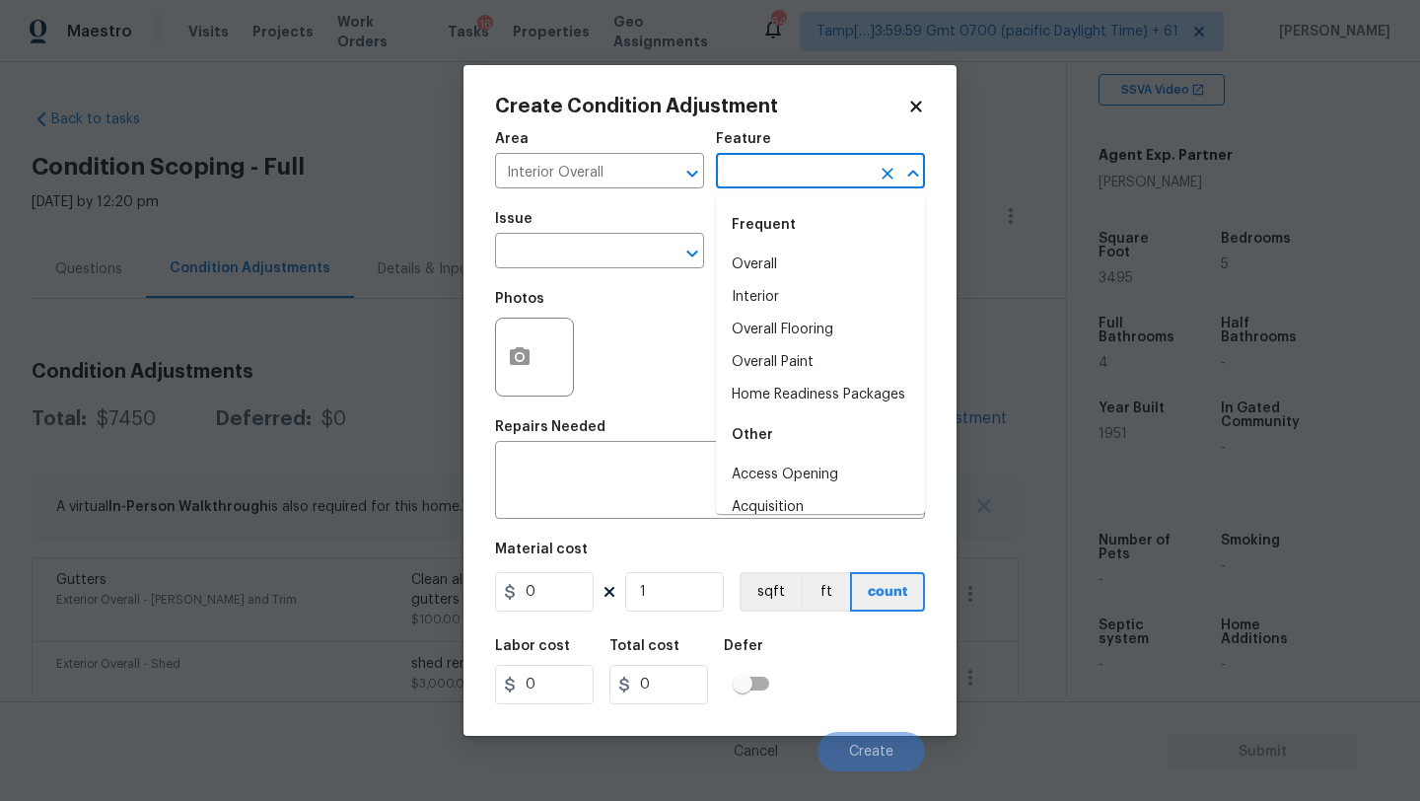
click at [795, 176] on input "text" at bounding box center [793, 173] width 154 height 31
click at [803, 340] on li "Overall Flooring" at bounding box center [820, 330] width 209 height 33
type input "Overall Flooring"
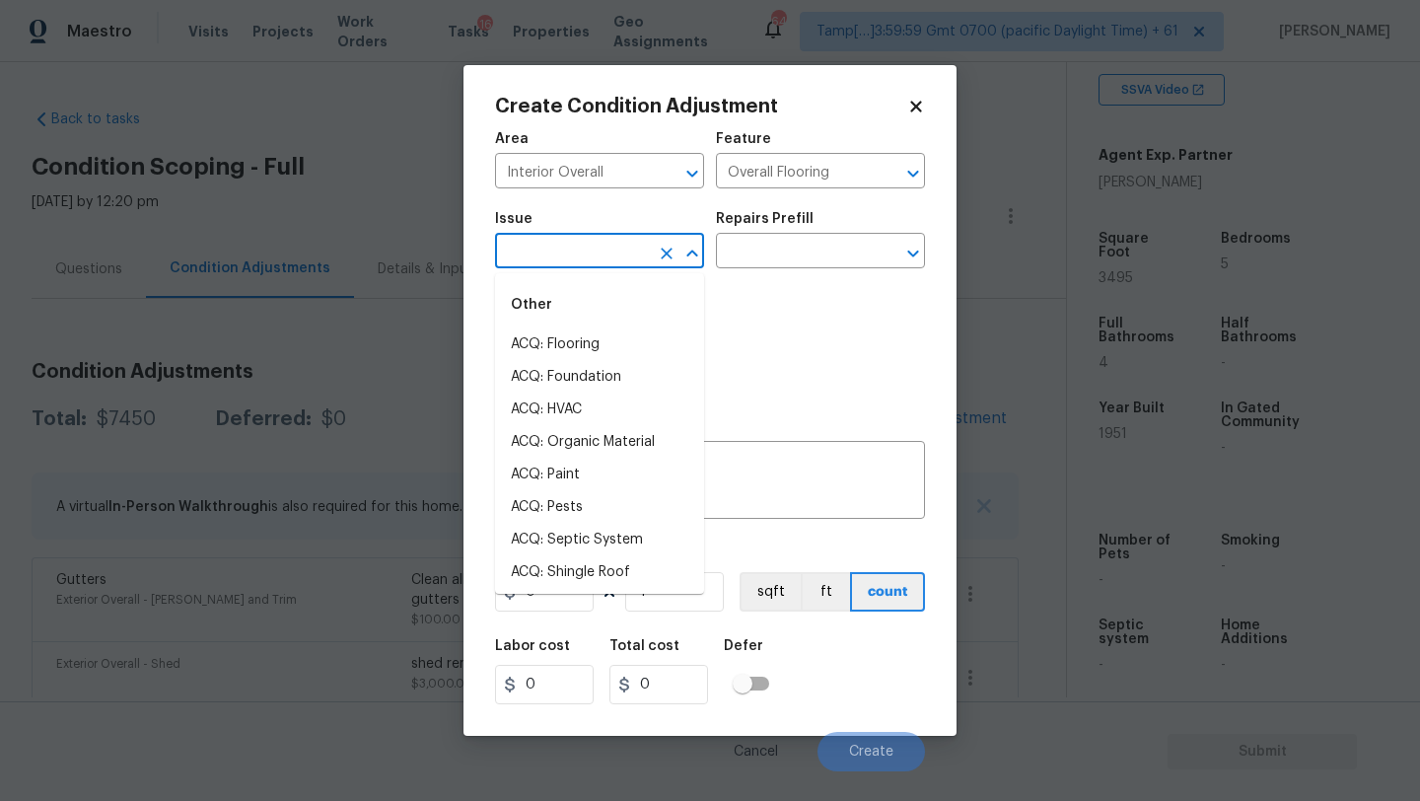
click at [591, 264] on input "text" at bounding box center [572, 253] width 154 height 31
click at [589, 343] on li "ACQ: Flooring" at bounding box center [599, 344] width 209 height 33
type input "ACQ: Flooring"
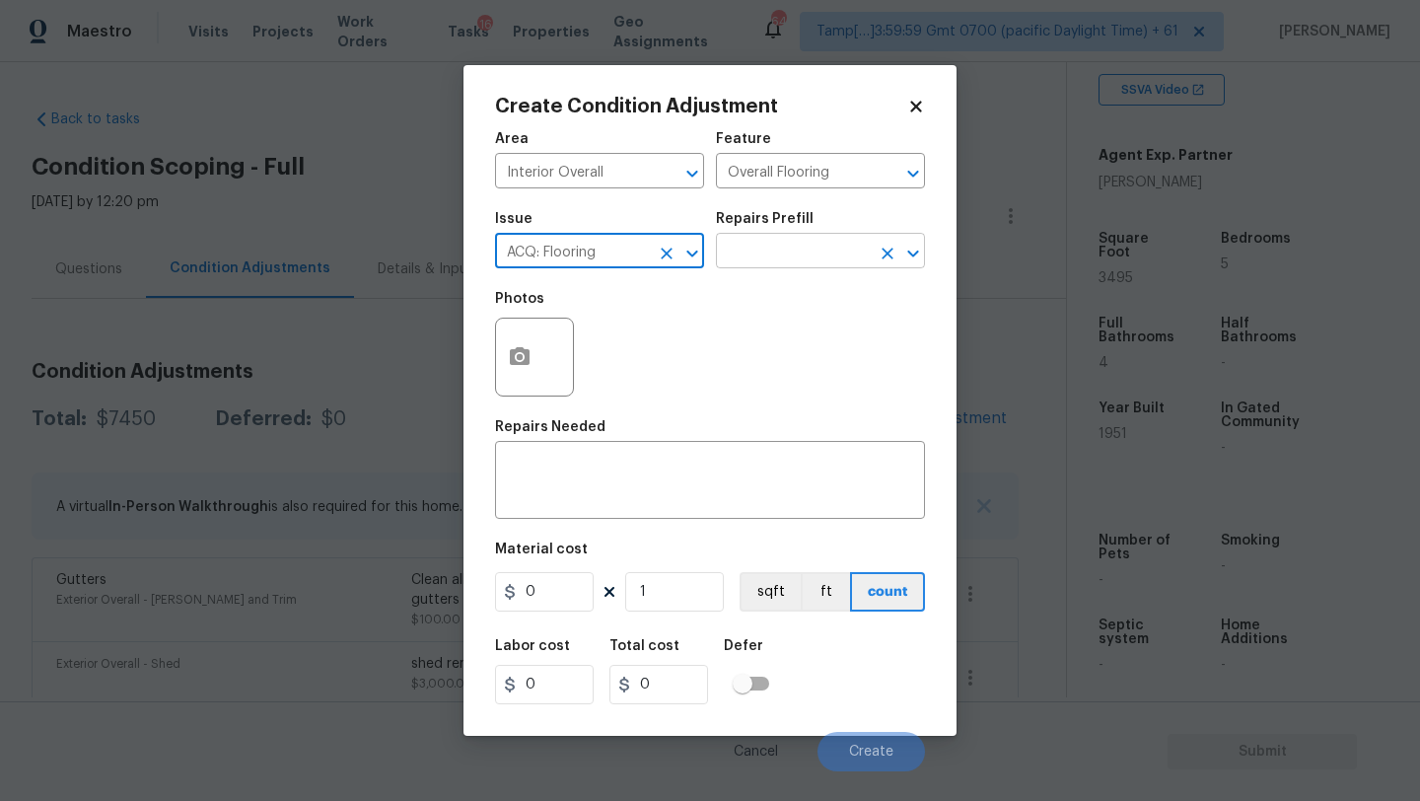
click at [874, 243] on div at bounding box center [899, 254] width 51 height 28
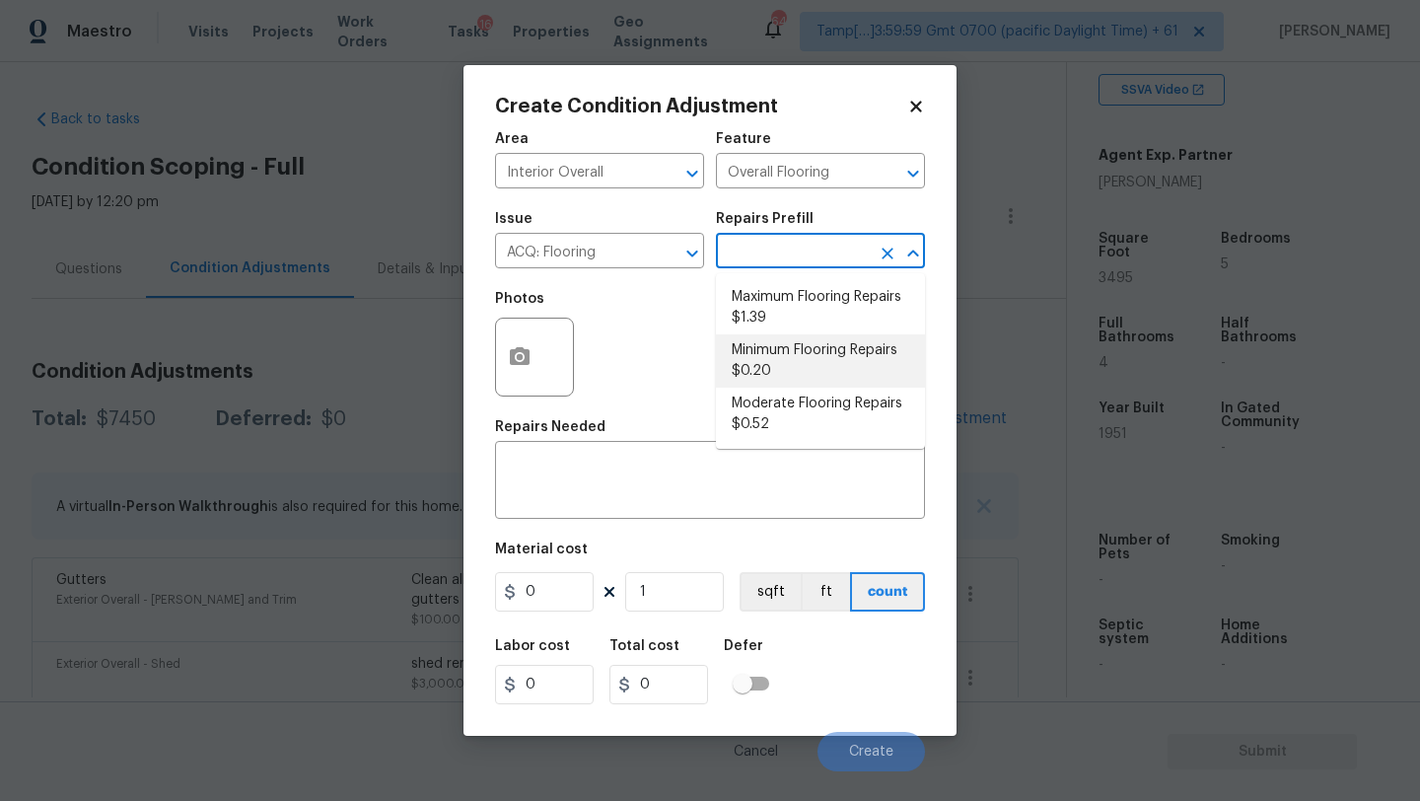
click at [778, 361] on li "Minimum Flooring Repairs $0.20" at bounding box center [820, 360] width 209 height 53
type input "Acquisition"
type textarea "Acquisition Scope: Minimum flooring repairs"
type input "0.2"
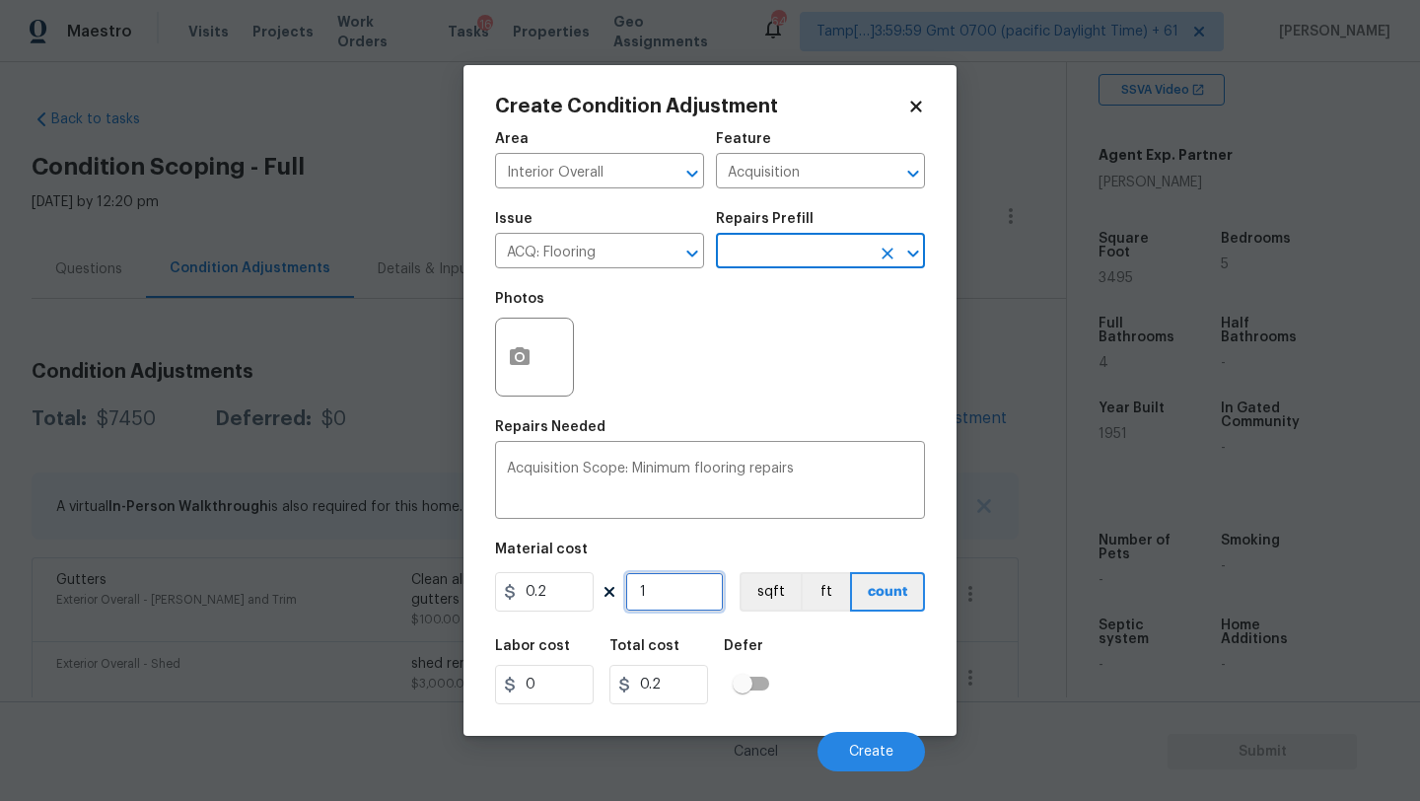
click at [679, 589] on input "1" at bounding box center [674, 591] width 99 height 39
type input "3"
type input "0.6"
type input "34"
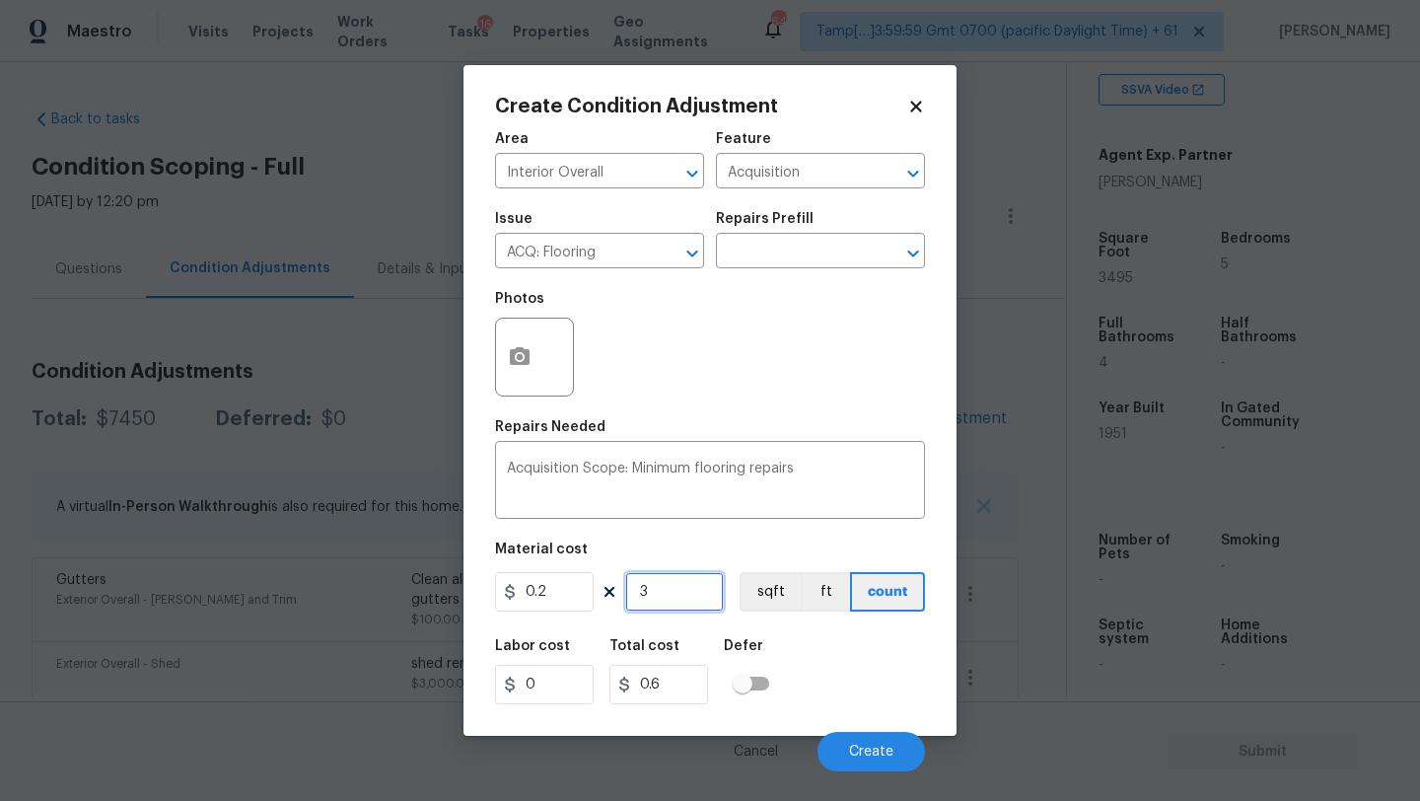
type input "6.8"
type input "349"
type input "69.8"
type input "3495"
type input "699"
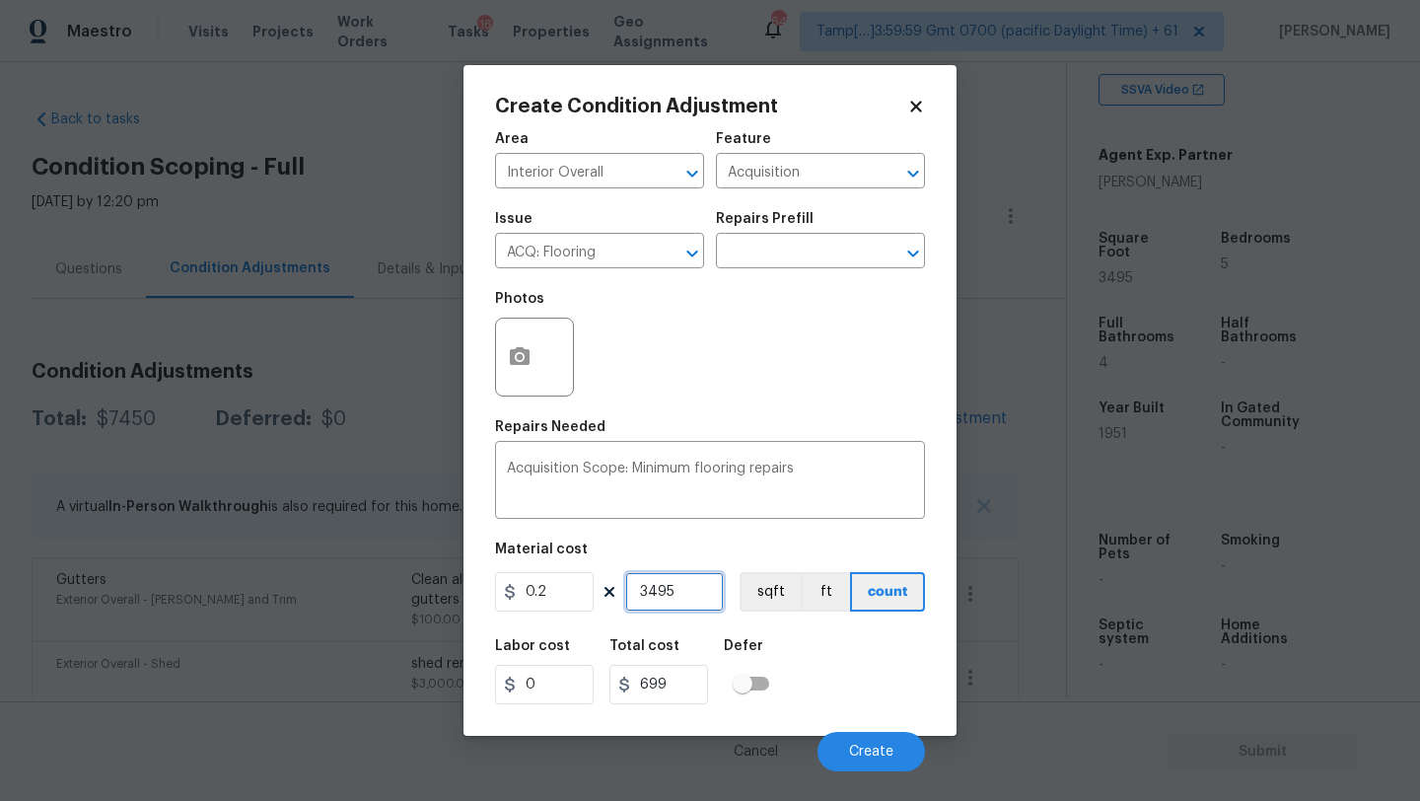
type input "3495"
click at [853, 689] on div "Labor cost 0 Total cost 699 Defer" at bounding box center [710, 671] width 430 height 89
click at [855, 738] on button "Create" at bounding box center [870, 751] width 107 height 39
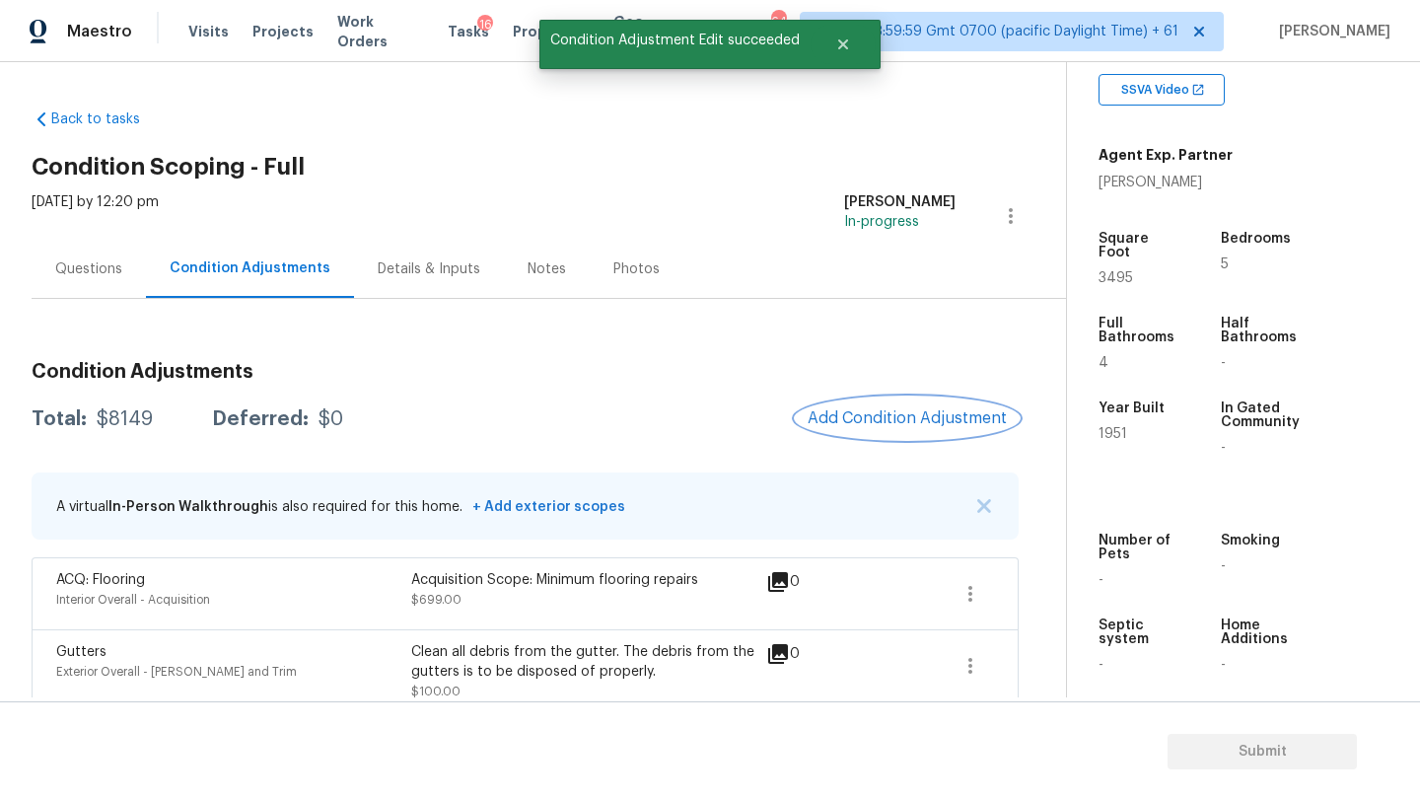
click at [885, 413] on span "Add Condition Adjustment" at bounding box center [907, 418] width 199 height 18
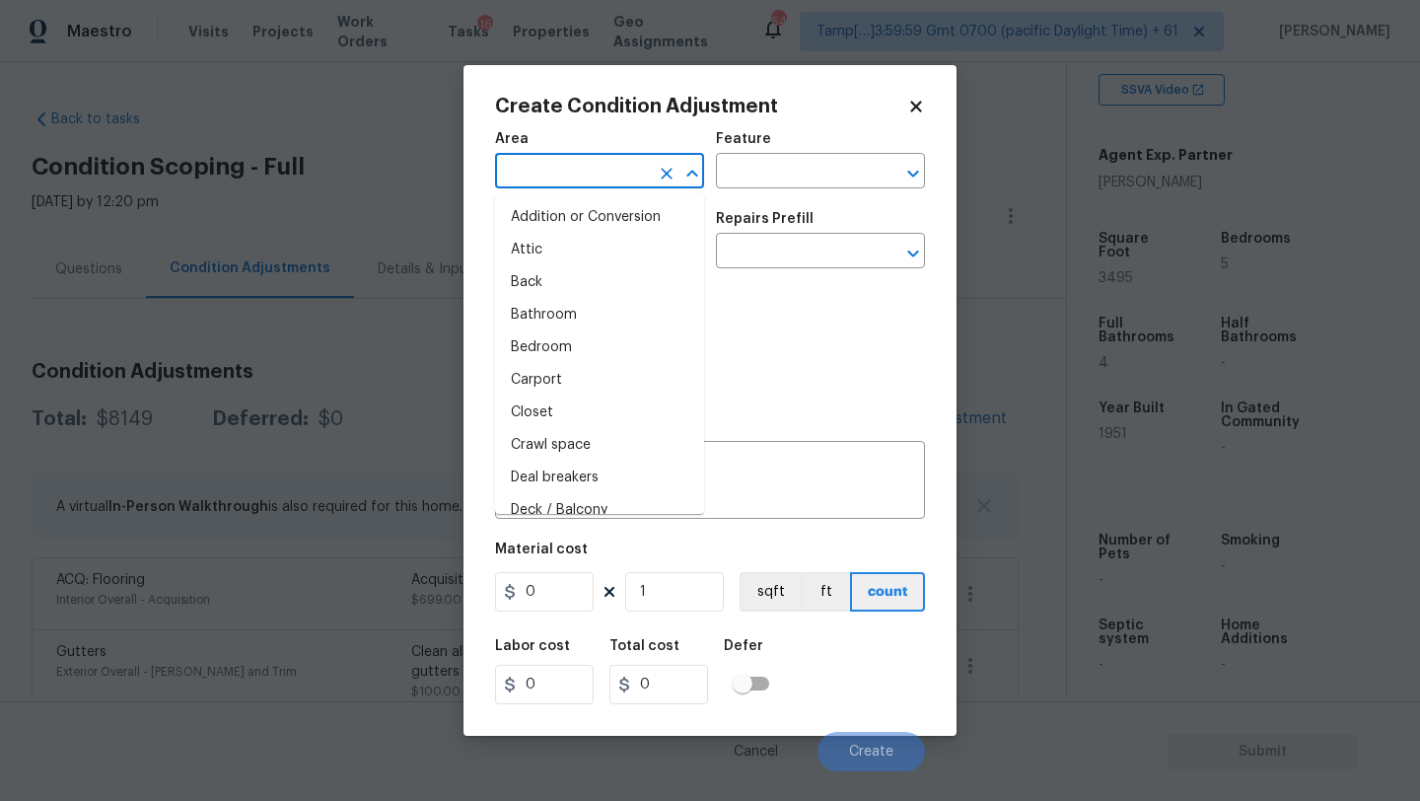
click at [559, 179] on input "text" at bounding box center [572, 173] width 154 height 31
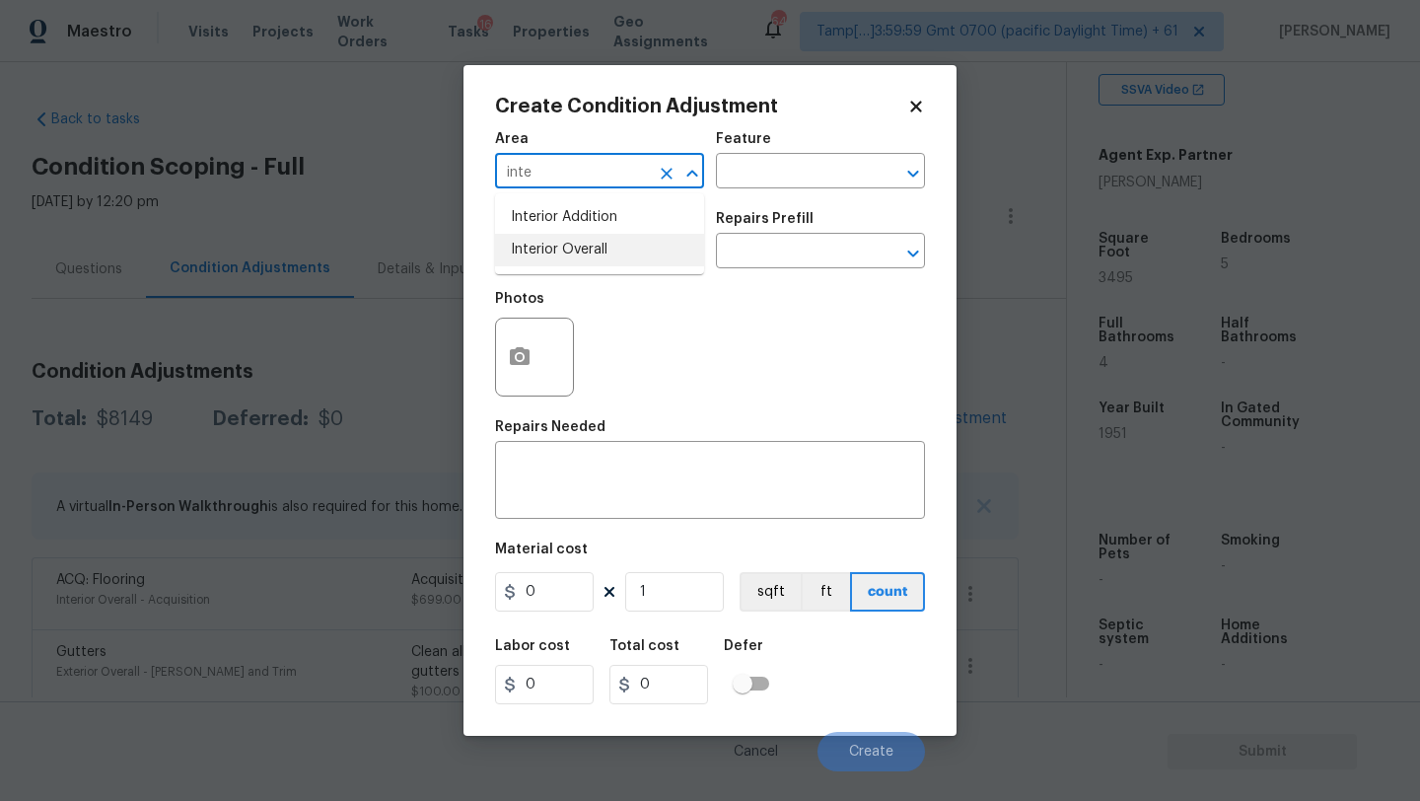
click at [597, 253] on li "Interior Overall" at bounding box center [599, 250] width 209 height 33
type input "Interior Overall"
click at [787, 167] on input "text" at bounding box center [793, 173] width 154 height 31
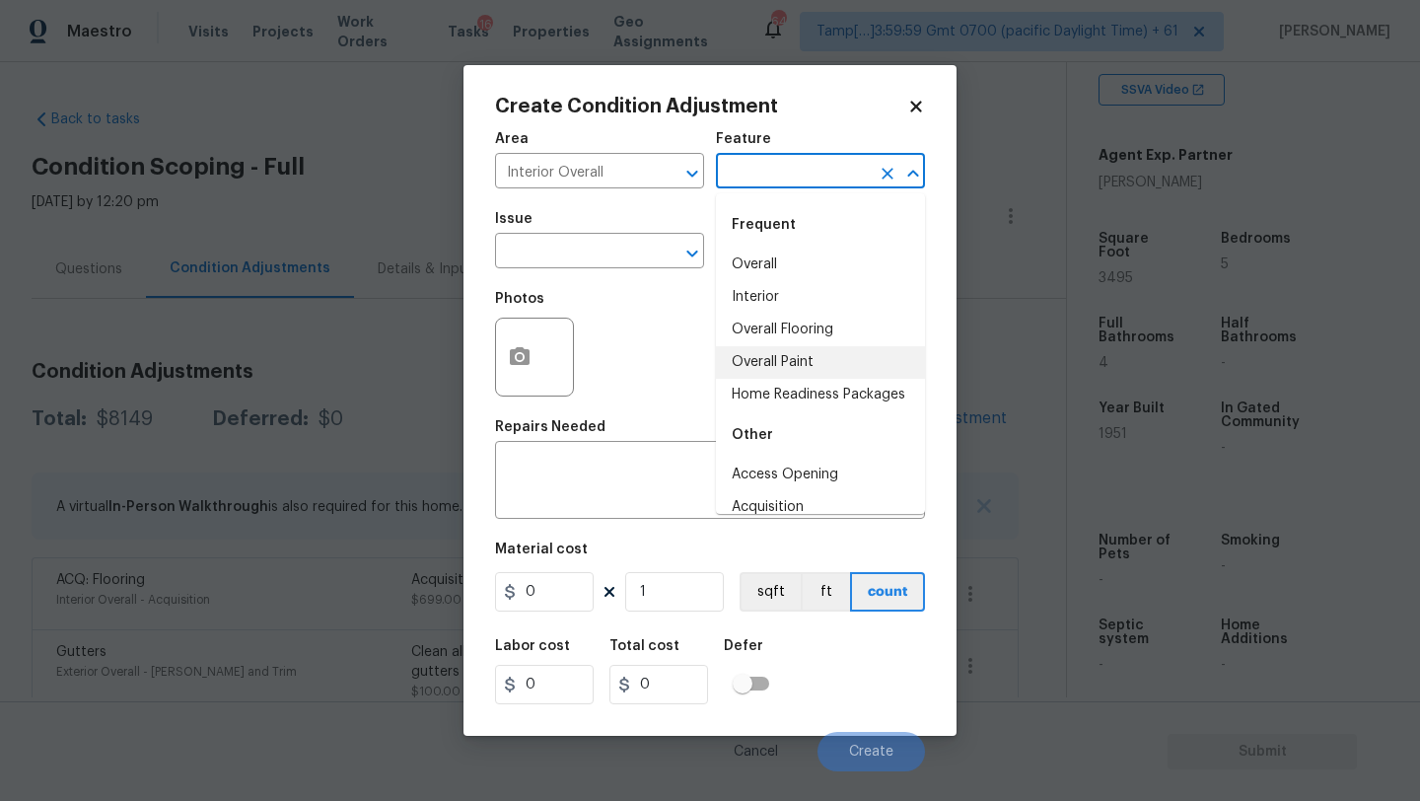
click at [793, 353] on li "Overall Paint" at bounding box center [820, 362] width 209 height 33
type input "Overall Paint"
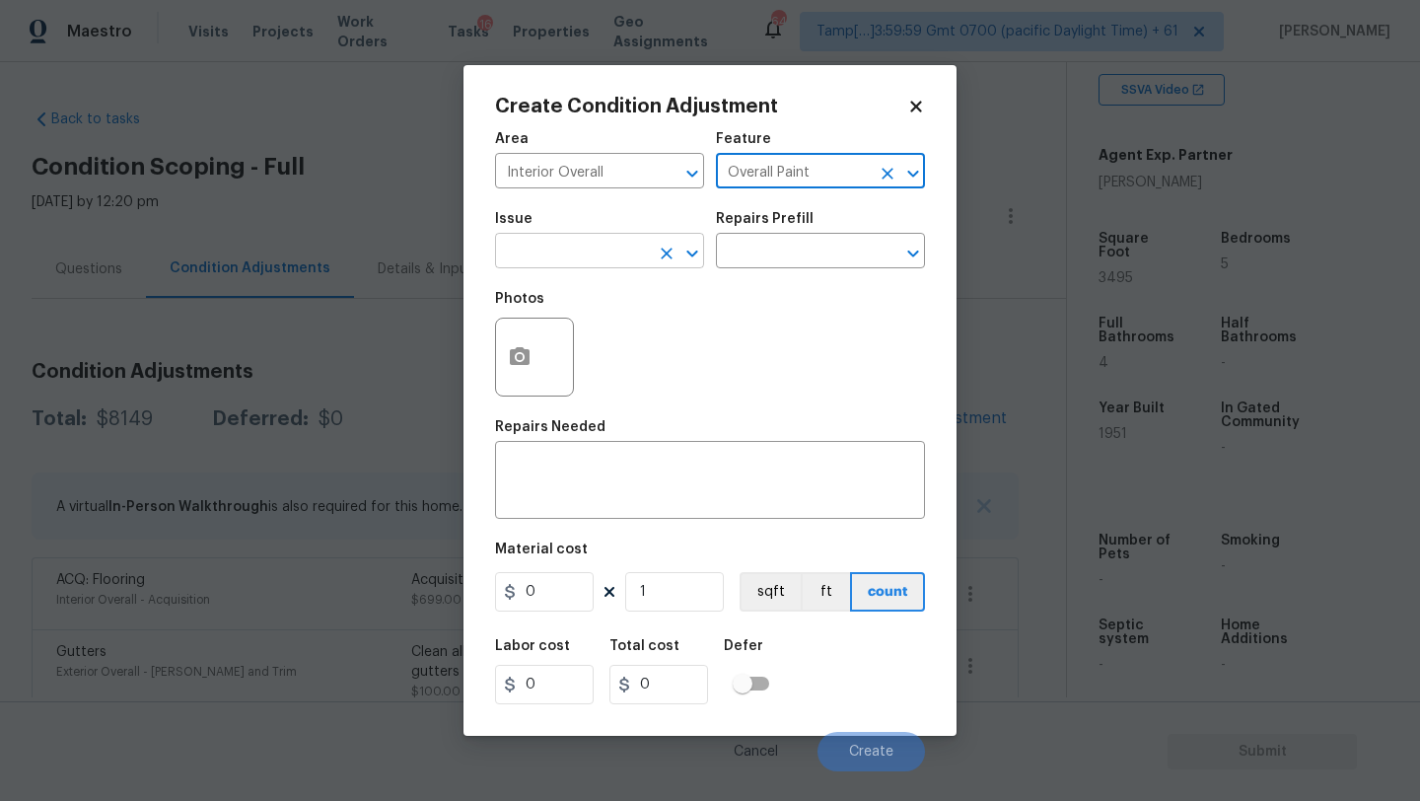
click at [557, 258] on input "text" at bounding box center [572, 253] width 154 height 31
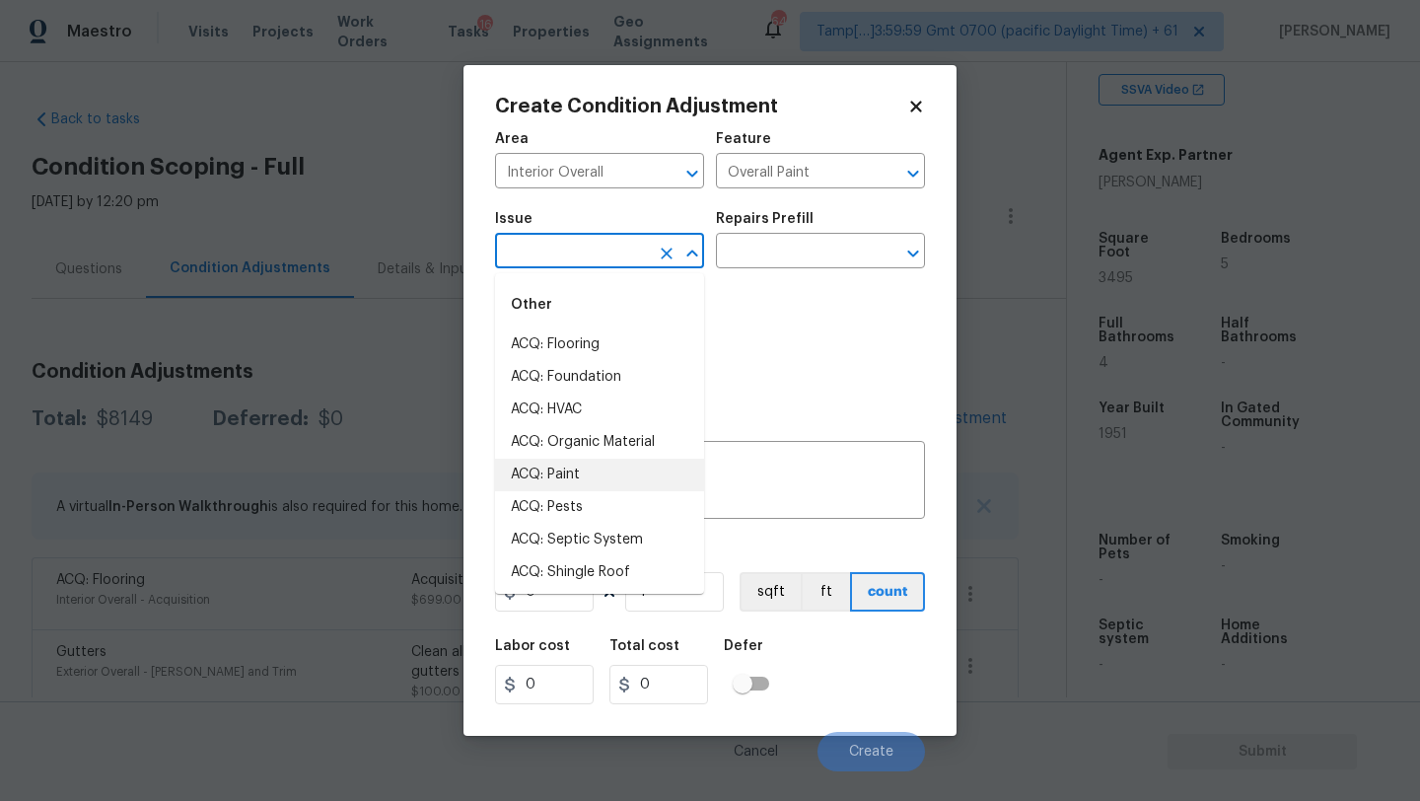
click at [566, 485] on li "ACQ: Paint" at bounding box center [599, 474] width 209 height 33
type input "ACQ: Paint"
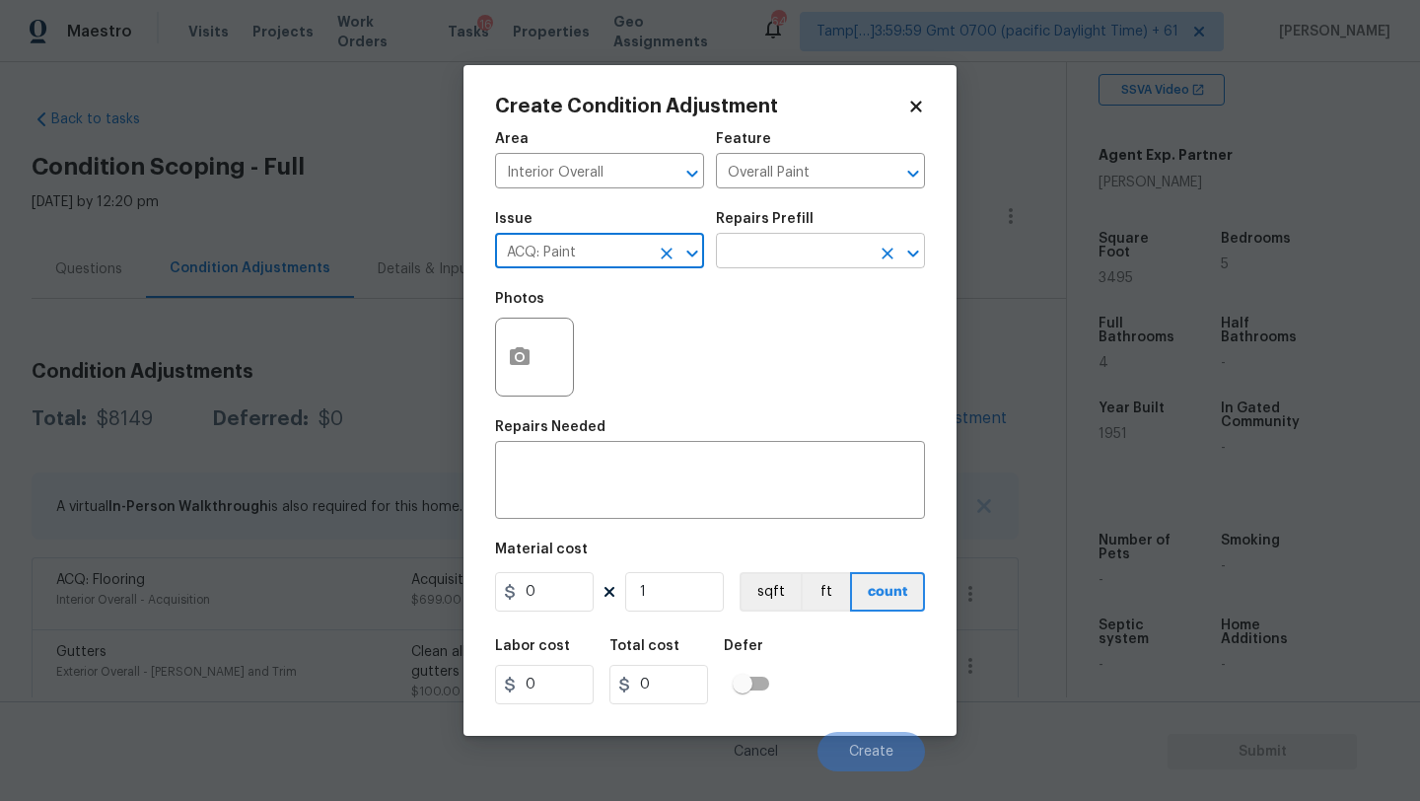
click at [782, 244] on input "text" at bounding box center [793, 253] width 154 height 31
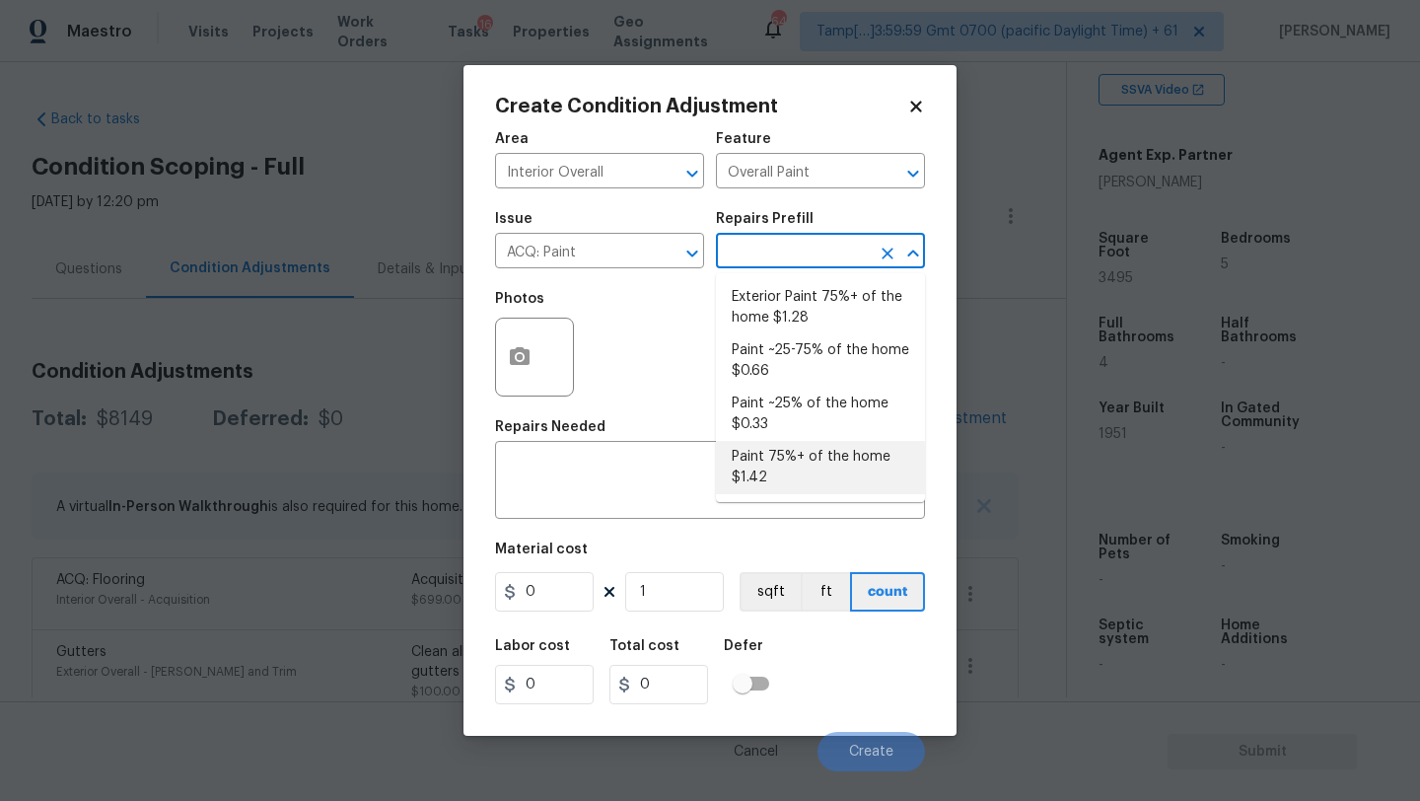
click at [791, 461] on li "Paint 75%+ of the home $1.42" at bounding box center [820, 467] width 209 height 53
type input "Acquisition"
type textarea "Acquisition Scope: 75%+ of the home will likely require interior paint"
type input "1.42"
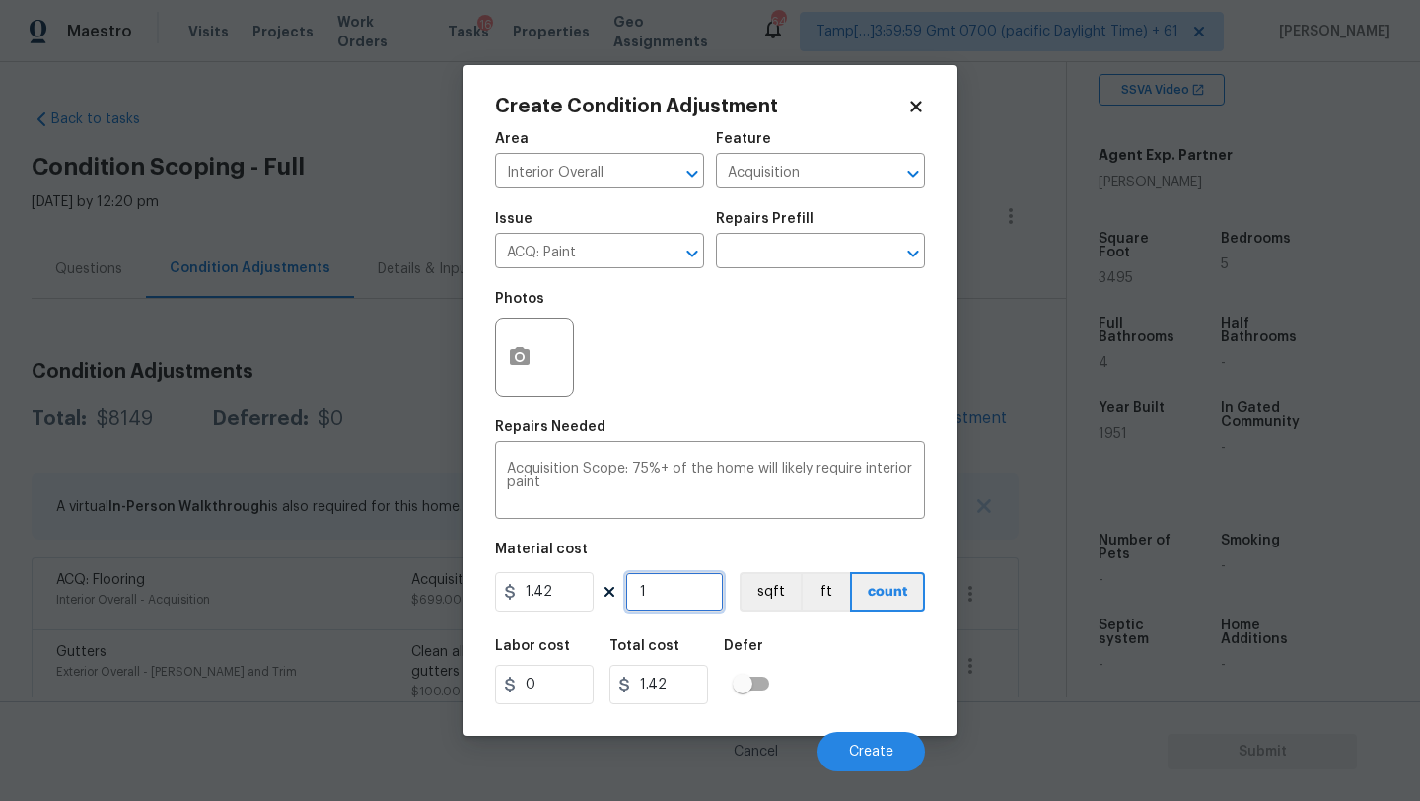
click at [711, 596] on input "1" at bounding box center [674, 591] width 99 height 39
type input "3"
type input "4.26"
type input "34"
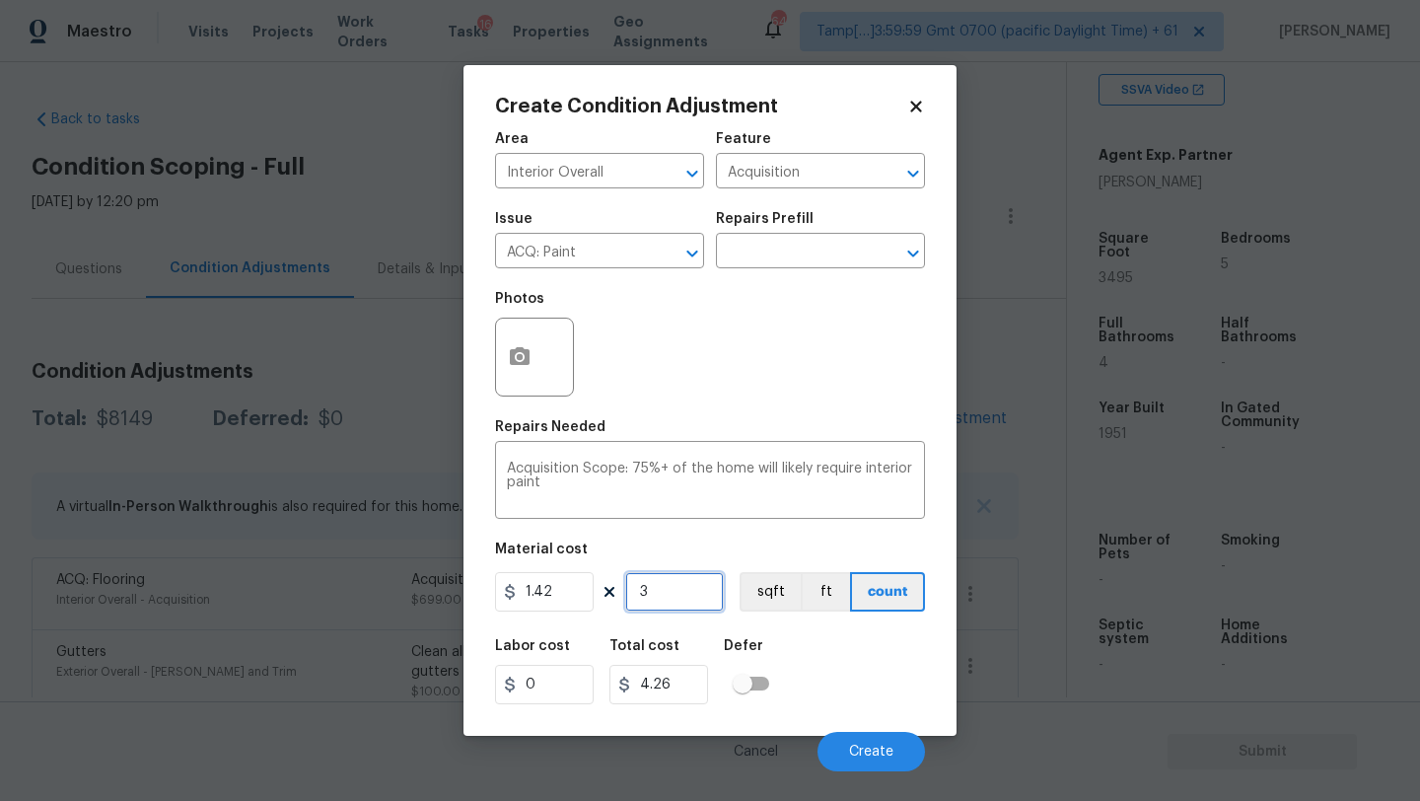
type input "48.28"
type input "349"
type input "495.58"
type input "3495"
type input "4962.9"
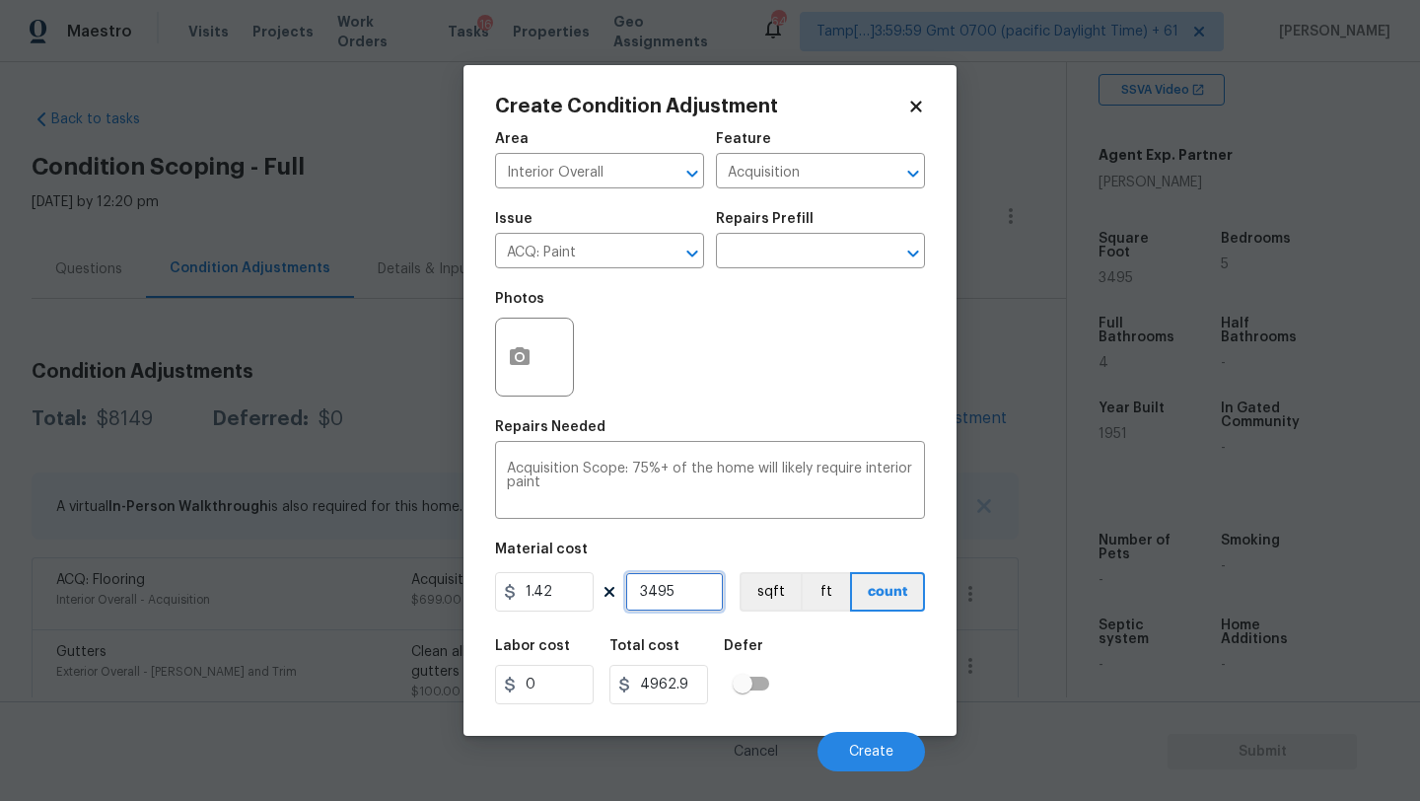
type input "3495"
click at [544, 371] on div at bounding box center [534, 356] width 79 height 79
click at [518, 371] on button "button" at bounding box center [519, 356] width 47 height 77
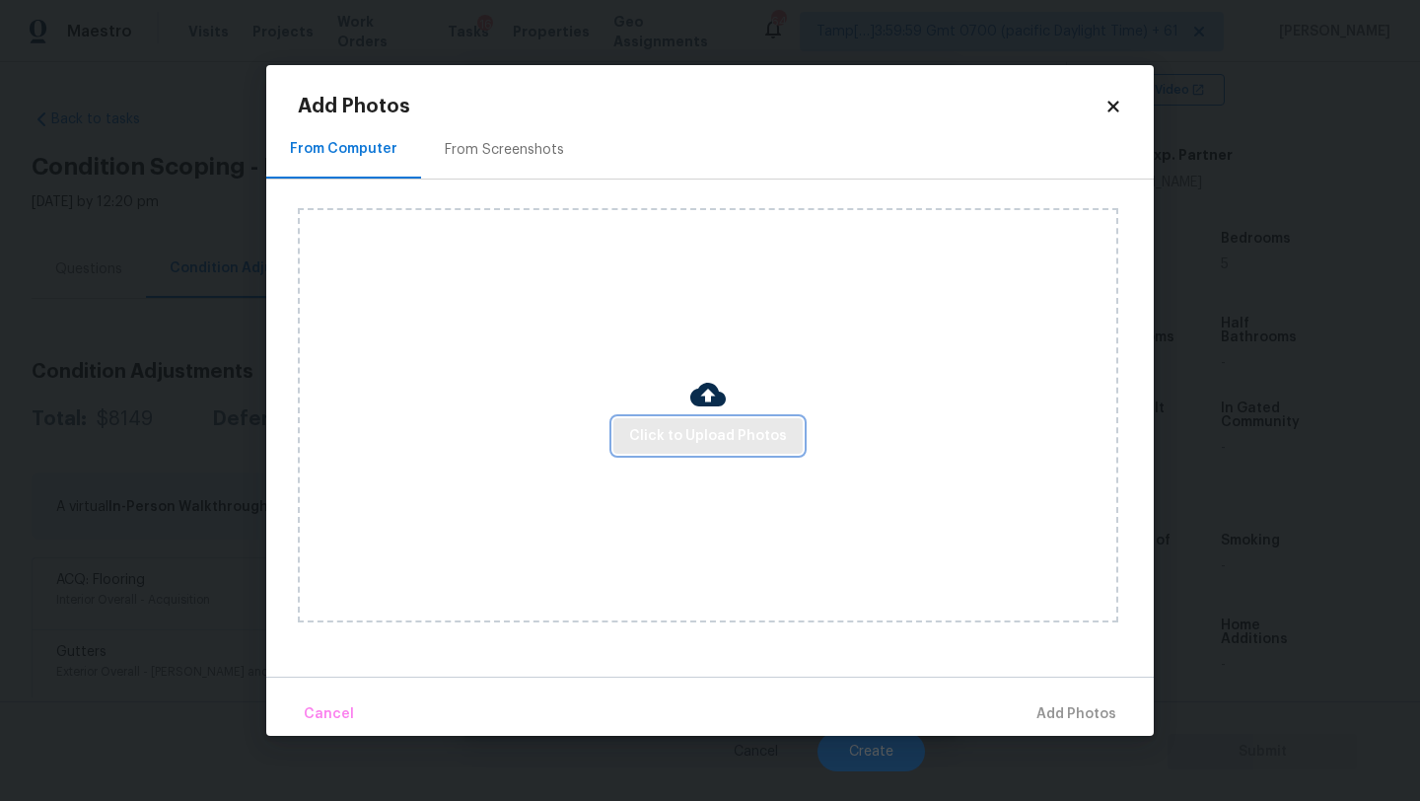
click at [663, 449] on button "Click to Upload Photos" at bounding box center [707, 436] width 189 height 36
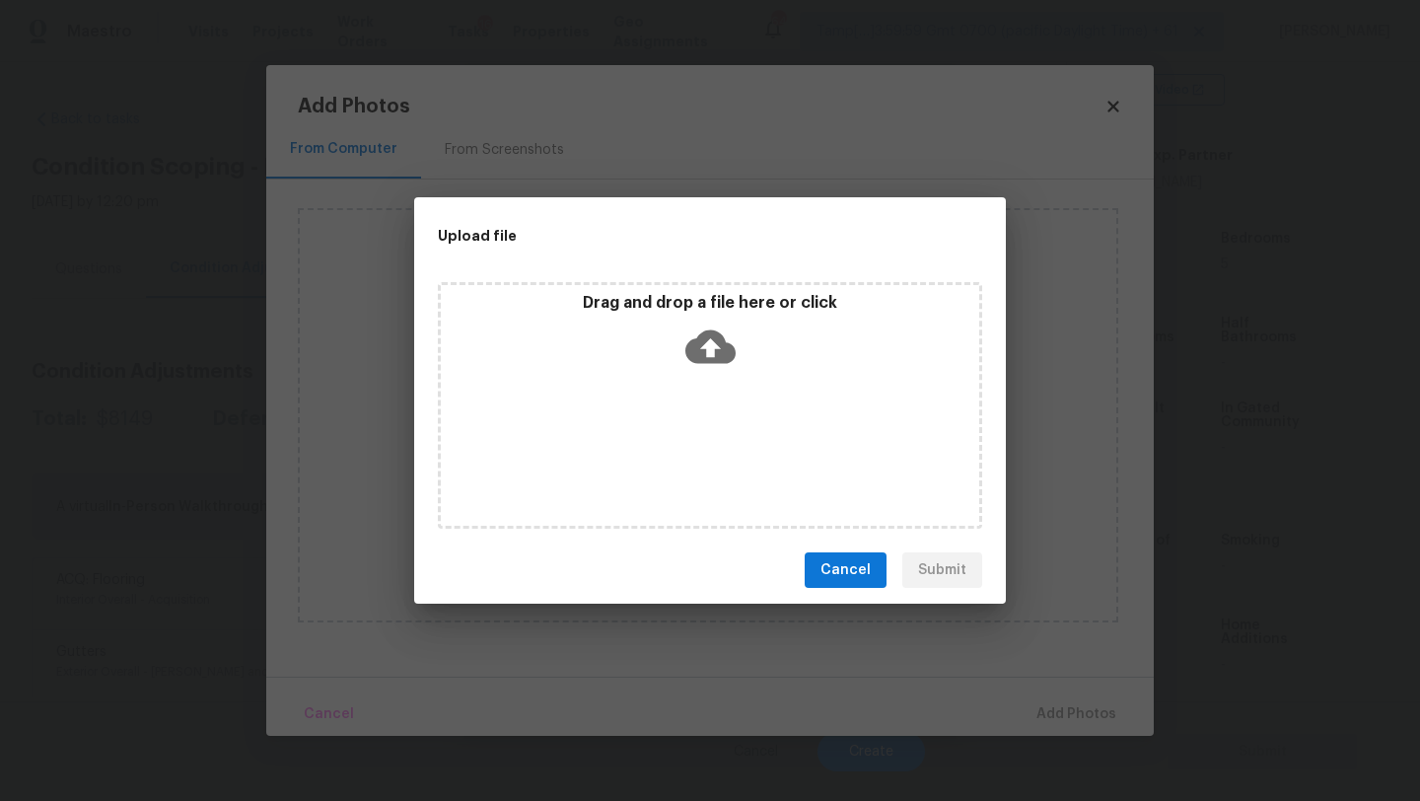
click at [751, 350] on div "Drag and drop a file here or click" at bounding box center [710, 335] width 538 height 85
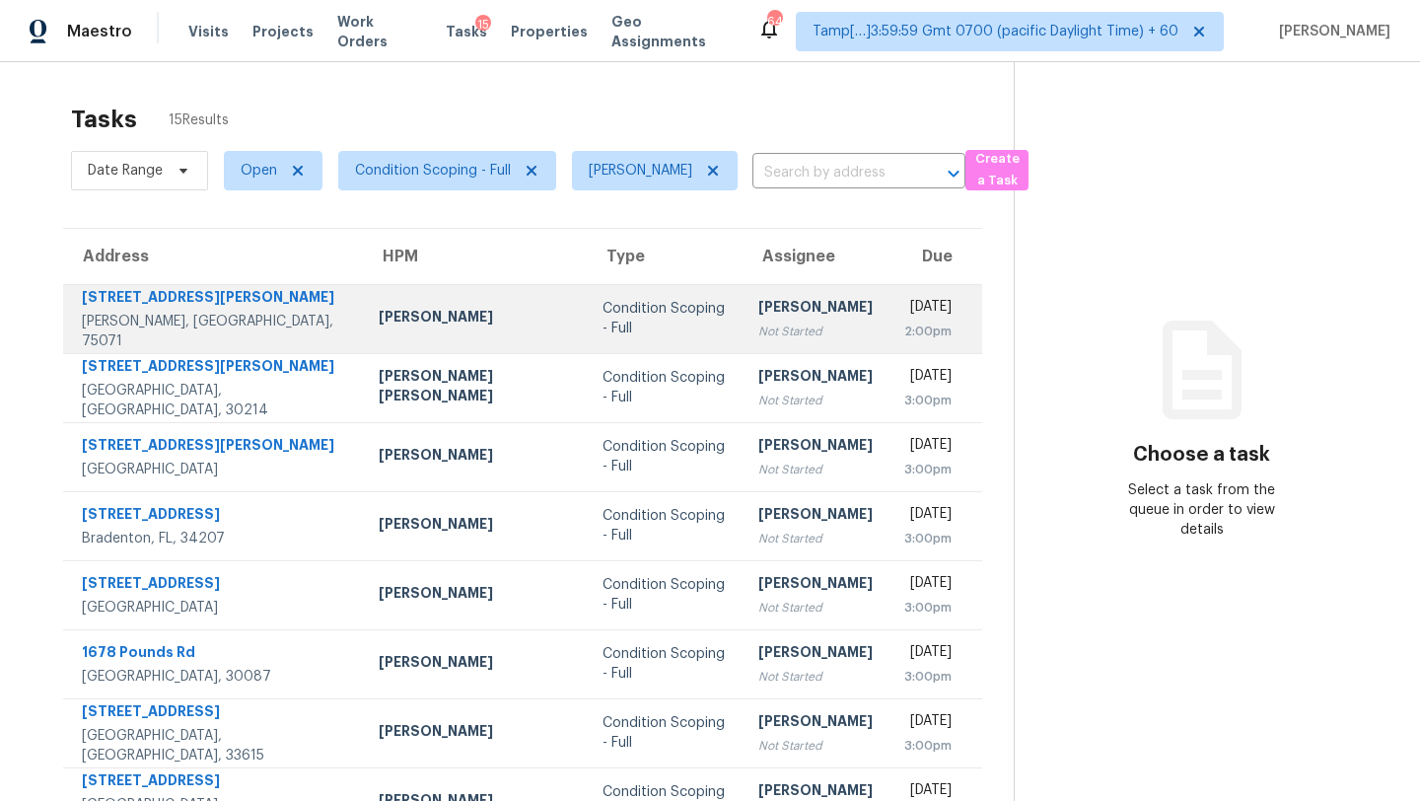
click at [904, 313] on div "[DATE]" at bounding box center [927, 309] width 47 height 25
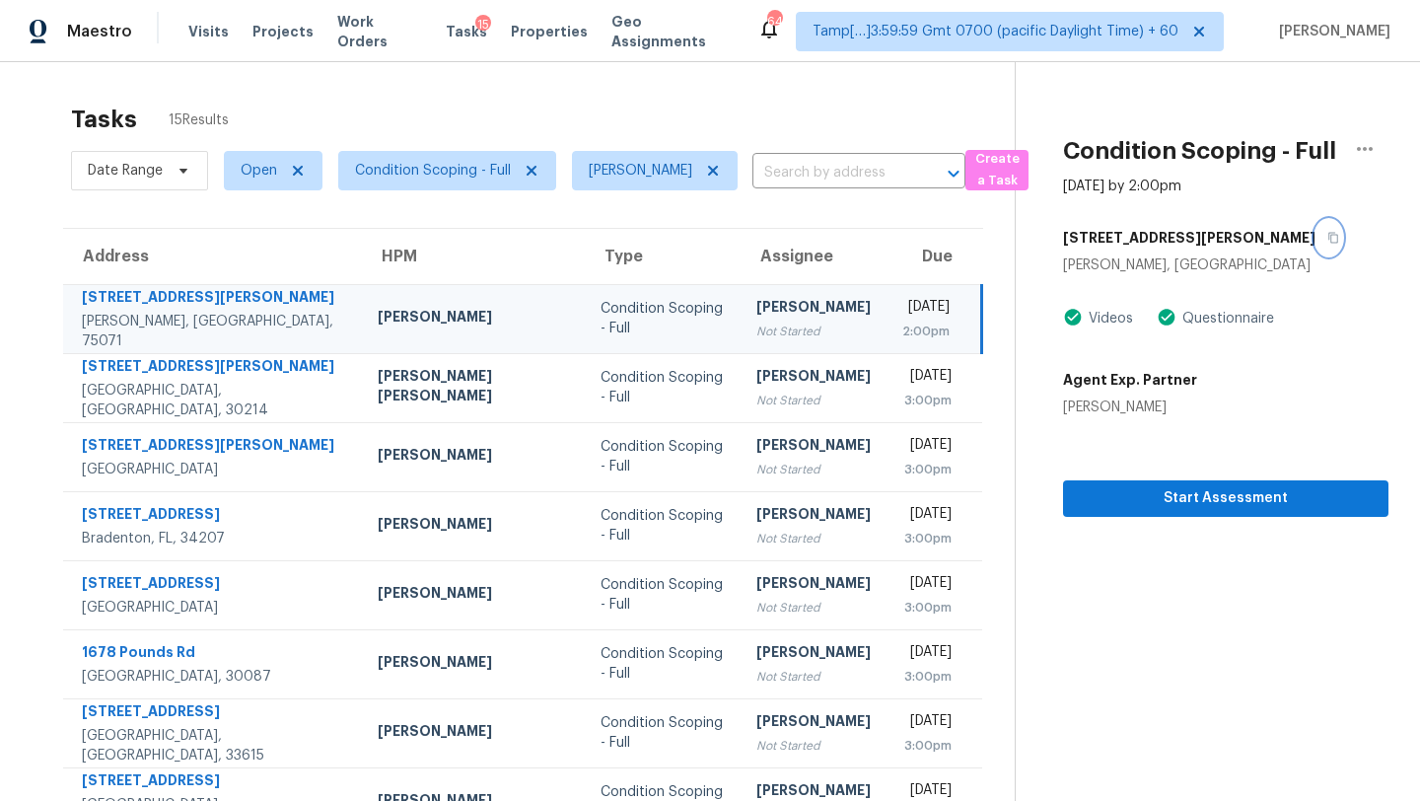
click at [1327, 239] on icon "button" at bounding box center [1333, 238] width 12 height 12
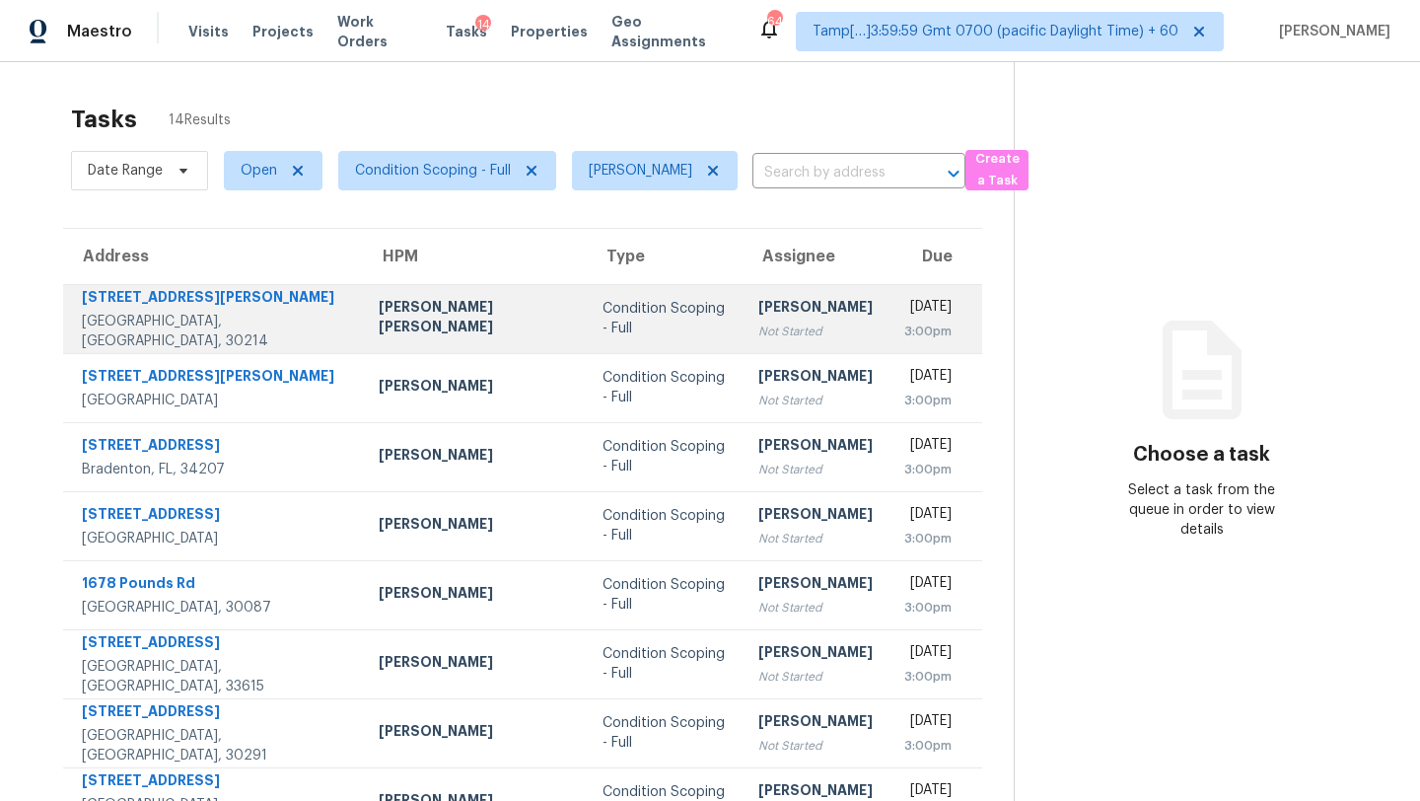
click at [742, 328] on td "[PERSON_NAME] Not Started" at bounding box center [815, 318] width 146 height 69
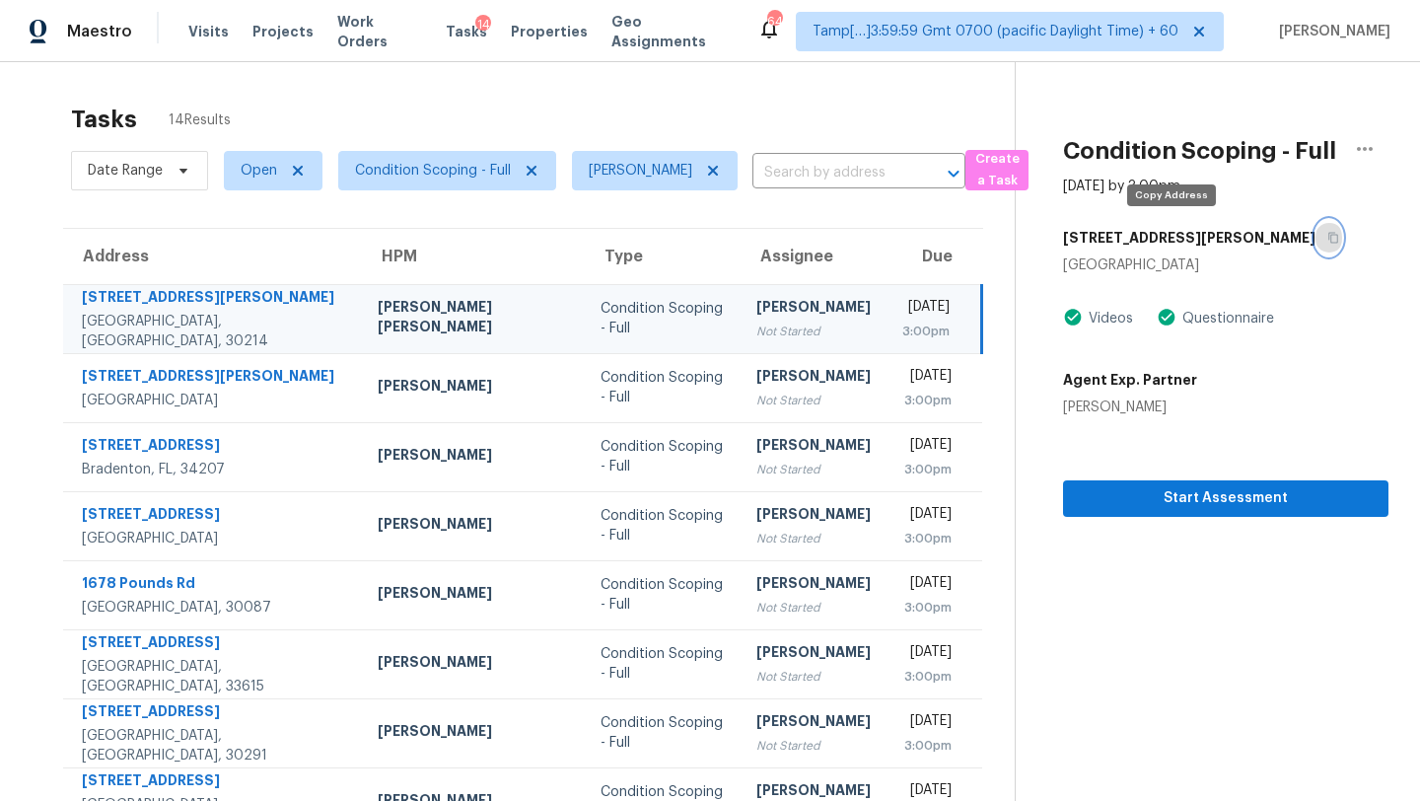
click at [1327, 242] on icon "button" at bounding box center [1333, 238] width 12 height 12
